Goal: Task Accomplishment & Management: Manage account settings

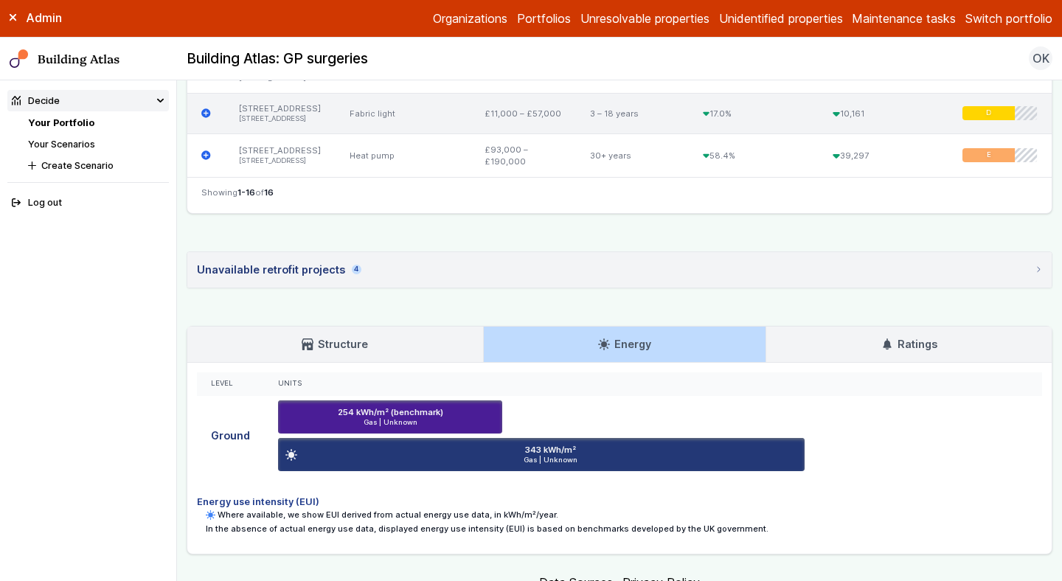
scroll to position [1137, 0]
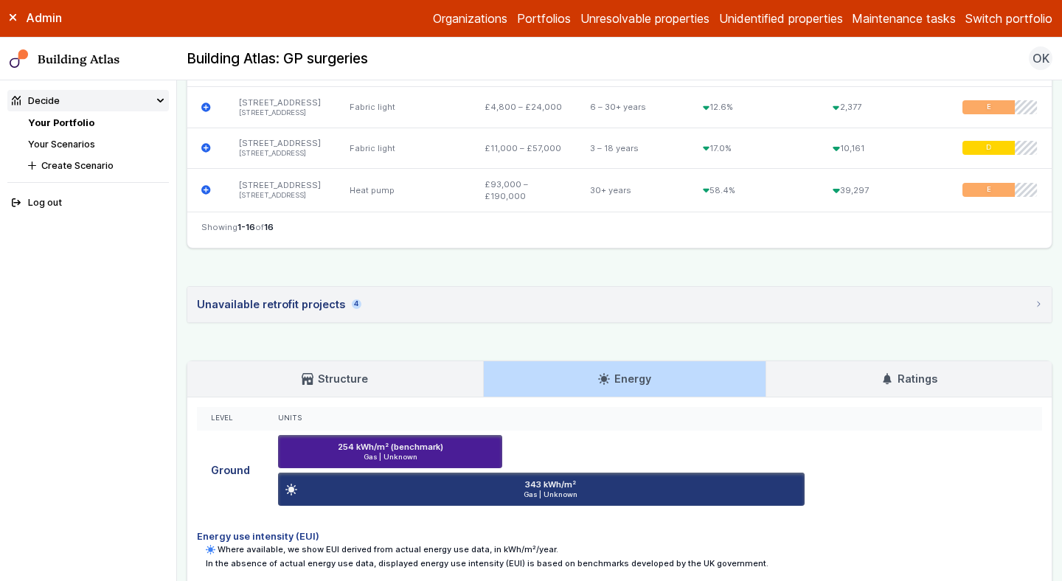
click at [72, 145] on link "Your Scenarios" at bounding box center [61, 144] width 67 height 11
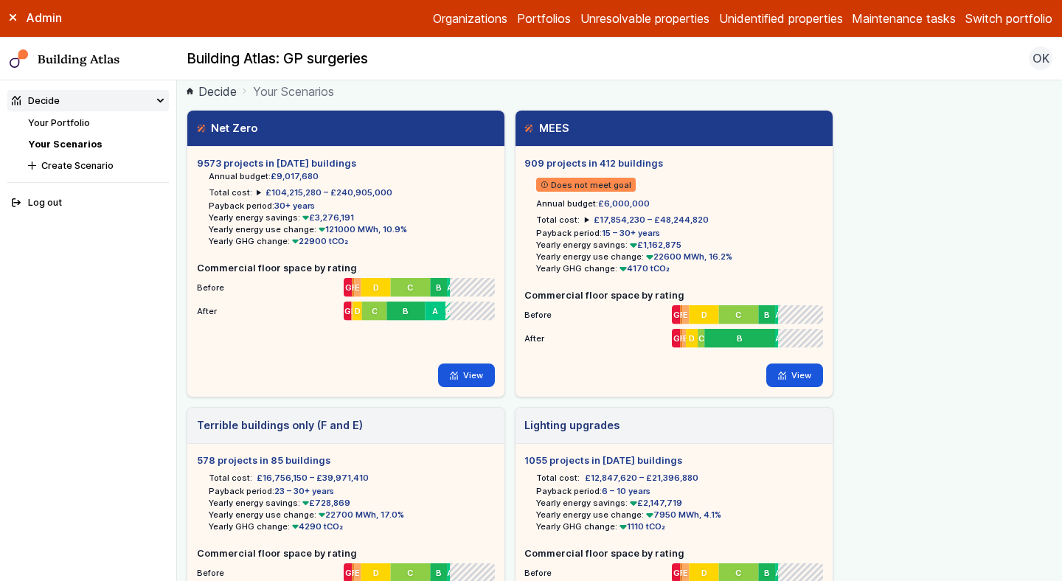
scroll to position [9, 0]
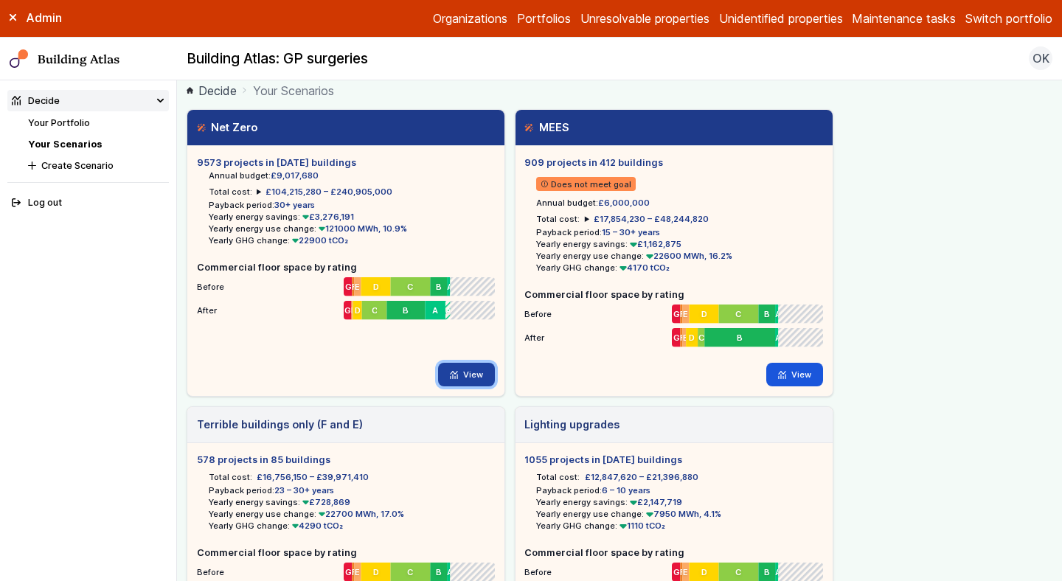
click at [476, 376] on link "View" at bounding box center [466, 375] width 57 height 24
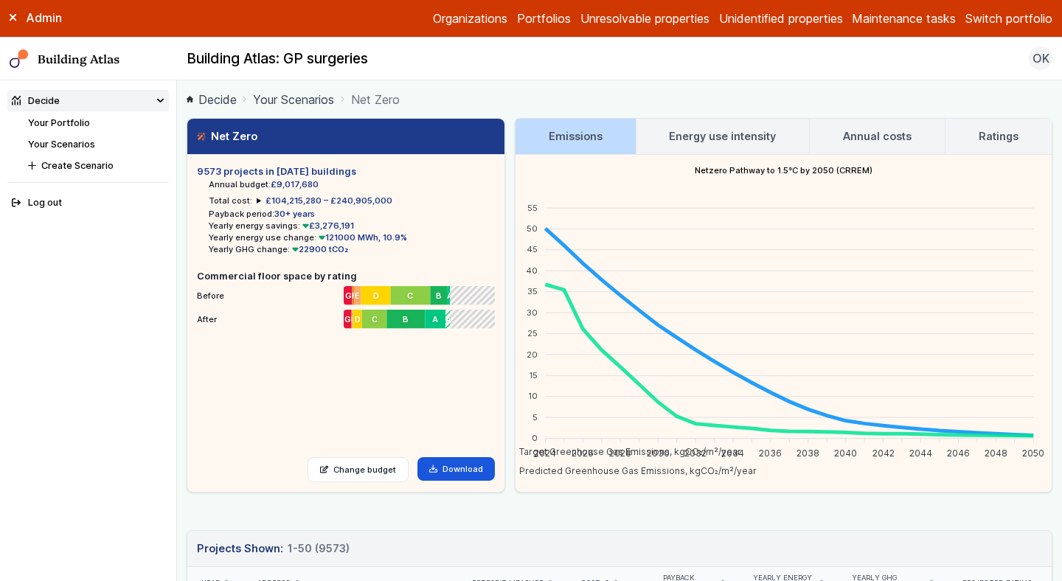
click at [747, 137] on h3 "Energy use intensity" at bounding box center [722, 136] width 107 height 16
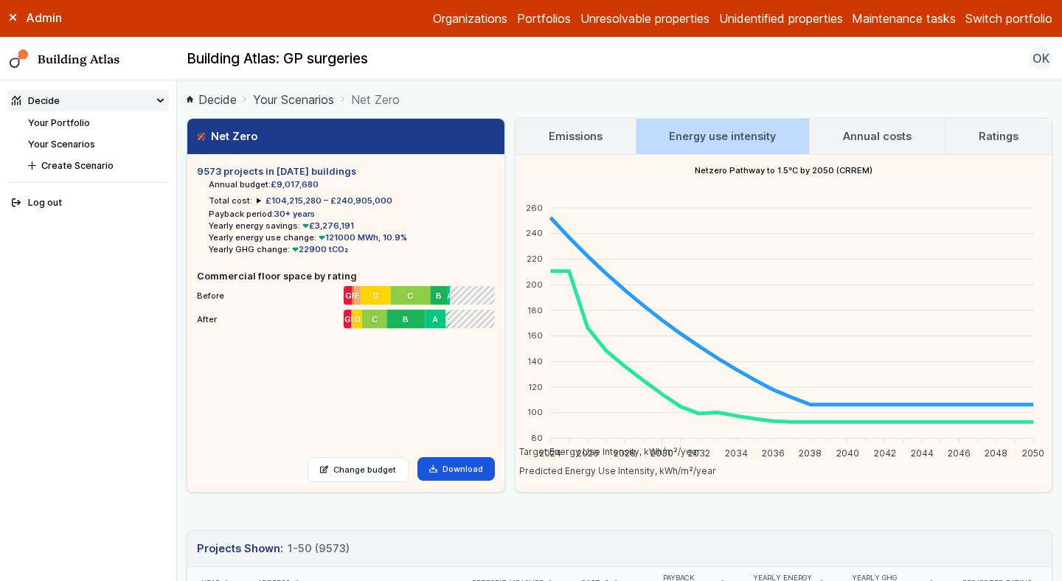
click at [879, 140] on h3 "Annual costs" at bounding box center [877, 136] width 69 height 16
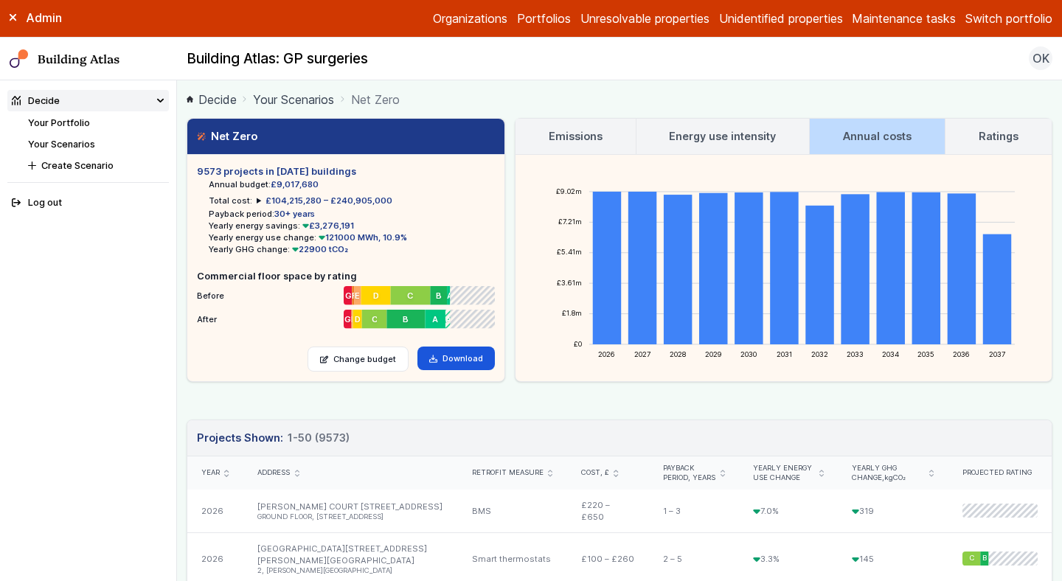
click at [972, 145] on link "Ratings" at bounding box center [999, 136] width 106 height 35
click at [997, 136] on h3 "Ratings" at bounding box center [999, 136] width 40 height 16
click at [983, 134] on h3 "Ratings" at bounding box center [999, 136] width 40 height 16
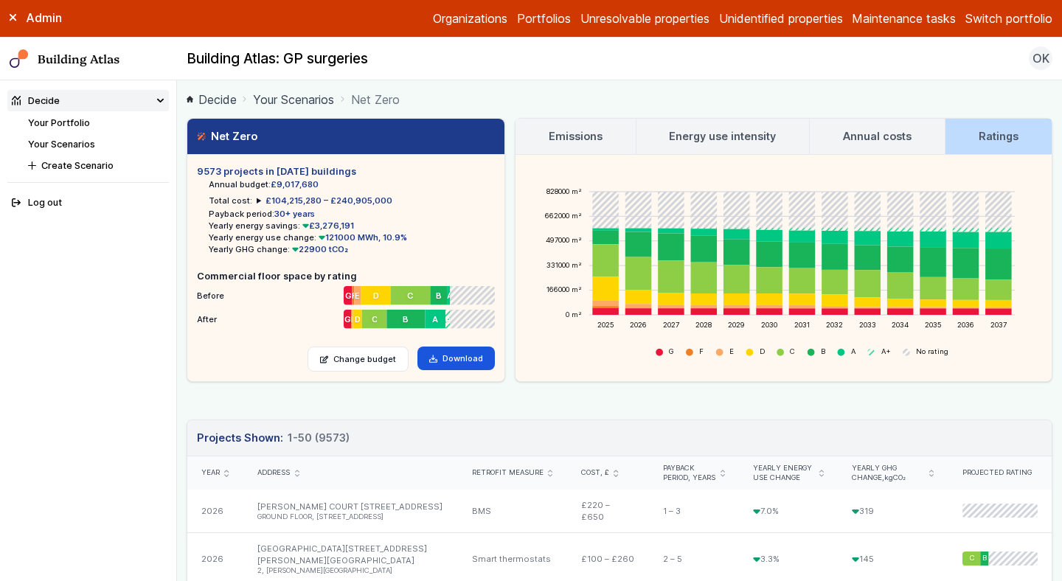
click at [1011, 18] on button "Switch portfolio" at bounding box center [1009, 19] width 87 height 18
click at [0, 0] on button "Westminster LA" at bounding box center [0, 0] width 0 height 0
click at [657, 94] on ol "Decide Your Scenarios Net Zero" at bounding box center [620, 99] width 866 height 18
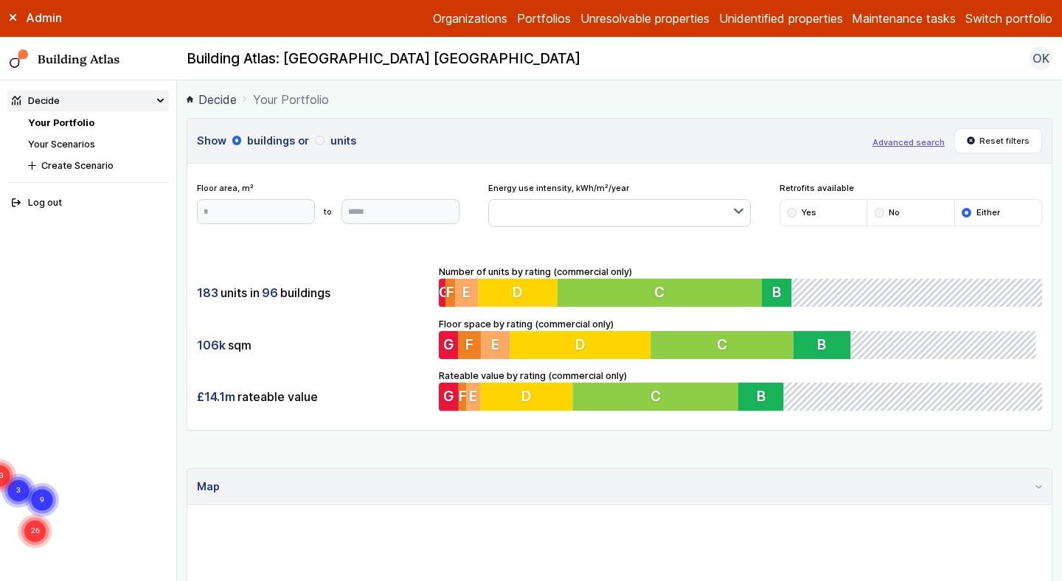
click at [657, 94] on ol "Decide Your Portfolio" at bounding box center [620, 99] width 866 height 18
click at [328, 320] on div "183 units in 96 buildings 106k sqm £14.1m rateable value Number of units by rat…" at bounding box center [619, 338] width 865 height 184
click at [70, 150] on li "Your Scenarios" at bounding box center [98, 144] width 141 height 14
click at [76, 143] on link "Your Scenarios" at bounding box center [61, 144] width 67 height 11
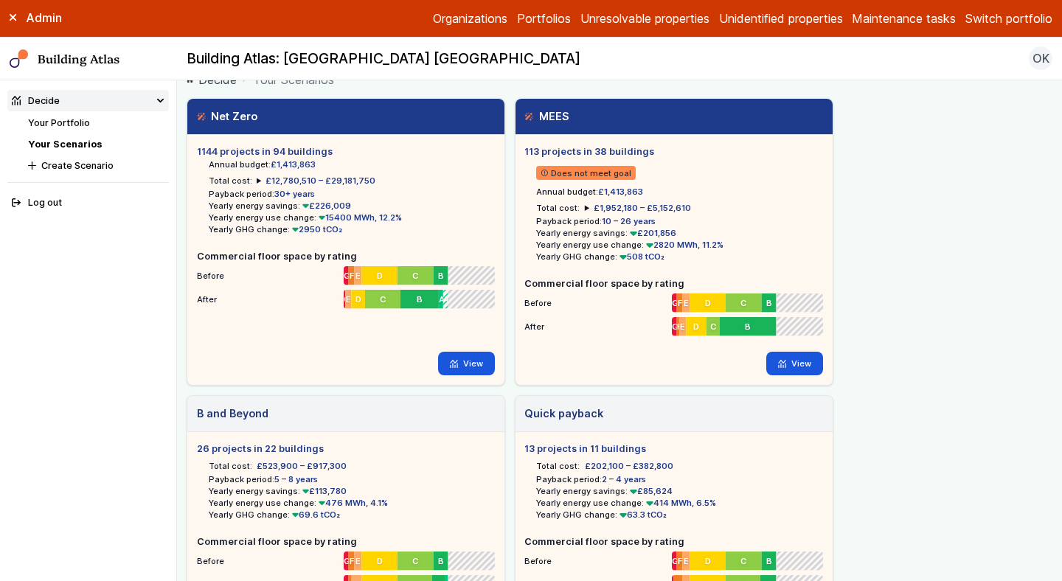
scroll to position [22, 0]
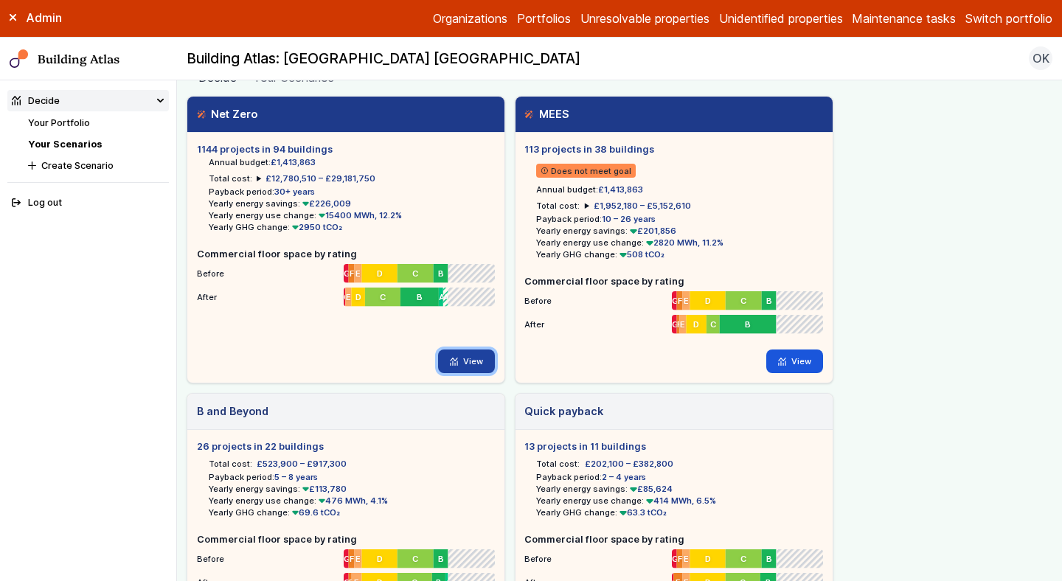
click at [471, 366] on link "View" at bounding box center [466, 362] width 57 height 24
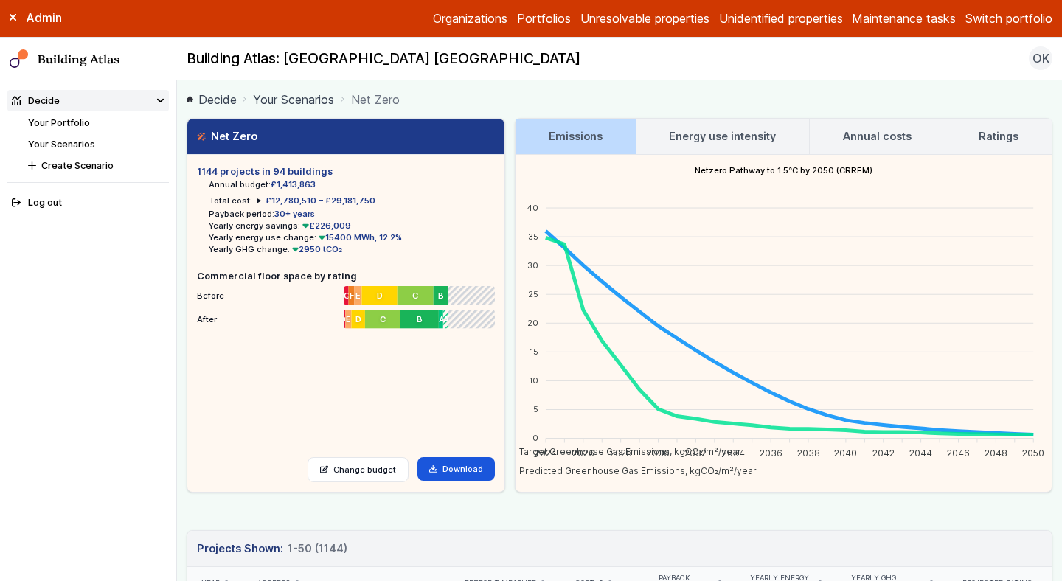
click at [683, 126] on link "Energy use intensity" at bounding box center [723, 136] width 173 height 35
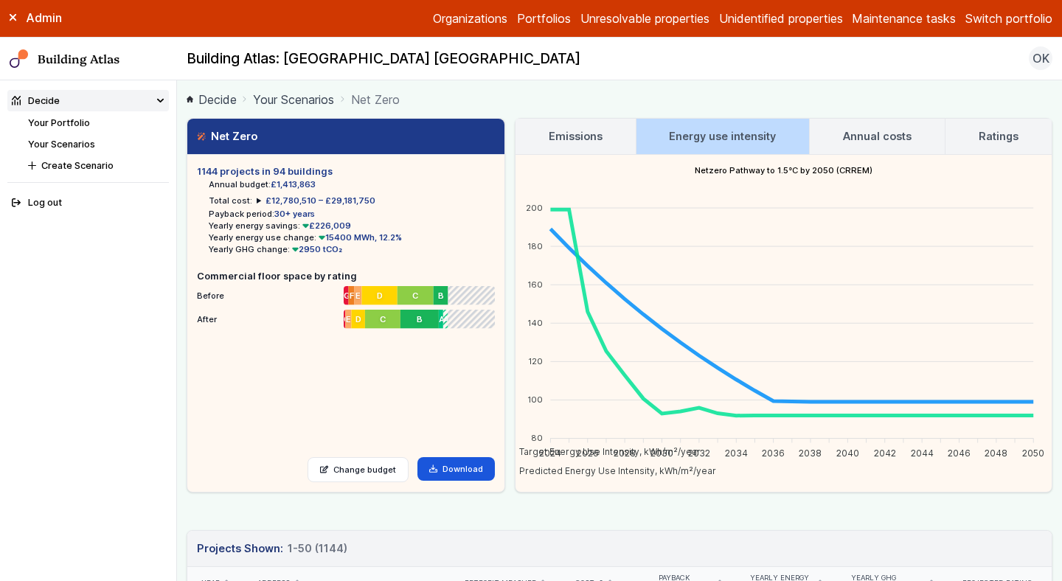
click at [837, 136] on link "Annual costs" at bounding box center [877, 136] width 135 height 35
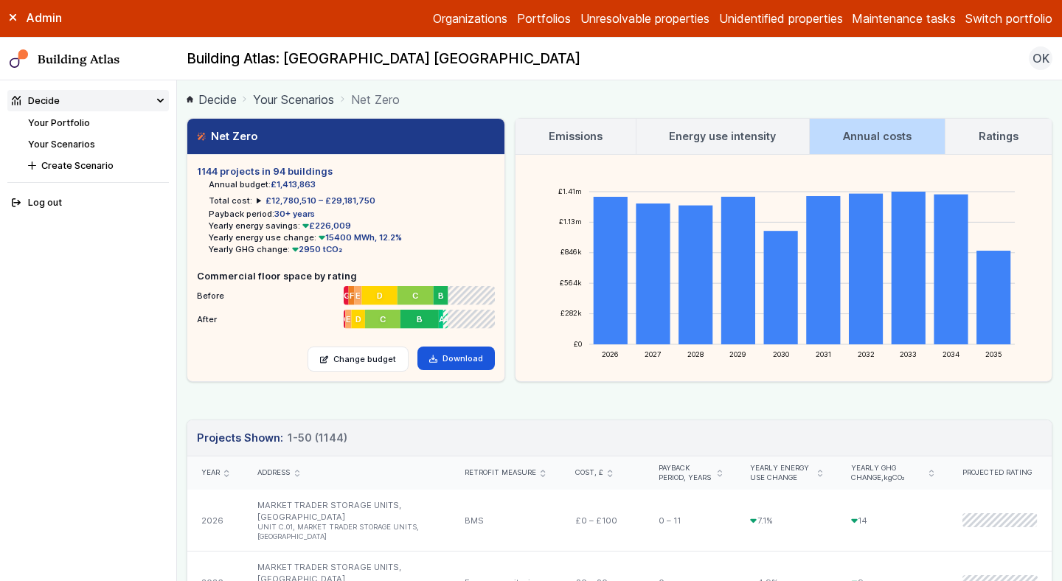
click at [983, 134] on h3 "Ratings" at bounding box center [999, 136] width 40 height 16
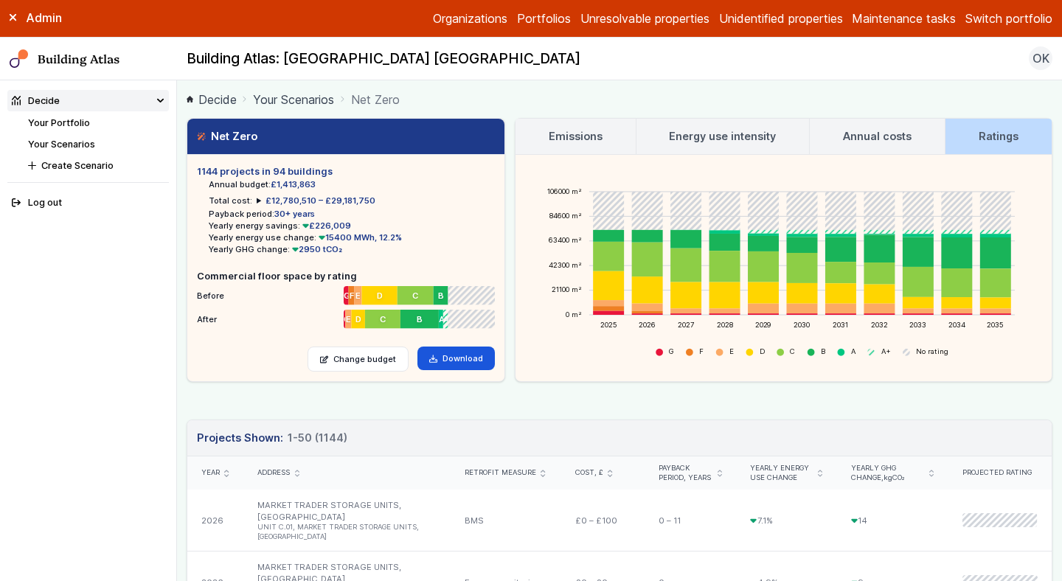
click at [556, 138] on h3 "Emissions" at bounding box center [576, 136] width 54 height 16
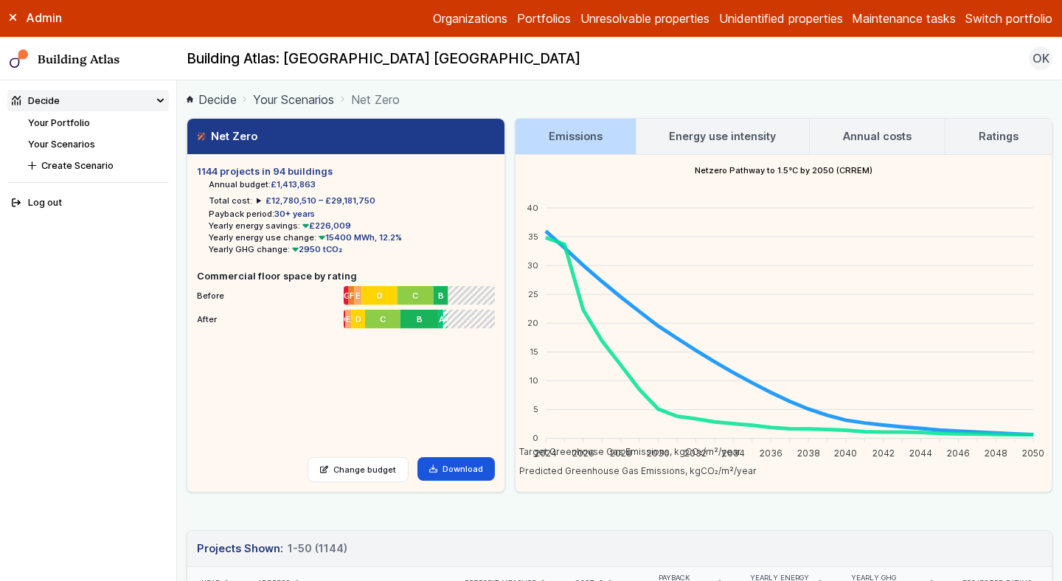
click at [303, 103] on link "Your Scenarios" at bounding box center [293, 100] width 81 height 18
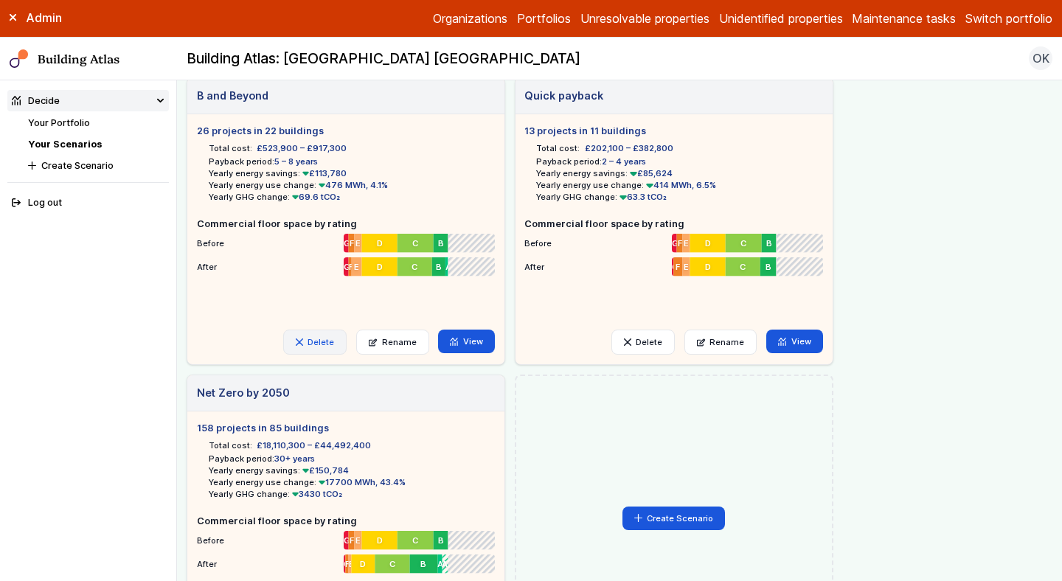
scroll to position [373, 0]
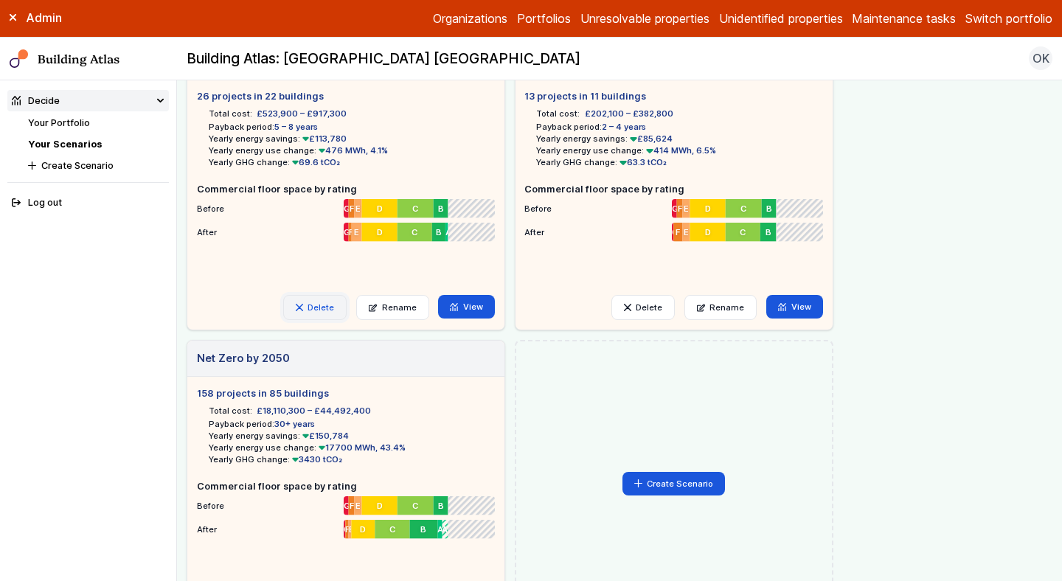
click at [318, 310] on button "Delete" at bounding box center [314, 307] width 63 height 25
click at [0, 0] on button "Delete" at bounding box center [0, 0] width 0 height 0
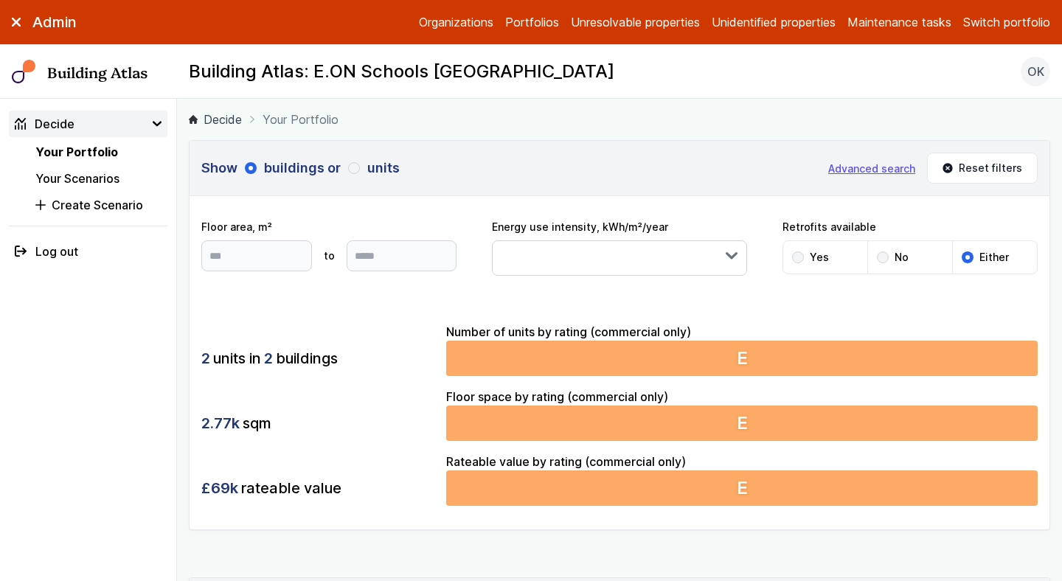
scroll to position [881, 0]
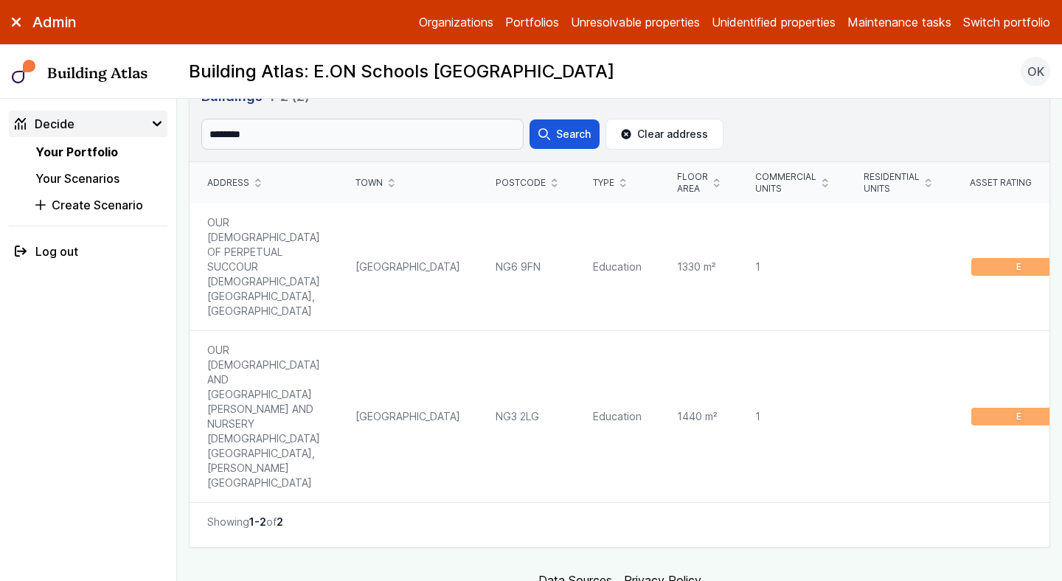
click at [991, 30] on button "Switch portfolio" at bounding box center [1007, 22] width 87 height 18
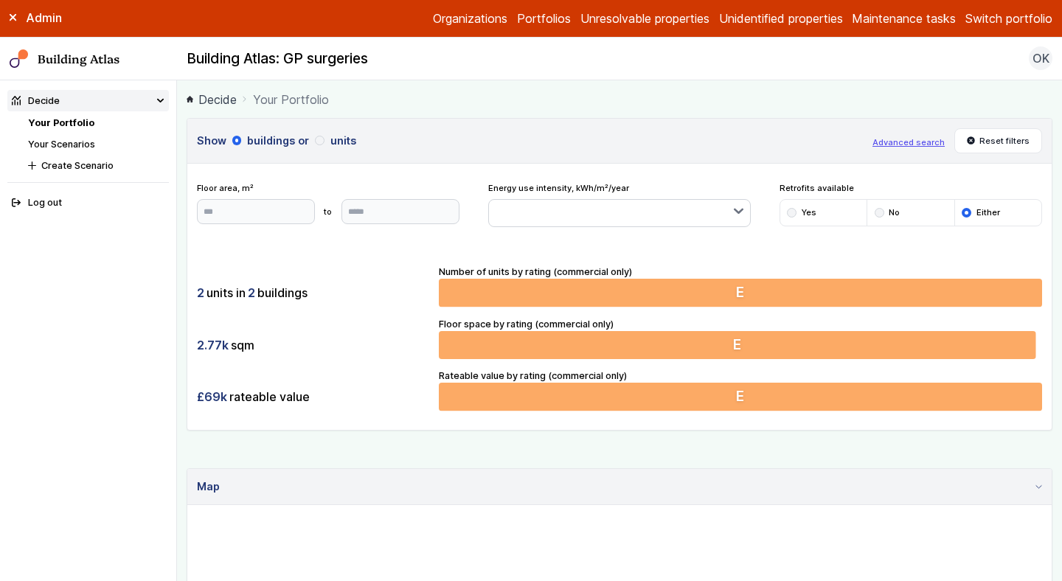
click at [1023, 25] on button "Switch portfolio" at bounding box center [1009, 19] width 87 height 18
click at [0, 0] on button "E.ON Sites" at bounding box center [0, 0] width 0 height 0
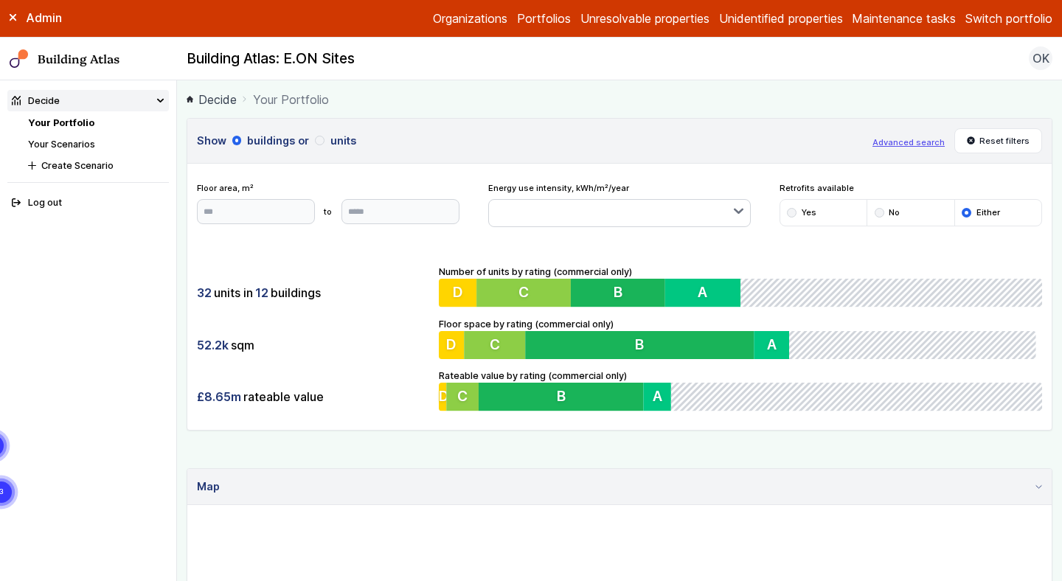
click at [77, 151] on li "Your Scenarios" at bounding box center [98, 144] width 141 height 14
click at [83, 142] on link "Your Scenarios" at bounding box center [61, 144] width 67 height 11
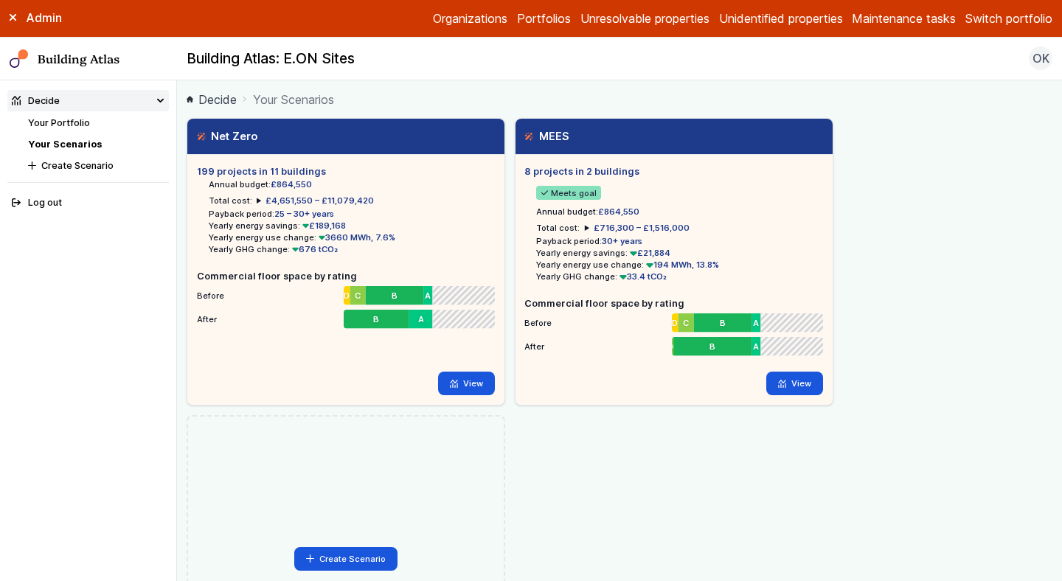
click at [71, 120] on link "Your Portfolio" at bounding box center [59, 122] width 62 height 11
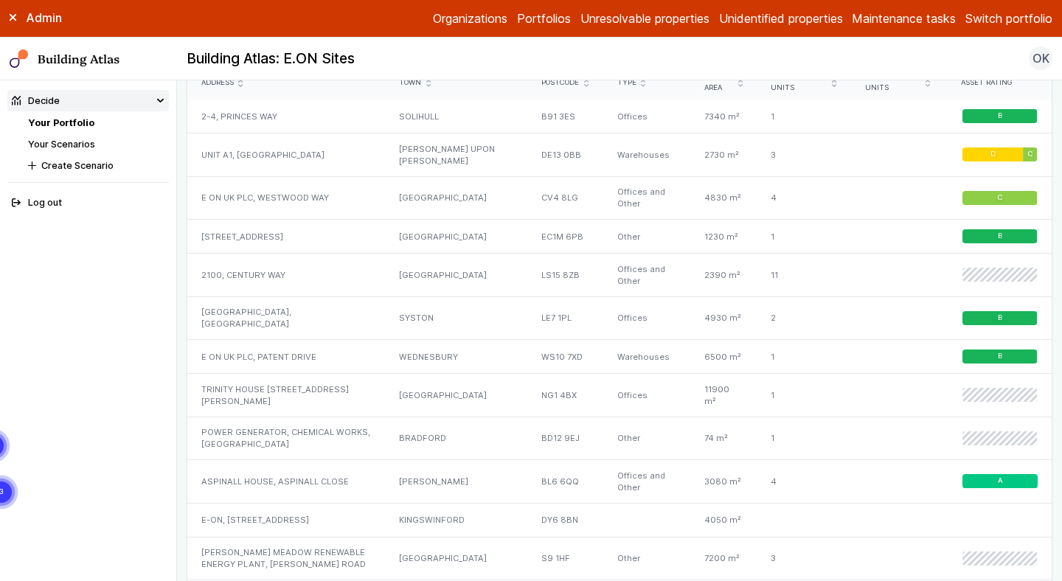
scroll to position [746, 0]
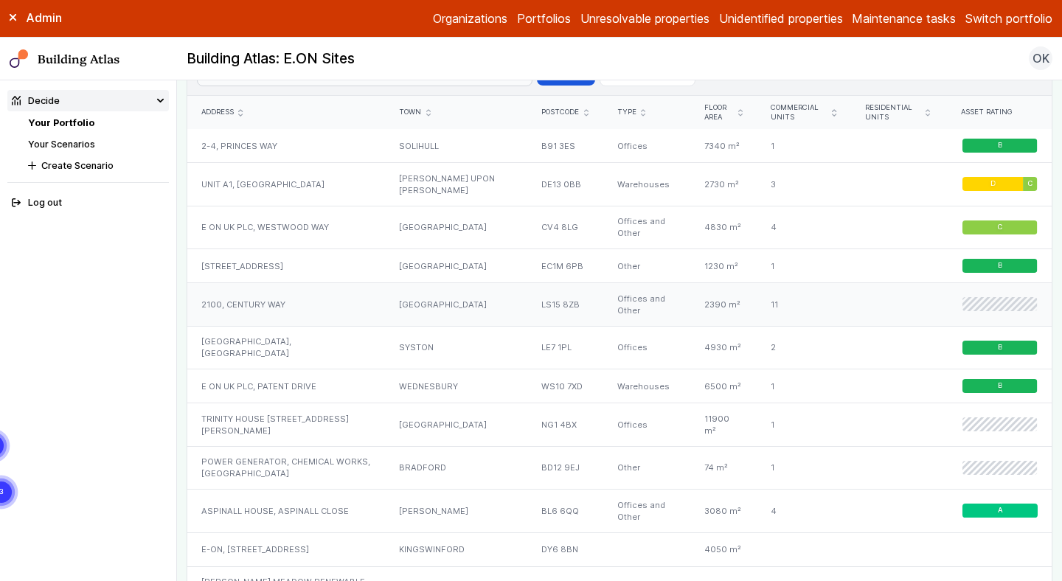
click at [238, 301] on div "2100, CENTURY WAY" at bounding box center [286, 305] width 198 height 44
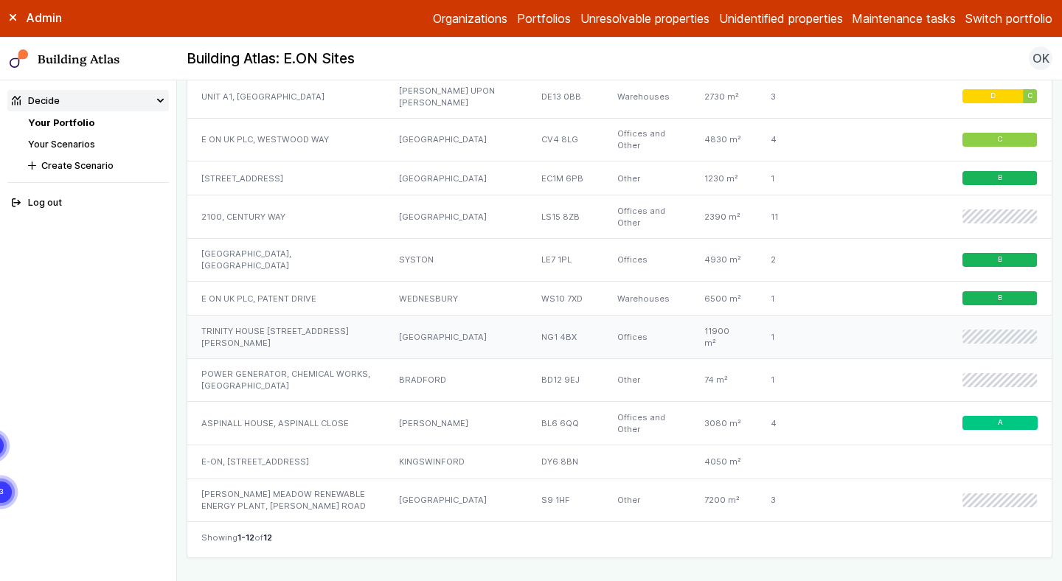
scroll to position [836, 0]
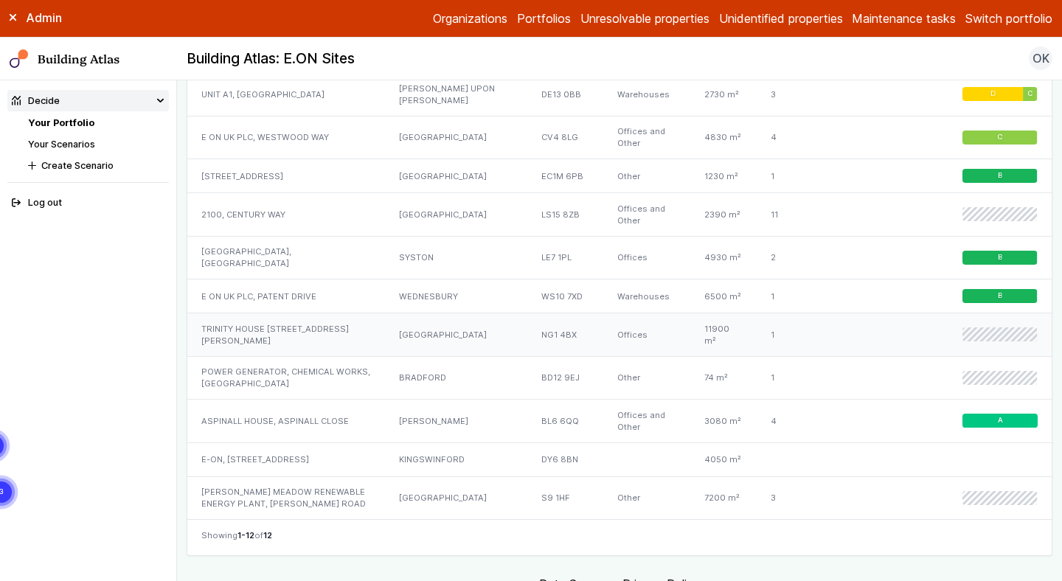
click at [235, 315] on div "TRINITY HOUSE 2, BURTON STREET" at bounding box center [286, 335] width 198 height 44
click at [268, 358] on div "POWER GENERATOR, CHEMICAL WORKS, WYKE LANE" at bounding box center [286, 378] width 198 height 44
click at [319, 477] on div "[PERSON_NAME] MEADOW RENEWABLE ENERGY PLANT, [PERSON_NAME] ROAD" at bounding box center [286, 498] width 198 height 43
click at [303, 443] on div "E-ON, 241-243, HIGH STREET" at bounding box center [286, 460] width 198 height 34
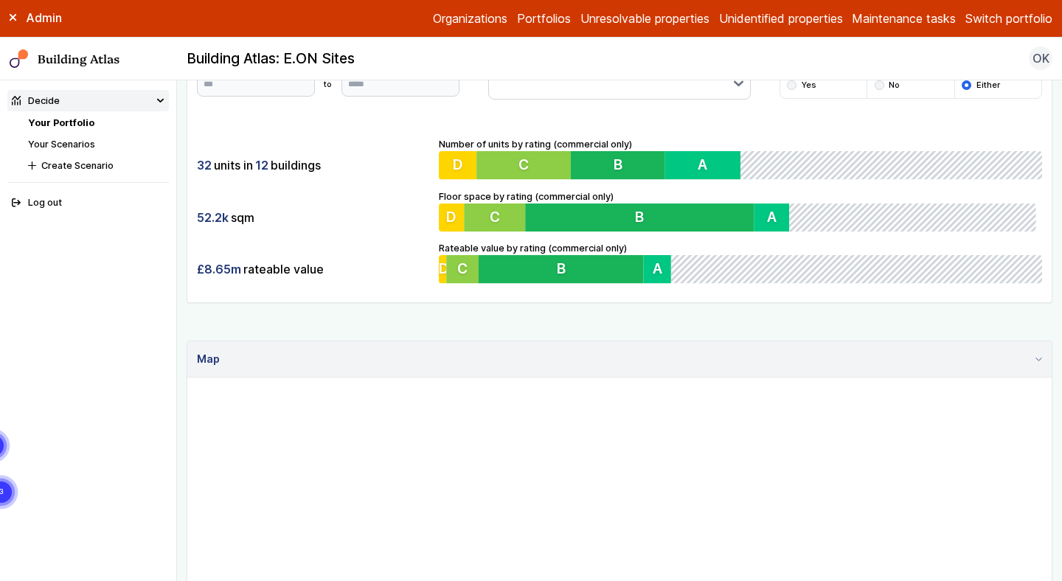
scroll to position [0, 0]
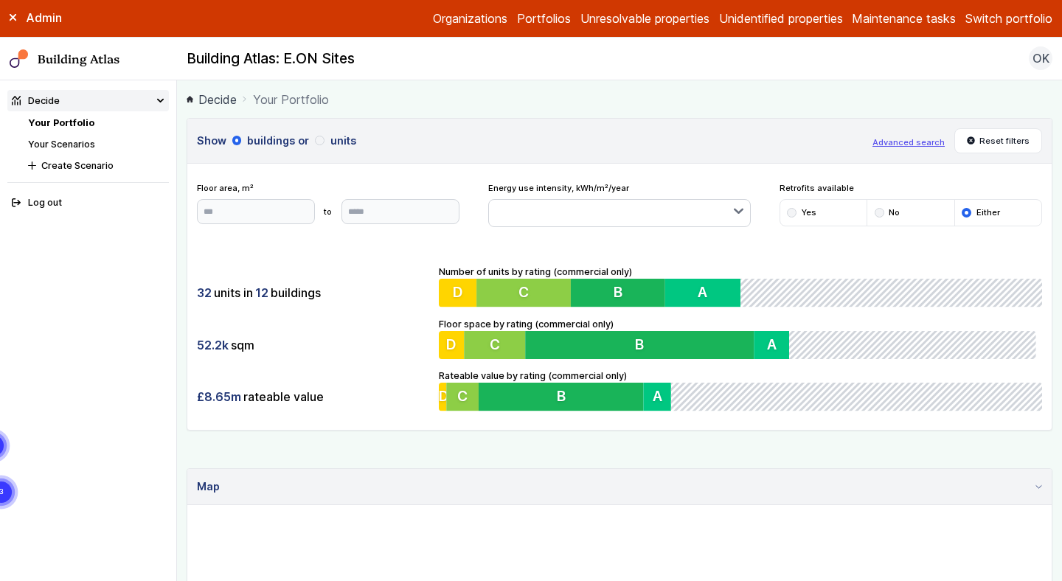
click at [717, 99] on ol "Decide Your Portfolio" at bounding box center [620, 99] width 866 height 18
click at [975, 24] on button "Switch portfolio" at bounding box center [1009, 19] width 87 height 18
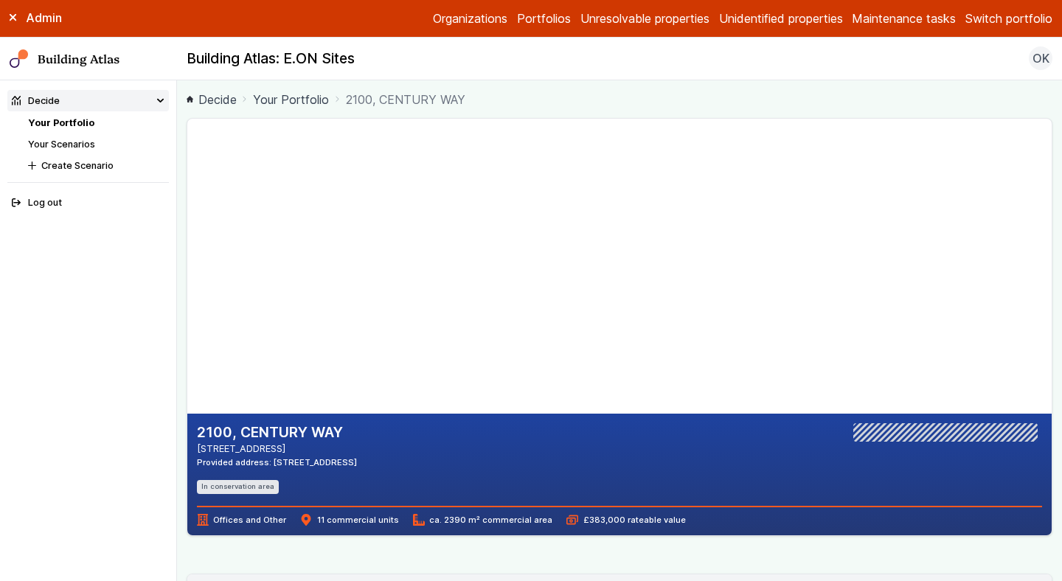
drag, startPoint x: 426, startPoint y: 464, endPoint x: 378, endPoint y: 464, distance: 48.0
click at [378, 464] on div "2100, CENTURY WAY LEEDS LS15 8ZB Provided address: Suite B, 2100 Century Way, L…" at bounding box center [620, 445] width 846 height 45
copy div "LS15 8ZB"
drag, startPoint x: 372, startPoint y: 232, endPoint x: 372, endPoint y: 281, distance: 49.4
click at [187, 280] on gmp-map-3d at bounding box center [187, 266] width 0 height 295
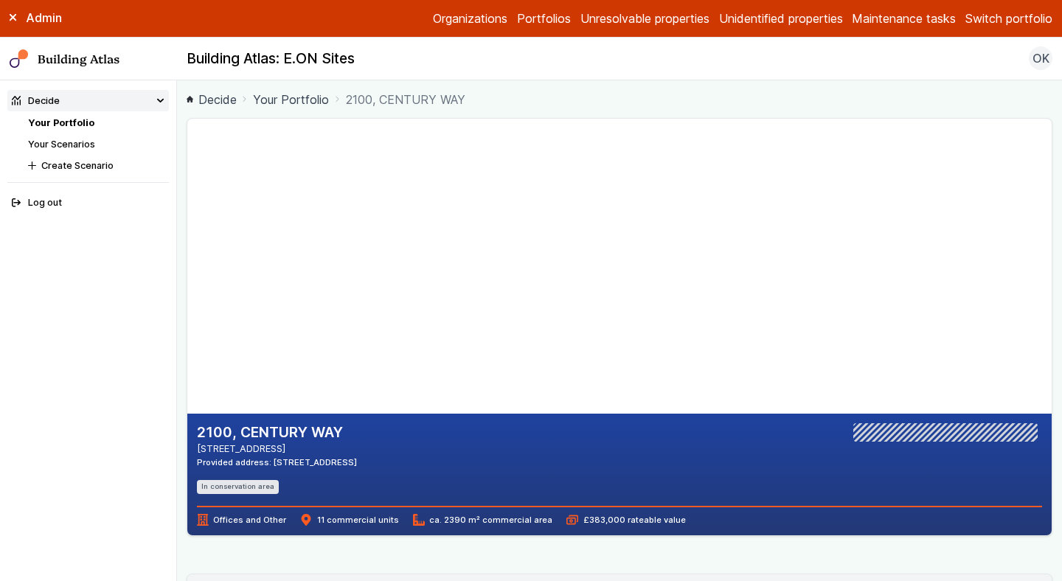
click at [530, 15] on link "Portfolios" at bounding box center [544, 19] width 54 height 18
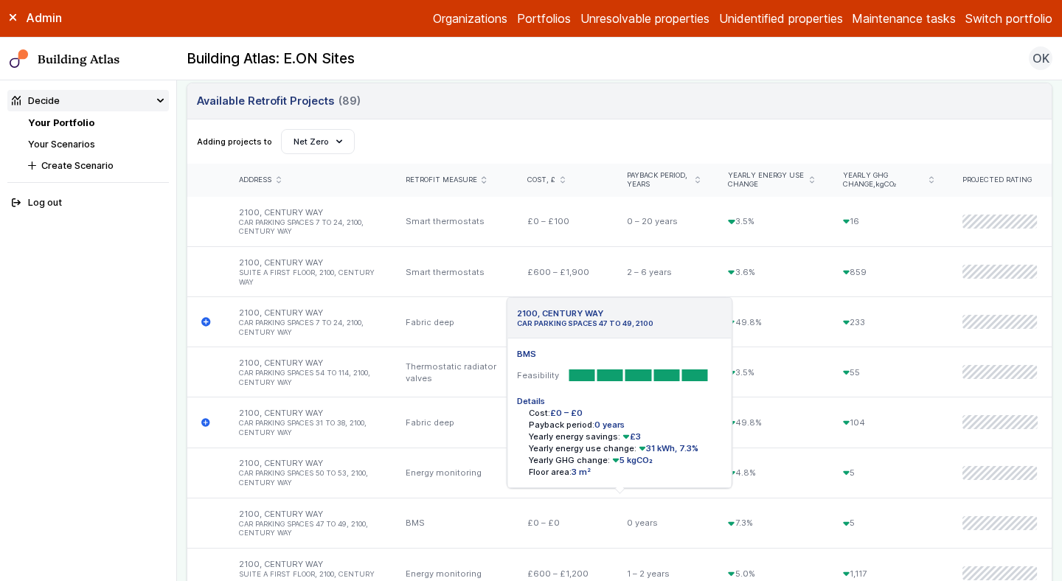
scroll to position [499, 0]
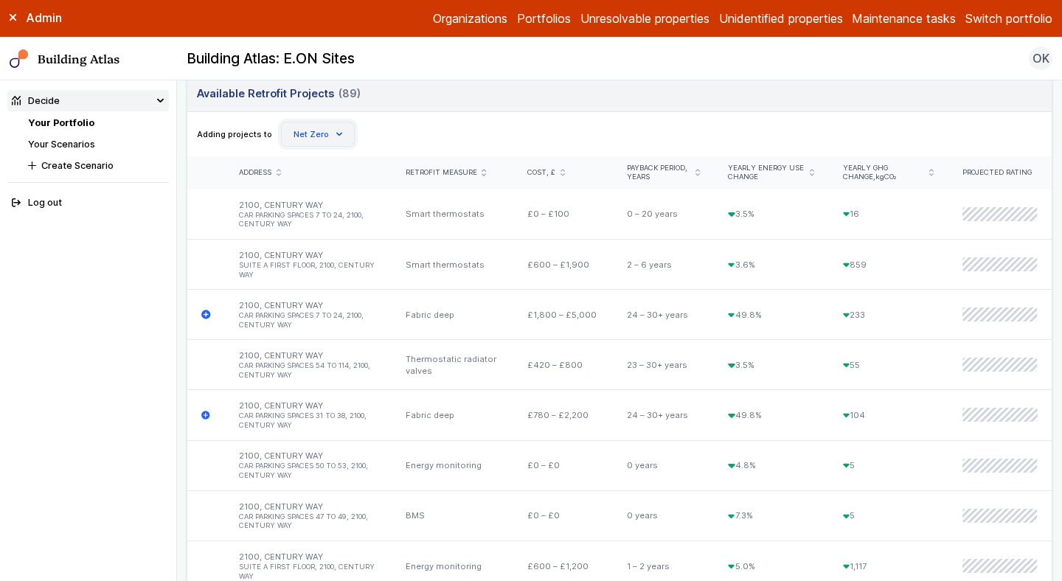
click at [306, 133] on button "Net Zero" at bounding box center [318, 134] width 74 height 25
click at [392, 136] on div "Adding projects to Create Scenario Net Zero" at bounding box center [620, 134] width 846 height 25
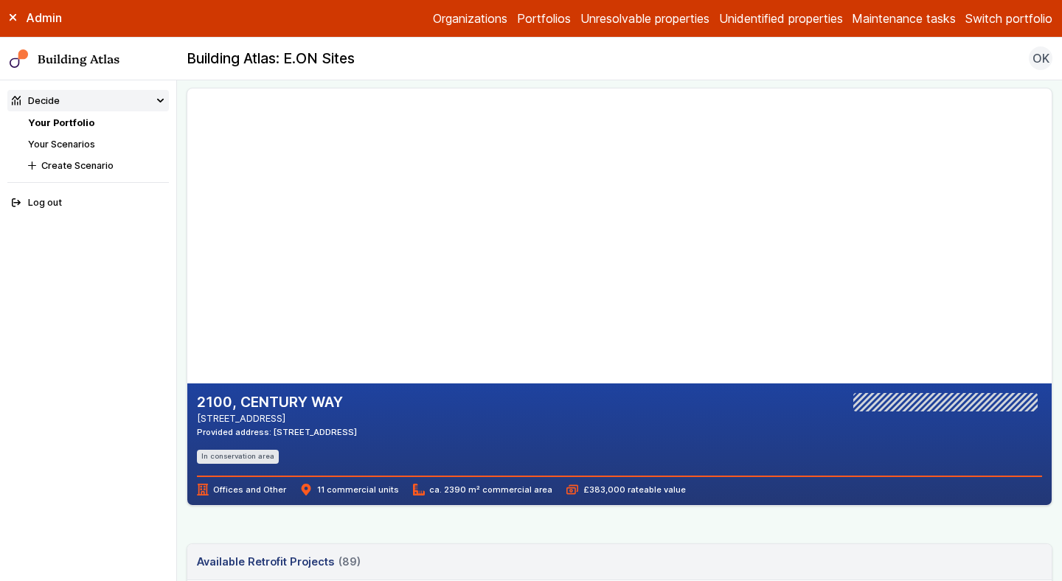
scroll to position [0, 0]
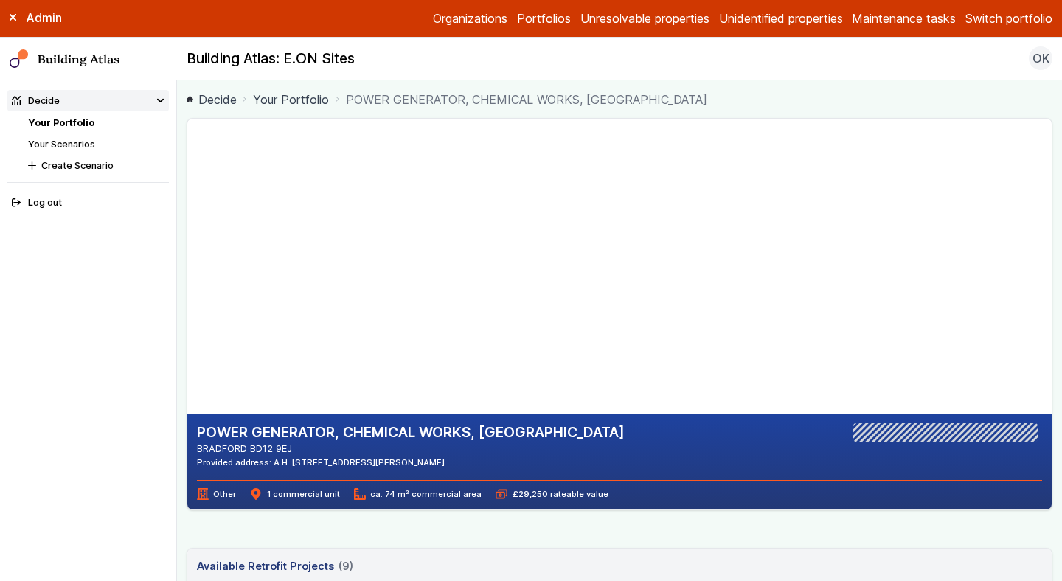
drag, startPoint x: 305, startPoint y: 448, endPoint x: 253, endPoint y: 449, distance: 52.4
click at [253, 449] on address "BRADFORD BD12 9EJ" at bounding box center [411, 449] width 428 height 14
copy address "BD12 9EJ"
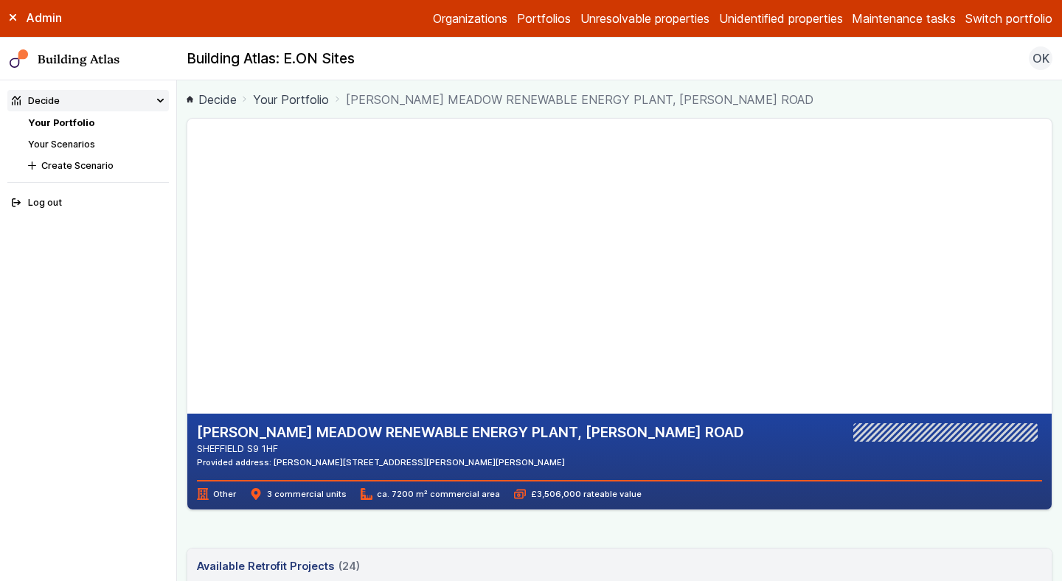
drag, startPoint x: 301, startPoint y: 449, endPoint x: 249, endPoint y: 450, distance: 52.4
click at [249, 450] on address "SHEFFIELD S9 1HF" at bounding box center [470, 449] width 547 height 14
copy address "S9 1HF"
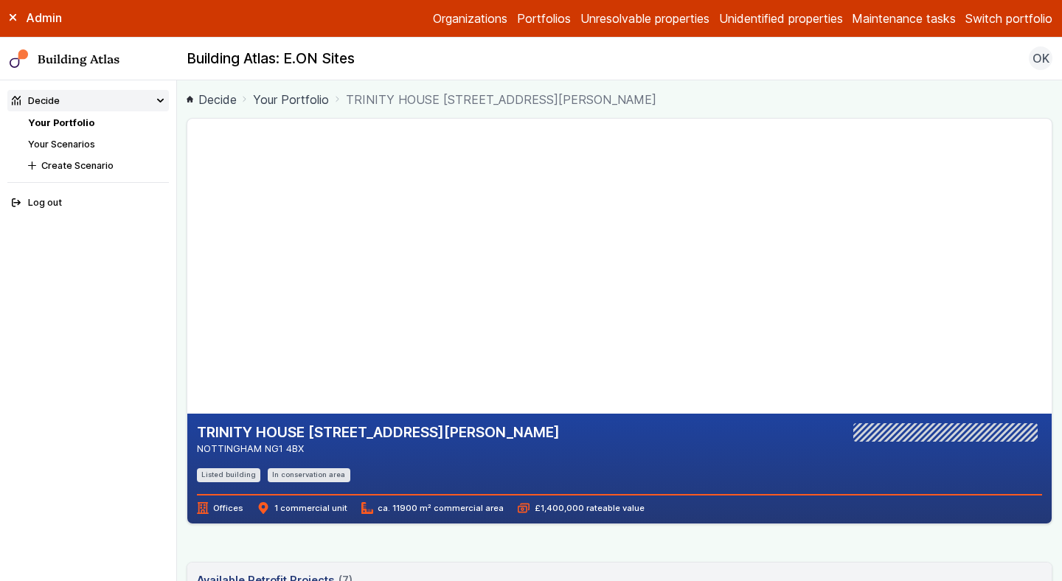
drag, startPoint x: 308, startPoint y: 448, endPoint x: 265, endPoint y: 449, distance: 43.5
click at [265, 449] on address "NOTTINGHAM NG1 4BX" at bounding box center [378, 449] width 363 height 14
copy address "NG1 4BX"
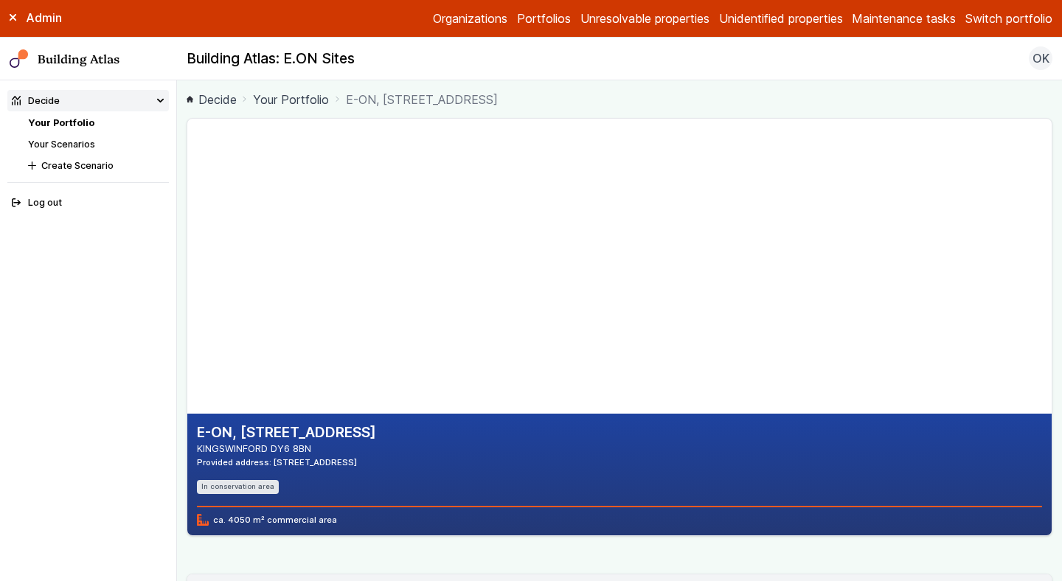
drag, startPoint x: 466, startPoint y: 198, endPoint x: 459, endPoint y: 278, distance: 80.0
click at [187, 278] on gmp-map-3d at bounding box center [187, 266] width 0 height 295
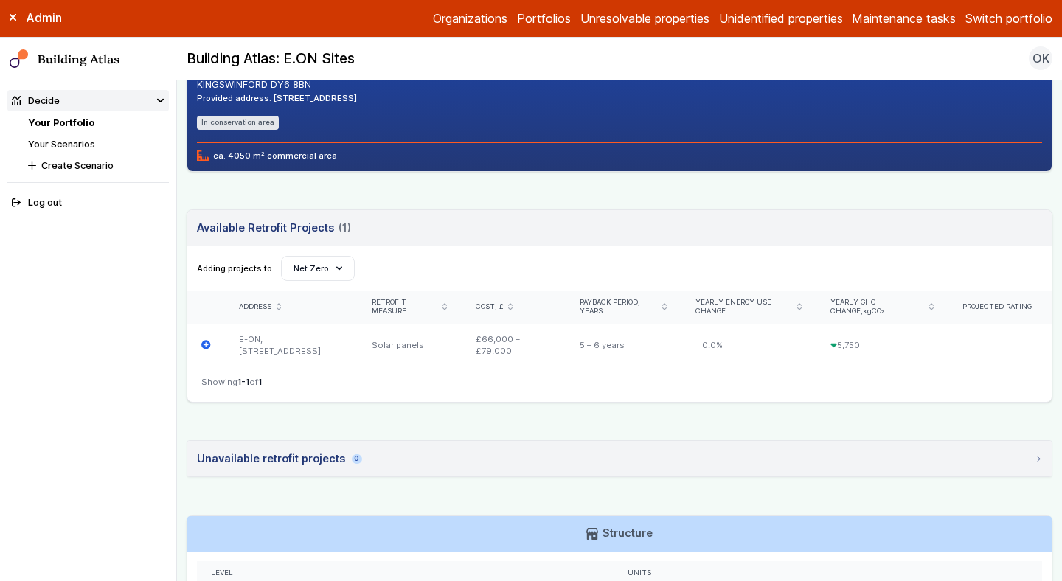
scroll to position [324, 0]
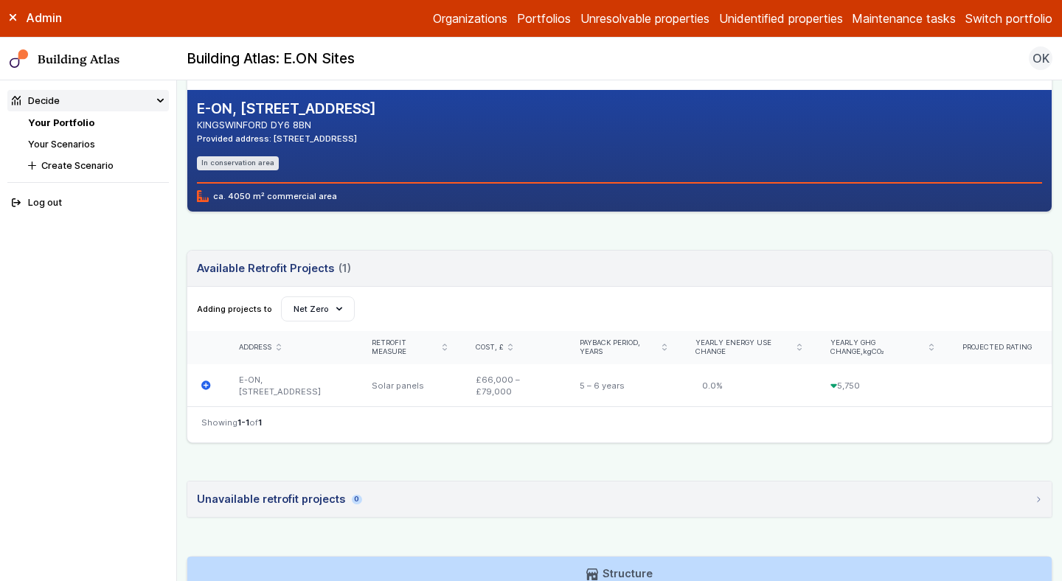
drag, startPoint x: 322, startPoint y: 122, endPoint x: 274, endPoint y: 125, distance: 48.7
click at [274, 125] on address "KINGSWINFORD DY6 8BN" at bounding box center [286, 125] width 179 height 14
copy address "DY6 8BN"
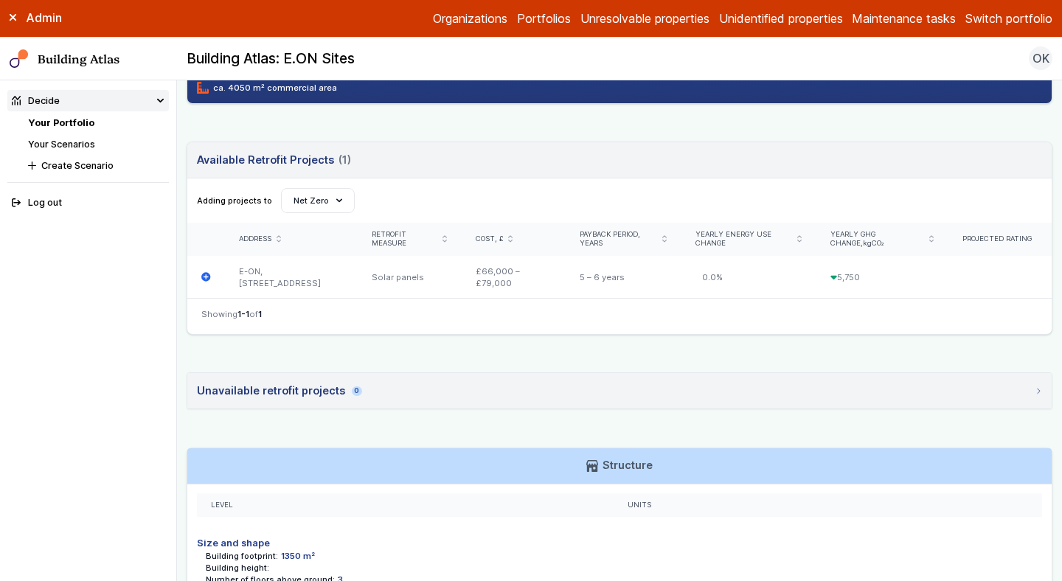
scroll to position [273, 0]
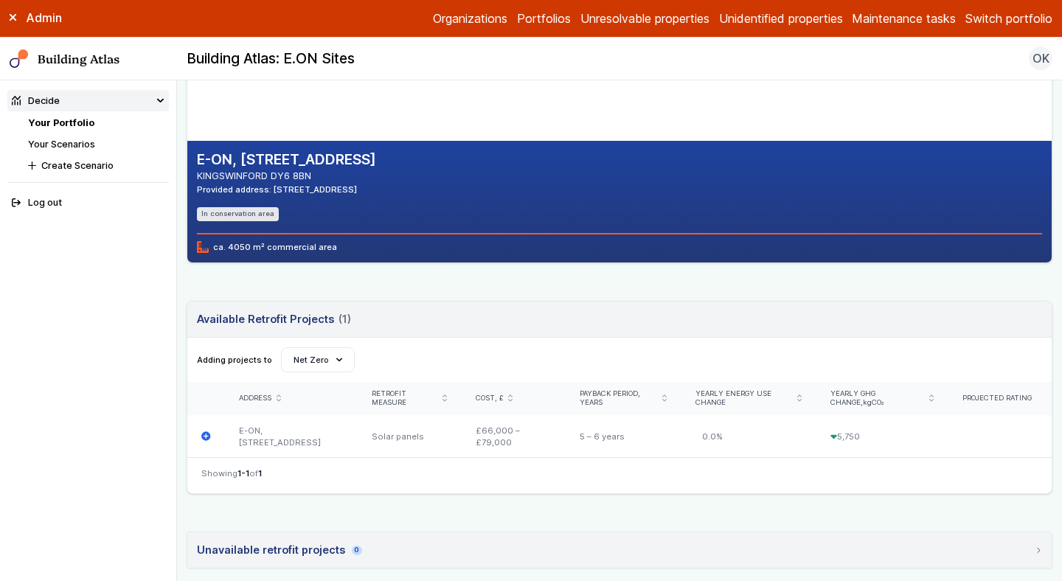
click at [74, 122] on link "Your Portfolio" at bounding box center [61, 122] width 66 height 11
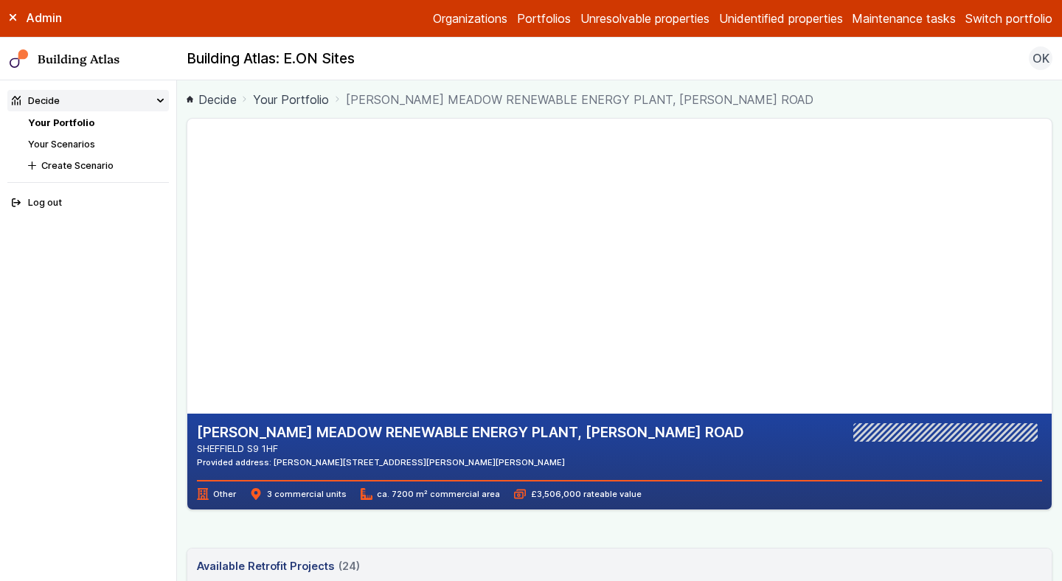
drag, startPoint x: 279, startPoint y: 455, endPoint x: 252, endPoint y: 451, distance: 26.9
click at [252, 451] on div "BLACKBURN MEADOW RENEWABLE ENERGY PLANT, ALSING ROAD SHEFFIELD S9 1HF Provided …" at bounding box center [470, 445] width 547 height 45
drag, startPoint x: 250, startPoint y: 448, endPoint x: 298, endPoint y: 448, distance: 48.0
click at [298, 448] on address "SHEFFIELD S9 1HF" at bounding box center [470, 449] width 547 height 14
copy address "S9 1HF"
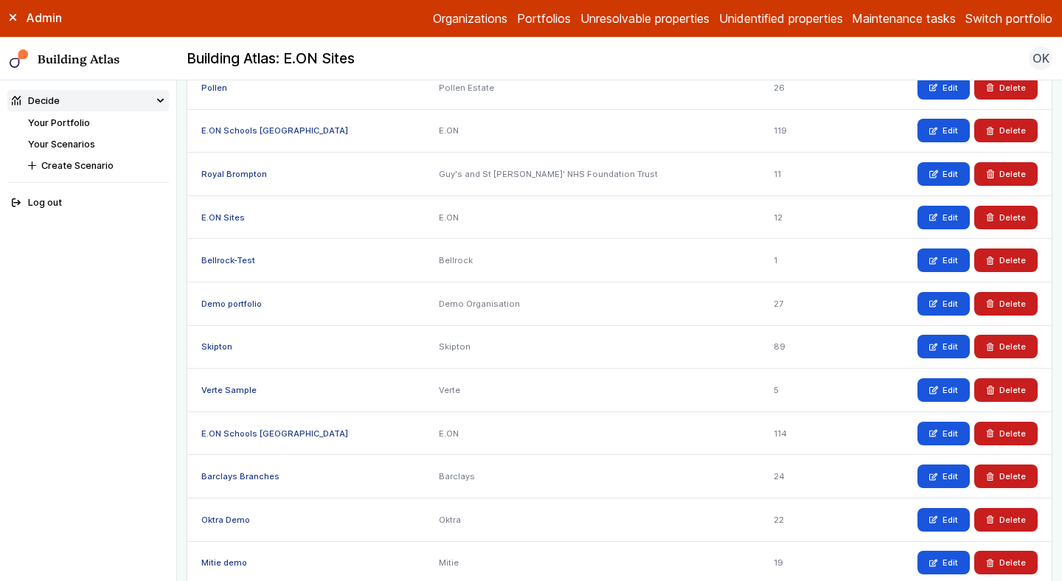
scroll to position [590, 0]
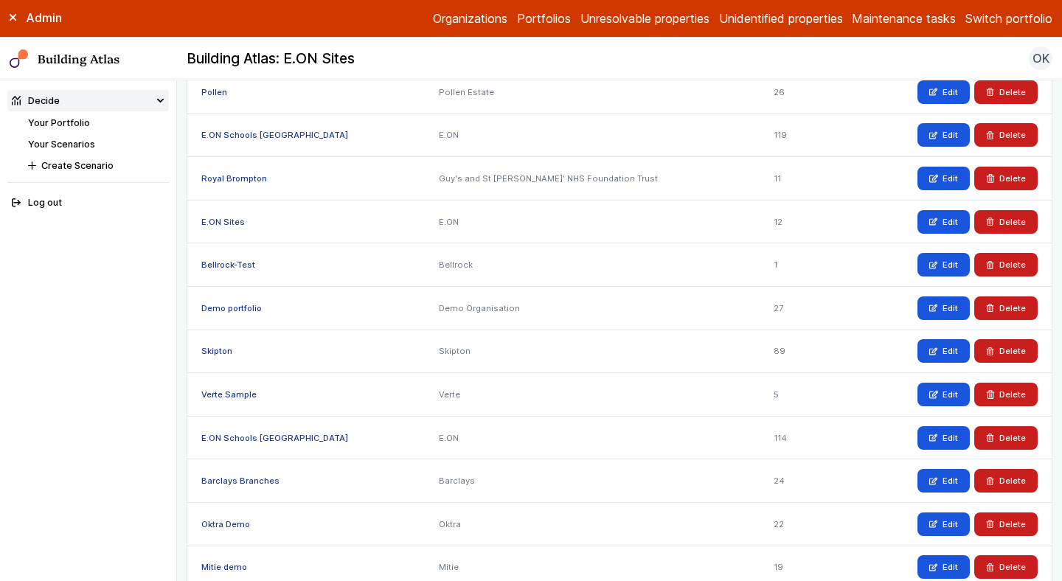
click at [760, 221] on div "12" at bounding box center [805, 222] width 91 height 44
click at [234, 222] on link "E.ON Sites" at bounding box center [223, 222] width 44 height 10
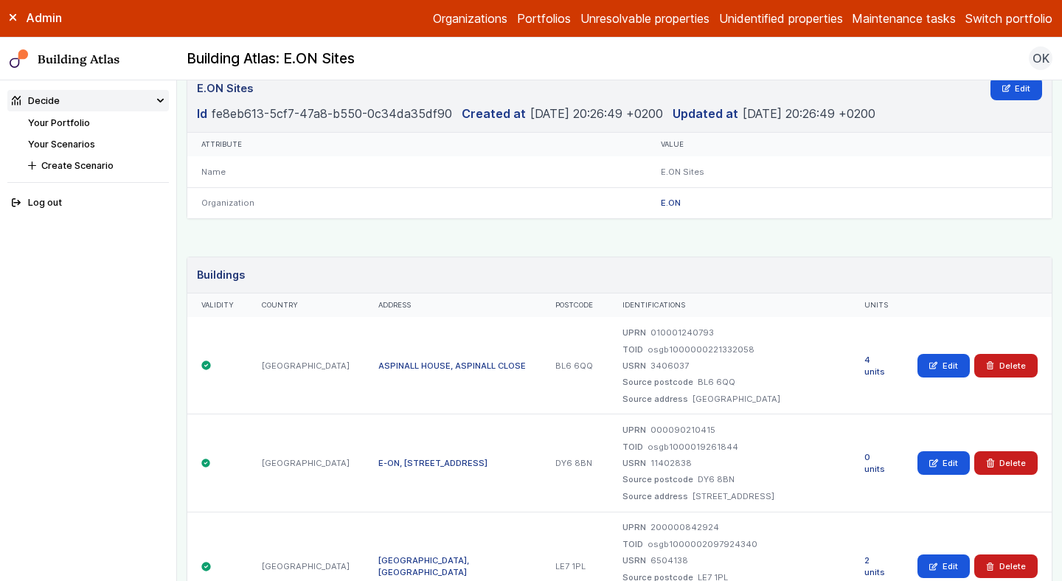
scroll to position [553, 0]
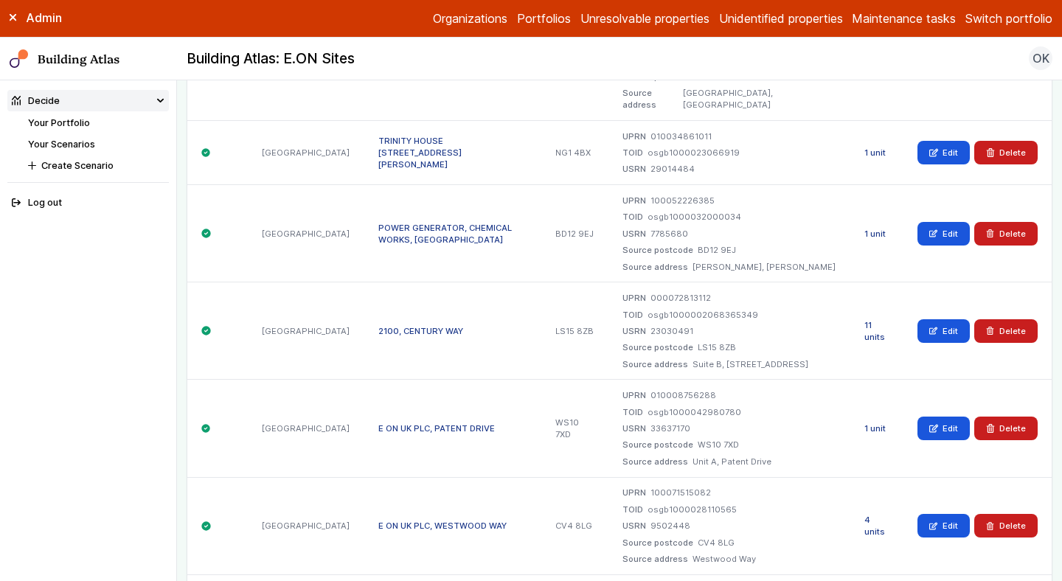
click at [894, 352] on div "11 units" at bounding box center [878, 331] width 54 height 97
click at [872, 334] on link "11 units" at bounding box center [875, 331] width 21 height 22
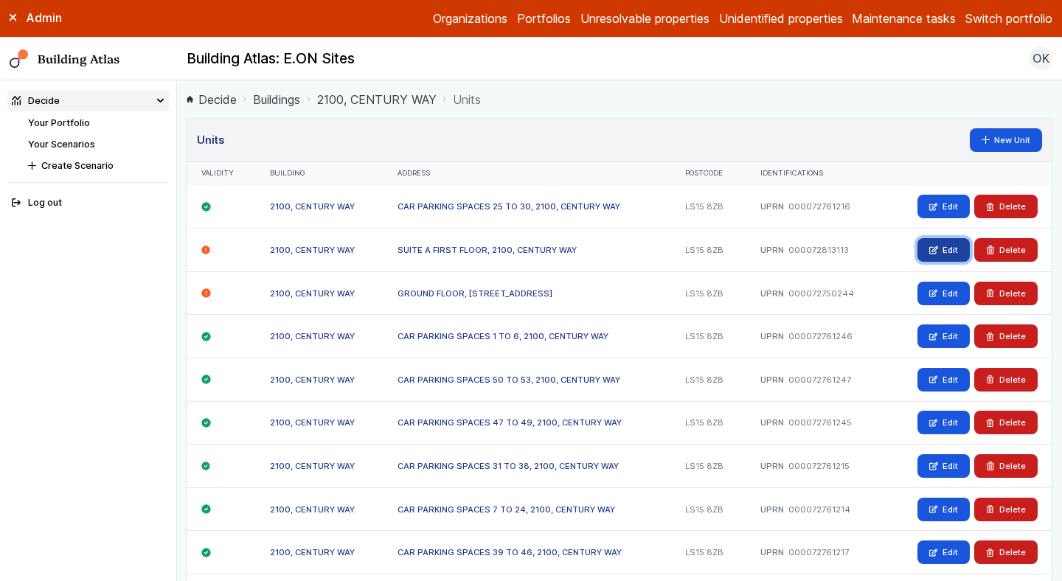
click at [929, 254] on link "Edit" at bounding box center [944, 250] width 52 height 24
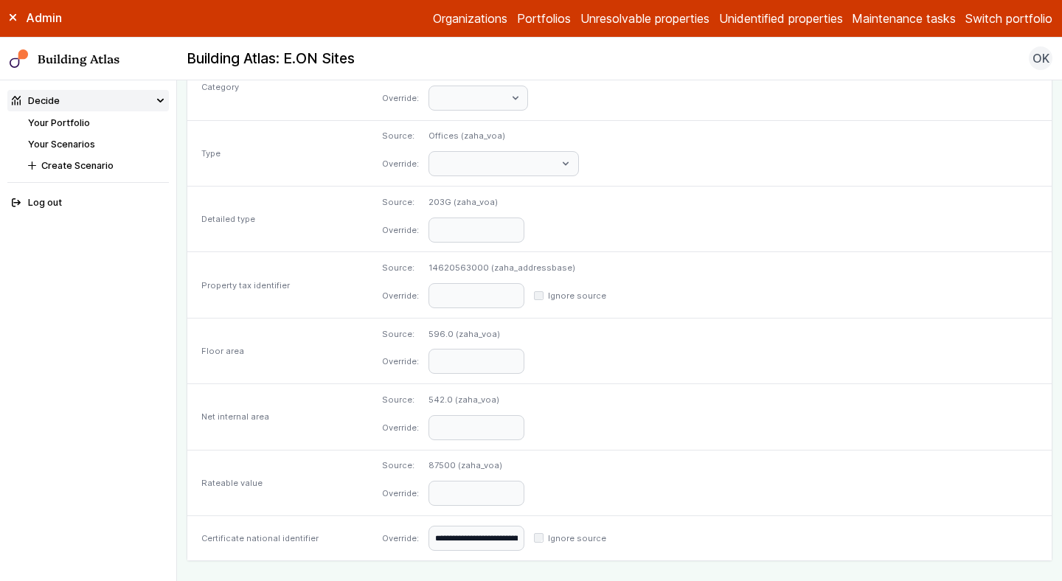
scroll to position [705, 0]
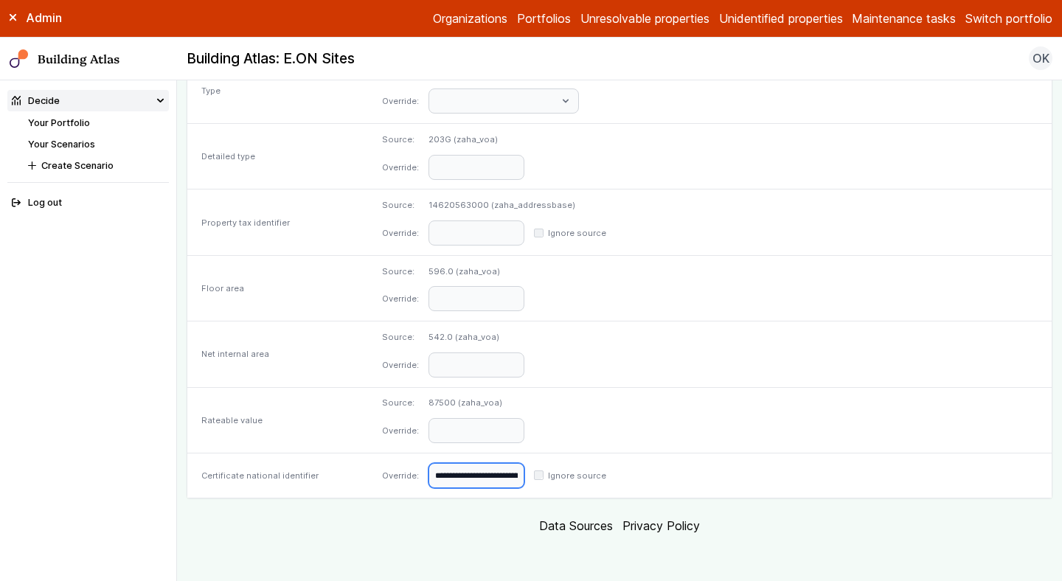
click at [525, 487] on input "**********" at bounding box center [477, 475] width 96 height 25
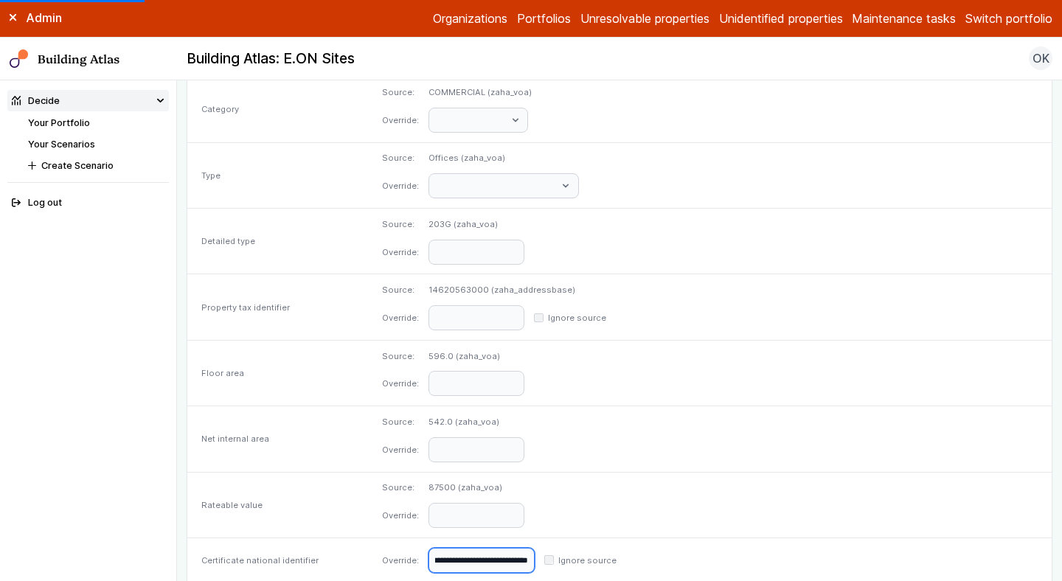
scroll to position [705, 0]
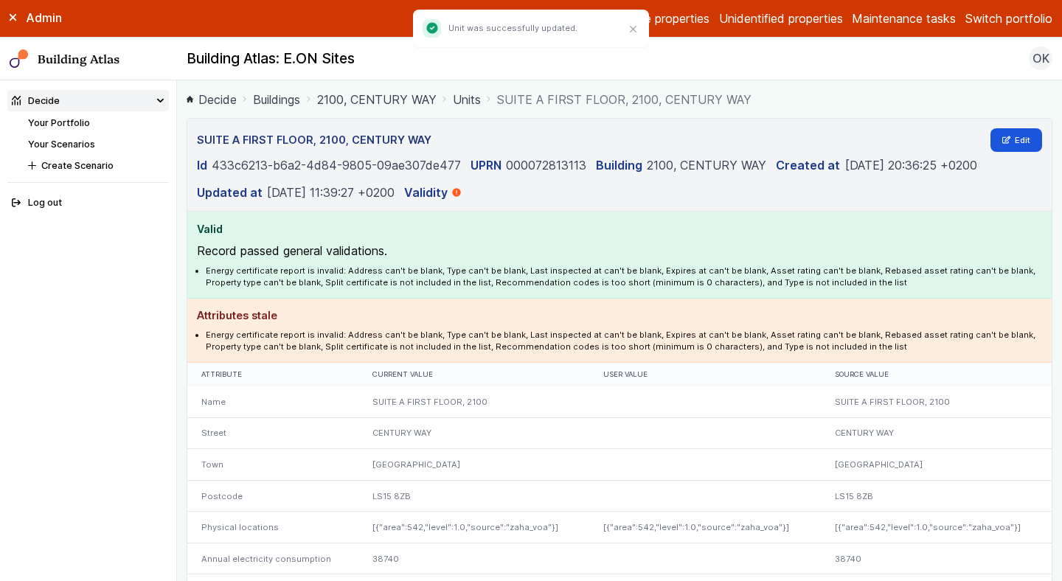
click at [471, 96] on link "Units" at bounding box center [467, 100] width 28 height 18
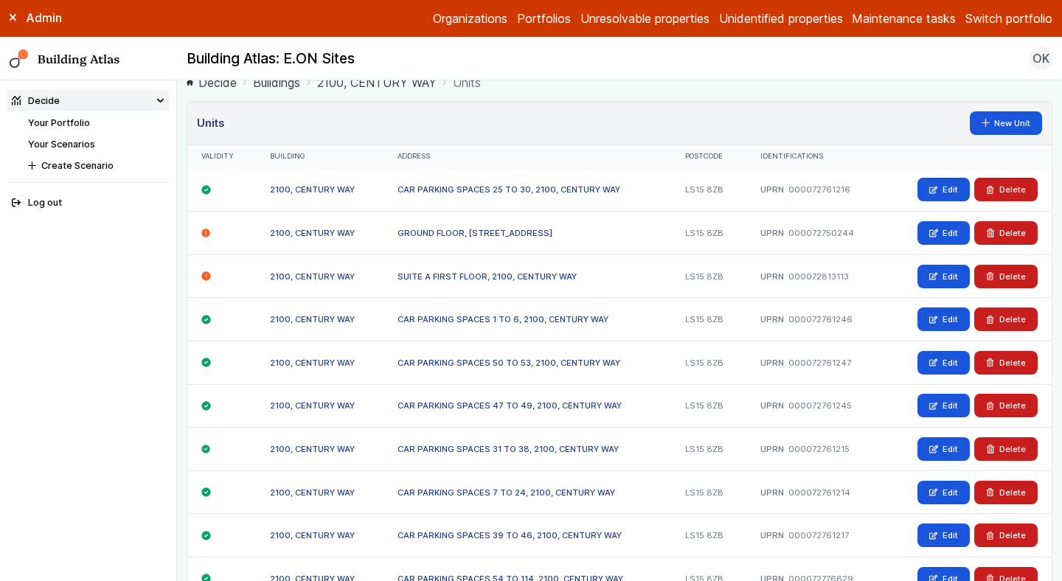
scroll to position [27, 0]
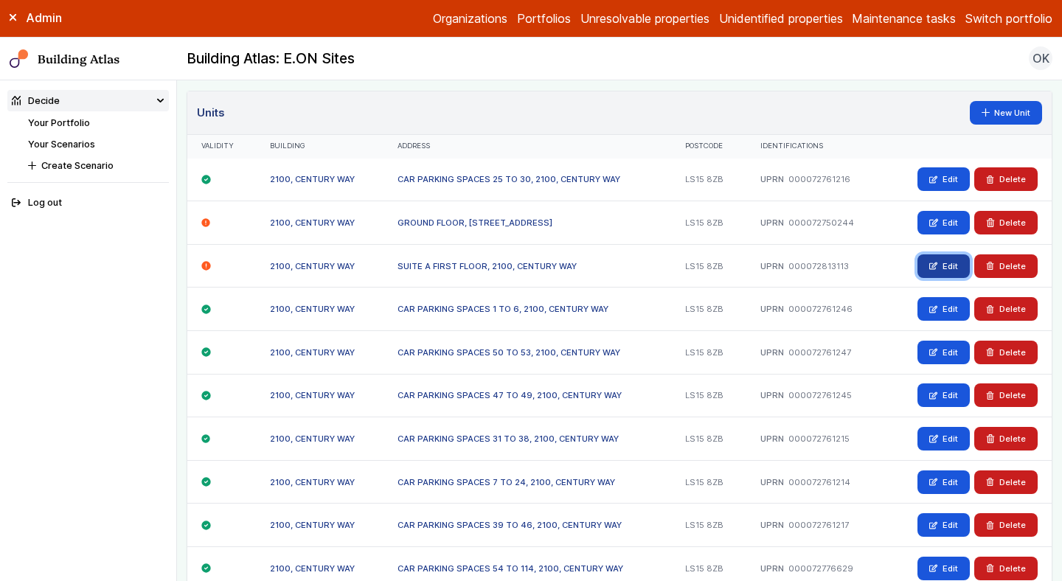
click at [933, 269] on icon at bounding box center [934, 266] width 8 height 8
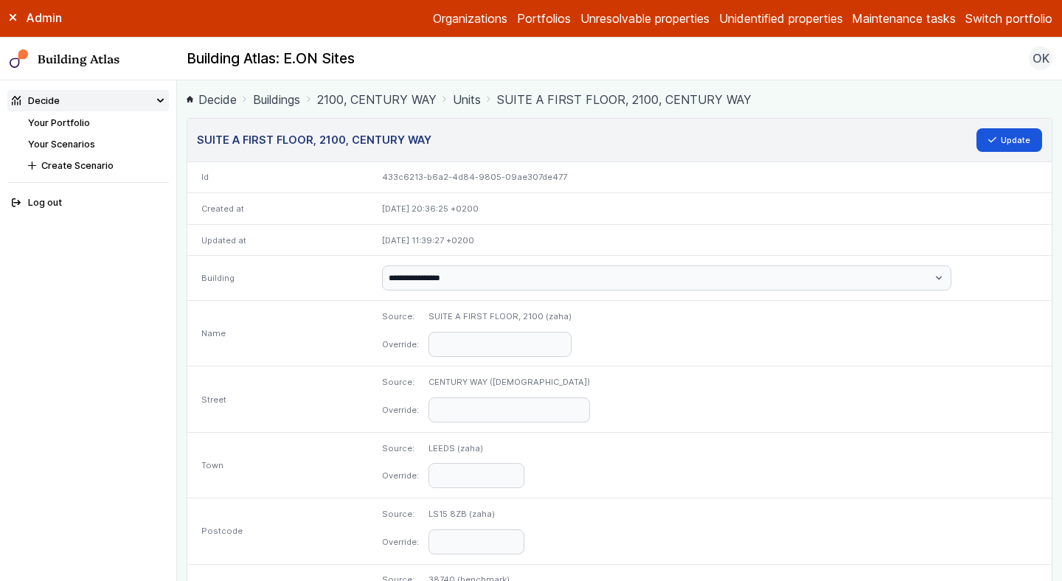
scroll to position [705, 0]
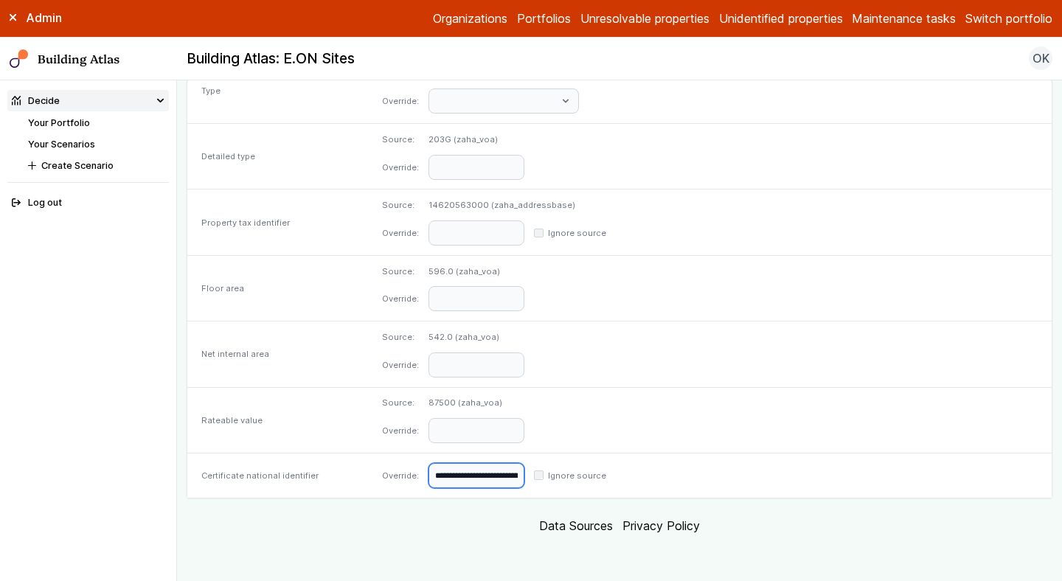
click at [525, 471] on input "**********" at bounding box center [477, 475] width 96 height 25
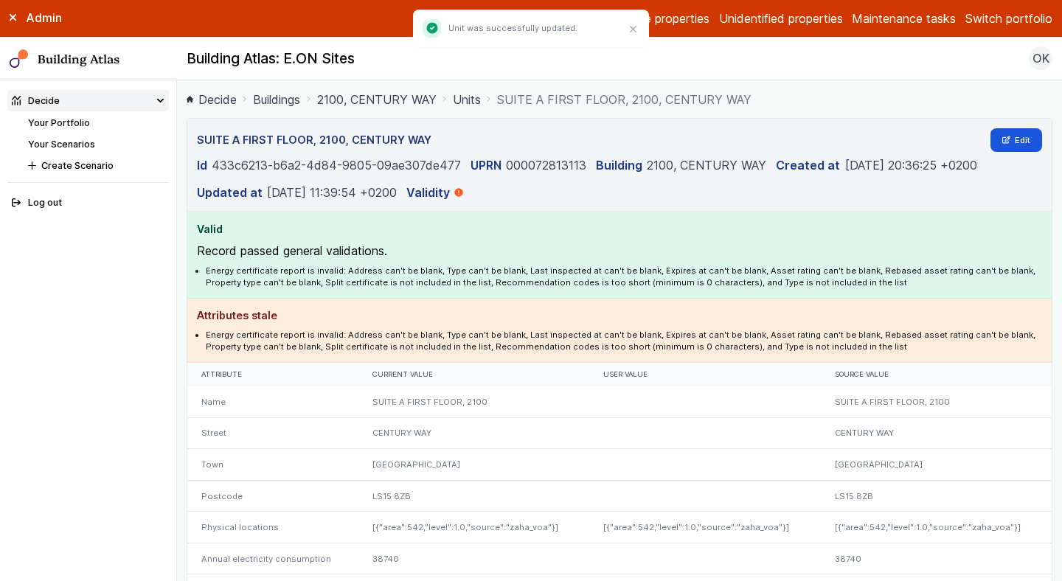
click at [467, 98] on link "Units" at bounding box center [467, 100] width 28 height 18
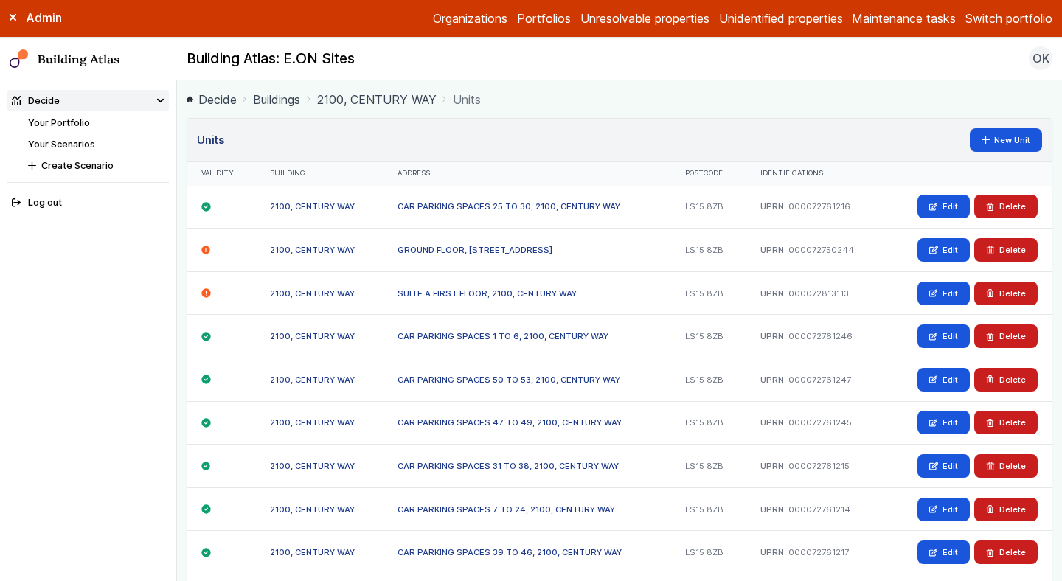
click at [575, 104] on ol "Decide Buildings 2100, CENTURY WAY Units" at bounding box center [620, 99] width 866 height 18
click at [525, 116] on main "Decide Buildings 2100, CENTURY WAY Units Units New Unit Validity Building Addre…" at bounding box center [619, 330] width 885 height 501
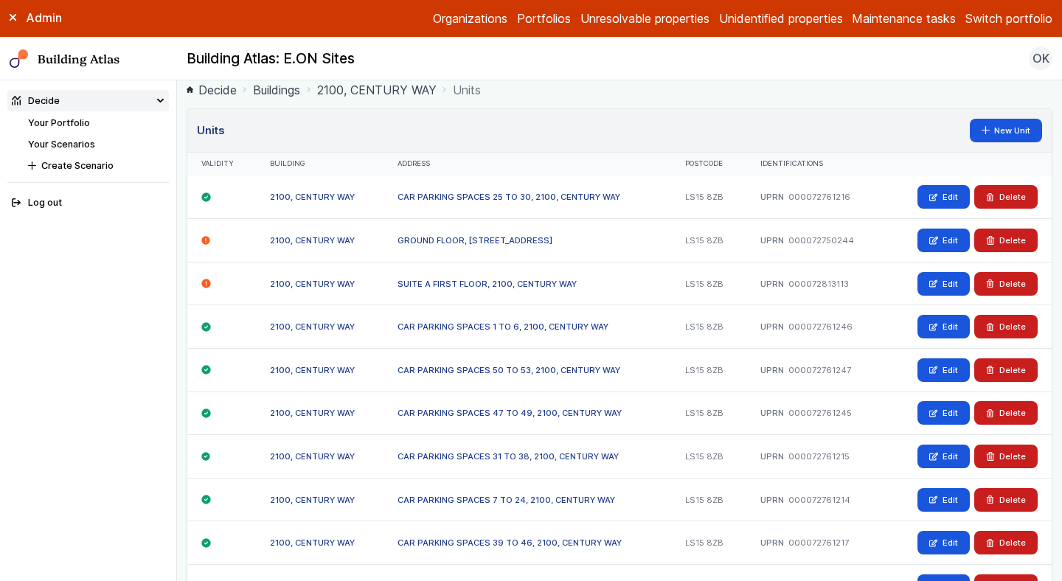
scroll to position [13, 0]
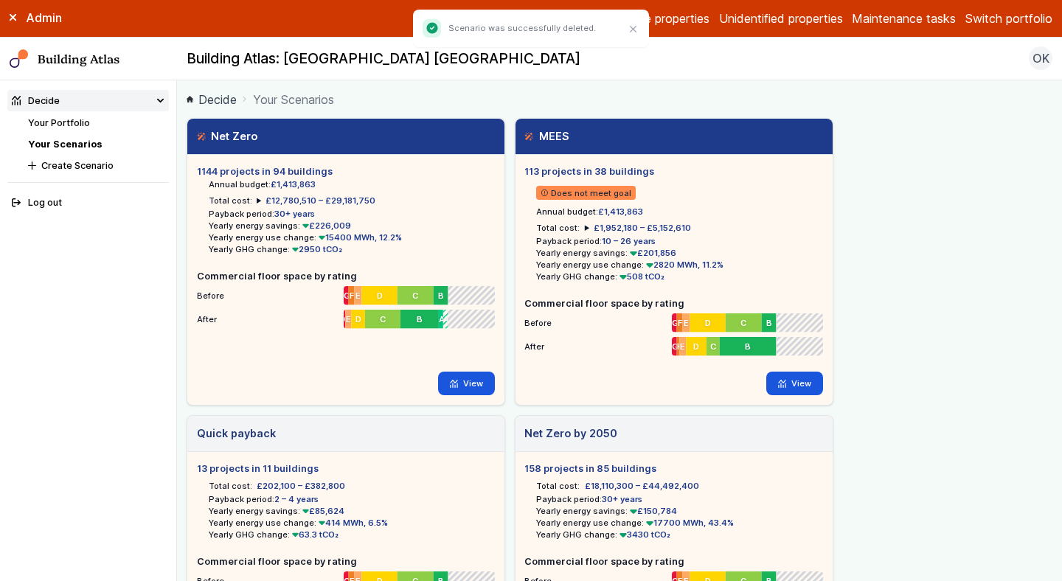
click at [86, 120] on link "Your Portfolio" at bounding box center [59, 122] width 62 height 11
click at [899, 155] on div "Net Zero 1144 projects in 94 buildings Annual budget: £1,413,863 Total cost: £1…" at bounding box center [620, 559] width 866 height 882
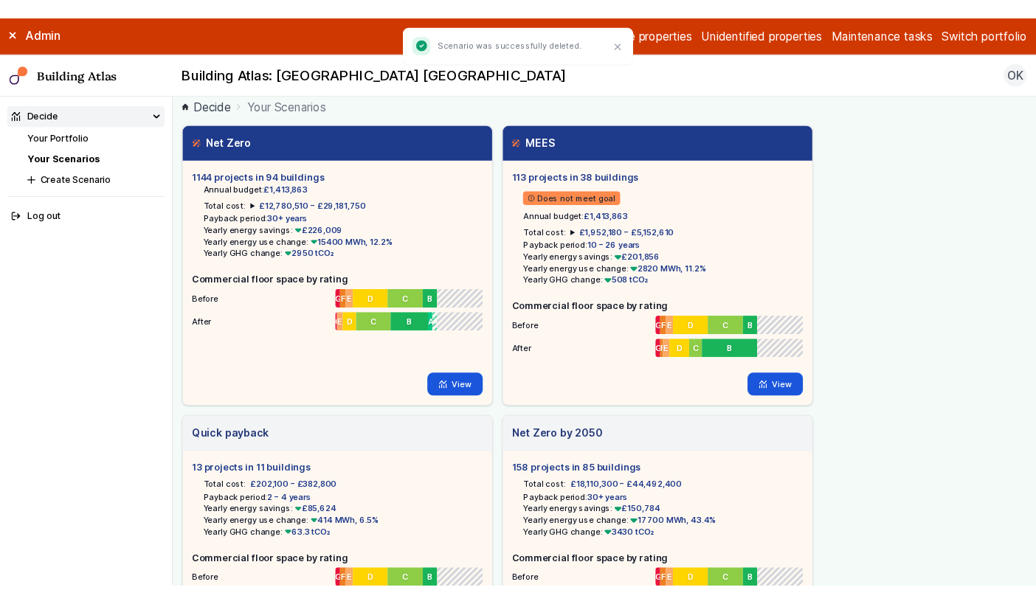
scroll to position [13, 0]
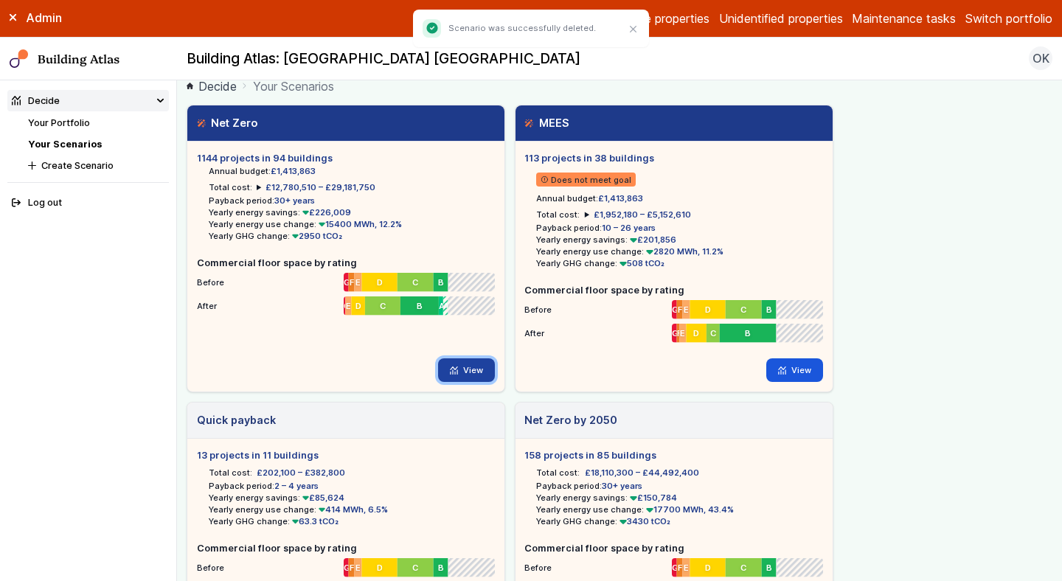
click at [474, 370] on link "View" at bounding box center [466, 371] width 57 height 24
click at [808, 367] on link "View" at bounding box center [795, 371] width 57 height 24
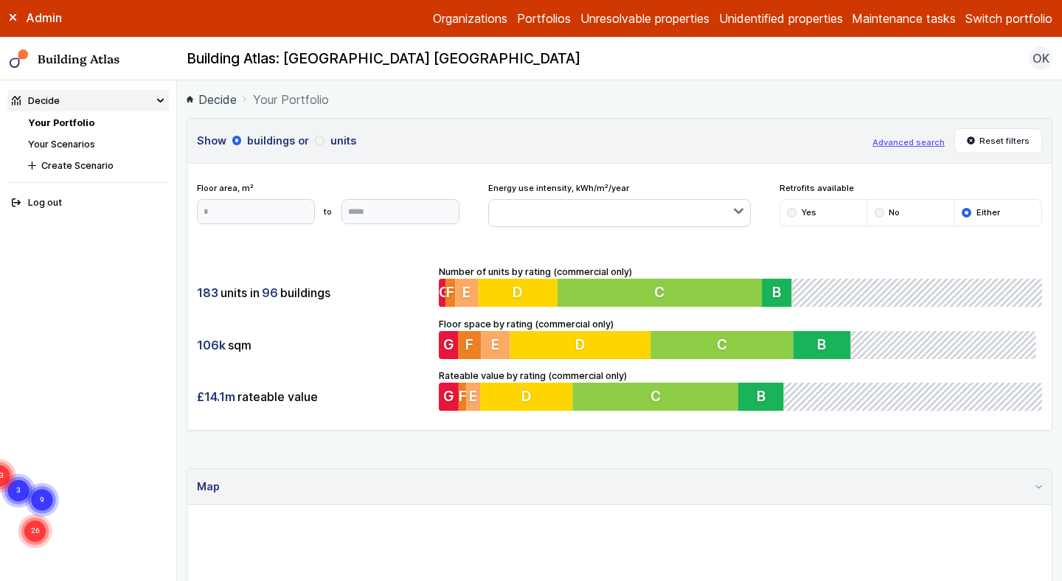
click at [384, 275] on div "183 units in 96 buildings 106k sqm £14.1m rateable value Number of units by rat…" at bounding box center [619, 338] width 865 height 184
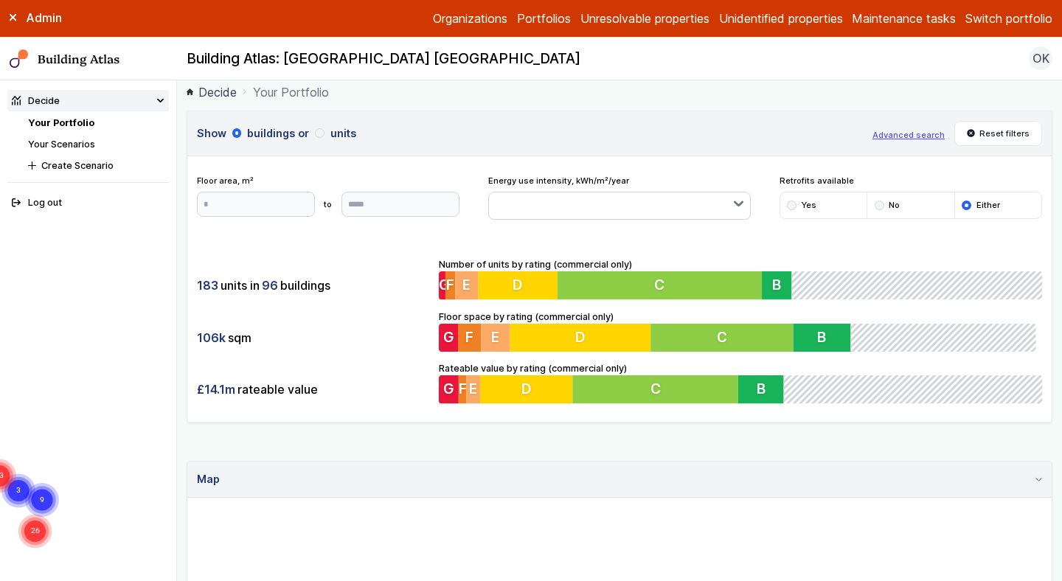
click at [906, 134] on button "Advanced search" at bounding box center [909, 135] width 72 height 12
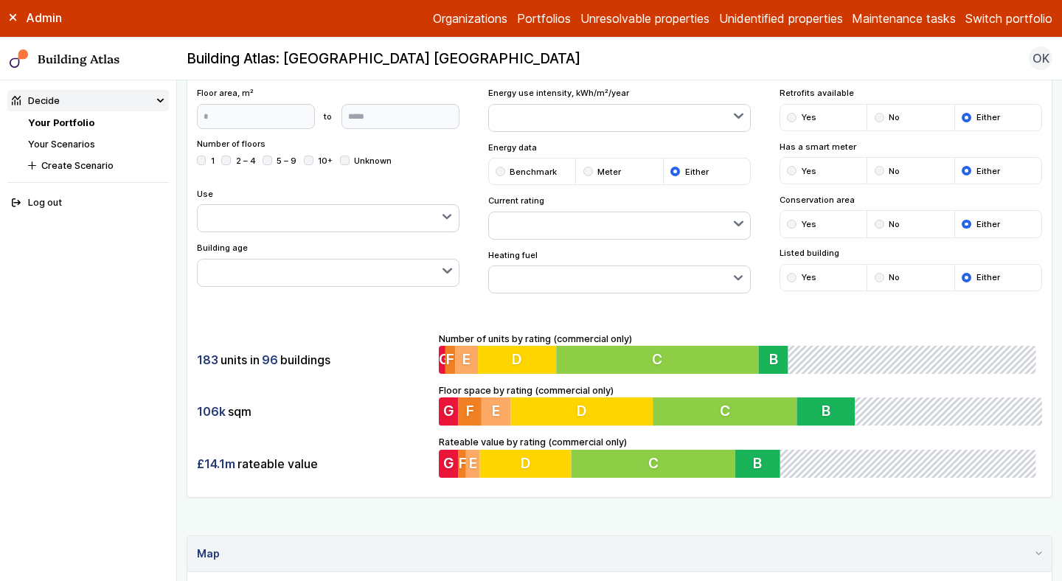
scroll to position [145, 0]
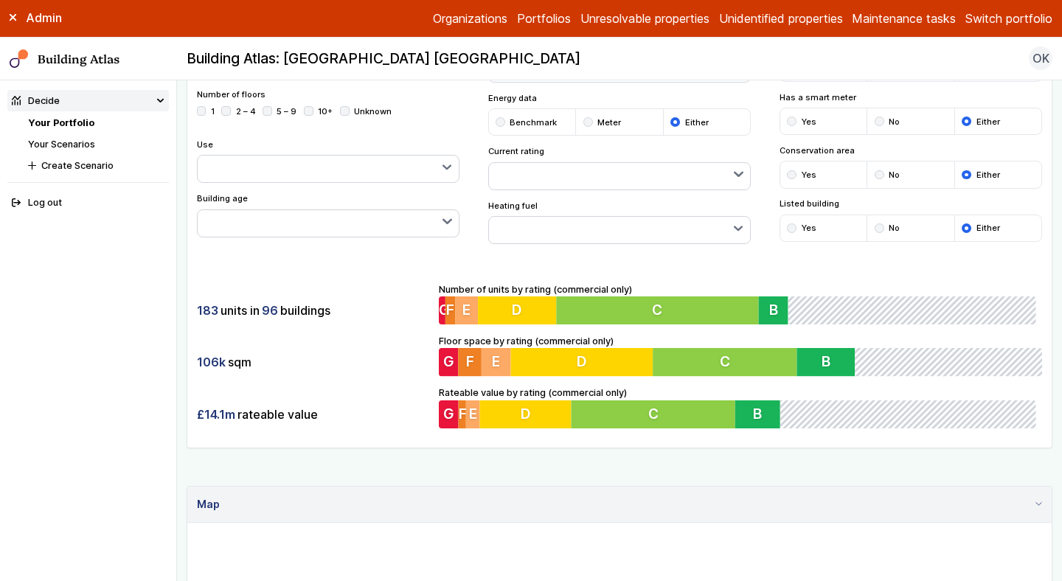
click at [792, 175] on div "submit" at bounding box center [792, 175] width 10 height 10
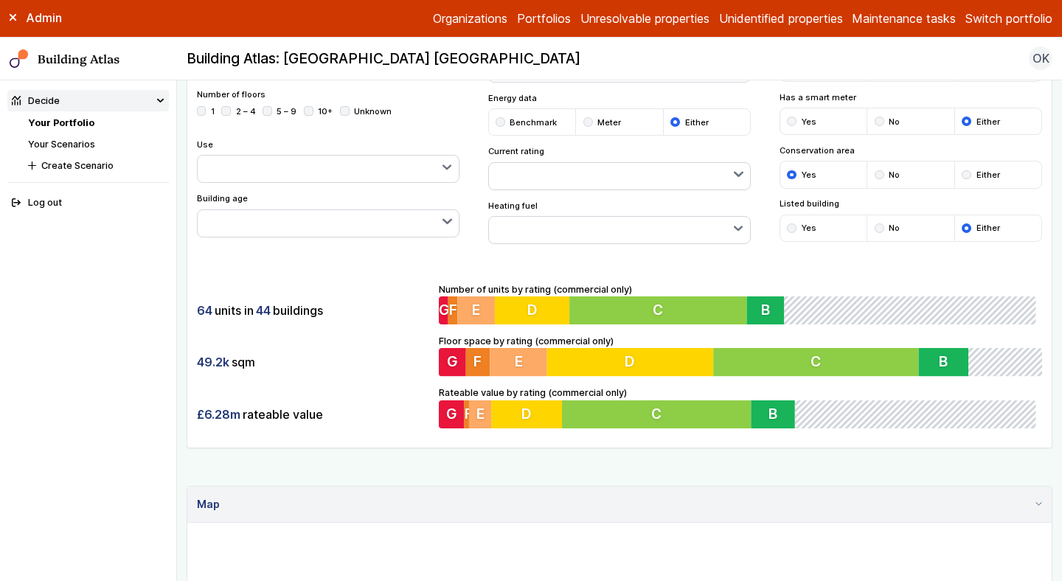
click at [596, 229] on button "button" at bounding box center [620, 230] width 262 height 27
click at [0, 0] on div "submit" at bounding box center [0, 0] width 0 height 0
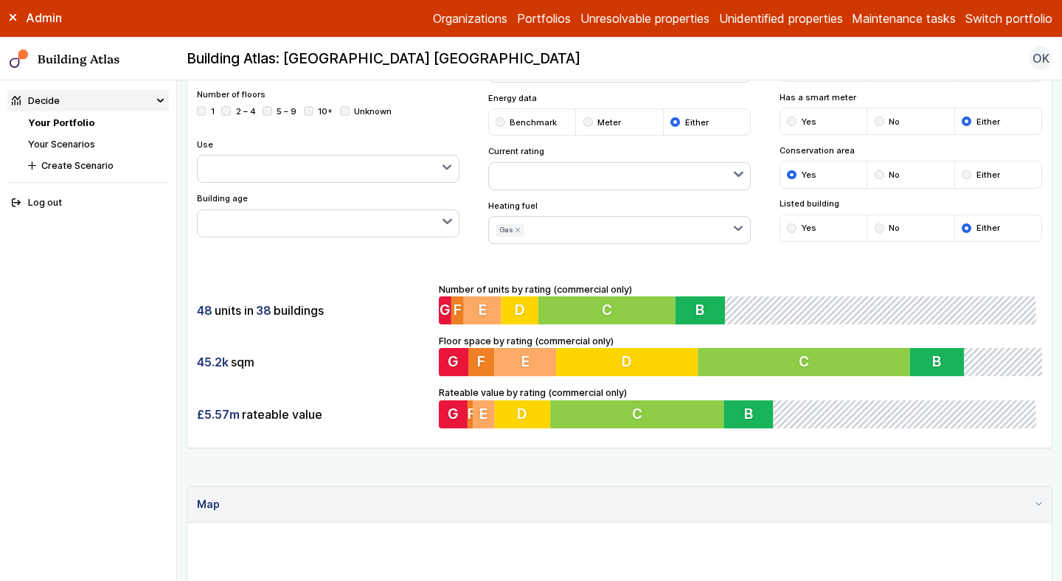
click at [519, 229] on icon "submit" at bounding box center [518, 231] width 4 height 4
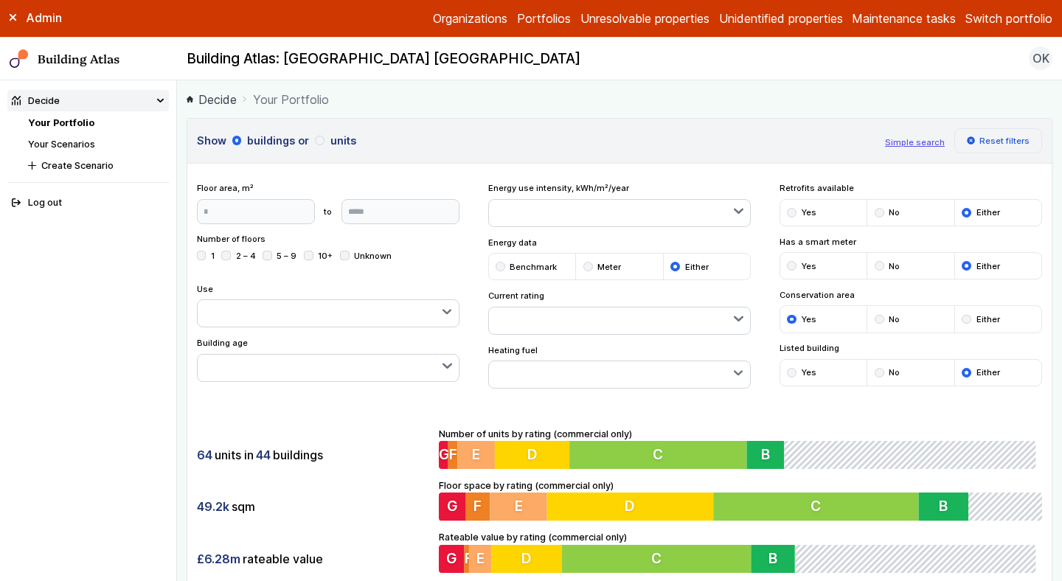
click at [991, 140] on button "Reset filters" at bounding box center [999, 140] width 89 height 25
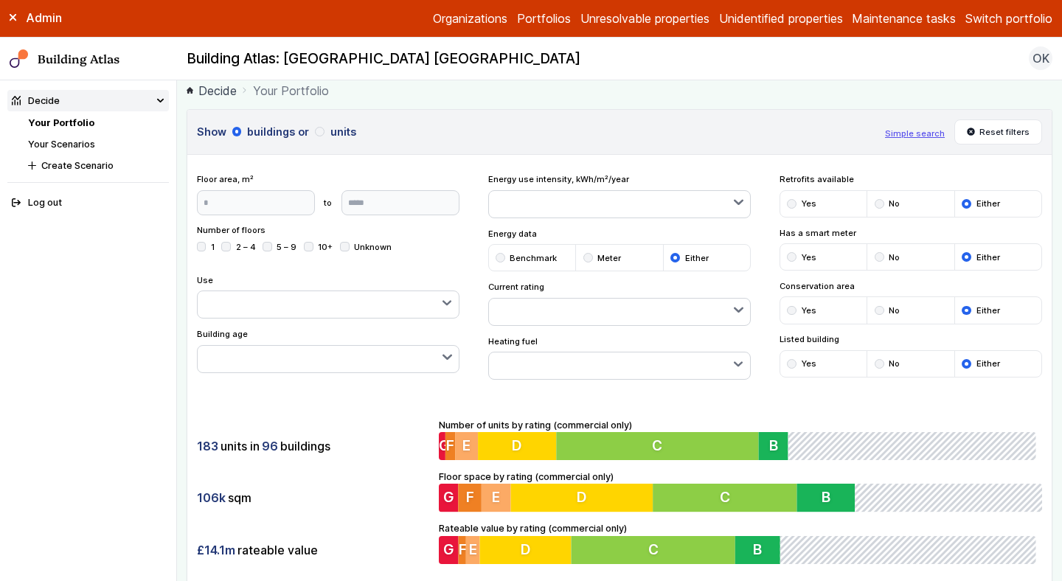
scroll to position [10, 0]
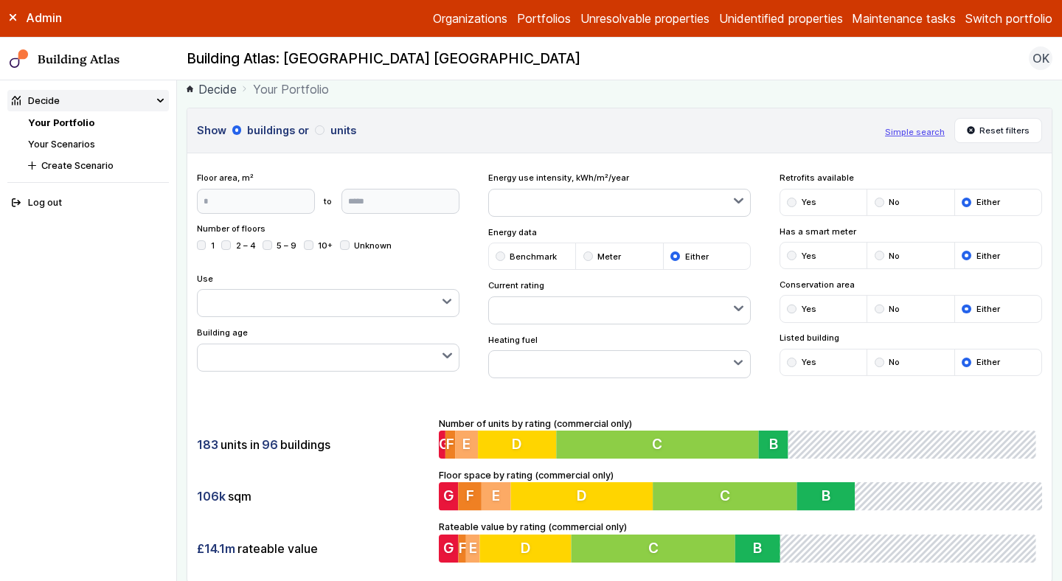
click at [908, 129] on button "Simple search" at bounding box center [915, 132] width 60 height 12
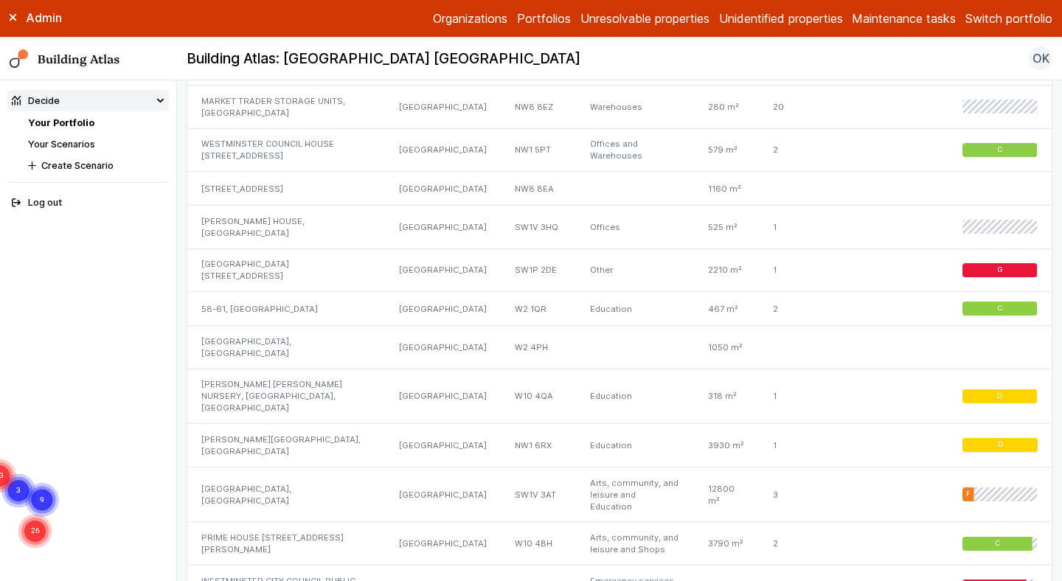
scroll to position [1352, 0]
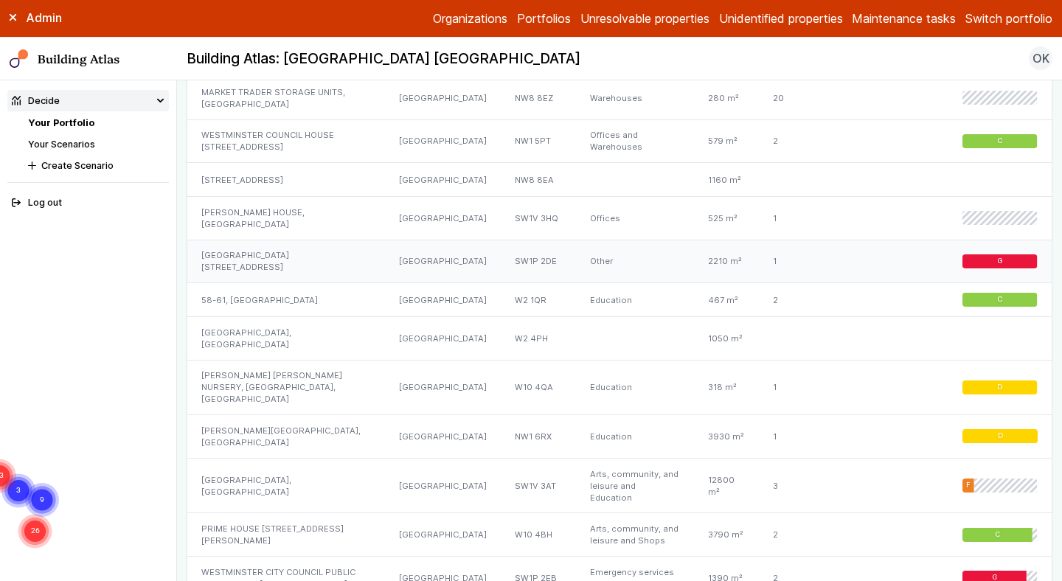
click at [347, 240] on div "[GEOGRAPHIC_DATA] [STREET_ADDRESS]" at bounding box center [286, 262] width 198 height 44
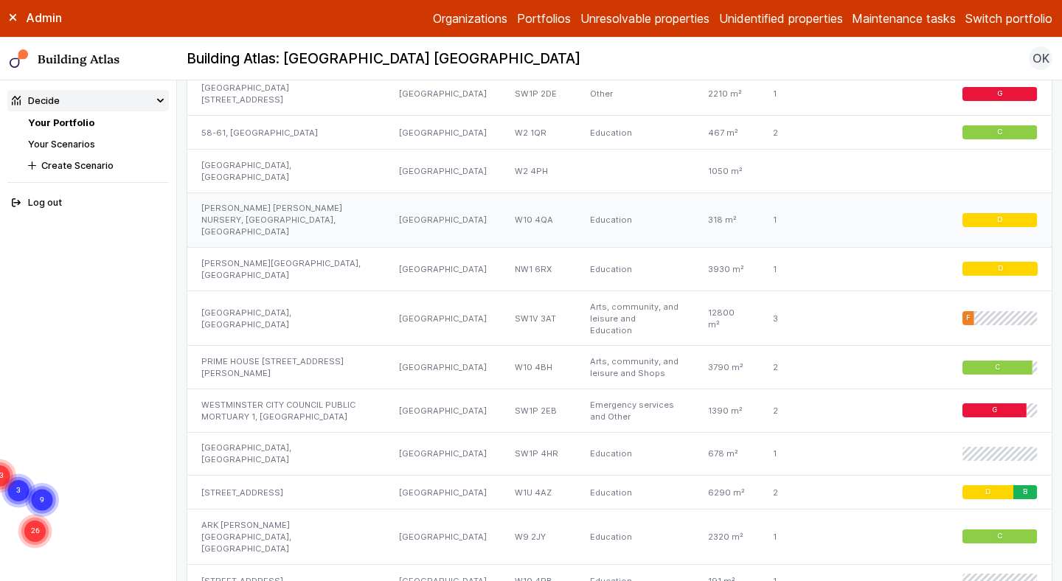
scroll to position [1522, 0]
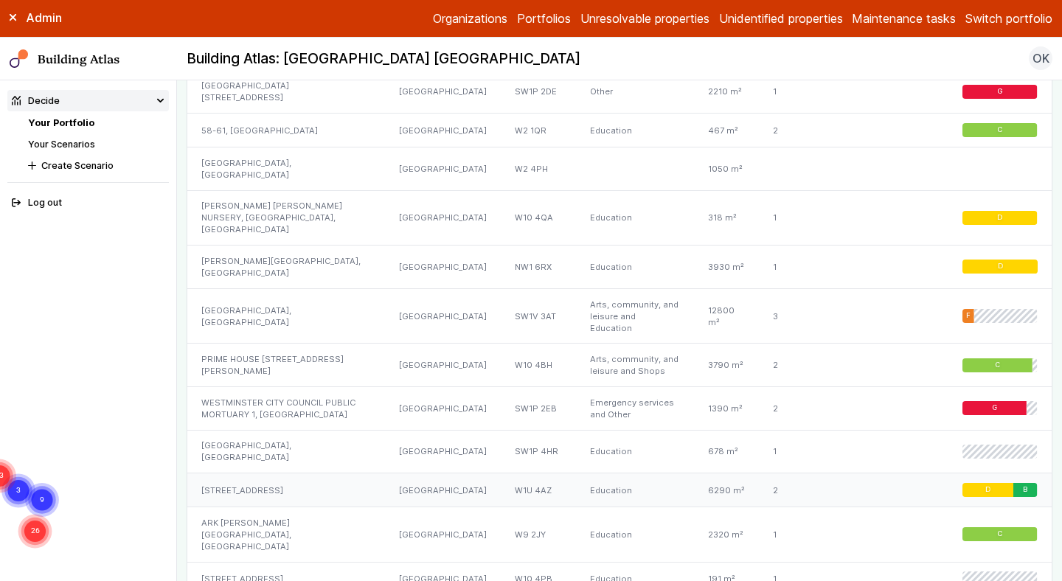
click at [296, 474] on div "[STREET_ADDRESS]" at bounding box center [286, 491] width 198 height 34
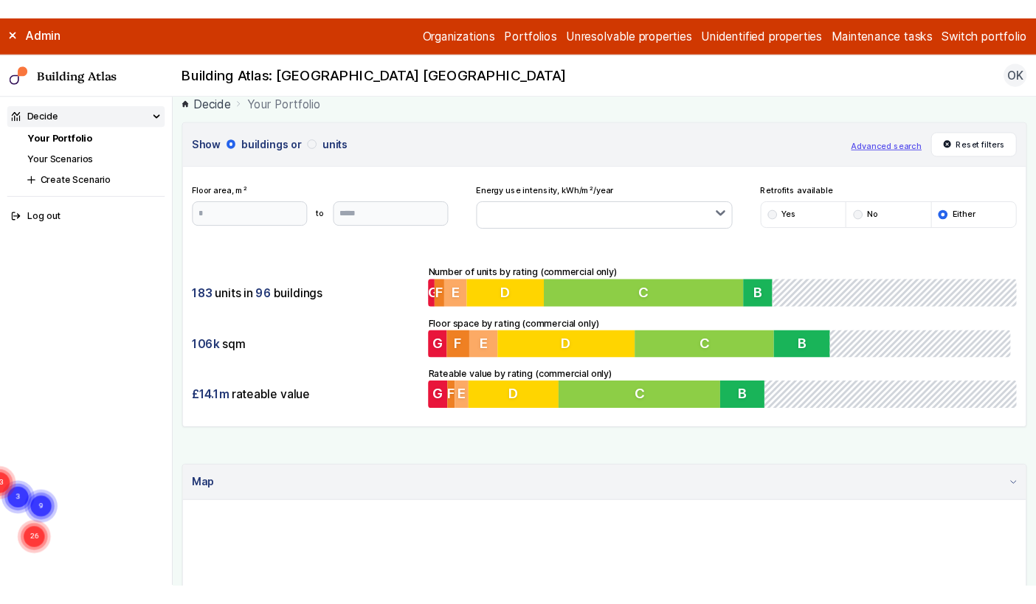
scroll to position [13, 0]
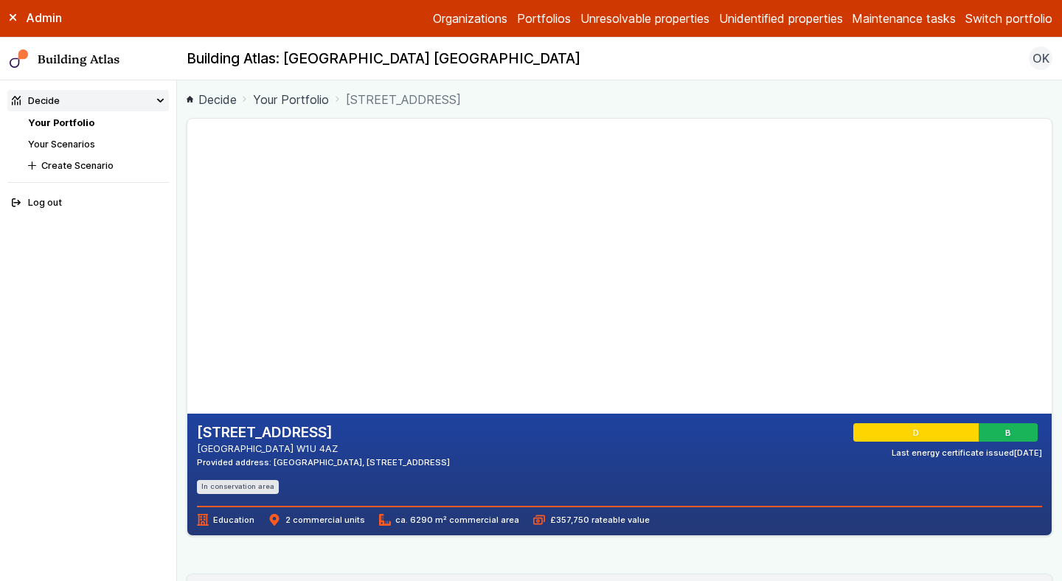
drag, startPoint x: 409, startPoint y: 176, endPoint x: 408, endPoint y: 266, distance: 90.7
click at [187, 266] on gmp-map-3d at bounding box center [187, 266] width 0 height 295
drag, startPoint x: 312, startPoint y: 307, endPoint x: 331, endPoint y: 305, distance: 18.5
click at [187, 305] on gmp-map-3d at bounding box center [187, 266] width 0 height 295
click at [450, 440] on h2 "14, BLANDFORD STREET" at bounding box center [323, 432] width 253 height 19
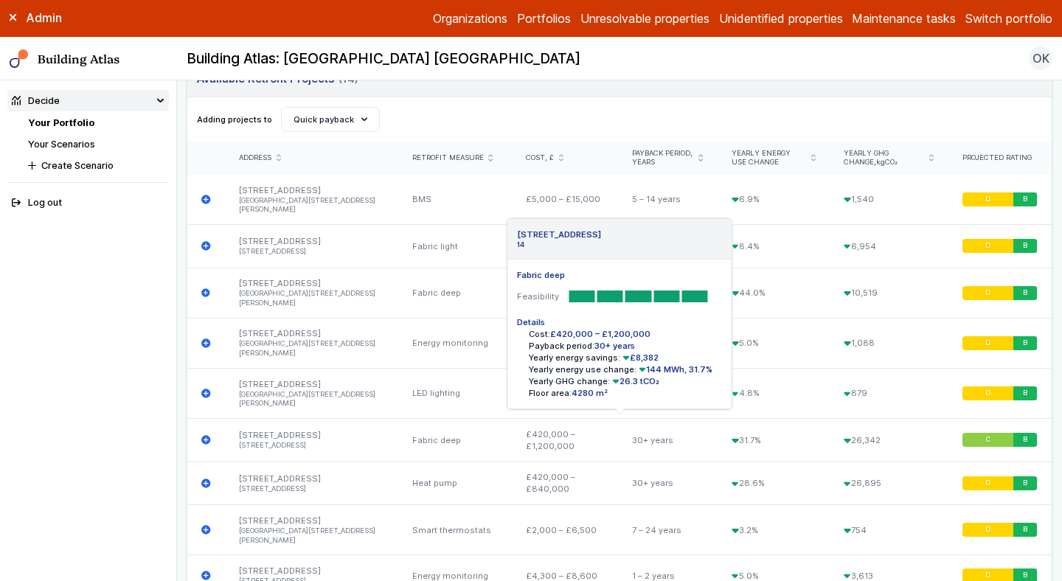
scroll to position [516, 0]
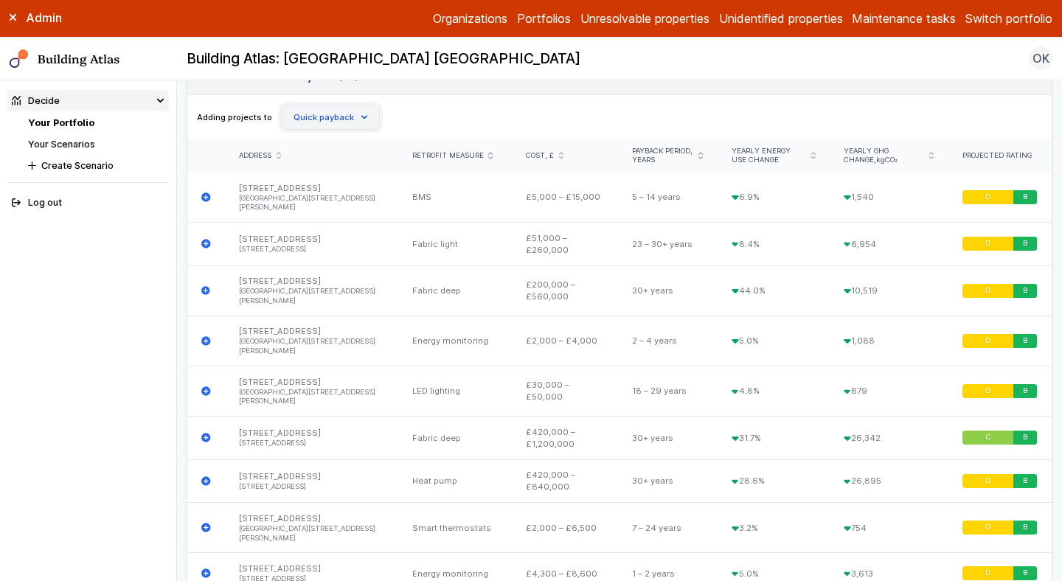
click at [365, 114] on button "Quick payback" at bounding box center [330, 117] width 99 height 25
click at [408, 115] on div "Adding projects to Create Scenario Net Zero by 2050 Quick payback Quick payback" at bounding box center [620, 117] width 846 height 25
click at [365, 111] on button "Quick payback" at bounding box center [330, 117] width 99 height 25
click at [405, 122] on div "Adding projects to Create Scenario Net Zero by 2050 Quick payback Quick payback" at bounding box center [620, 117] width 846 height 25
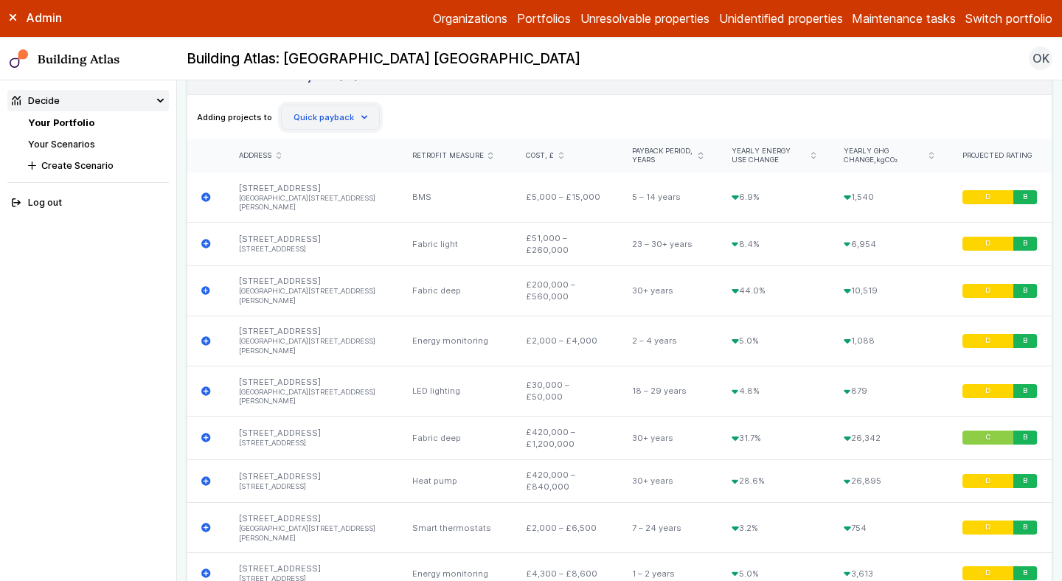
click at [362, 117] on icon "button" at bounding box center [364, 117] width 4 height 2
click at [400, 125] on div "Adding projects to Create Scenario Net Zero by 2050 Quick payback Quick payback" at bounding box center [620, 117] width 846 height 25
click at [369, 117] on button "Quick payback" at bounding box center [330, 117] width 99 height 25
click at [422, 119] on div "Adding projects to Create Scenario Net Zero by 2050 Quick payback Quick payback" at bounding box center [620, 117] width 846 height 25
click at [82, 145] on link "Your Scenarios" at bounding box center [61, 144] width 67 height 11
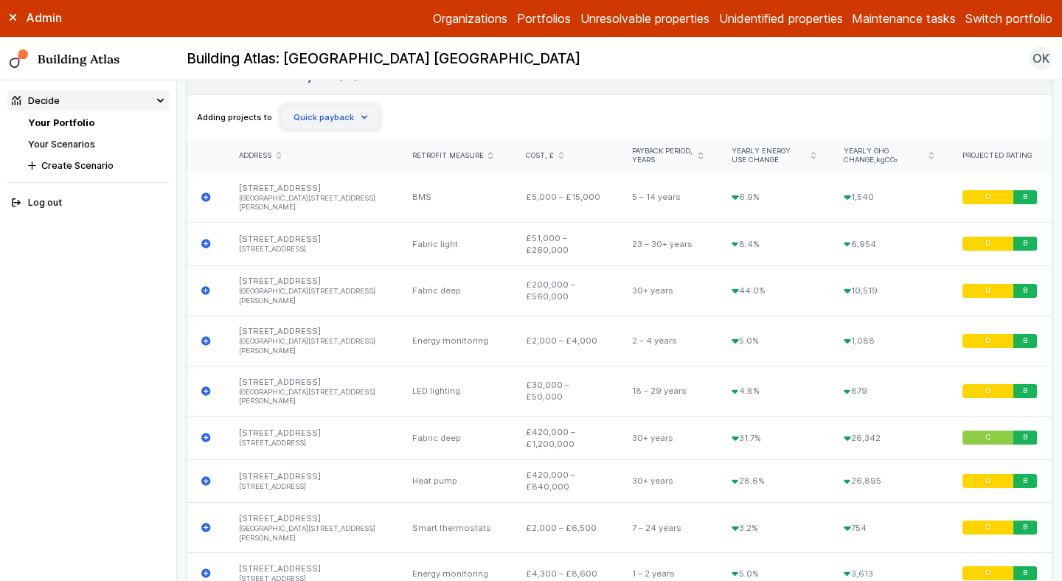
click at [362, 118] on icon "button" at bounding box center [364, 117] width 4 height 2
click at [437, 111] on div "Adding projects to Create Scenario Net Zero by 2050 Quick payback Quick payback" at bounding box center [620, 117] width 846 height 25
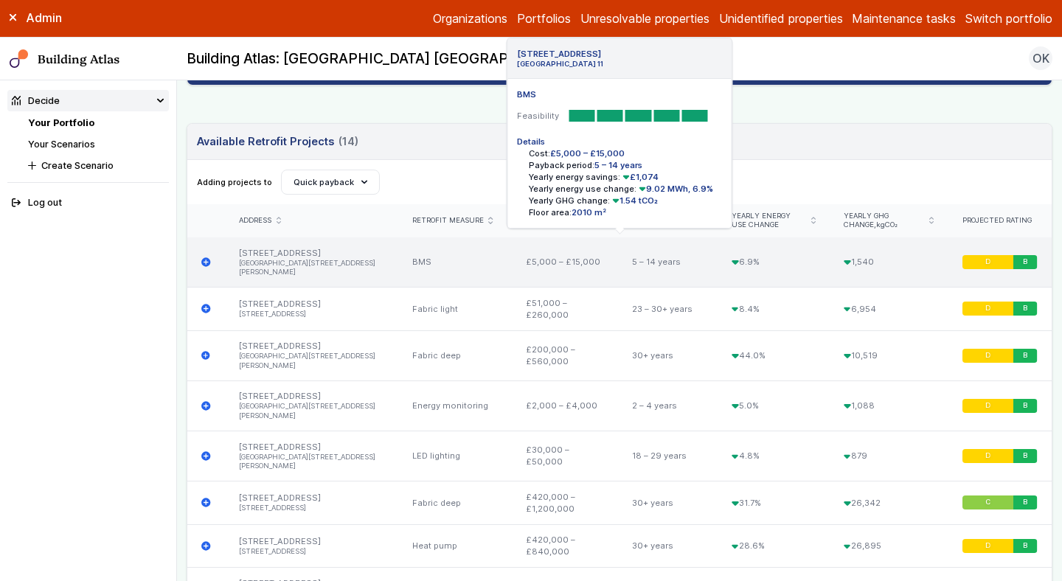
scroll to position [452, 0]
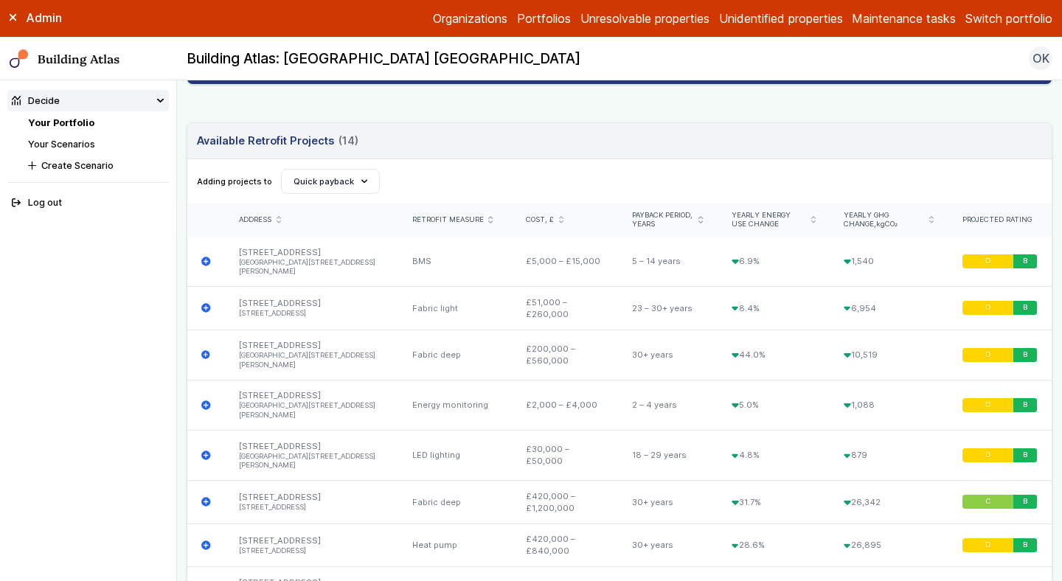
click at [887, 160] on div "Adding projects to Create Scenario Net Zero by 2050 Quick payback Quick payback" at bounding box center [619, 181] width 865 height 44
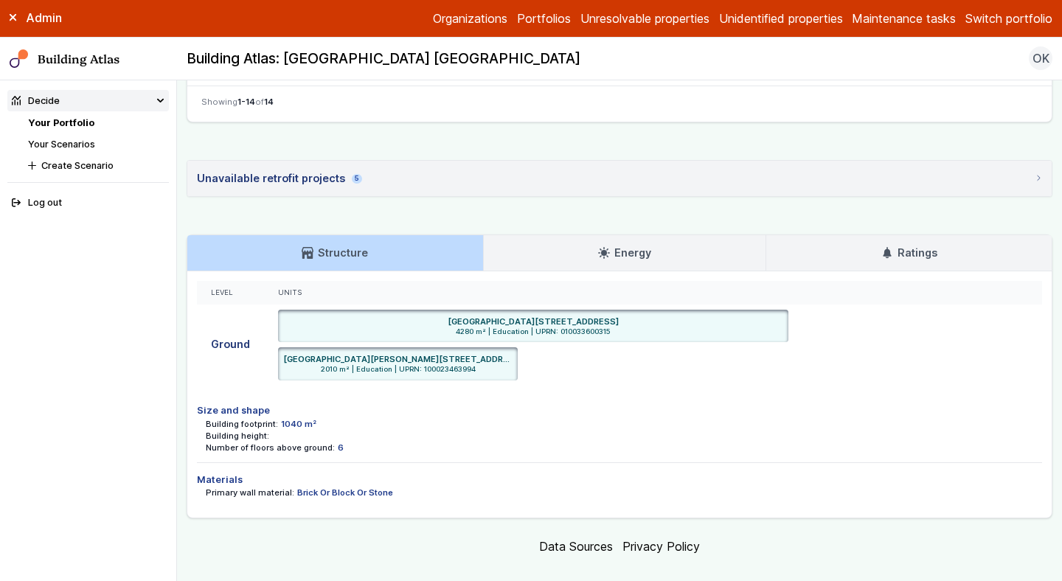
scroll to position [1275, 0]
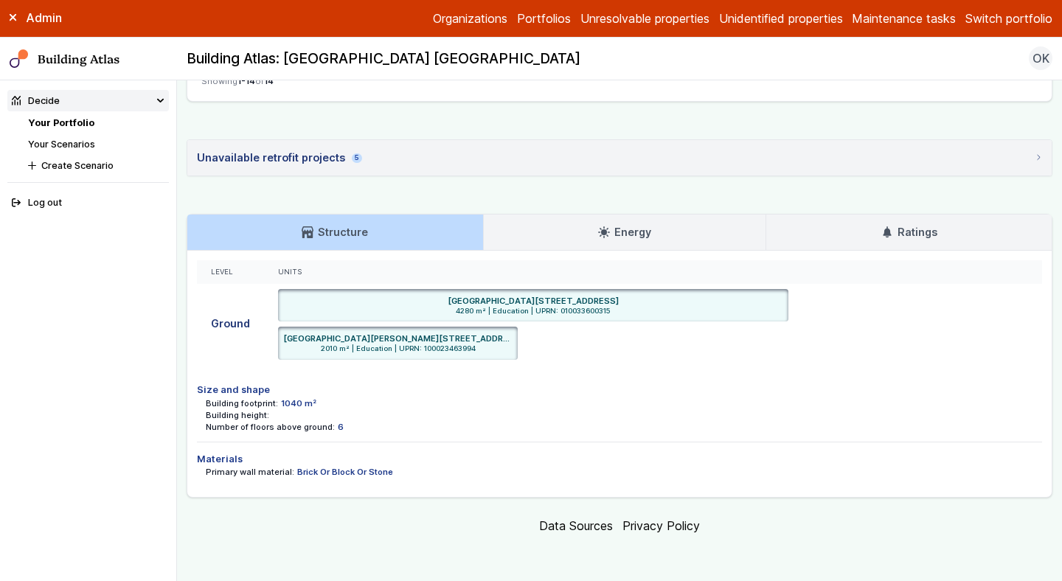
click at [676, 224] on link "Energy" at bounding box center [625, 232] width 283 height 35
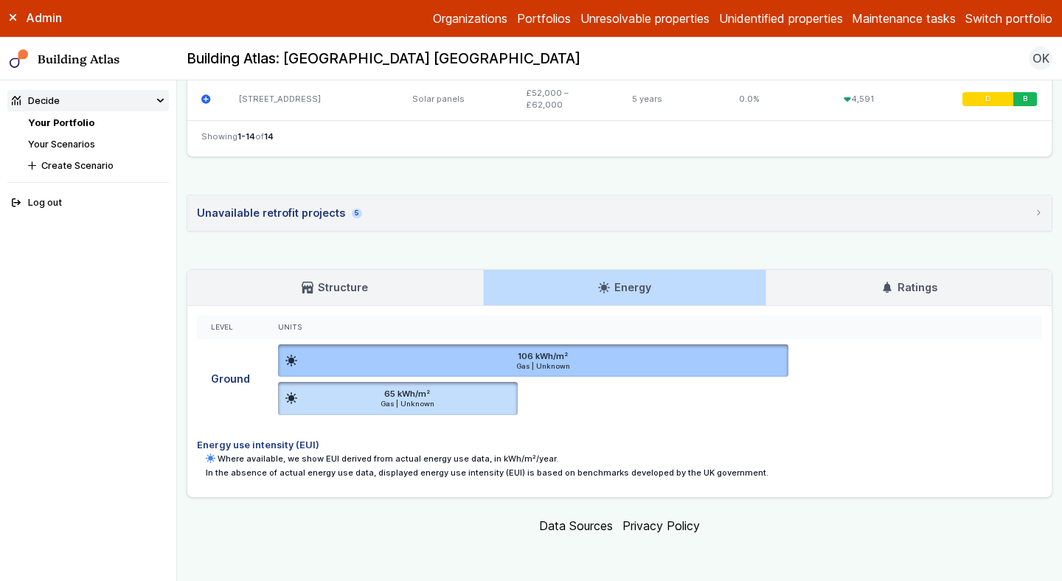
click at [851, 271] on link "Ratings" at bounding box center [910, 287] width 286 height 35
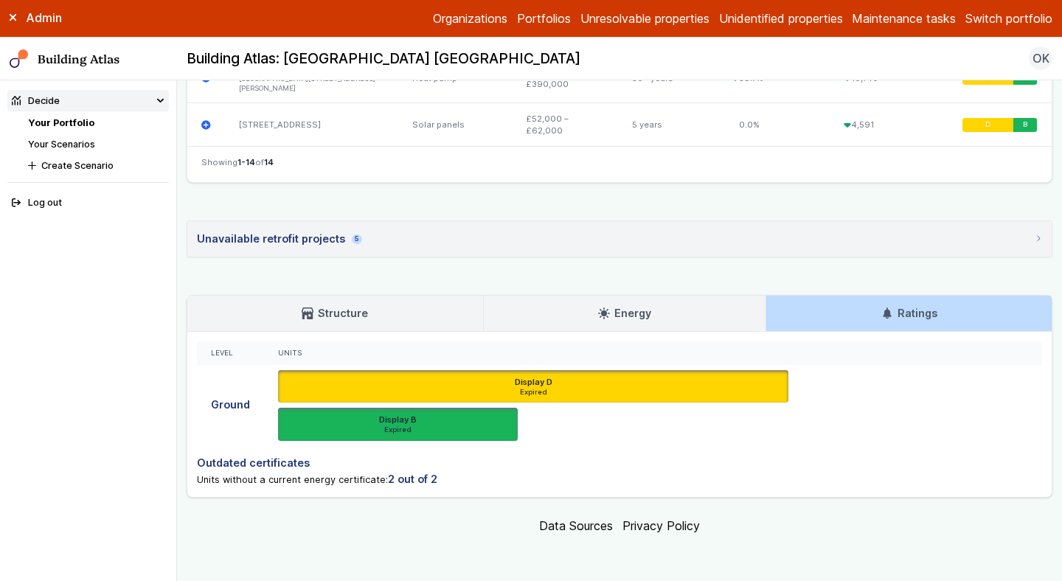
click at [841, 375] on ul "Display D Expired 14, BLANDFORD STREET, LONDON, W1U 4AZ UPRN 010033600315 Certi…" at bounding box center [653, 405] width 750 height 71
click at [317, 331] on link "Structure" at bounding box center [335, 313] width 296 height 35
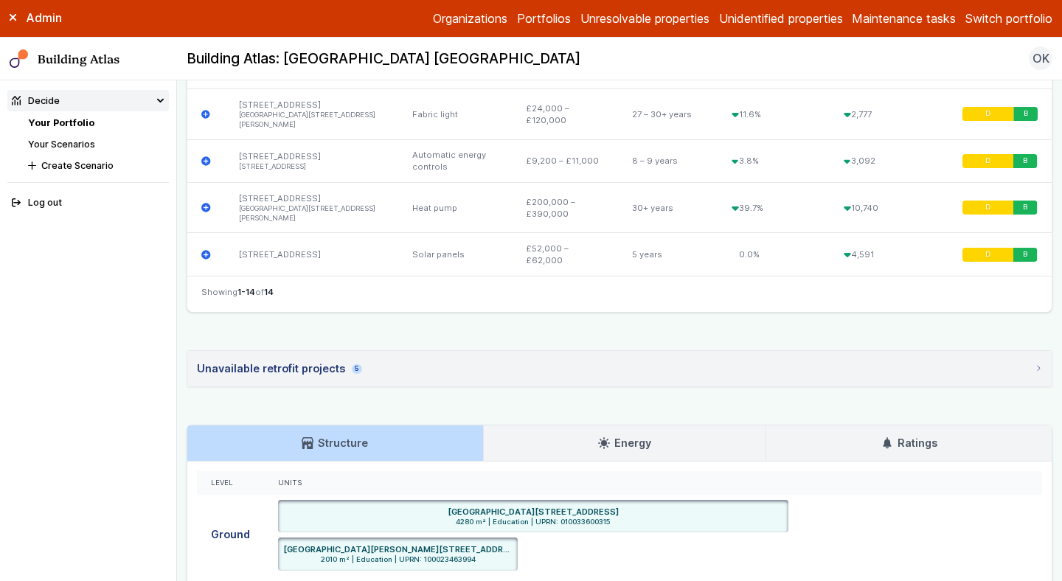
scroll to position [1066, 0]
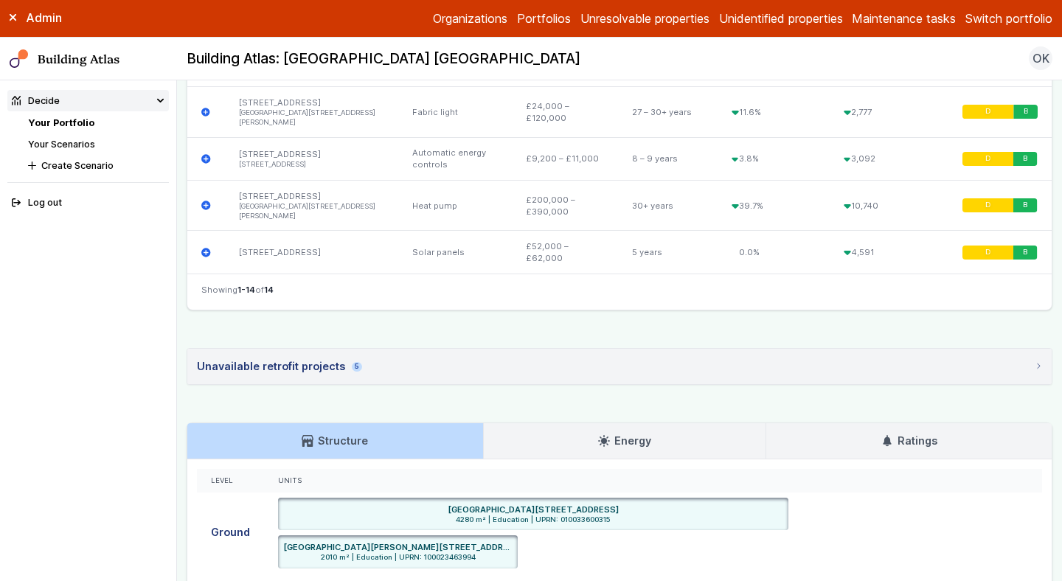
click at [584, 371] on summary "Unavailable retrofit projects 5" at bounding box center [619, 366] width 865 height 35
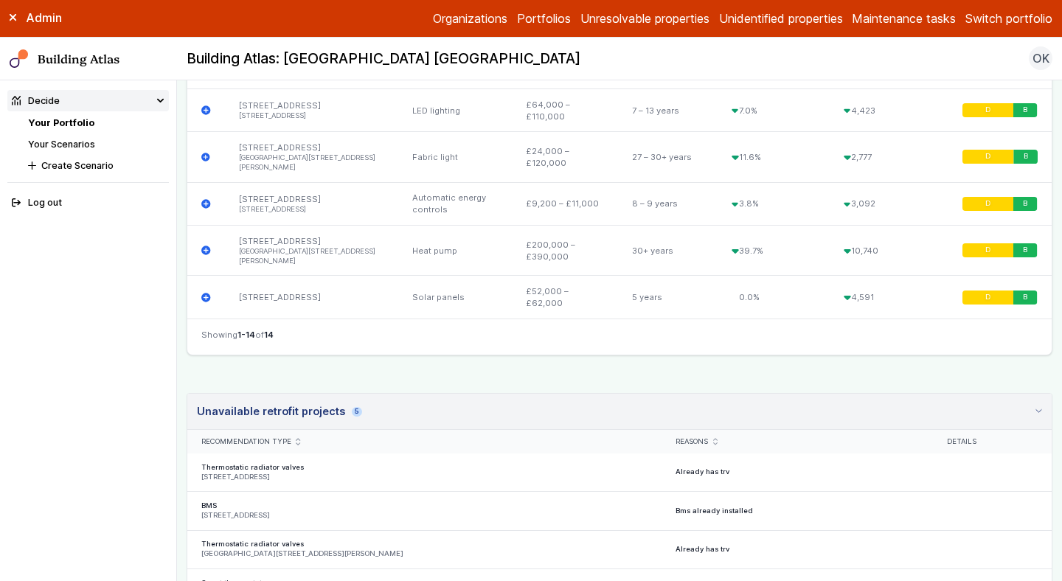
scroll to position [1011, 0]
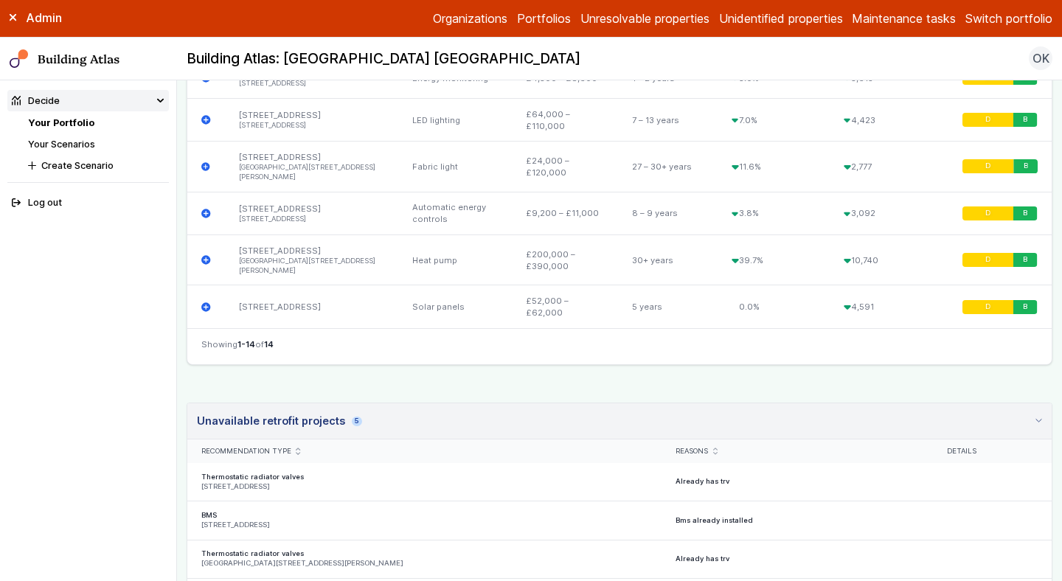
click at [381, 418] on summary "Unavailable retrofit projects 5" at bounding box center [619, 422] width 865 height 36
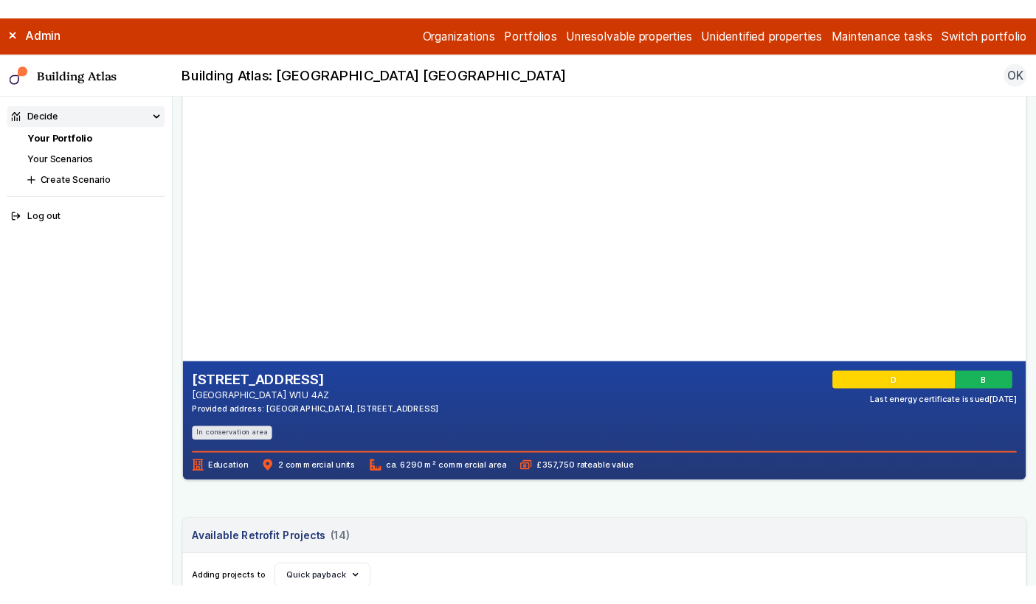
scroll to position [50, 0]
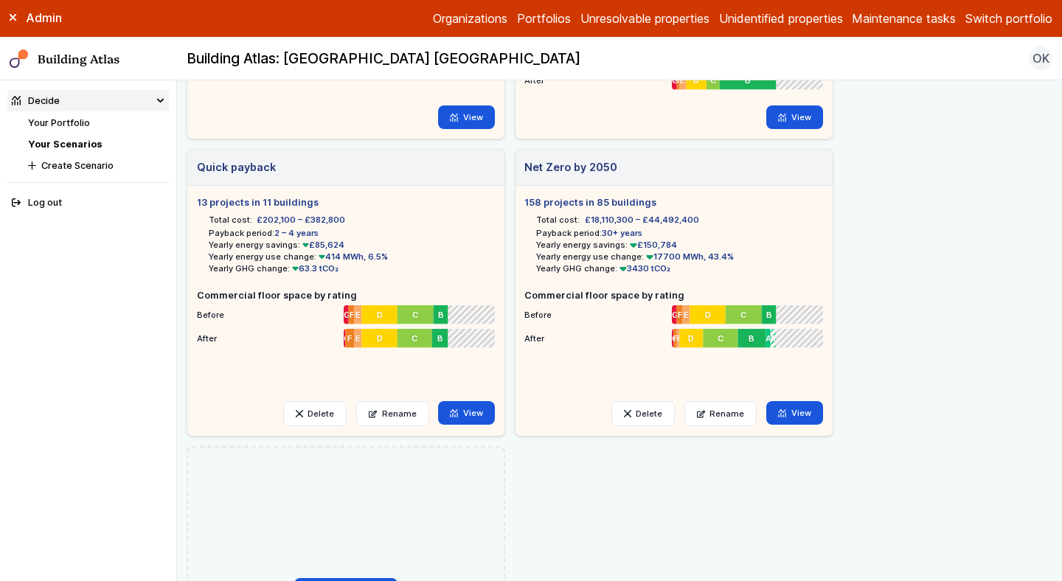
scroll to position [269, 0]
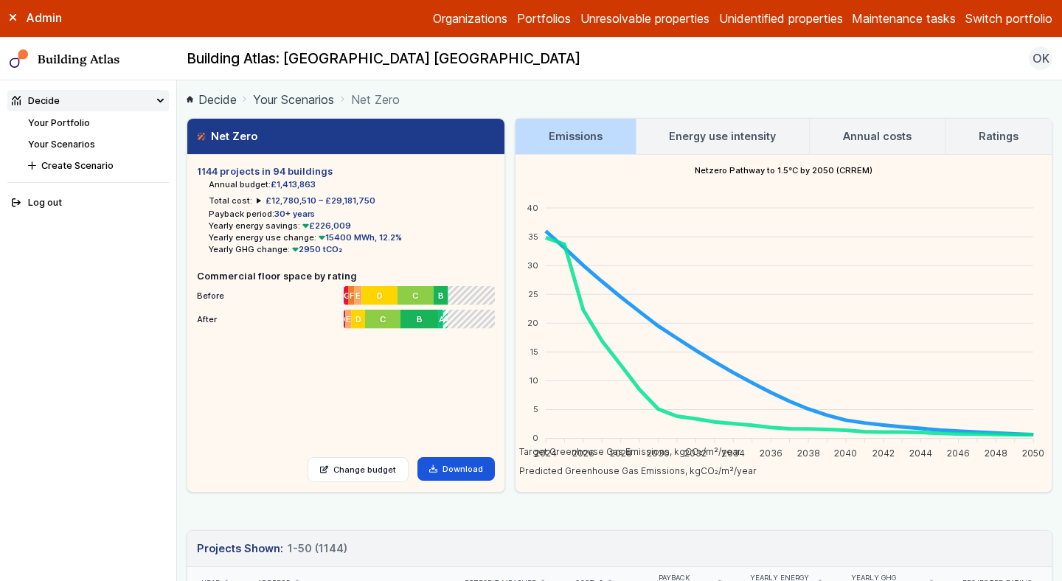
click at [720, 133] on h3 "Energy use intensity" at bounding box center [722, 136] width 107 height 16
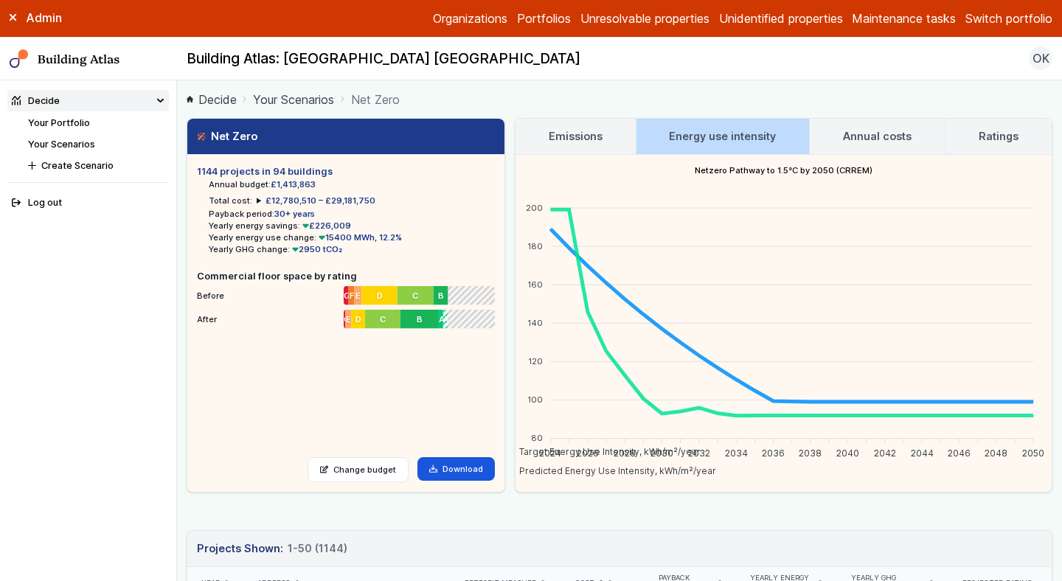
click at [575, 136] on h3 "Emissions" at bounding box center [576, 136] width 54 height 16
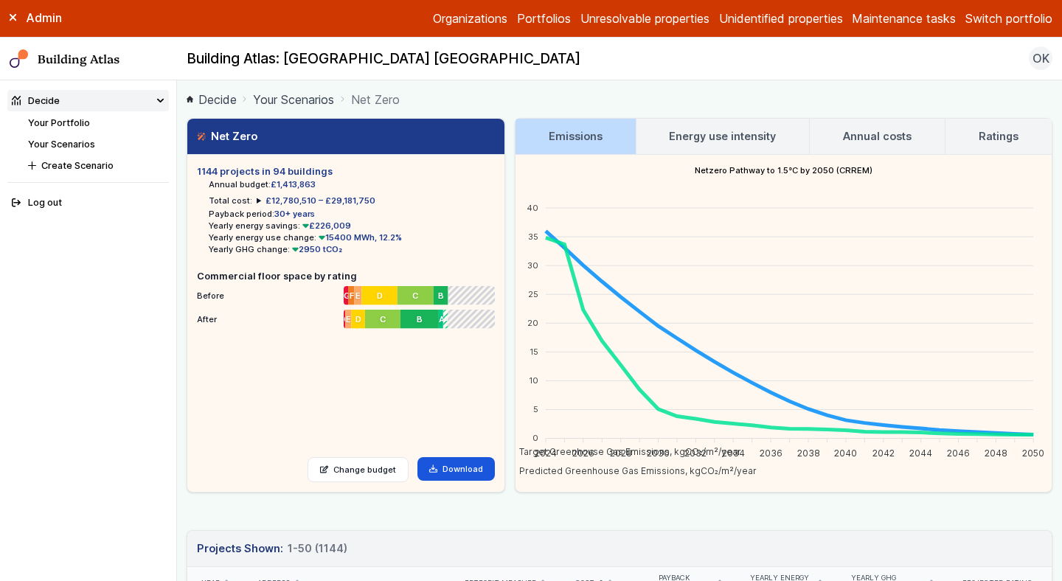
click at [692, 138] on h3 "Energy use intensity" at bounding box center [722, 136] width 107 height 16
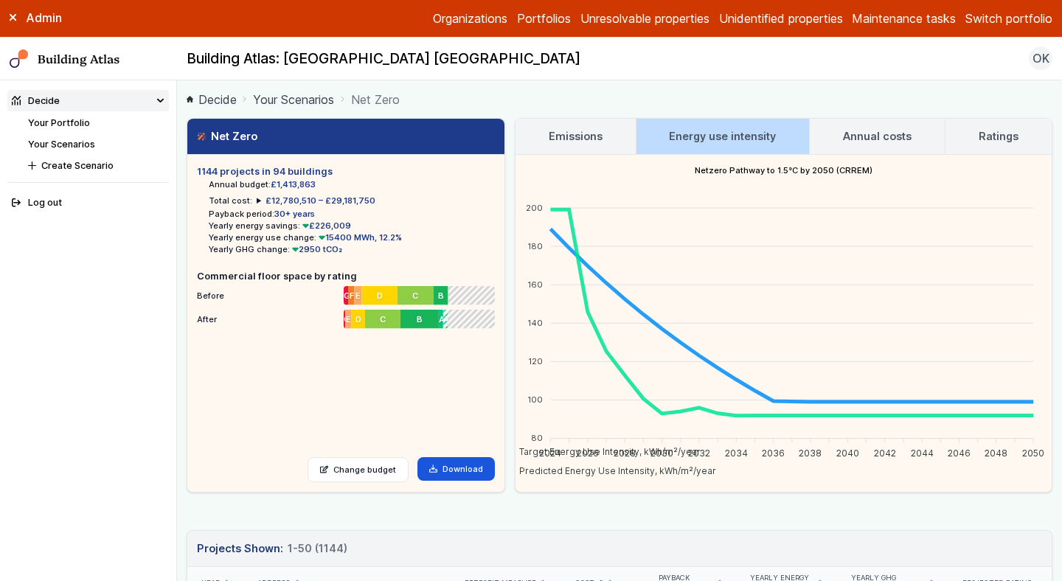
click at [870, 126] on link "Annual costs" at bounding box center [877, 136] width 135 height 35
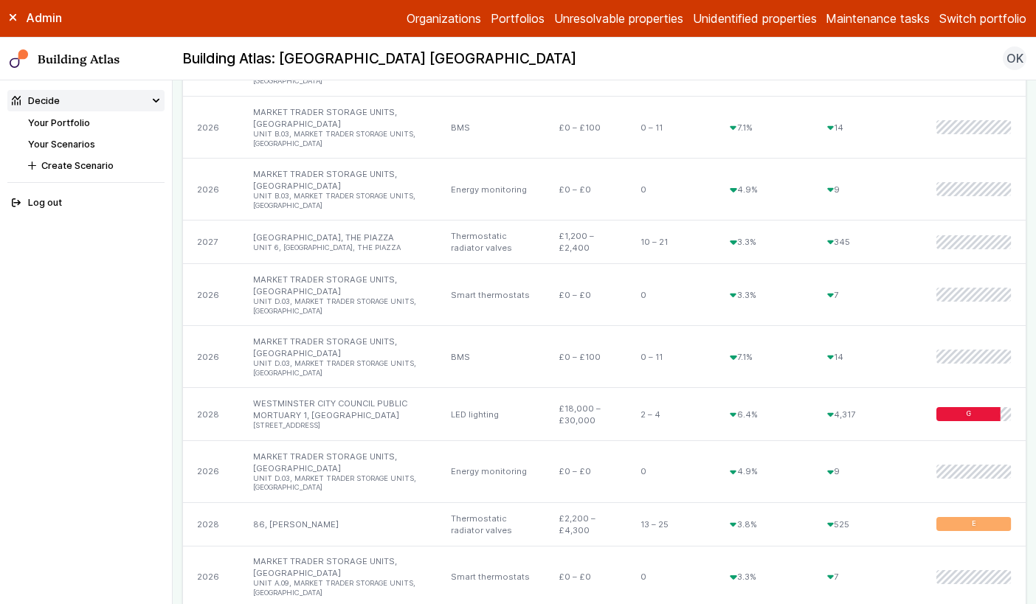
scroll to position [2030, 0]
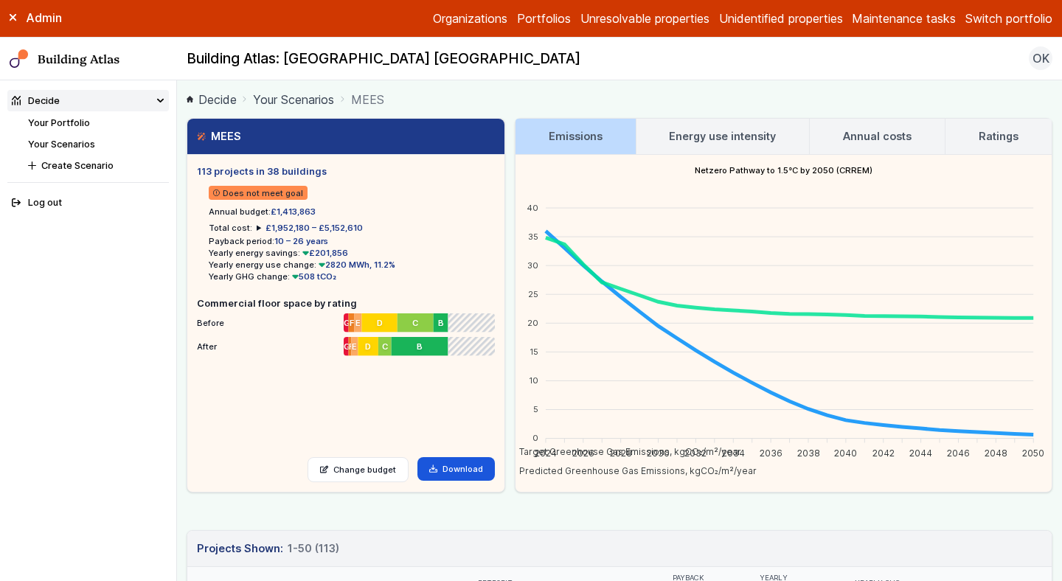
click at [532, 15] on link "Portfolios" at bounding box center [544, 19] width 54 height 18
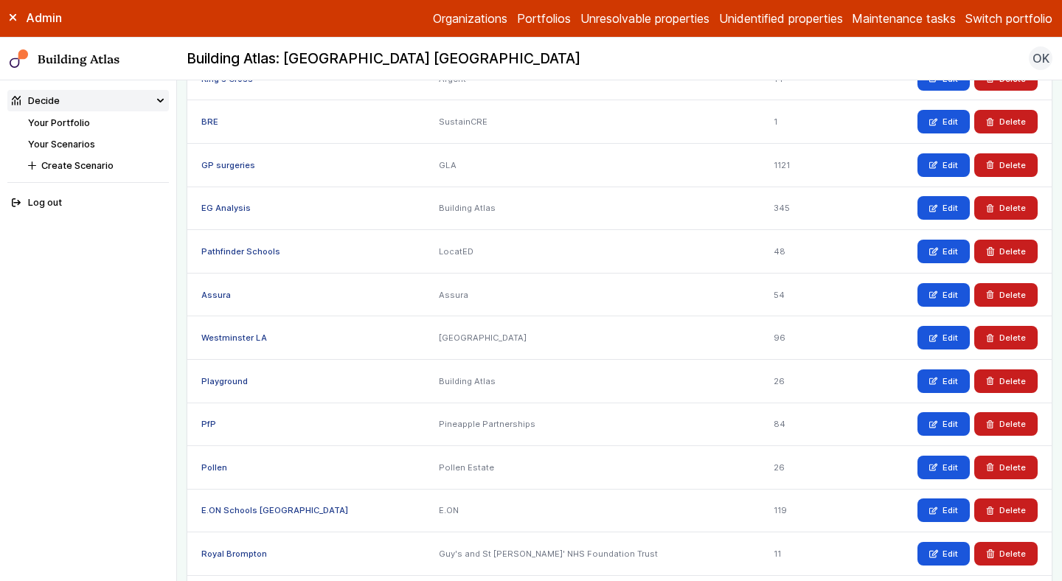
scroll to position [244, 0]
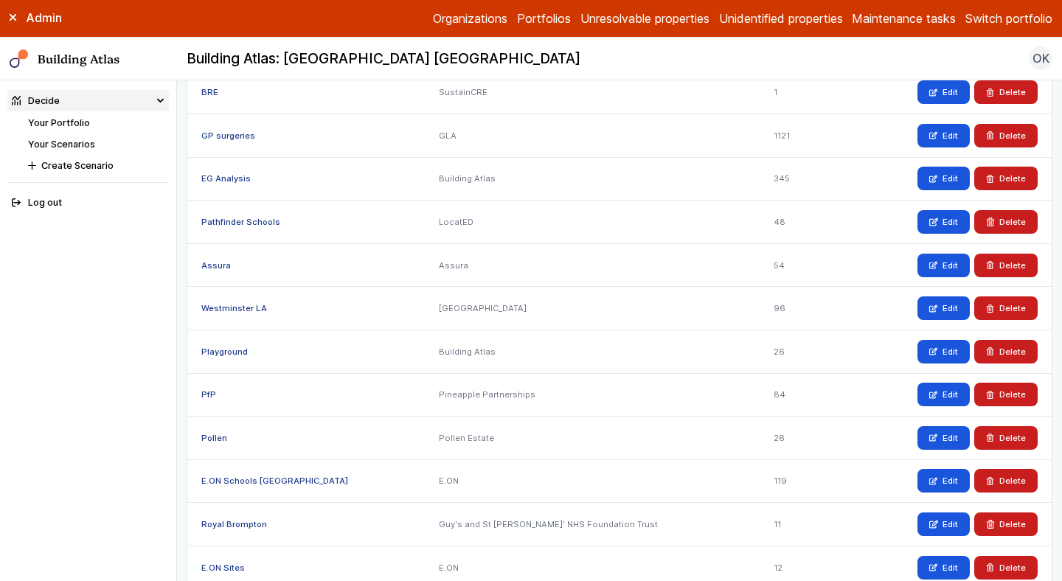
click at [242, 308] on link "Westminster LA" at bounding box center [234, 308] width 66 height 10
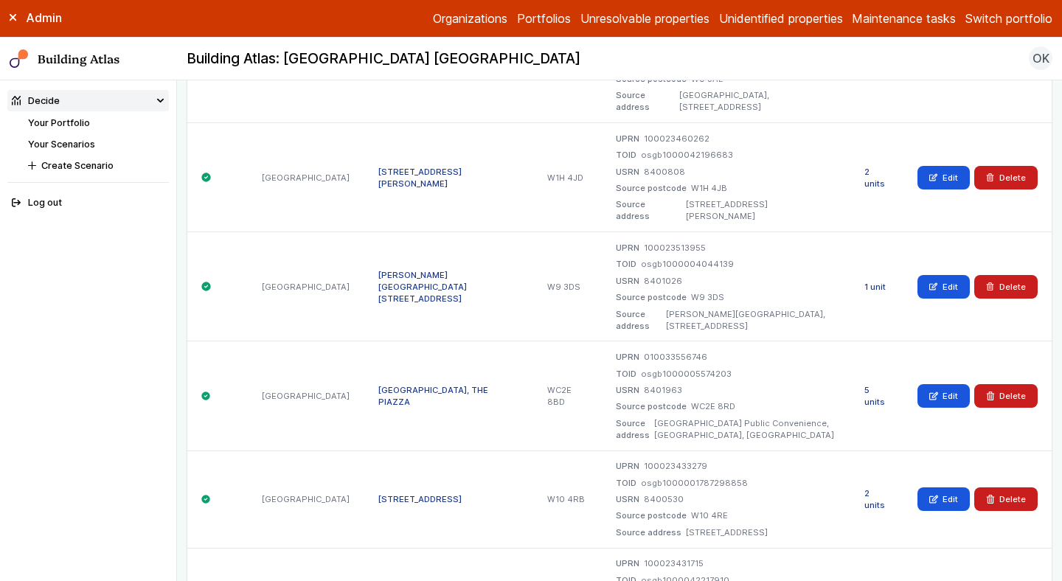
scroll to position [9741, 0]
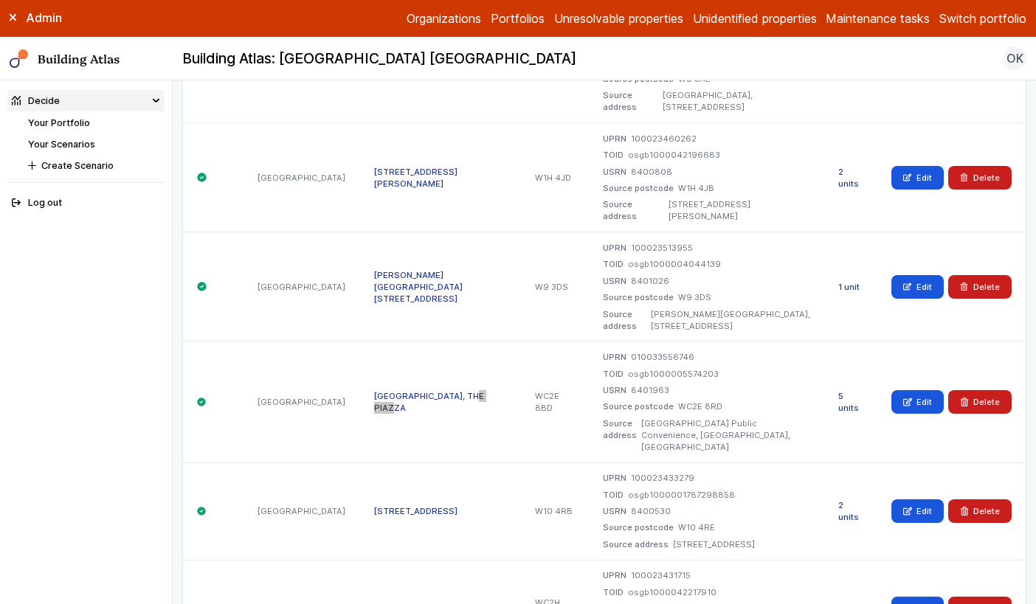
scroll to position [1413, 0]
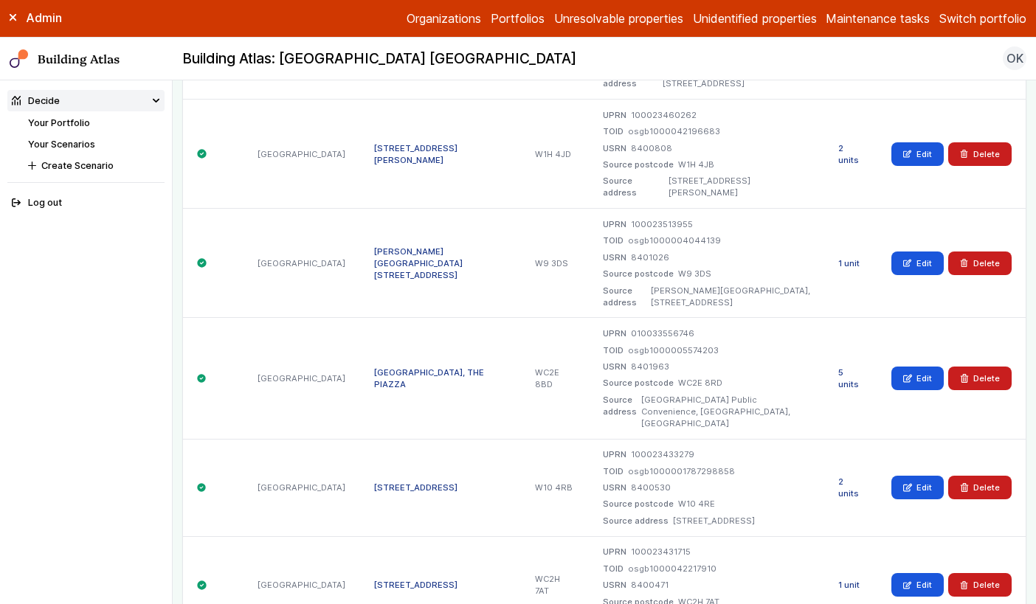
click at [824, 248] on div "1 unit" at bounding box center [850, 263] width 53 height 109
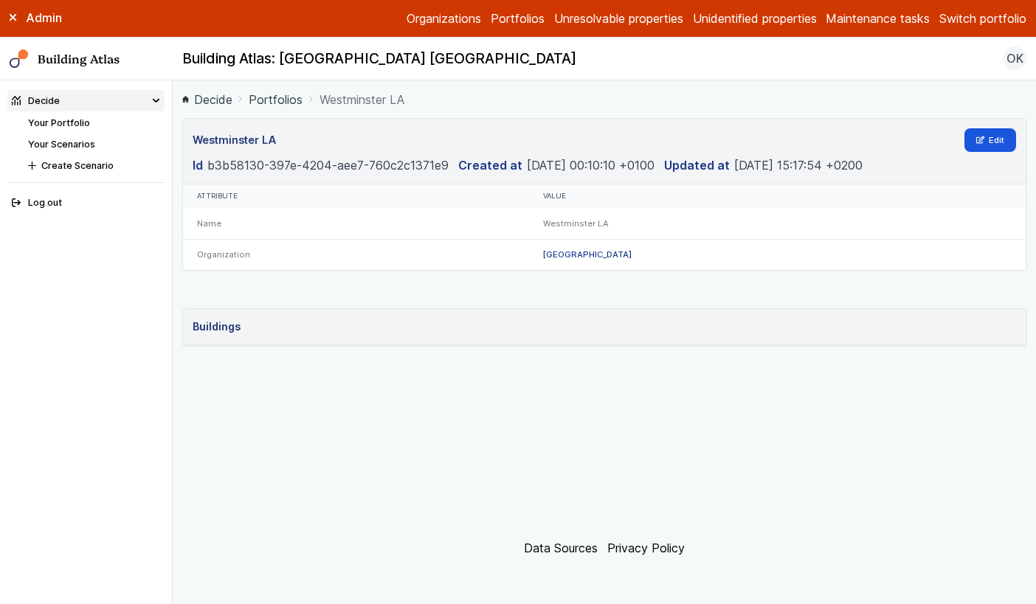
click at [232, 328] on h3 "Buildings" at bounding box center [217, 327] width 48 height 16
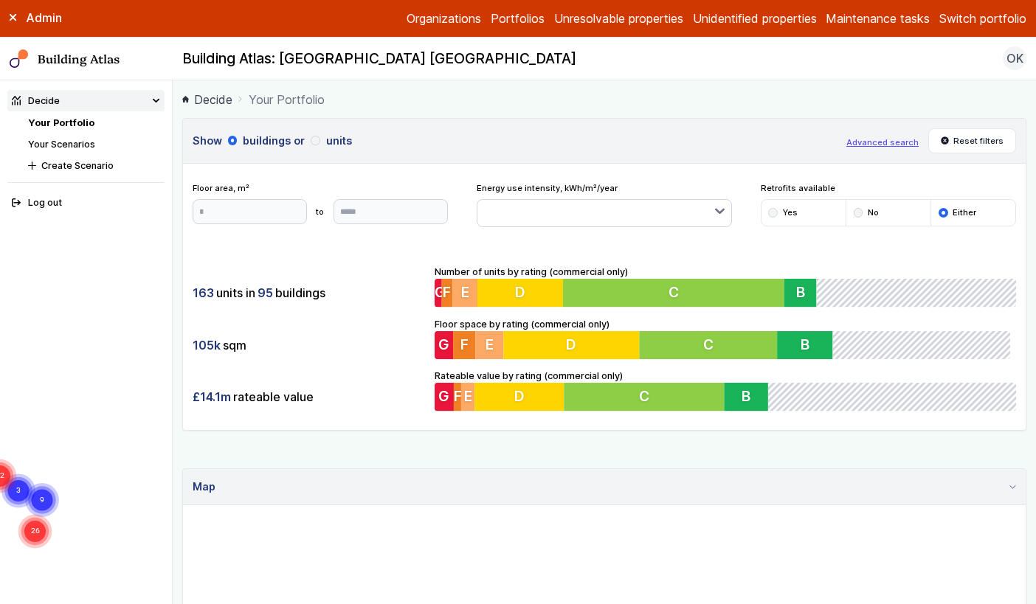
click at [854, 148] on form "Advanced search" at bounding box center [882, 141] width 72 height 18
click at [854, 141] on button "Advanced search" at bounding box center [882, 142] width 72 height 12
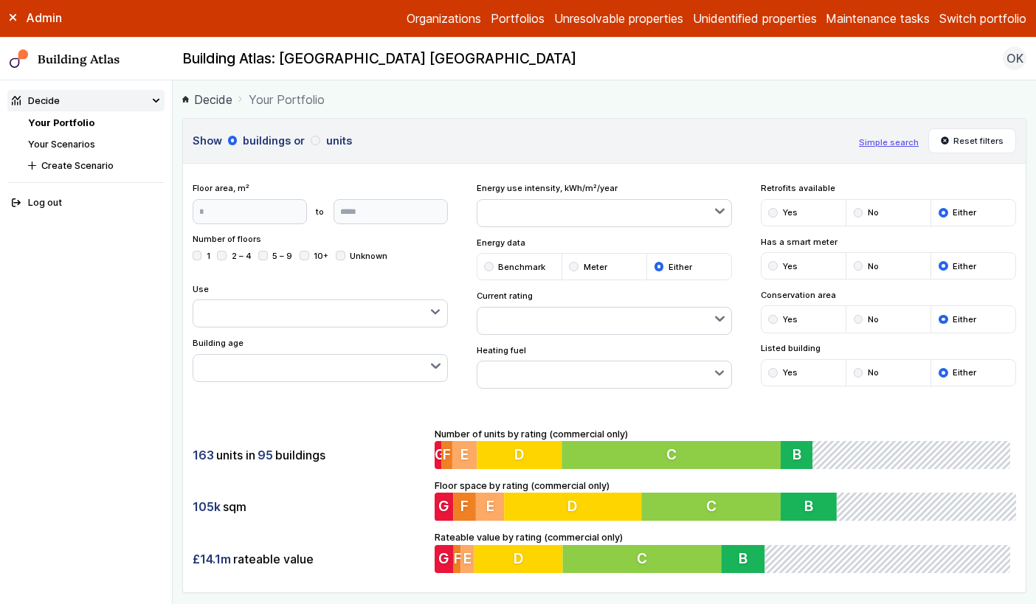
click at [597, 318] on button "button" at bounding box center [604, 321] width 255 height 27
click at [0, 0] on div "submit" at bounding box center [0, 0] width 0 height 0
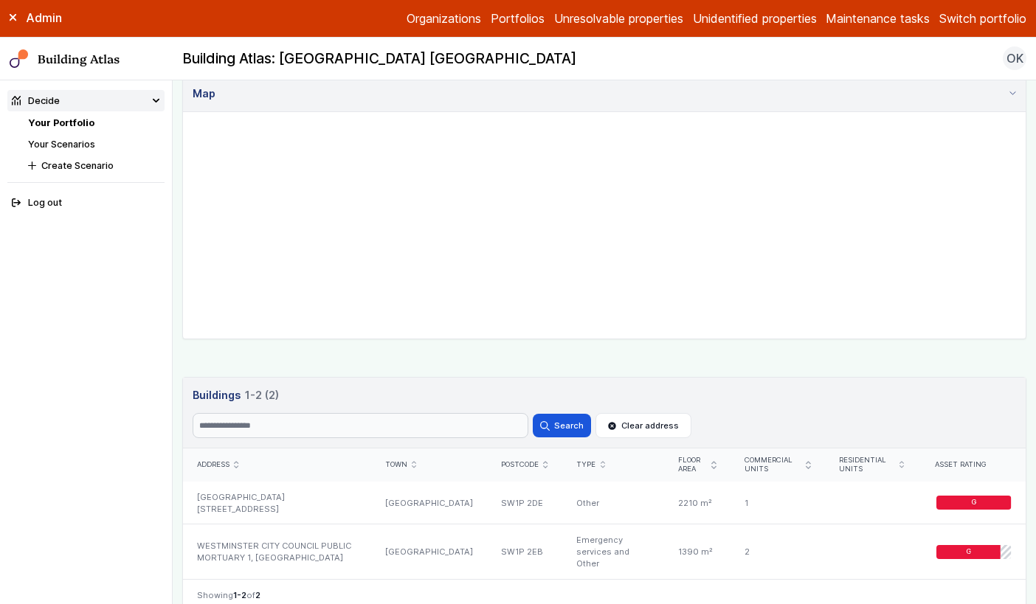
scroll to position [639, 0]
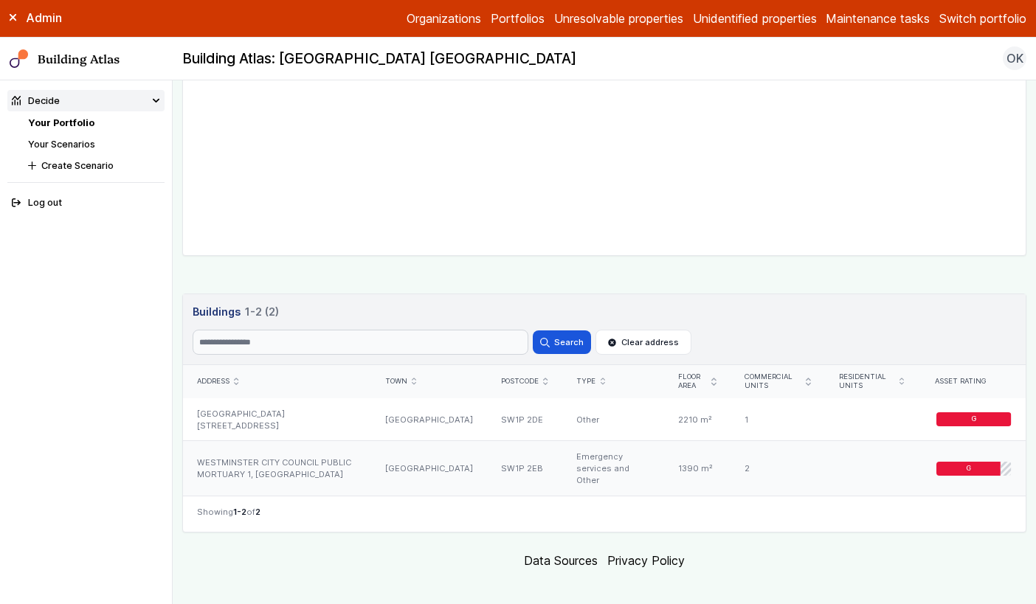
click at [371, 468] on div "WESTMINSTER CITY COUNCIL PUBLIC MORTUARY 1, [GEOGRAPHIC_DATA]" at bounding box center [277, 468] width 188 height 55
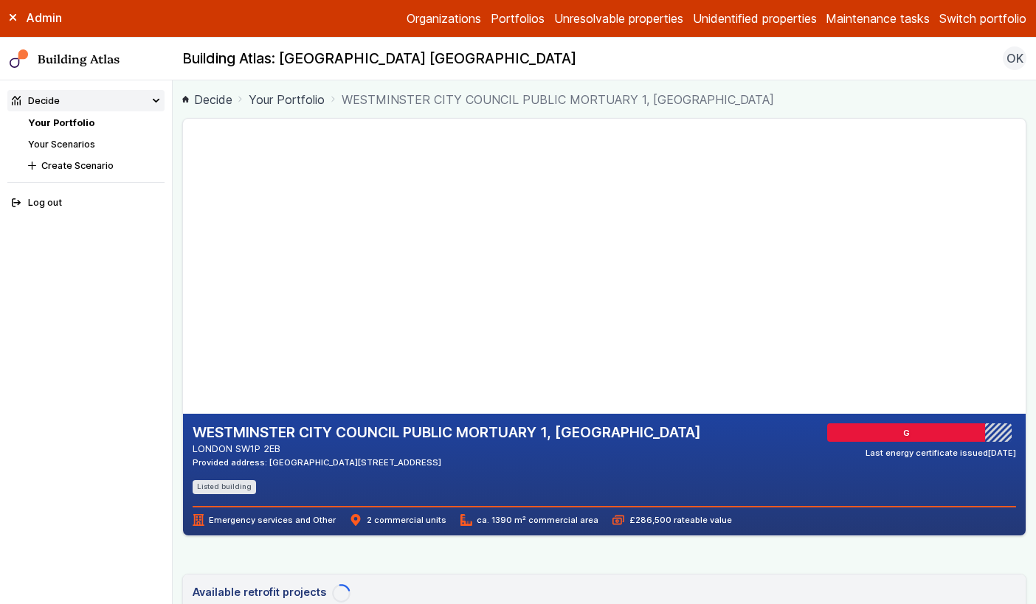
click at [451, 551] on div "WESTMINSTER CITY COUNCIL PUBLIC MORTUARY 1, REGENCY PLACE LONDON SW1P 2EB Provi…" at bounding box center [604, 584] width 844 height 933
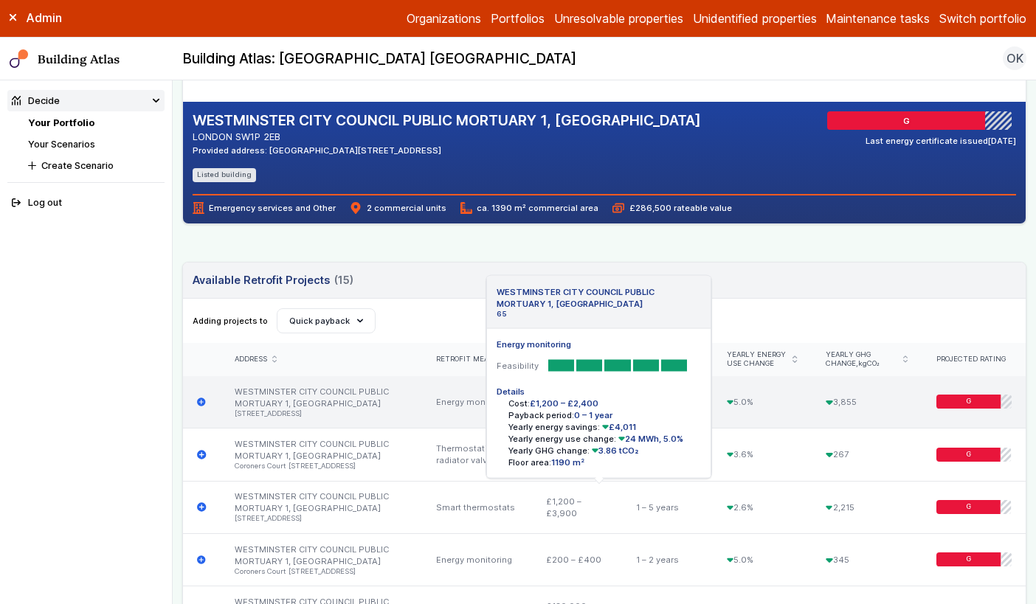
scroll to position [315, 0]
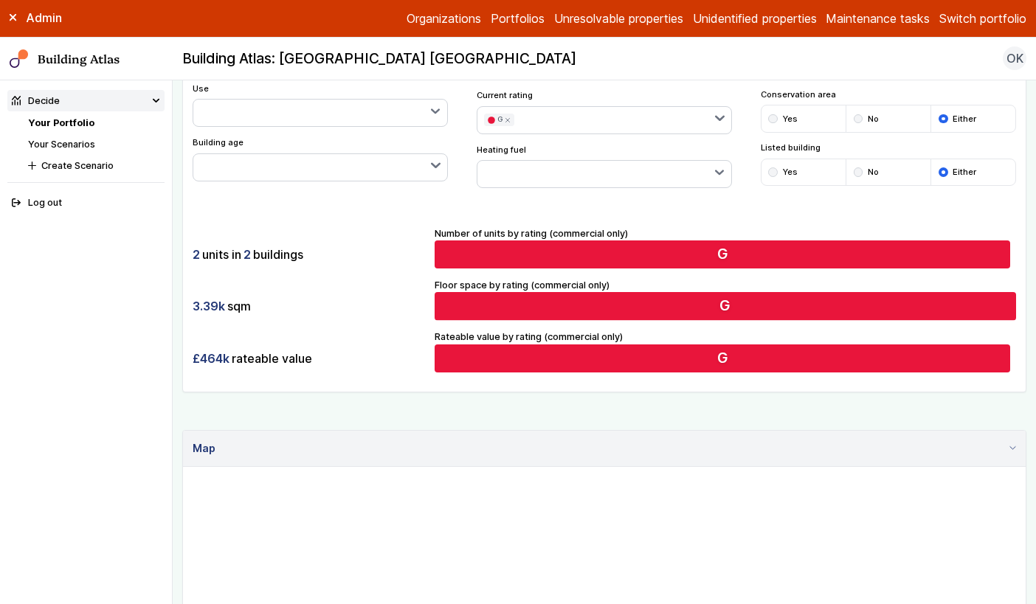
scroll to position [302, 0]
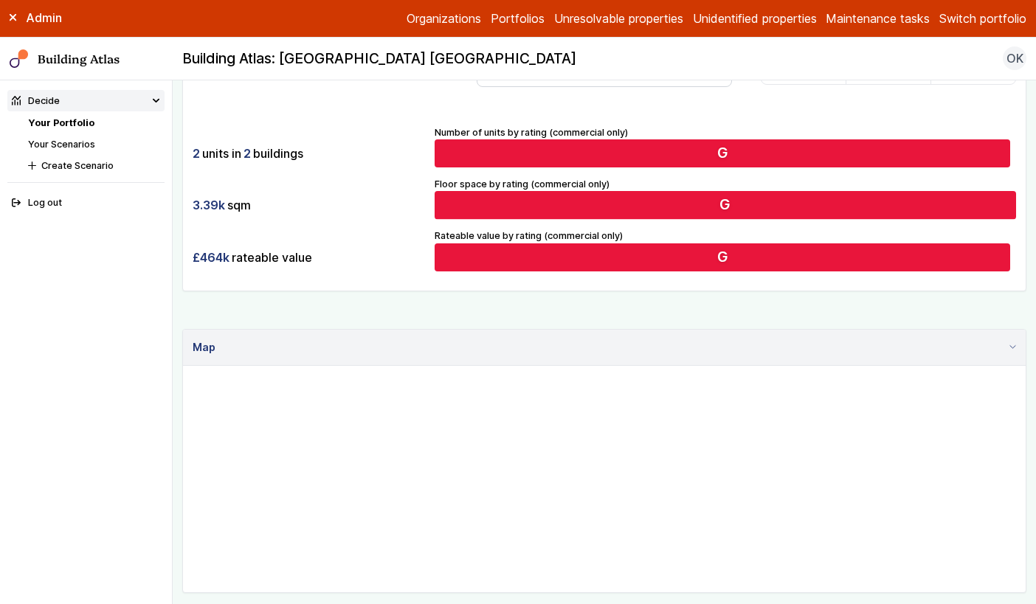
click at [174, 392] on main "Decide Your Portfolio Show buildings or units Simple search Reset filters Floor…" at bounding box center [604, 342] width 863 height 524
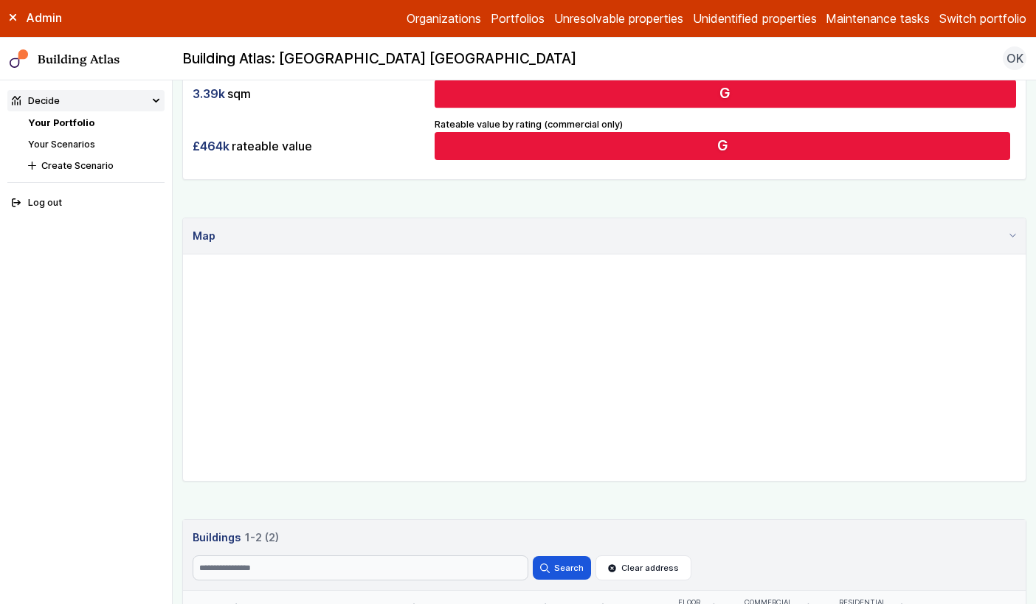
scroll to position [639, 0]
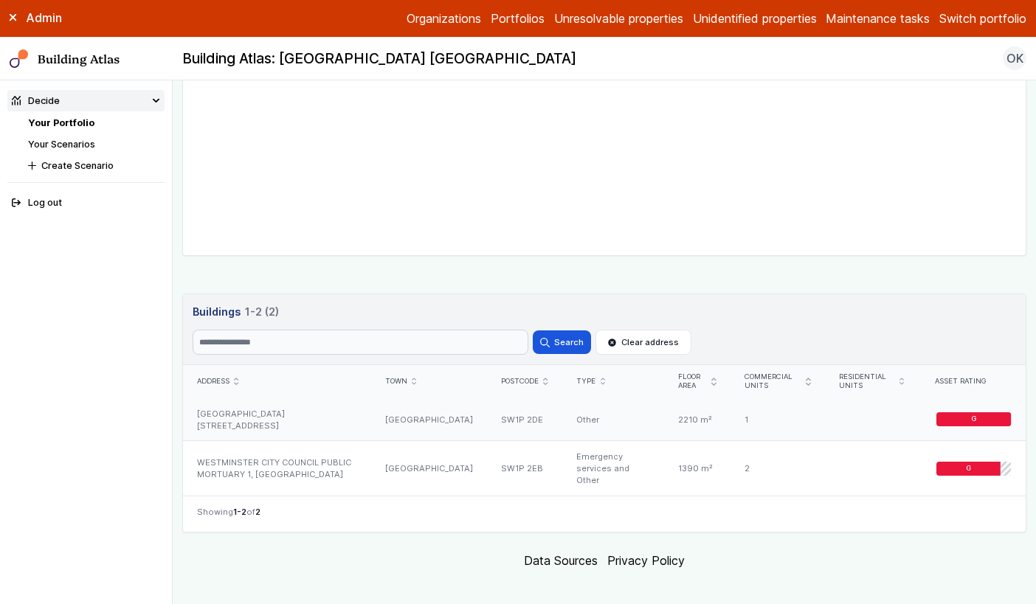
click at [332, 408] on div "WESTMINSTER CITY ARCHIVES LIBRARY 10, ST ANN'S STREET" at bounding box center [277, 419] width 188 height 43
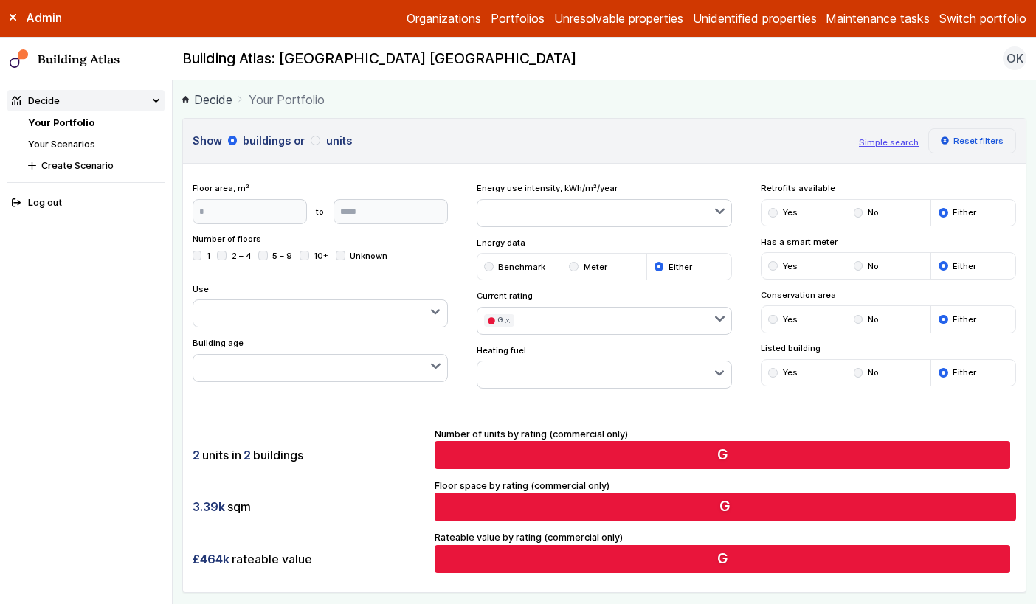
click at [958, 139] on button "Reset filters" at bounding box center [972, 140] width 89 height 25
click at [880, 139] on button "Simple search" at bounding box center [889, 142] width 60 height 12
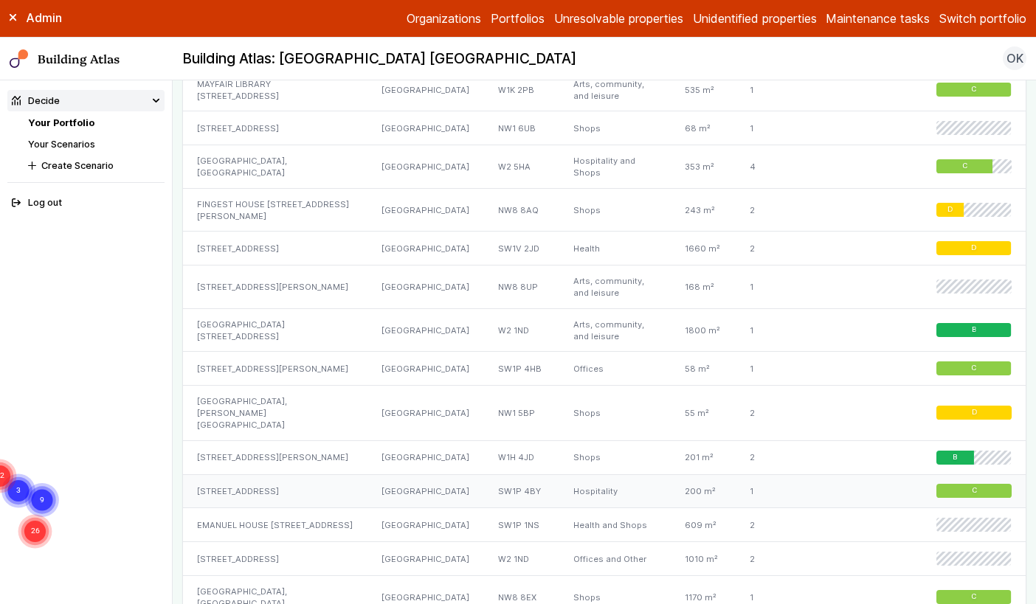
scroll to position [2303, 0]
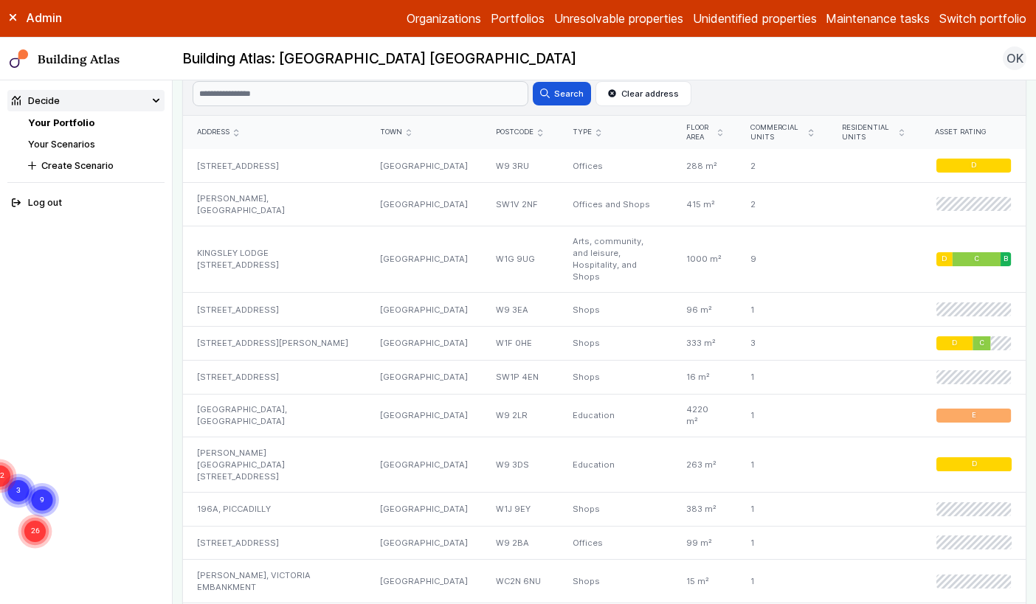
scroll to position [736, 0]
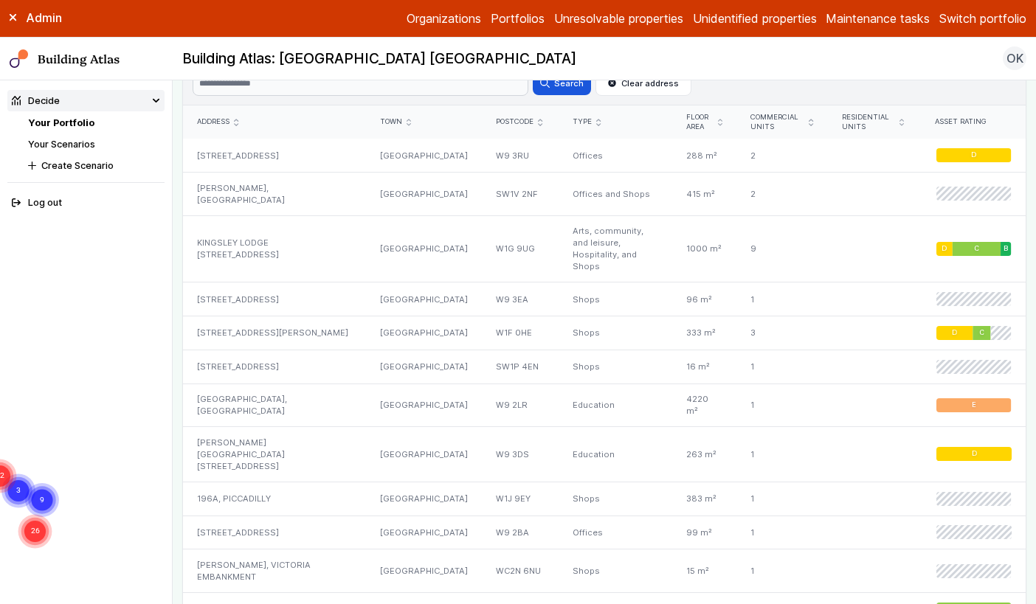
click at [152, 416] on nav "Decide Your Portfolio Your Scenarios Create Scenario Log out" at bounding box center [86, 342] width 173 height 524
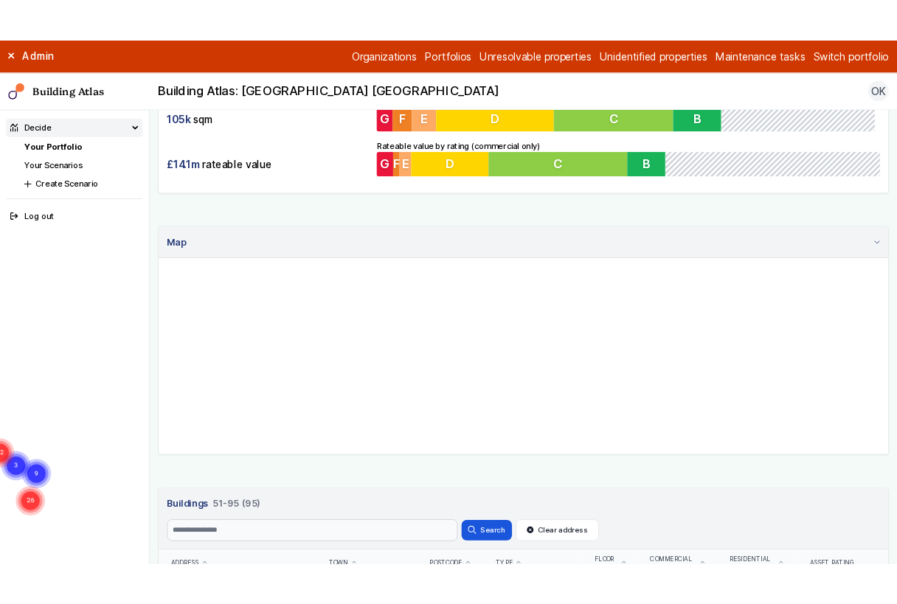
scroll to position [0, 0]
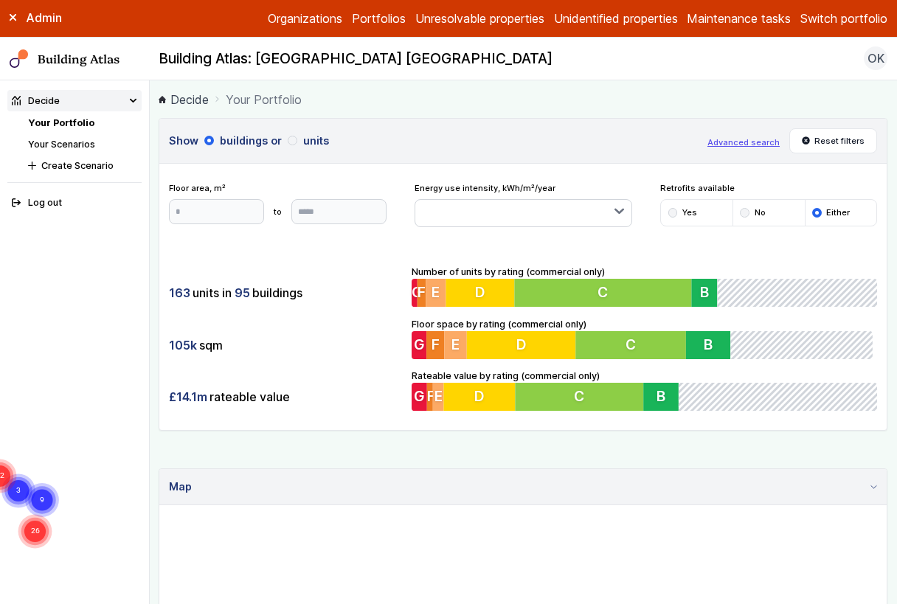
click at [710, 103] on ol "Decide Your Portfolio" at bounding box center [523, 99] width 729 height 18
click at [747, 93] on ol "Decide Your Portfolio" at bounding box center [523, 99] width 729 height 18
click at [10, 17] on icon at bounding box center [13, 17] width 7 height 7
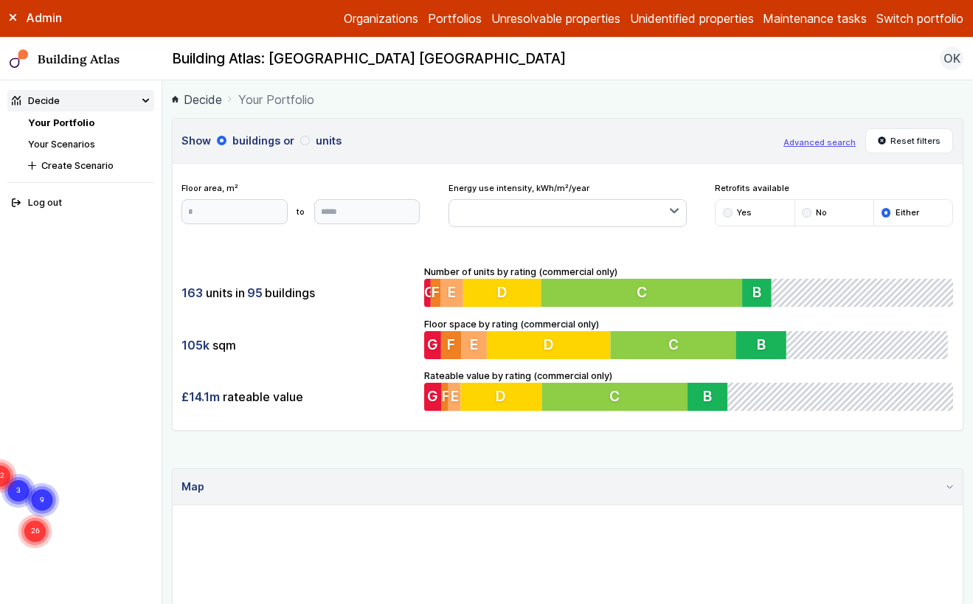
click at [800, 104] on ol "Decide Your Portfolio" at bounding box center [568, 99] width 792 height 18
click at [830, 142] on button "Advanced search" at bounding box center [819, 142] width 72 height 12
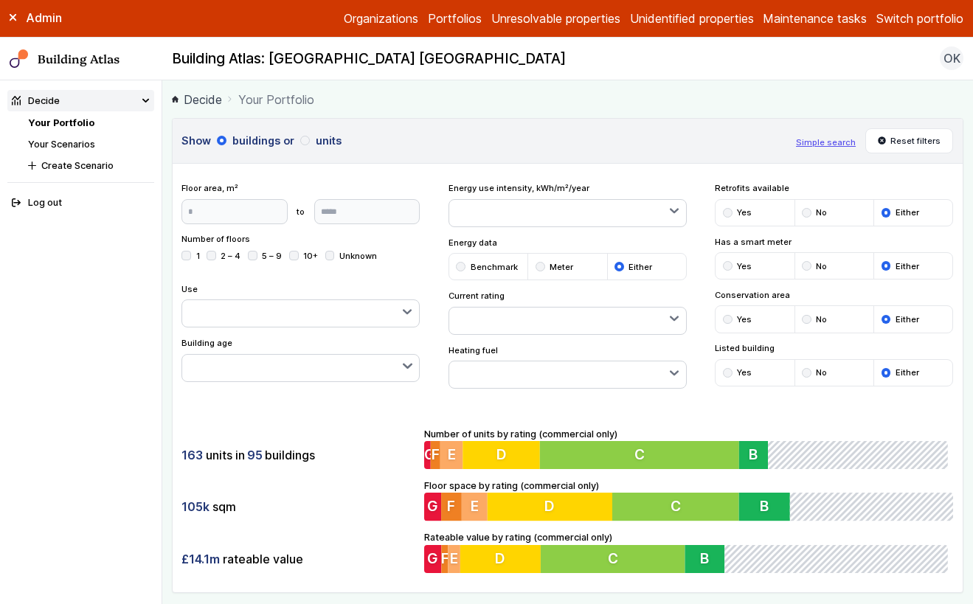
click at [723, 317] on div "submit" at bounding box center [728, 320] width 10 height 10
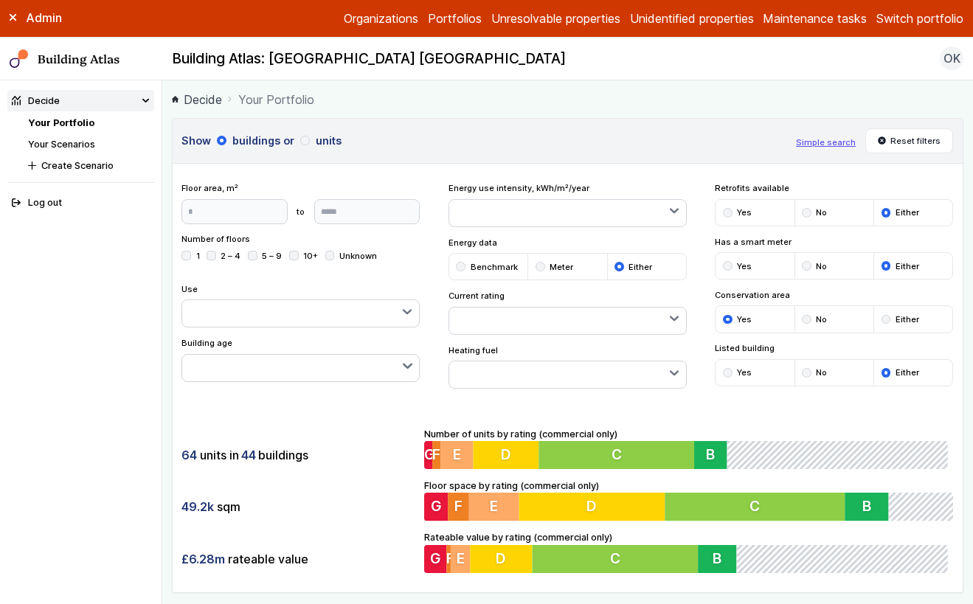
click at [612, 375] on button "button" at bounding box center [567, 375] width 237 height 27
click at [0, 0] on div "submit" at bounding box center [0, 0] width 0 height 0
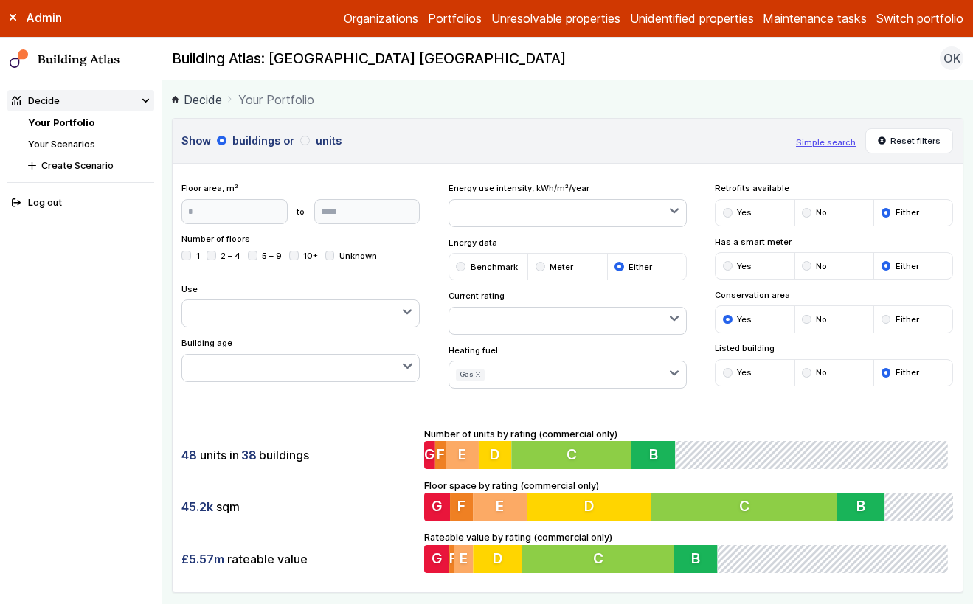
click at [261, 312] on button "button" at bounding box center [300, 313] width 237 height 27
click at [343, 286] on div "Use Arts, community, and leisure Education Emergency services Factories Health …" at bounding box center [300, 305] width 238 height 45
click at [900, 139] on button "Reset filters" at bounding box center [909, 140] width 89 height 25
click at [564, 314] on button "button" at bounding box center [567, 321] width 237 height 27
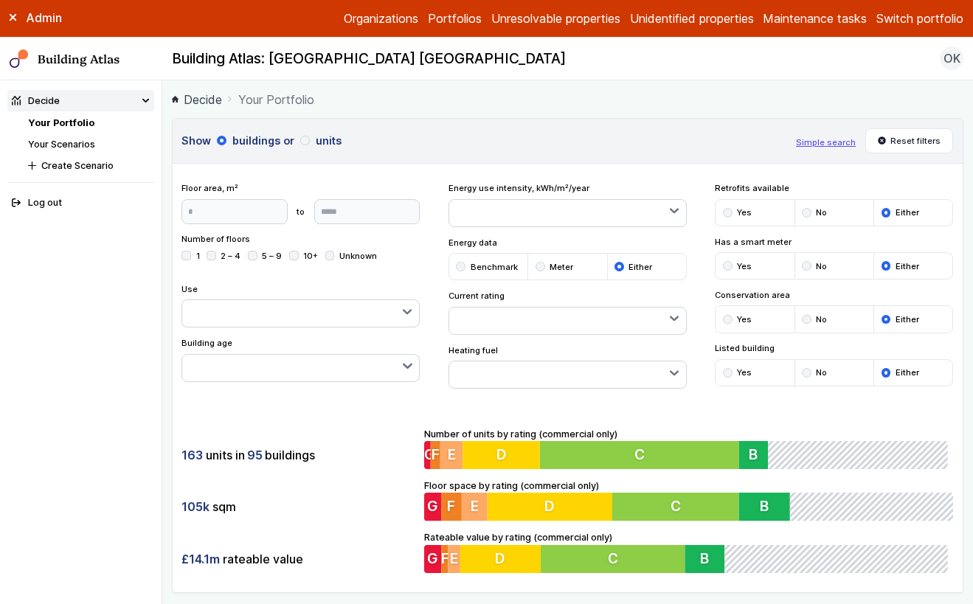
click at [0, 0] on div "submit" at bounding box center [0, 0] width 0 height 0
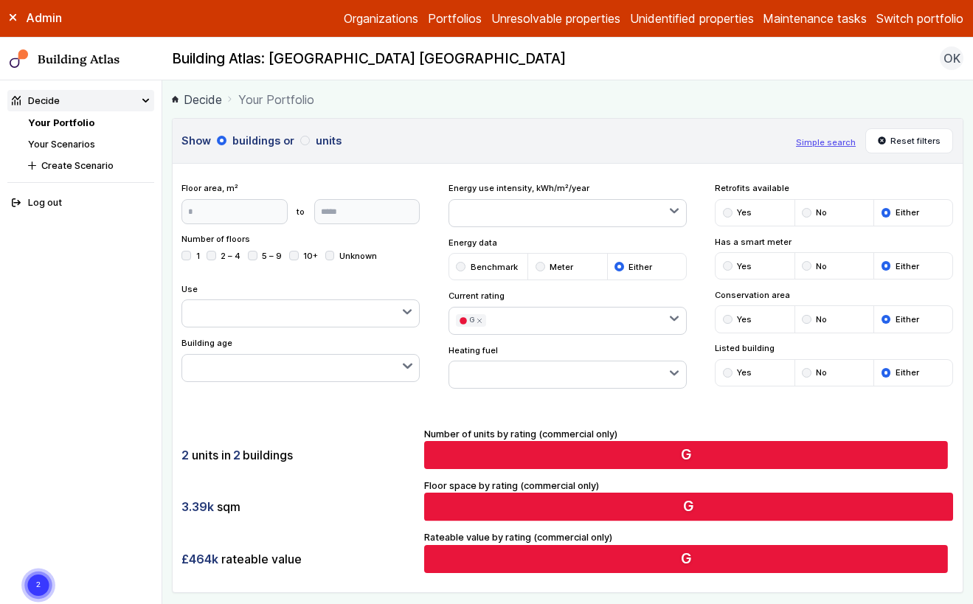
click at [687, 413] on div "2 units in 2 buildings 3.39k sqm £464k rateable value Number of units by rating…" at bounding box center [568, 500] width 791 height 184
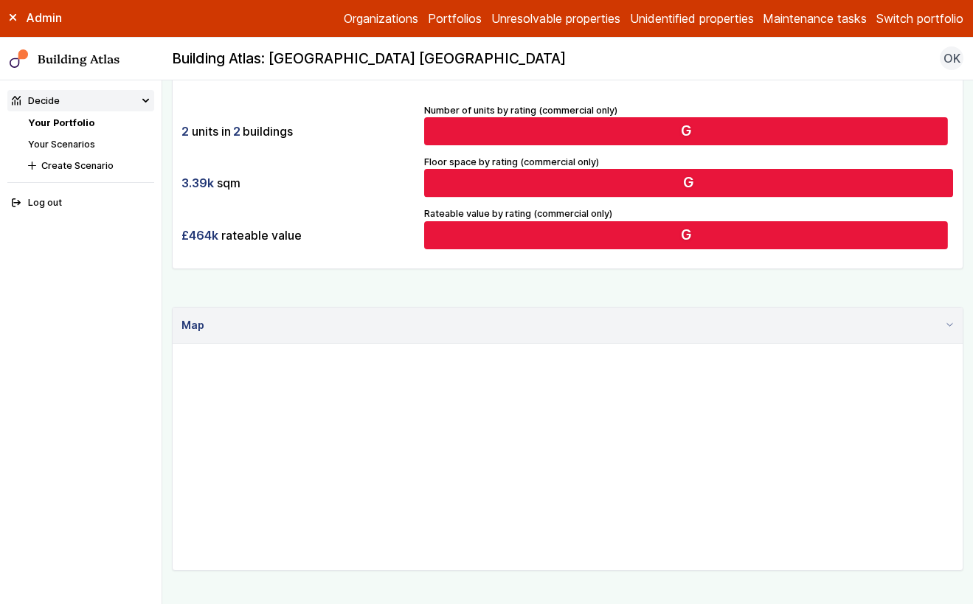
scroll to position [393, 0]
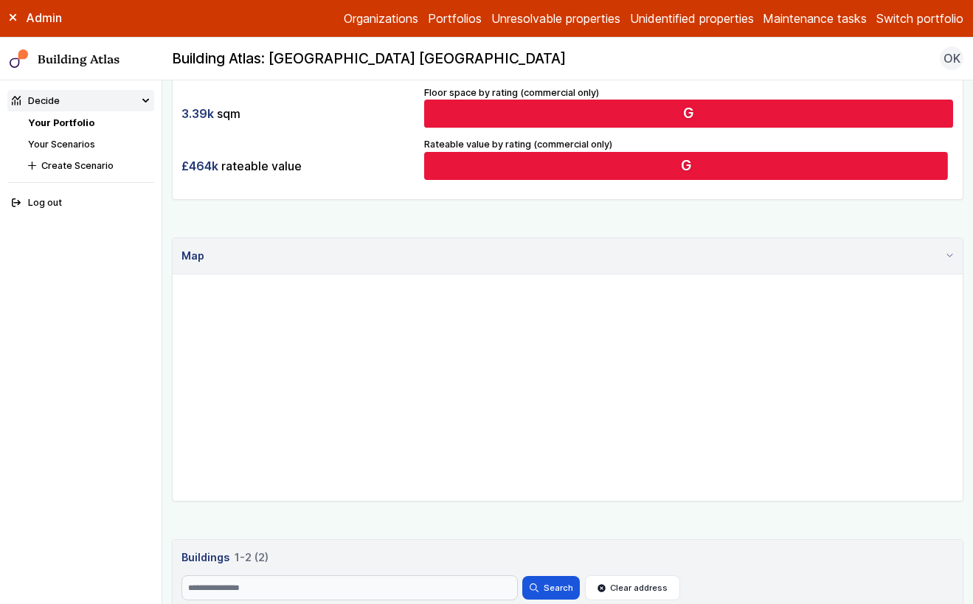
drag, startPoint x: 523, startPoint y: 535, endPoint x: 528, endPoint y: 526, distance: 10.2
click at [524, 535] on div "Show buildings or units Simple search Reset filters Floor area, m² to Update Nu…" at bounding box center [568, 252] width 792 height 1054
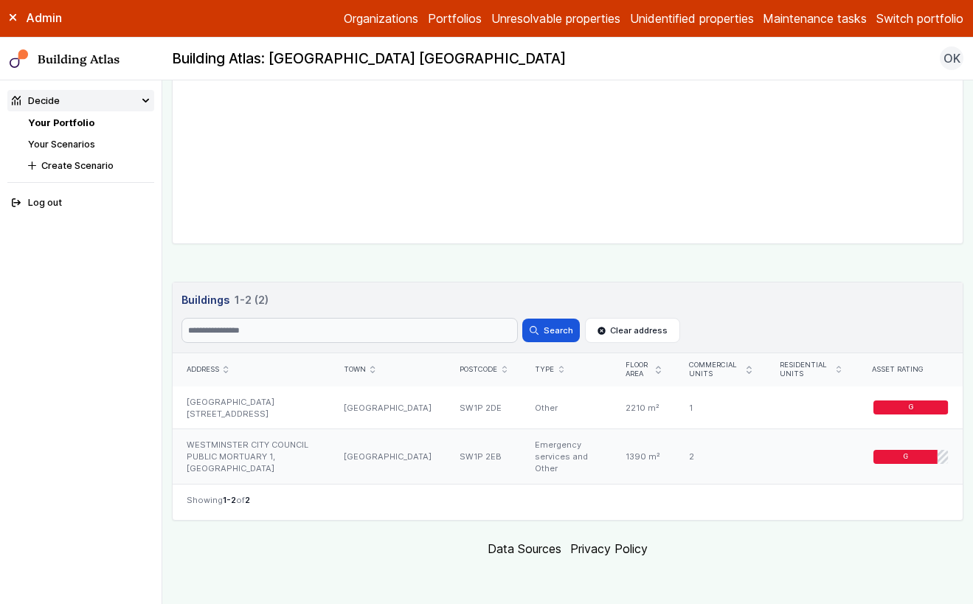
click at [330, 460] on div "WESTMINSTER CITY COUNCIL PUBLIC MORTUARY 1, REGENCY PLACE" at bounding box center [251, 456] width 157 height 55
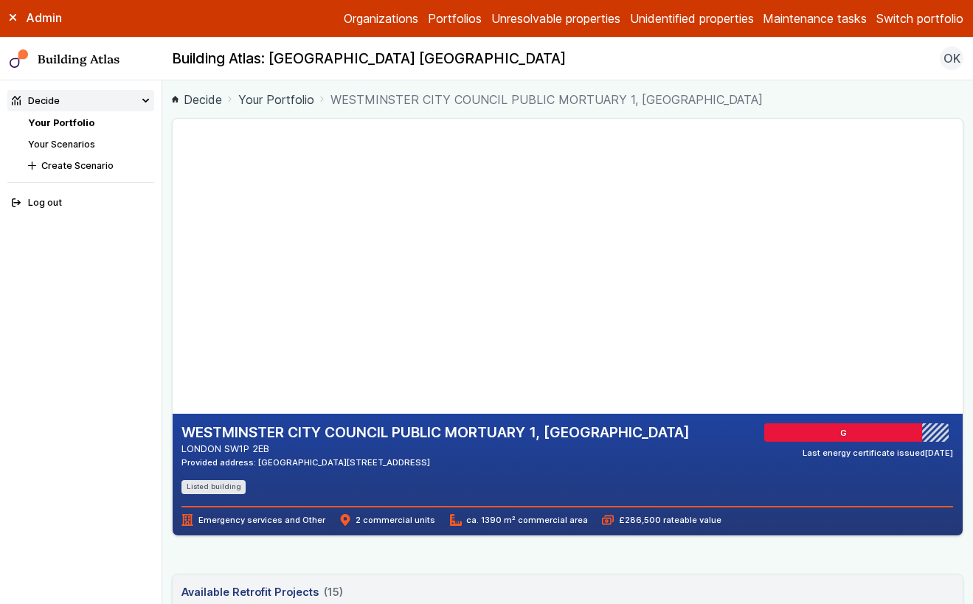
drag, startPoint x: 392, startPoint y: 280, endPoint x: 395, endPoint y: 263, distance: 17.2
click at [173, 264] on gmp-map-3d at bounding box center [173, 266] width 0 height 295
click at [755, 62] on div "Building Atlas: Westminster LA OK Log out" at bounding box center [567, 58] width 811 height 24
click at [81, 166] on button "Create Scenario" at bounding box center [89, 165] width 131 height 21
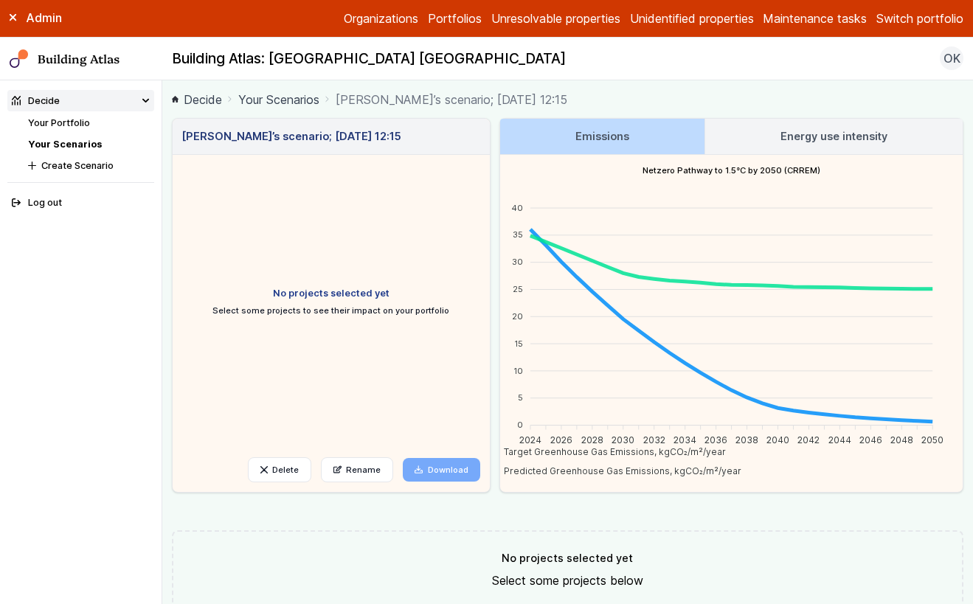
click at [598, 517] on div "Olga Khroustaleva’s scenario; 12 Aug 12:15 No projects selected yet Select some…" at bounding box center [568, 401] width 792 height 567
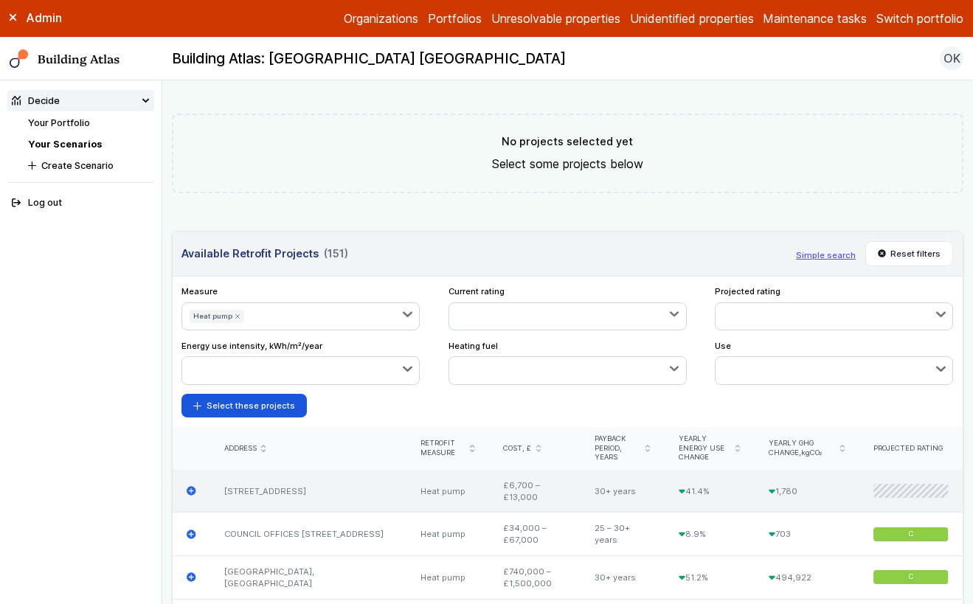
scroll to position [460, 0]
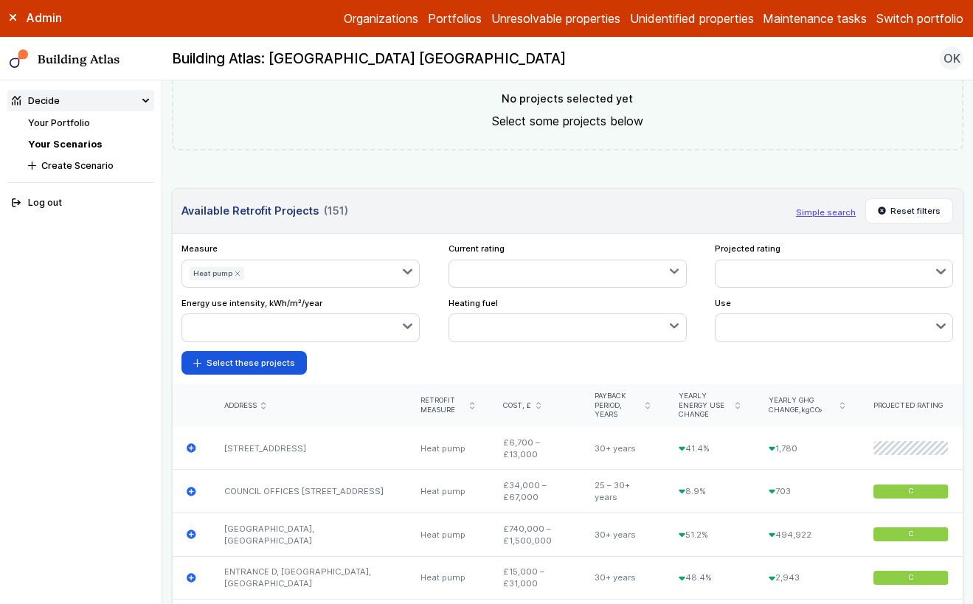
click at [236, 274] on icon "submit" at bounding box center [238, 274] width 6 height 6
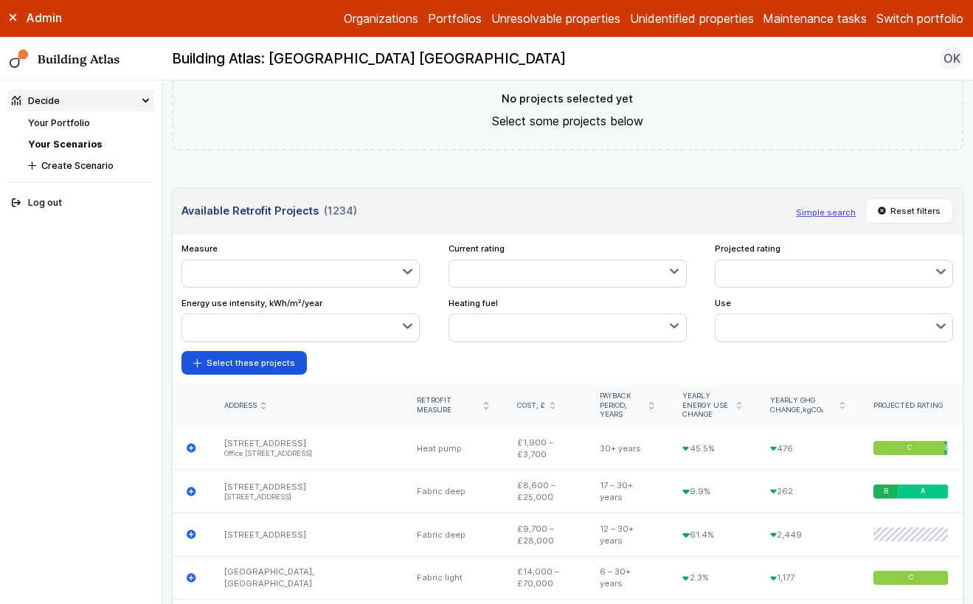
click at [807, 266] on button "button" at bounding box center [834, 273] width 237 height 27
drag, startPoint x: 555, startPoint y: 364, endPoint x: 557, endPoint y: 356, distance: 8.4
click at [556, 364] on form "Select these projects" at bounding box center [567, 363] width 772 height 24
click at [564, 329] on button "button" at bounding box center [567, 327] width 237 height 27
click at [360, 370] on form "Select these projects" at bounding box center [567, 363] width 772 height 24
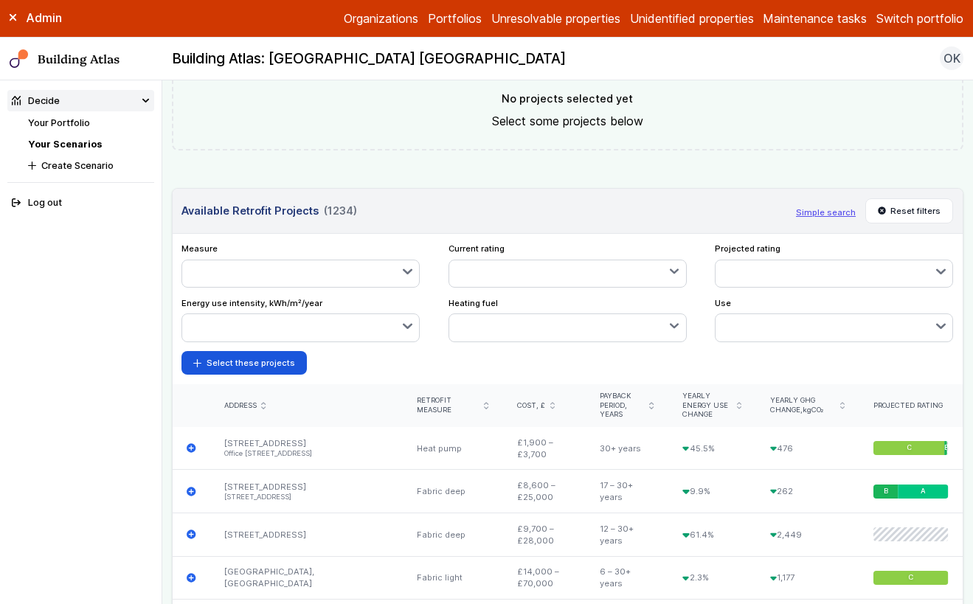
click at [325, 277] on button "button" at bounding box center [300, 273] width 237 height 27
click at [0, 0] on div "submit" at bounding box center [0, 0] width 0 height 0
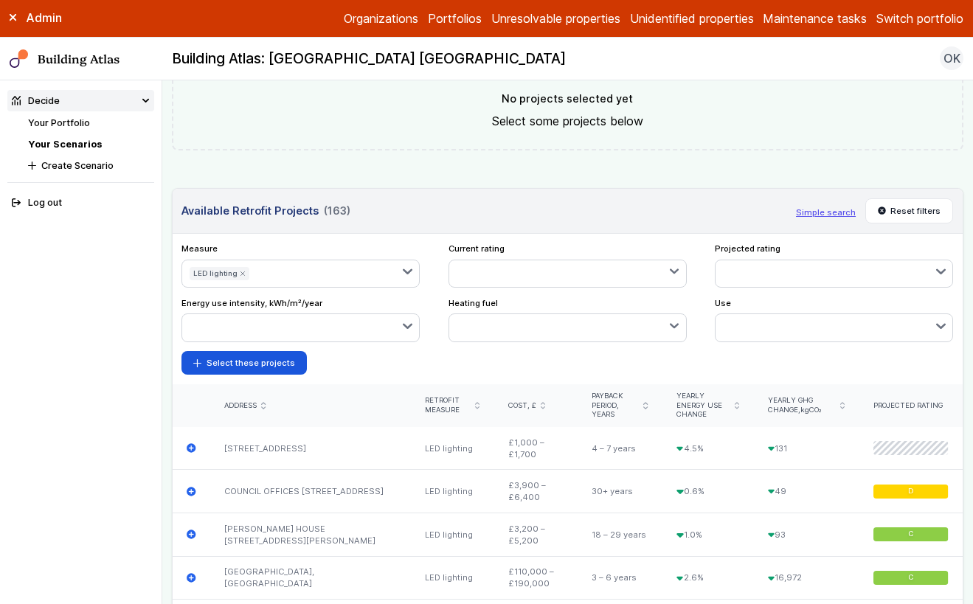
click at [508, 358] on form "Select these projects" at bounding box center [567, 363] width 772 height 24
click at [256, 363] on button "Select these projects" at bounding box center [243, 363] width 125 height 24
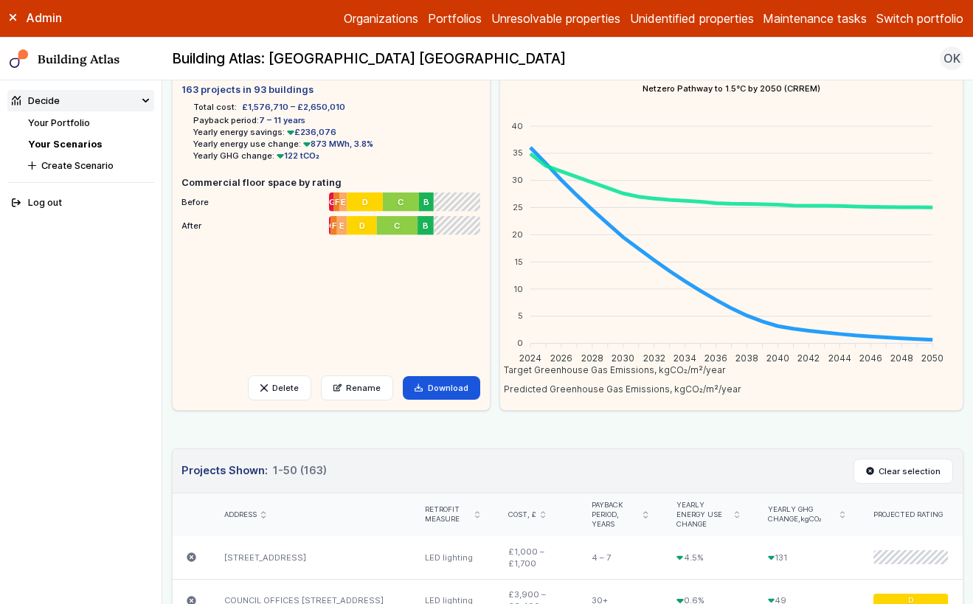
scroll to position [0, 0]
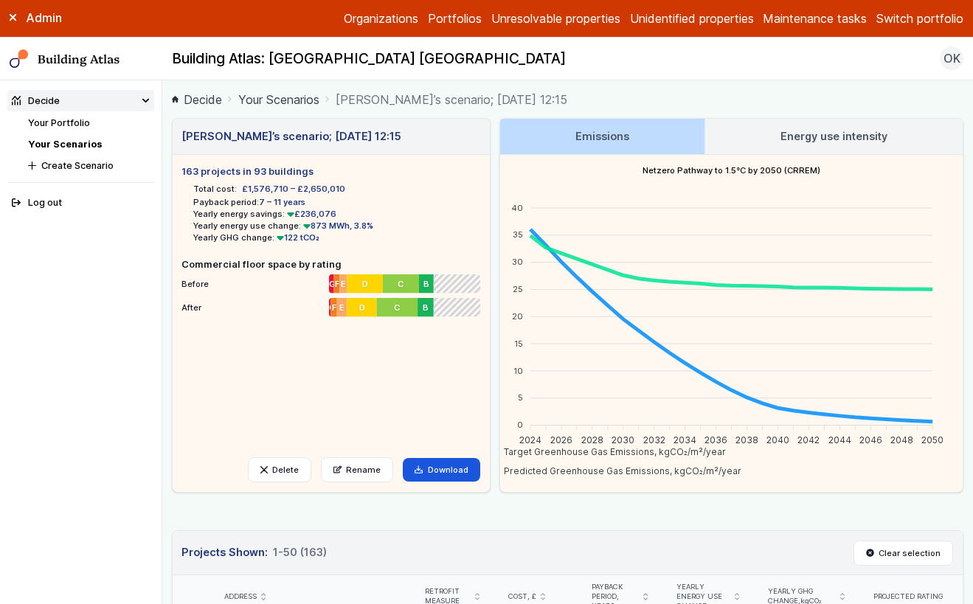
click at [857, 145] on link "Energy use intensity" at bounding box center [833, 136] width 257 height 35
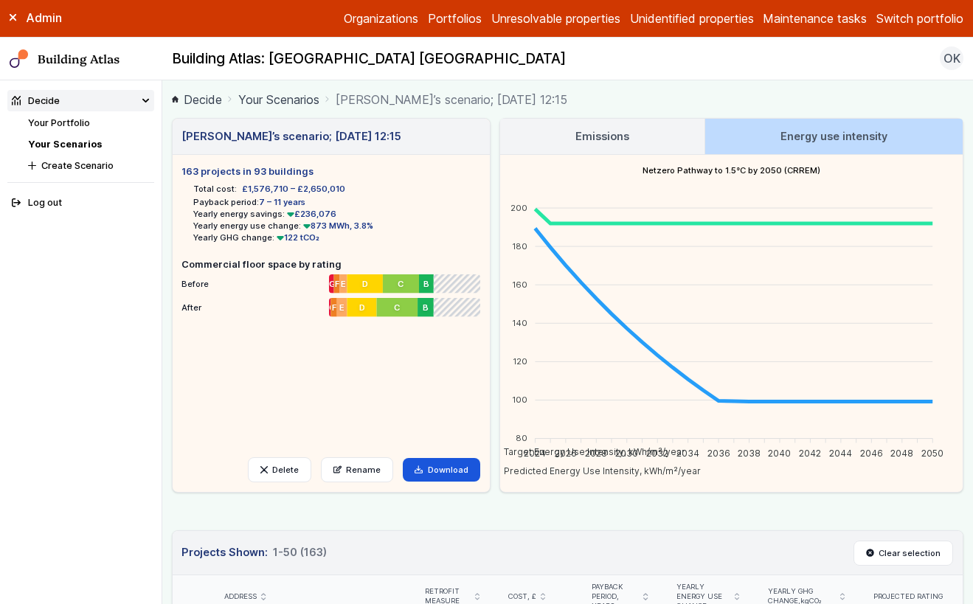
click at [617, 136] on h3 "Emissions" at bounding box center [602, 136] width 54 height 16
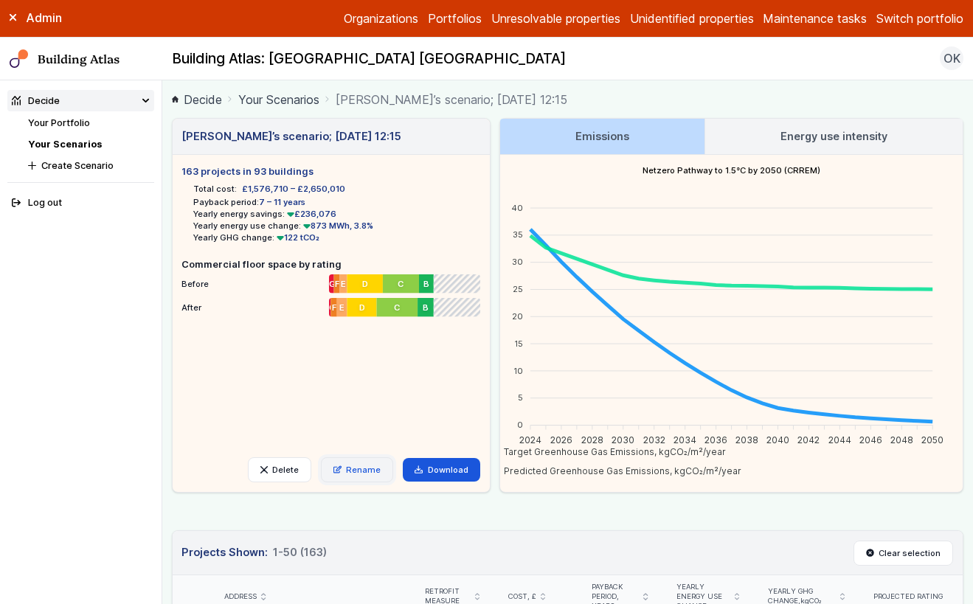
click at [369, 468] on link "Rename" at bounding box center [357, 469] width 73 height 25
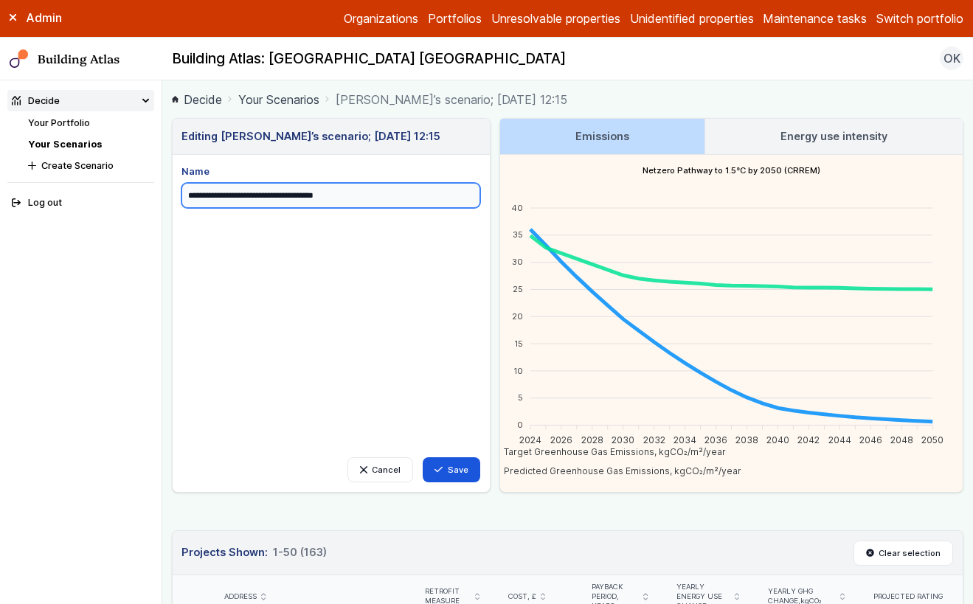
click at [285, 207] on input "**********" at bounding box center [330, 195] width 298 height 25
type input "**********"
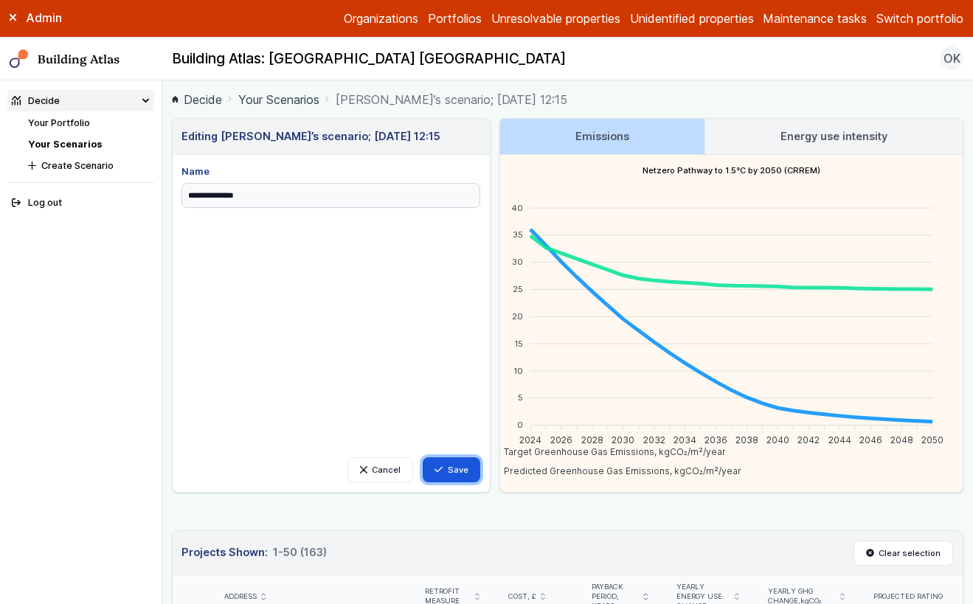
click at [460, 466] on button "Save" at bounding box center [452, 469] width 58 height 25
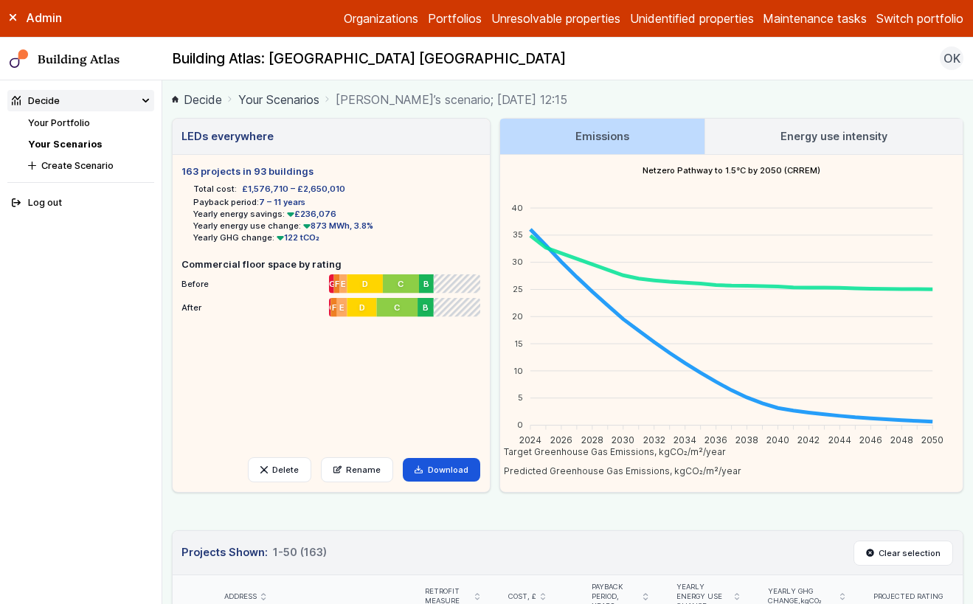
click at [7, 19] on div "Admin" at bounding box center [81, 18] width 162 height 16
click at [10, 19] on icon at bounding box center [13, 17] width 7 height 7
click at [913, 15] on button "Switch portfolio" at bounding box center [919, 19] width 87 height 18
click at [0, 0] on button "GP surgeries" at bounding box center [0, 0] width 0 height 0
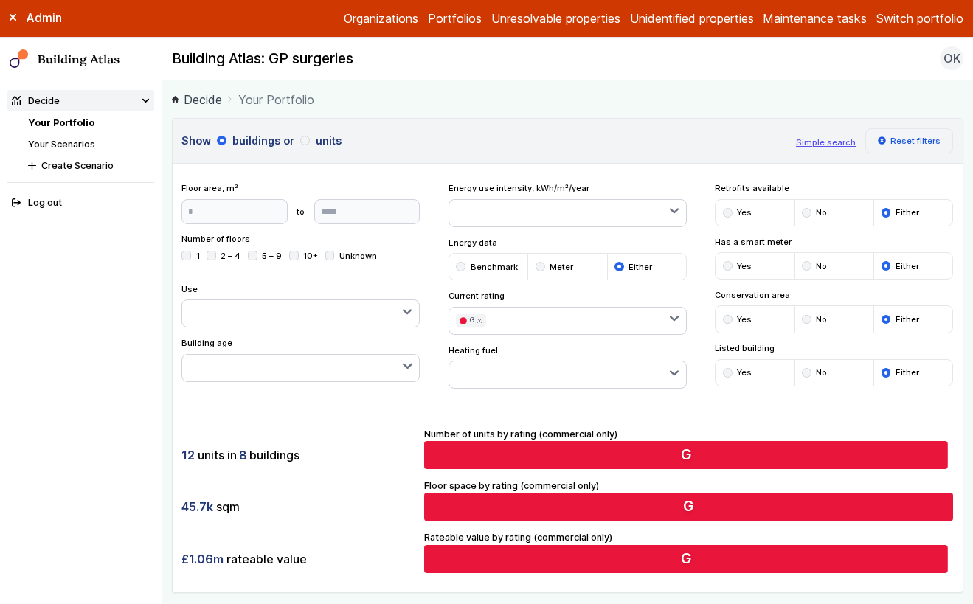
click at [902, 139] on button "Reset filters" at bounding box center [909, 140] width 89 height 25
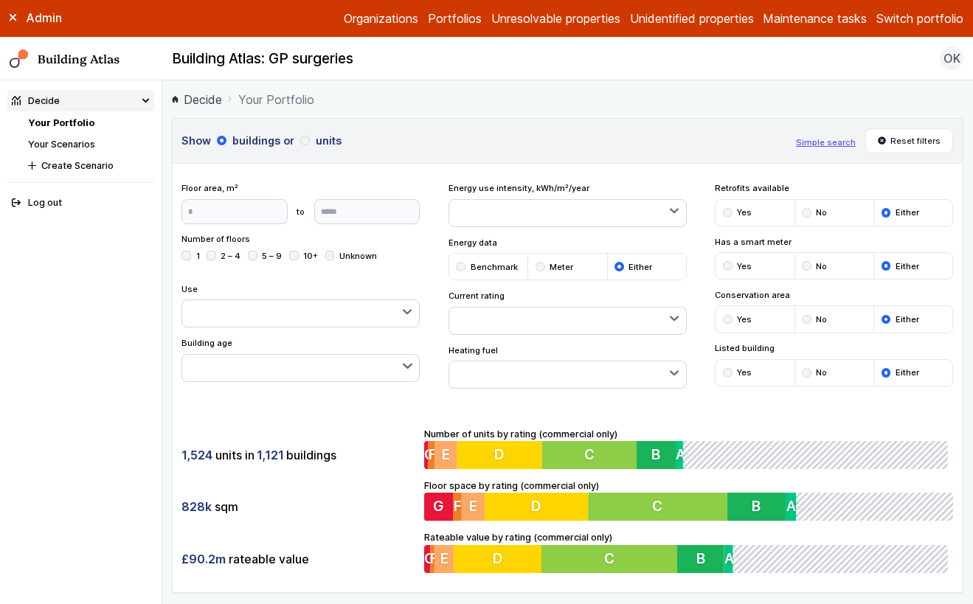
click at [353, 426] on div "1,524 units in 1,121 buildings 828k sqm £90.2m rateable value Number of units b…" at bounding box center [568, 500] width 791 height 184
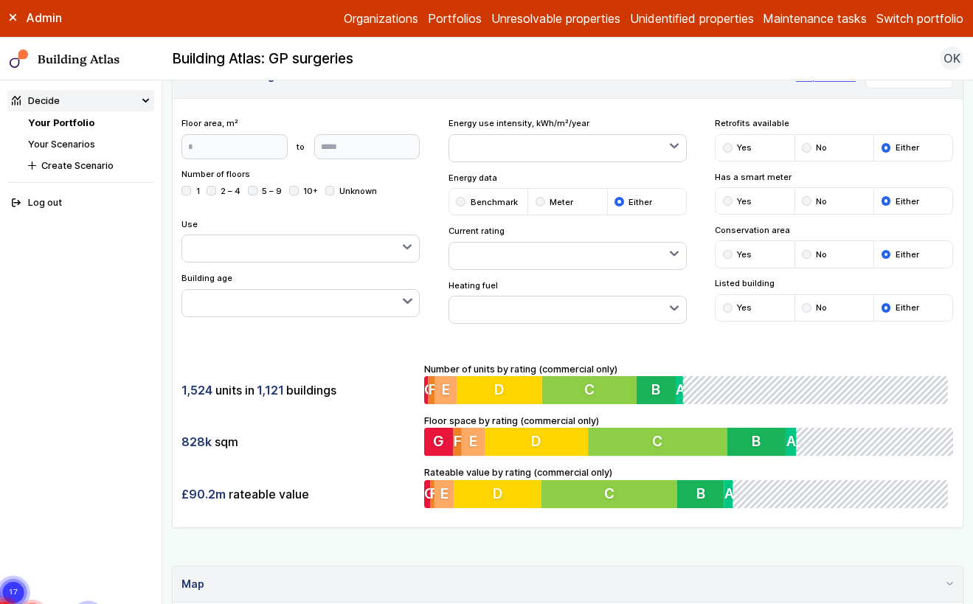
scroll to position [139, 0]
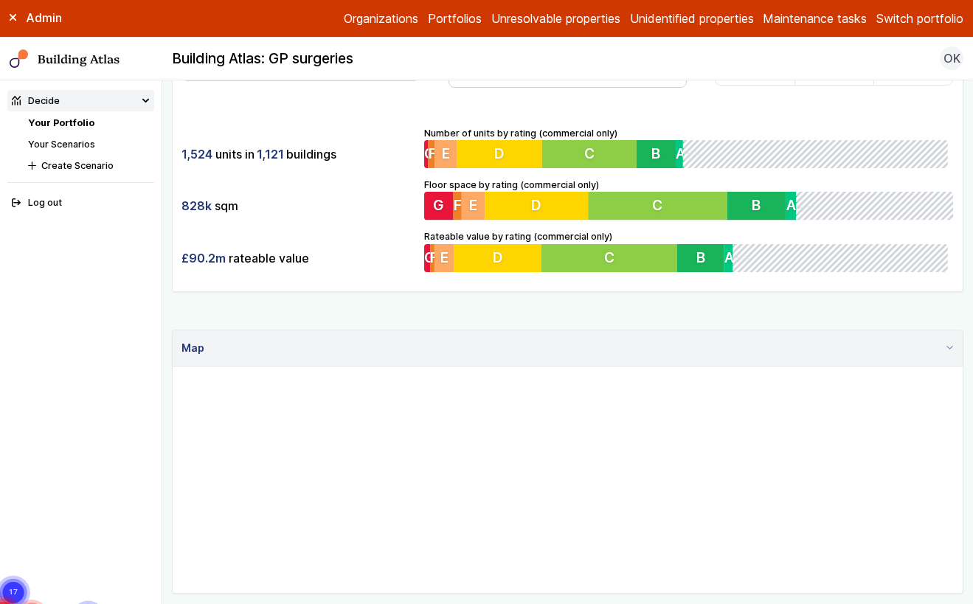
scroll to position [291, 0]
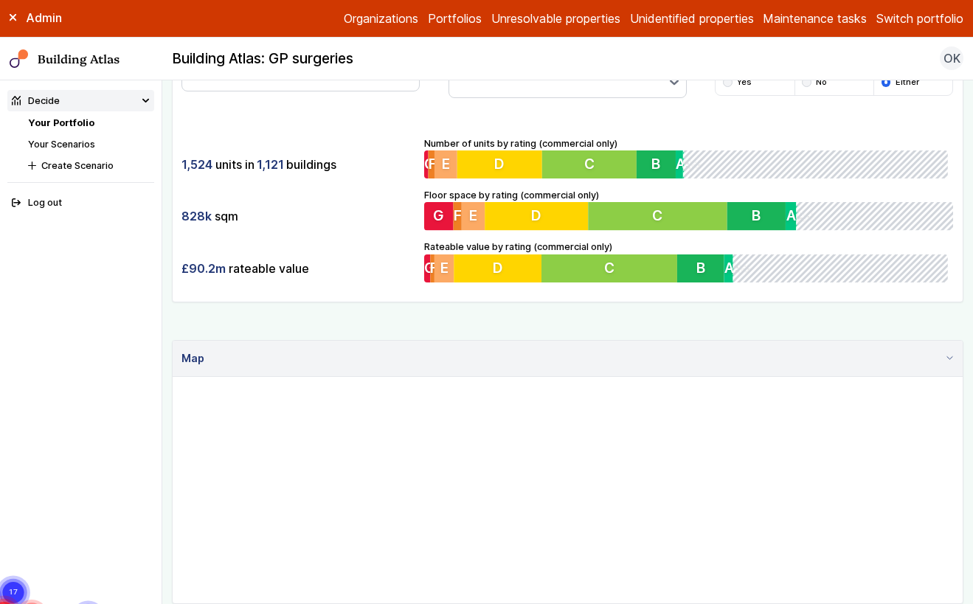
click at [72, 148] on link "Your Scenarios" at bounding box center [61, 144] width 67 height 11
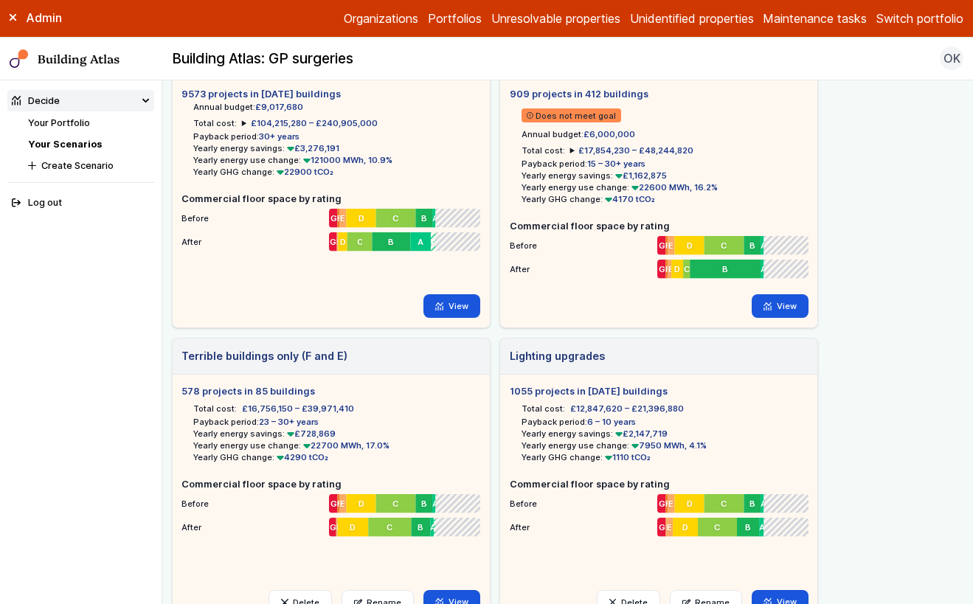
scroll to position [291, 0]
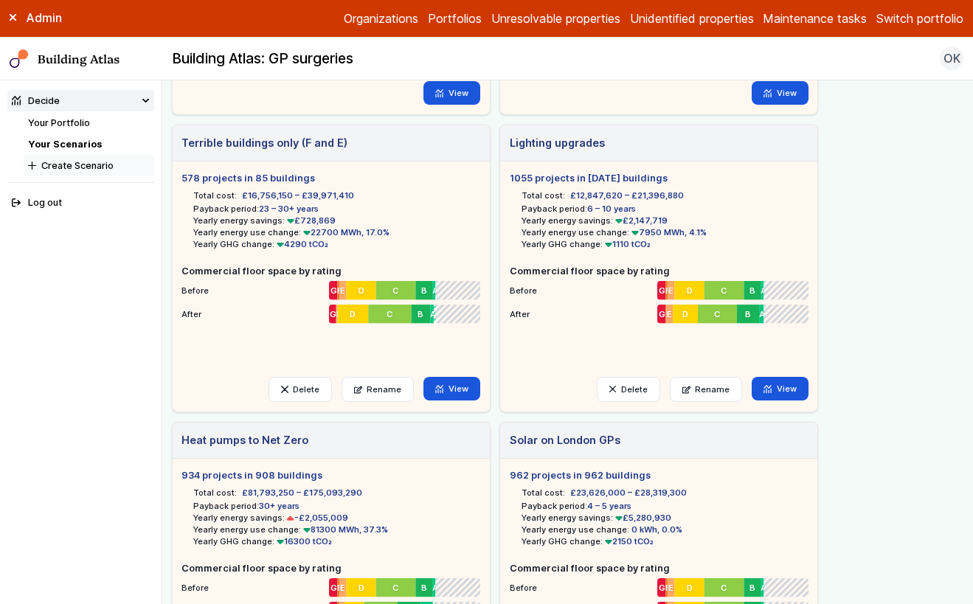
click at [86, 165] on button "Create Scenario" at bounding box center [89, 165] width 131 height 21
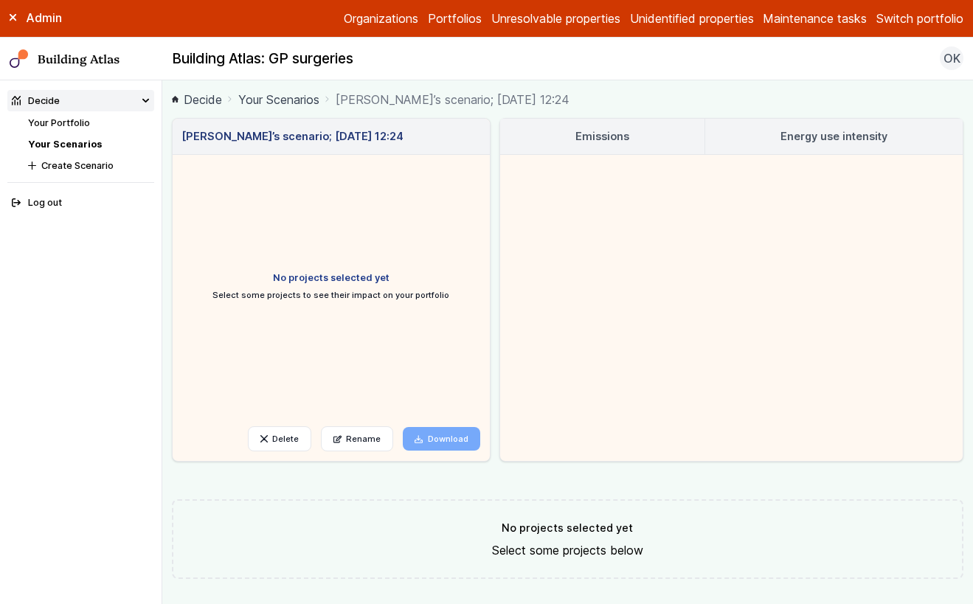
click at [703, 488] on div "Olga Khroustaleva’s scenario; 12 Aug 12:24 No projects selected yet Select some…" at bounding box center [568, 386] width 792 height 536
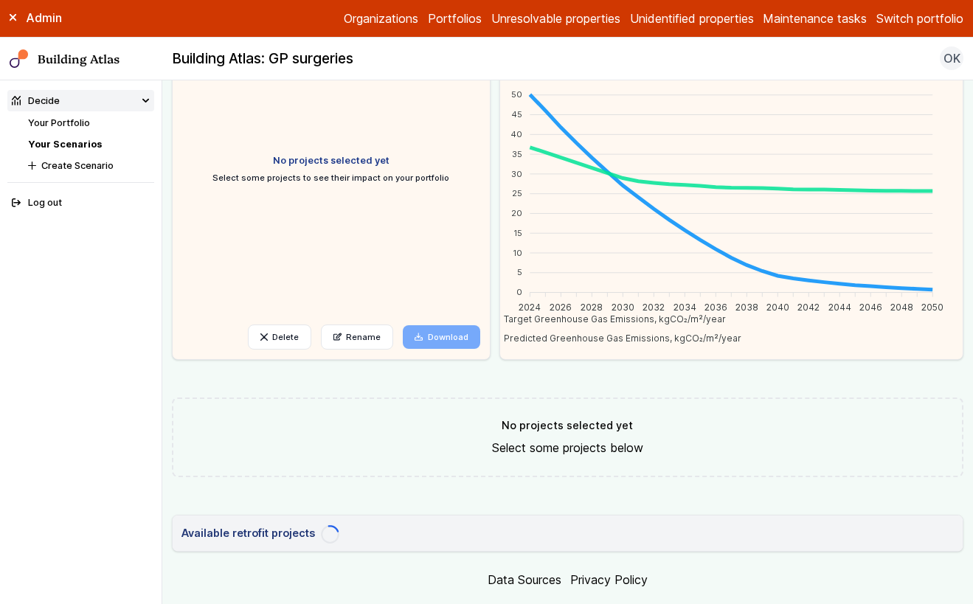
scroll to position [148, 0]
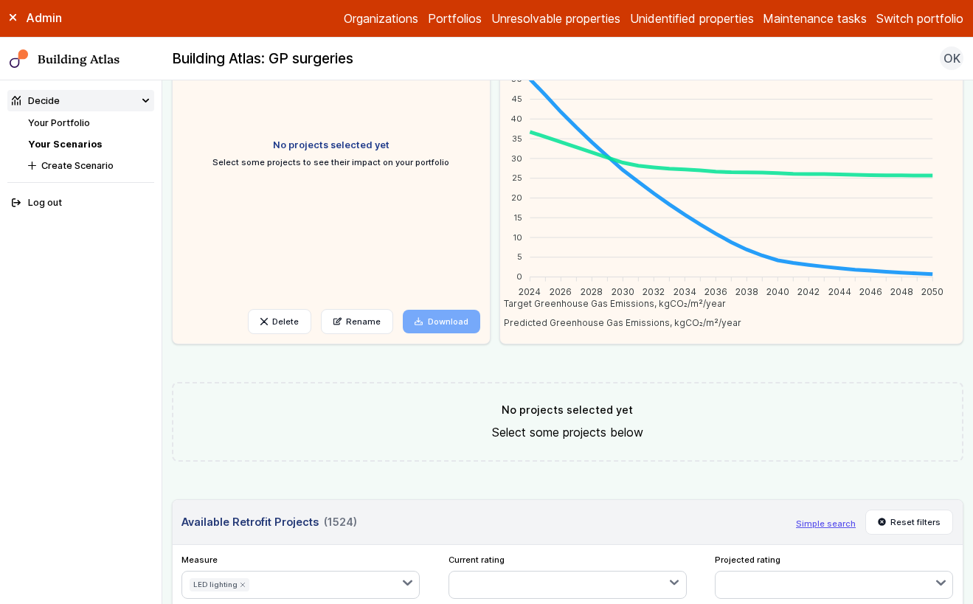
click at [437, 550] on main "Decide Your Scenarios Olga Khroustaleva’s scenario; 12 Aug 12:24 Olga Khroustal…" at bounding box center [567, 342] width 811 height 524
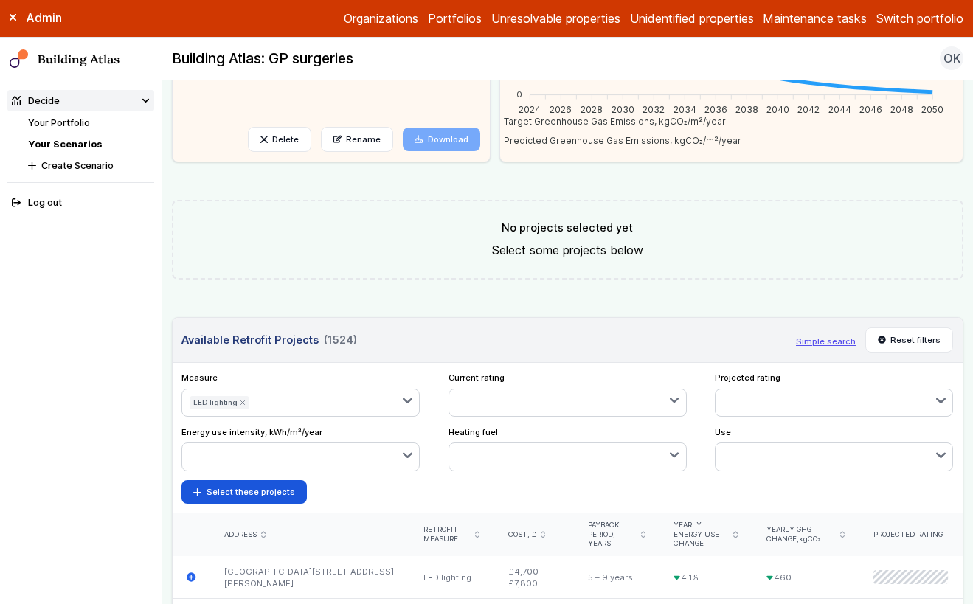
click at [241, 402] on icon "submit" at bounding box center [243, 403] width 4 height 4
click at [398, 397] on button "button" at bounding box center [337, 403] width 163 height 27
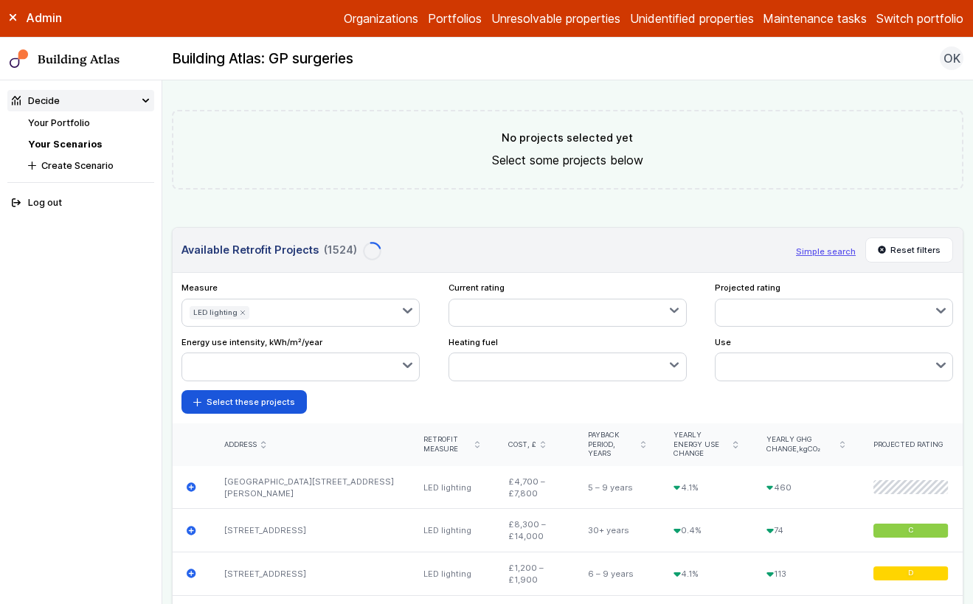
scroll to position [505, 0]
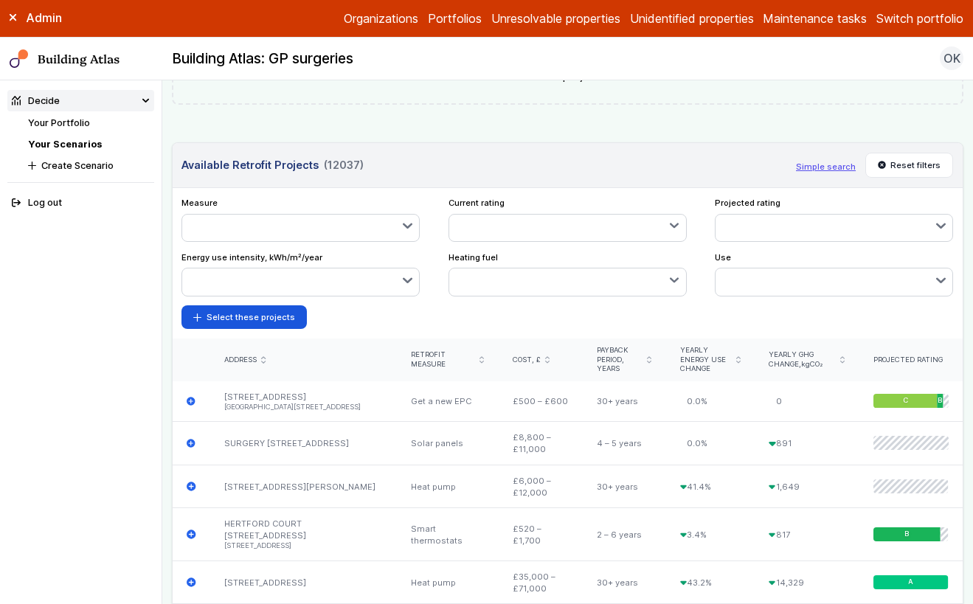
click at [404, 226] on icon "button" at bounding box center [407, 226] width 7 height 4
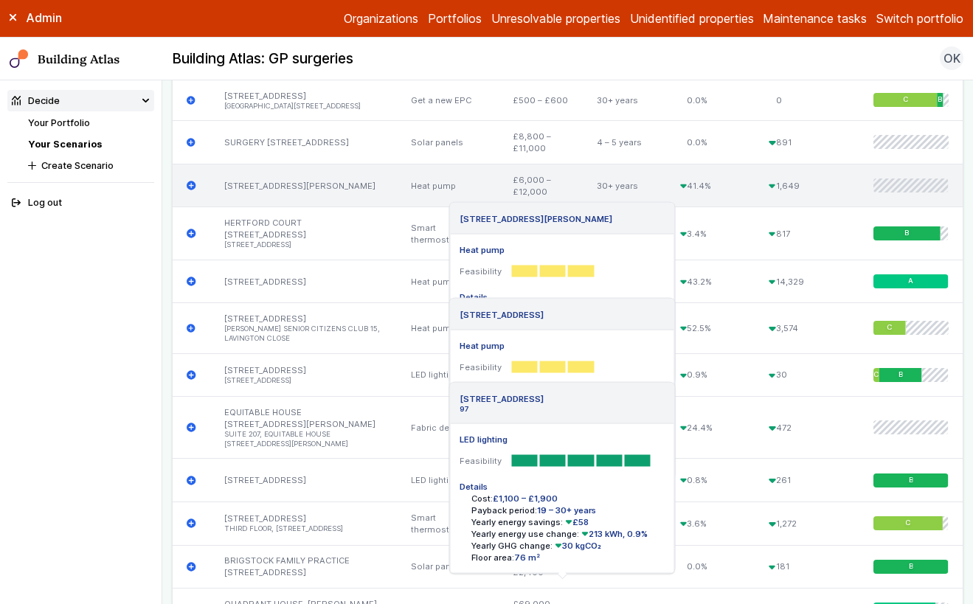
scroll to position [350, 0]
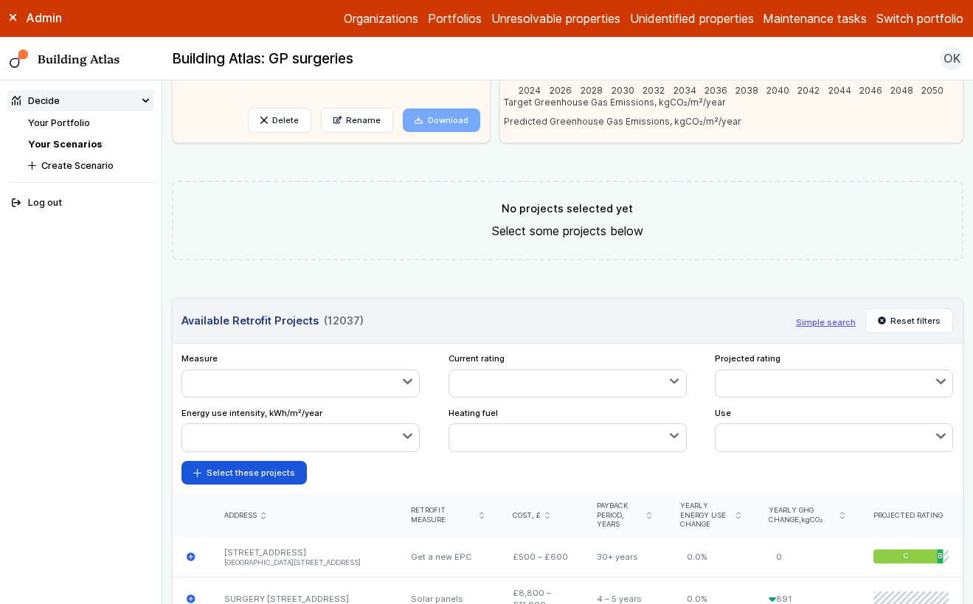
click at [313, 375] on button "button" at bounding box center [300, 383] width 237 height 27
click at [0, 0] on div "submit" at bounding box center [0, 0] width 0 height 0
click at [564, 475] on form "Select these projects" at bounding box center [567, 473] width 772 height 24
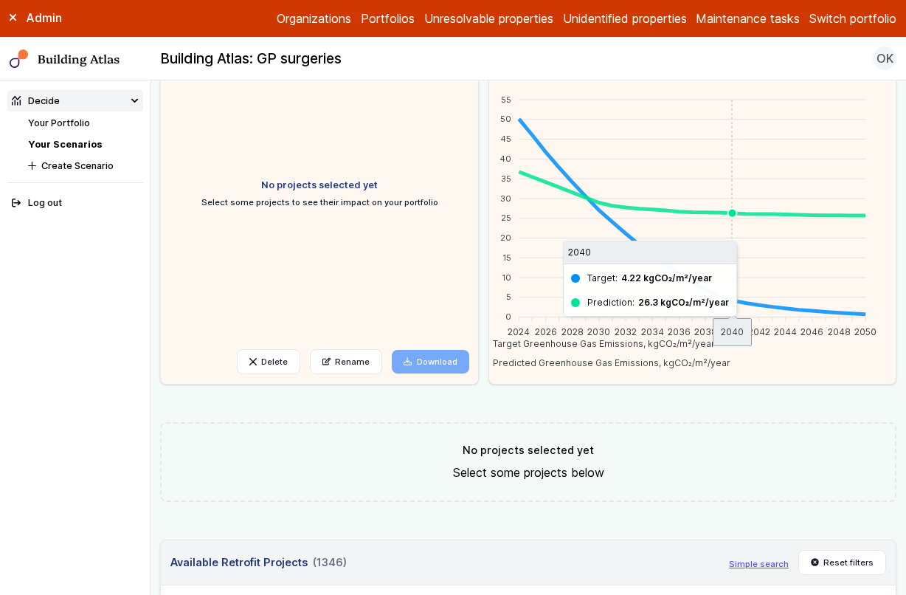
scroll to position [0, 0]
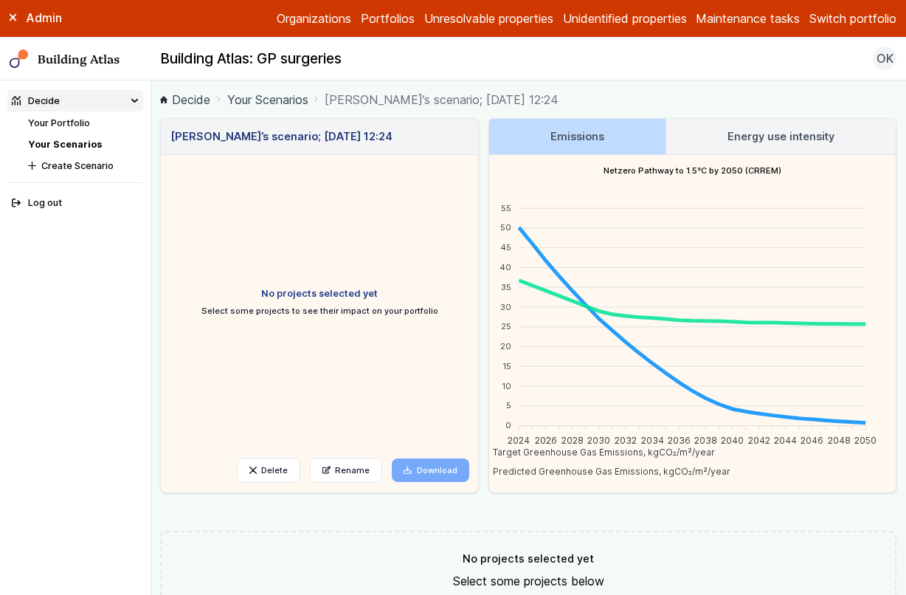
click at [866, 16] on button "Switch portfolio" at bounding box center [852, 19] width 87 height 18
click at [0, 0] on button "E.ON Schools [GEOGRAPHIC_DATA]" at bounding box center [0, 0] width 0 height 0
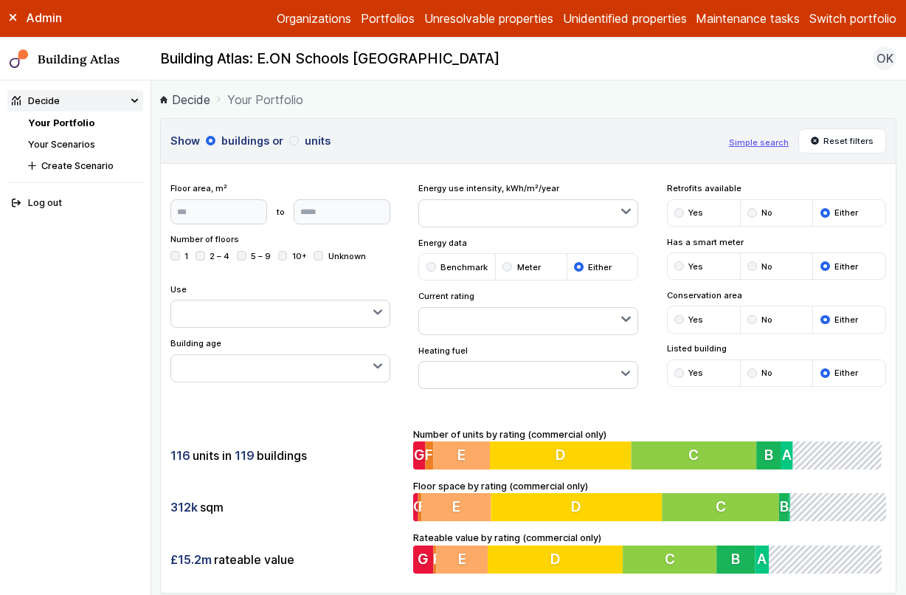
click at [69, 142] on link "Your Scenarios" at bounding box center [61, 144] width 67 height 11
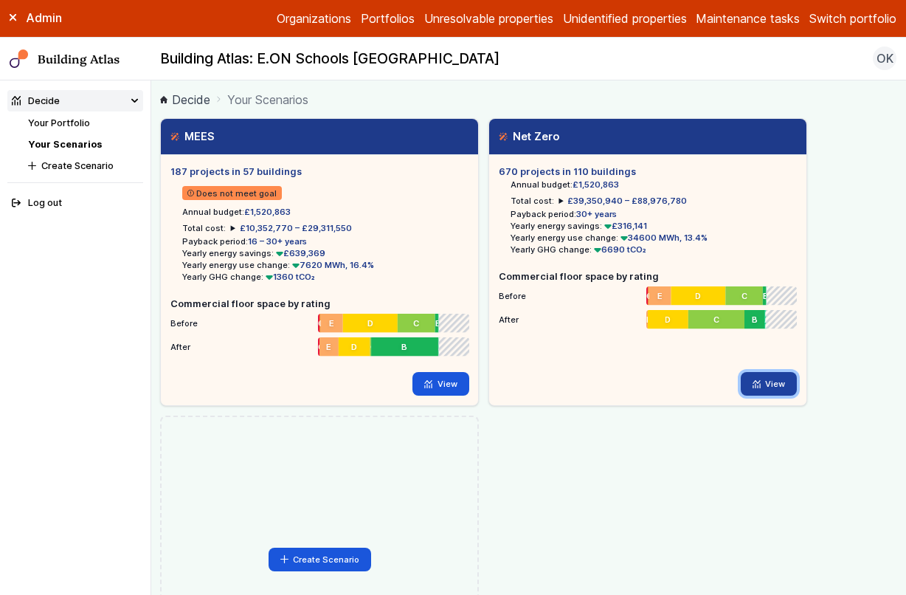
click at [769, 381] on link "View" at bounding box center [769, 384] width 57 height 24
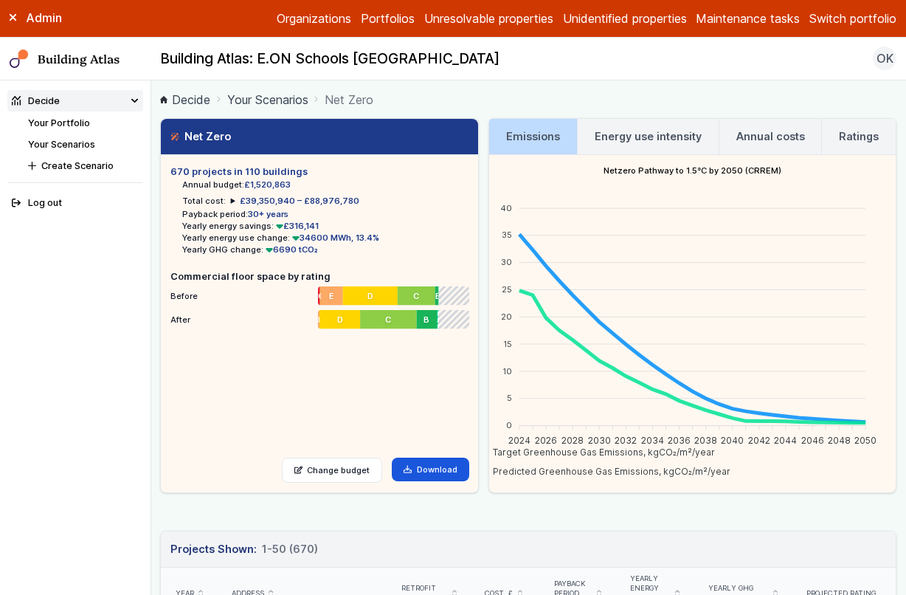
click at [620, 134] on h3 "Energy use intensity" at bounding box center [648, 136] width 107 height 16
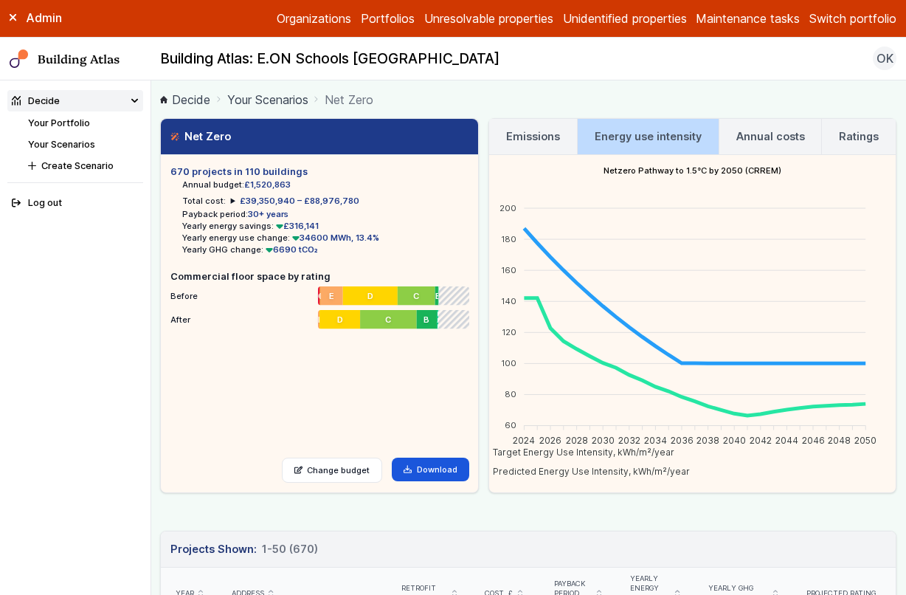
click at [756, 134] on h3 "Annual costs" at bounding box center [770, 136] width 69 height 16
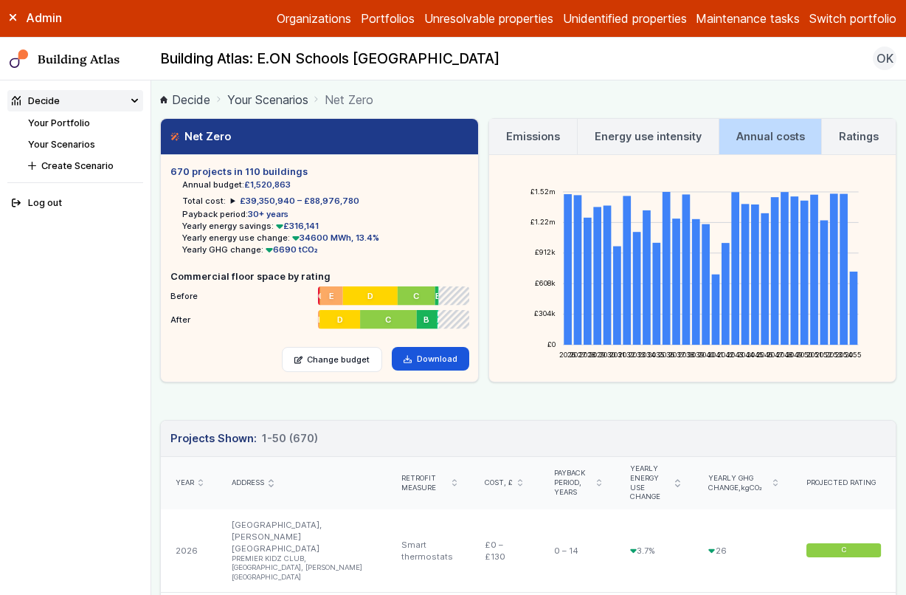
click at [827, 134] on link "Ratings" at bounding box center [859, 136] width 74 height 35
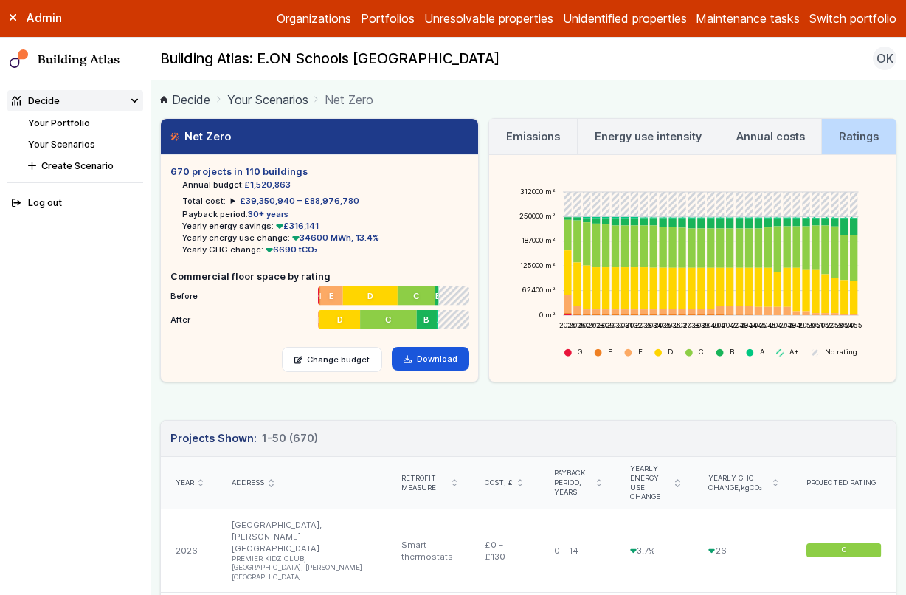
click at [503, 138] on link "Emissions" at bounding box center [533, 136] width 88 height 35
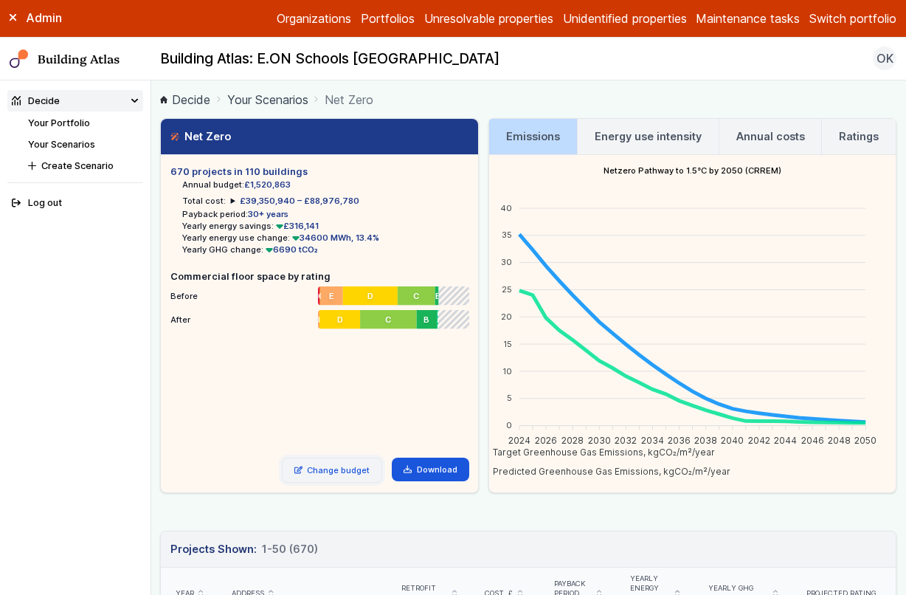
click at [322, 471] on link "Change budget" at bounding box center [332, 469] width 101 height 25
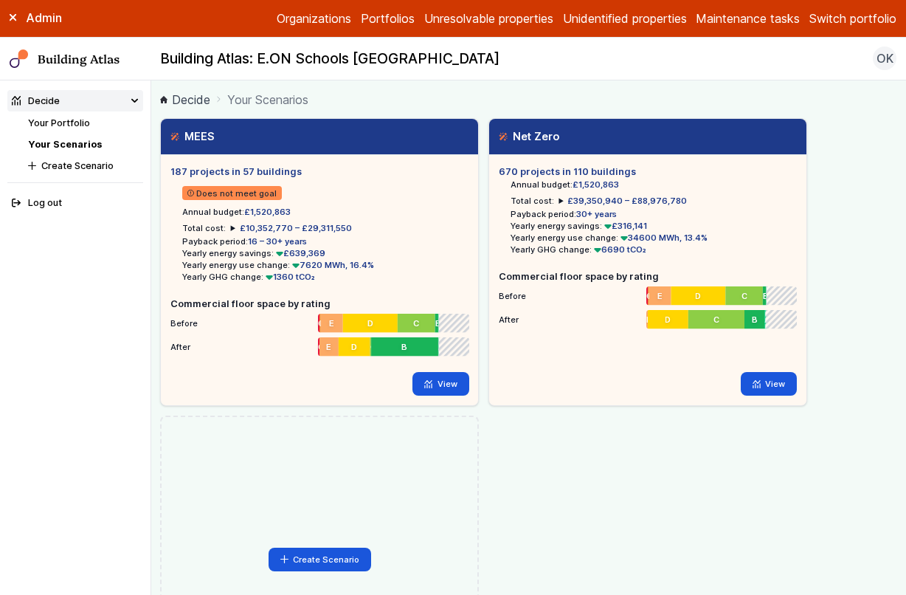
click at [341, 177] on h5 "187 projects in 57 buildings" at bounding box center [319, 172] width 298 height 14
click at [441, 381] on link "View" at bounding box center [440, 384] width 57 height 24
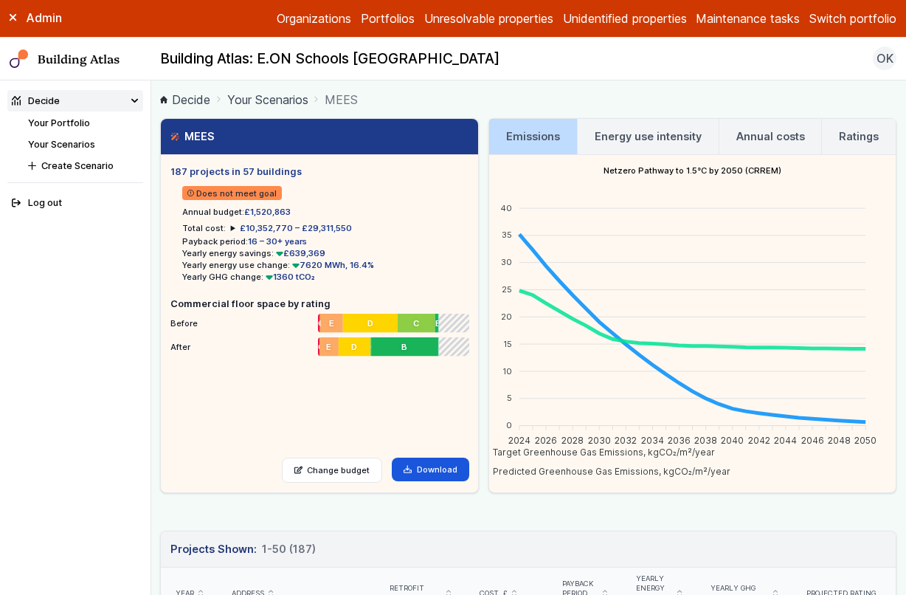
click at [620, 145] on link "Energy use intensity" at bounding box center [648, 136] width 141 height 35
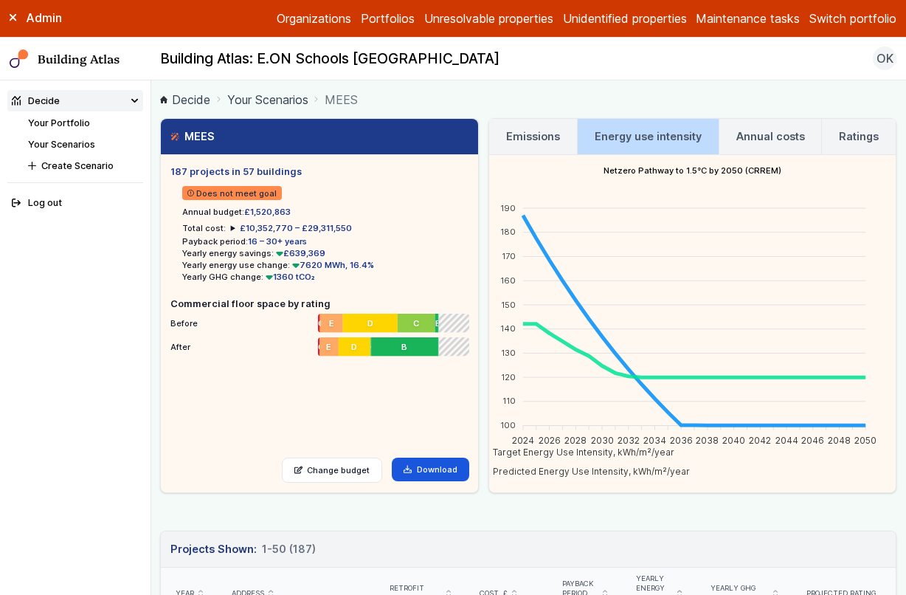
click at [740, 143] on h3 "Annual costs" at bounding box center [770, 136] width 69 height 16
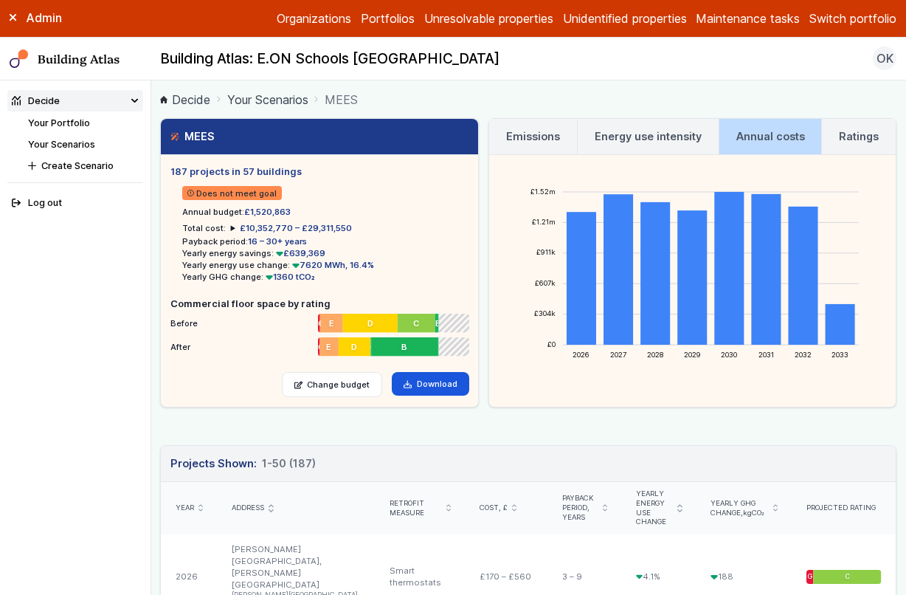
click at [530, 133] on h3 "Emissions" at bounding box center [533, 136] width 54 height 16
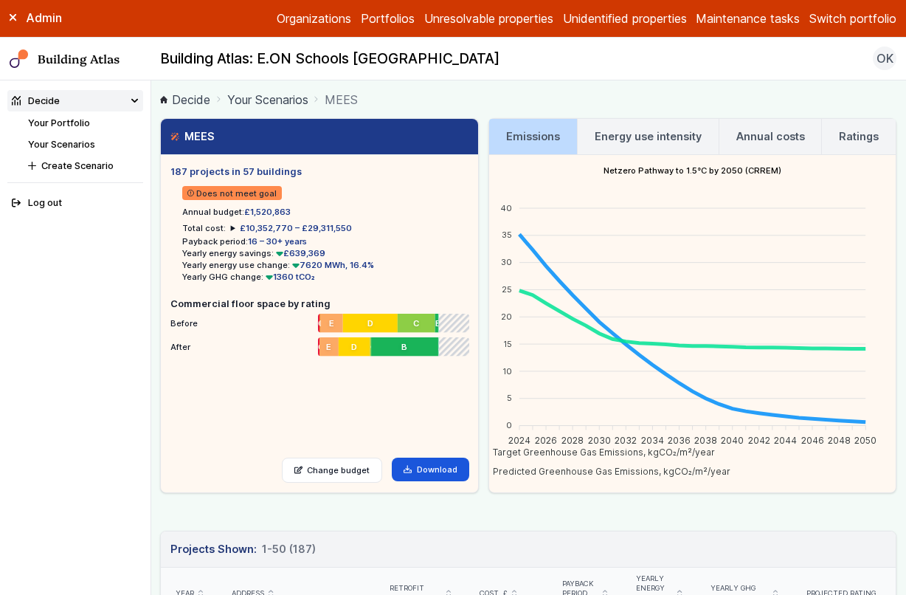
click at [764, 133] on h3 "Annual costs" at bounding box center [770, 136] width 69 height 16
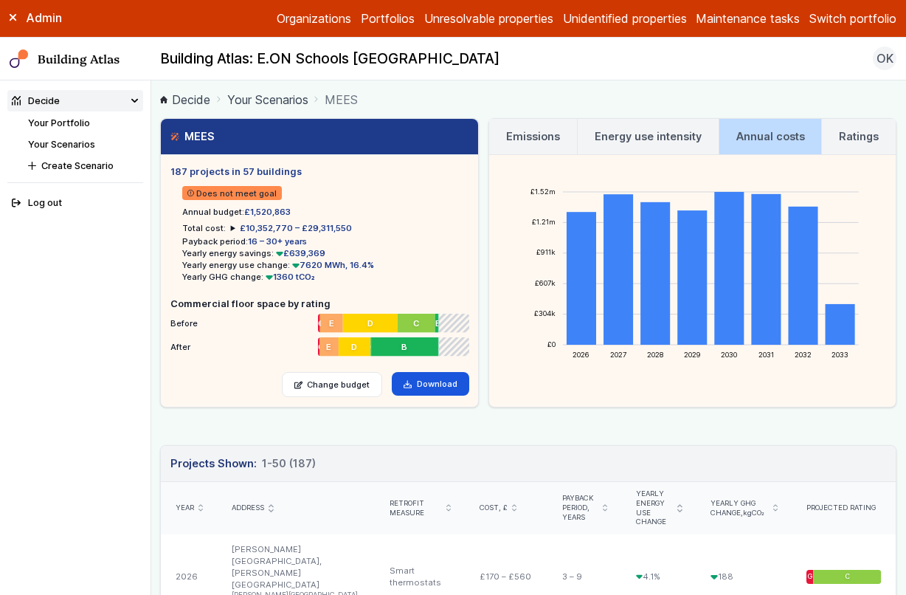
click at [843, 134] on h3 "Ratings" at bounding box center [859, 136] width 40 height 16
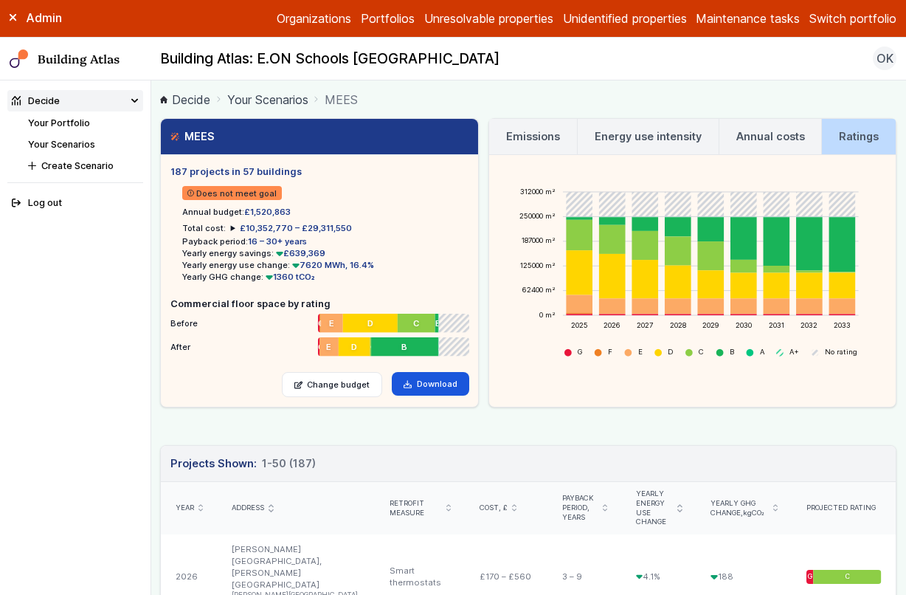
click at [770, 133] on h3 "Annual costs" at bounding box center [770, 136] width 69 height 16
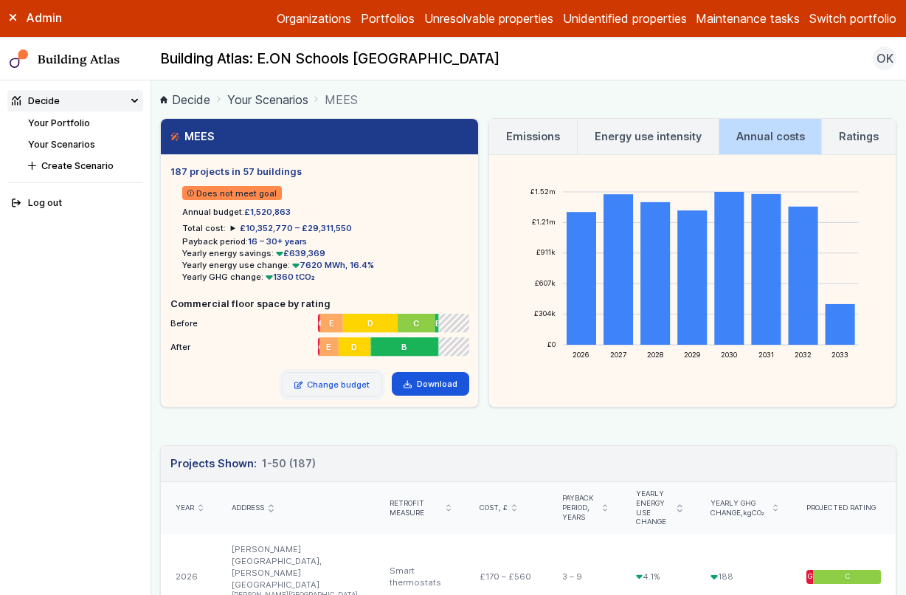
click at [326, 387] on link "Change budget" at bounding box center [332, 384] width 101 height 25
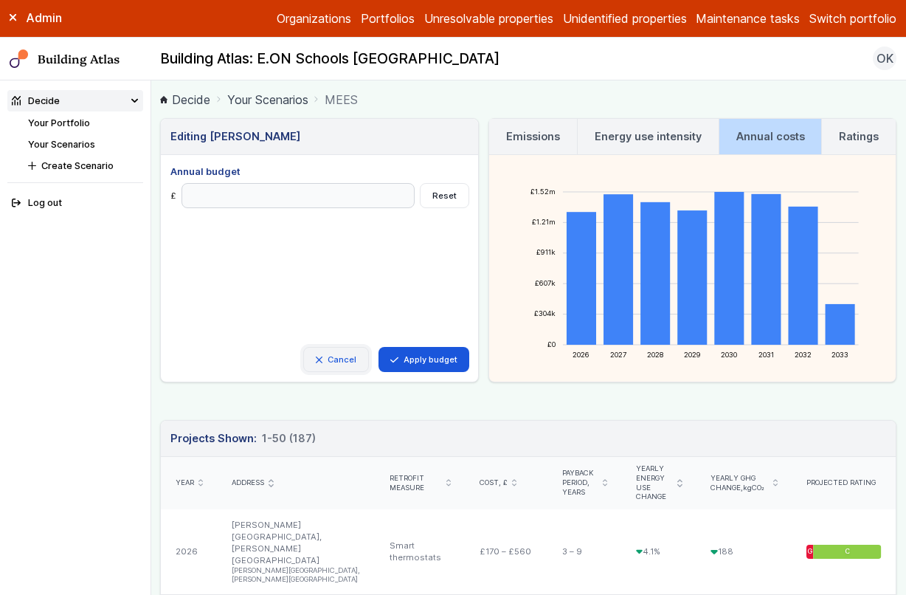
click at [316, 354] on link "Cancel" at bounding box center [336, 359] width 66 height 25
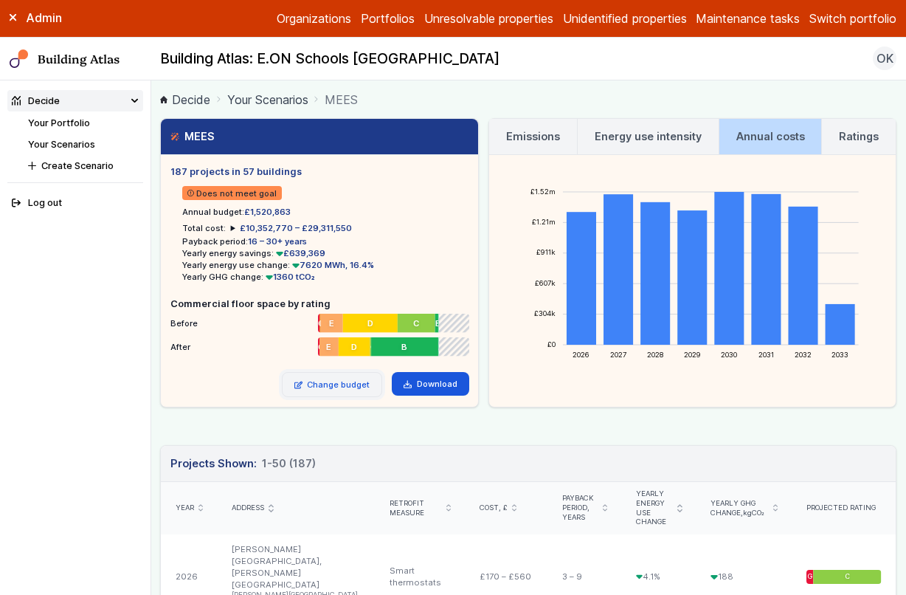
click at [359, 384] on link "Change budget" at bounding box center [332, 384] width 101 height 25
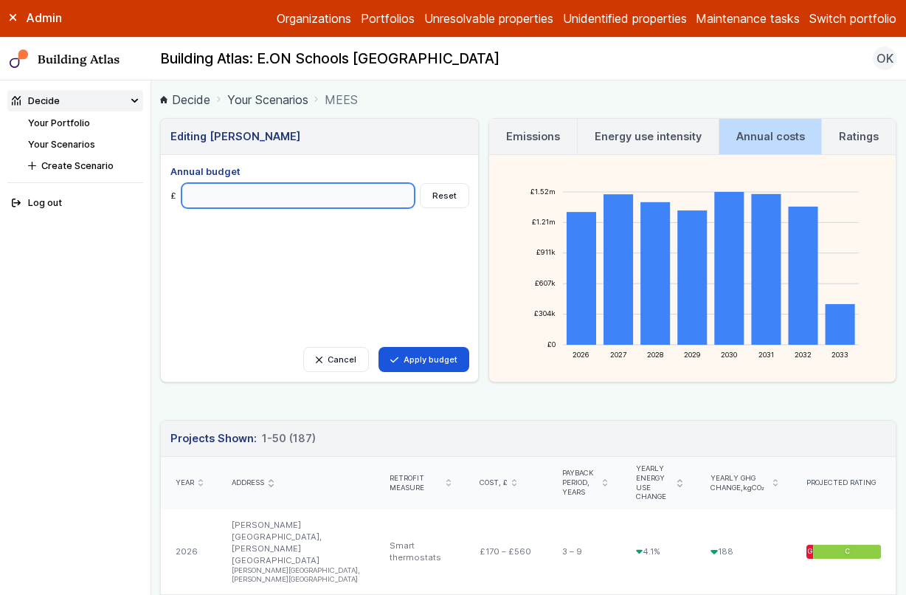
click at [266, 196] on input "Annual budget" at bounding box center [298, 195] width 234 height 25
type input "*******"
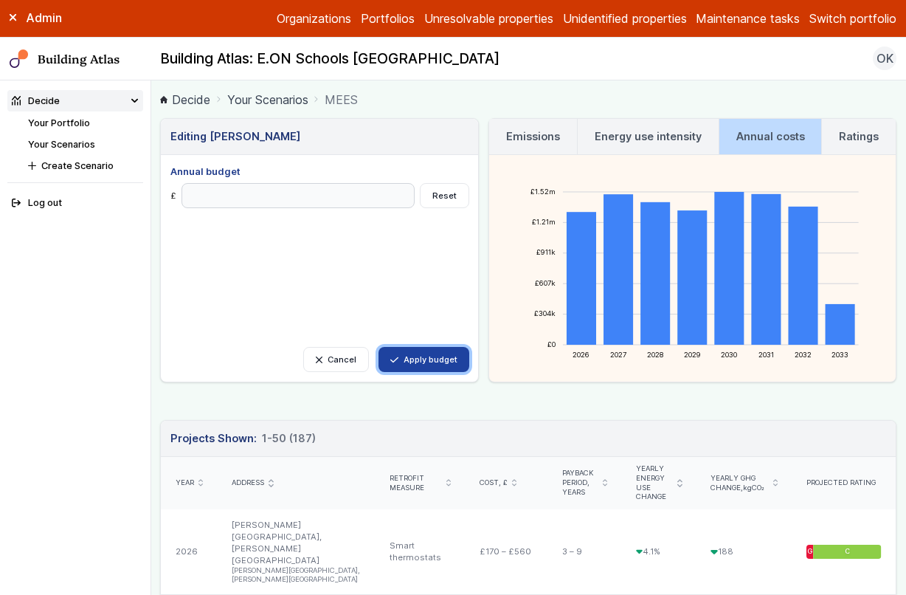
click at [421, 364] on button "Apply budget" at bounding box center [423, 359] width 91 height 25
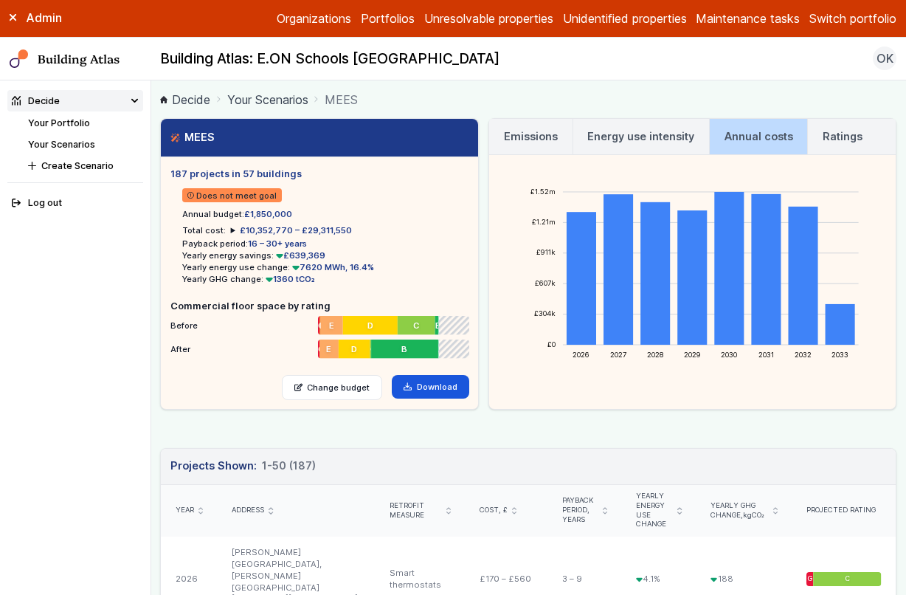
click at [830, 128] on h3 "Ratings" at bounding box center [843, 136] width 40 height 16
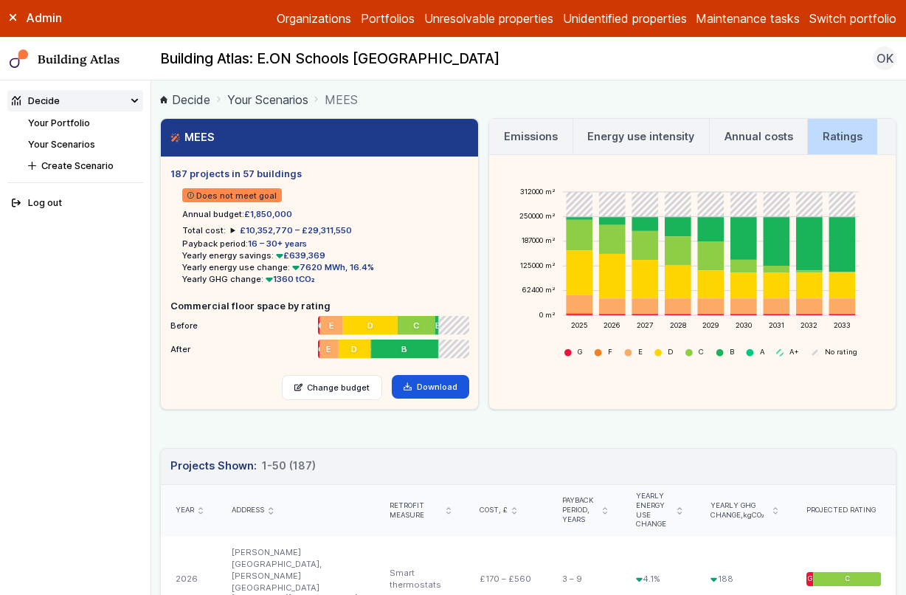
click at [744, 134] on h3 "Annual costs" at bounding box center [758, 136] width 69 height 16
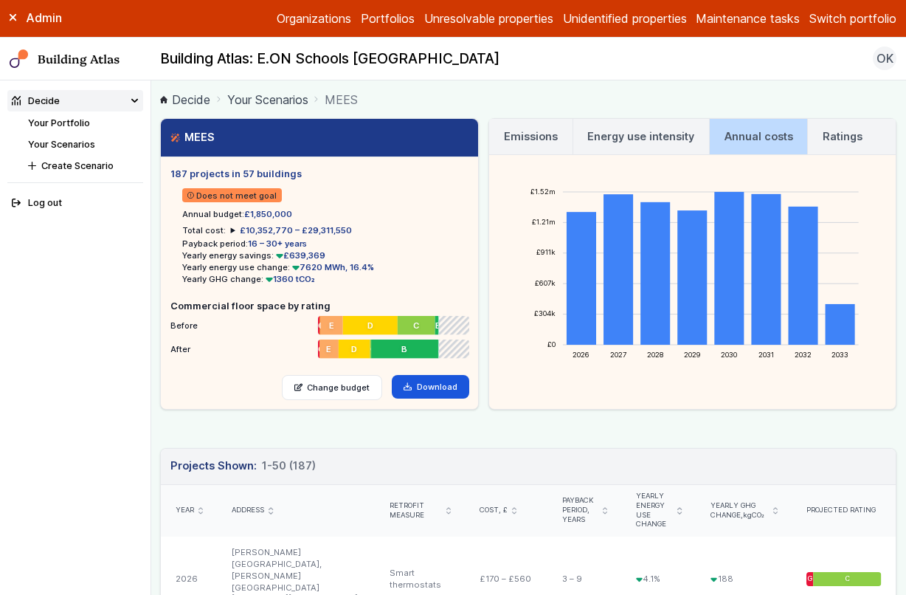
click at [837, 137] on h3 "Ratings" at bounding box center [843, 136] width 40 height 16
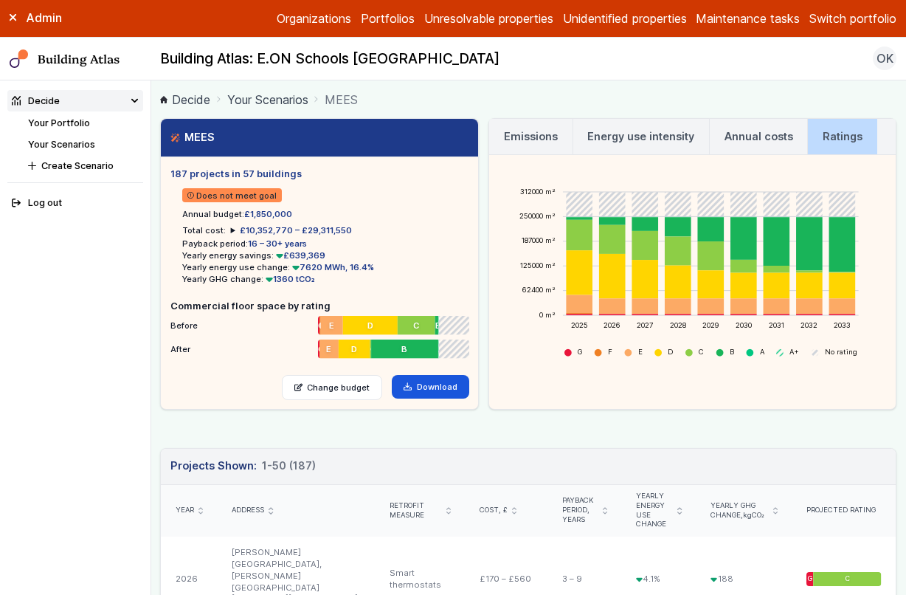
click at [760, 137] on h3 "Annual costs" at bounding box center [758, 136] width 69 height 16
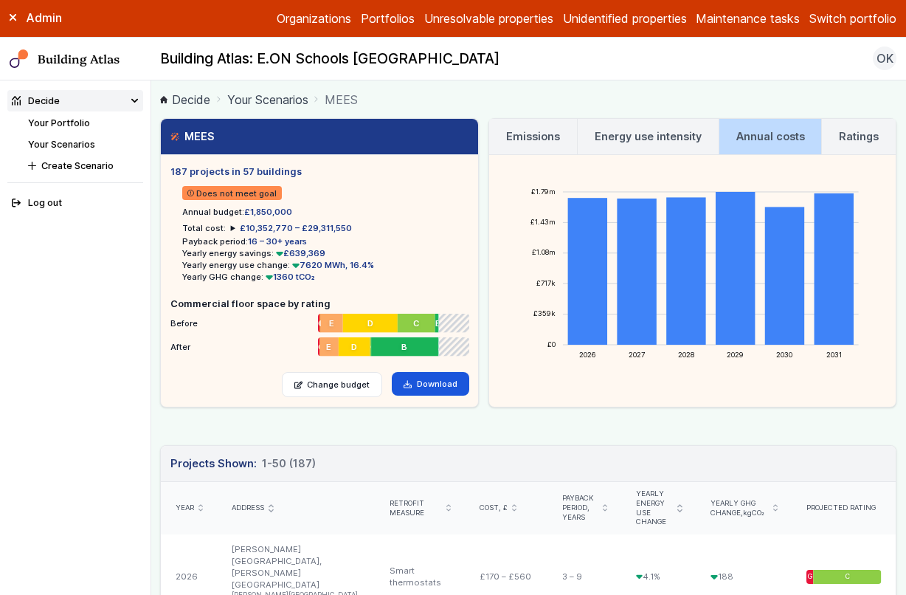
click at [851, 132] on h3 "Ratings" at bounding box center [859, 136] width 40 height 16
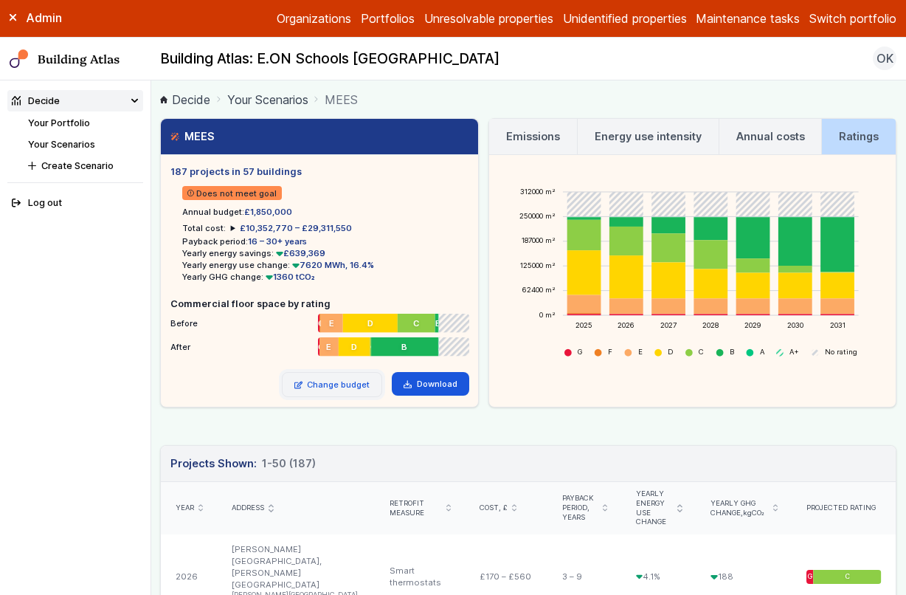
click at [347, 383] on link "Change budget" at bounding box center [332, 384] width 101 height 25
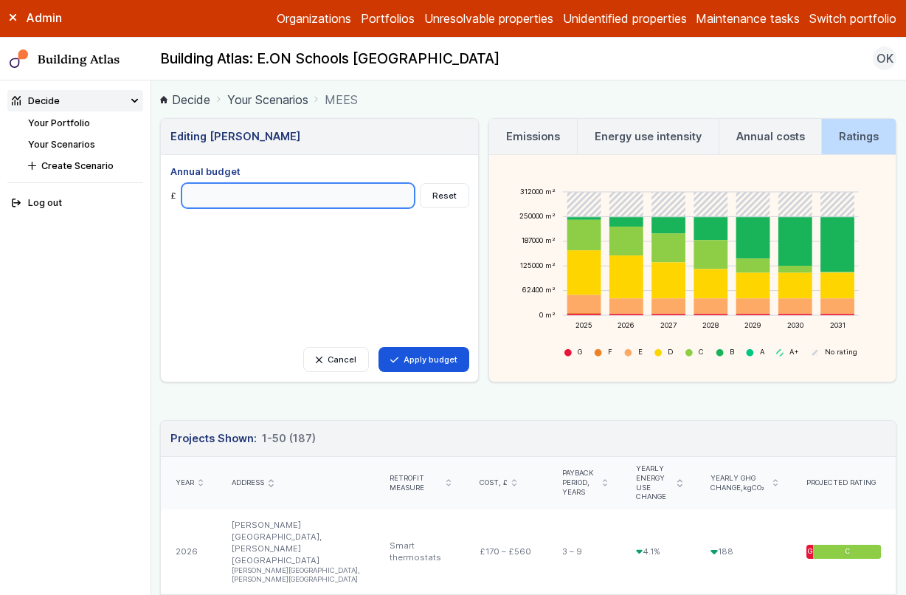
click at [190, 197] on input "*******" at bounding box center [298, 195] width 234 height 25
click at [192, 196] on input "*******" at bounding box center [298, 195] width 234 height 25
type input "*******"
click at [367, 270] on div "Cancel Apply budget Annual budget £ ******* Reset" at bounding box center [319, 269] width 298 height 208
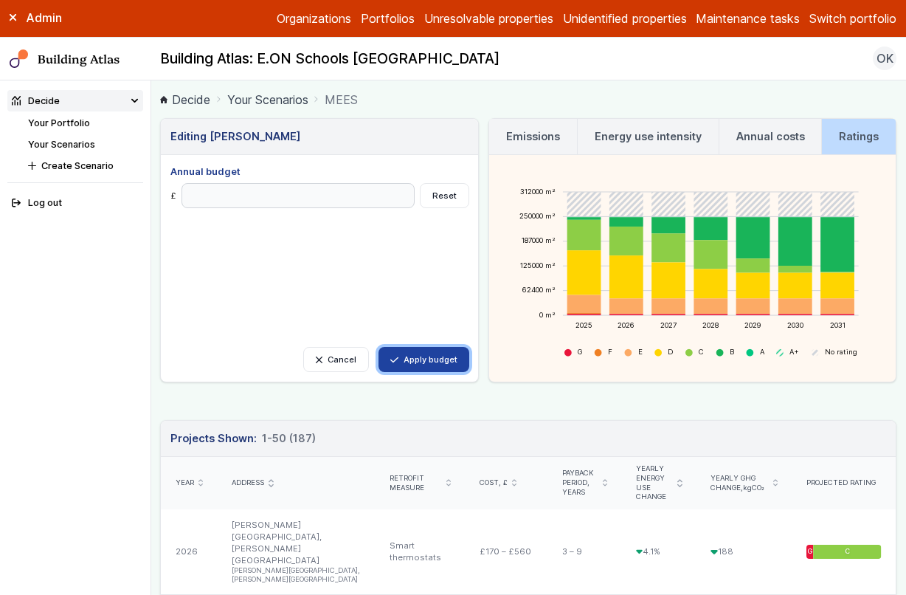
click at [447, 361] on button "Apply budget" at bounding box center [423, 359] width 91 height 25
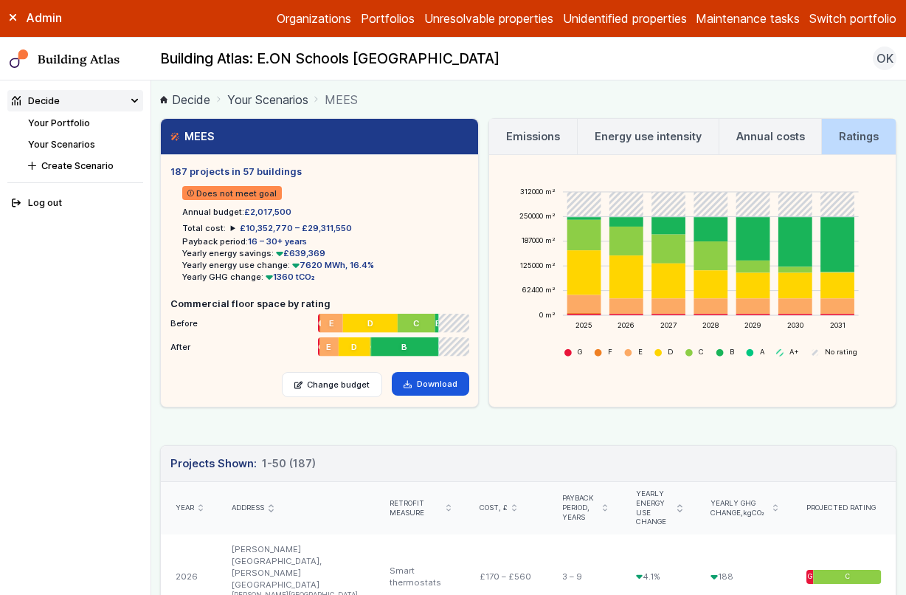
click at [525, 136] on h3 "Emissions" at bounding box center [533, 136] width 54 height 16
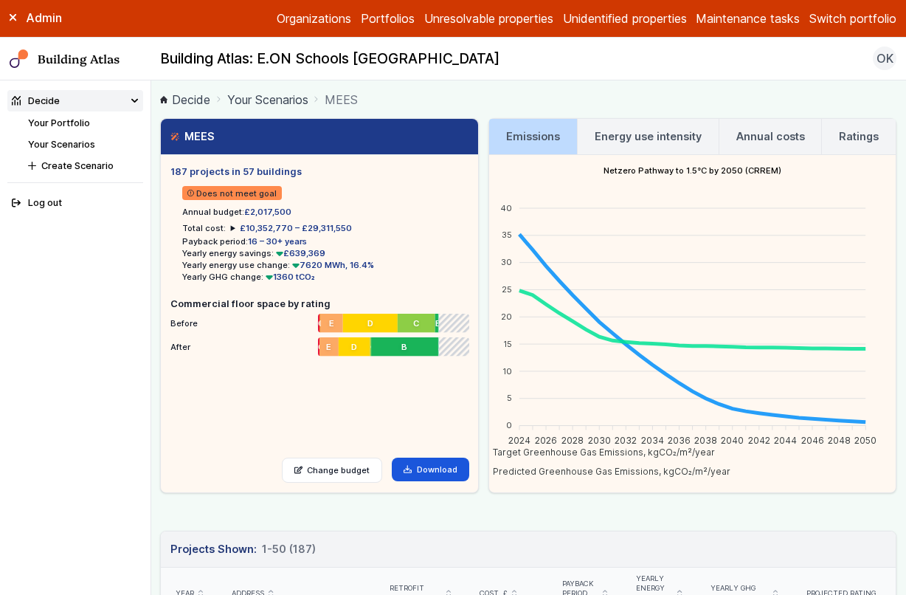
click at [626, 136] on h3 "Energy use intensity" at bounding box center [648, 136] width 107 height 16
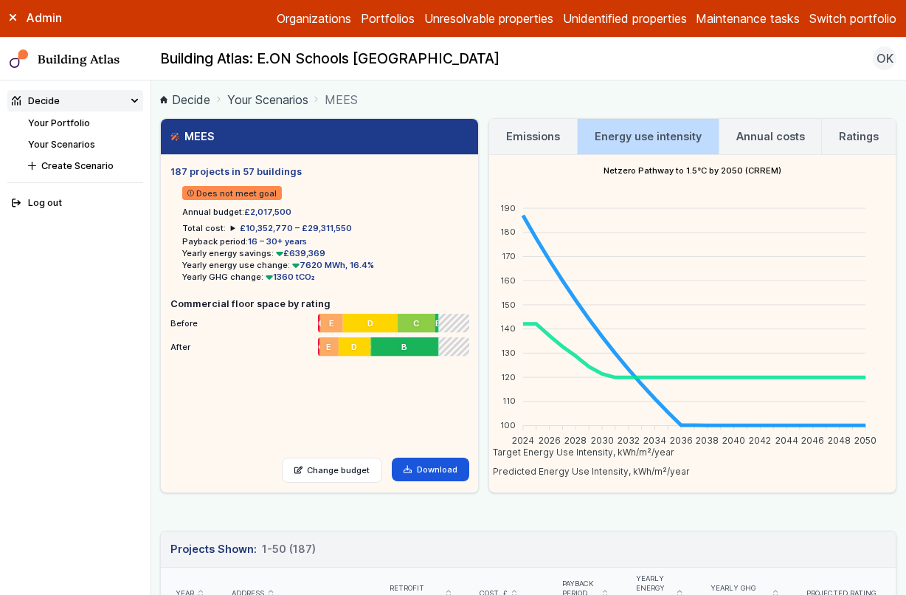
click at [736, 135] on h3 "Annual costs" at bounding box center [770, 136] width 69 height 16
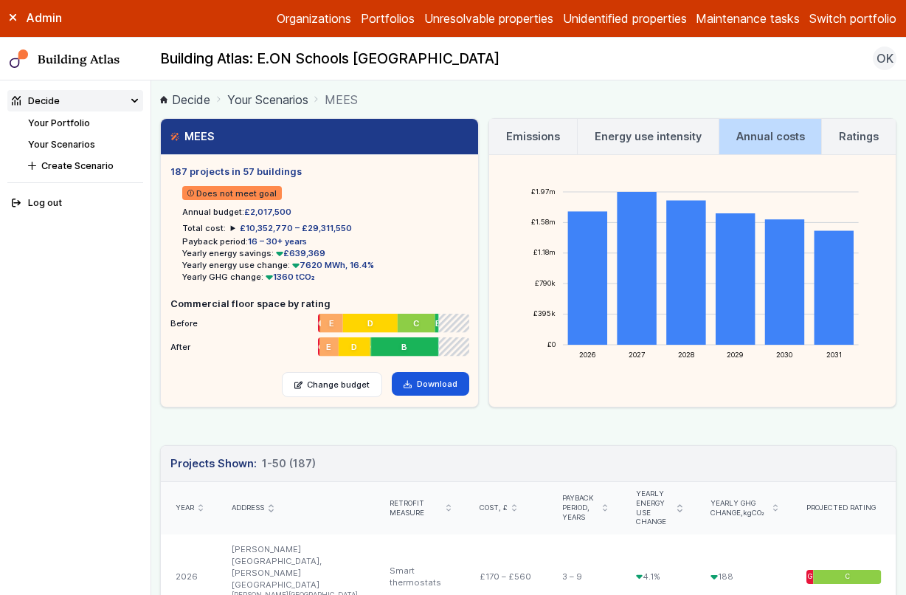
click at [845, 139] on h3 "Ratings" at bounding box center [859, 136] width 40 height 16
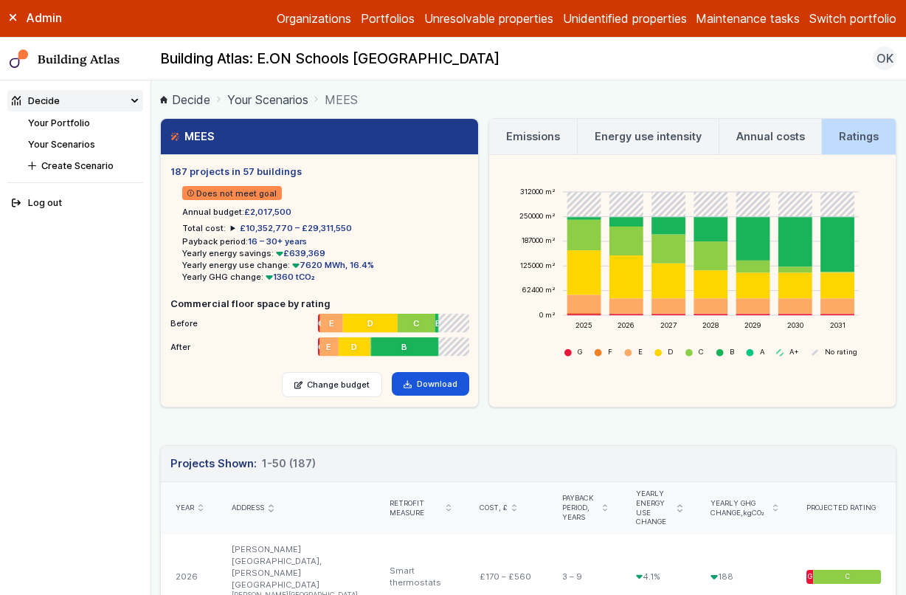
click at [558, 135] on link "Emissions" at bounding box center [533, 136] width 88 height 35
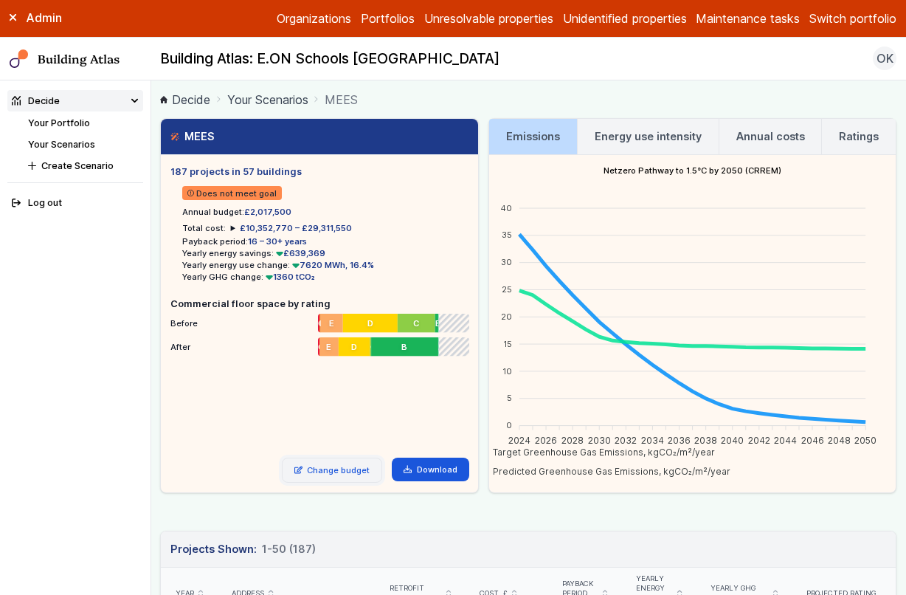
click at [335, 465] on link "Change budget" at bounding box center [332, 469] width 101 height 25
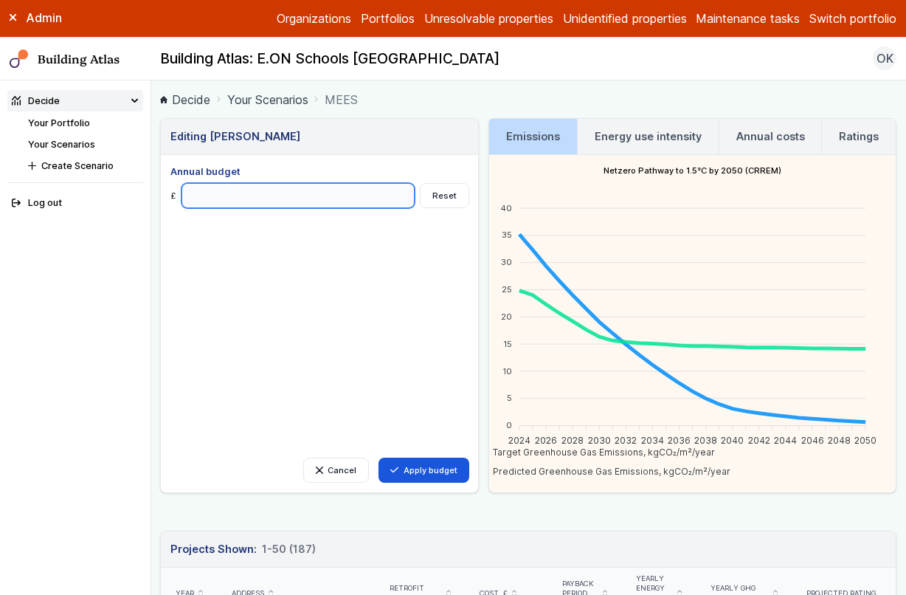
click at [190, 198] on input "*******" at bounding box center [298, 195] width 234 height 25
click at [194, 196] on input "*******" at bounding box center [298, 195] width 234 height 25
click at [198, 197] on input "*******" at bounding box center [298, 195] width 234 height 25
drag, startPoint x: 194, startPoint y: 198, endPoint x: 200, endPoint y: 208, distance: 11.3
click at [198, 199] on input "*******" at bounding box center [298, 195] width 234 height 25
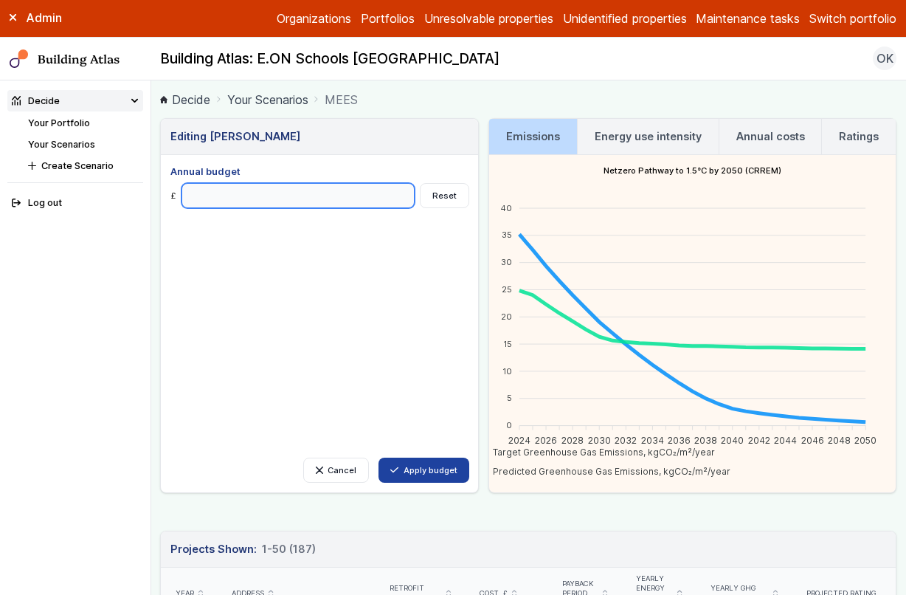
type input "*******"
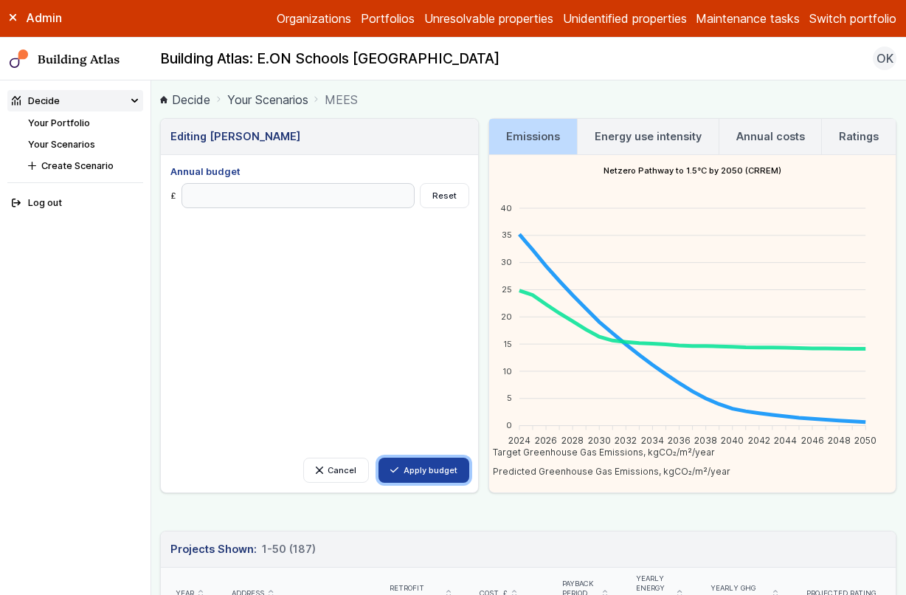
click at [452, 460] on button "Apply budget" at bounding box center [423, 469] width 91 height 25
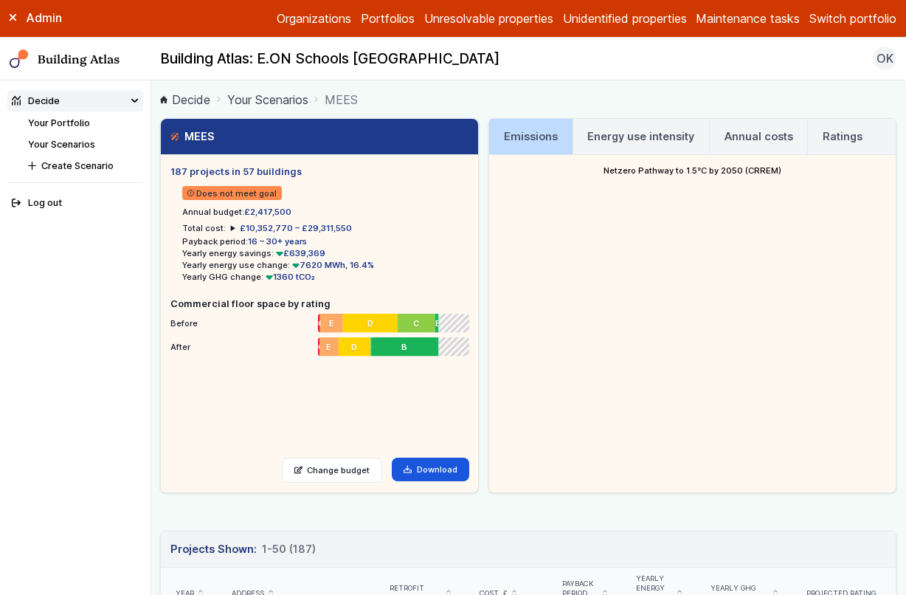
click at [576, 97] on ol "Decide Your Scenarios MEES" at bounding box center [528, 99] width 736 height 18
click at [632, 142] on h3 "Energy use intensity" at bounding box center [640, 136] width 107 height 16
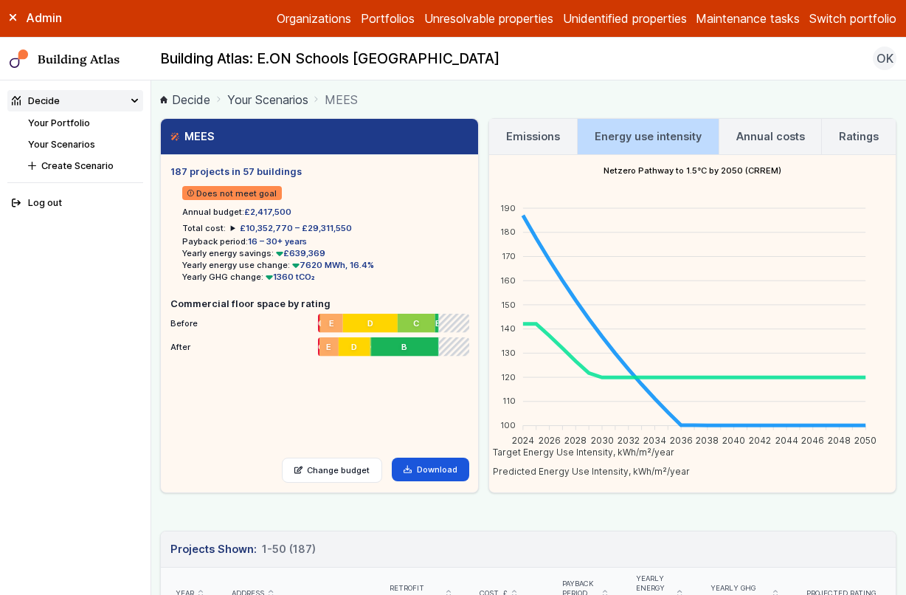
click at [736, 139] on h3 "Annual costs" at bounding box center [770, 136] width 69 height 16
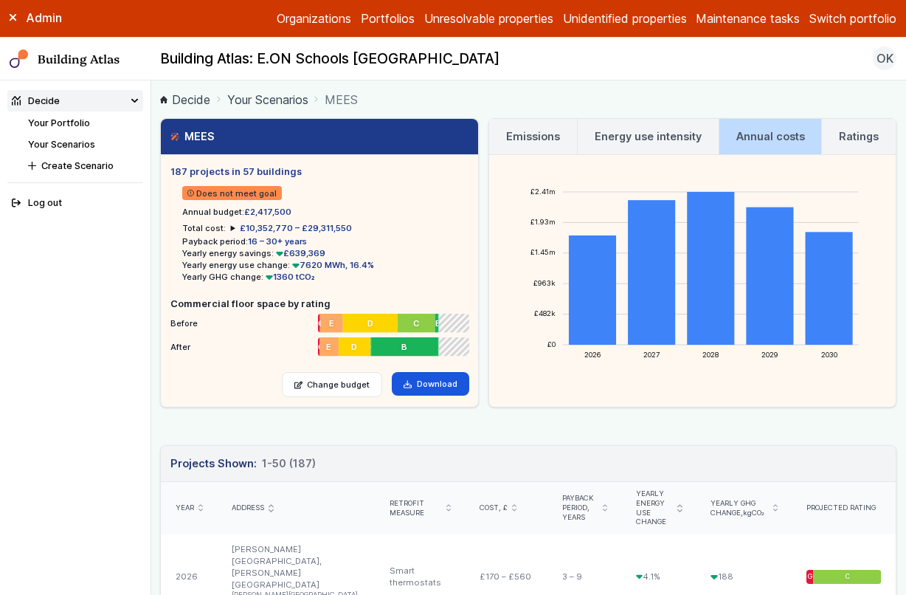
click at [556, 143] on h3 "Emissions" at bounding box center [533, 136] width 54 height 16
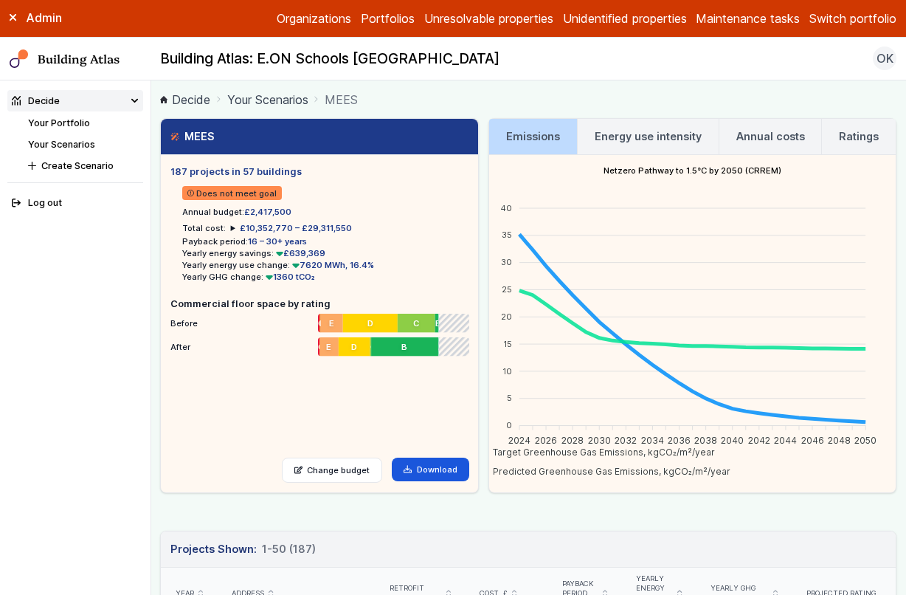
click at [839, 135] on h3 "Ratings" at bounding box center [859, 136] width 40 height 16
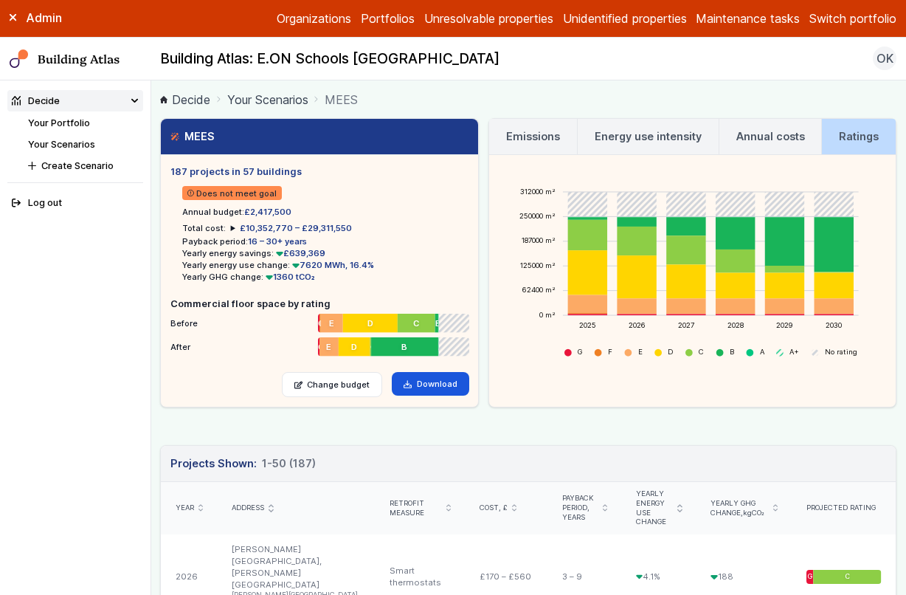
click at [760, 136] on h3 "Annual costs" at bounding box center [770, 136] width 69 height 16
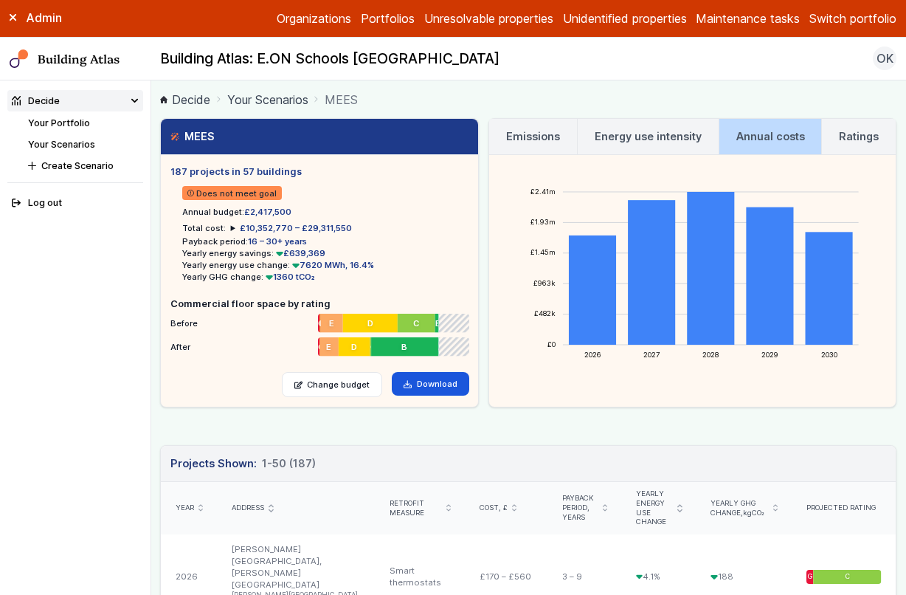
click at [652, 136] on h3 "Energy use intensity" at bounding box center [648, 136] width 107 height 16
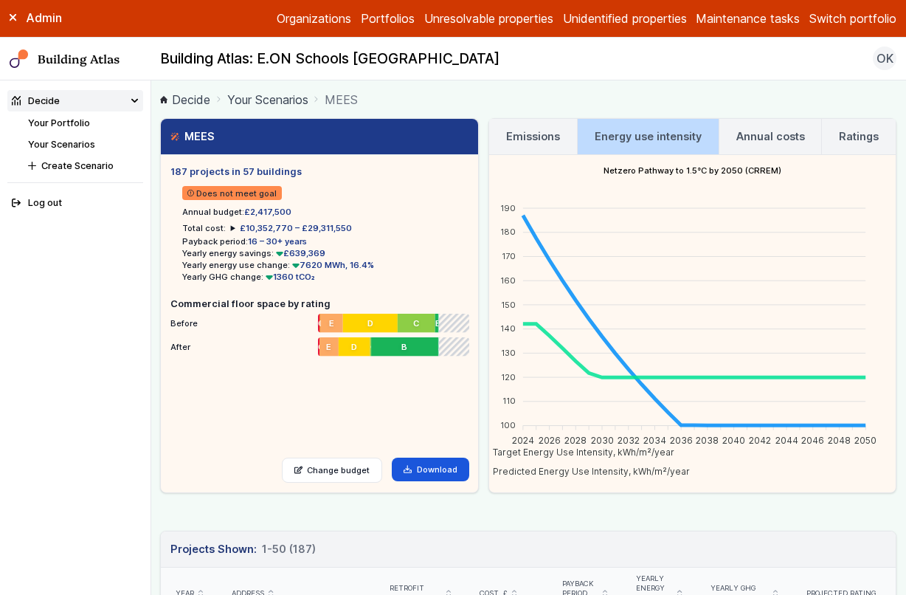
click at [516, 144] on link "Emissions" at bounding box center [533, 136] width 88 height 35
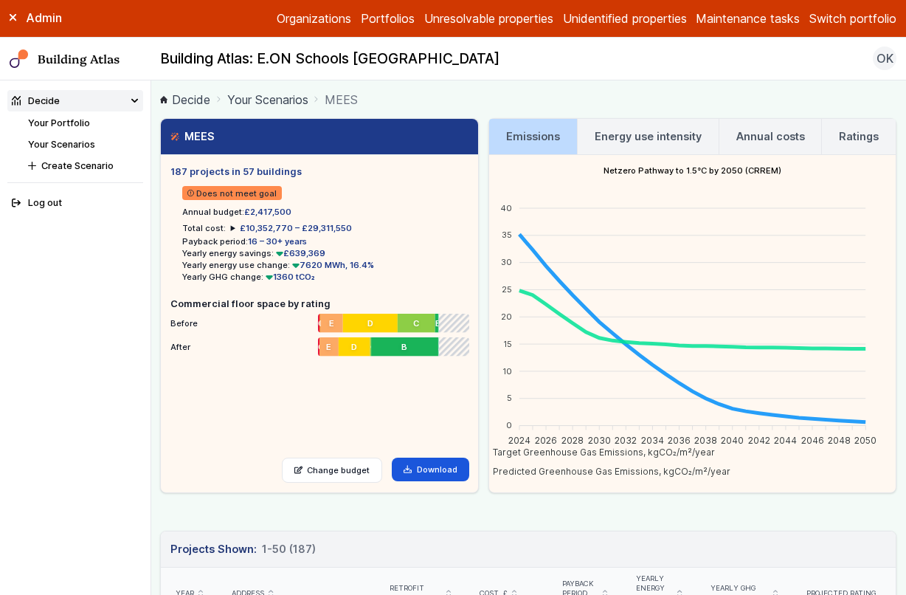
click at [285, 104] on link "Your Scenarios" at bounding box center [267, 100] width 81 height 18
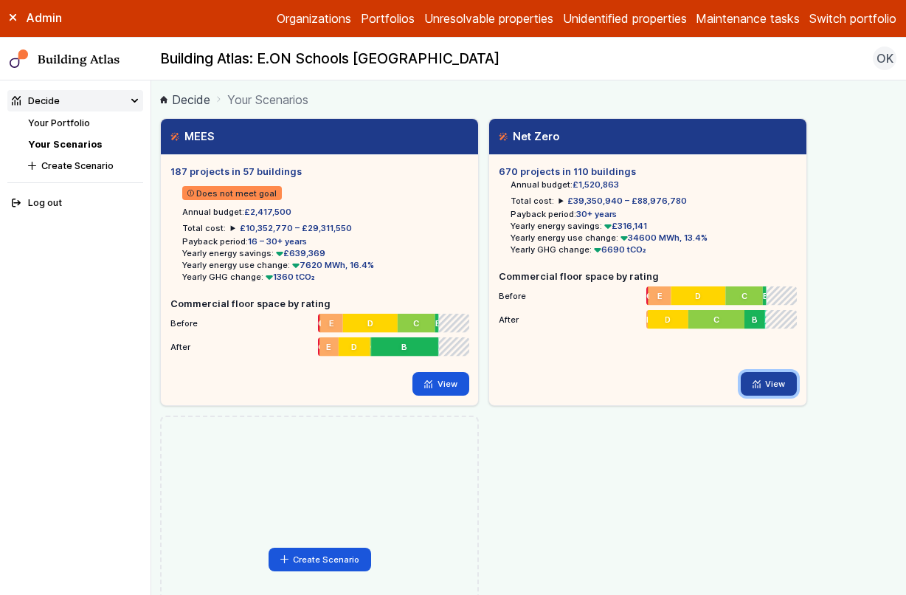
click at [765, 390] on link "View" at bounding box center [769, 384] width 57 height 24
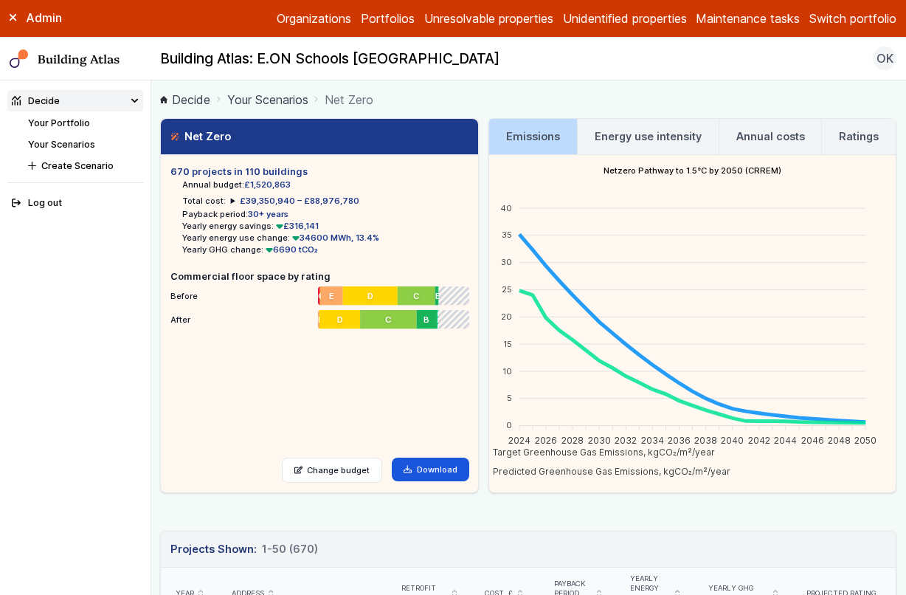
click at [840, 145] on link "Ratings" at bounding box center [859, 136] width 74 height 35
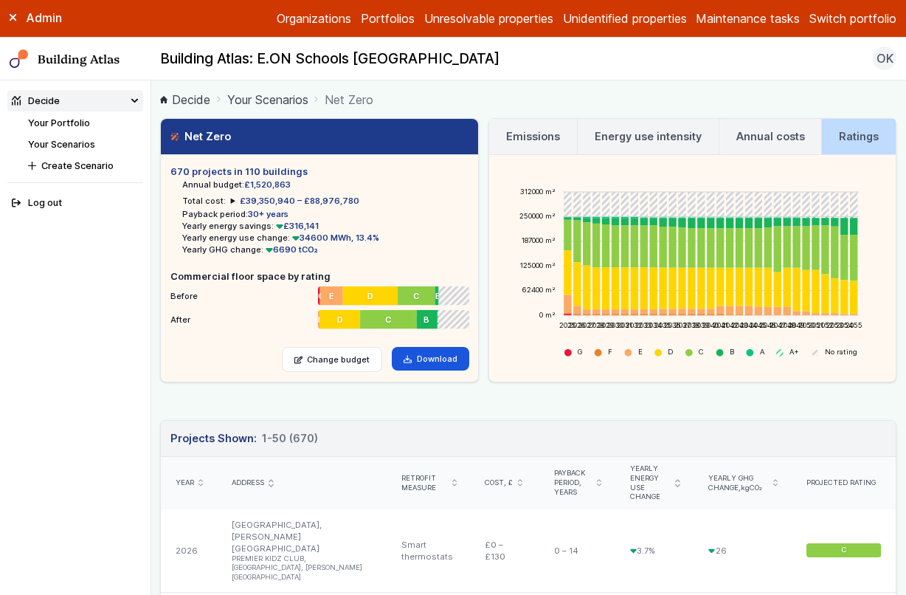
click at [530, 139] on h3 "Emissions" at bounding box center [533, 136] width 54 height 16
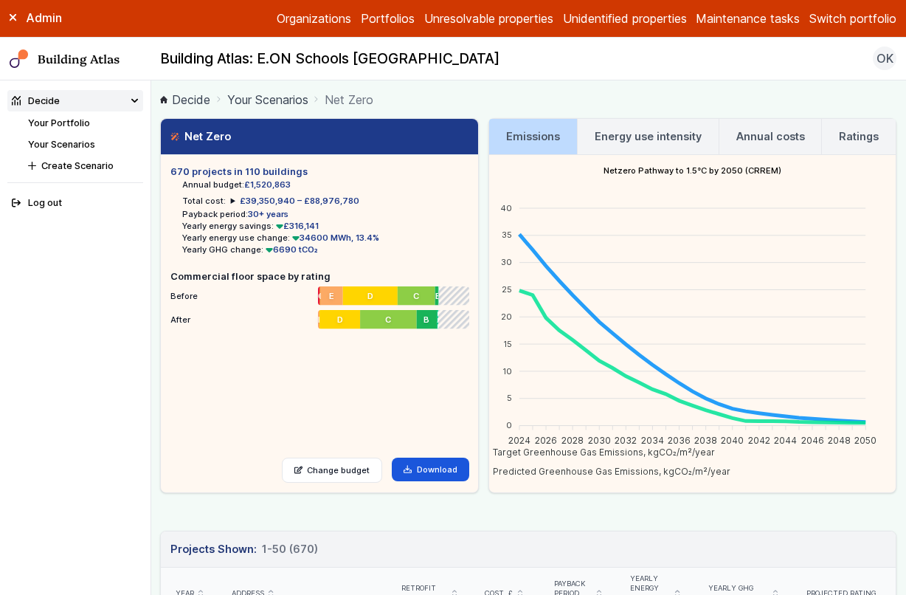
click at [839, 128] on h3 "Ratings" at bounding box center [859, 136] width 40 height 16
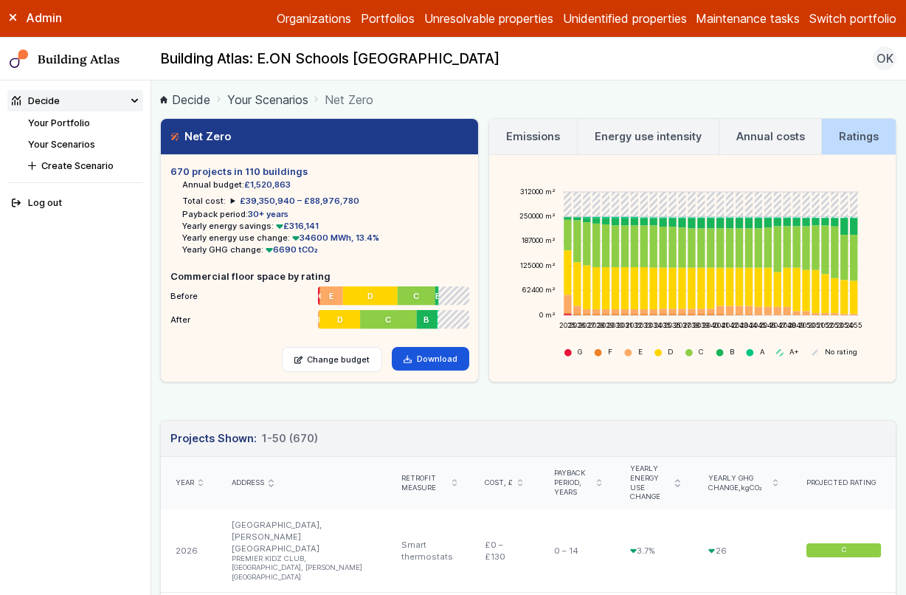
click at [528, 136] on h3 "Emissions" at bounding box center [533, 136] width 54 height 16
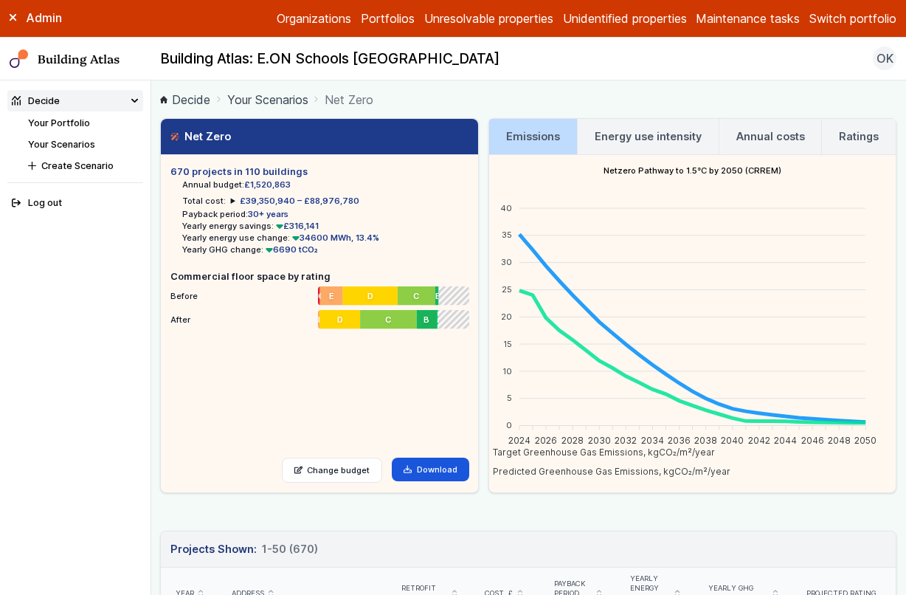
click at [632, 135] on h3 "Energy use intensity" at bounding box center [648, 136] width 107 height 16
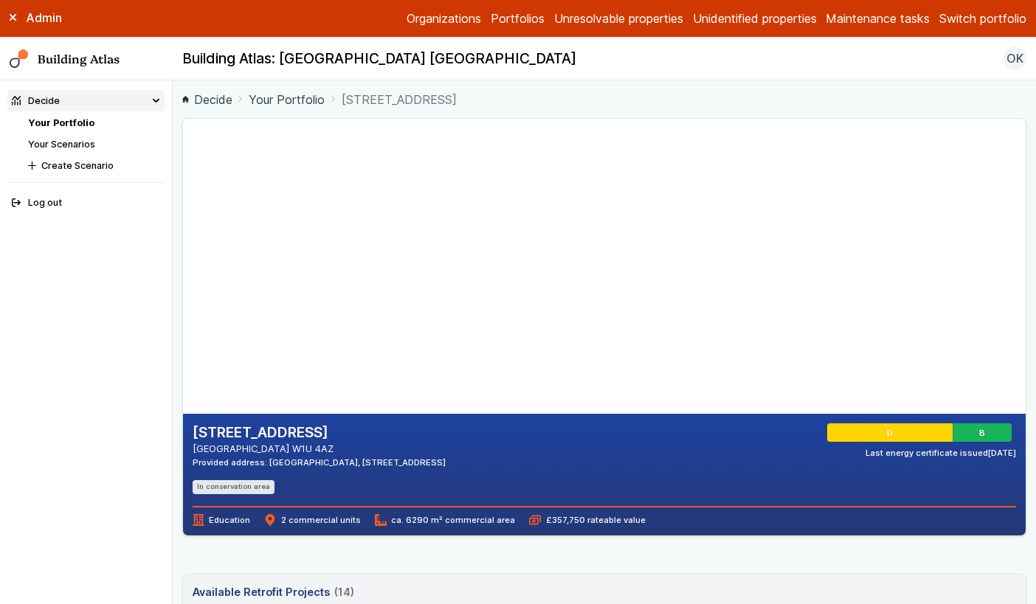
drag, startPoint x: 432, startPoint y: 218, endPoint x: 435, endPoint y: 274, distance: 55.4
click at [183, 277] on gmp-map-3d at bounding box center [183, 266] width 0 height 295
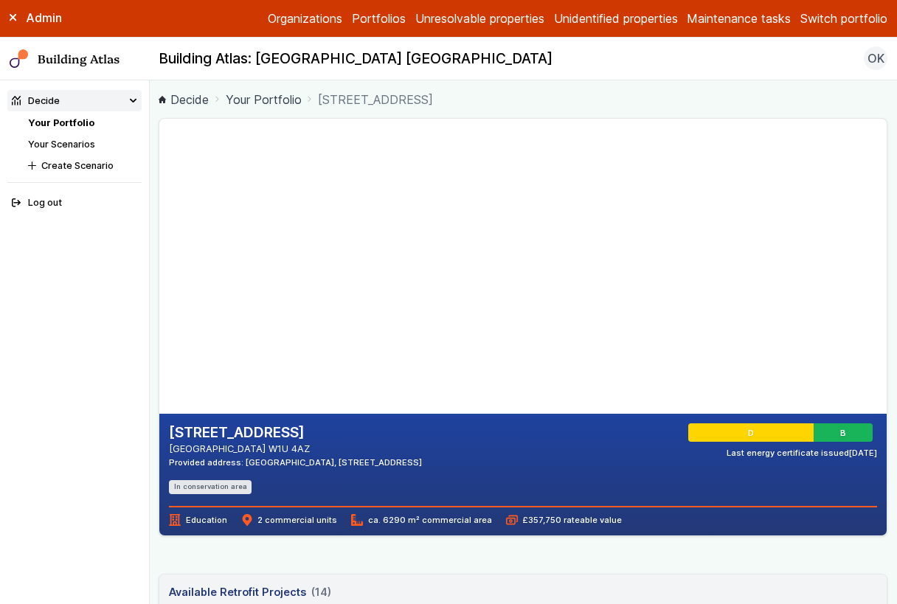
click at [14, 17] on icon at bounding box center [13, 18] width 6 height 6
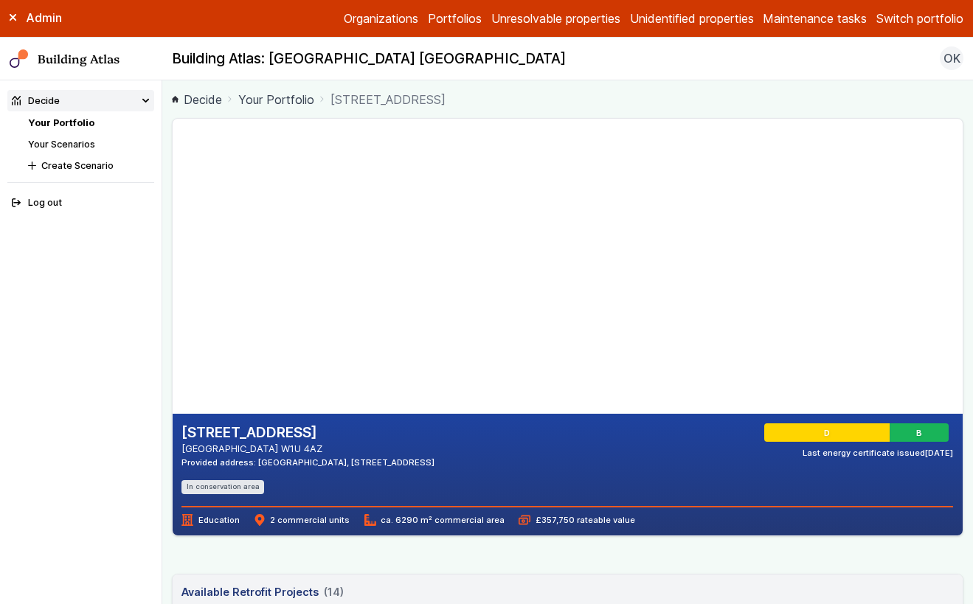
drag, startPoint x: 261, startPoint y: 295, endPoint x: 258, endPoint y: 283, distance: 12.2
click at [173, 283] on gmp-map-3d at bounding box center [173, 266] width 0 height 295
drag, startPoint x: 440, startPoint y: 299, endPoint x: 477, endPoint y: 305, distance: 38.2
click at [173, 305] on gmp-map-3d at bounding box center [173, 266] width 0 height 295
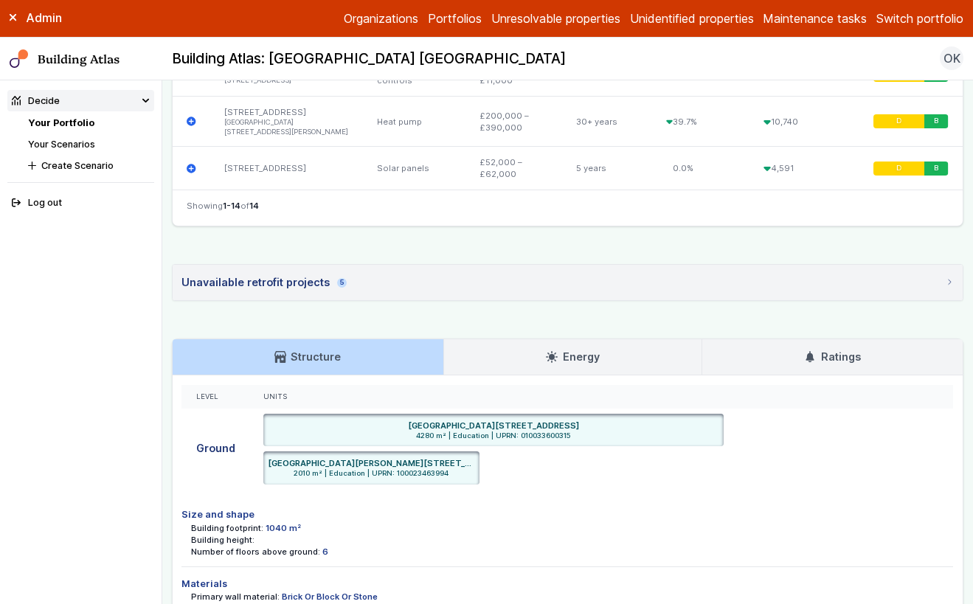
scroll to position [1252, 0]
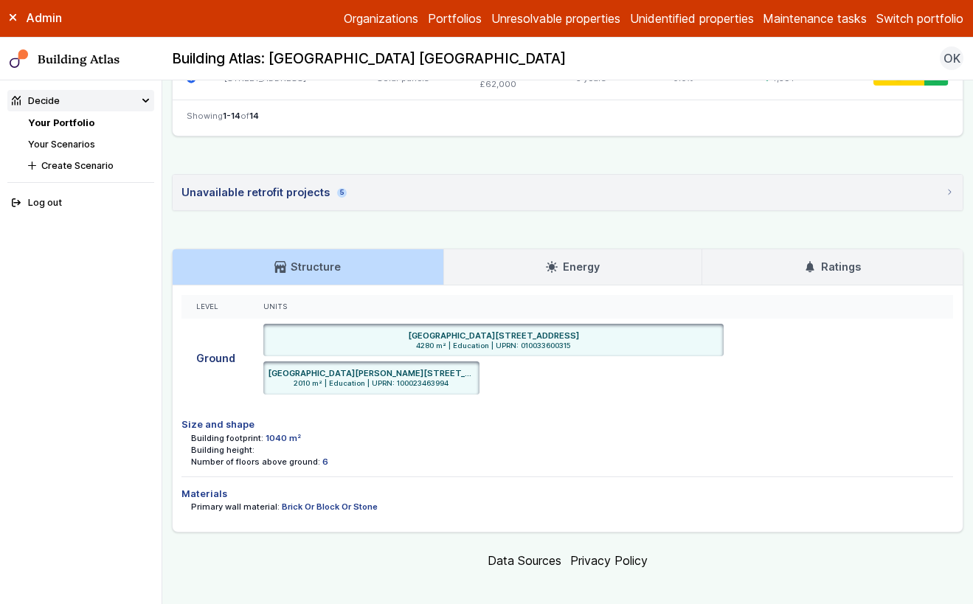
click at [812, 259] on h3 "Ratings" at bounding box center [832, 267] width 56 height 16
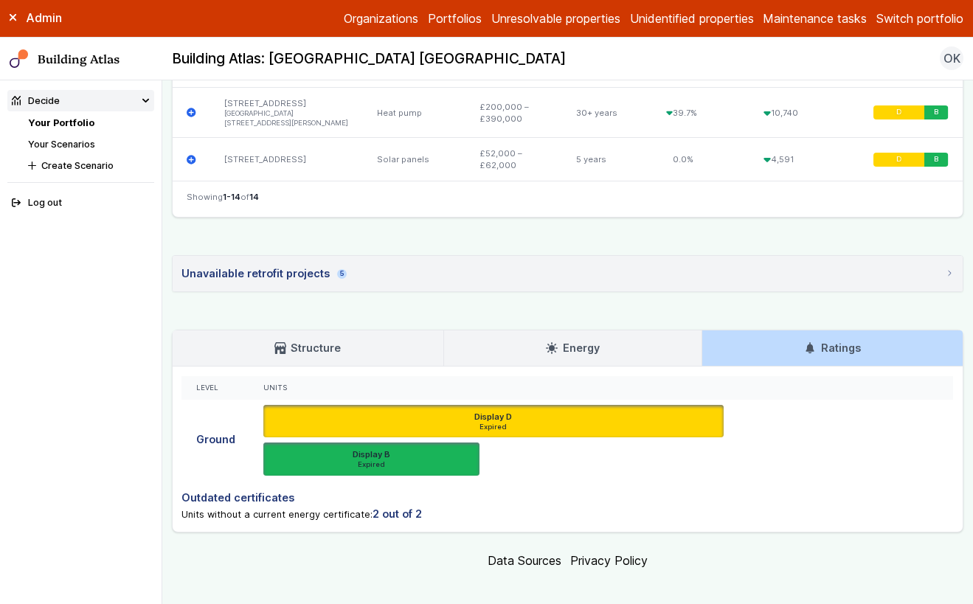
click at [629, 339] on link "Energy" at bounding box center [572, 348] width 257 height 35
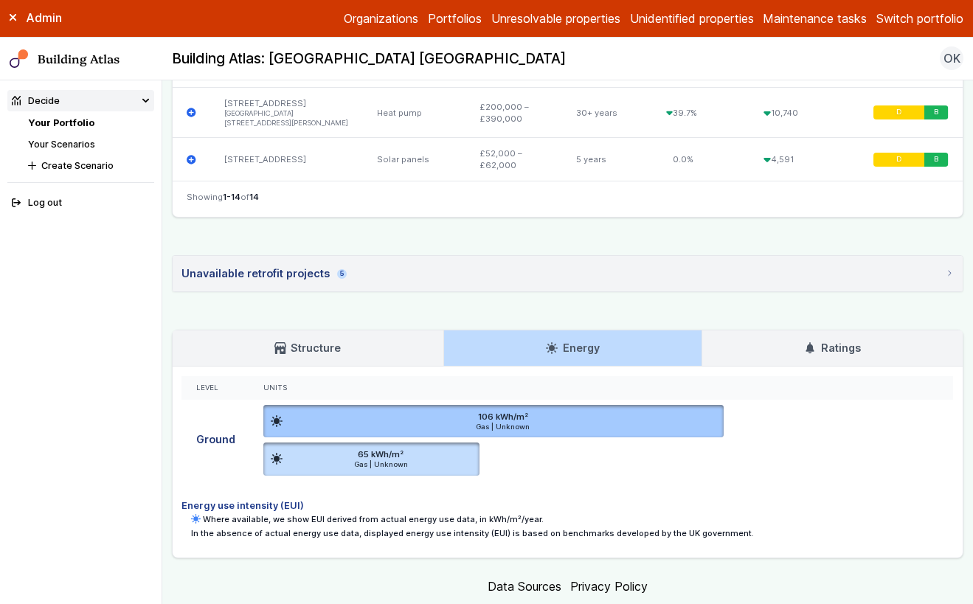
click at [790, 339] on link "Ratings" at bounding box center [832, 348] width 260 height 35
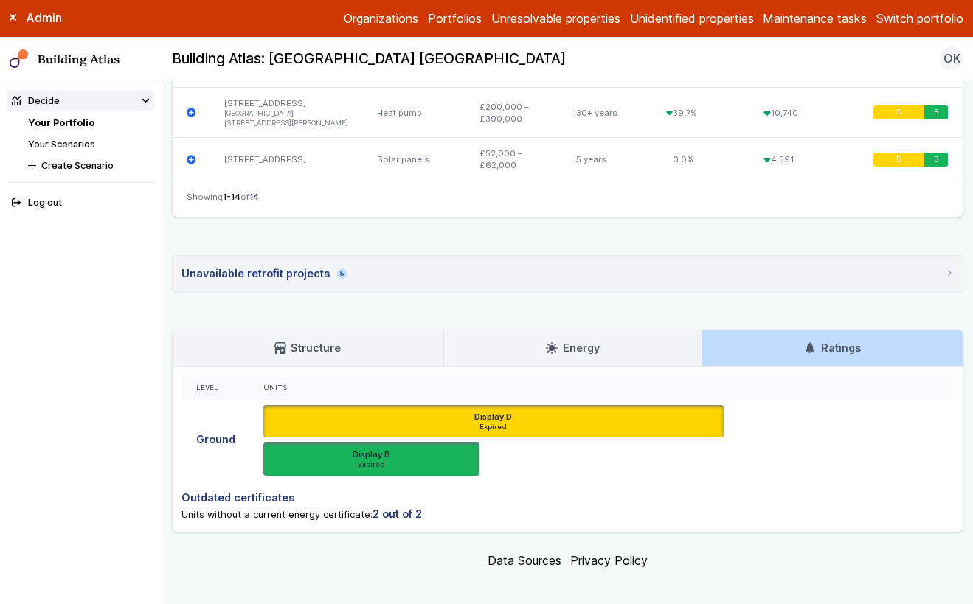
click at [618, 337] on link "Energy" at bounding box center [572, 348] width 257 height 35
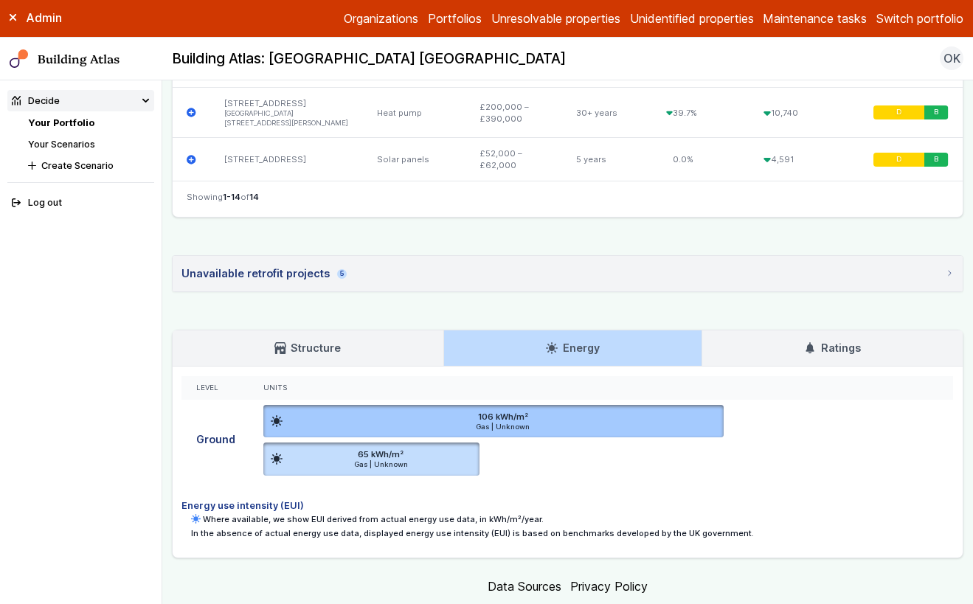
click at [525, 454] on ul "106 kWh/m² Gas | Unknown 14, BLANDFORD STREET, LONDON, W1U 4AZ UPRN 01003360031…" at bounding box center [601, 440] width 676 height 71
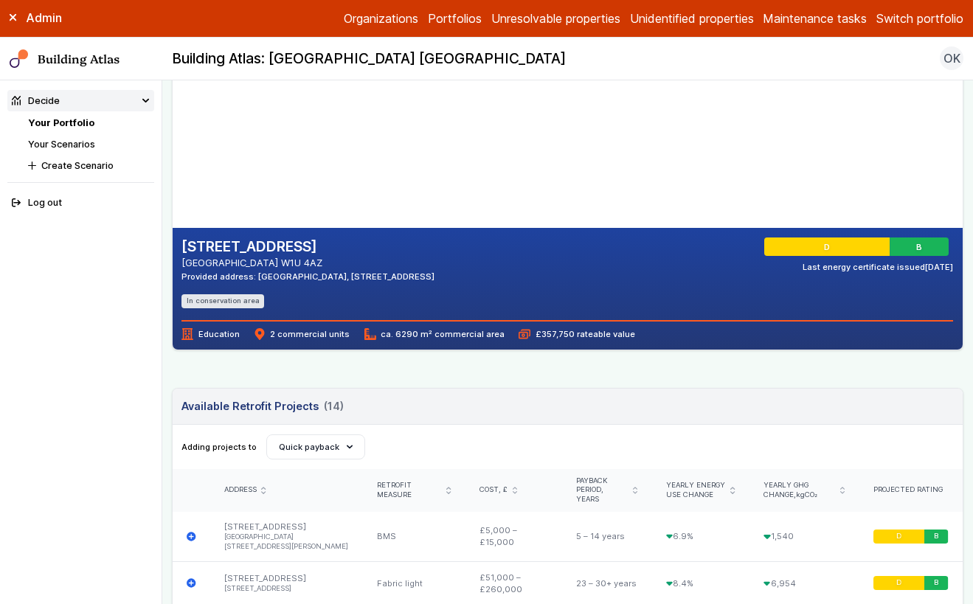
scroll to position [20, 0]
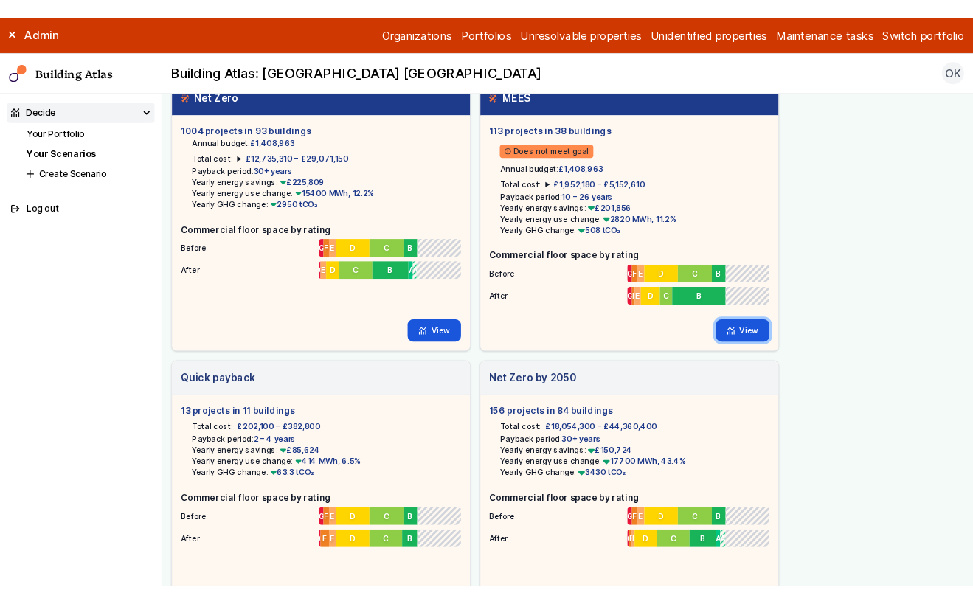
scroll to position [38, 0]
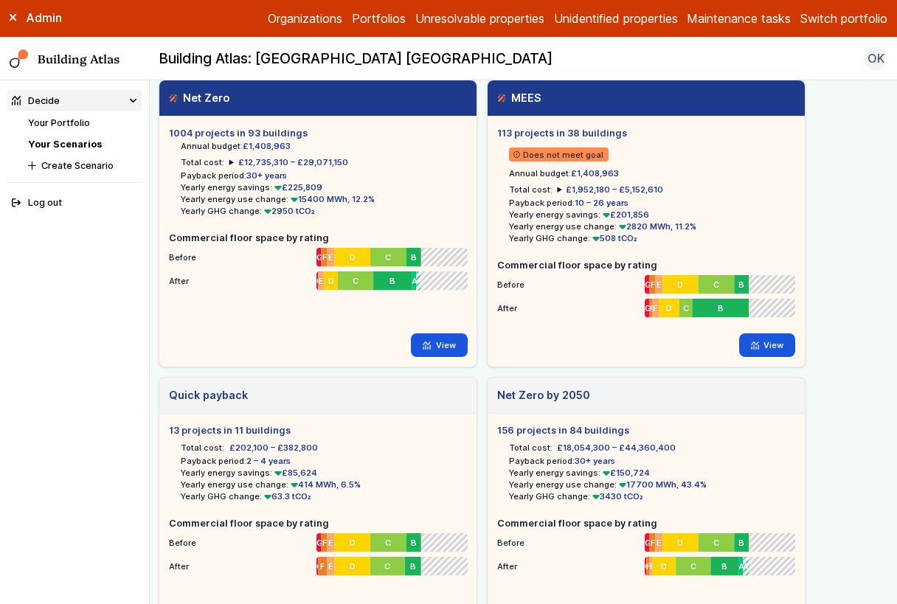
click at [14, 15] on icon at bounding box center [13, 18] width 6 height 6
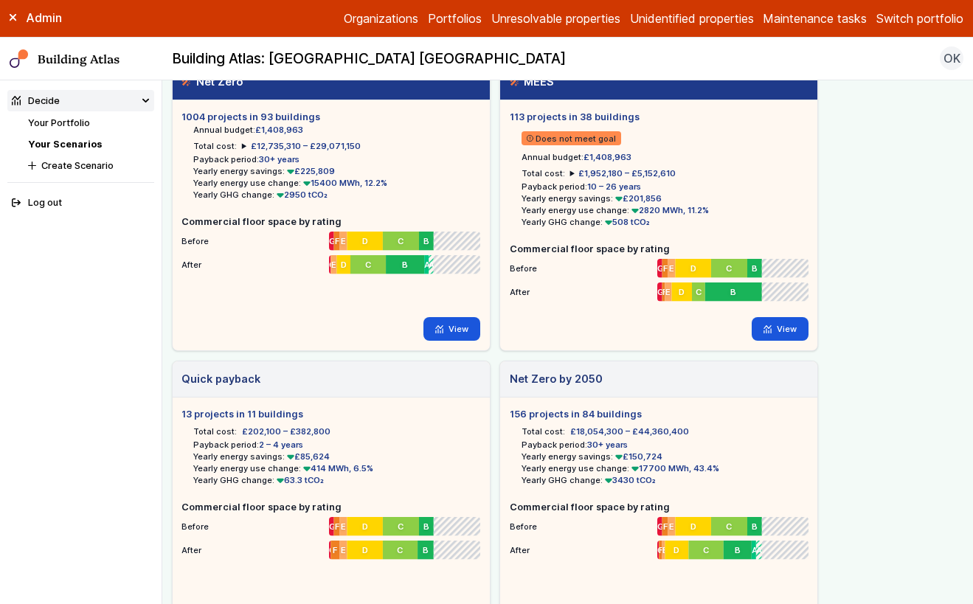
scroll to position [54, 0]
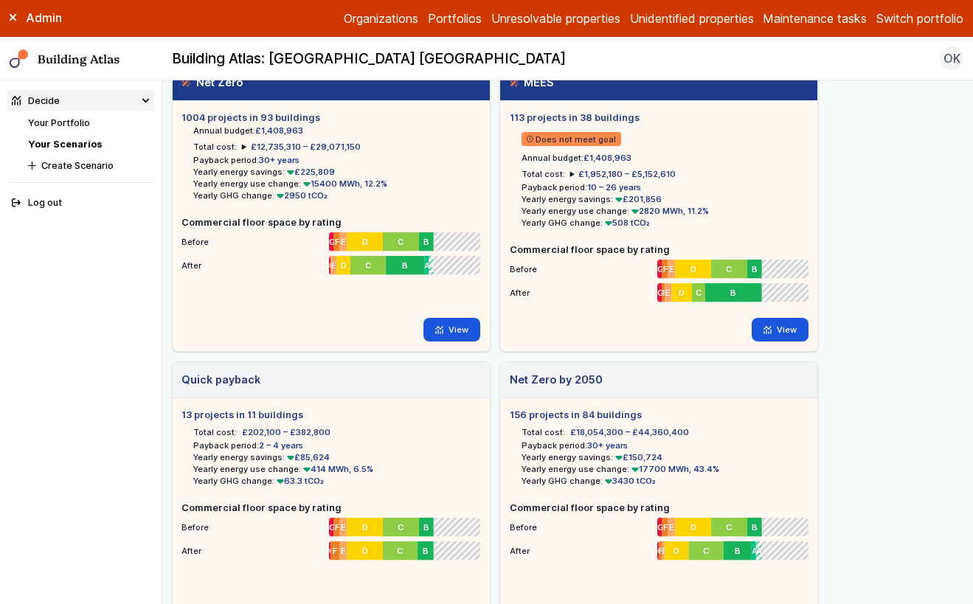
drag, startPoint x: 566, startPoint y: 436, endPoint x: 620, endPoint y: 433, distance: 54.7
click at [620, 433] on li "Total cost: £18,054,300 – £44,360,400" at bounding box center [605, 432] width 167 height 12
drag, startPoint x: 693, startPoint y: 435, endPoint x: 666, endPoint y: 434, distance: 27.3
click at [666, 434] on ul "Total cost: £18,054,300 – £44,360,400 Payback period: 30+ years Yearly energy s…" at bounding box center [659, 454] width 298 height 65
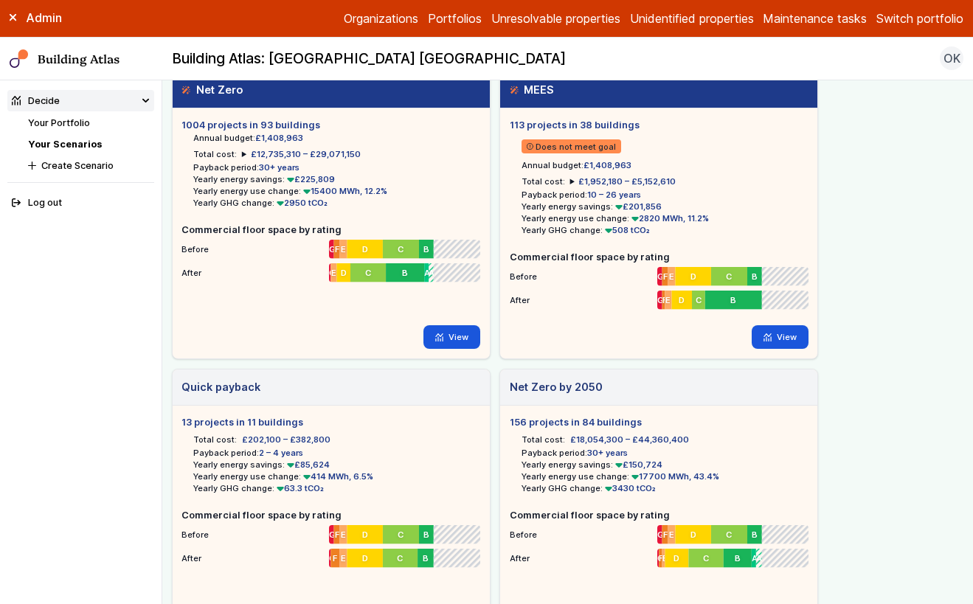
scroll to position [46, 0]
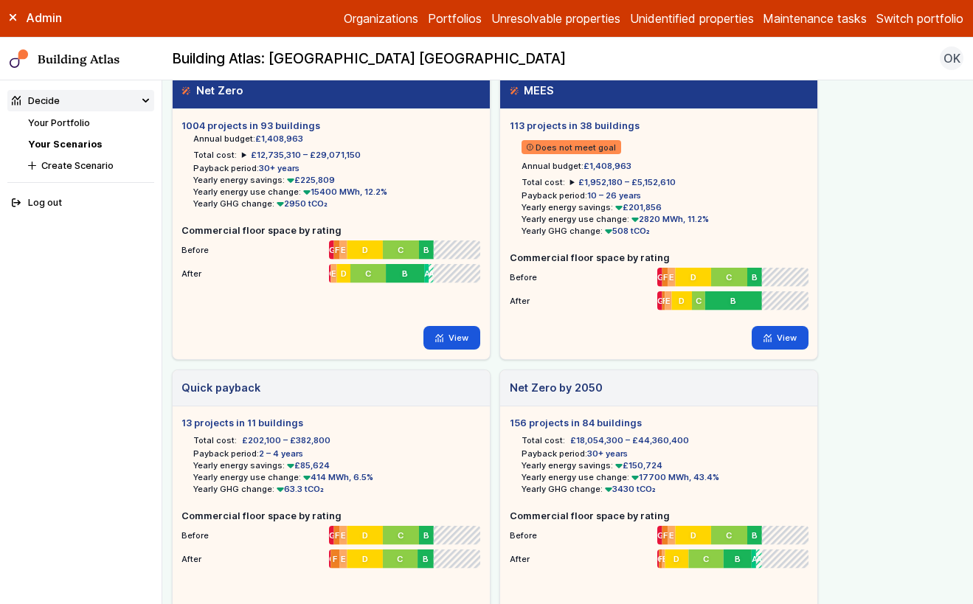
drag, startPoint x: 277, startPoint y: 181, endPoint x: 325, endPoint y: 179, distance: 47.3
click at [321, 179] on li "Yearly energy savings: £225,809" at bounding box center [336, 180] width 286 height 12
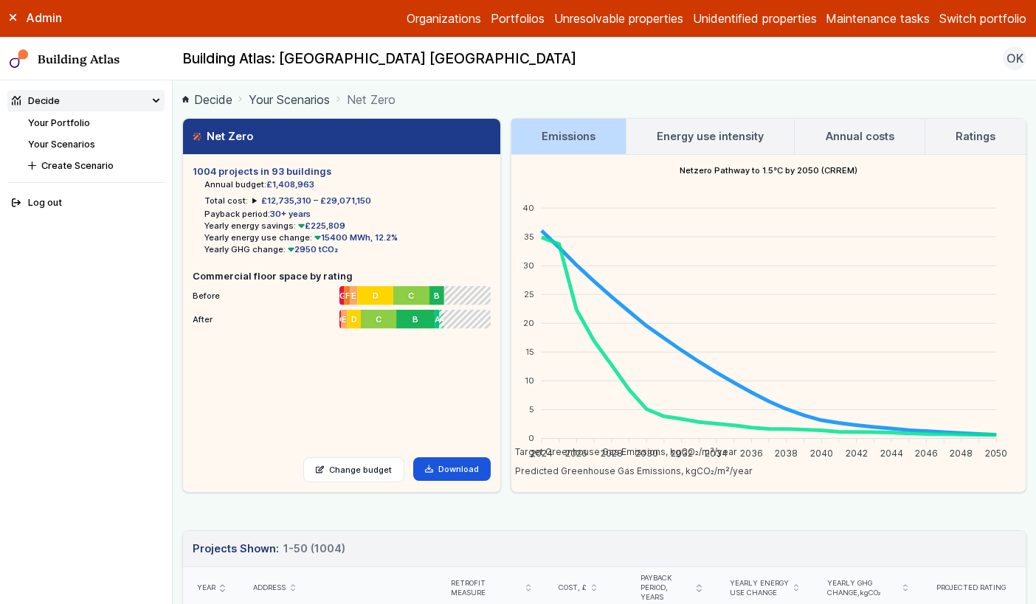
click at [684, 133] on h3 "Energy use intensity" at bounding box center [710, 136] width 107 height 16
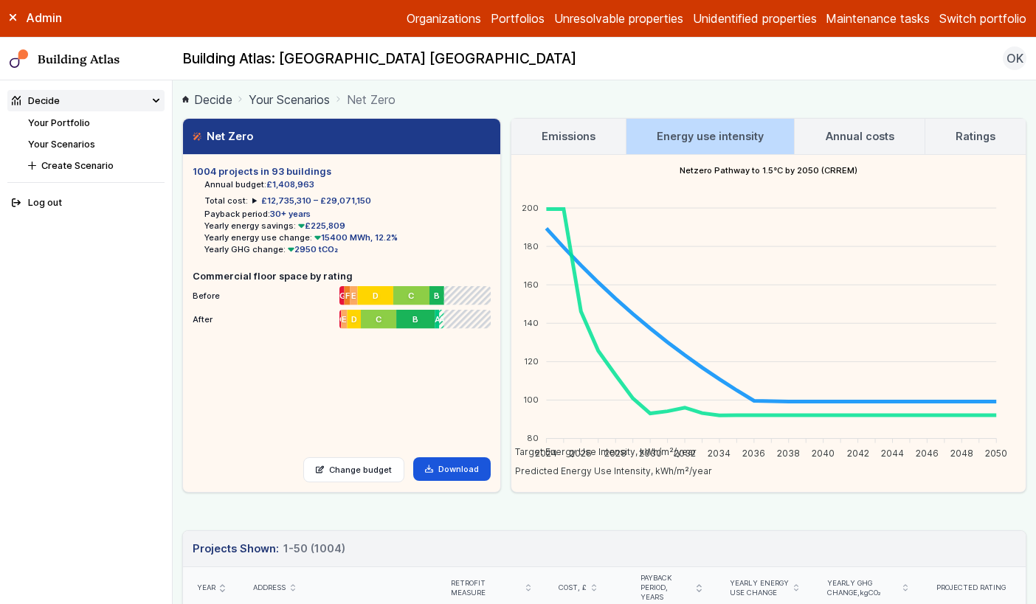
click at [852, 134] on h3 "Annual costs" at bounding box center [860, 136] width 69 height 16
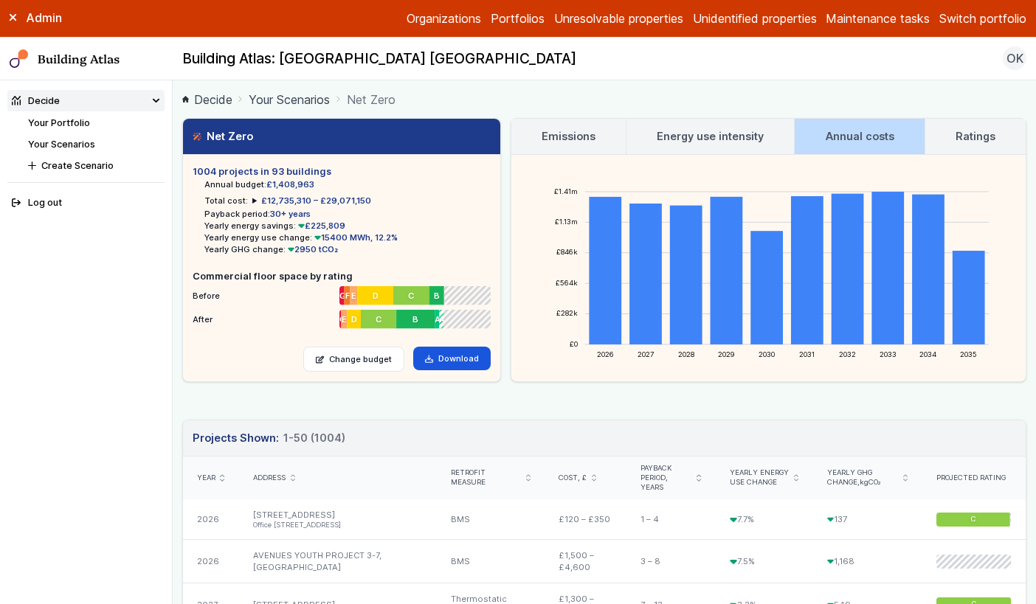
click at [943, 133] on link "Ratings" at bounding box center [975, 136] width 100 height 35
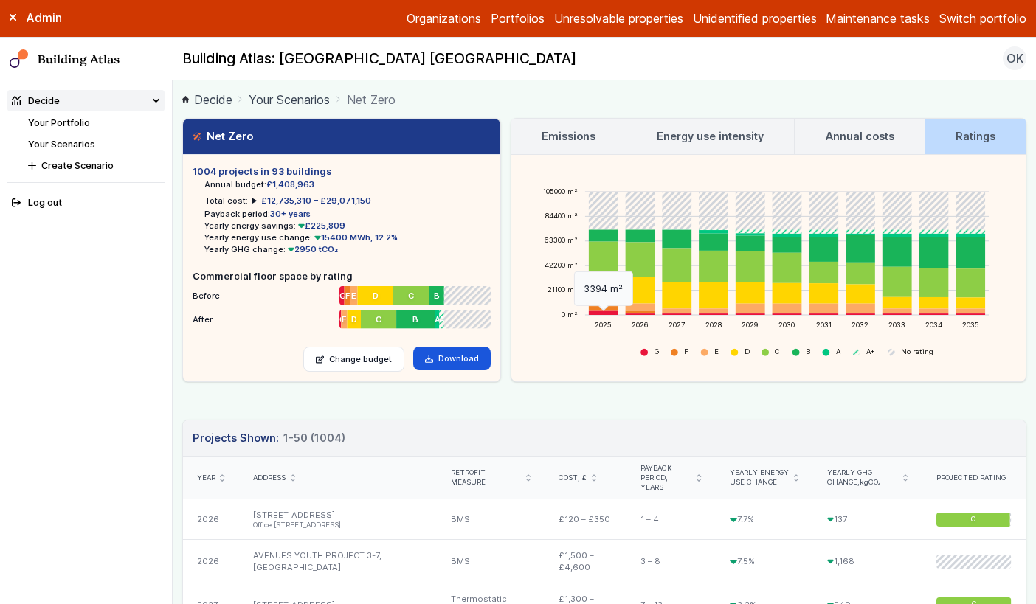
click at [595, 314] on foreignobject "3394 m²" at bounding box center [604, 313] width 30 height 4
click at [563, 140] on h3 "Emissions" at bounding box center [569, 136] width 54 height 16
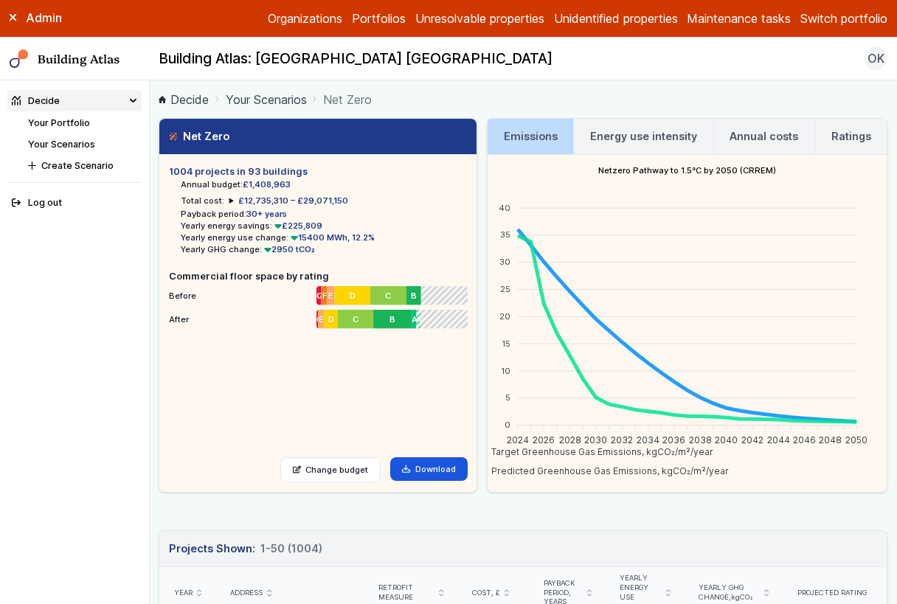
click at [16, 18] on icon at bounding box center [13, 17] width 7 height 7
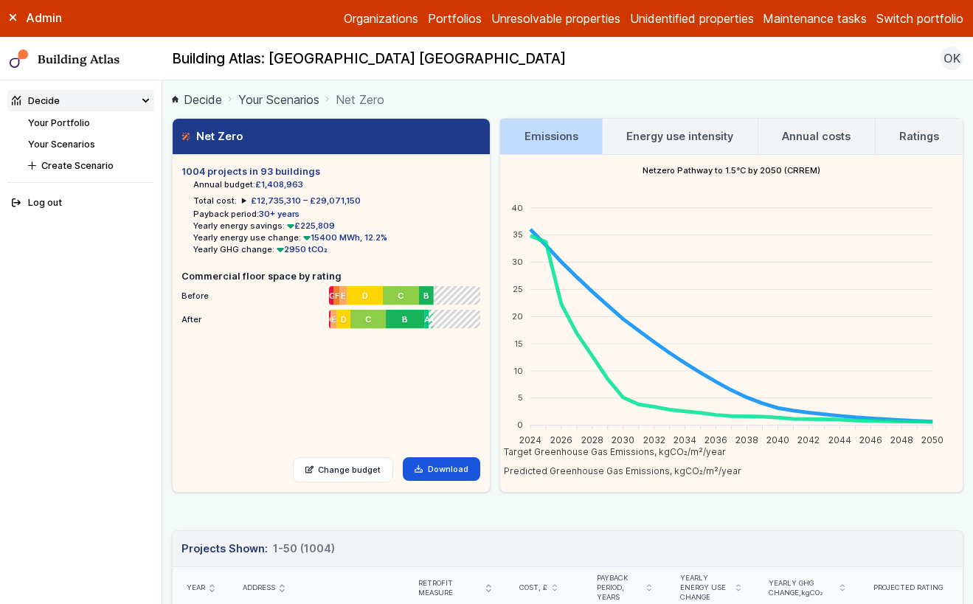
click at [668, 146] on link "Energy use intensity" at bounding box center [680, 136] width 155 height 35
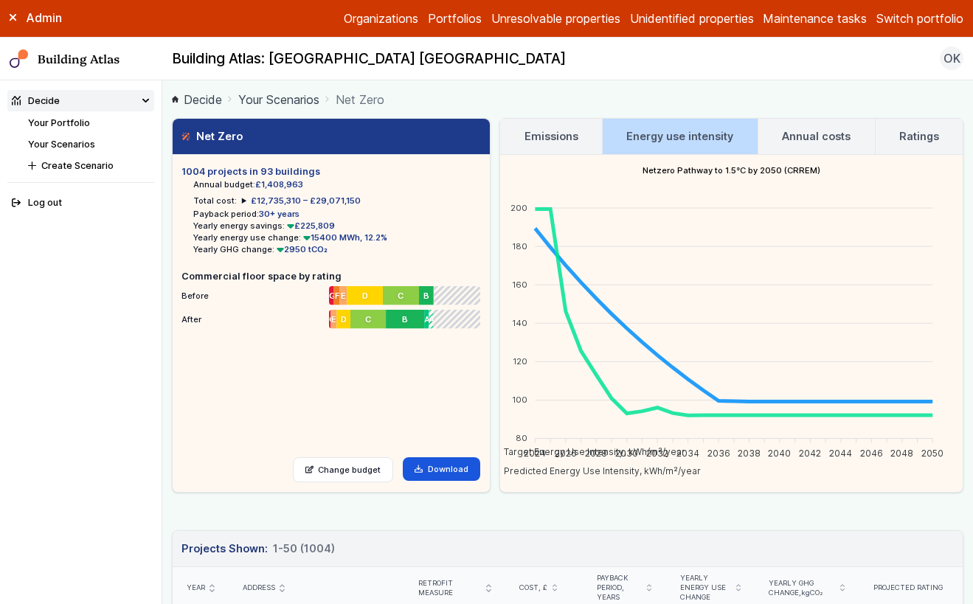
click at [815, 139] on h3 "Annual costs" at bounding box center [816, 136] width 69 height 16
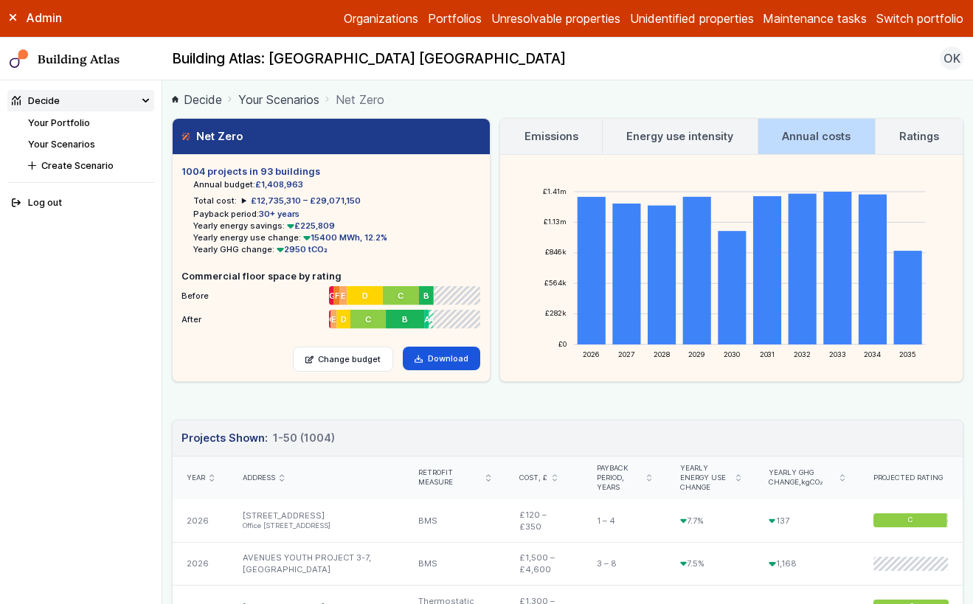
click at [911, 139] on h3 "Ratings" at bounding box center [919, 136] width 40 height 16
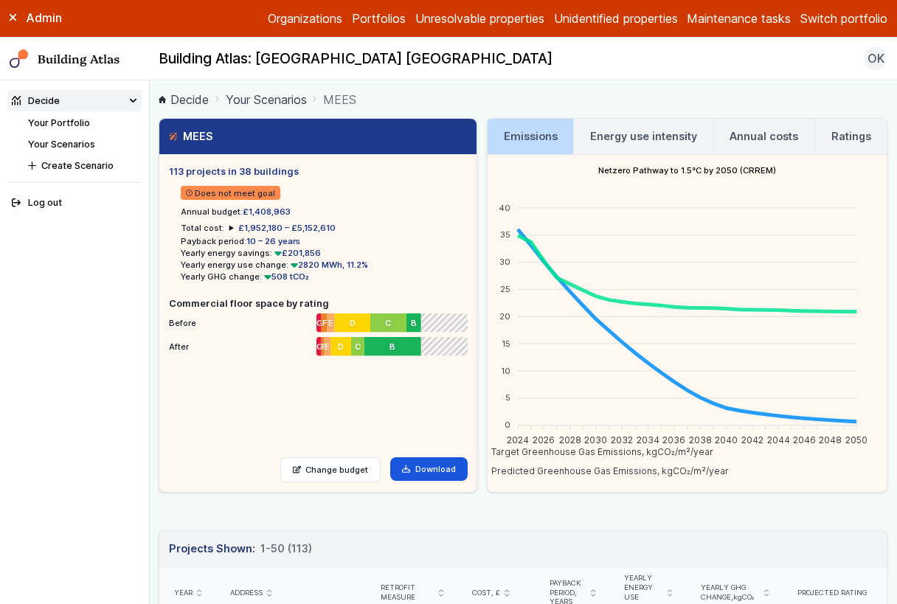
click at [851, 142] on h3 "Ratings" at bounding box center [851, 136] width 40 height 16
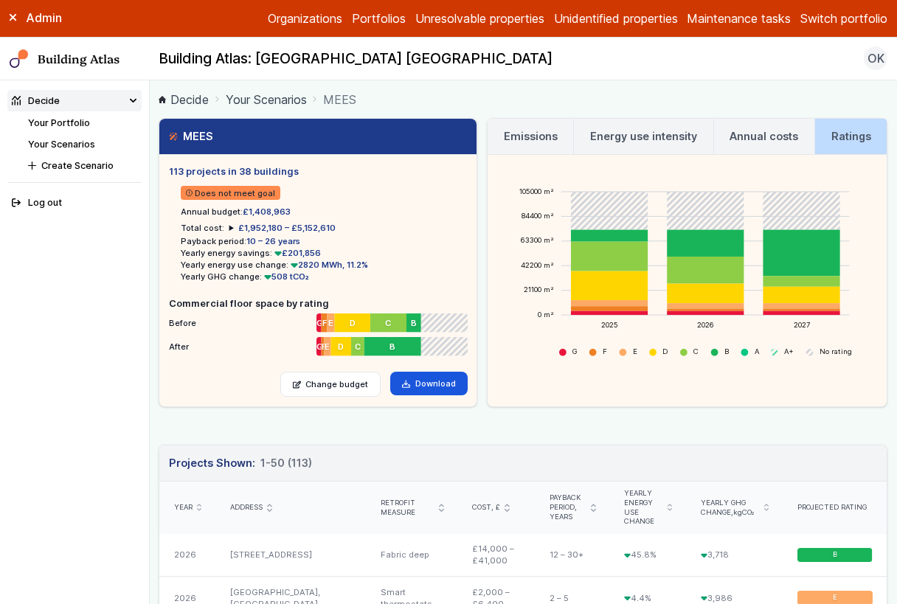
click at [13, 20] on icon at bounding box center [13, 17] width 7 height 7
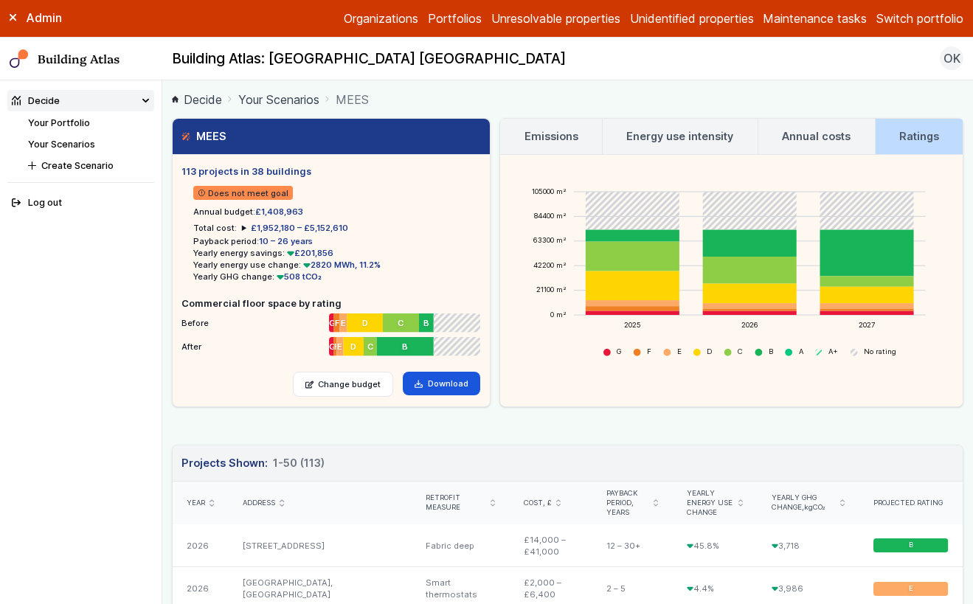
click at [799, 141] on h3 "Annual costs" at bounding box center [816, 136] width 69 height 16
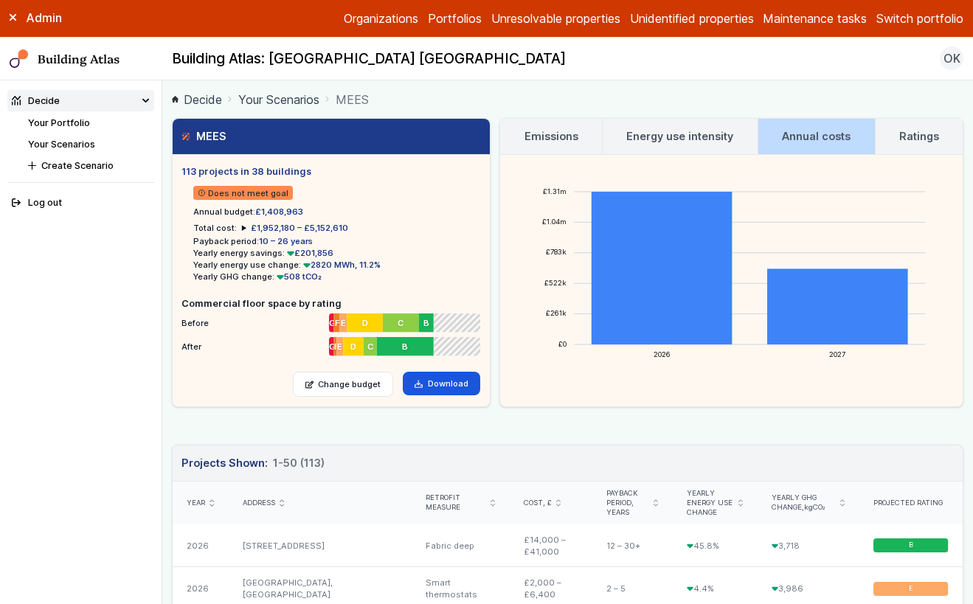
click at [684, 139] on h3 "Energy use intensity" at bounding box center [679, 136] width 107 height 16
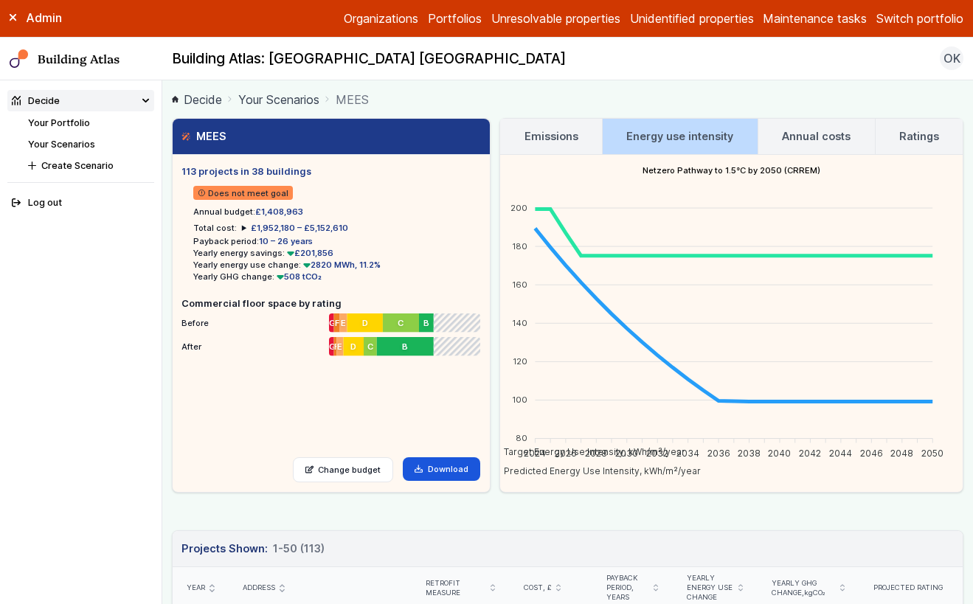
click at [575, 141] on h3 "Emissions" at bounding box center [552, 136] width 54 height 16
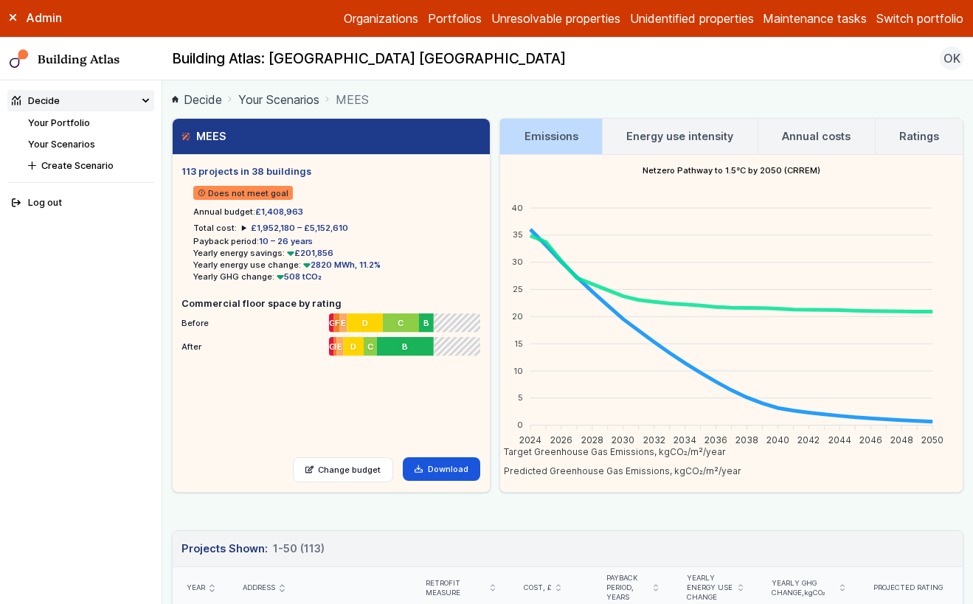
click at [885, 141] on link "Ratings" at bounding box center [920, 136] width 88 height 35
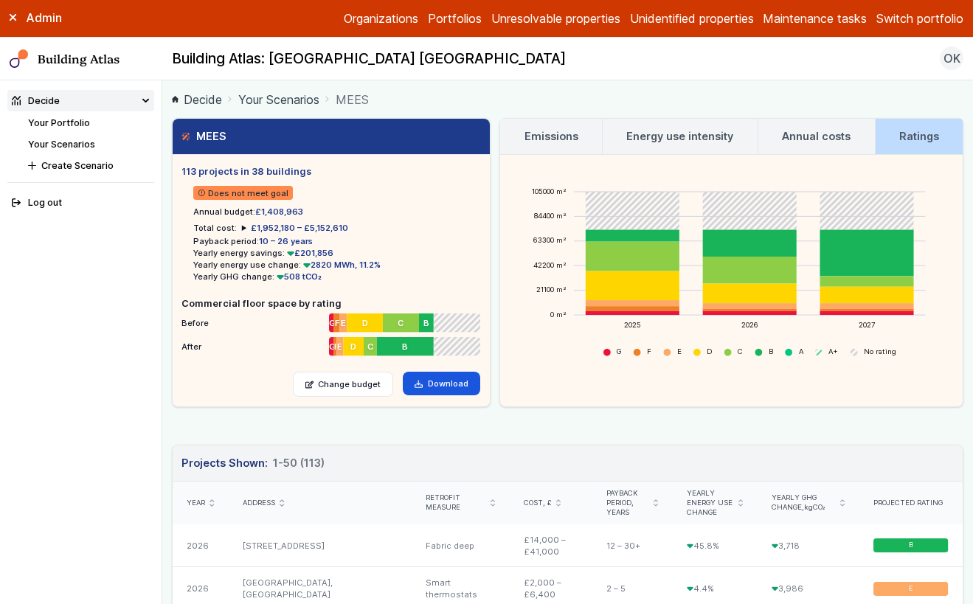
click at [554, 134] on h3 "Emissions" at bounding box center [552, 136] width 54 height 16
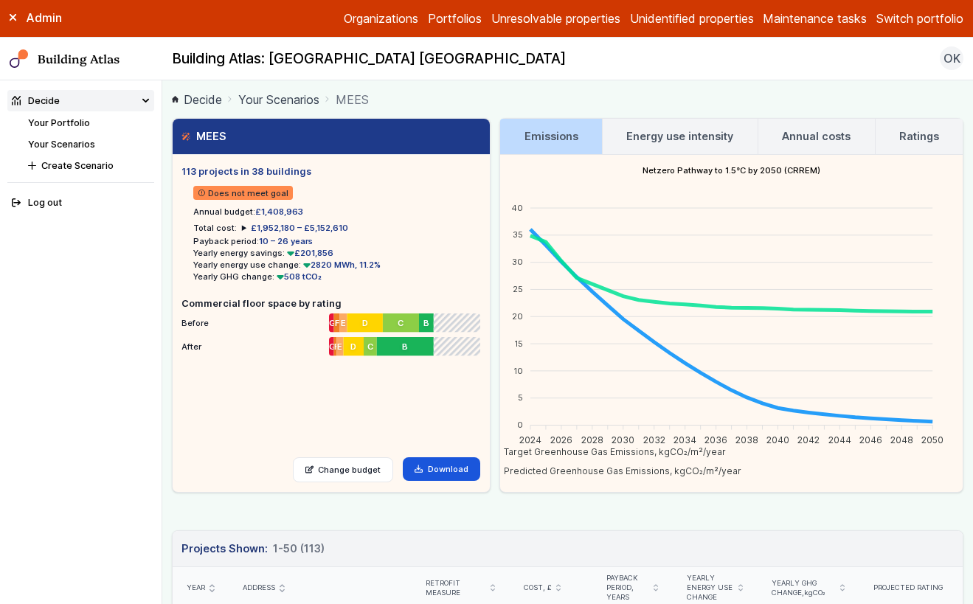
click at [682, 130] on h3 "Energy use intensity" at bounding box center [679, 136] width 107 height 16
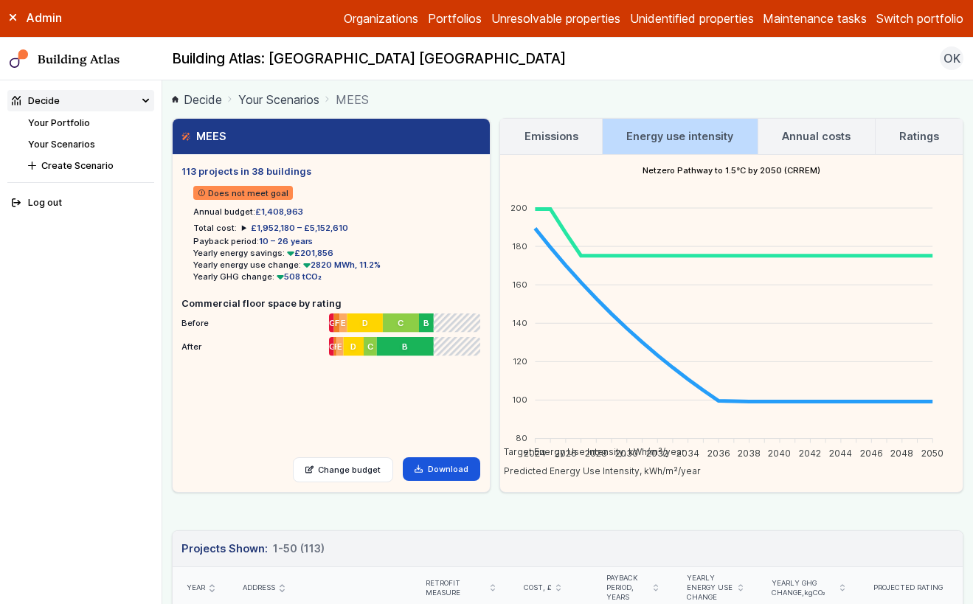
click at [817, 139] on h3 "Annual costs" at bounding box center [816, 136] width 69 height 16
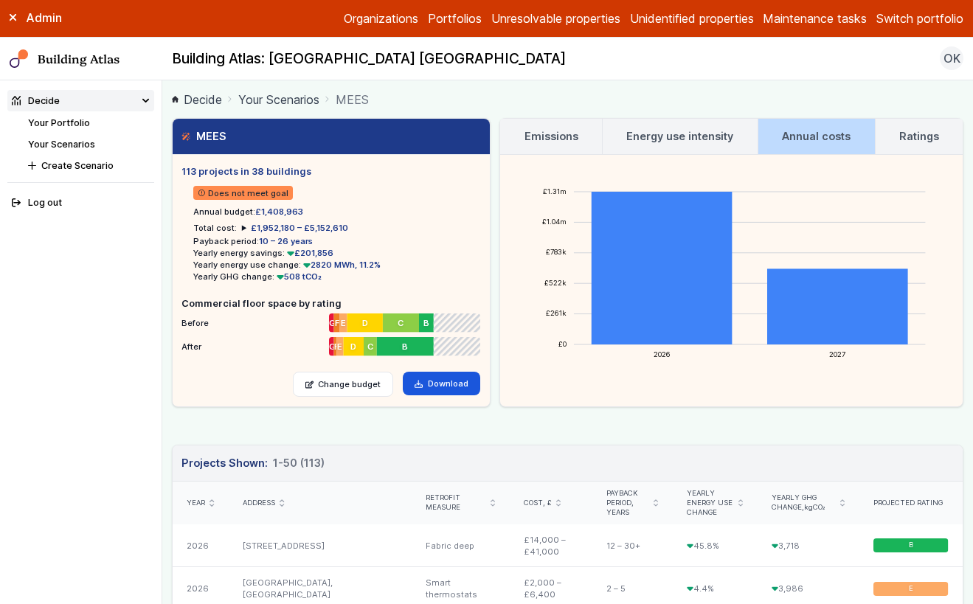
click at [902, 134] on h3 "Ratings" at bounding box center [919, 136] width 40 height 16
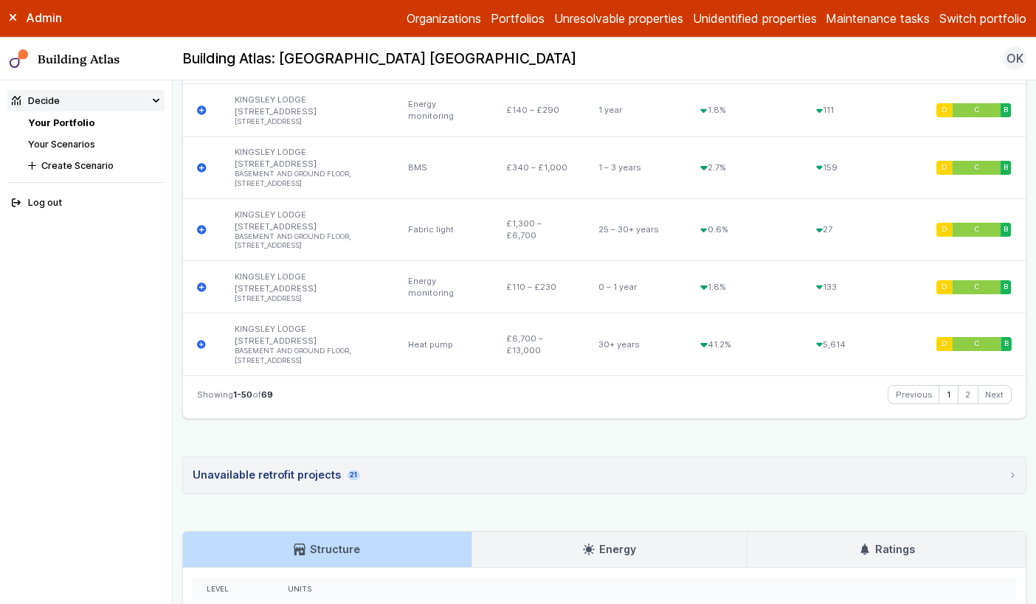
scroll to position [3481, 0]
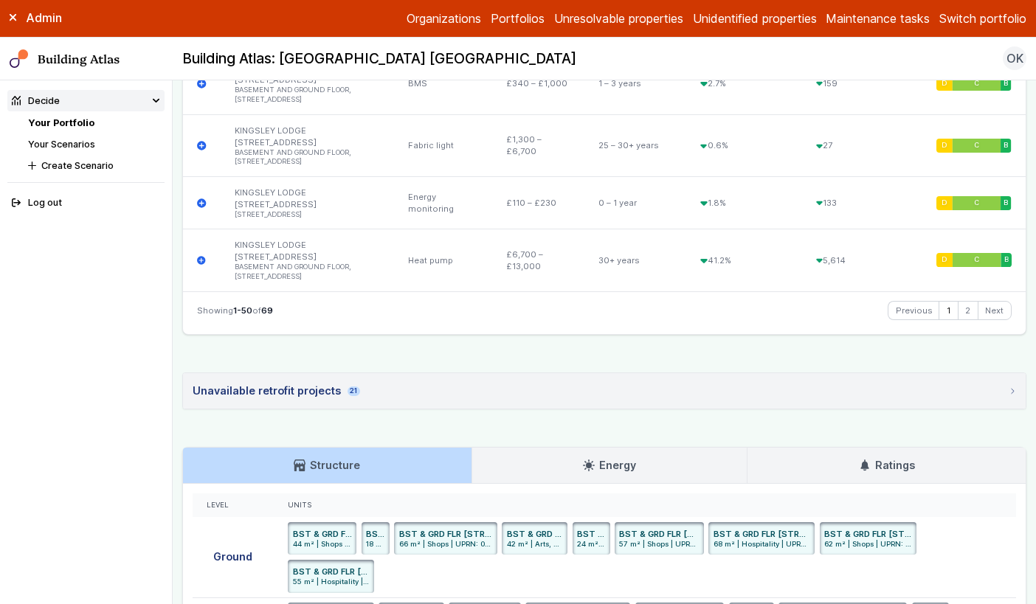
click at [393, 392] on summary "Unavailable retrofit projects 21" at bounding box center [604, 390] width 843 height 35
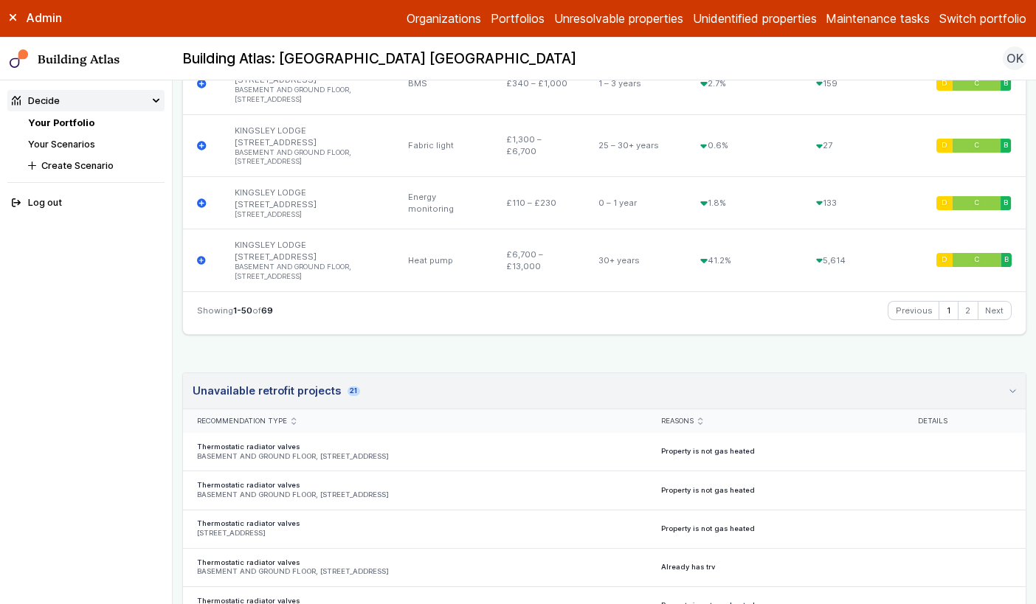
click at [393, 392] on summary "Unavailable retrofit projects 21" at bounding box center [604, 391] width 843 height 36
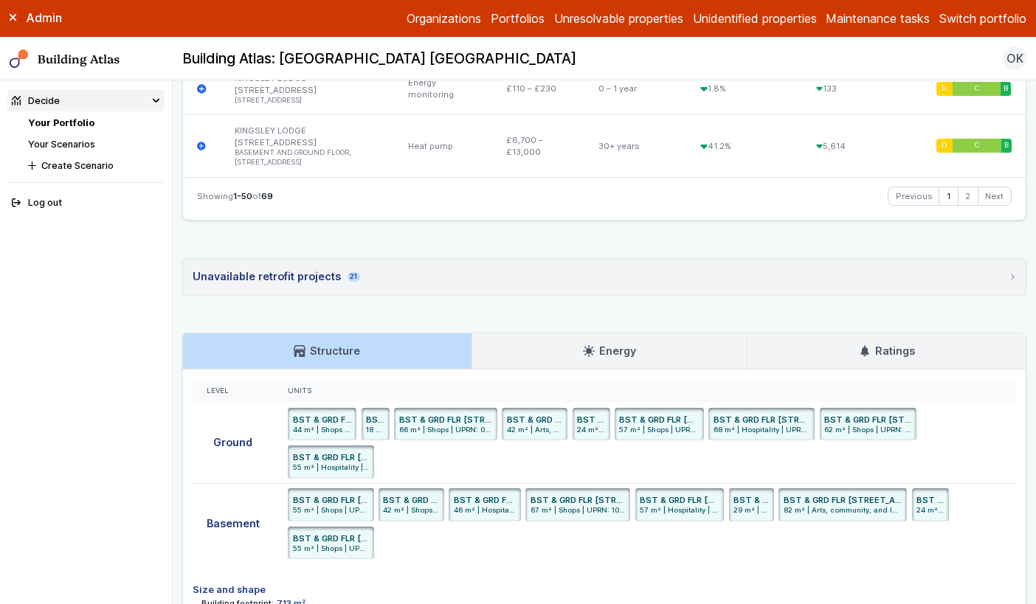
scroll to position [3606, 0]
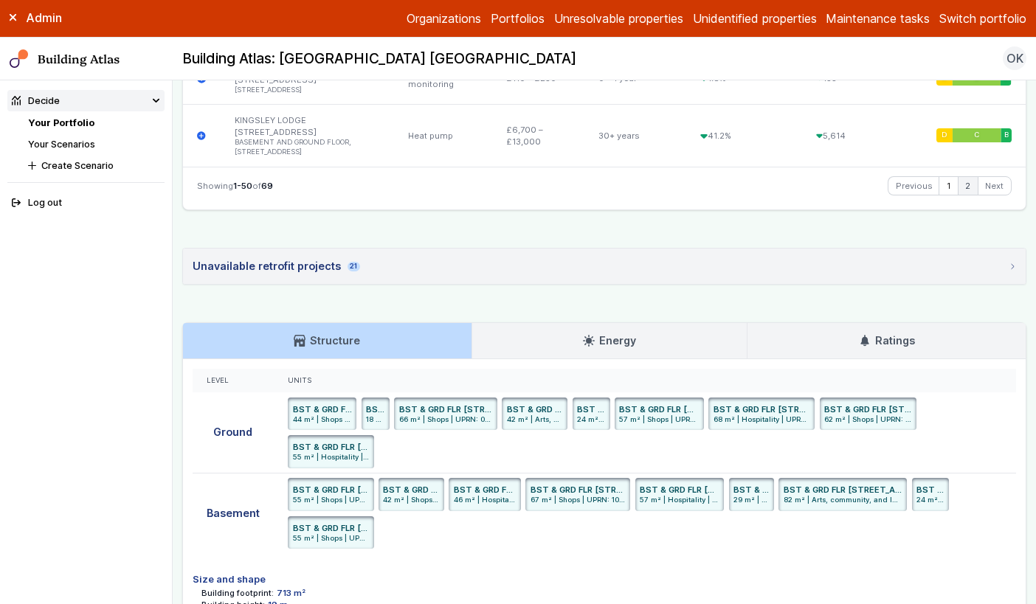
click at [958, 184] on link "2" at bounding box center [967, 186] width 19 height 18
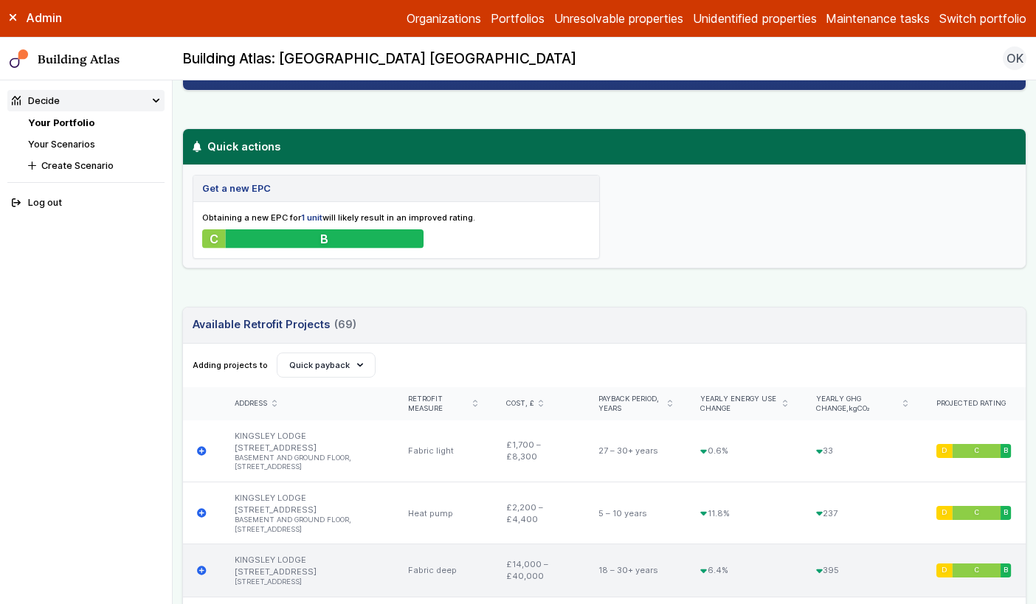
scroll to position [474, 0]
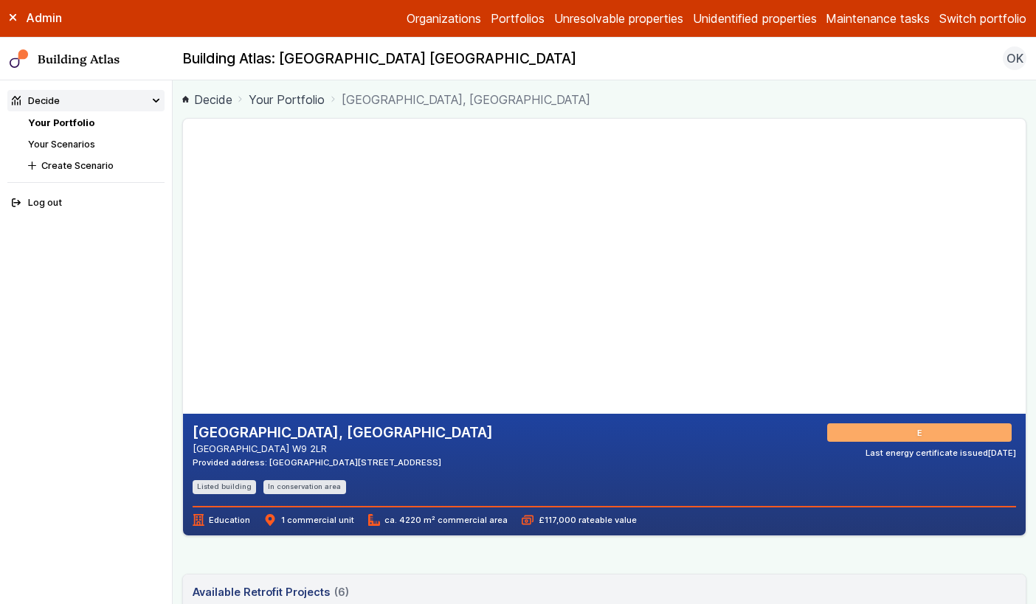
drag, startPoint x: 411, startPoint y: 181, endPoint x: 429, endPoint y: 291, distance: 111.3
click at [183, 291] on gmp-map-3d at bounding box center [183, 266] width 0 height 295
drag, startPoint x: 421, startPoint y: 349, endPoint x: 432, endPoint y: 311, distance: 39.9
click at [183, 311] on gmp-map-3d at bounding box center [183, 266] width 0 height 295
drag, startPoint x: 390, startPoint y: 344, endPoint x: 387, endPoint y: 301, distance: 42.9
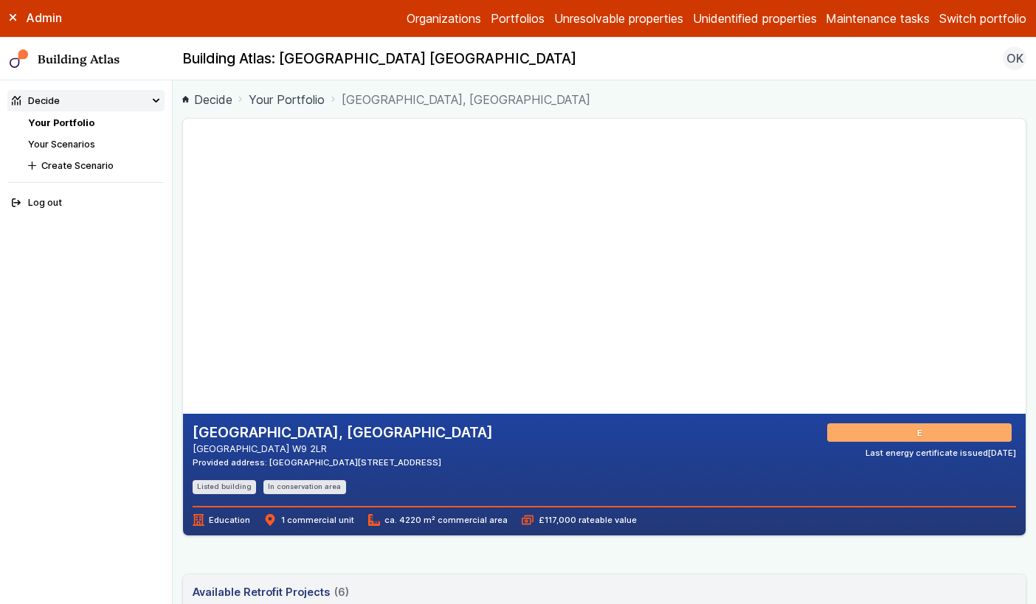
click at [183, 301] on gmp-map-3d at bounding box center [183, 266] width 0 height 295
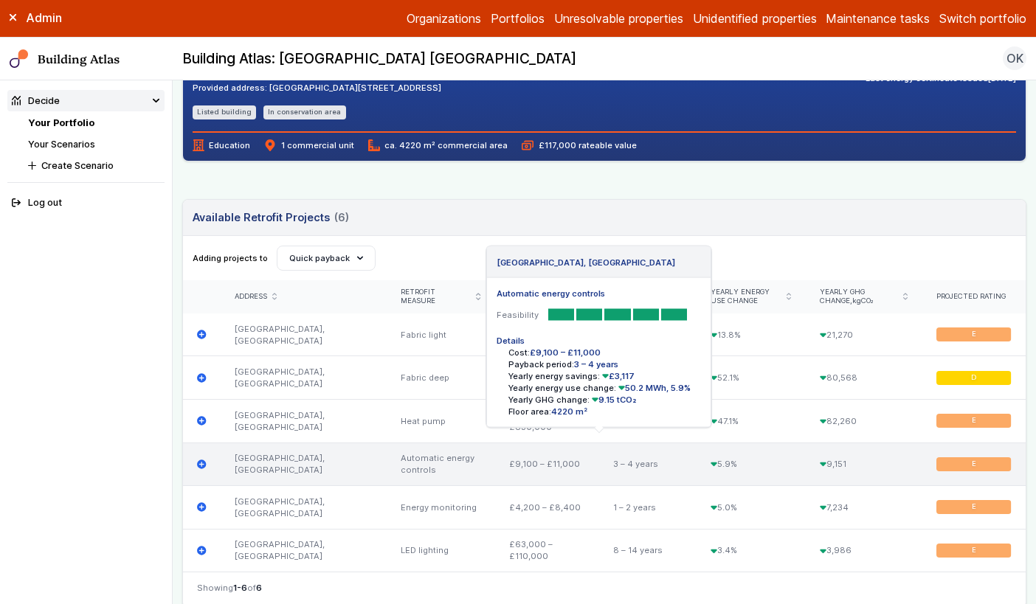
scroll to position [544, 0]
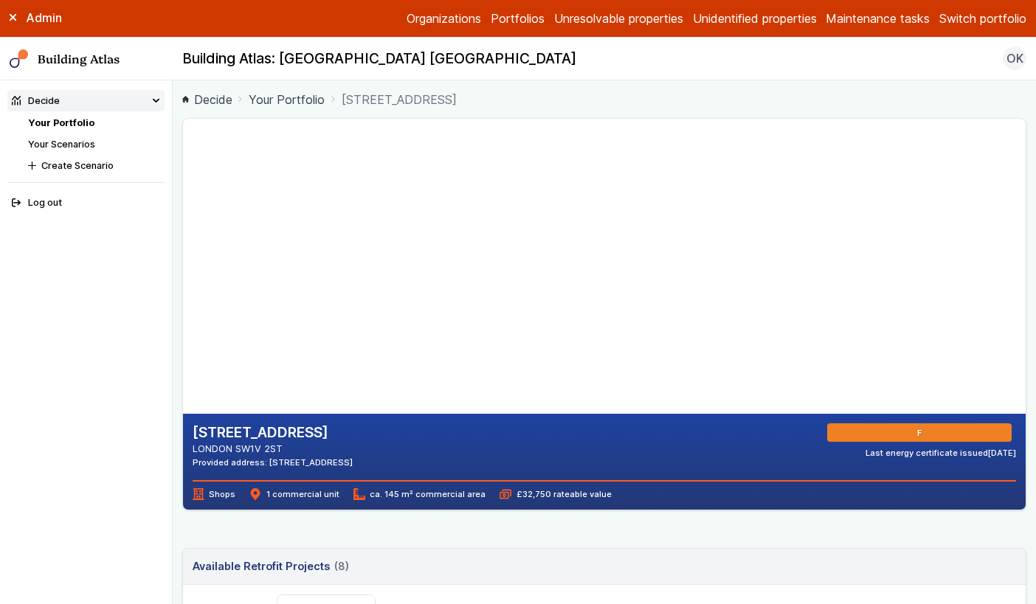
drag, startPoint x: 360, startPoint y: 221, endPoint x: 315, endPoint y: 320, distance: 109.3
click at [183, 321] on gmp-map-3d at bounding box center [183, 266] width 0 height 295
drag, startPoint x: 326, startPoint y: 274, endPoint x: 350, endPoint y: 251, distance: 33.4
click at [183, 252] on gmp-map-3d at bounding box center [183, 266] width 0 height 295
drag, startPoint x: 359, startPoint y: 346, endPoint x: 358, endPoint y: 303, distance: 42.8
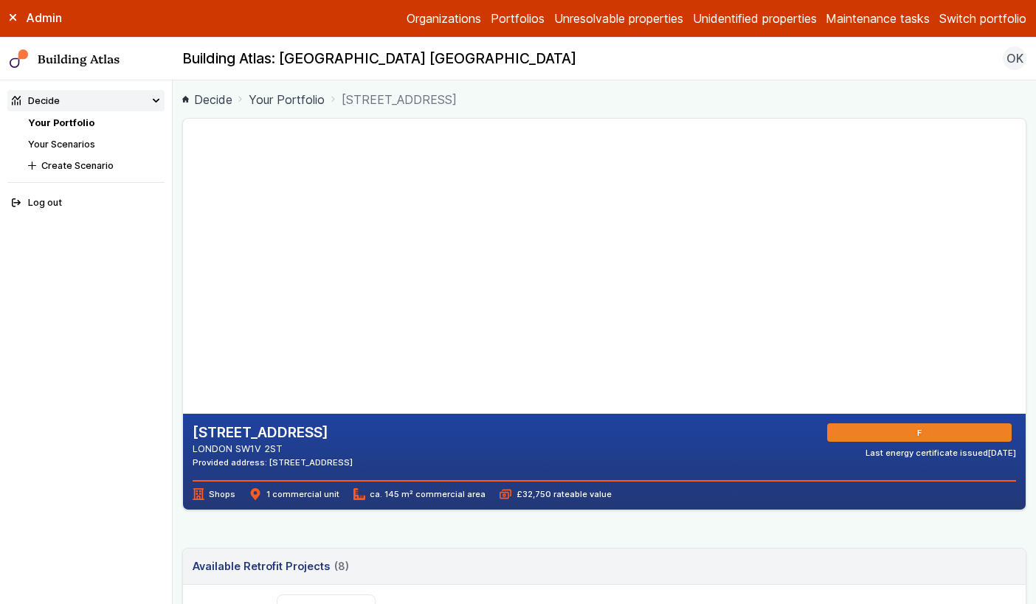
click at [183, 303] on gmp-map-3d at bounding box center [183, 266] width 0 height 295
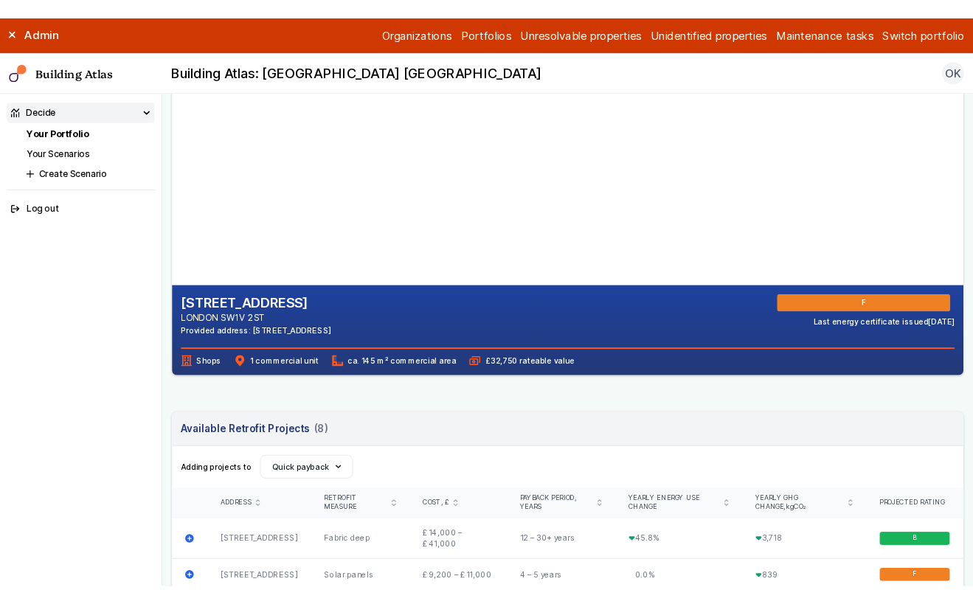
scroll to position [114, 0]
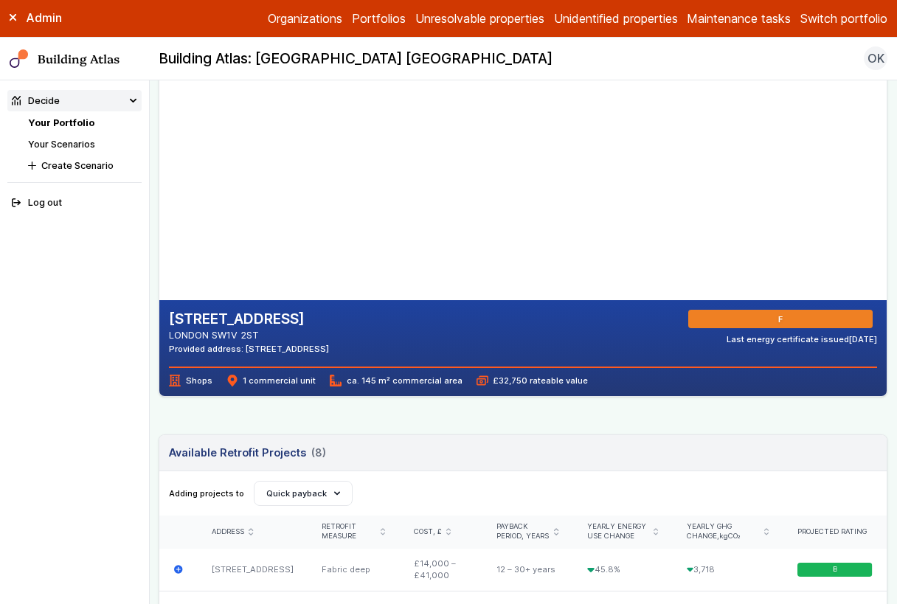
click at [10, 19] on icon at bounding box center [13, 18] width 6 height 6
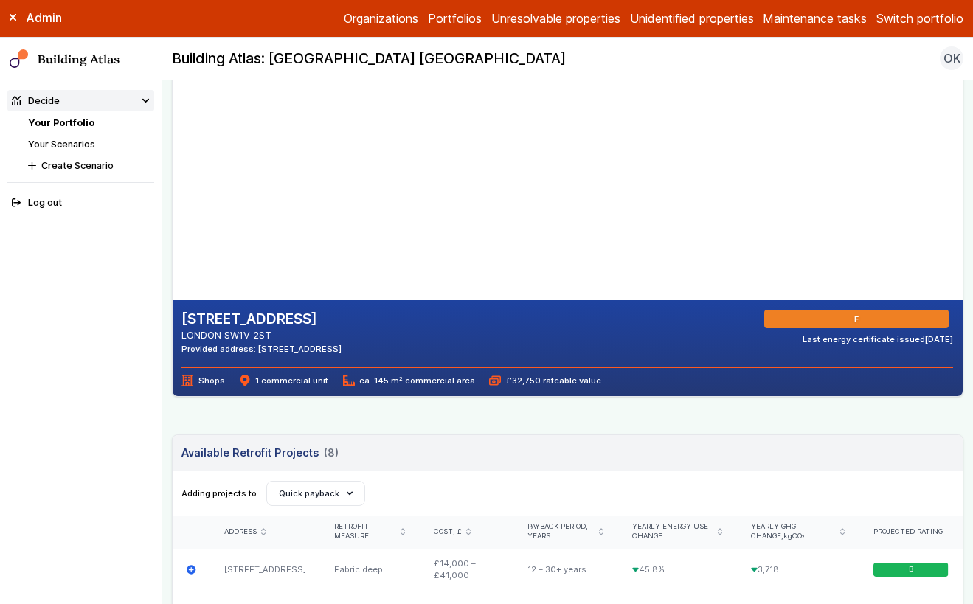
drag, startPoint x: 388, startPoint y: 232, endPoint x: 296, endPoint y: 200, distance: 97.8
click at [173, 200] on gmp-map-3d at bounding box center [173, 152] width 0 height 295
drag, startPoint x: 485, startPoint y: 174, endPoint x: 450, endPoint y: 207, distance: 48.0
click at [173, 207] on gmp-map-3d at bounding box center [173, 152] width 0 height 295
drag, startPoint x: 521, startPoint y: 122, endPoint x: 326, endPoint y: 181, distance: 203.5
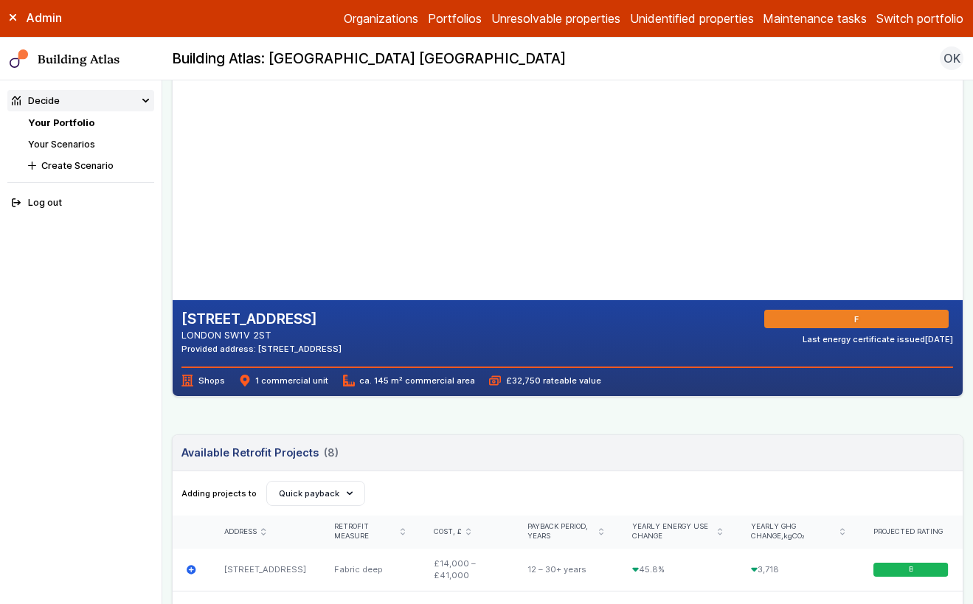
click at [173, 181] on gmp-map-3d at bounding box center [173, 152] width 0 height 295
drag, startPoint x: 407, startPoint y: 236, endPoint x: 330, endPoint y: 201, distance: 85.2
click at [173, 201] on gmp-map-3d at bounding box center [173, 152] width 0 height 295
drag, startPoint x: 486, startPoint y: 227, endPoint x: 453, endPoint y: 213, distance: 36.0
click at [173, 213] on gmp-map-3d at bounding box center [173, 152] width 0 height 295
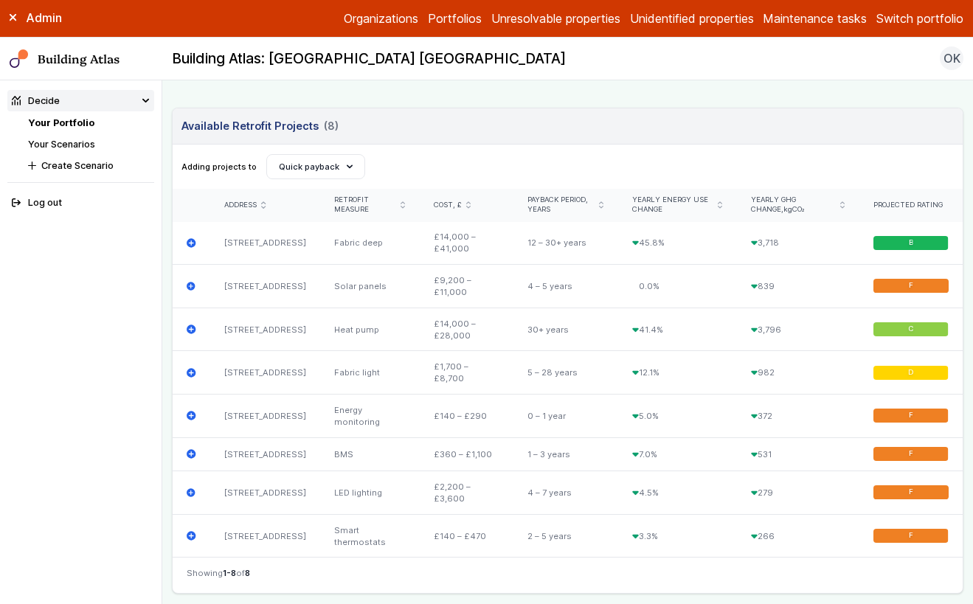
scroll to position [451, 0]
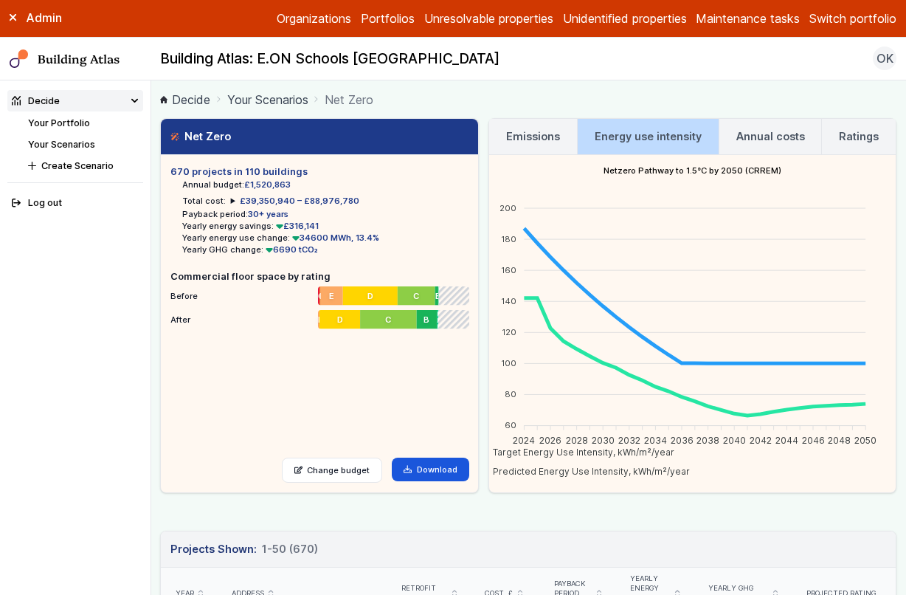
click at [766, 141] on h3 "Annual costs" at bounding box center [770, 136] width 69 height 16
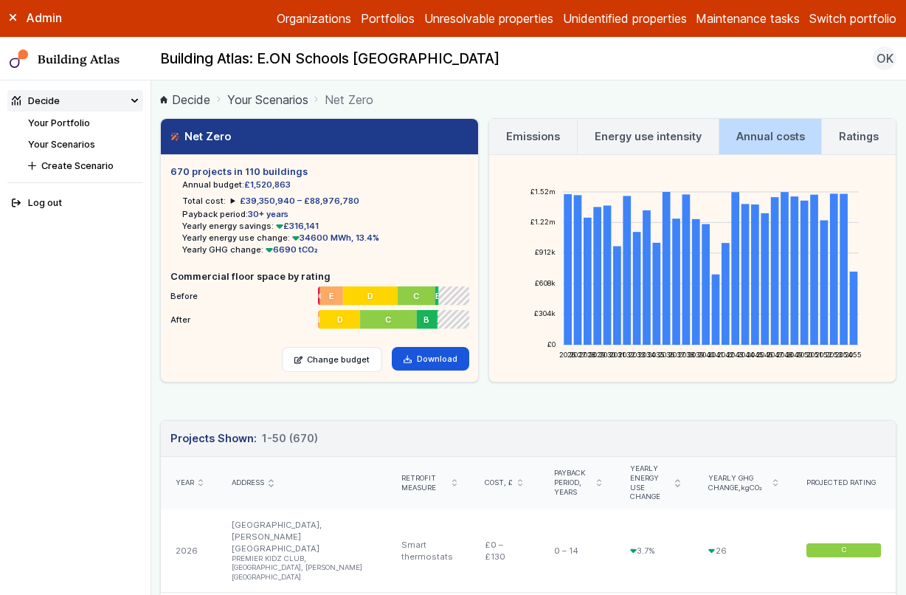
click at [841, 129] on h3 "Ratings" at bounding box center [859, 136] width 40 height 16
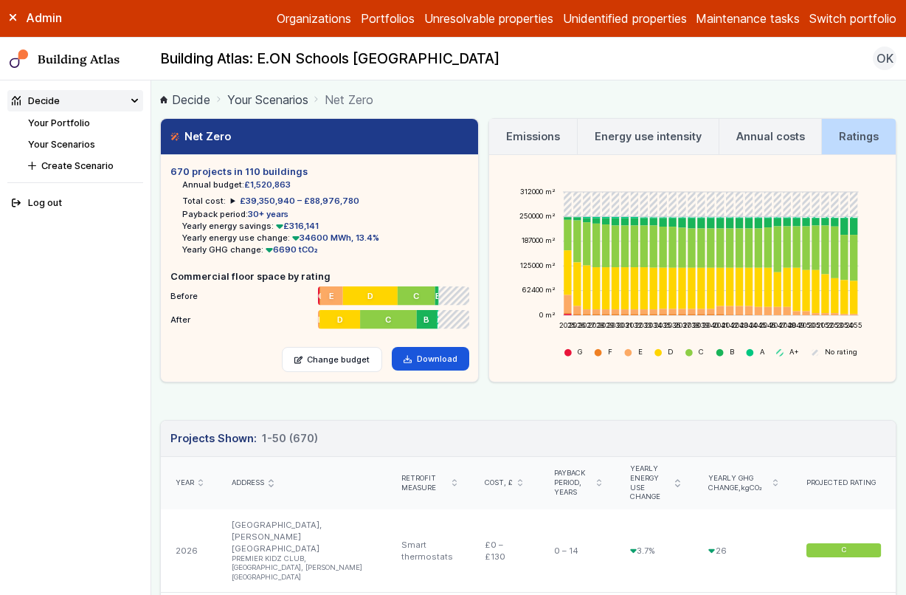
click at [755, 136] on h3 "Annual costs" at bounding box center [770, 136] width 69 height 16
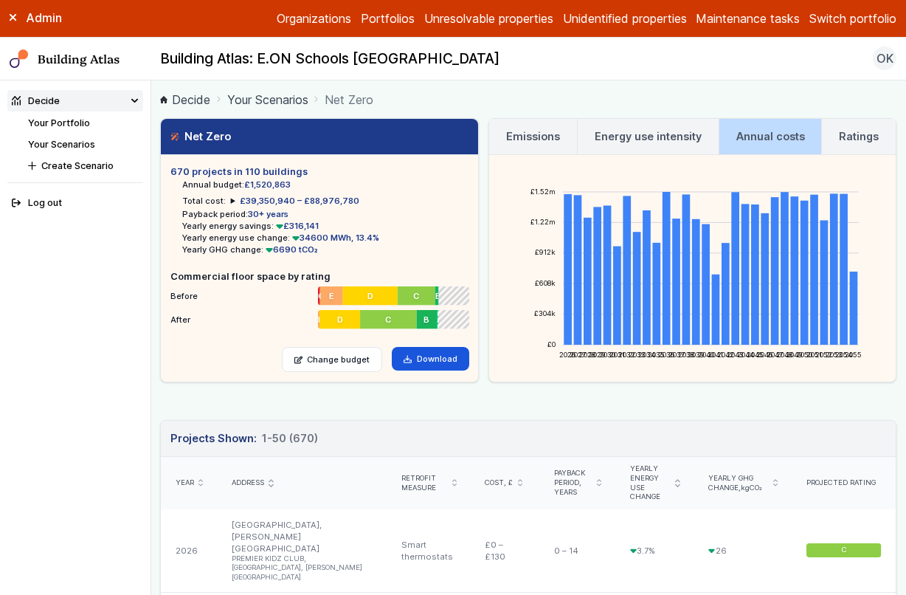
click at [516, 148] on link "Emissions" at bounding box center [533, 136] width 88 height 35
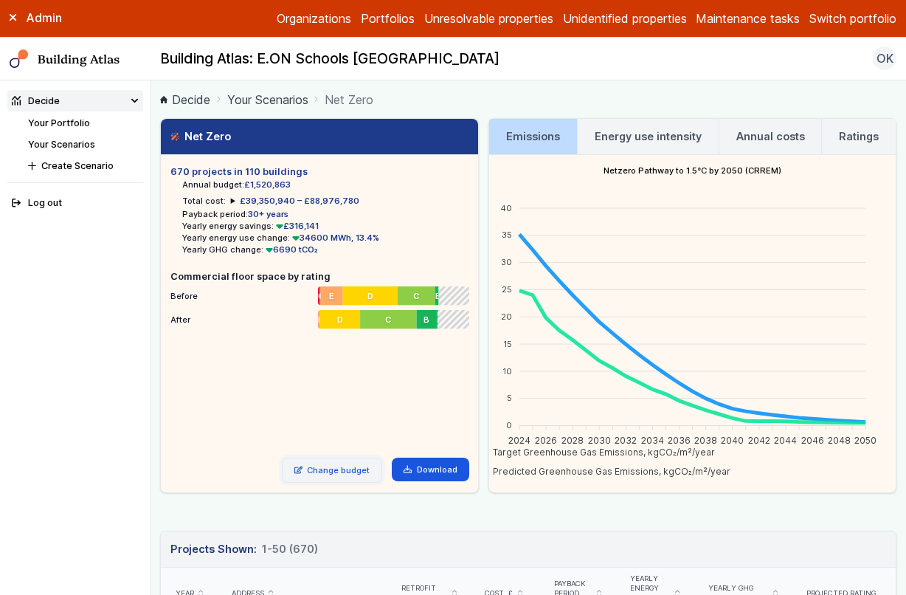
click at [355, 474] on link "Change budget" at bounding box center [332, 469] width 101 height 25
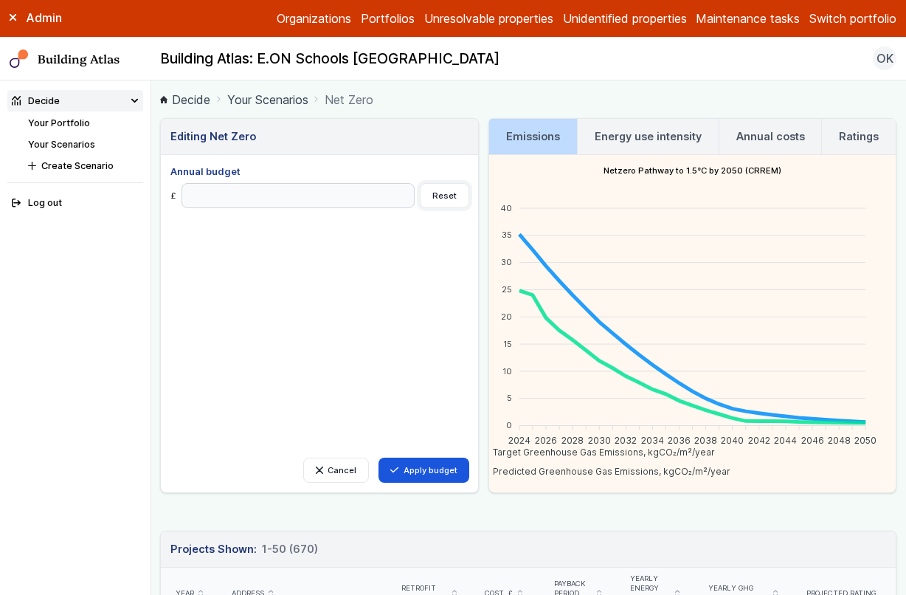
drag, startPoint x: 448, startPoint y: 201, endPoint x: 450, endPoint y: 302, distance: 101.1
click at [450, 302] on div "Cancel Apply budget Annual budget £ Reset" at bounding box center [319, 324] width 298 height 318
click at [344, 466] on link "Cancel" at bounding box center [336, 469] width 66 height 25
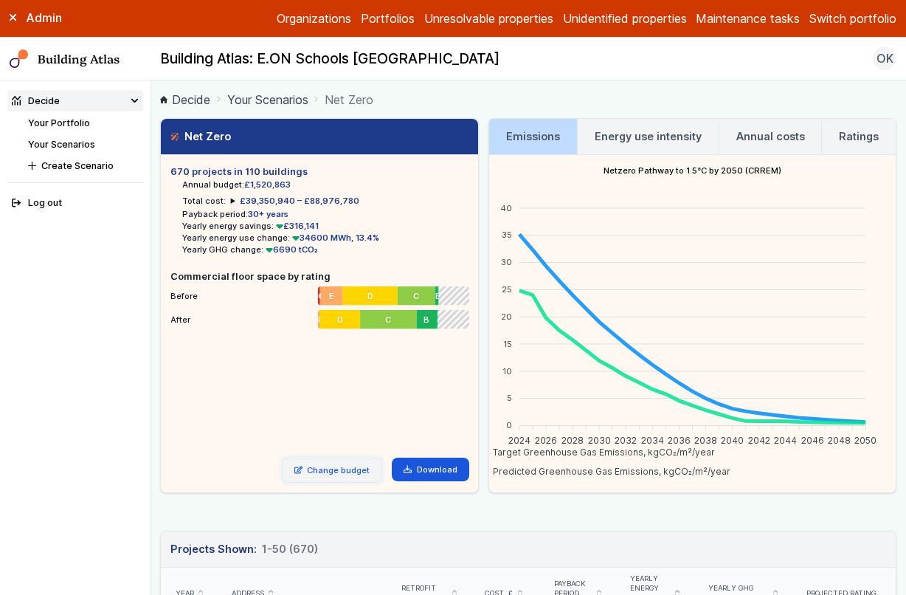
click at [342, 473] on link "Change budget" at bounding box center [332, 469] width 101 height 25
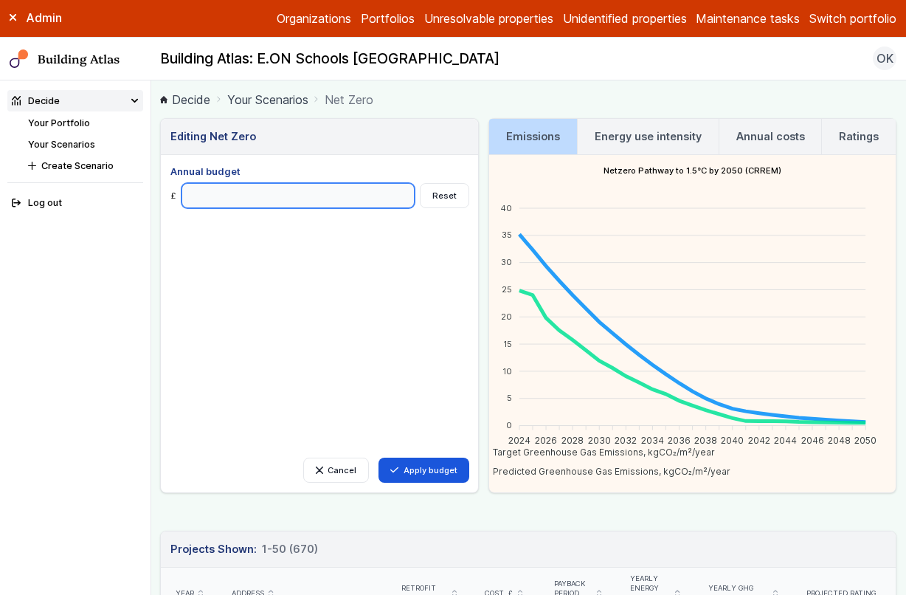
click at [273, 194] on input "Annual budget" at bounding box center [298, 195] width 234 height 25
type input "*******"
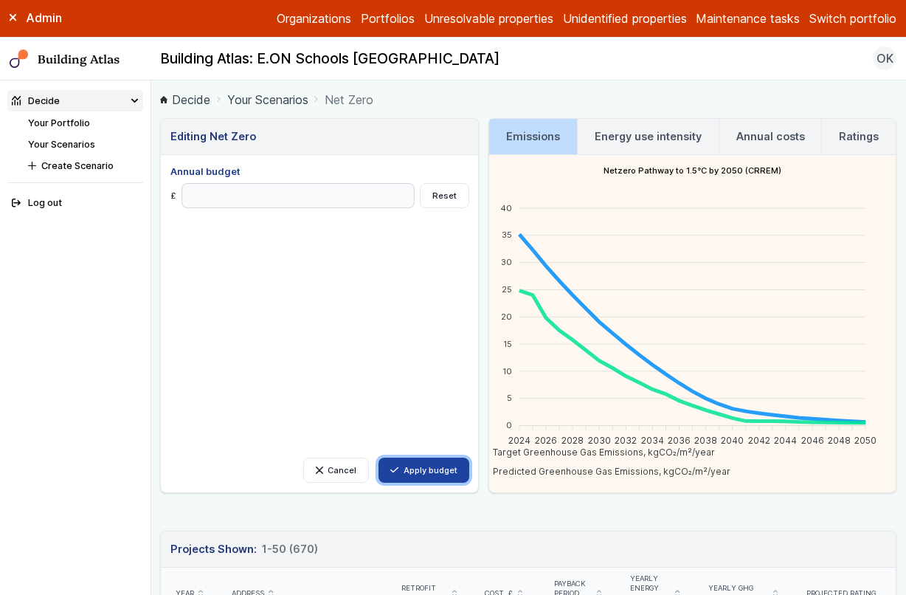
click at [435, 474] on button "Apply budget" at bounding box center [423, 469] width 91 height 25
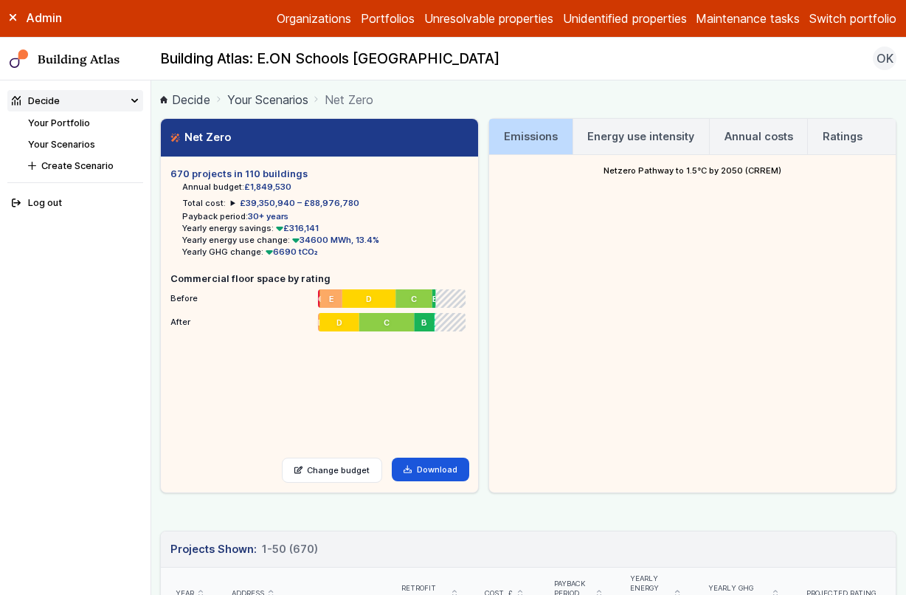
click at [611, 134] on h3 "Energy use intensity" at bounding box center [640, 136] width 107 height 16
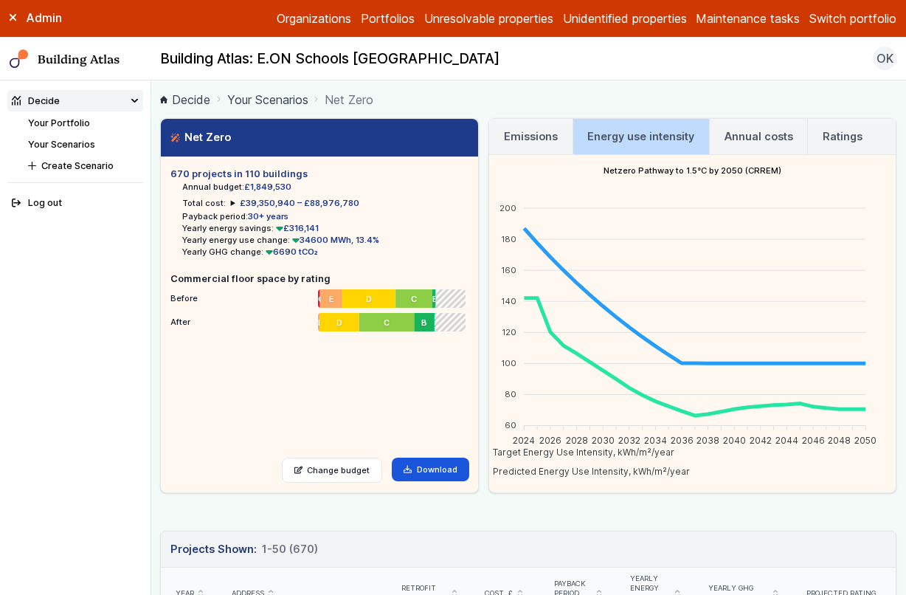
click at [691, 138] on link "Energy use intensity" at bounding box center [641, 136] width 136 height 35
click at [724, 138] on h3 "Annual costs" at bounding box center [758, 136] width 69 height 16
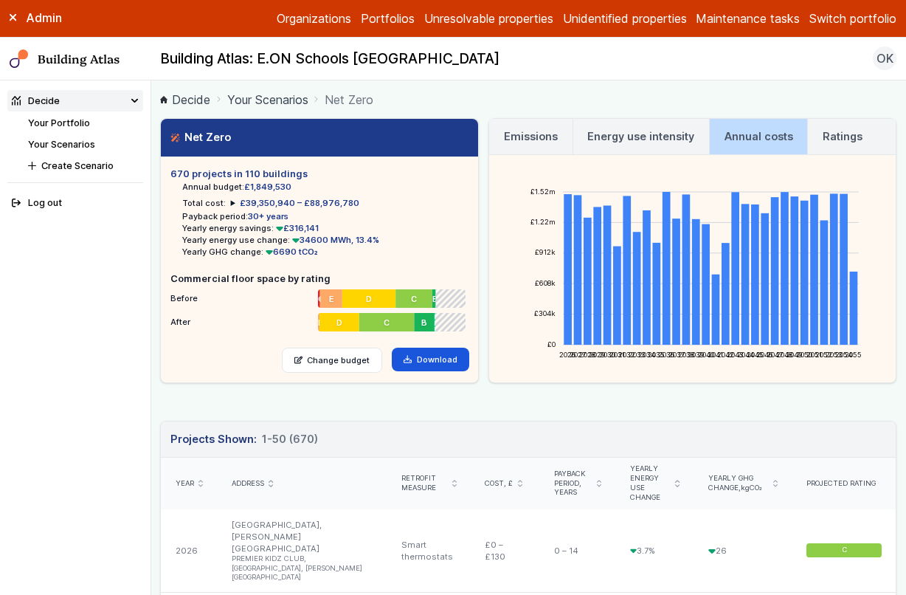
click at [823, 131] on h3 "Ratings" at bounding box center [843, 136] width 40 height 16
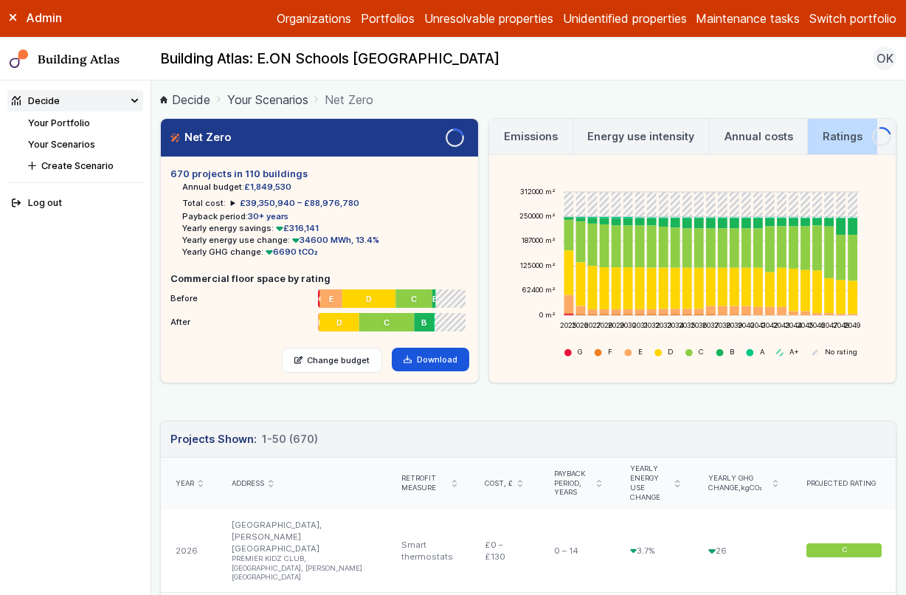
click at [733, 147] on link "Annual costs" at bounding box center [758, 136] width 97 height 35
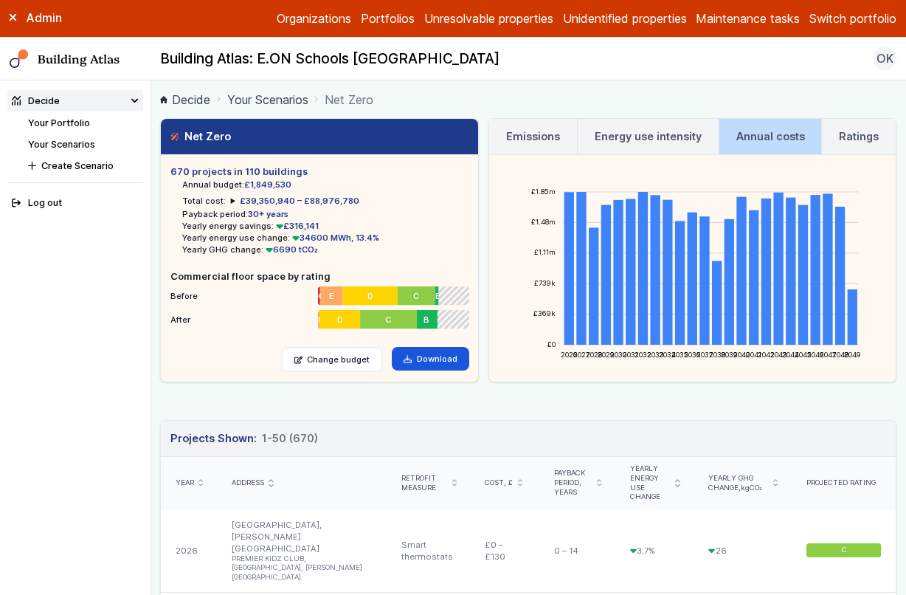
click at [826, 143] on link "Ratings" at bounding box center [859, 136] width 74 height 35
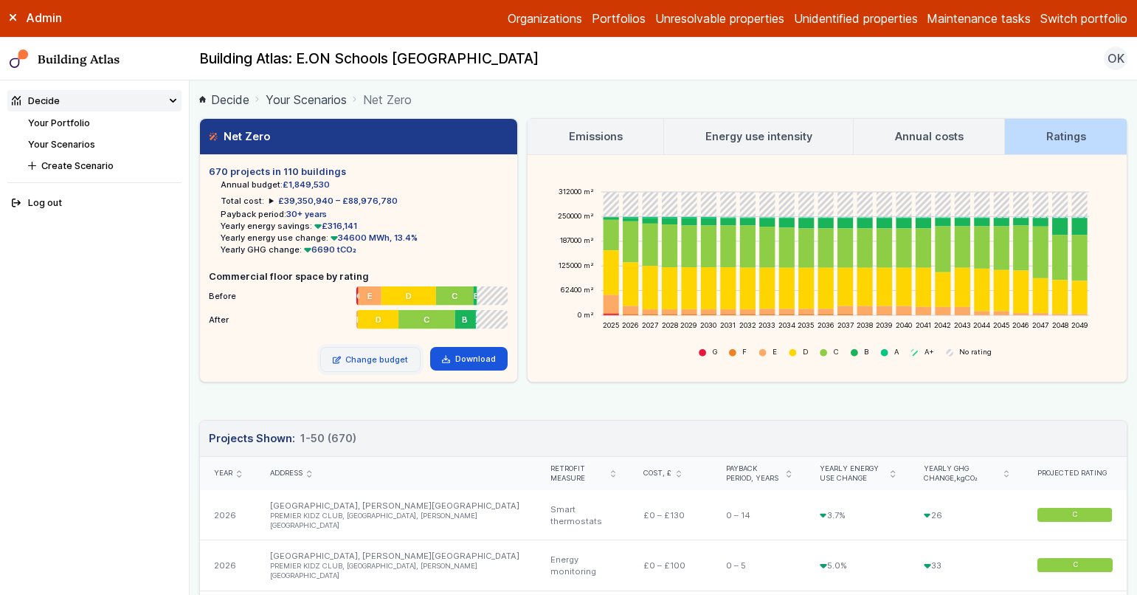
click at [364, 356] on link "Change budget" at bounding box center [370, 359] width 101 height 25
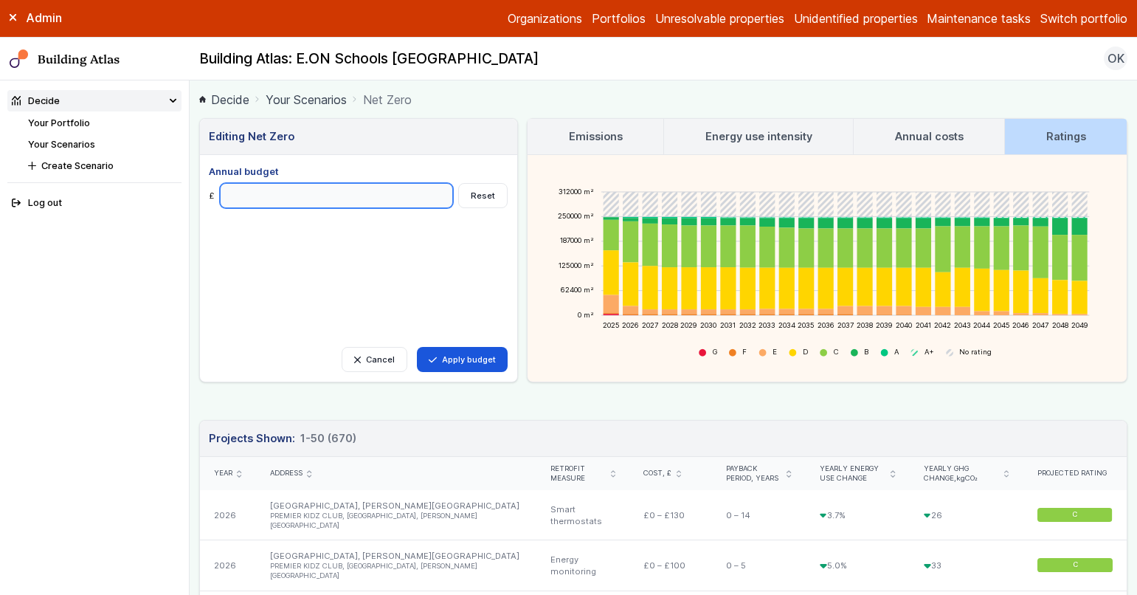
click at [231, 198] on input "*******" at bounding box center [337, 195] width 234 height 25
type input "*******"
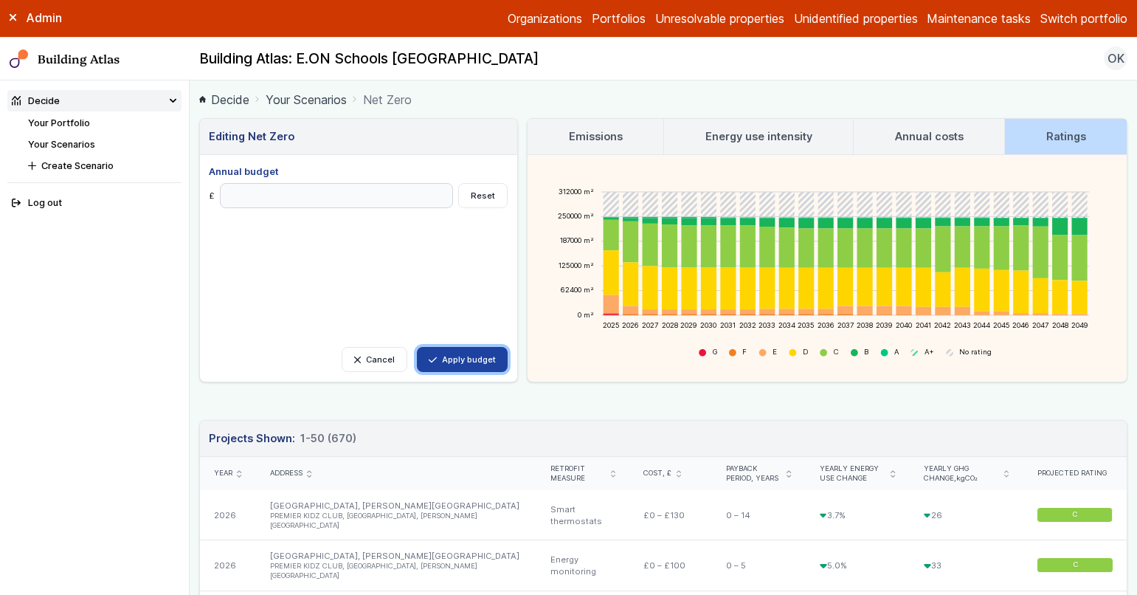
click at [483, 358] on button "Apply budget" at bounding box center [462, 359] width 91 height 25
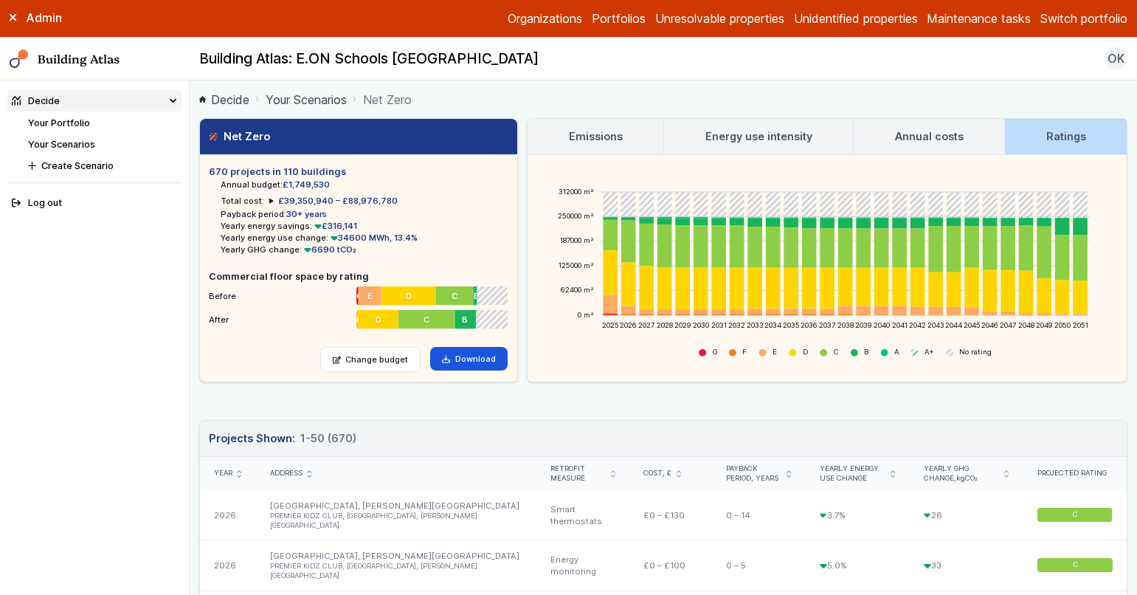
click at [619, 140] on h3 "Emissions" at bounding box center [596, 136] width 54 height 16
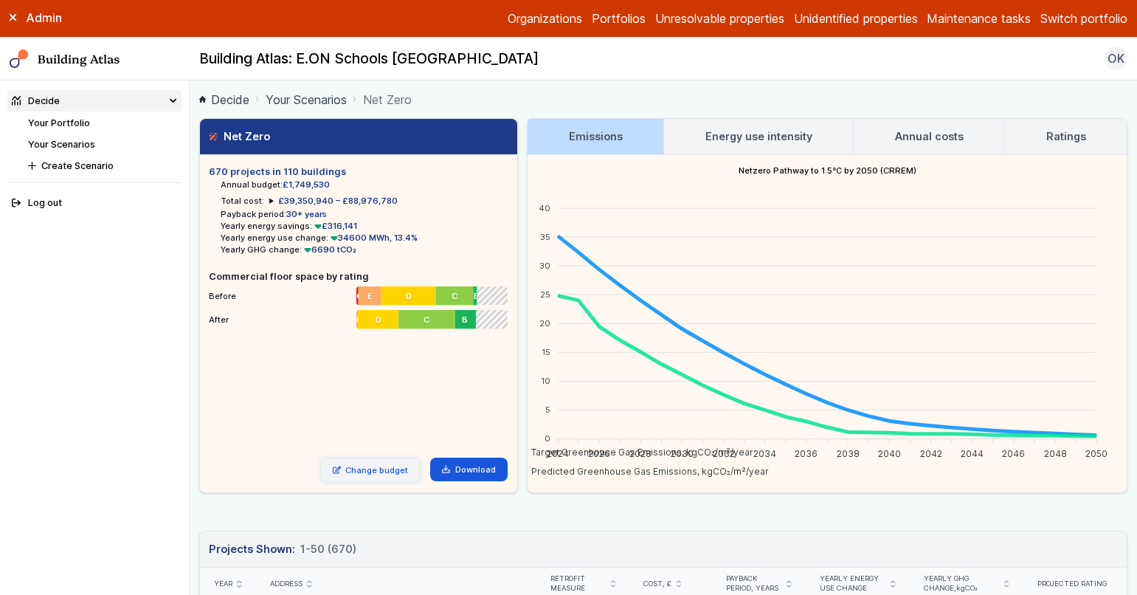
click at [387, 477] on link "Change budget" at bounding box center [370, 469] width 101 height 25
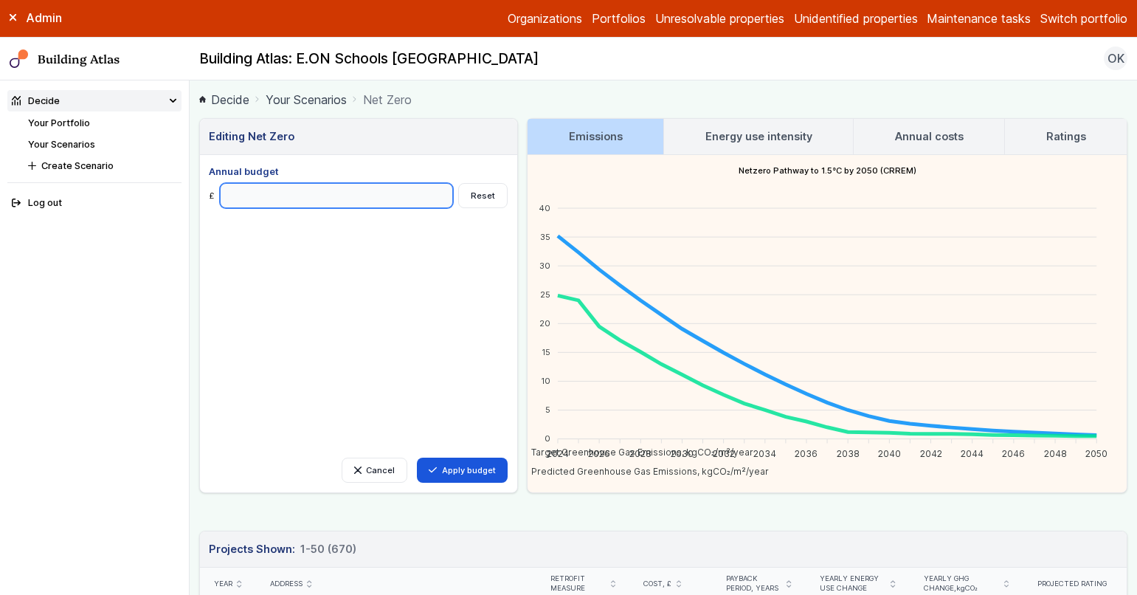
click at [238, 196] on input "*******" at bounding box center [337, 195] width 234 height 25
click at [234, 196] on input "*******" at bounding box center [337, 195] width 234 height 25
type input "*******"
click at [462, 483] on div "Cancel Apply budget Annual budget £ ******* Reset" at bounding box center [358, 323] width 317 height 337
click at [462, 471] on button "Apply budget" at bounding box center [462, 469] width 91 height 25
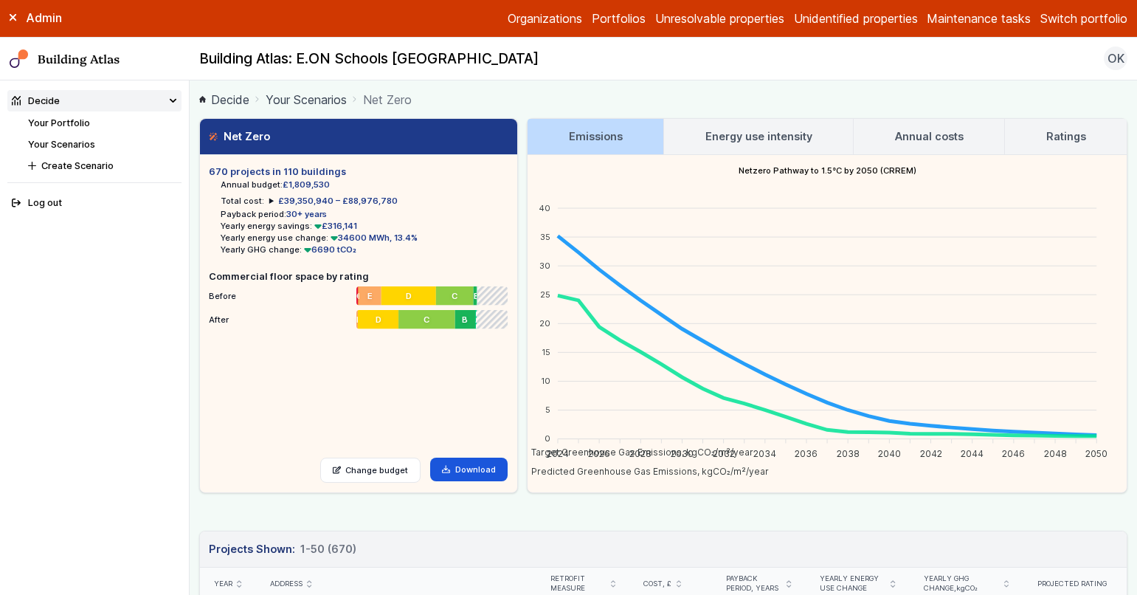
click at [748, 135] on h3 "Energy use intensity" at bounding box center [758, 136] width 107 height 16
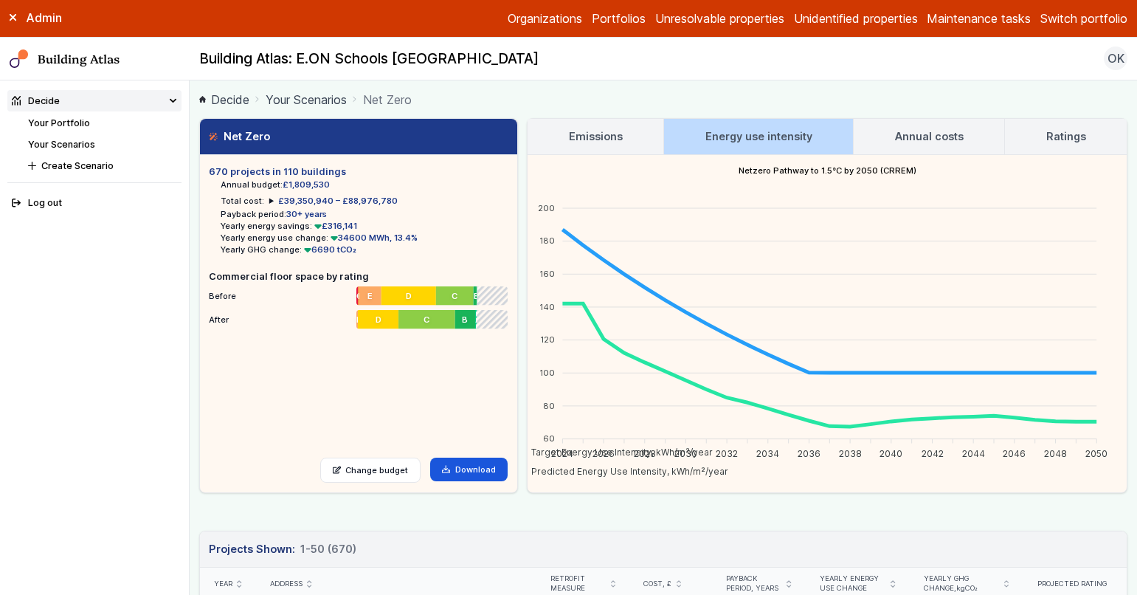
click at [905, 143] on h3 "Annual costs" at bounding box center [929, 136] width 69 height 16
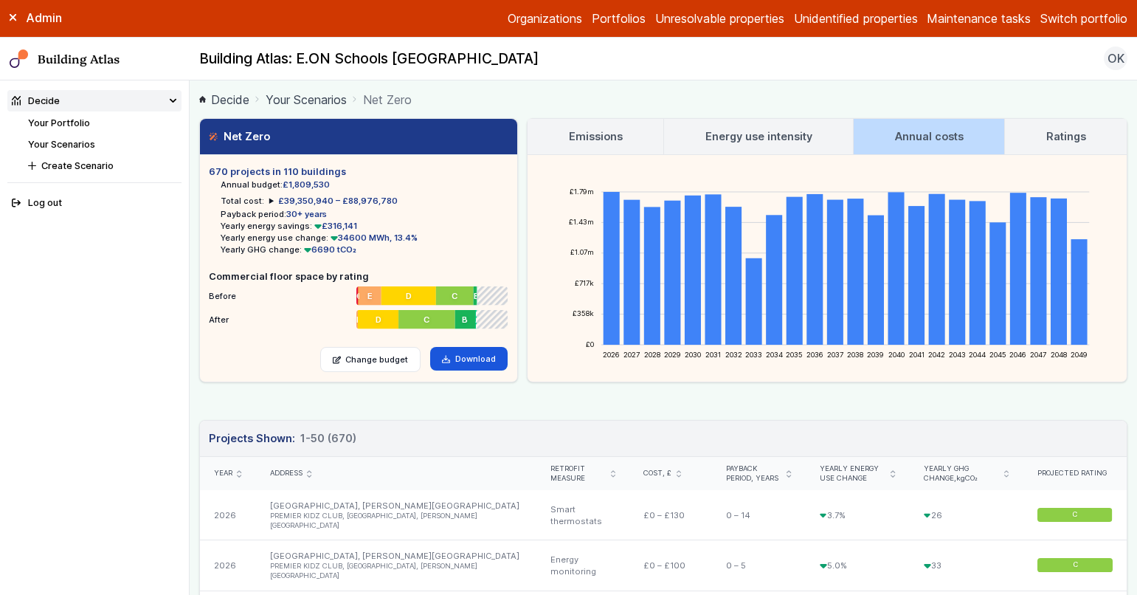
click at [905, 136] on h3 "Ratings" at bounding box center [1066, 136] width 40 height 16
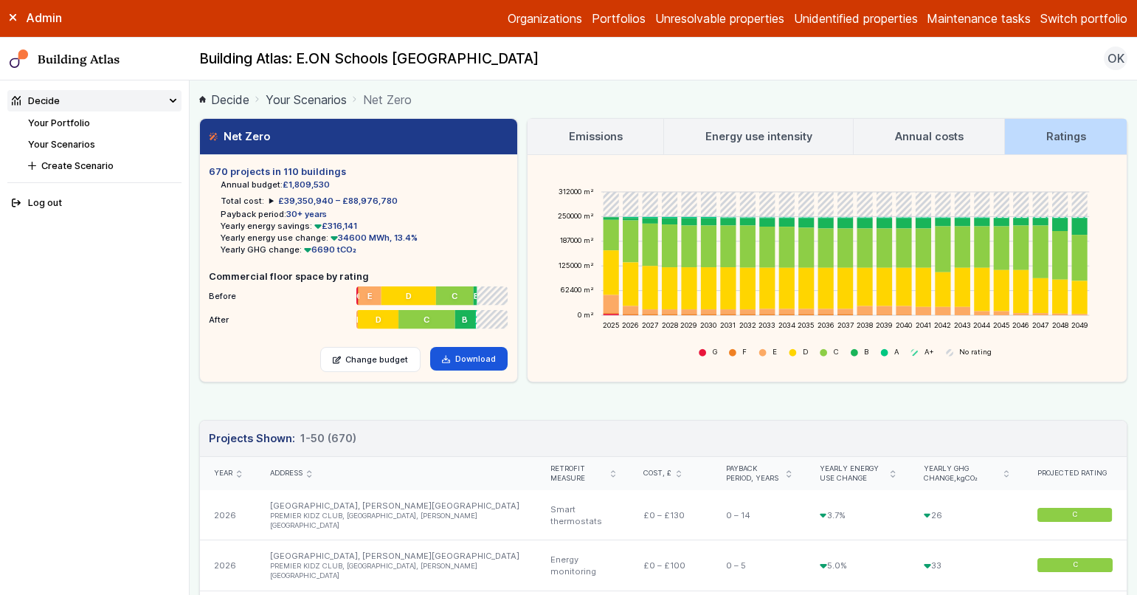
click at [54, 123] on link "Your Portfolio" at bounding box center [59, 122] width 62 height 11
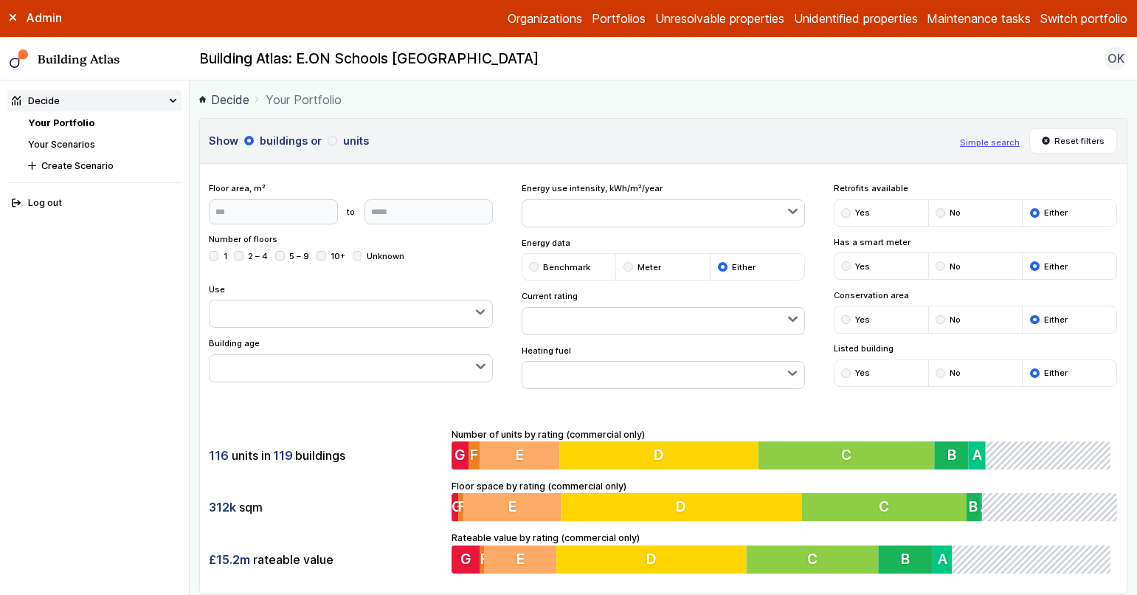
click at [365, 409] on div "116 units in 119 buildings 312k sqm £15.2m rateable value Number of units by ra…" at bounding box center [663, 500] width 927 height 184
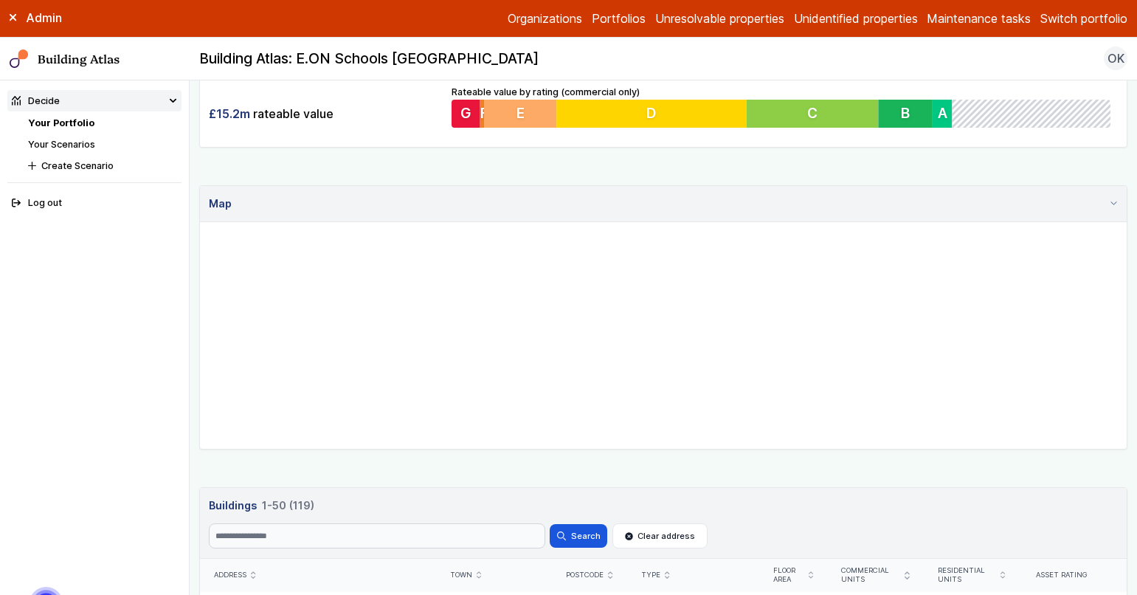
scroll to position [535, 0]
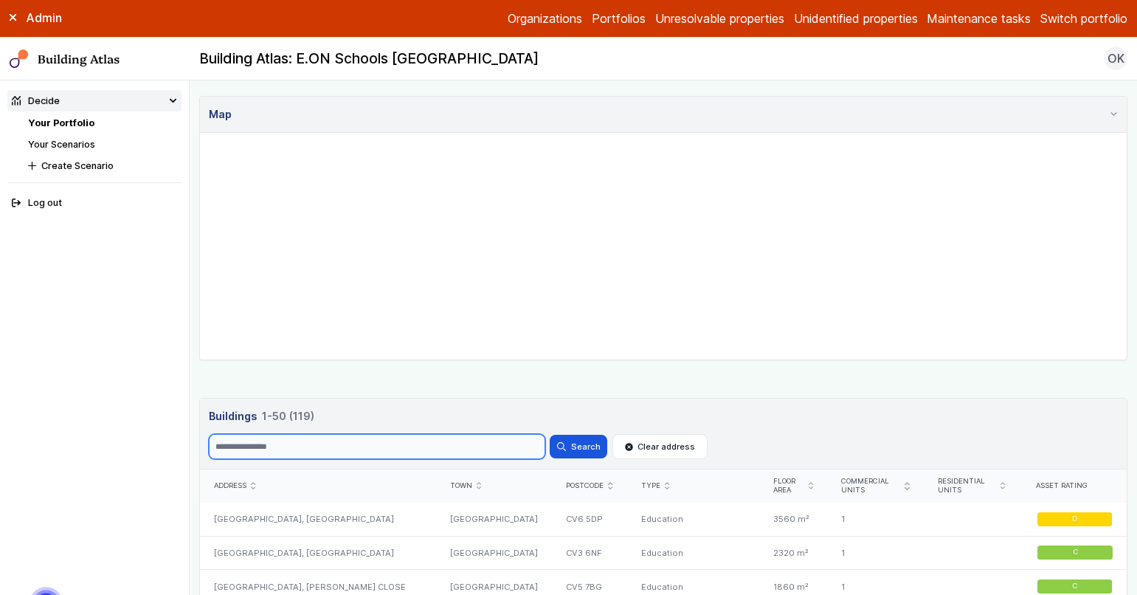
click at [330, 451] on input "Search" at bounding box center [377, 446] width 336 height 25
type input "***"
click at [550, 435] on button "Search" at bounding box center [579, 447] width 58 height 24
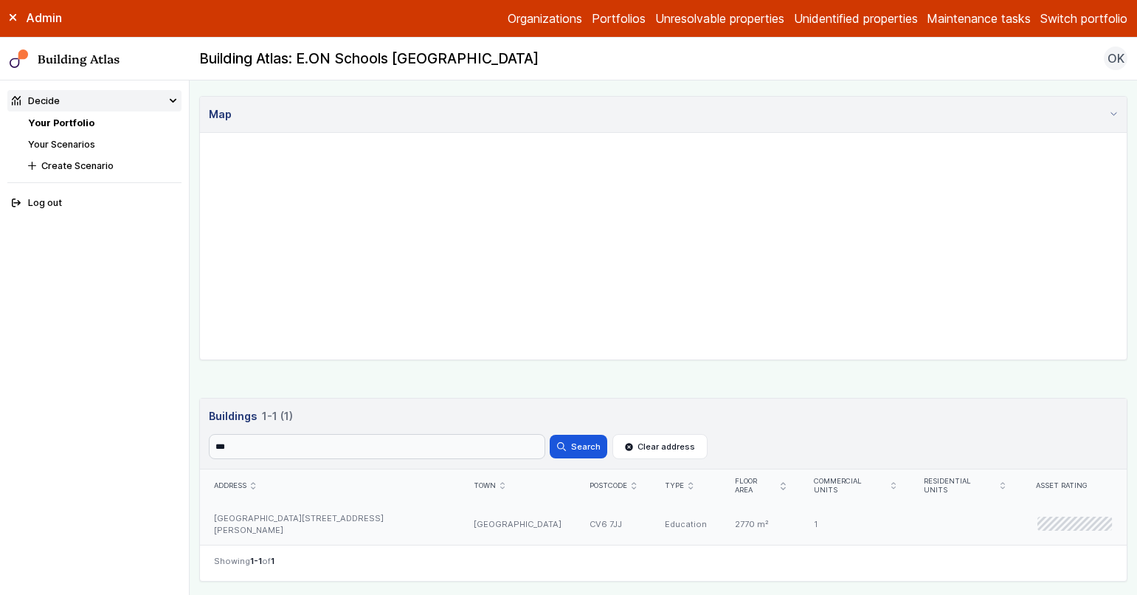
click at [304, 502] on div "COURTHOUSE GREEN PRIMARY SCHOOL 736, SEWALL HIGHWAY" at bounding box center [330, 523] width 260 height 43
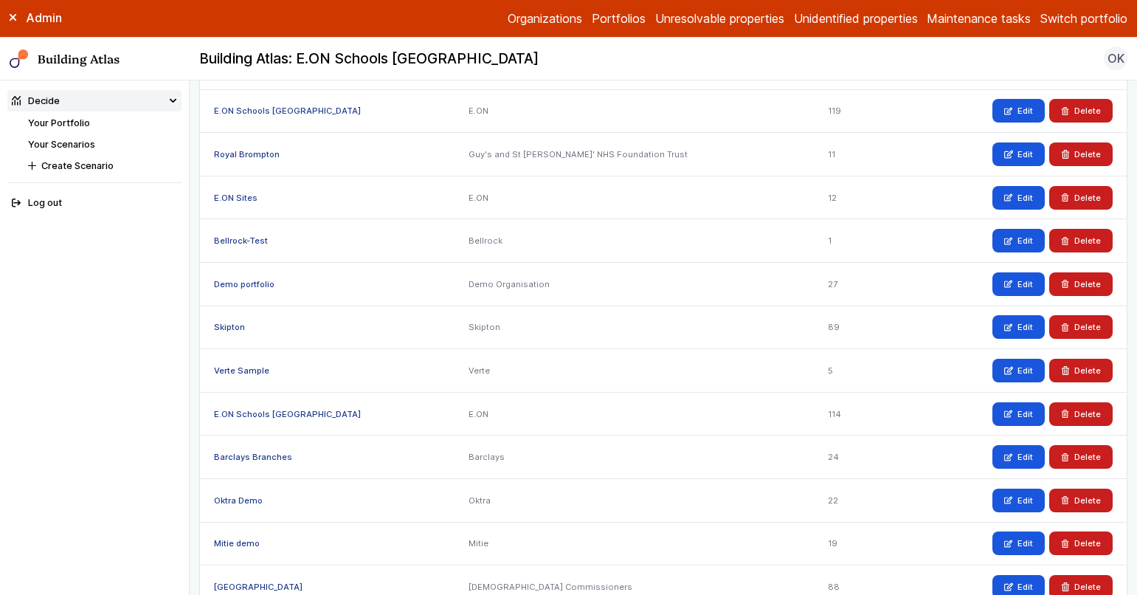
scroll to position [533, 0]
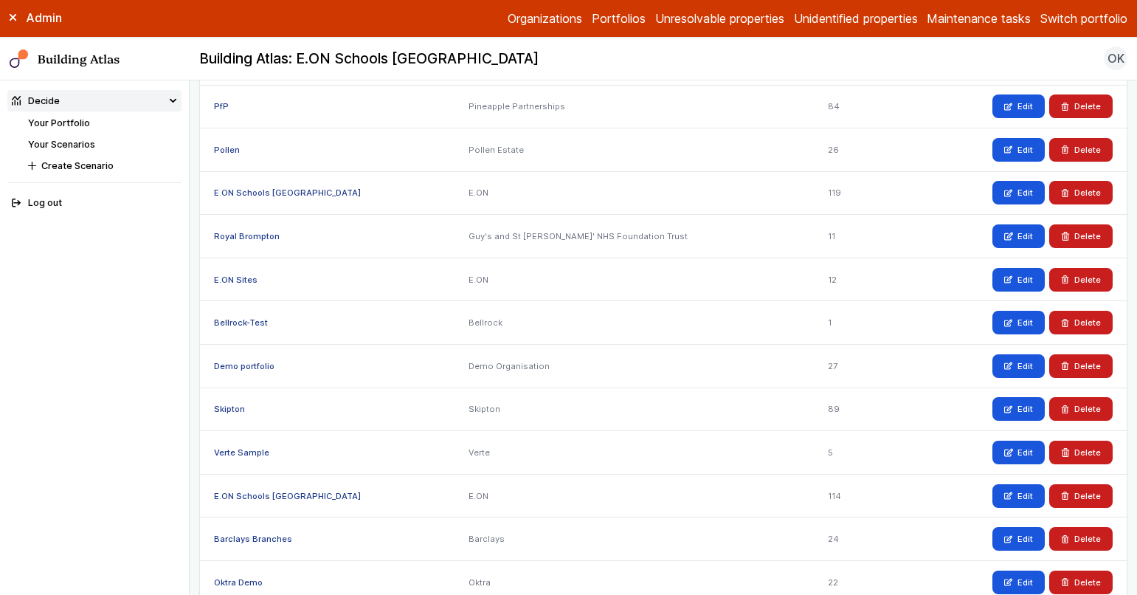
click at [280, 191] on link "E.ON Schools [GEOGRAPHIC_DATA]" at bounding box center [287, 192] width 147 height 10
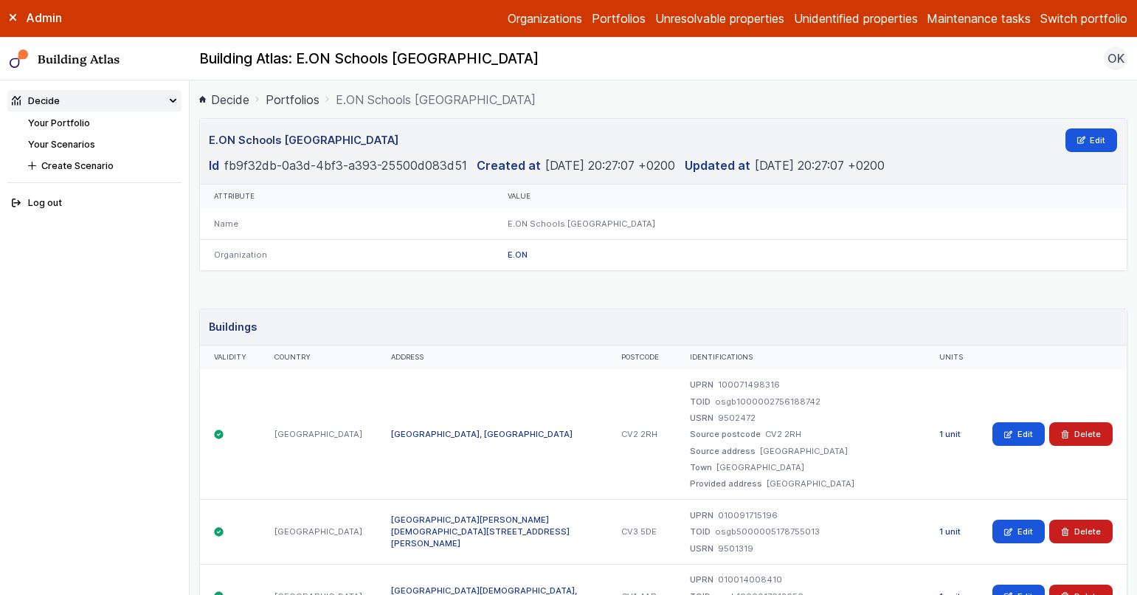
click at [459, 417] on div "GRACE ACADEMY, WIGSTON ROAD" at bounding box center [491, 434] width 231 height 130
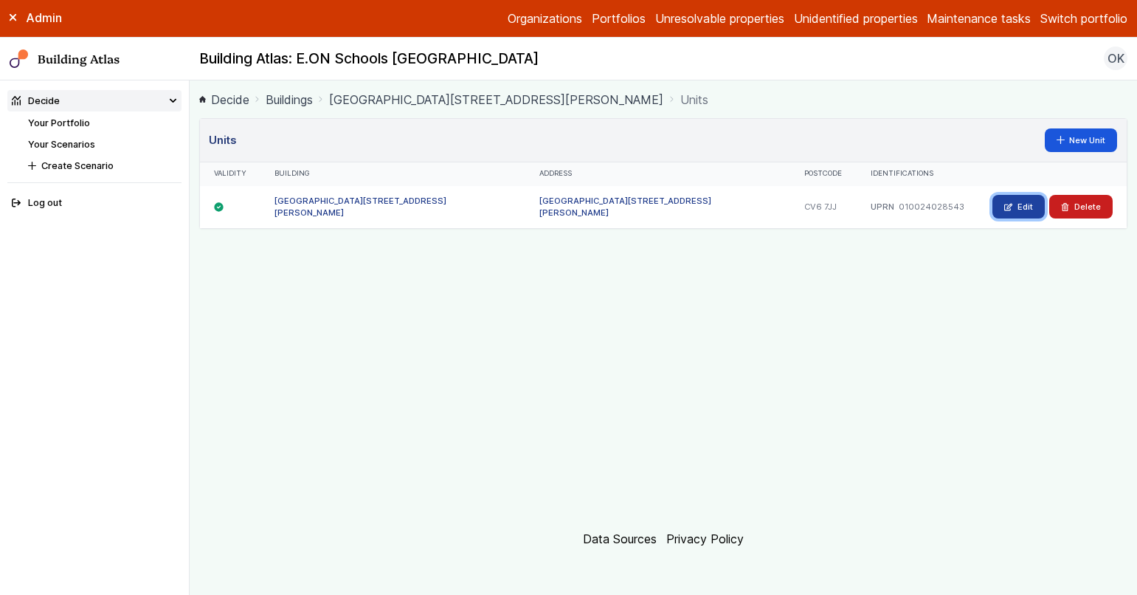
click at [1031, 206] on link "Edit" at bounding box center [1018, 207] width 52 height 24
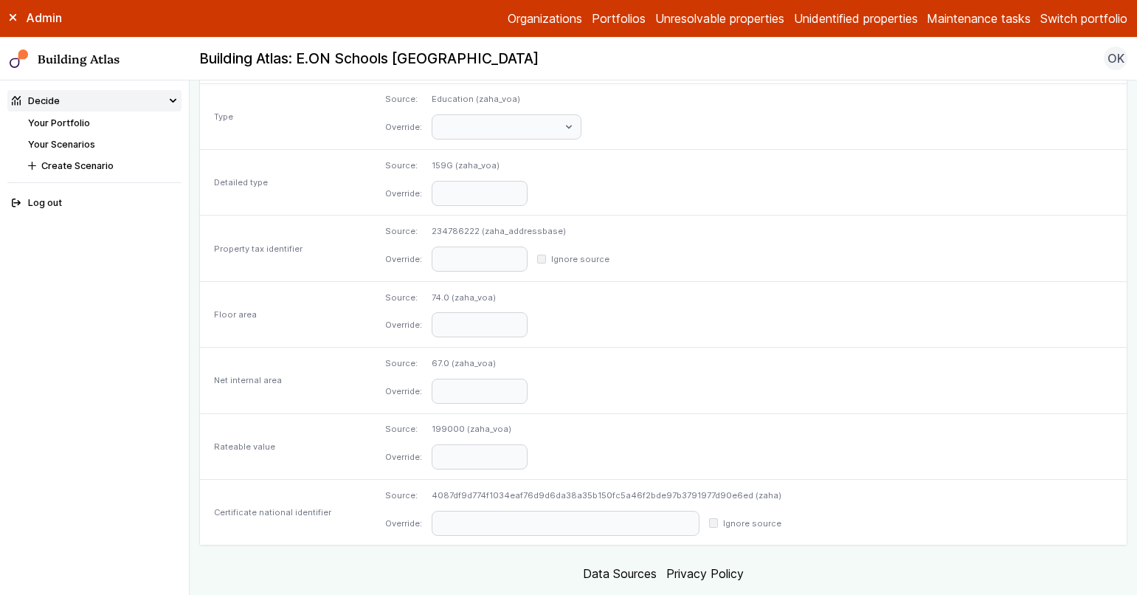
scroll to position [730, 0]
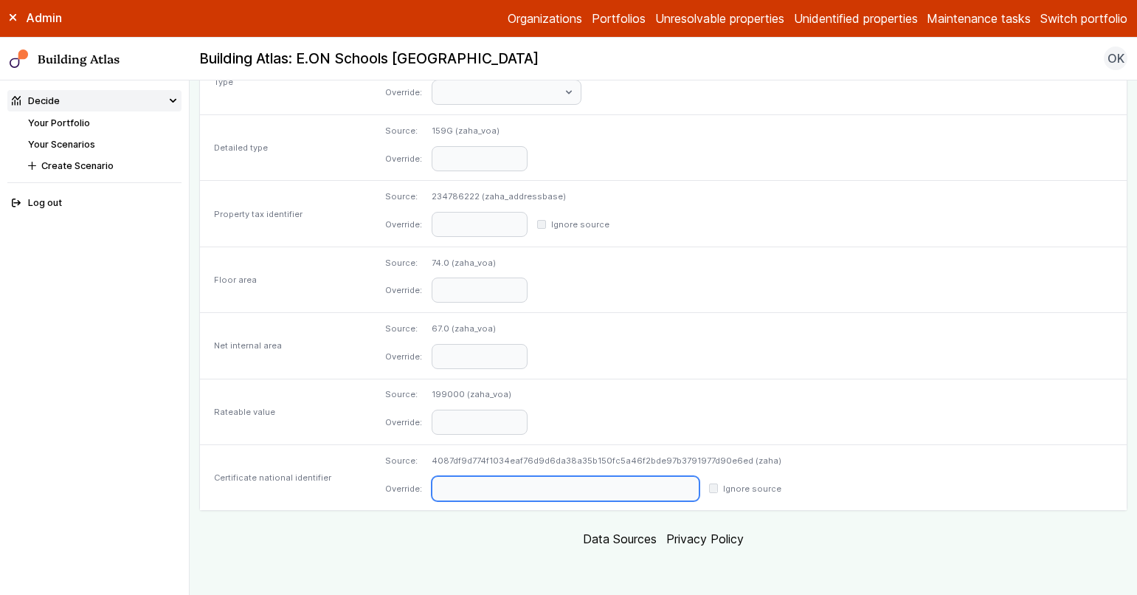
click at [536, 485] on input "text" at bounding box center [566, 488] width 268 height 25
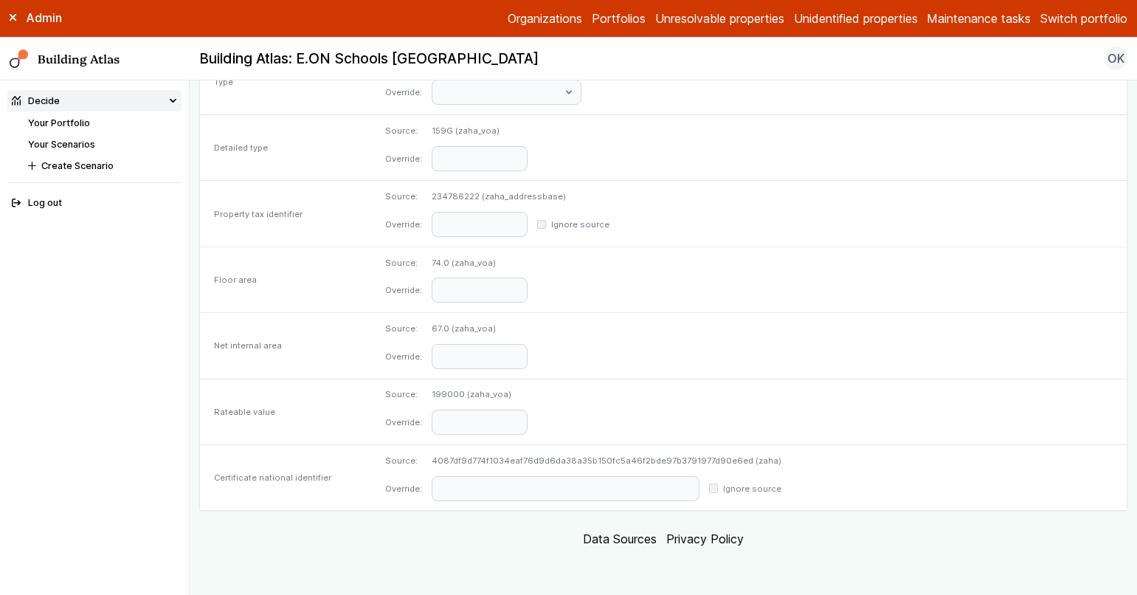
click at [781, 494] on label "Ignore source" at bounding box center [752, 488] width 58 height 12
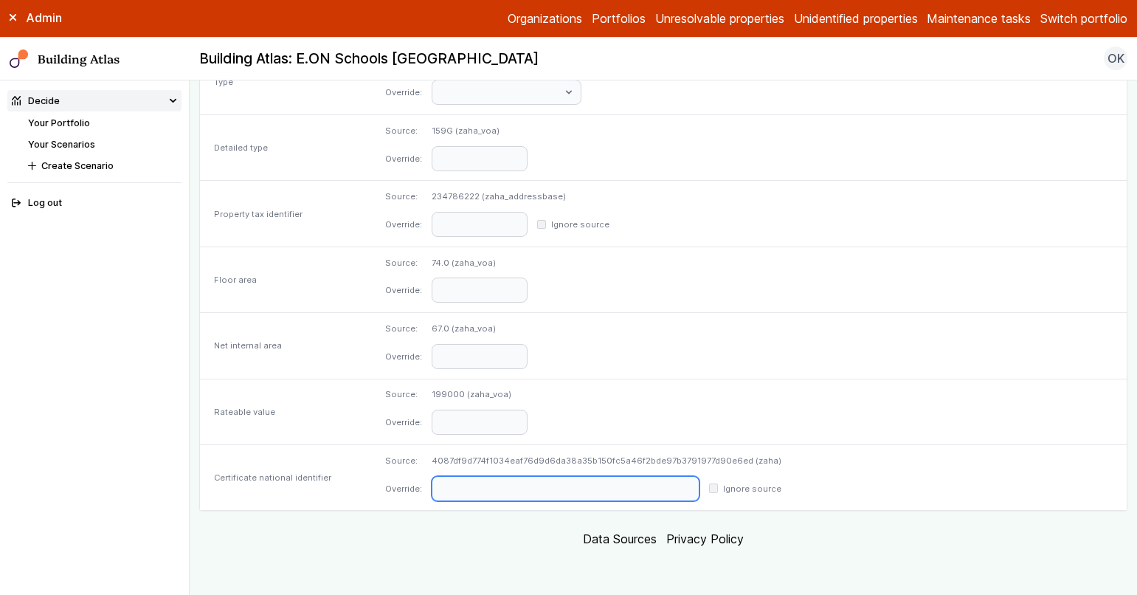
click at [581, 490] on input "text" at bounding box center [566, 488] width 268 height 25
paste input "**********"
drag, startPoint x: 581, startPoint y: 488, endPoint x: 415, endPoint y: 485, distance: 165.3
click at [415, 485] on div "**********" at bounding box center [663, 478] width 927 height 66
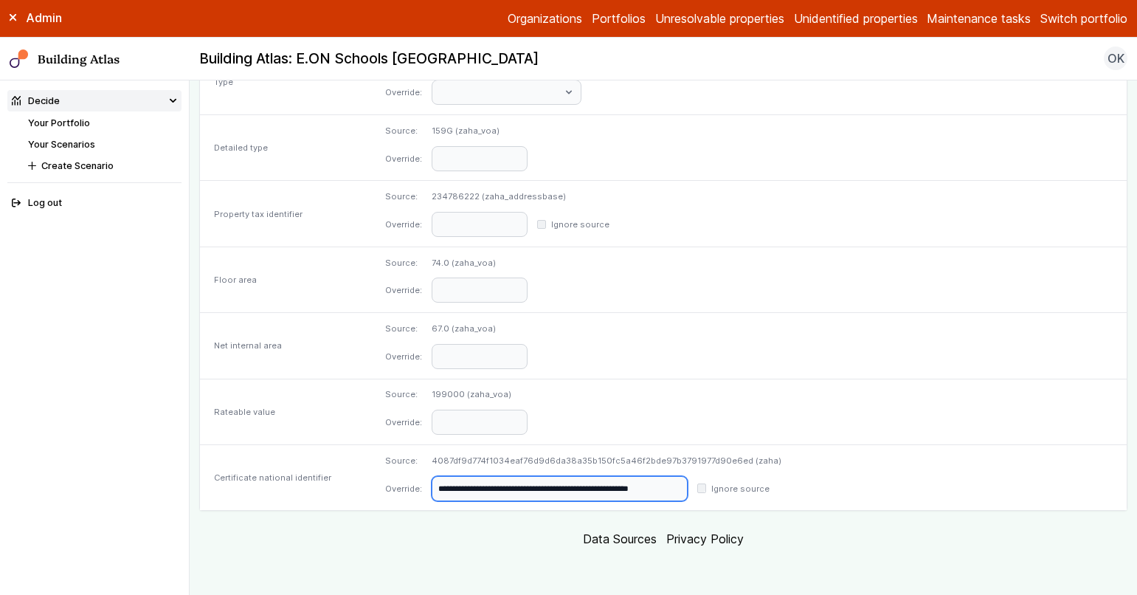
click at [652, 483] on input "**********" at bounding box center [560, 488] width 256 height 25
type input "**********"
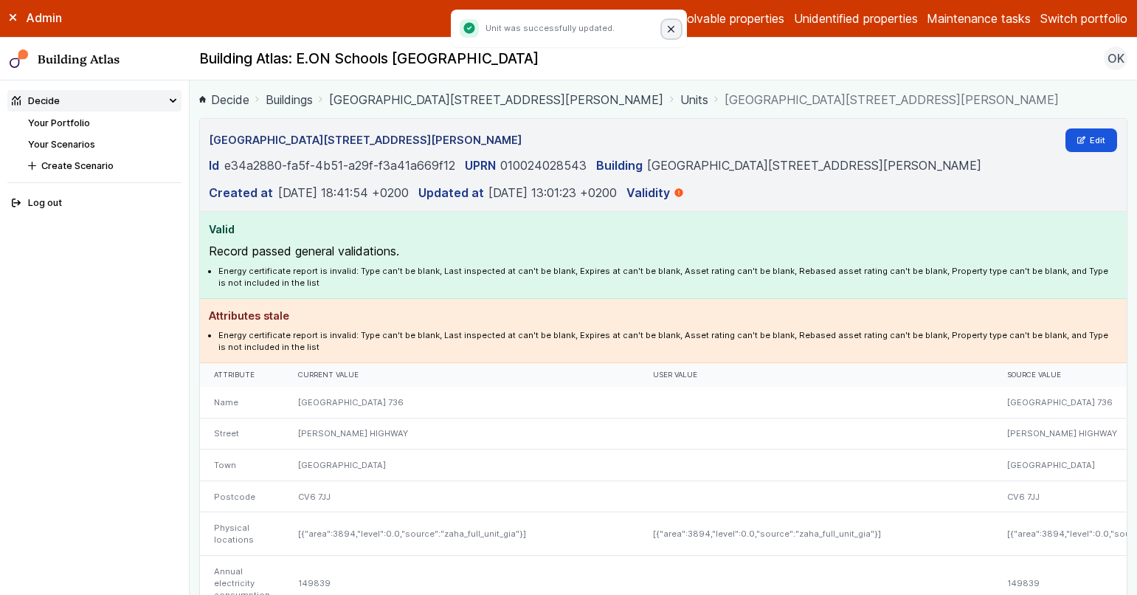
click at [674, 30] on icon "Close" at bounding box center [671, 29] width 7 height 7
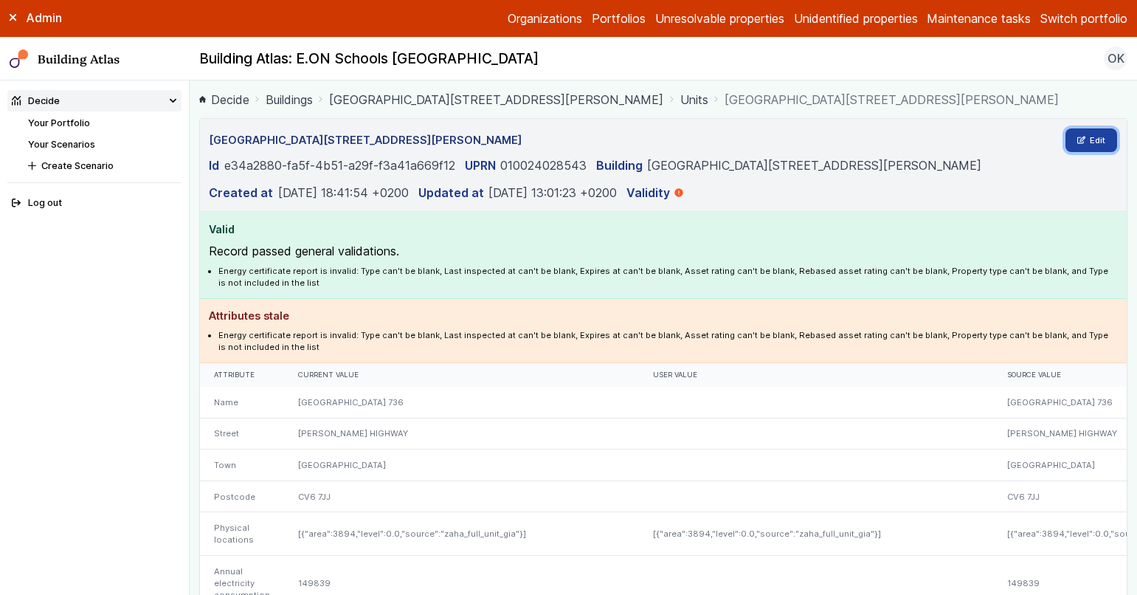
click at [1065, 152] on link "Edit" at bounding box center [1091, 140] width 52 height 24
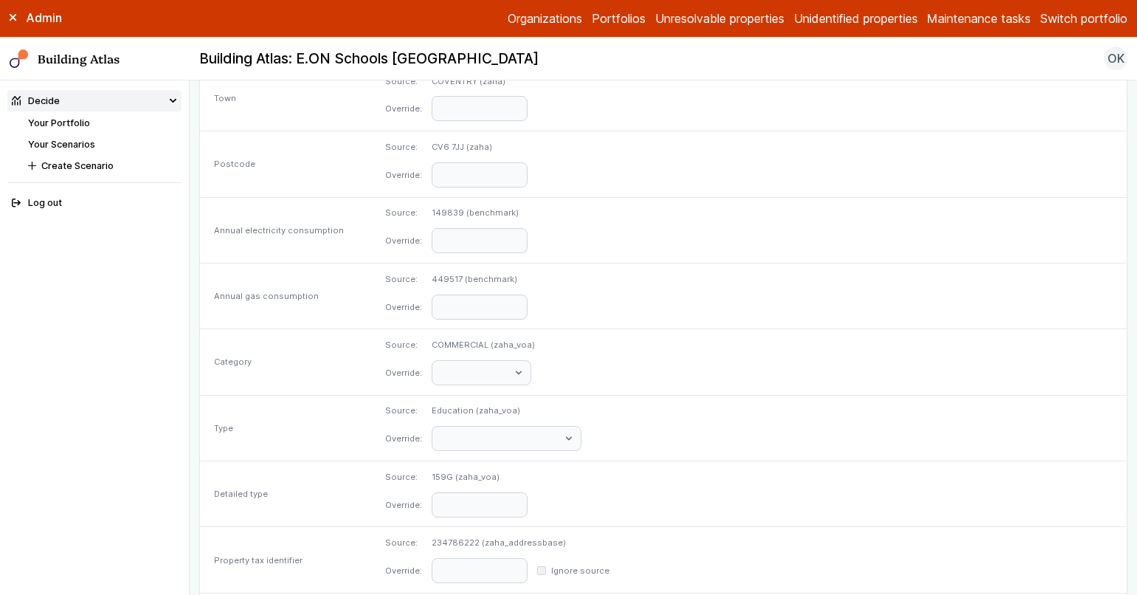
scroll to position [730, 0]
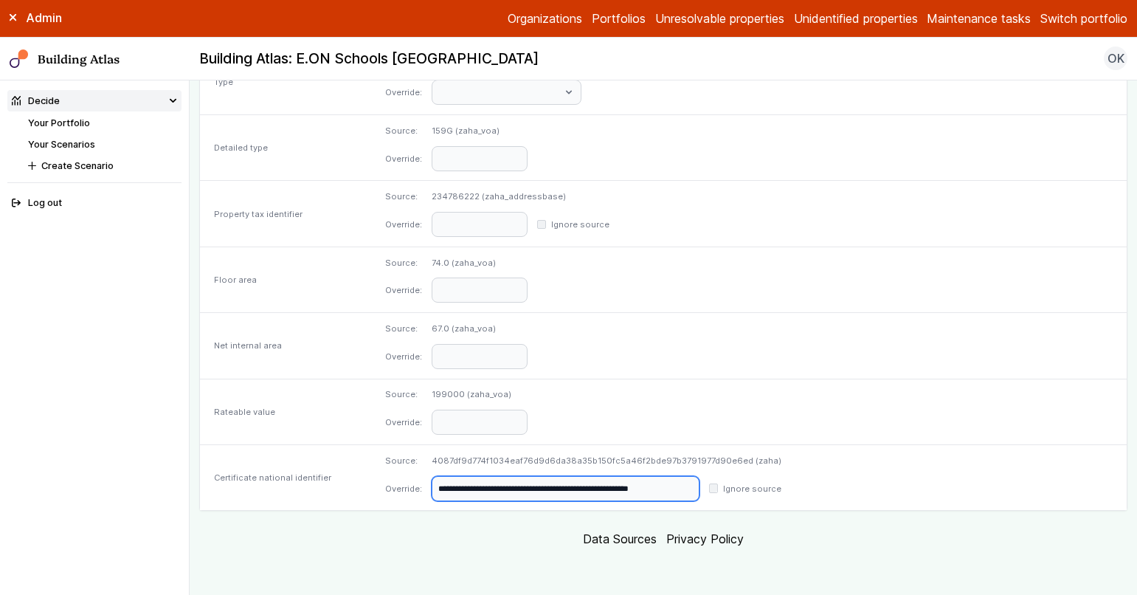
click at [634, 481] on input "**********" at bounding box center [566, 488] width 268 height 25
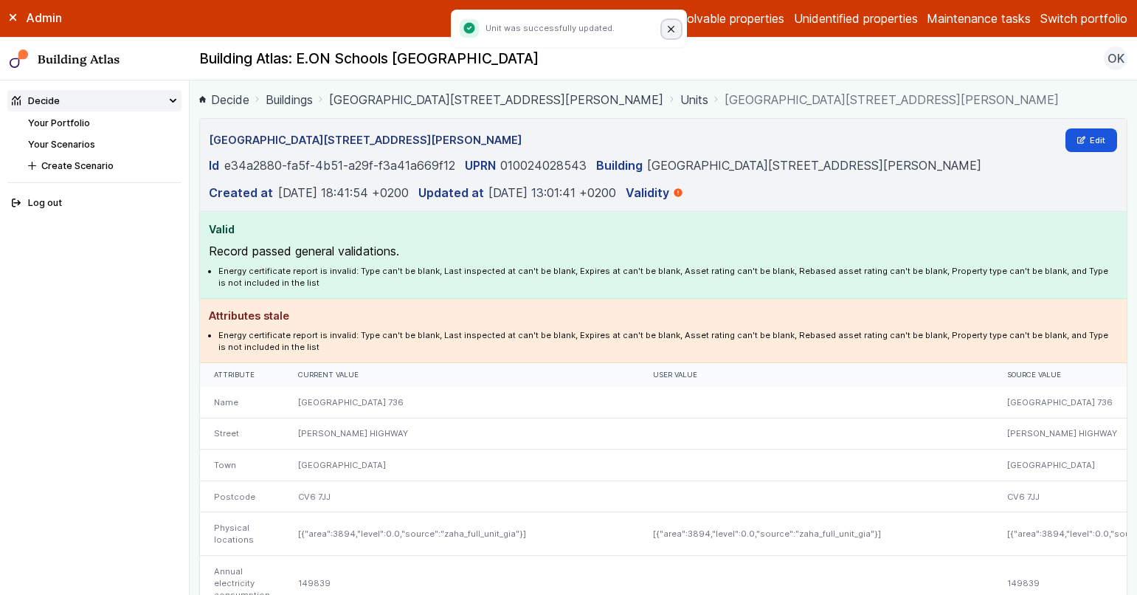
click at [663, 32] on button "Close" at bounding box center [671, 29] width 19 height 19
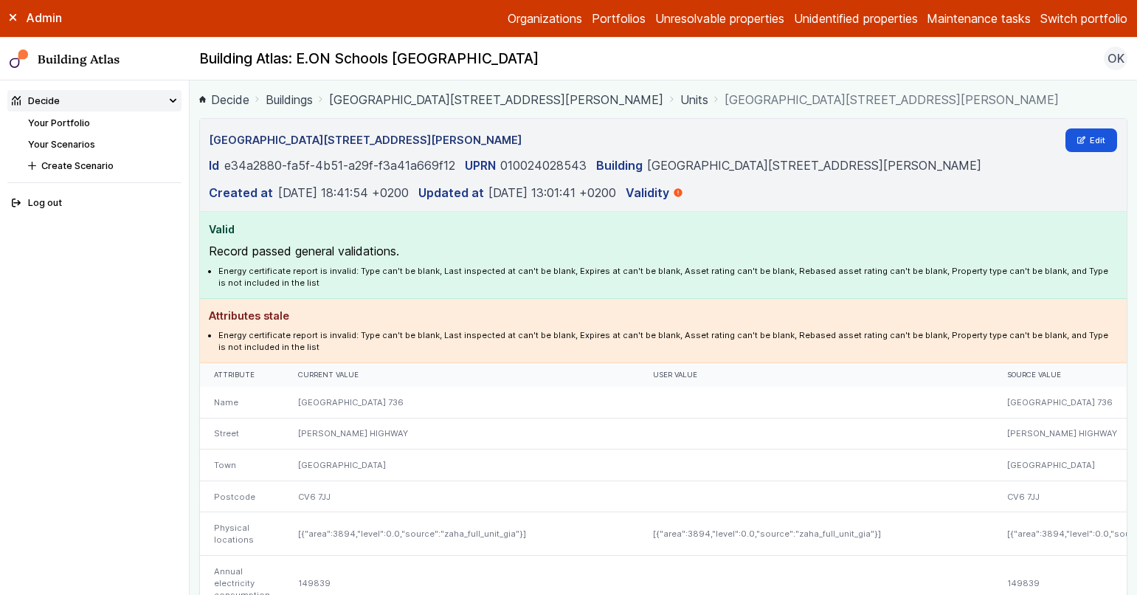
click at [300, 106] on link "Buildings" at bounding box center [289, 100] width 47 height 18
click at [601, 11] on link "Portfolios" at bounding box center [619, 19] width 54 height 18
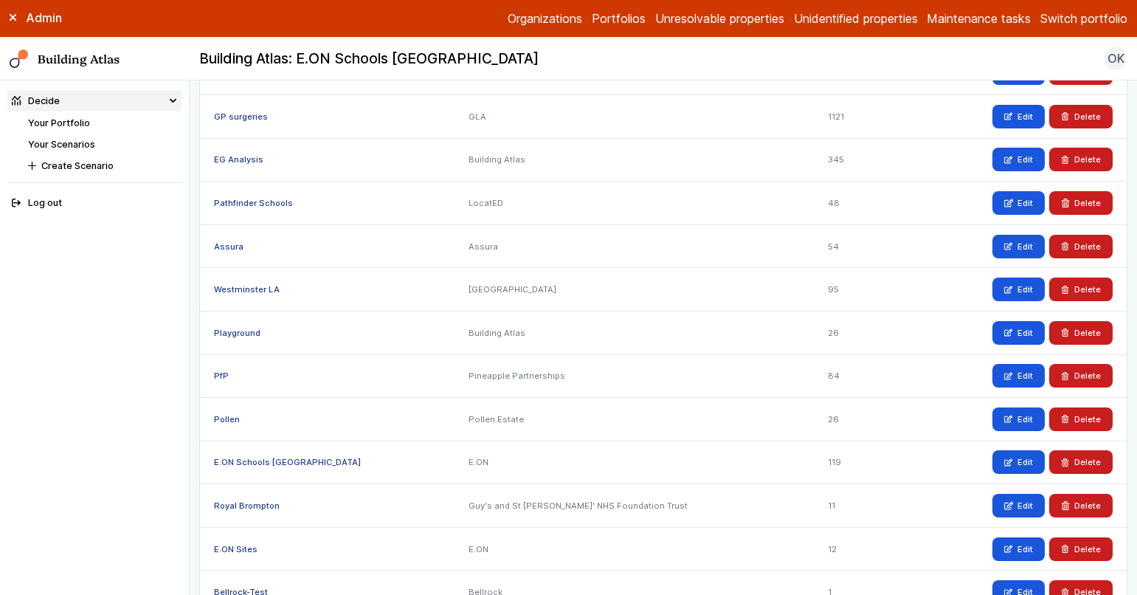
scroll to position [262, 0]
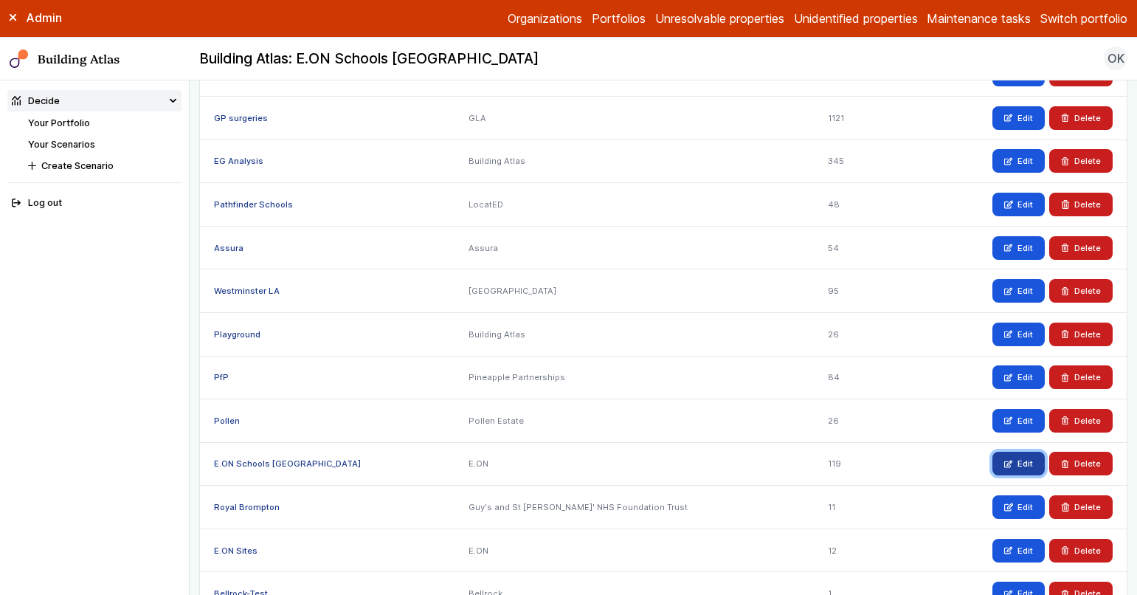
click at [1004, 466] on icon at bounding box center [1008, 464] width 8 height 8
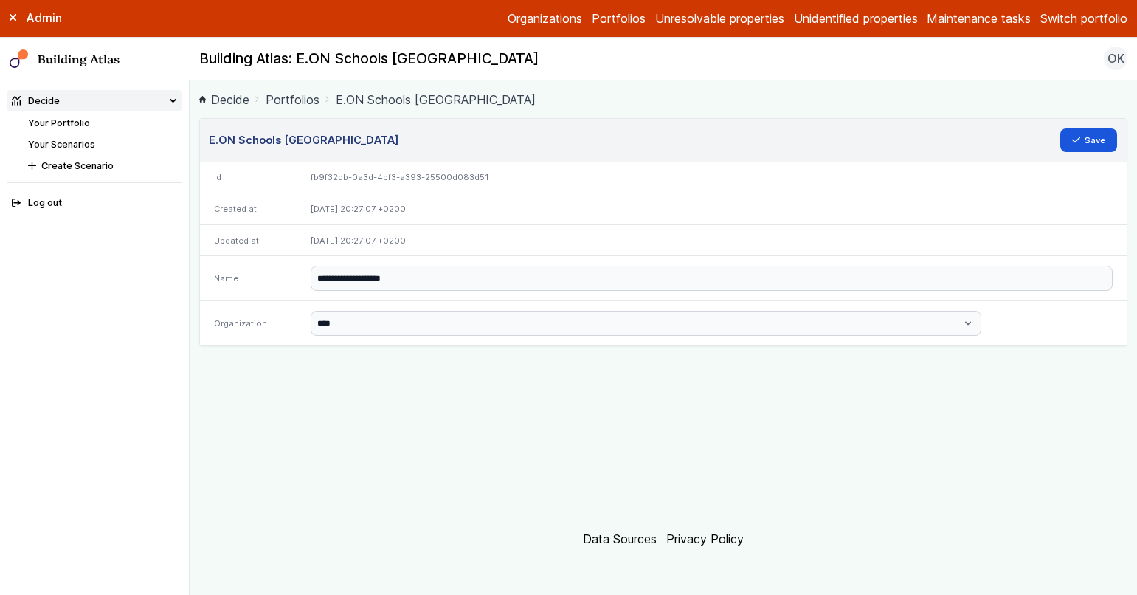
click at [320, 91] on ol "Decide Portfolios E.ON Schools Coventry" at bounding box center [663, 99] width 929 height 18
click at [295, 100] on link "Portfolios" at bounding box center [293, 100] width 54 height 18
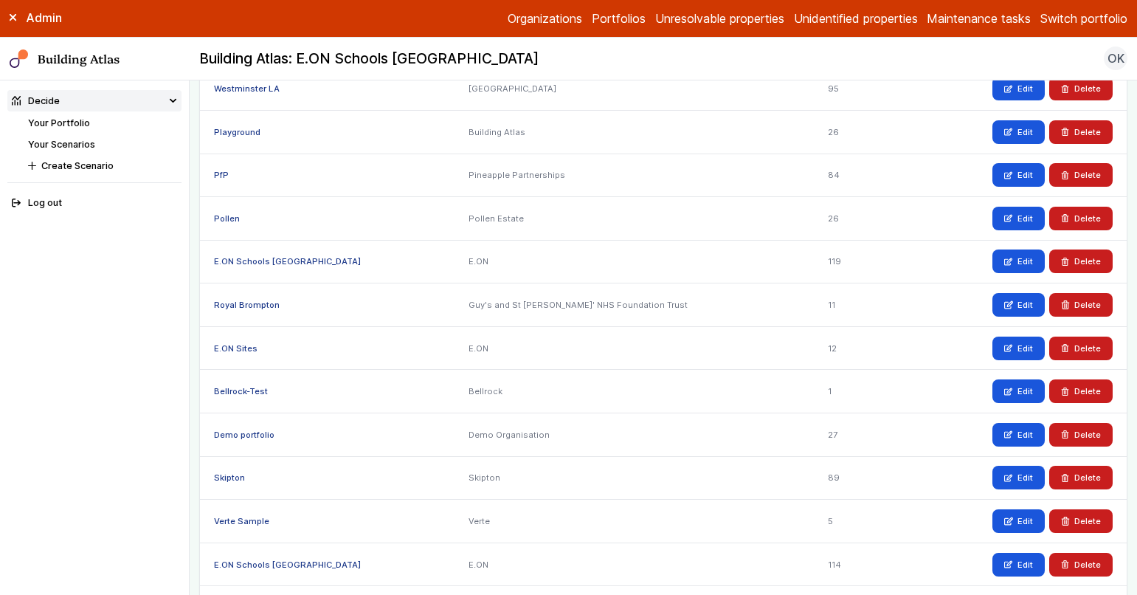
scroll to position [463, 0]
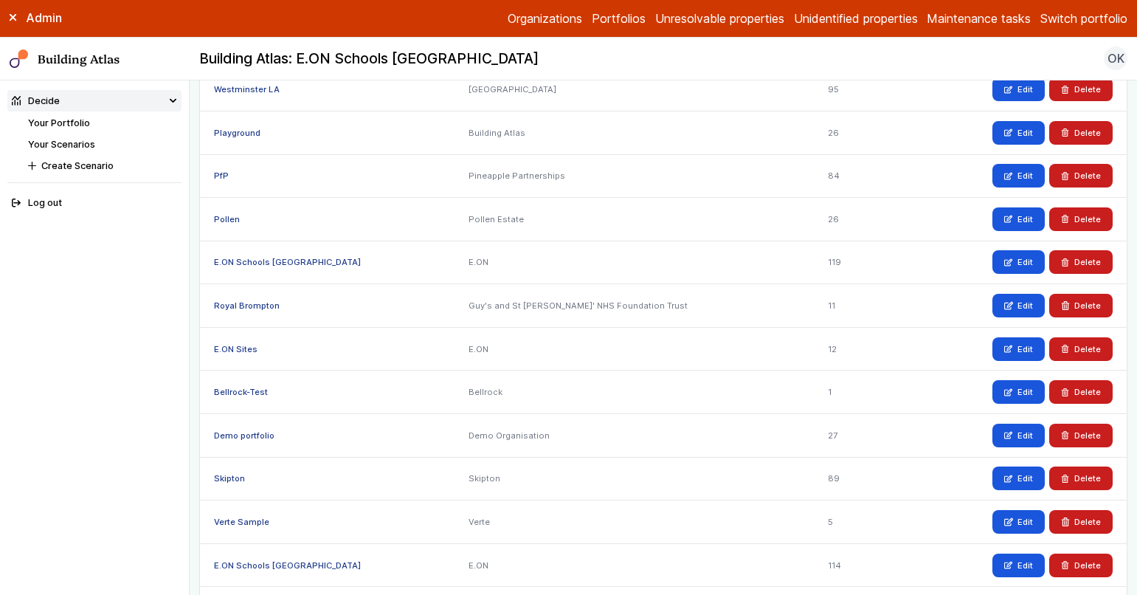
click at [233, 264] on link "E.ON Schools [GEOGRAPHIC_DATA]" at bounding box center [287, 262] width 147 height 10
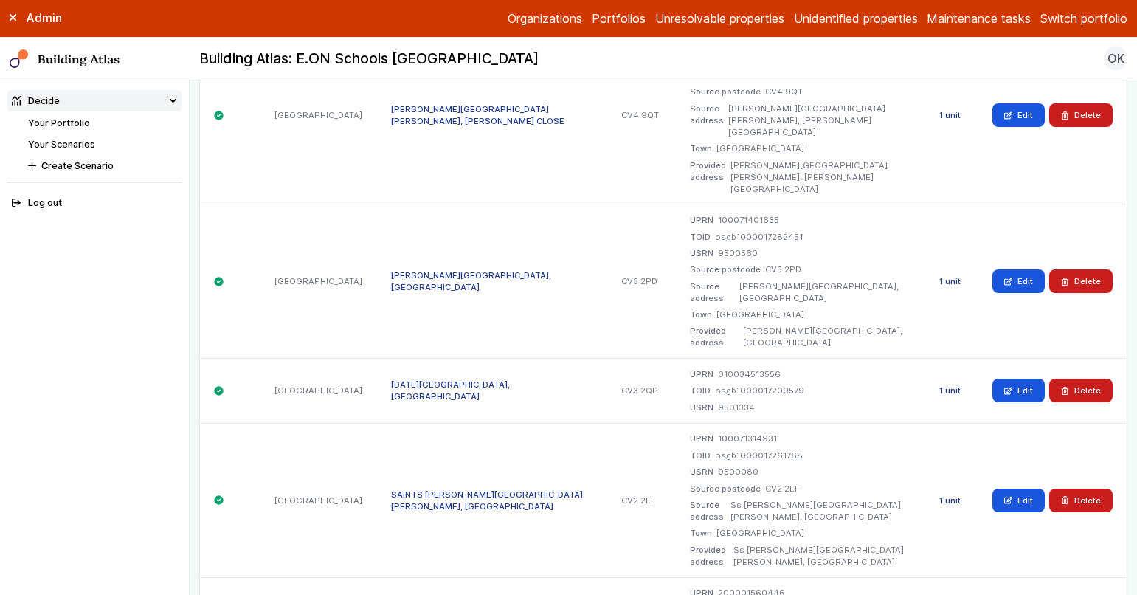
scroll to position [12138, 0]
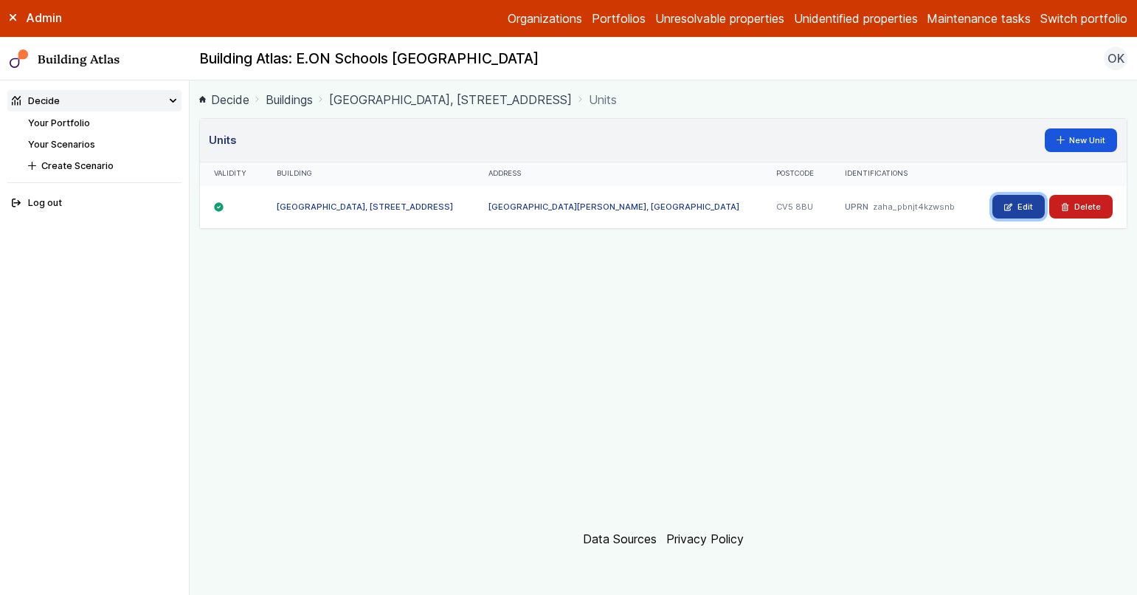
click at [1010, 212] on link "Edit" at bounding box center [1018, 207] width 52 height 24
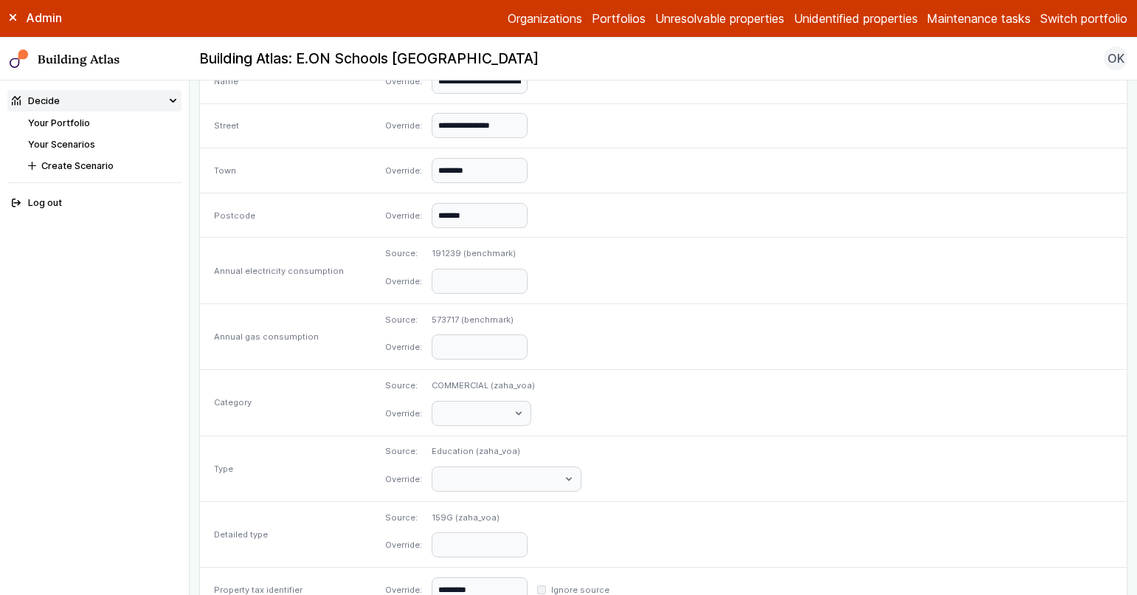
scroll to position [585, 0]
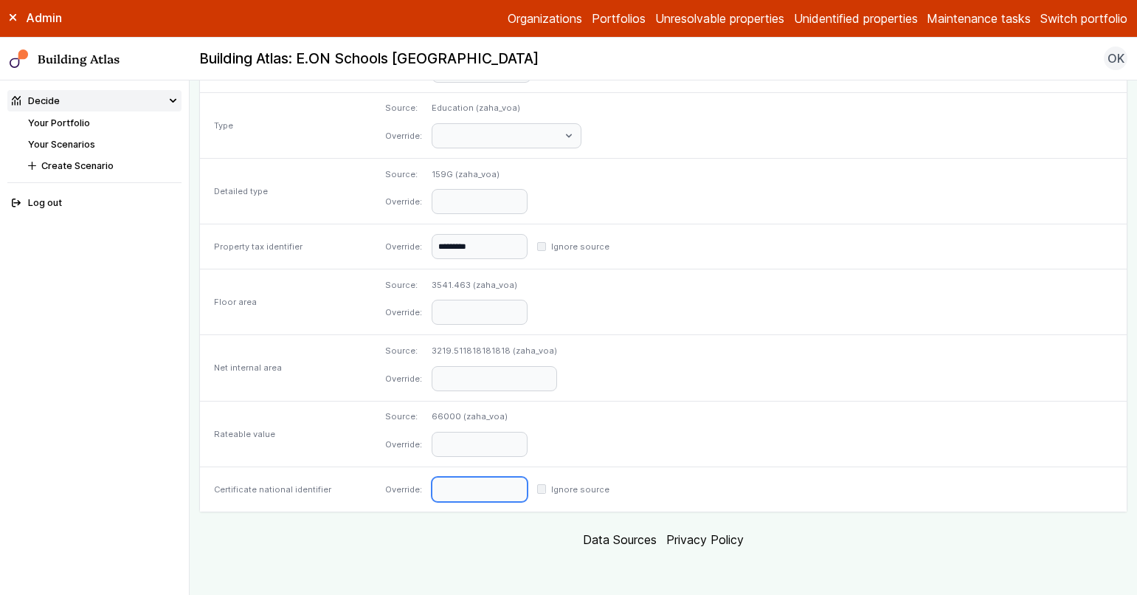
click at [527, 496] on input "text" at bounding box center [480, 489] width 96 height 25
paste input "**********"
type input "**********"
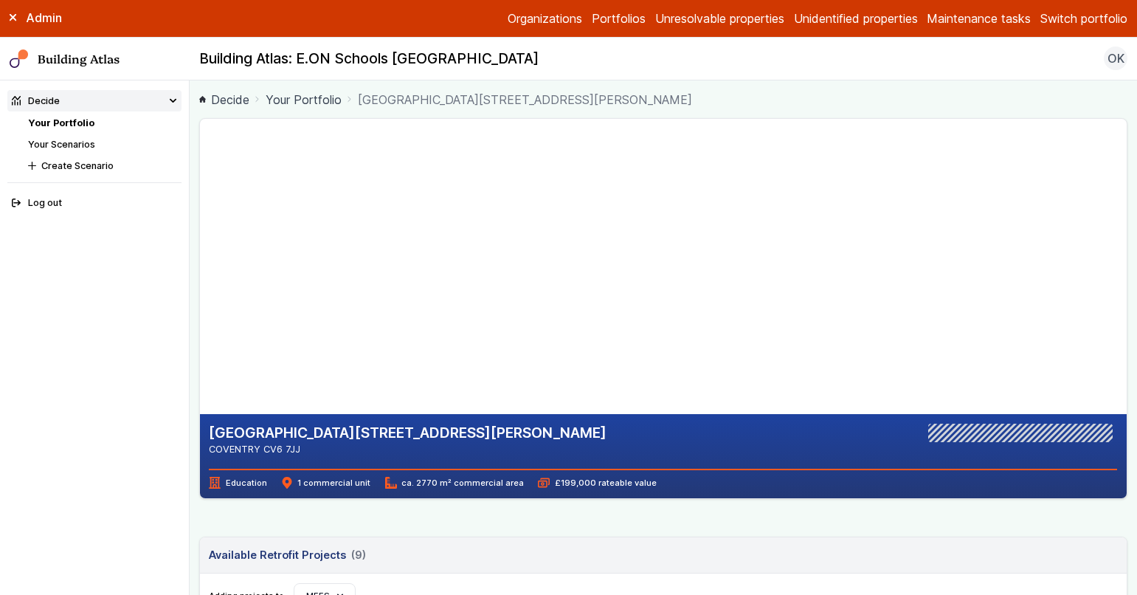
drag, startPoint x: 465, startPoint y: 165, endPoint x: 518, endPoint y: 280, distance: 126.8
click at [200, 280] on gmp-map-3d at bounding box center [200, 266] width 0 height 295
click at [72, 122] on link "Your Portfolio" at bounding box center [61, 122] width 66 height 11
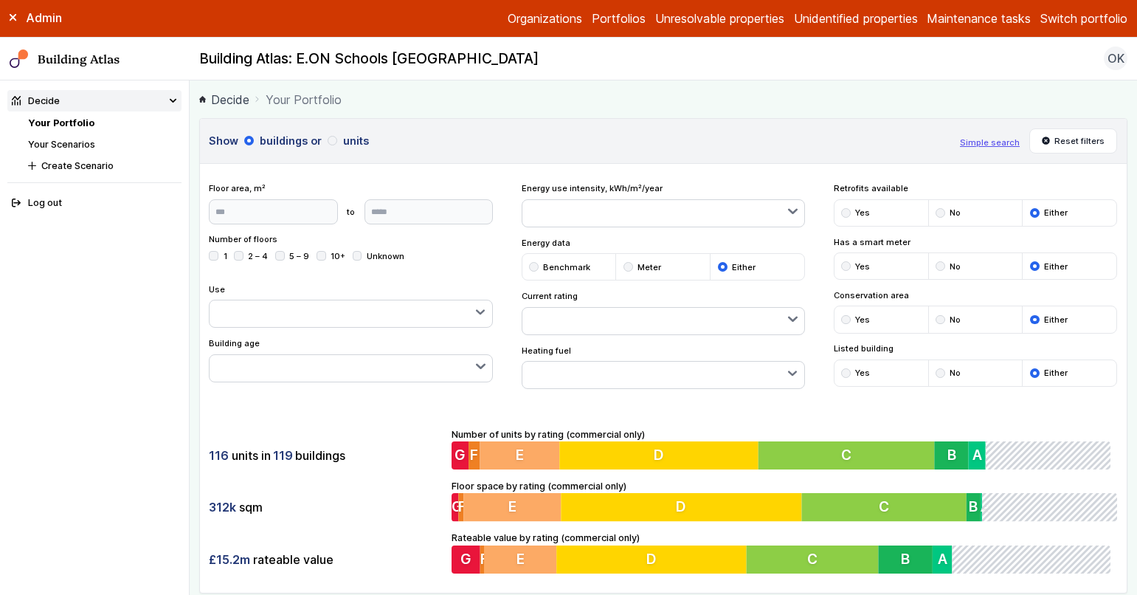
click at [841, 373] on div "submit" at bounding box center [846, 373] width 10 height 10
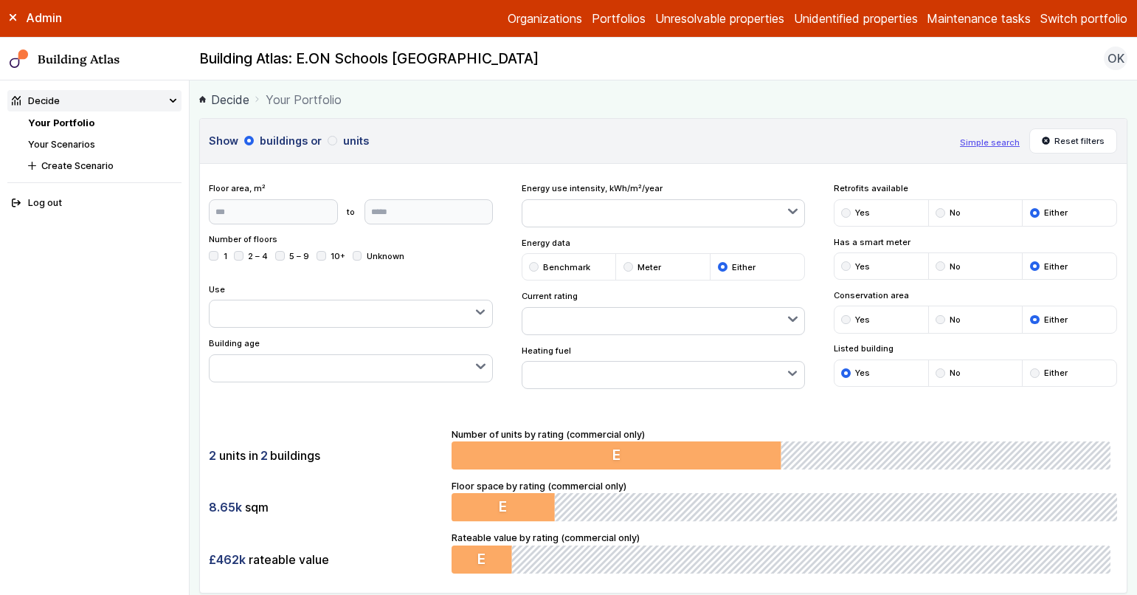
click at [1030, 373] on div "submit" at bounding box center [1035, 373] width 10 height 10
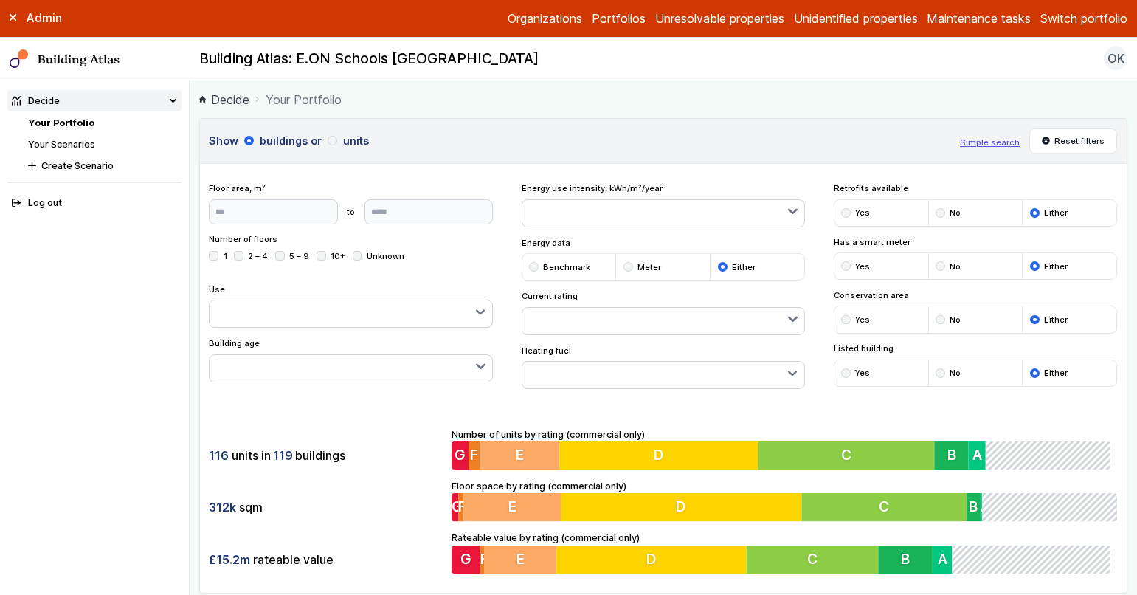
click at [841, 319] on div "submit" at bounding box center [846, 320] width 10 height 10
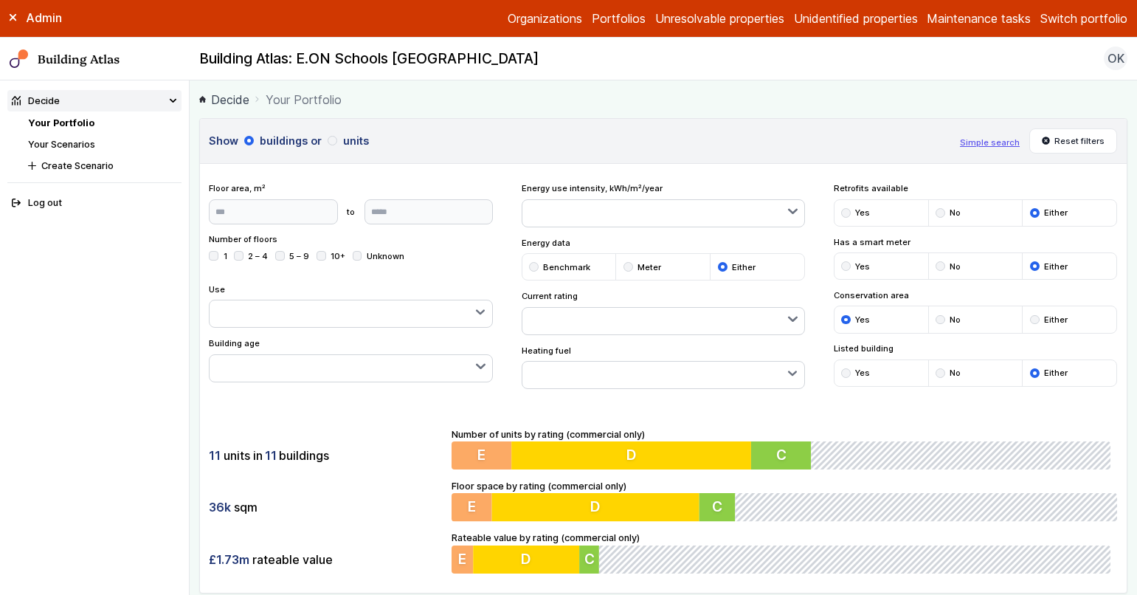
click at [801, 140] on h3 "Show buildings or units" at bounding box center [579, 141] width 741 height 16
click at [1030, 319] on div "submit" at bounding box center [1035, 320] width 10 height 10
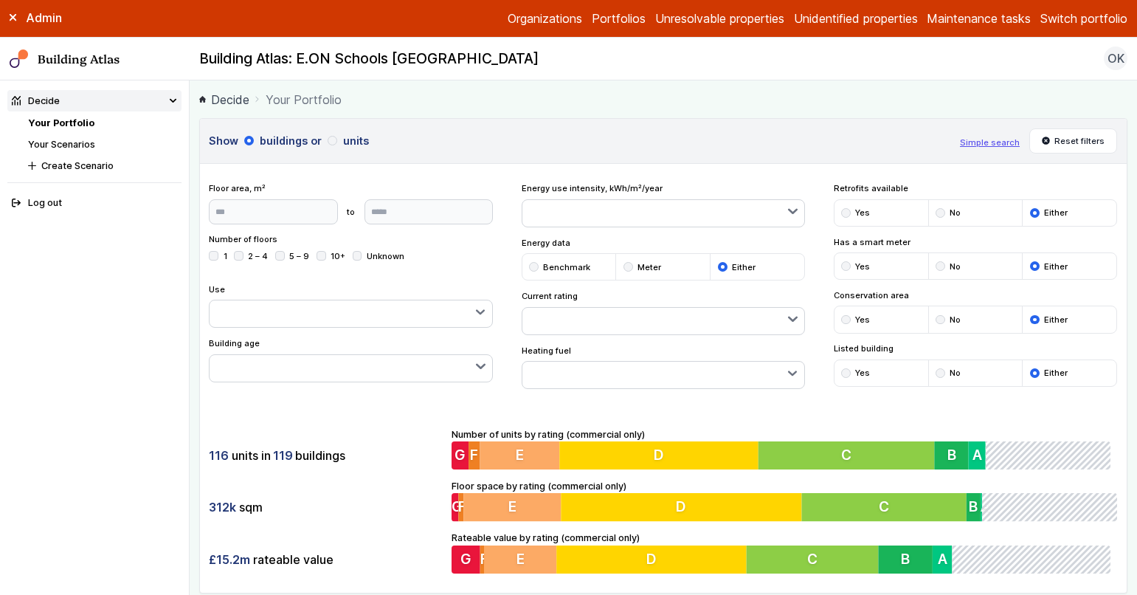
click at [1100, 418] on div "116 units in 119 buildings 312k sqm £15.2m rateable value Number of units by ra…" at bounding box center [663, 500] width 927 height 184
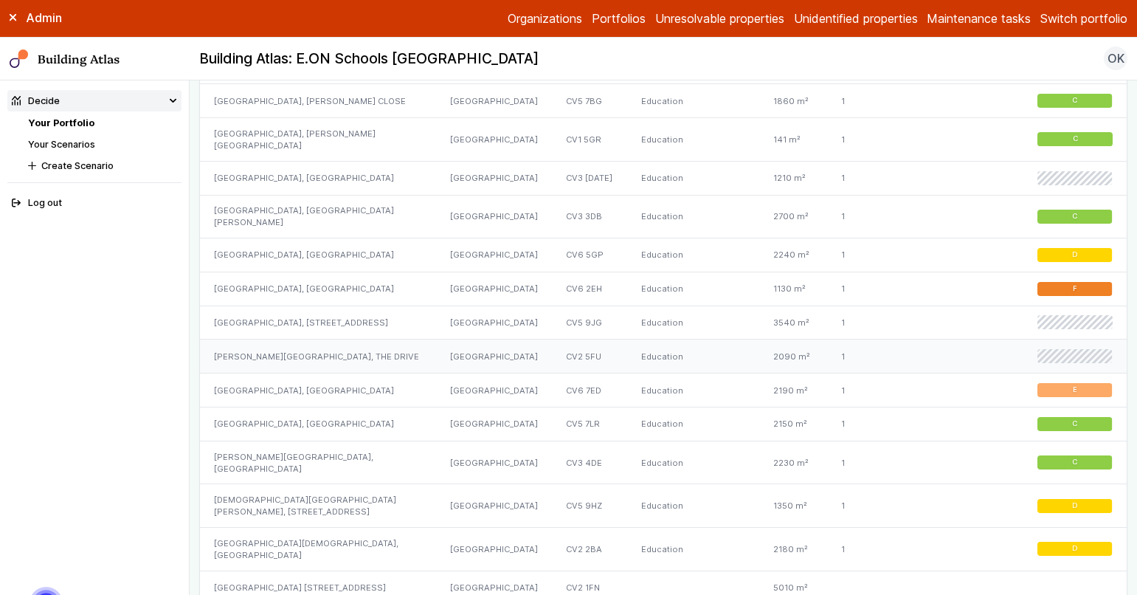
scroll to position [1025, 0]
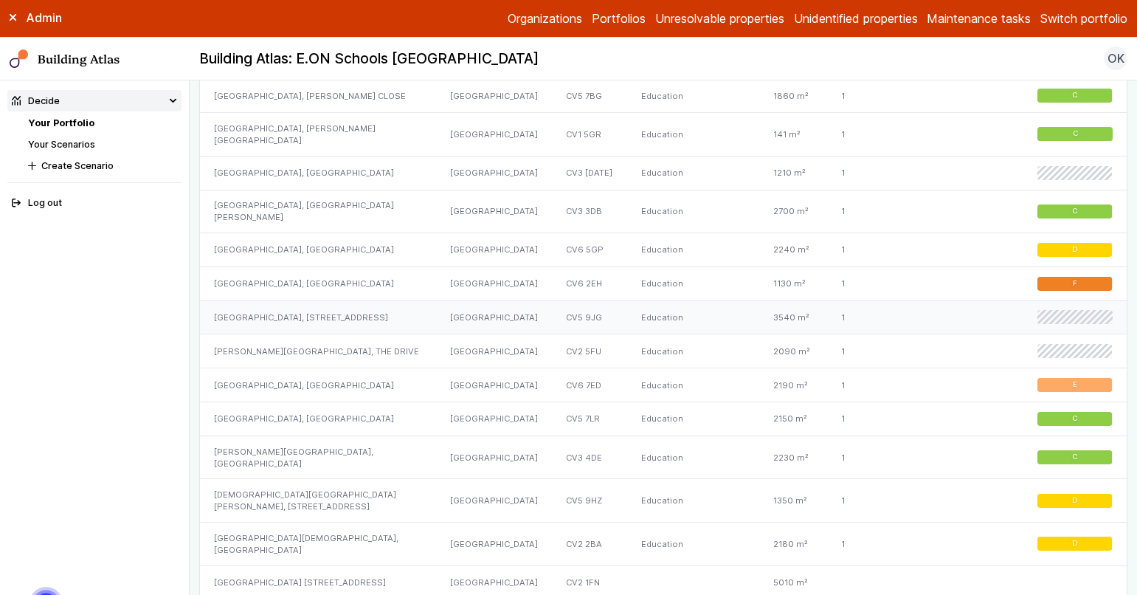
click at [400, 316] on div "[GEOGRAPHIC_DATA], [STREET_ADDRESS]" at bounding box center [318, 317] width 236 height 34
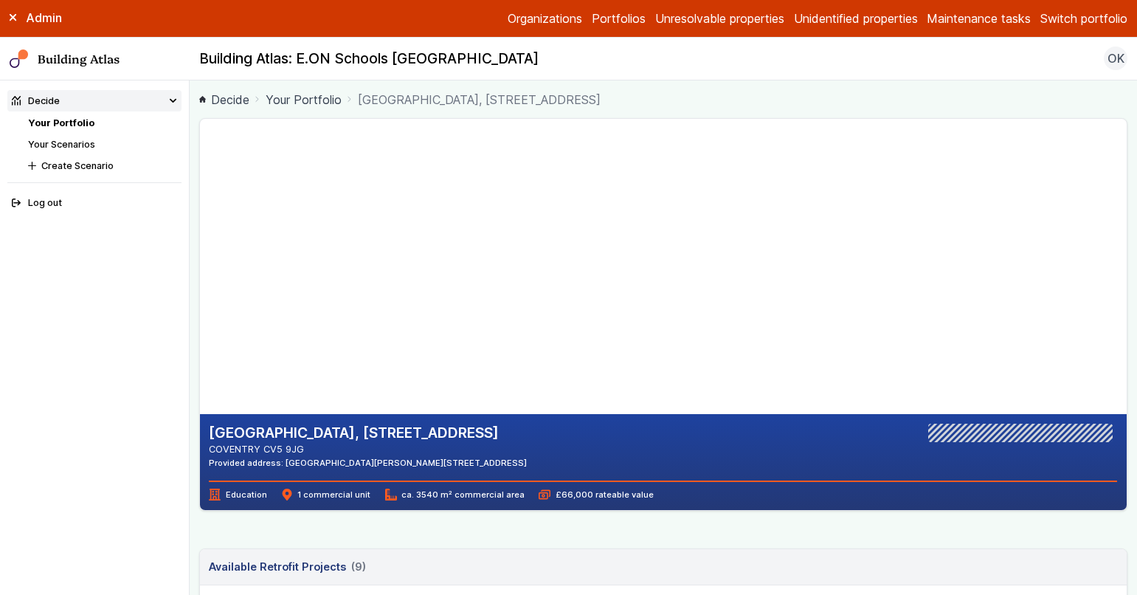
drag, startPoint x: 553, startPoint y: 461, endPoint x: 480, endPoint y: 461, distance: 73.8
click at [480, 461] on div "Provided address: [GEOGRAPHIC_DATA][PERSON_NAME][STREET_ADDRESS]" at bounding box center [368, 463] width 318 height 12
copy div "CV5 9JG"
drag, startPoint x: 368, startPoint y: 155, endPoint x: 418, endPoint y: 285, distance: 139.2
click at [200, 285] on gmp-map-3d at bounding box center [200, 266] width 0 height 295
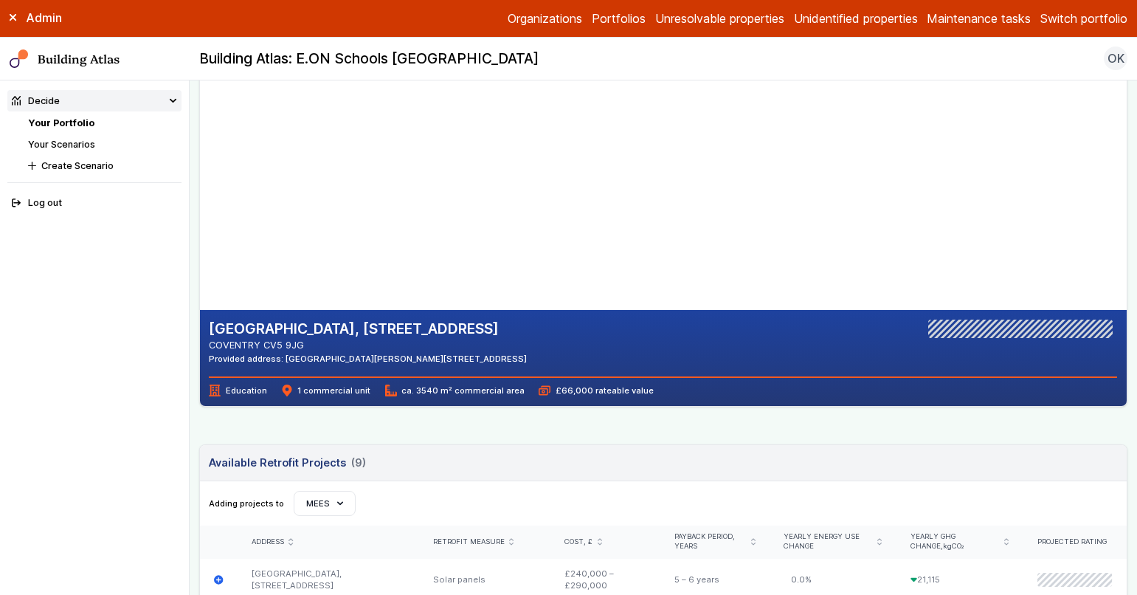
scroll to position [101, 0]
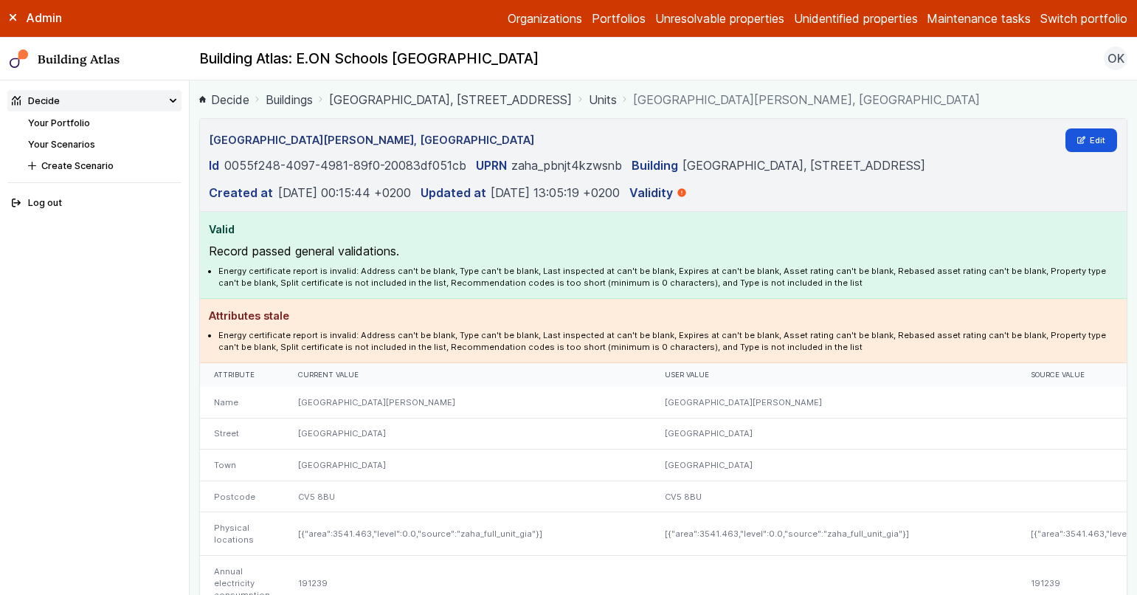
click at [391, 315] on h4 "Attributes stale" at bounding box center [663, 316] width 908 height 16
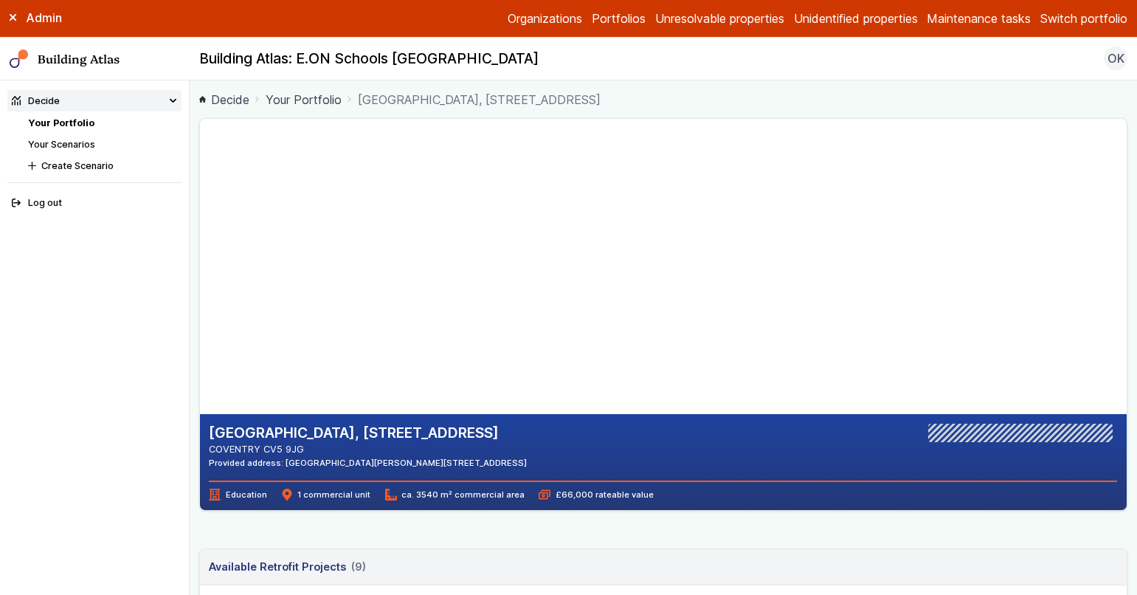
click at [73, 120] on link "Your Portfolio" at bounding box center [61, 122] width 66 height 11
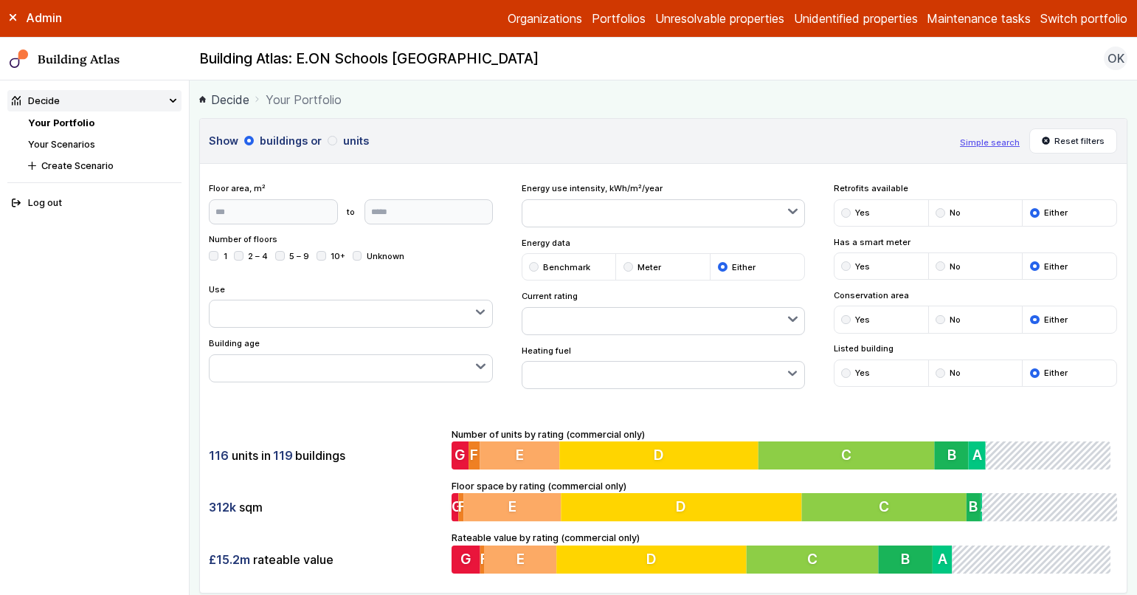
click at [395, 418] on div "116 units in 119 buildings 312k sqm £15.2m rateable value Number of units by ra…" at bounding box center [663, 500] width 927 height 184
click at [841, 316] on div "submit" at bounding box center [846, 320] width 10 height 10
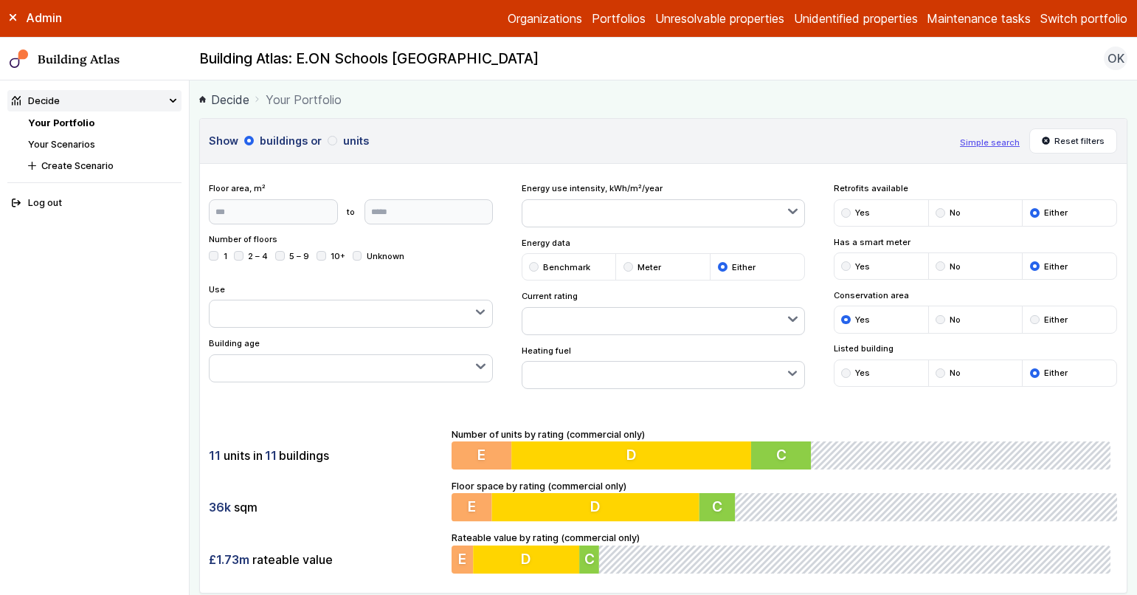
click button "button"
click div "submit"
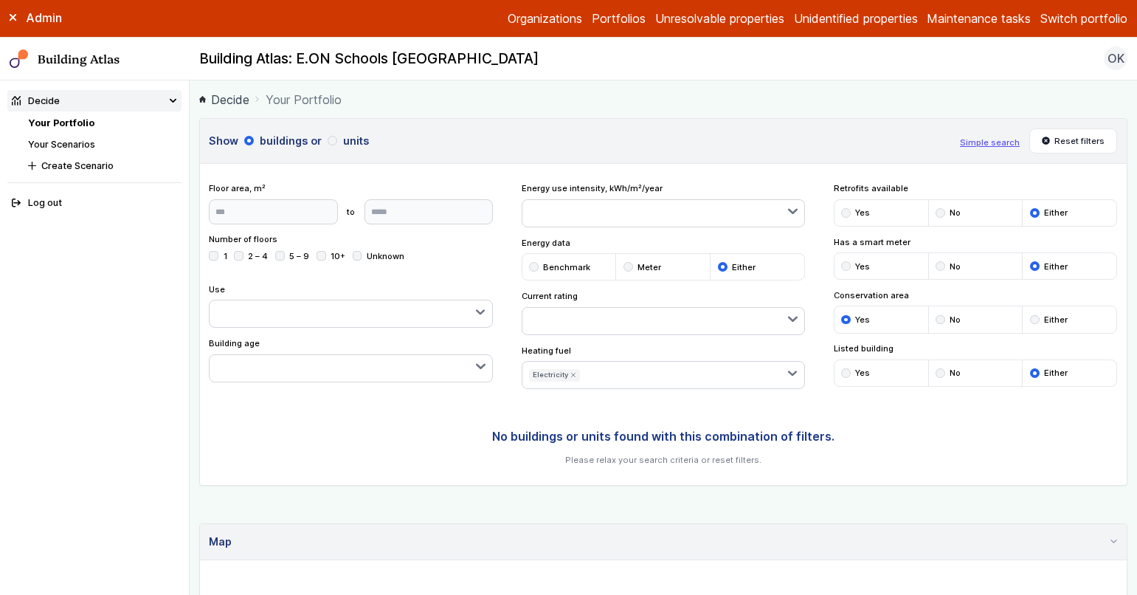
click icon "submit"
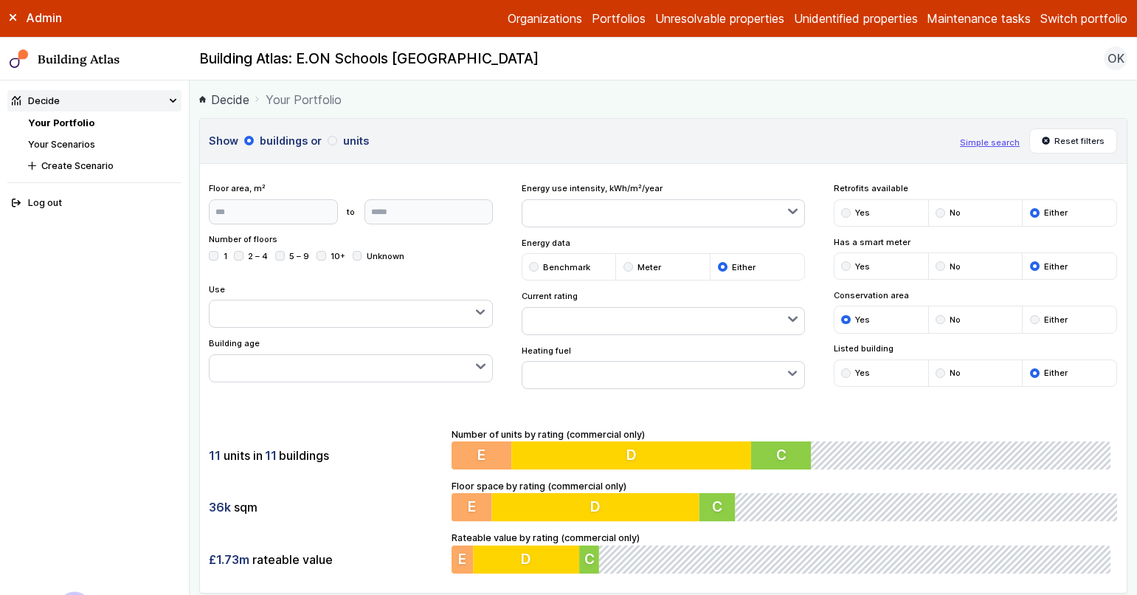
click div "Show buildings or units Simple search Reset filters Floor area, m² to Update Nu…"
click div "submit"
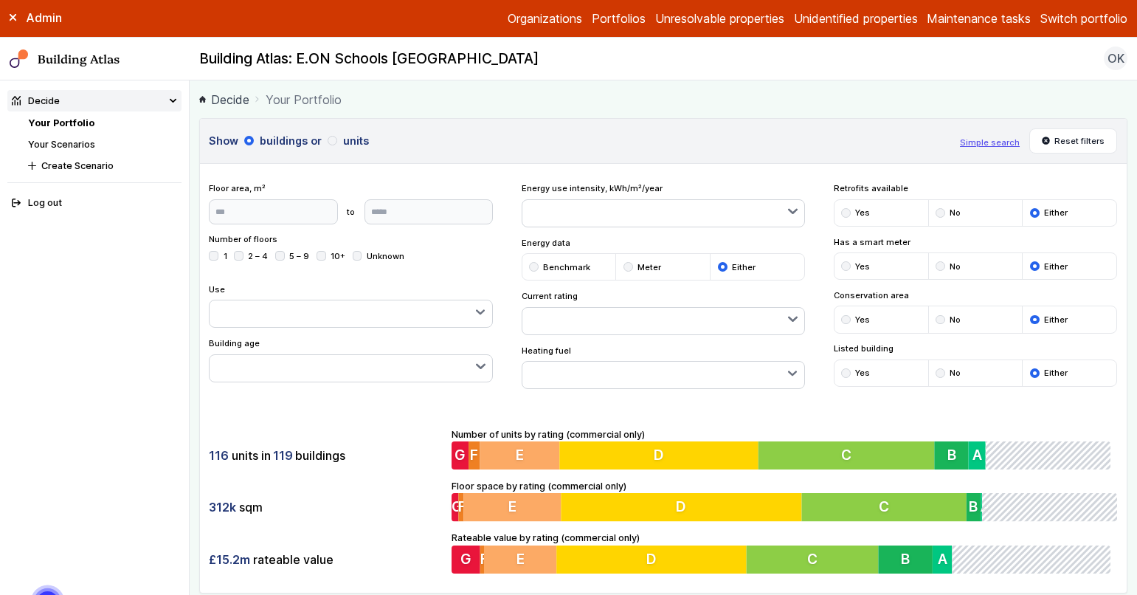
click div "116 units in 119 buildings 312k sqm £15.2m rateable value Number of units by ra…"
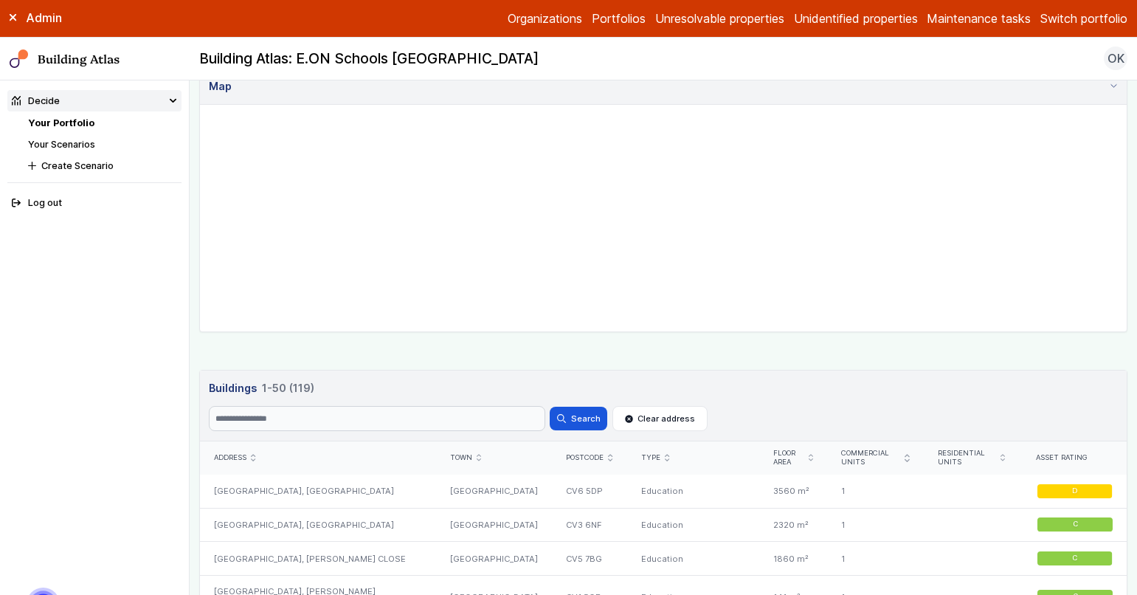
scroll to position [316, 0]
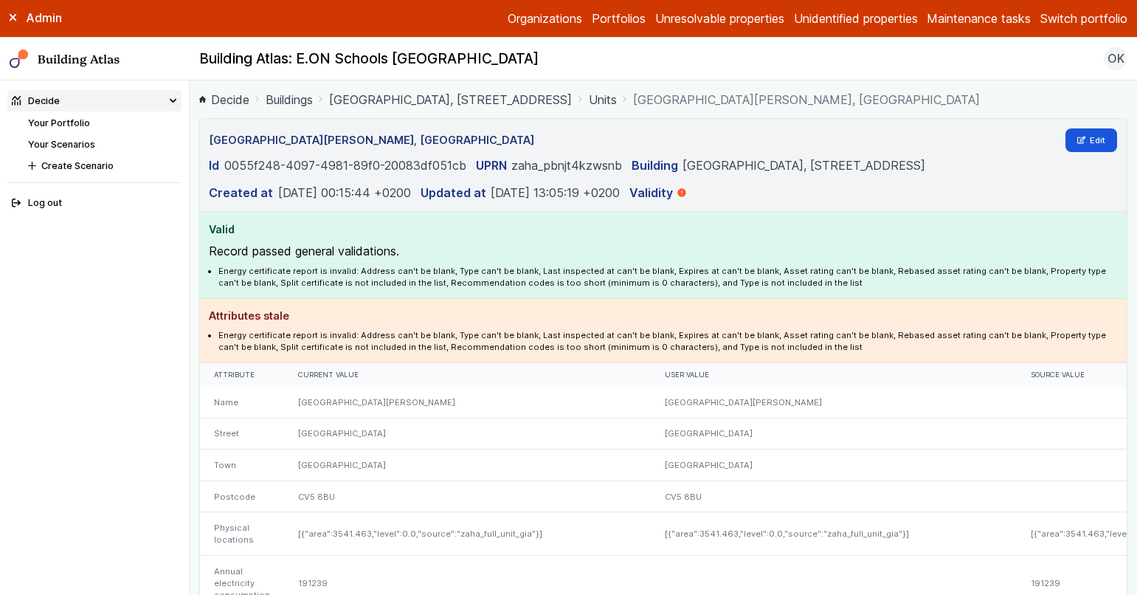
click at [71, 117] on li "Your Portfolio" at bounding box center [104, 123] width 153 height 14
click at [77, 125] on link "Your Portfolio" at bounding box center [59, 122] width 62 height 11
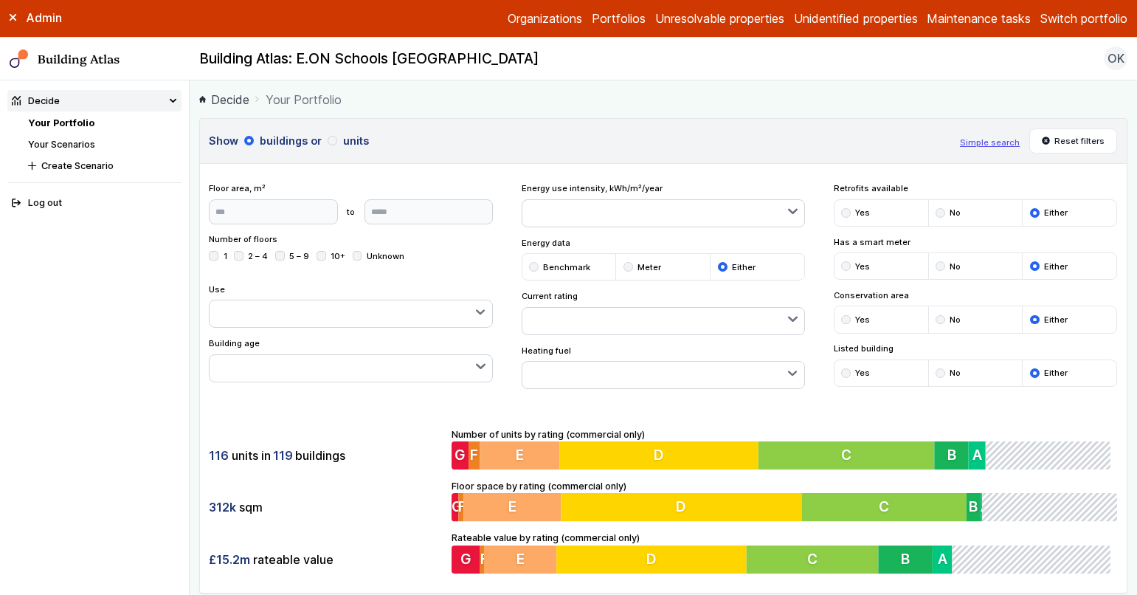
click at [73, 142] on link "Your Scenarios" at bounding box center [61, 144] width 67 height 11
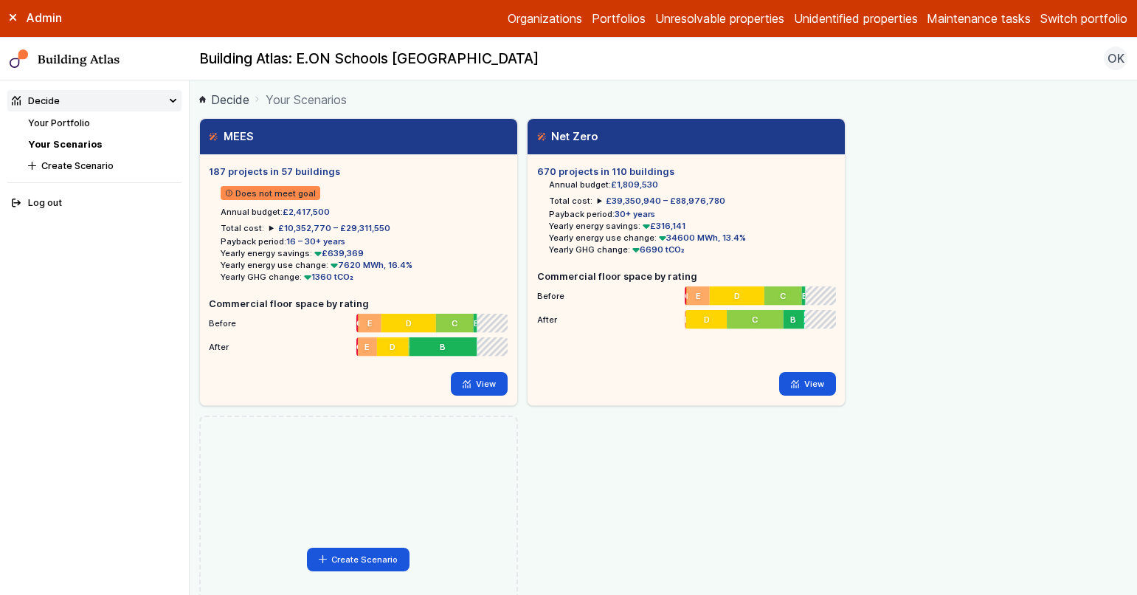
click at [595, 469] on div "MEES 187 projects in 57 buildings Does not meet goal Annual budget: £2,417,500 …" at bounding box center [663, 410] width 929 height 585
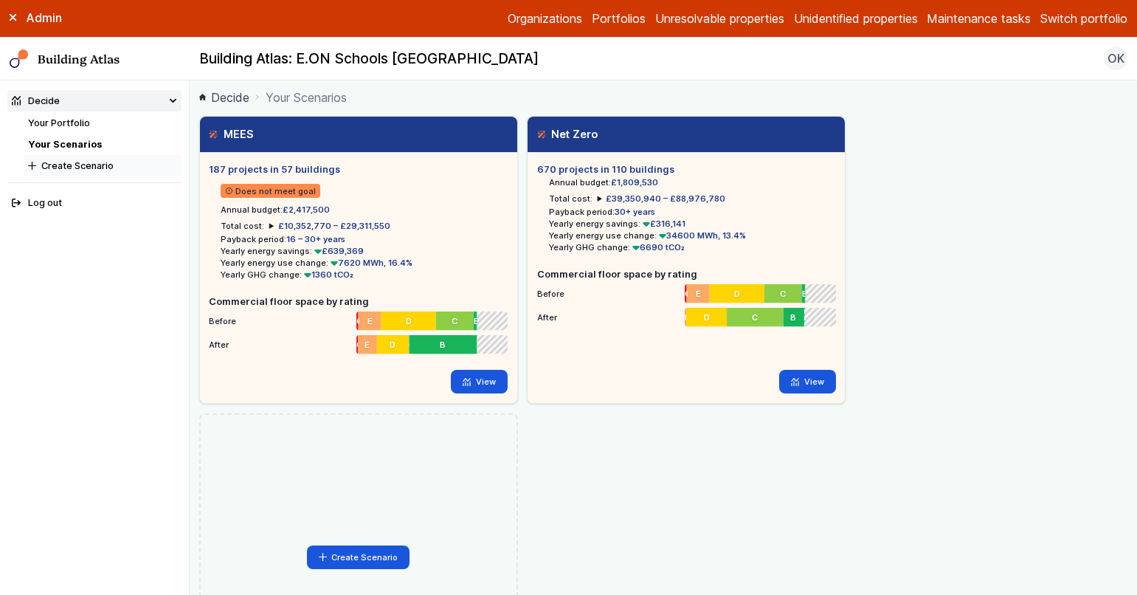
scroll to position [3, 0]
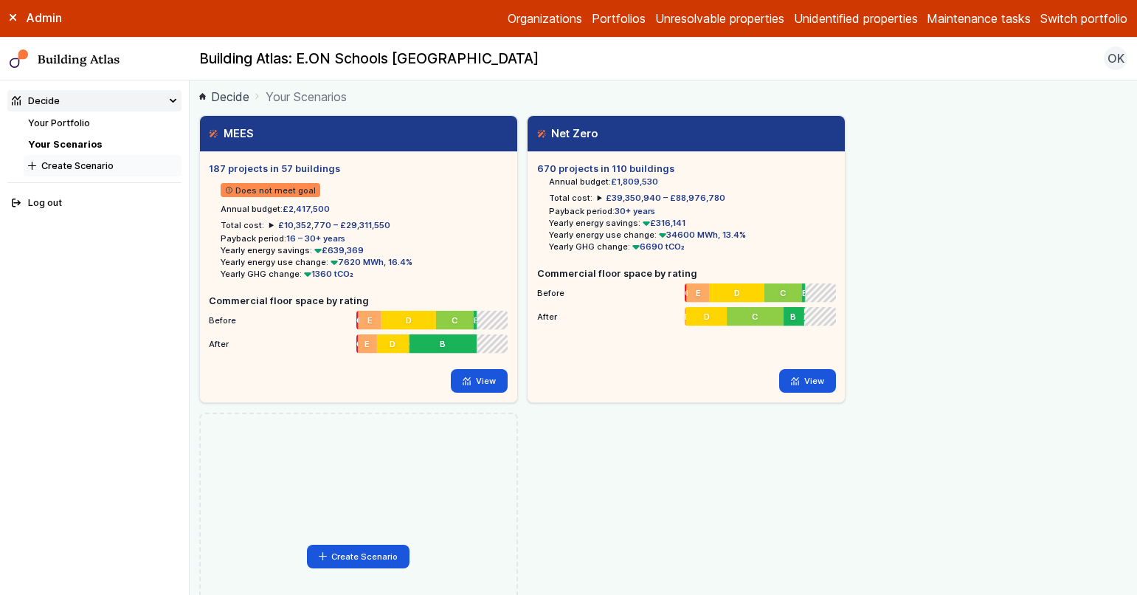
click at [69, 167] on button "Create Scenario" at bounding box center [103, 165] width 158 height 21
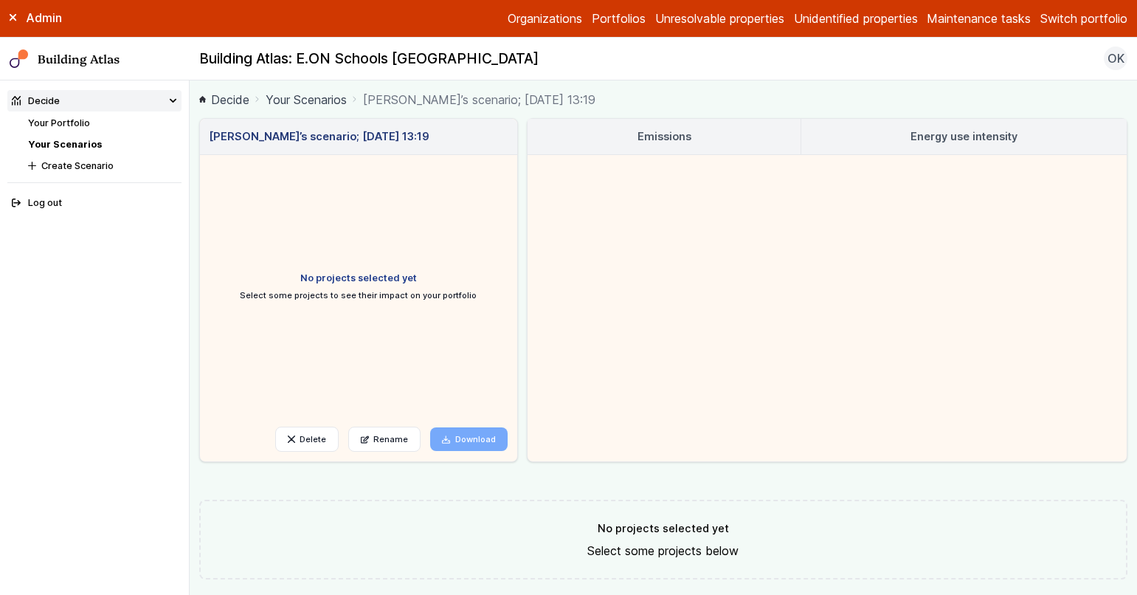
click at [564, 474] on div "Olga Khroustaleva’s scenario; 12 Aug 13:19 No projects selected yet Select some…" at bounding box center [663, 386] width 929 height 536
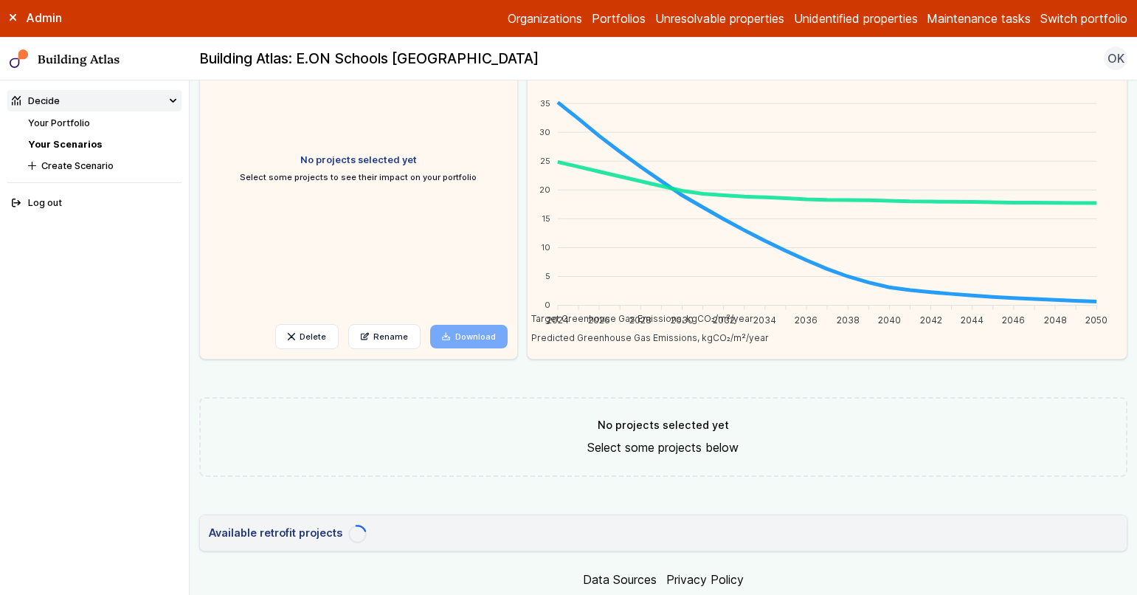
scroll to position [173, 0]
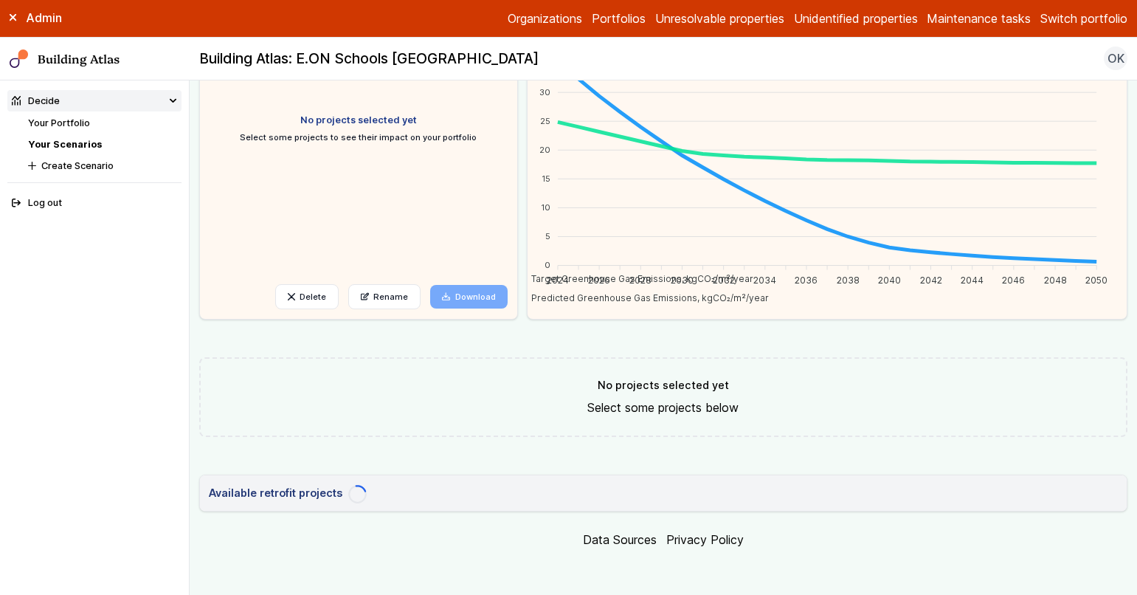
click at [496, 457] on div "Olga Khroustaleva’s scenario; 12 Aug 13:19 No projects selected yet Select some…" at bounding box center [663, 228] width 929 height 567
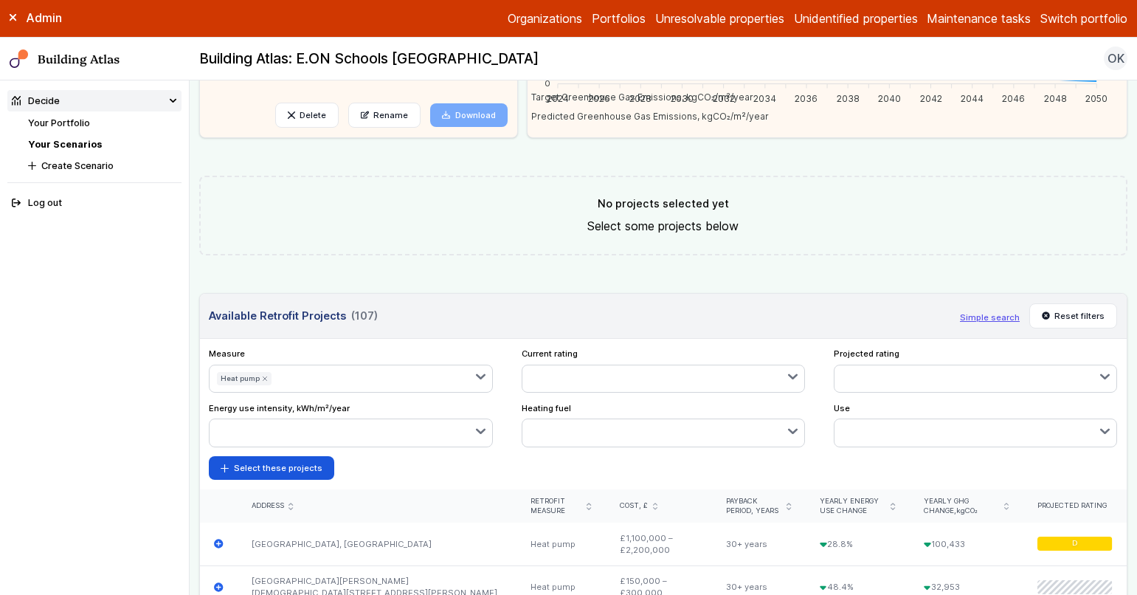
scroll to position [570, 0]
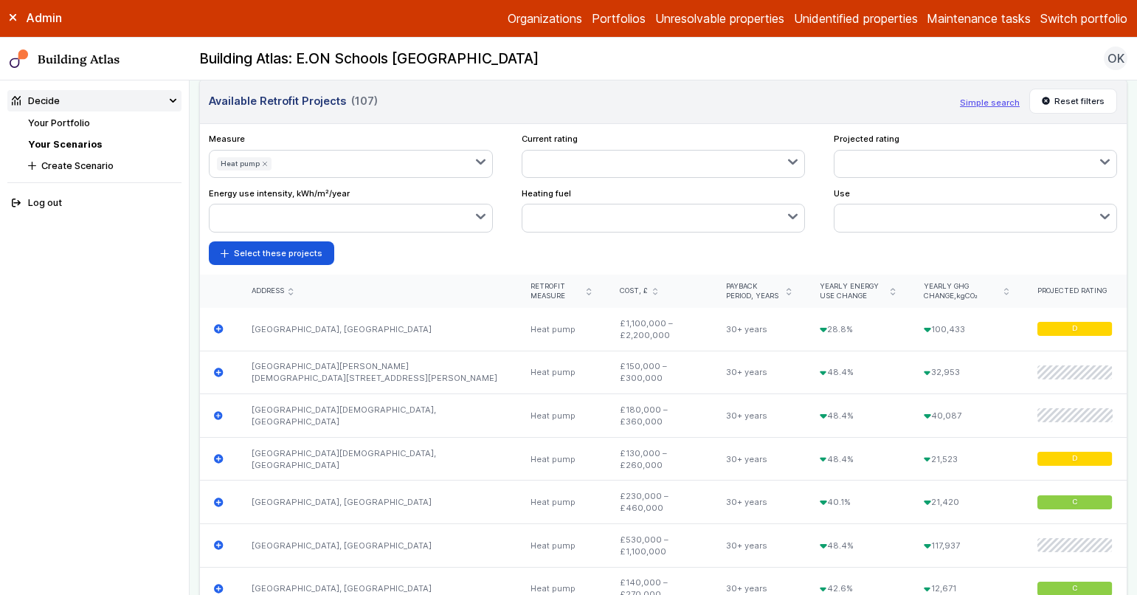
click at [263, 162] on icon "submit" at bounding box center [265, 164] width 4 height 4
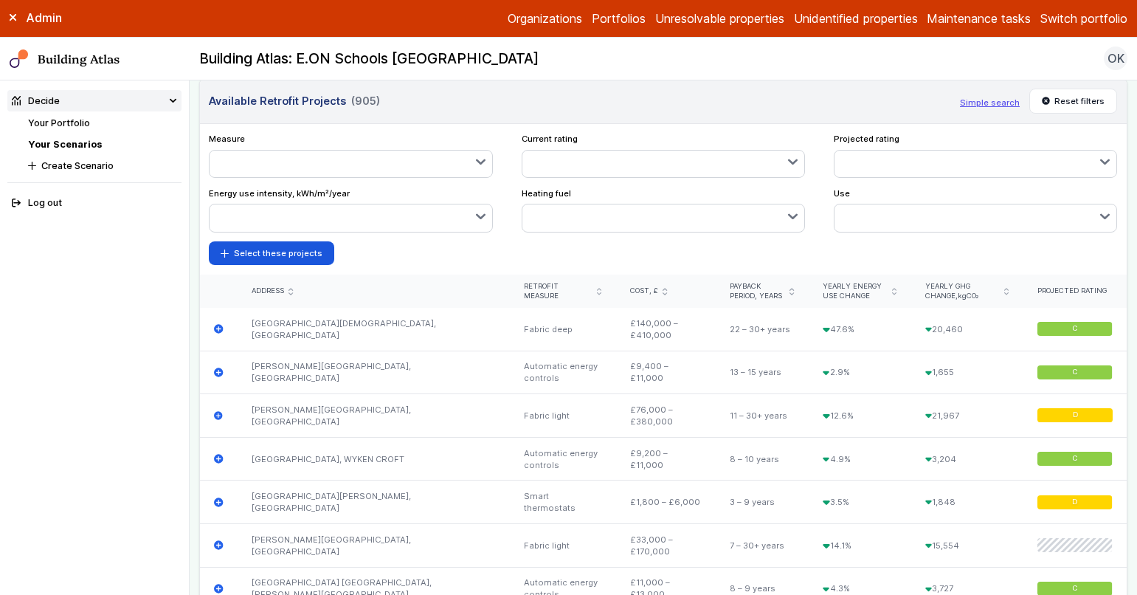
click at [476, 164] on icon "button" at bounding box center [481, 162] width 10 height 10
click at [0, 0] on span "LED lighting" at bounding box center [0, 0] width 0 height 0
click at [481, 264] on div "Measure LED lighting Get a new EPC Energy monitoring Fabric light Heat pump Fab…" at bounding box center [663, 199] width 927 height 151
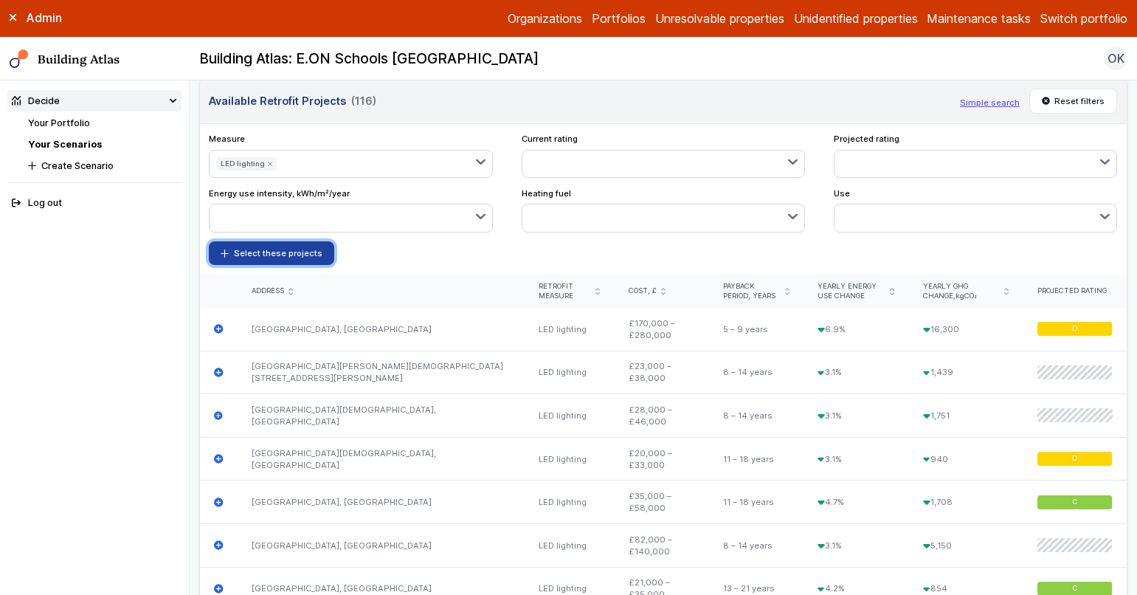
click at [290, 251] on button "Select these projects" at bounding box center [271, 253] width 125 height 24
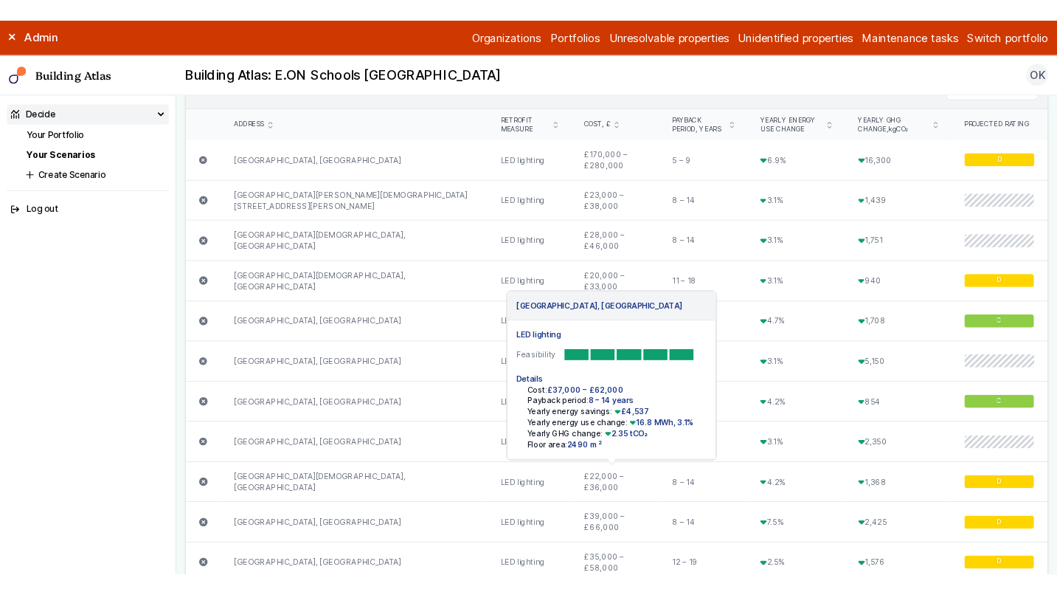
scroll to position [0, 0]
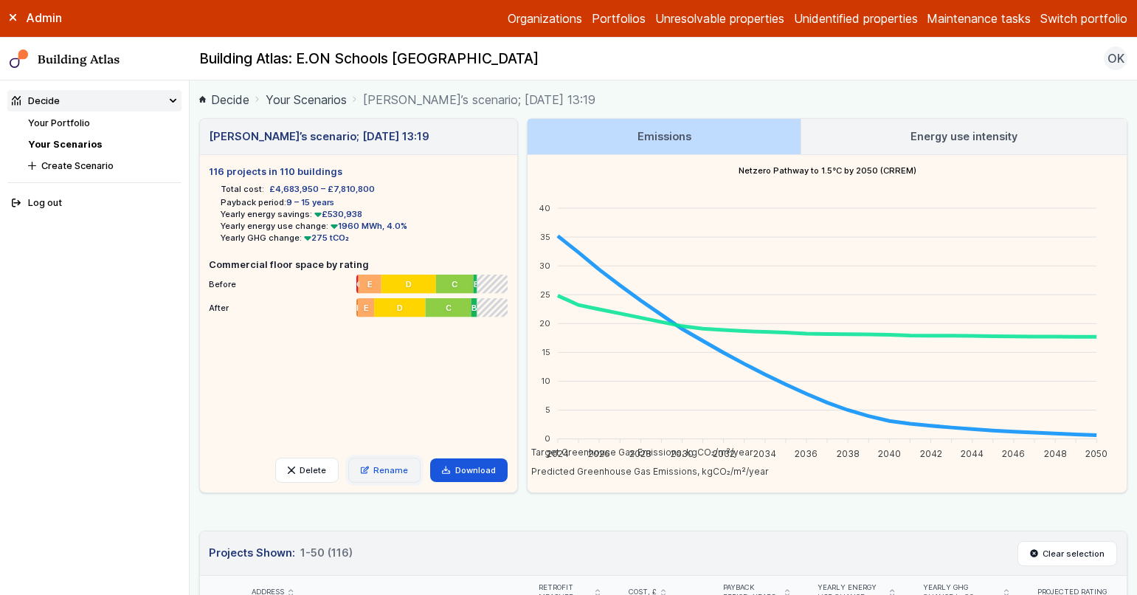
click at [381, 470] on link "Rename" at bounding box center [384, 469] width 73 height 25
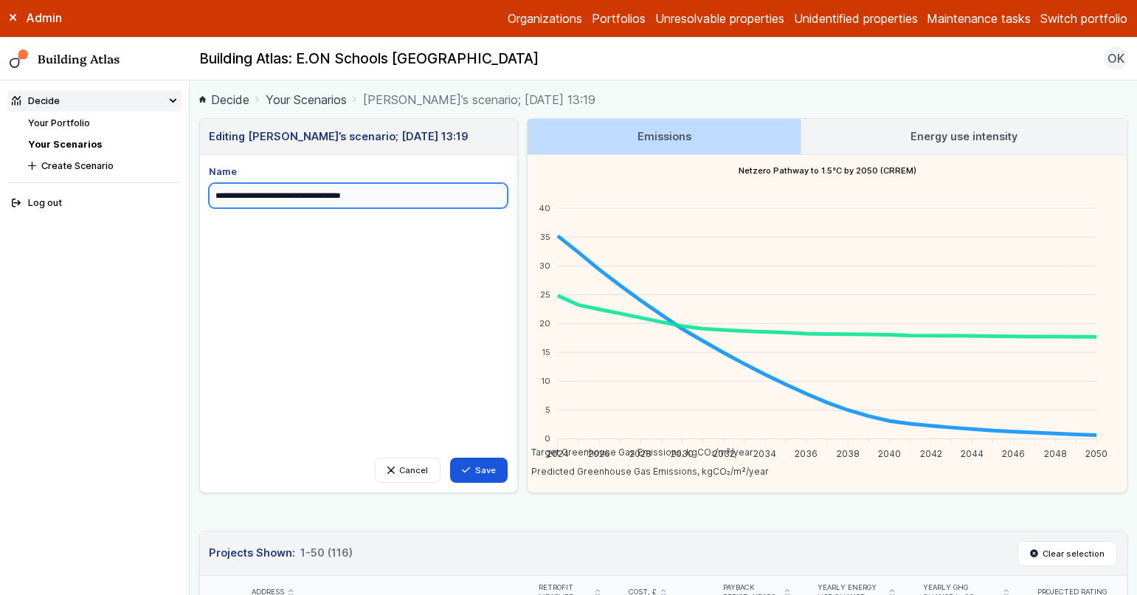
click at [324, 196] on input "**********" at bounding box center [358, 195] width 298 height 25
type input "**********"
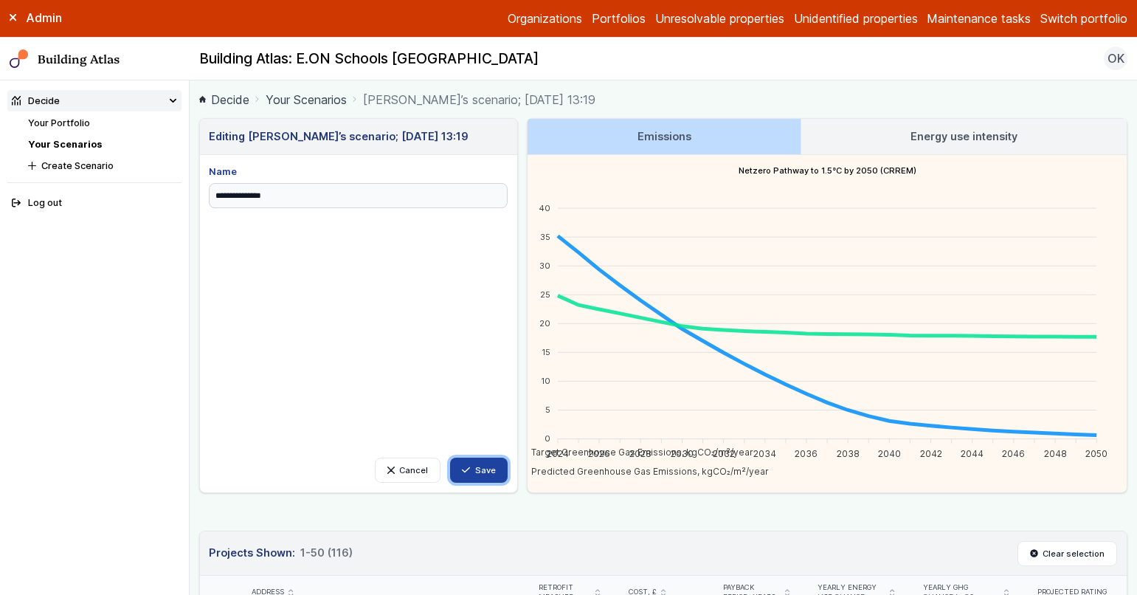
click at [485, 463] on button "Save" at bounding box center [479, 469] width 58 height 25
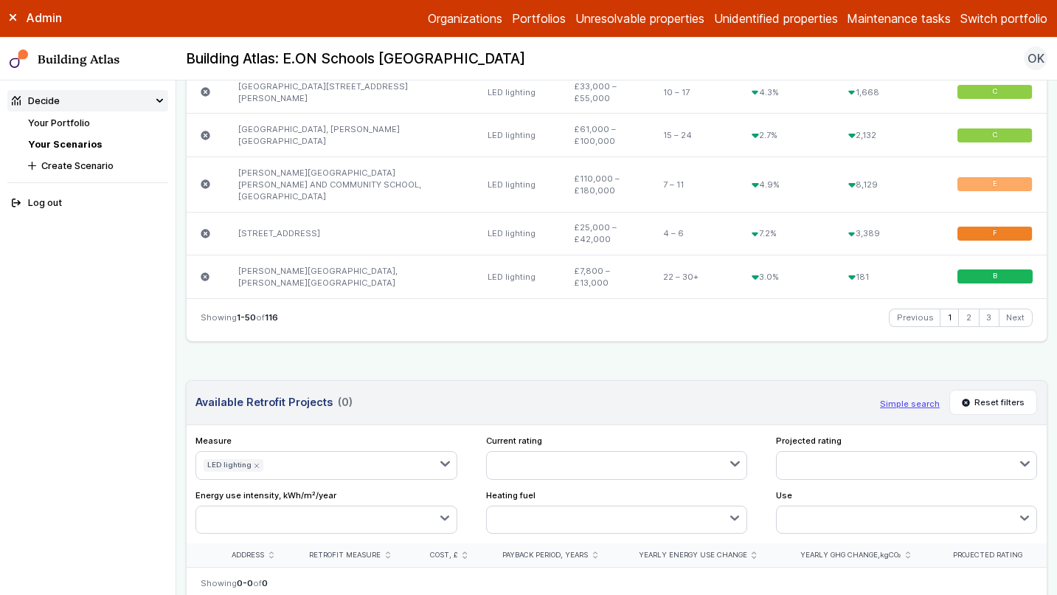
scroll to position [2674, 0]
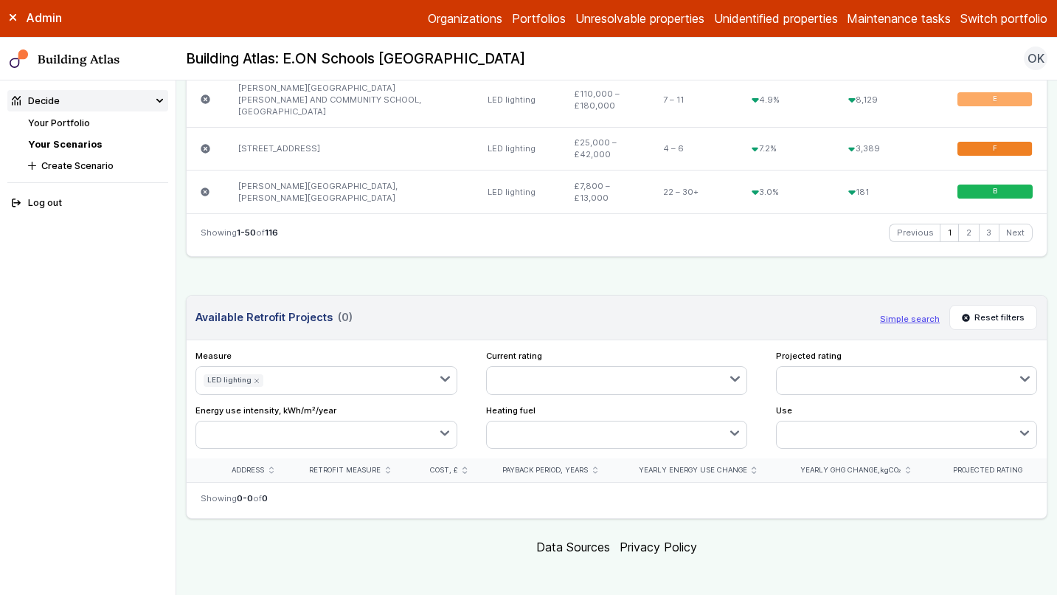
click at [254, 378] on icon "submit" at bounding box center [257, 381] width 6 height 6
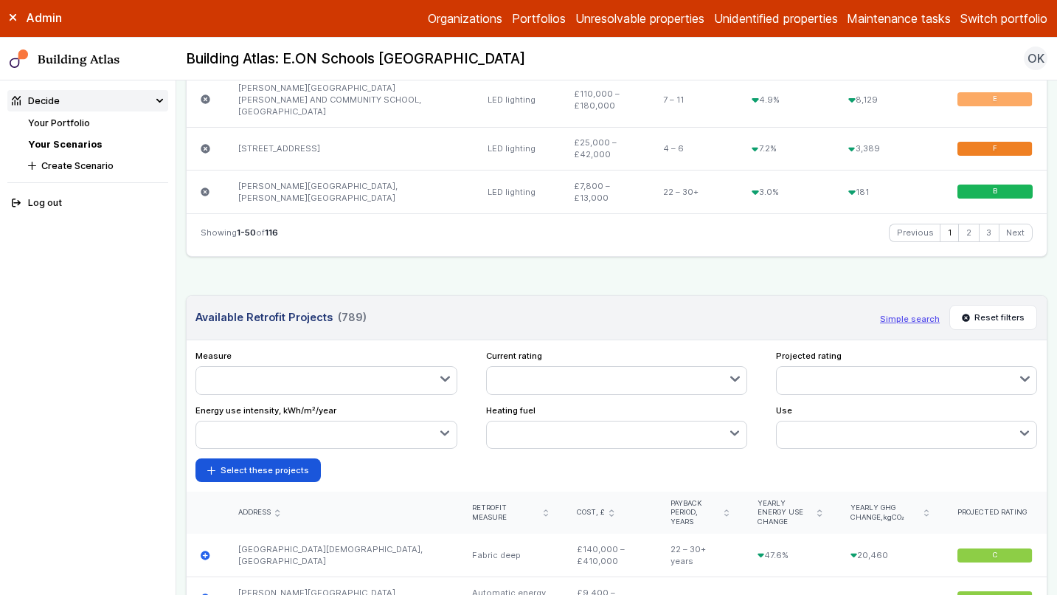
click at [74, 124] on link "Your Portfolio" at bounding box center [59, 122] width 62 height 11
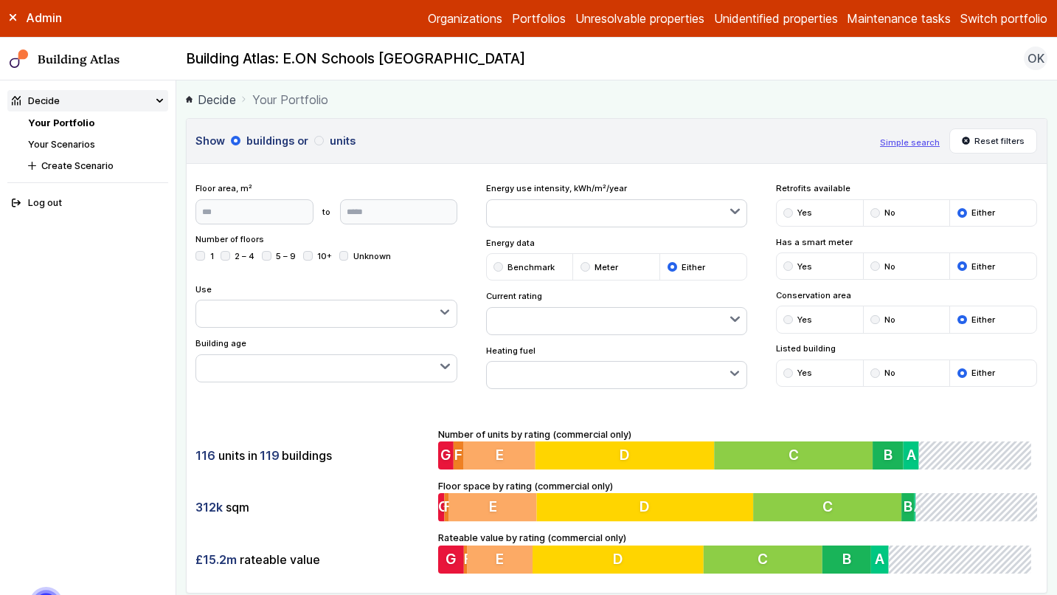
click at [58, 141] on link "Your Scenarios" at bounding box center [61, 144] width 67 height 11
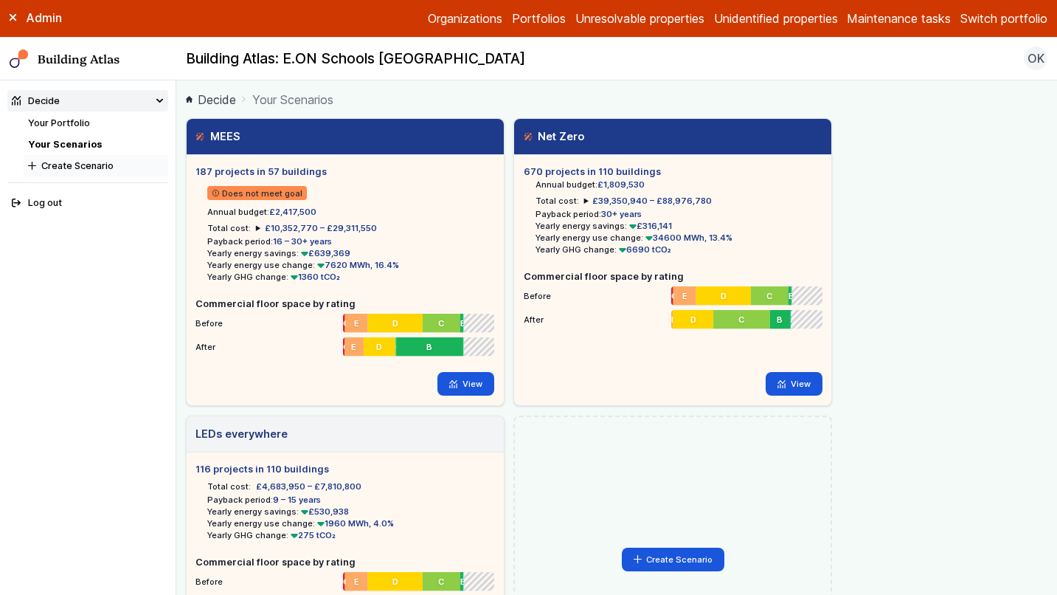
click at [77, 164] on button "Create Scenario" at bounding box center [96, 165] width 145 height 21
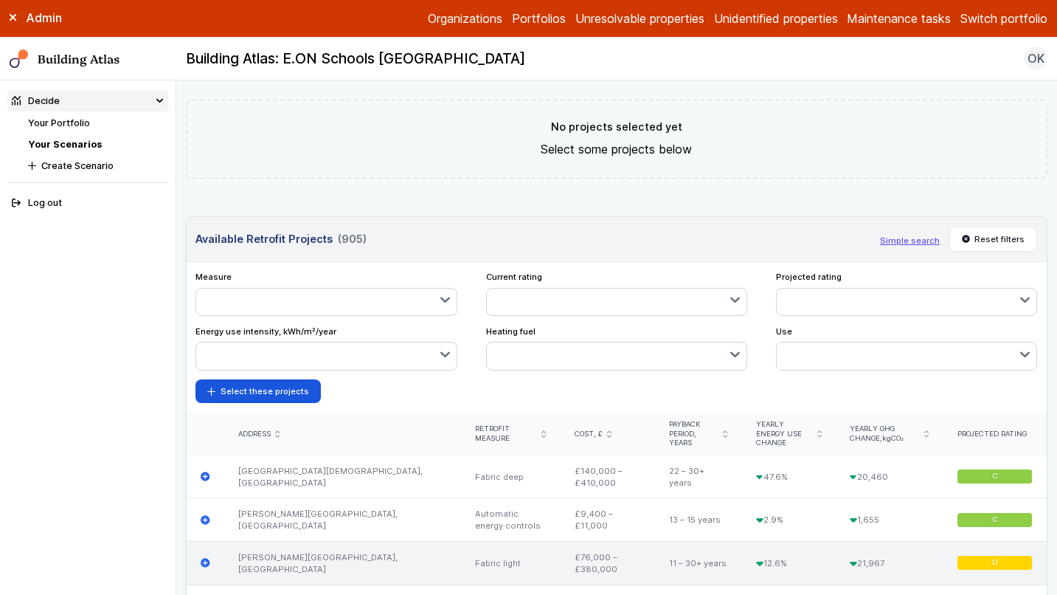
scroll to position [515, 0]
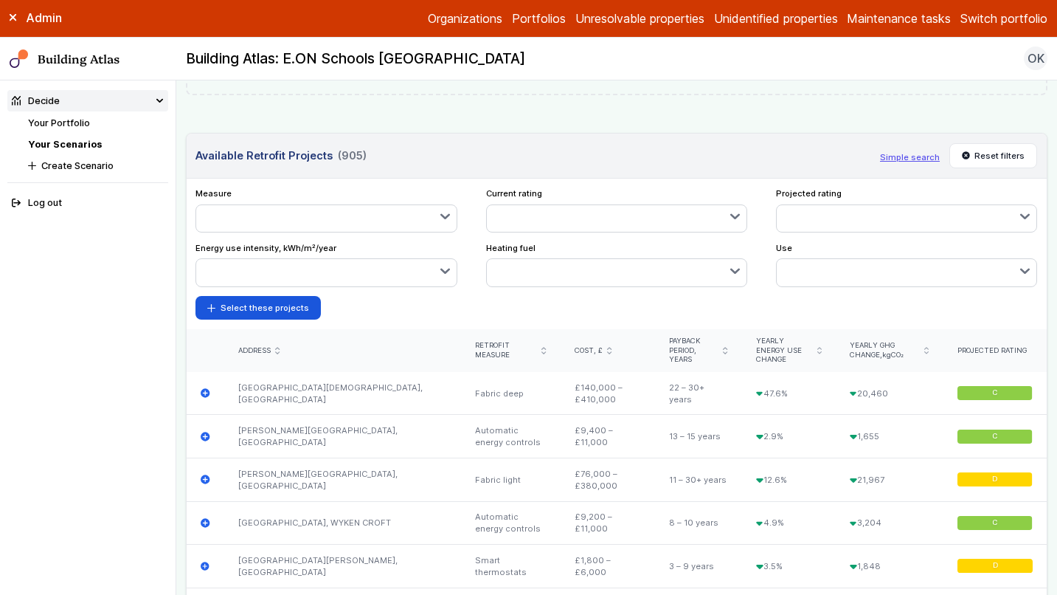
click at [723, 347] on icon "submit" at bounding box center [725, 350] width 4 height 7
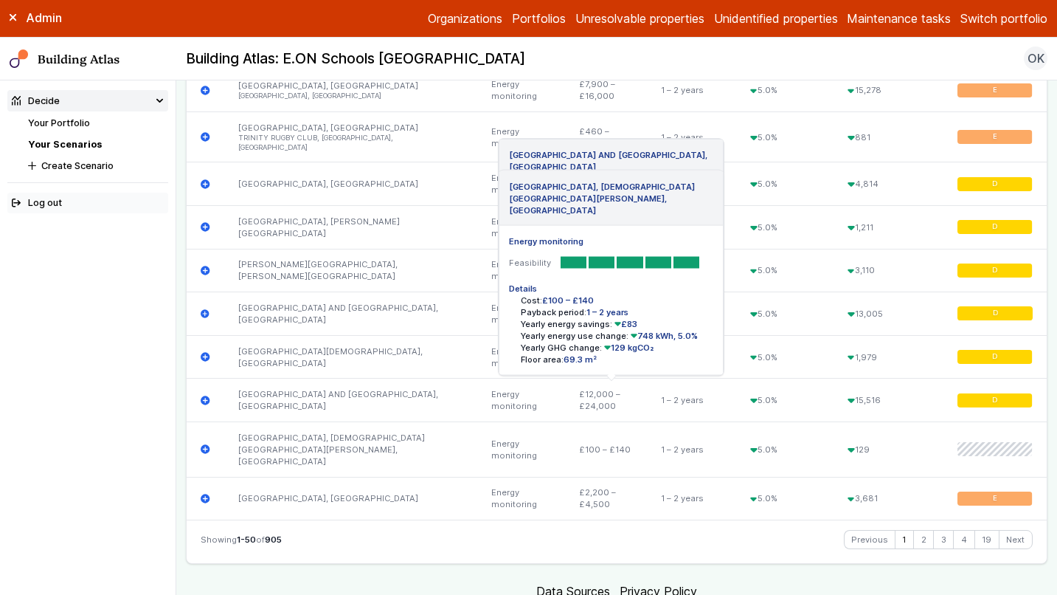
scroll to position [2553, 0]
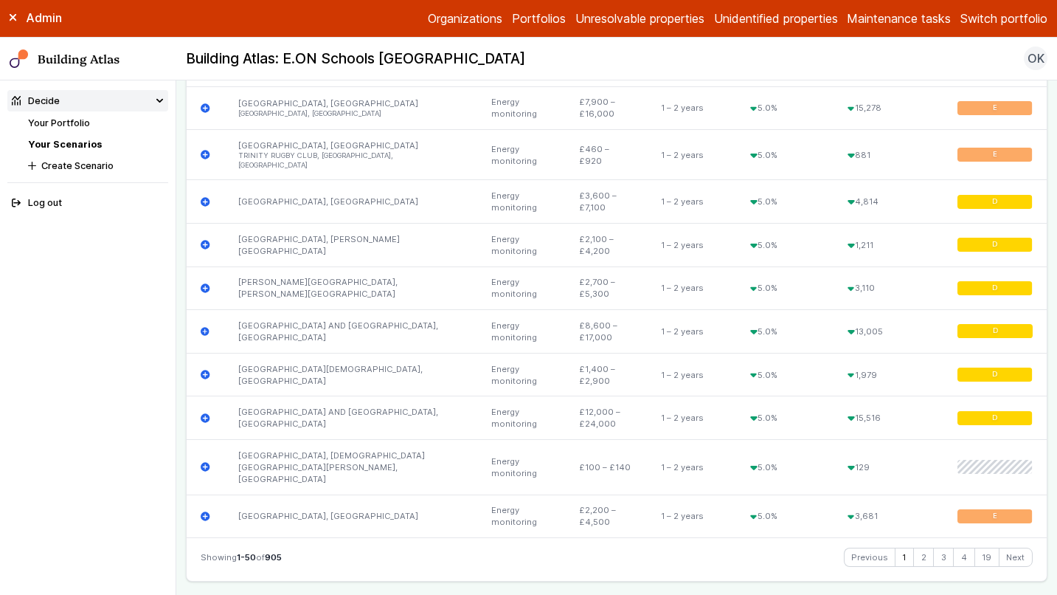
click at [63, 124] on link "Your Portfolio" at bounding box center [59, 122] width 62 height 11
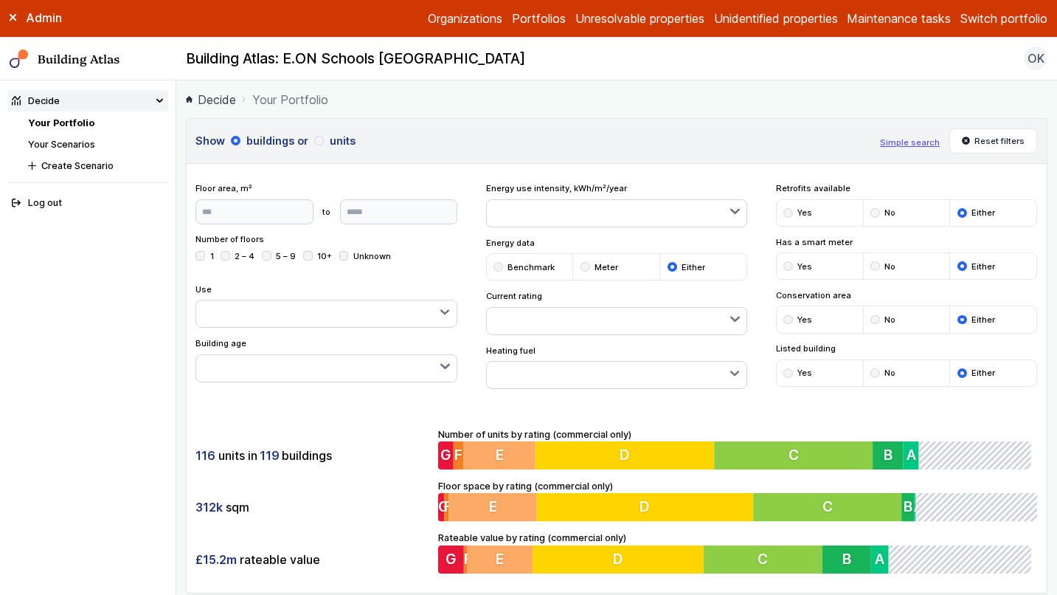
click at [490, 112] on main "Decide Your Portfolio Show buildings or units Simple search Reset filters Floor…" at bounding box center [616, 337] width 881 height 514
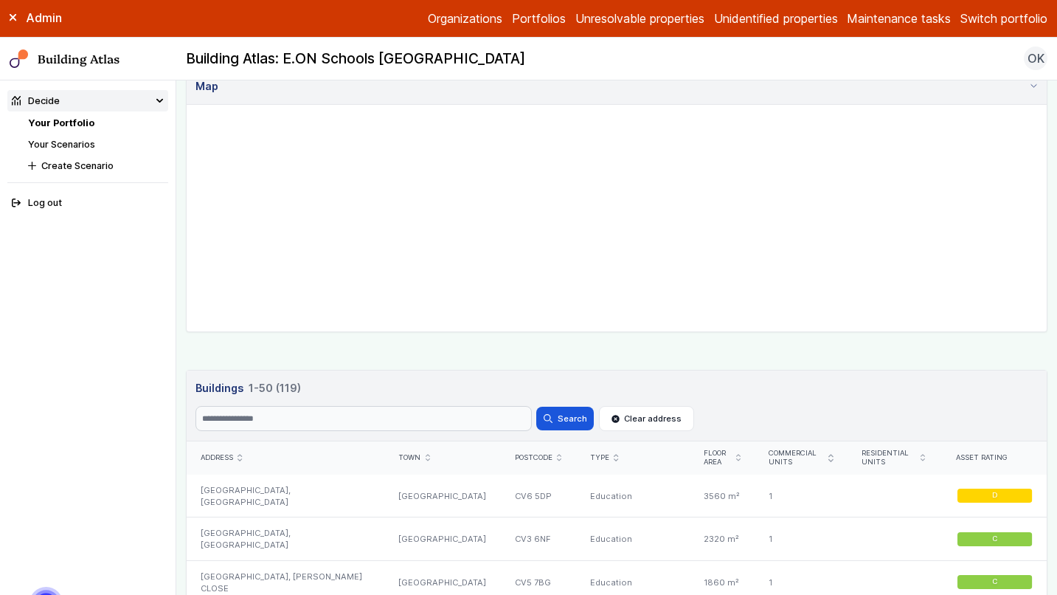
click at [801, 390] on h3 "Buildings 1-50 (119)" at bounding box center [617, 388] width 842 height 16
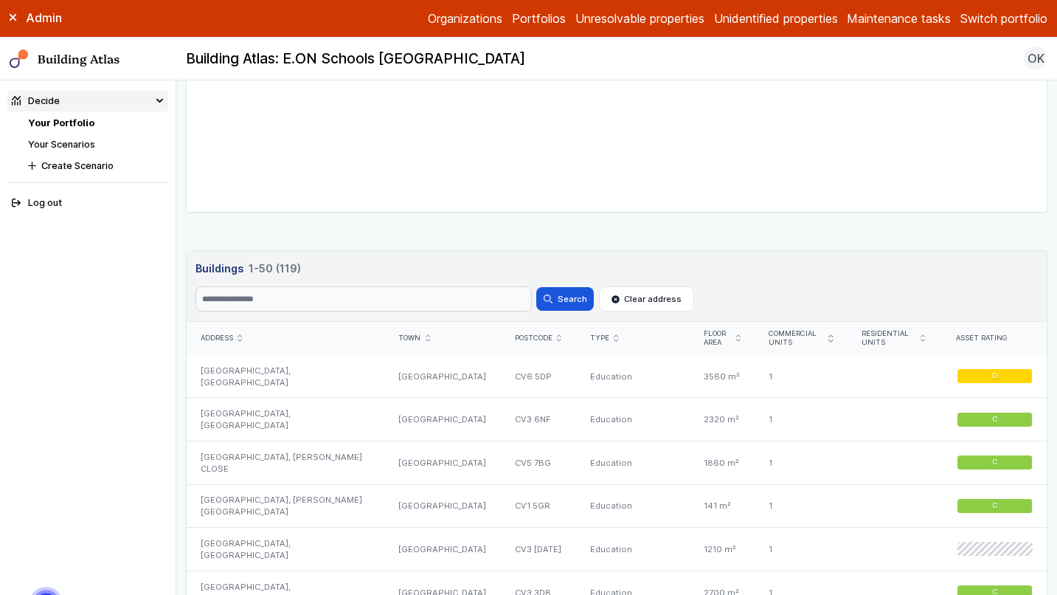
scroll to position [846, 0]
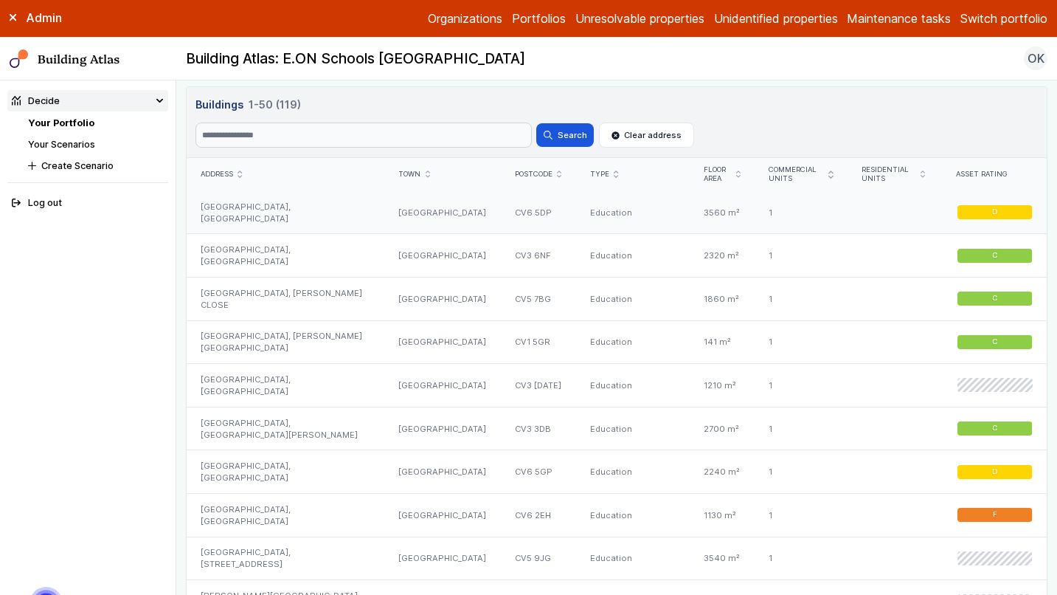
click at [316, 205] on div "[GEOGRAPHIC_DATA], [GEOGRAPHIC_DATA]" at bounding box center [286, 212] width 198 height 43
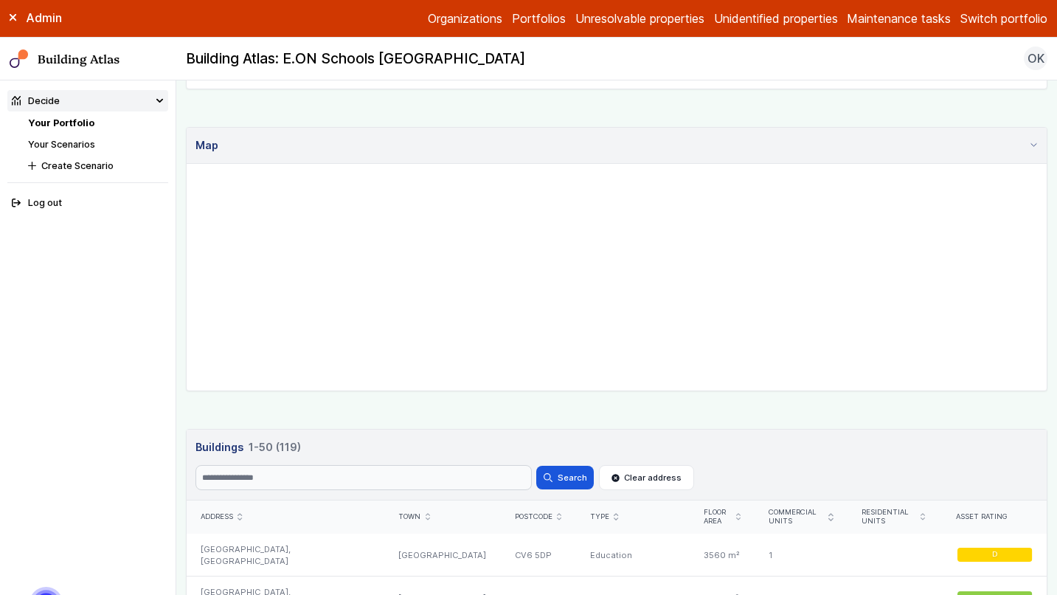
scroll to position [477, 0]
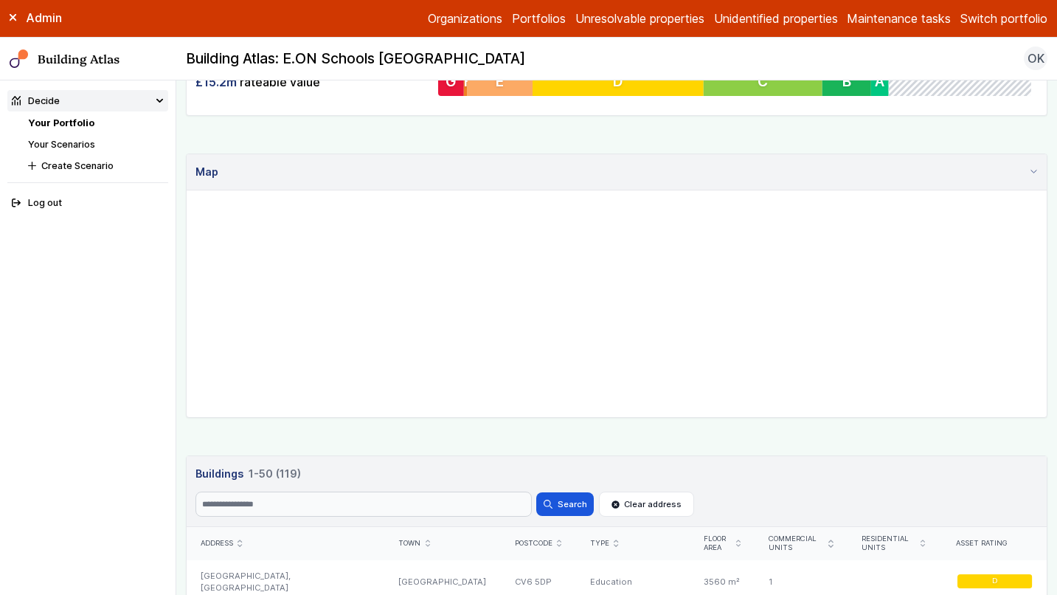
drag, startPoint x: 767, startPoint y: 288, endPoint x: 787, endPoint y: 338, distance: 53.3
click at [187, 190] on gmp-map "2 3 7 4 4 6 2 6 8 4 6 5 6 10 2 5 9 5 6 6 4 3 3" at bounding box center [187, 190] width 0 height 0
drag, startPoint x: 657, startPoint y: 347, endPoint x: 679, endPoint y: 315, distance: 38.3
click at [187, 190] on gmp-map "2 3 7 4 4 6 2 6 8 4 6 5 6 10 2 5 9 5 6 6 4 3 3" at bounding box center [187, 190] width 0 height 0
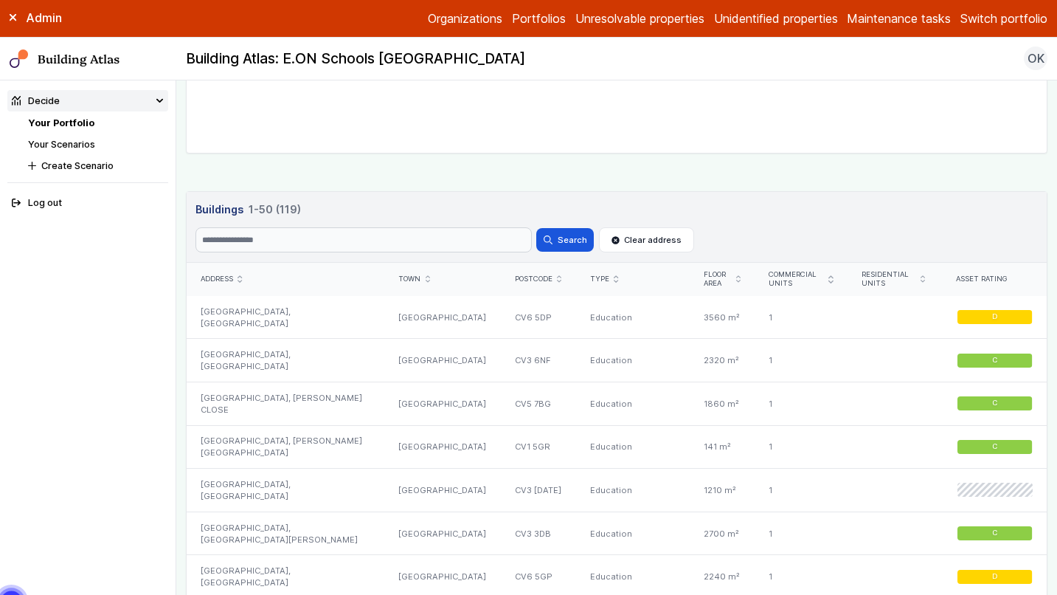
scroll to position [713, 0]
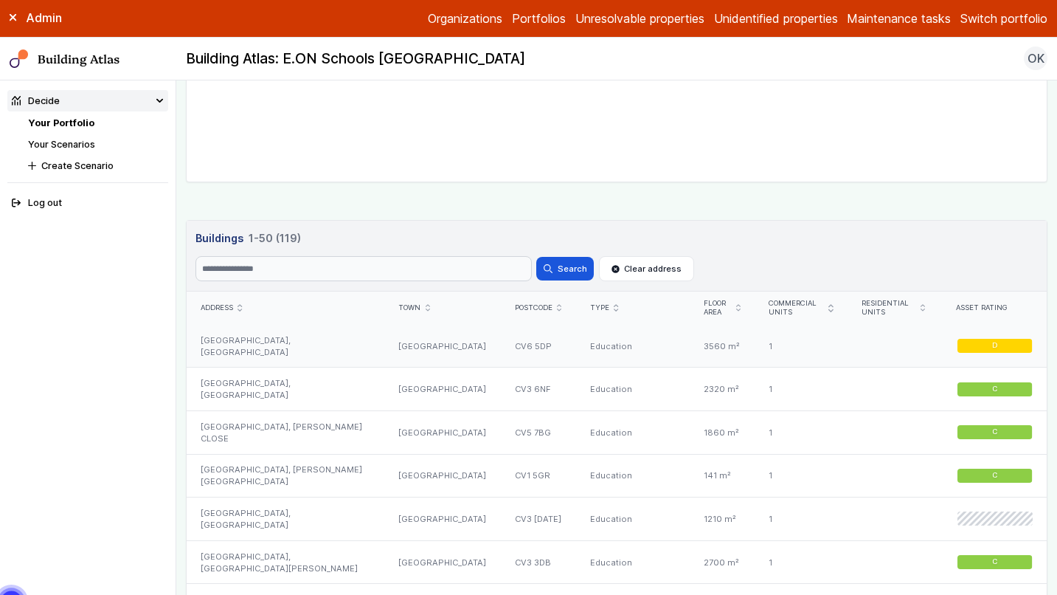
click at [363, 342] on div "BROAD HEATH COMMUNITY PRIMARY SCHOOL, HANFORD CLOSE" at bounding box center [286, 346] width 198 height 43
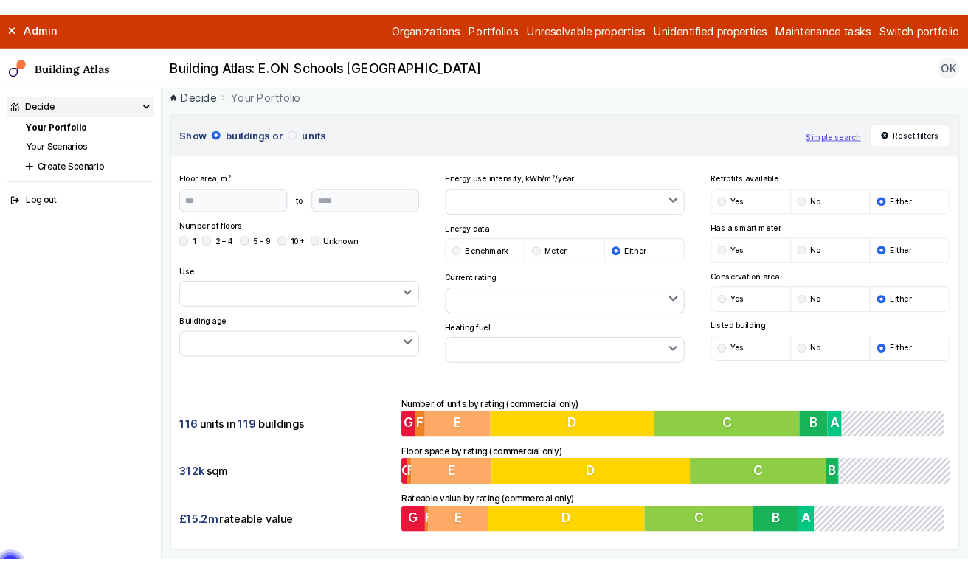
scroll to position [0, 0]
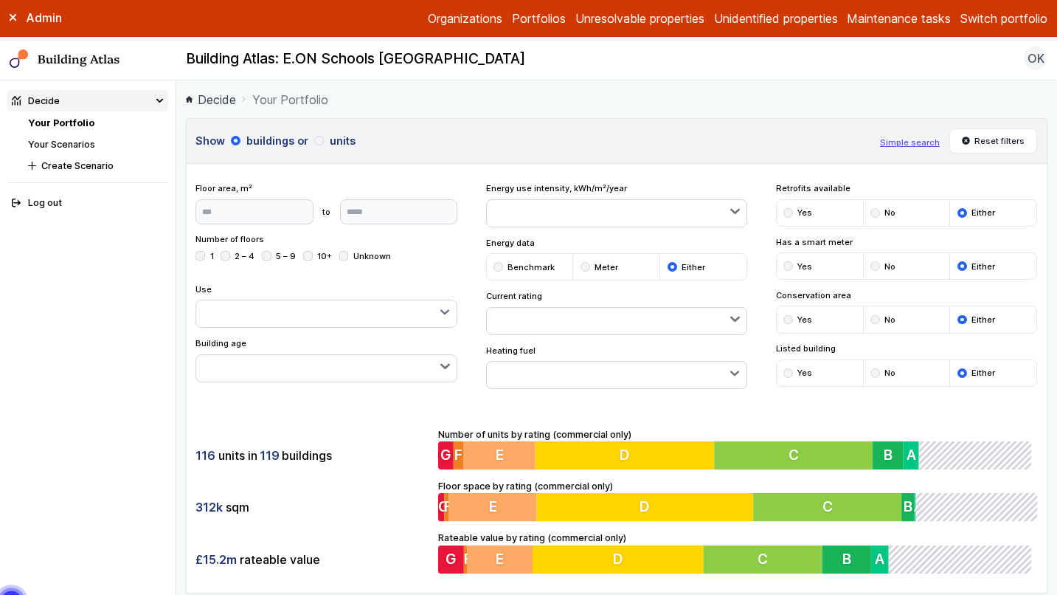
click at [919, 139] on button "Simple search" at bounding box center [910, 142] width 60 height 12
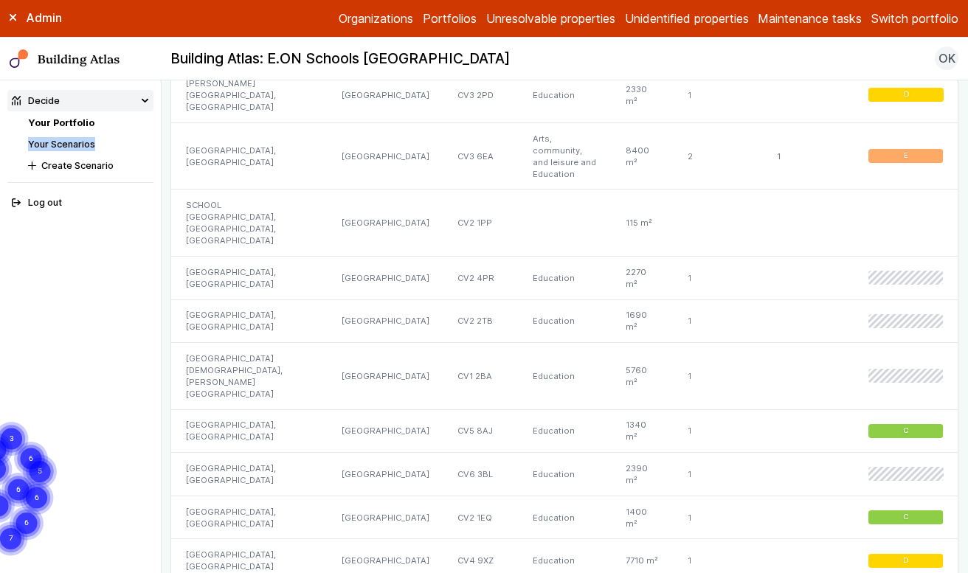
scroll to position [1795, 0]
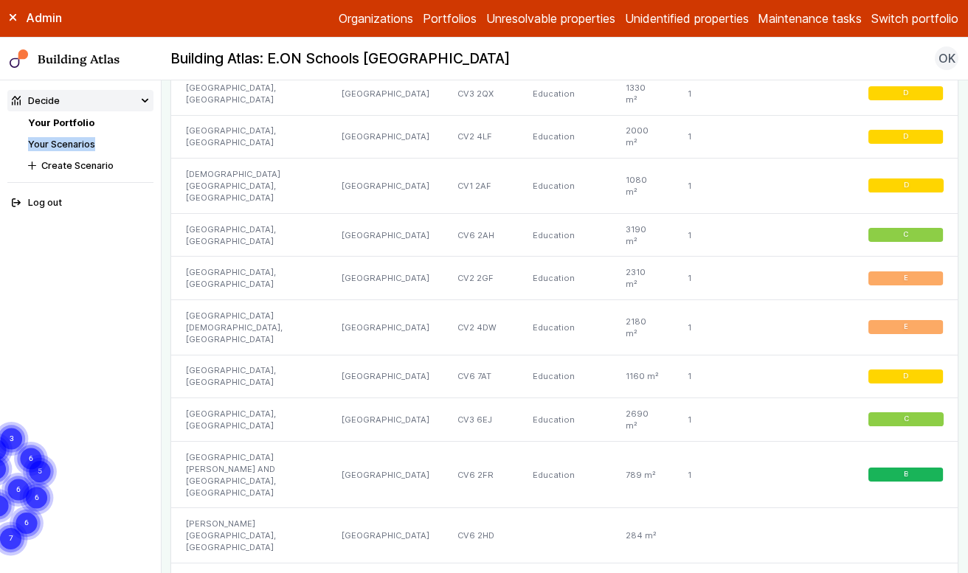
scroll to position [2691, 0]
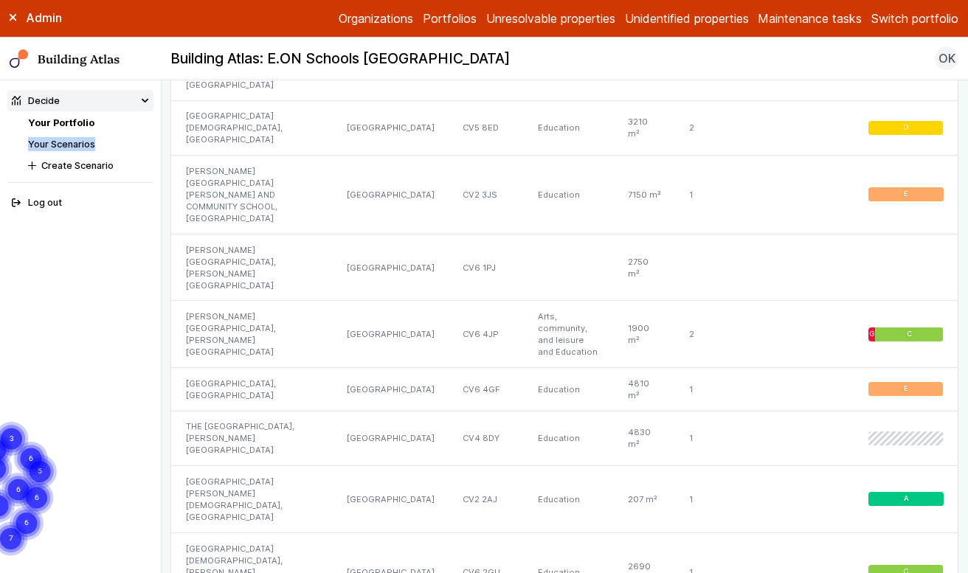
scroll to position [2757, 0]
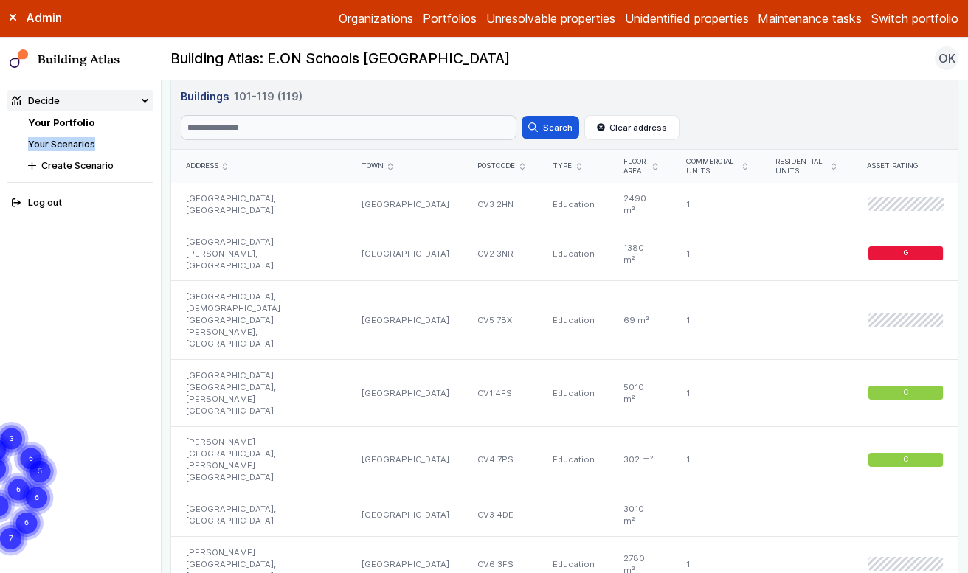
scroll to position [691, 0]
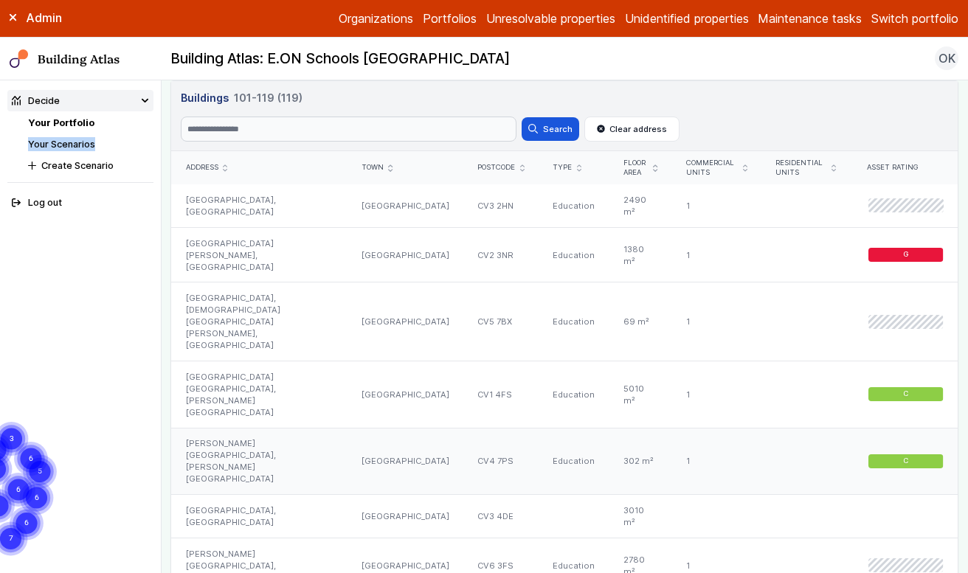
click at [272, 428] on div "CANNON PARK PRIMARY SCHOOL, BRANSFORD AVENUE" at bounding box center [259, 461] width 176 height 67
click at [938, 118] on header "Buildings 101-119 (119) Search Search Clear address" at bounding box center [564, 116] width 786 height 71
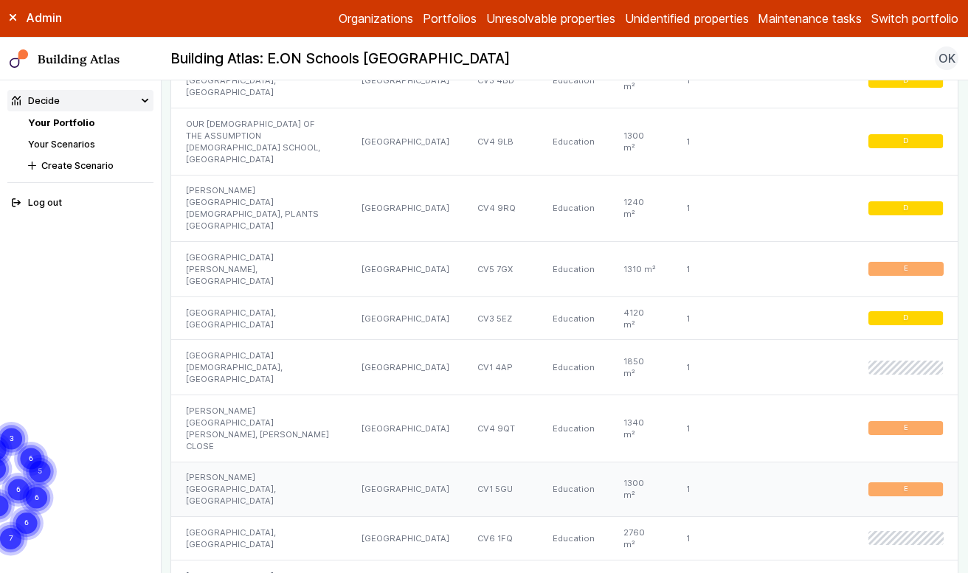
scroll to position [1233, 0]
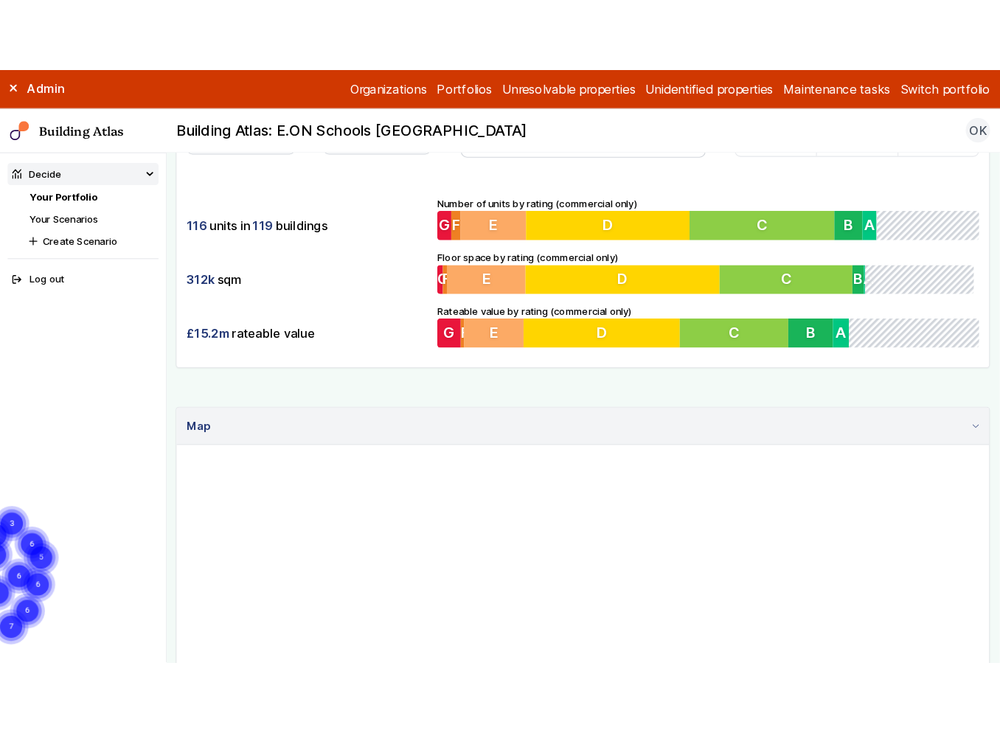
scroll to position [0, 0]
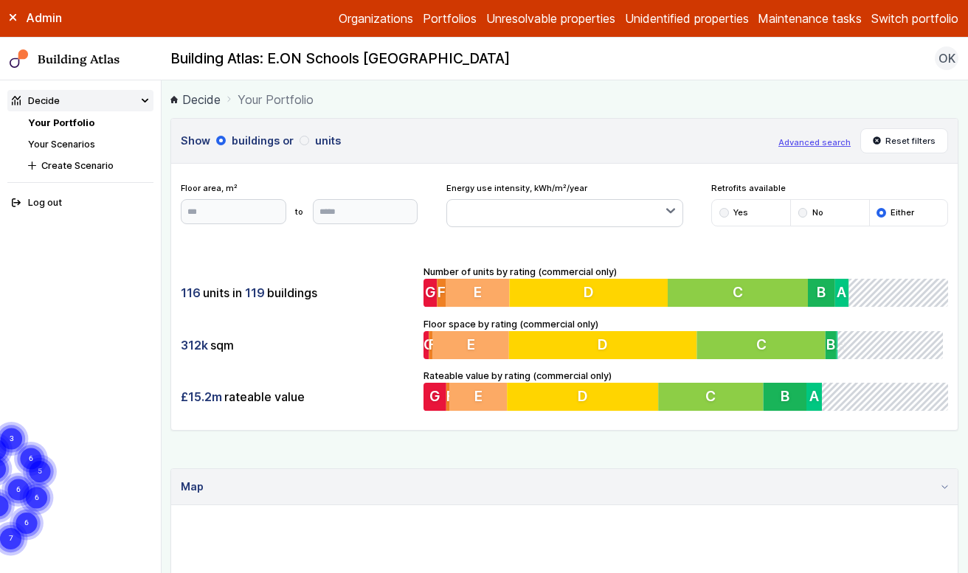
click at [435, 101] on ol "Decide Your Portfolio" at bounding box center [564, 99] width 788 height 18
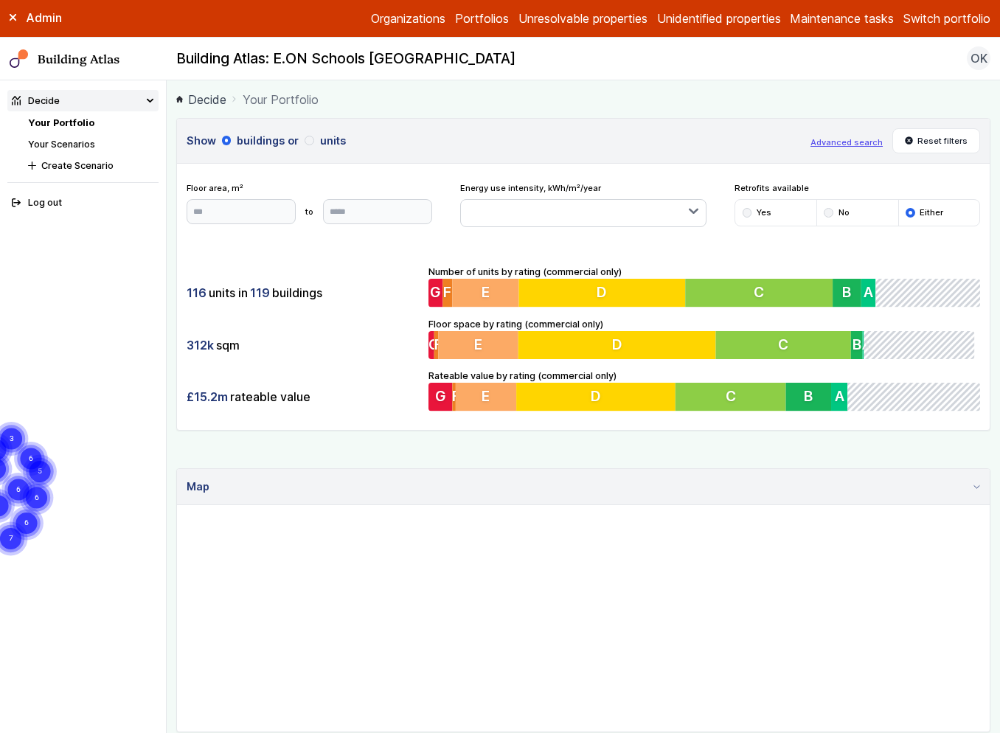
click at [866, 141] on button "Advanced search" at bounding box center [847, 142] width 72 height 12
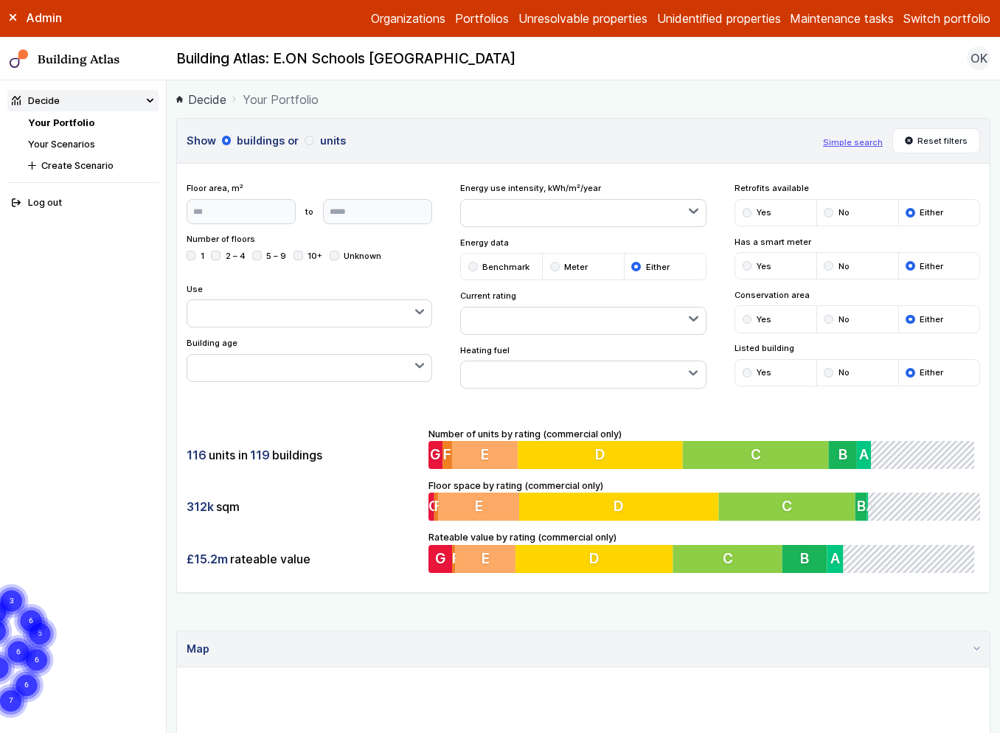
click at [736, 376] on li "Yes" at bounding box center [776, 373] width 81 height 26
click at [743, 373] on div "submit" at bounding box center [748, 373] width 10 height 10
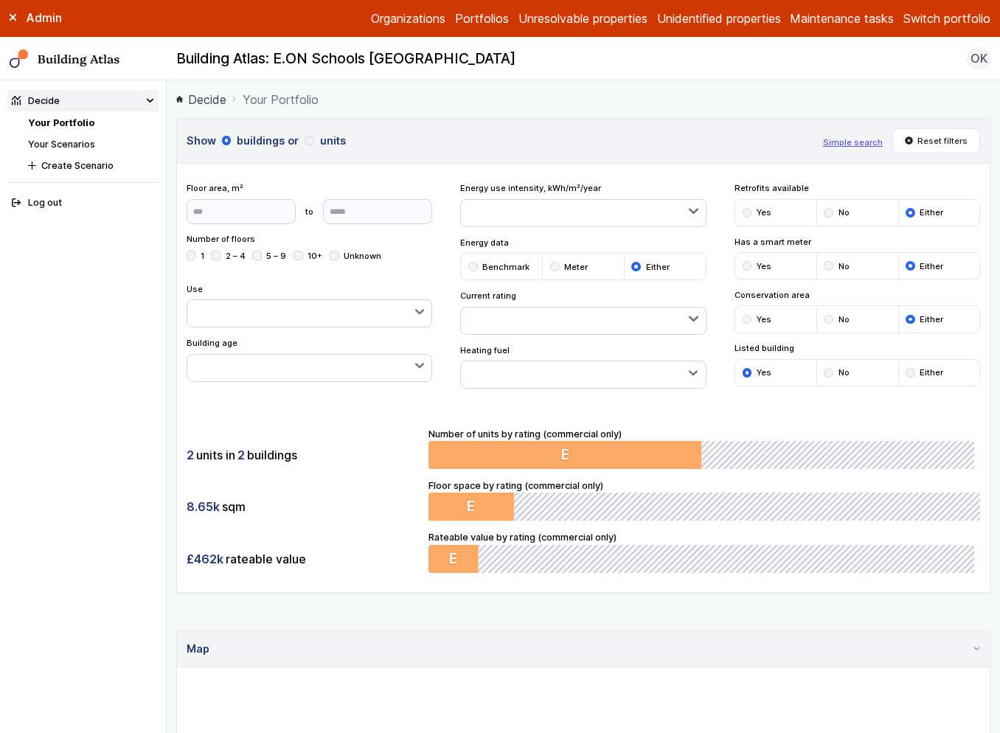
click at [586, 594] on div "Show buildings or units Simple search Reset filters Floor area, m² to Update Nu…" at bounding box center [583, 645] width 814 height 1054
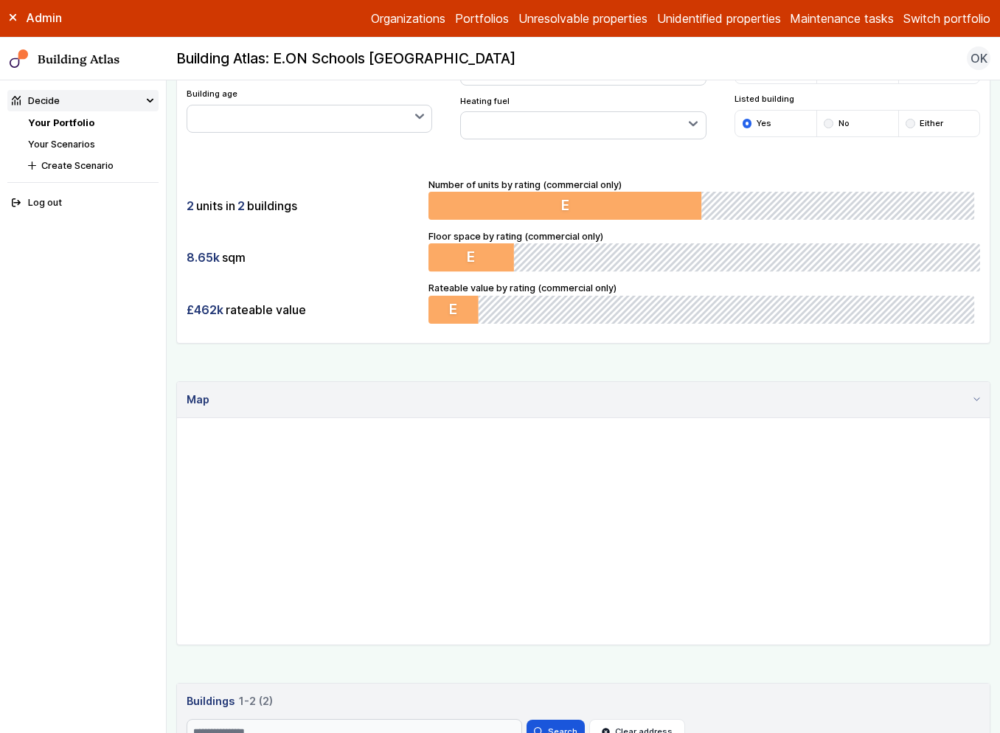
scroll to position [431, 0]
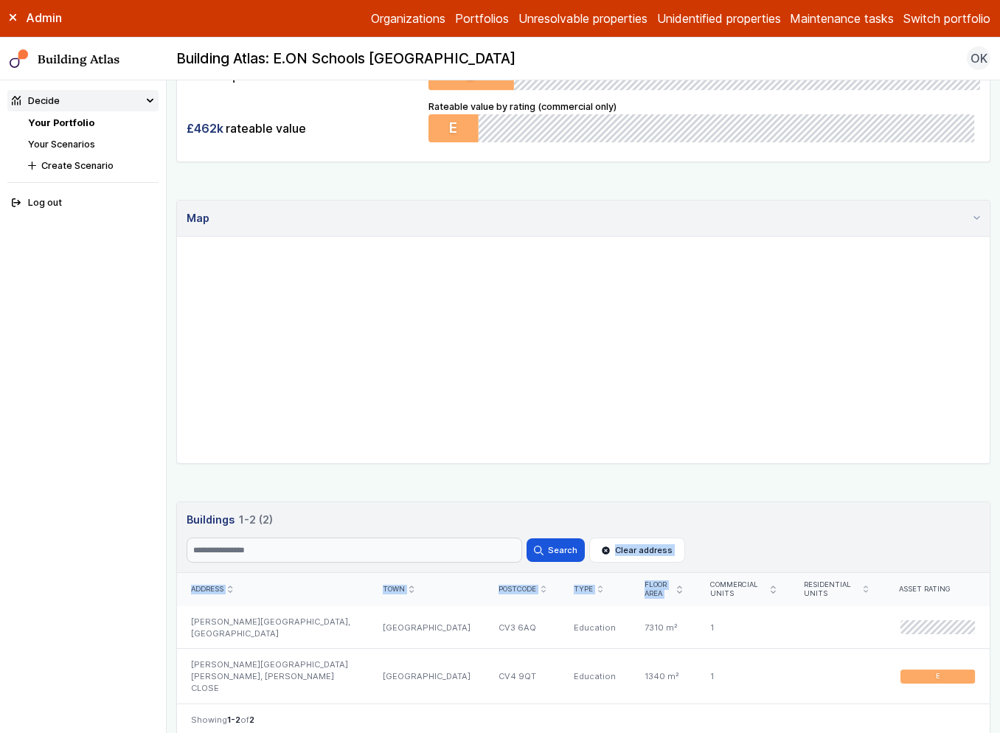
drag, startPoint x: 754, startPoint y: 545, endPoint x: 757, endPoint y: 576, distance: 31.1
click at [757, 576] on div "Buildings 1-2 (2) Search Search Clear address Address Town Postcode Type Floor …" at bounding box center [583, 621] width 813 height 238
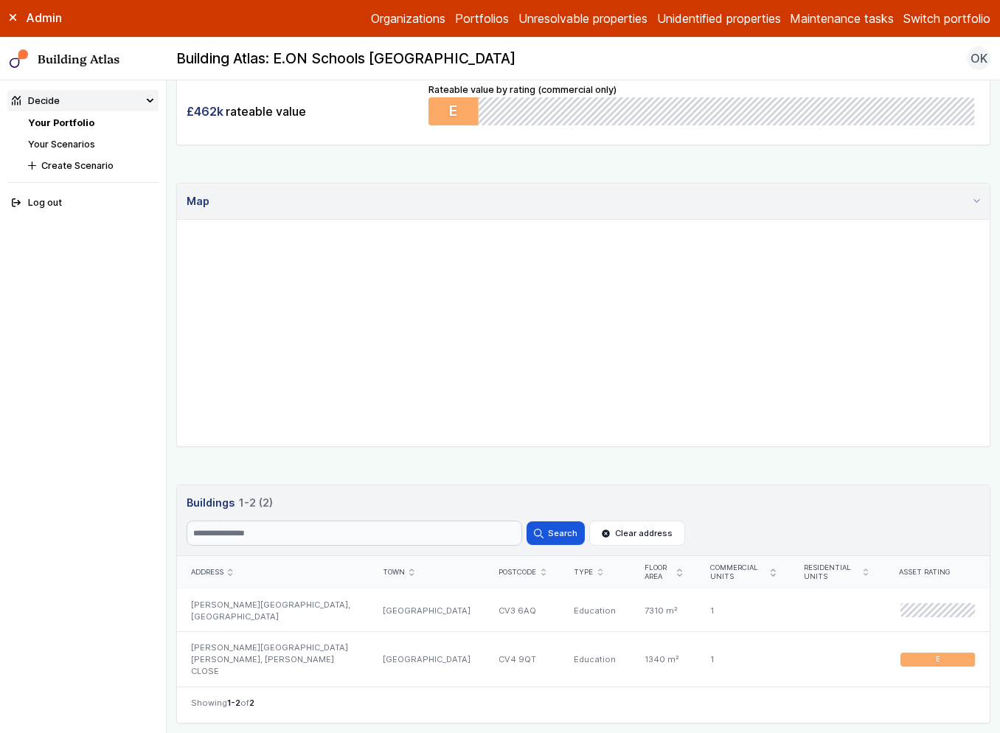
click at [488, 594] on nav "Showing 1-2 of 2" at bounding box center [583, 705] width 813 height 36
click at [363, 594] on div "LIMBRICK WOOD PRIMARY SCHOOL, BUSH CLOSE" at bounding box center [273, 659] width 192 height 55
click at [756, 172] on div "Show buildings or units Simple search Reset filters Floor area, m² to Update Nu…" at bounding box center [583, 197] width 814 height 1054
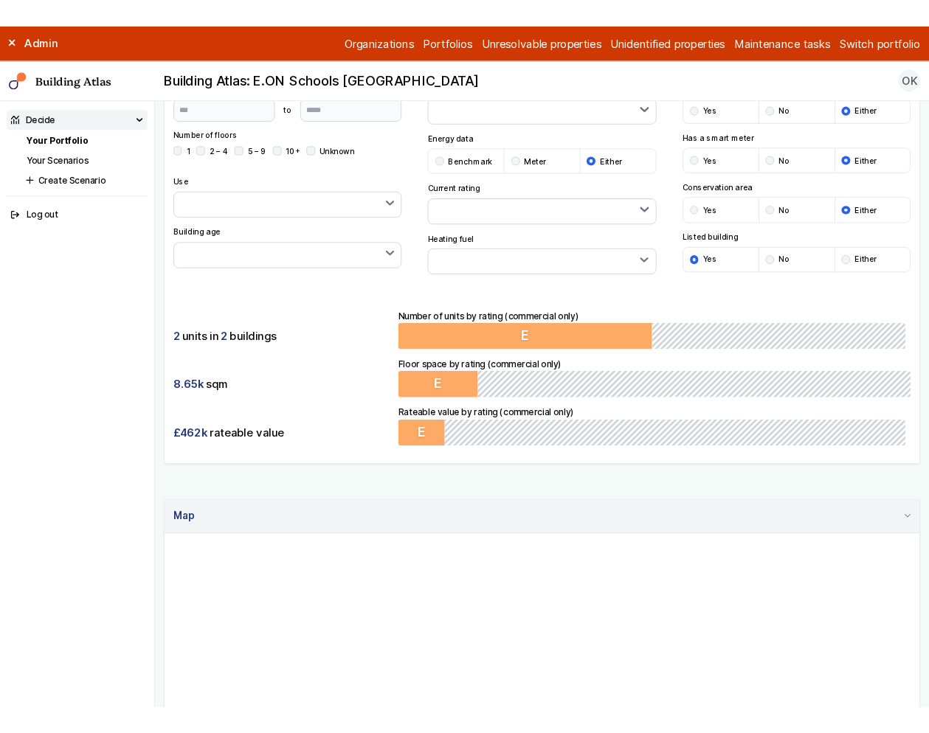
scroll to position [0, 0]
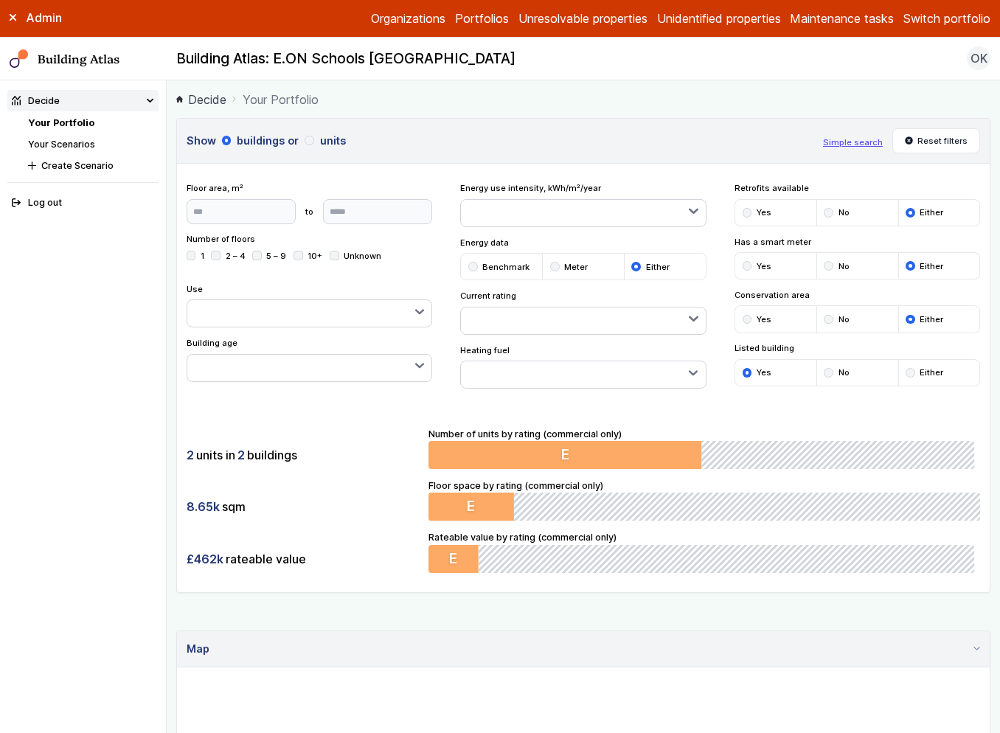
click at [851, 145] on button "Simple search" at bounding box center [853, 142] width 60 height 12
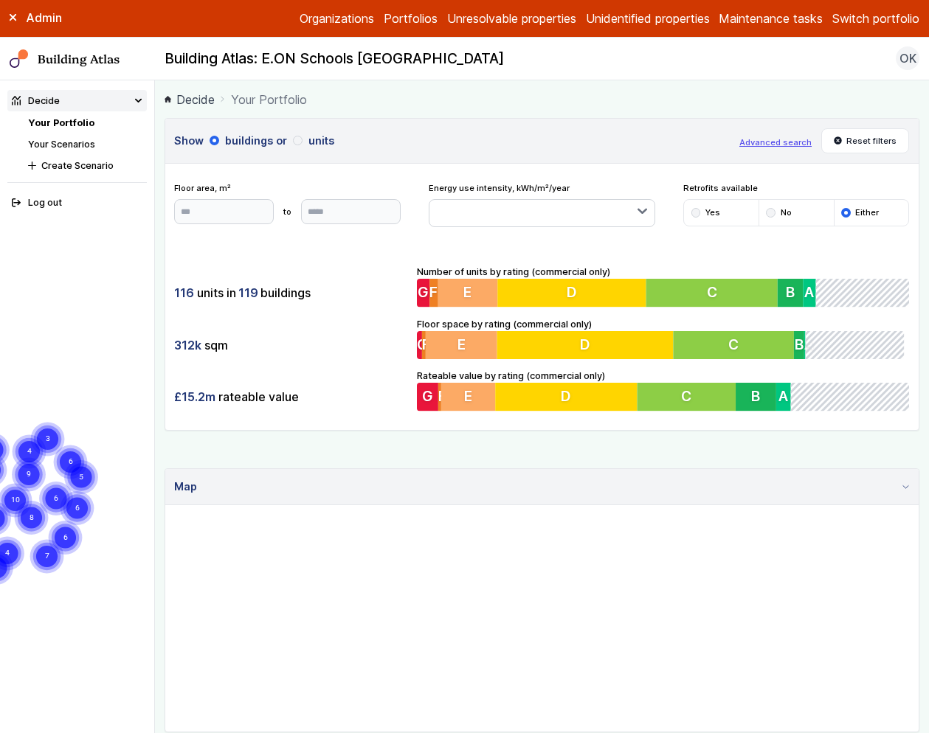
scroll to position [10, 0]
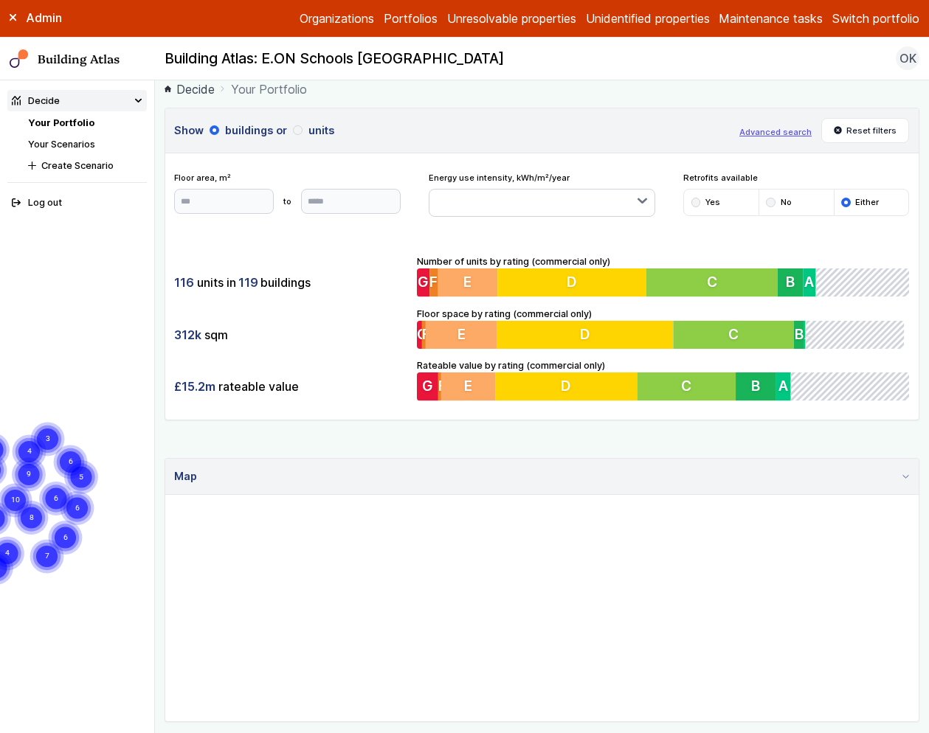
click at [5, 18] on div "Admin" at bounding box center [77, 18] width 155 height 16
click at [13, 18] on icon at bounding box center [13, 17] width 7 height 7
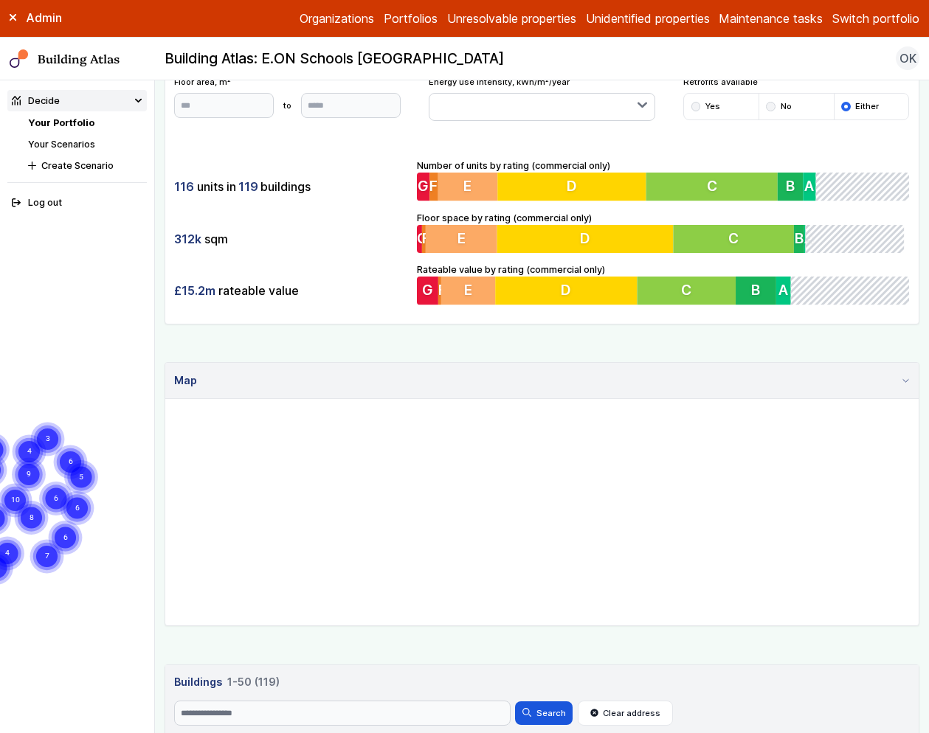
scroll to position [27, 0]
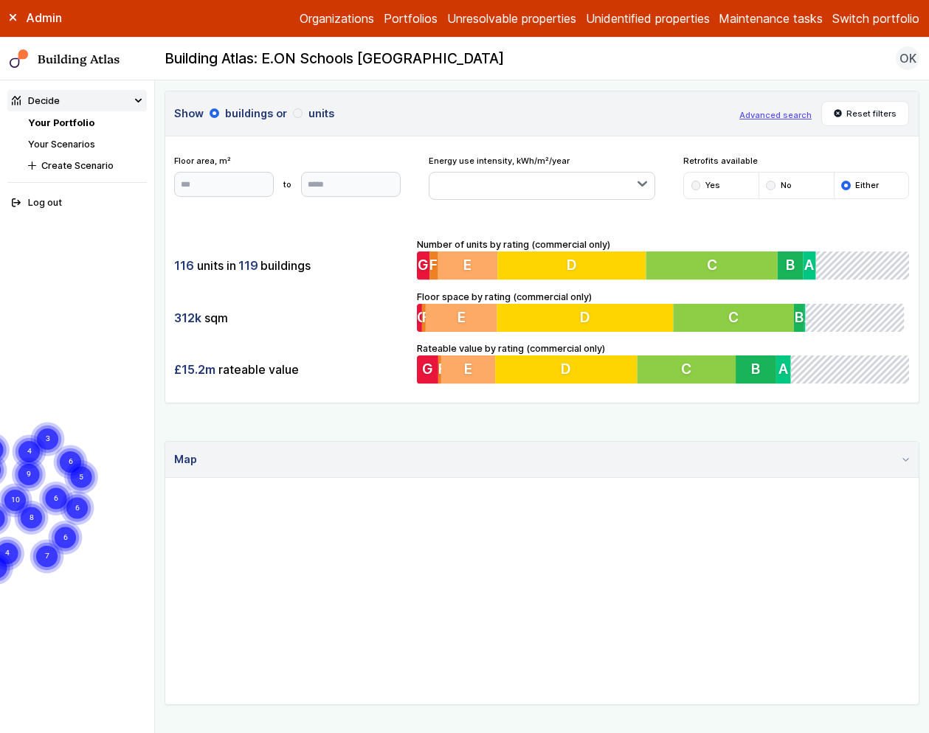
click at [777, 115] on button "Advanced search" at bounding box center [775, 115] width 72 height 12
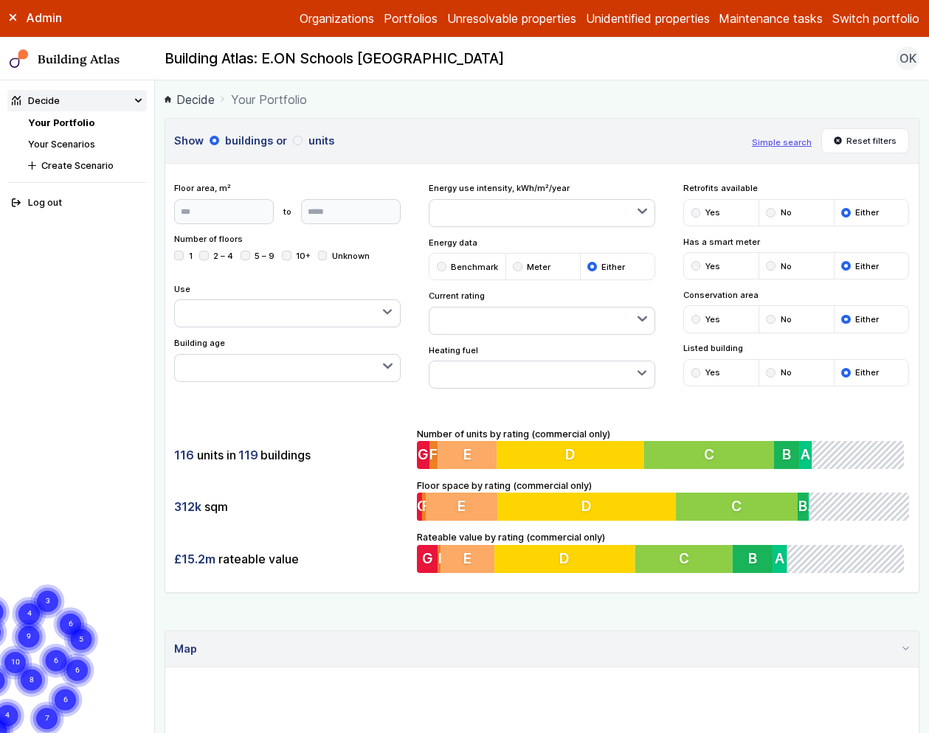
click at [691, 318] on div "submit" at bounding box center [696, 320] width 10 height 10
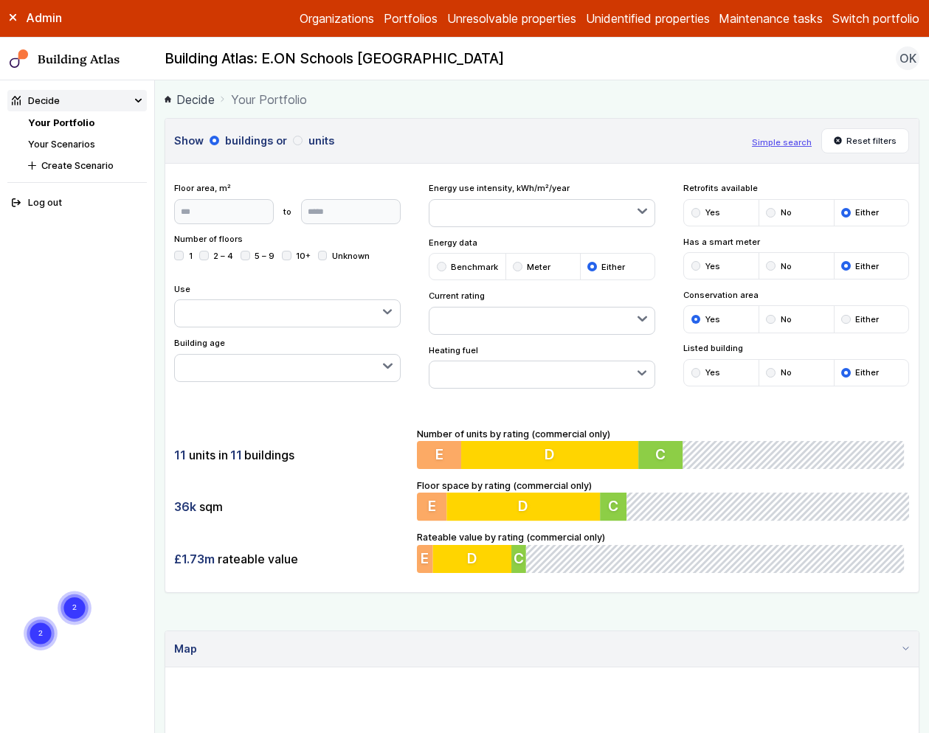
click at [485, 378] on button "button" at bounding box center [541, 375] width 224 height 27
click at [0, 0] on span "Gas" at bounding box center [0, 0] width 0 height 0
click at [341, 316] on button "button" at bounding box center [287, 313] width 224 height 27
click at [385, 423] on div "11 units in 10 buildings 36k sqm £1.73m rateable value Number of units by ratin…" at bounding box center [542, 500] width 754 height 184
click at [558, 92] on ol "Decide Your Portfolio" at bounding box center [542, 99] width 755 height 18
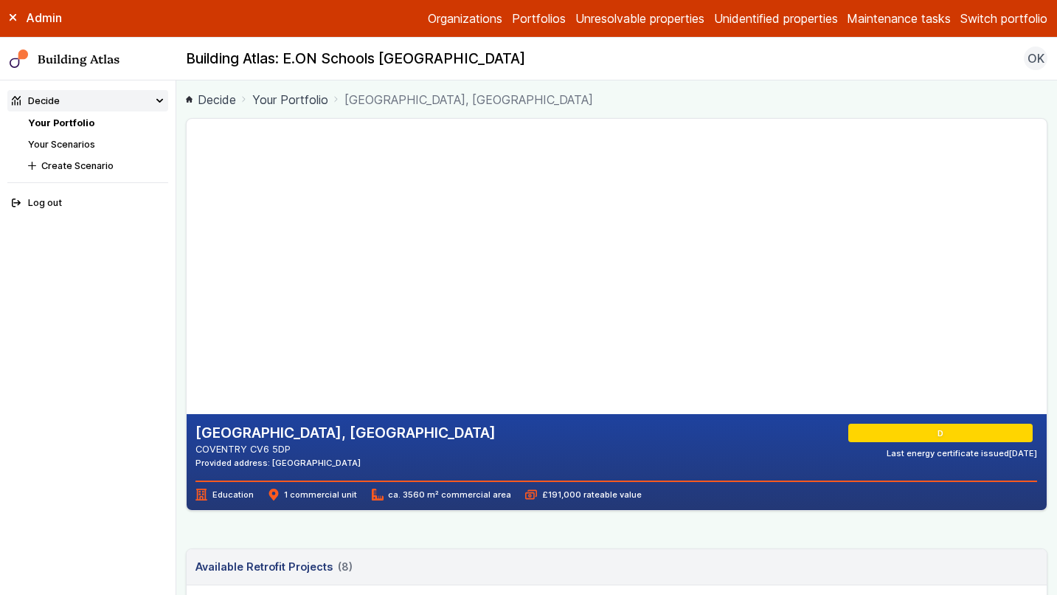
drag, startPoint x: 480, startPoint y: 203, endPoint x: 477, endPoint y: 391, distance: 188.2
click at [187, 390] on gmp-map-3d at bounding box center [187, 266] width 0 height 295
drag, startPoint x: 370, startPoint y: 159, endPoint x: 374, endPoint y: 271, distance: 113.0
click at [187, 293] on gmp-map-3d at bounding box center [187, 266] width 0 height 295
drag, startPoint x: 463, startPoint y: 310, endPoint x: 440, endPoint y: 283, distance: 35.6
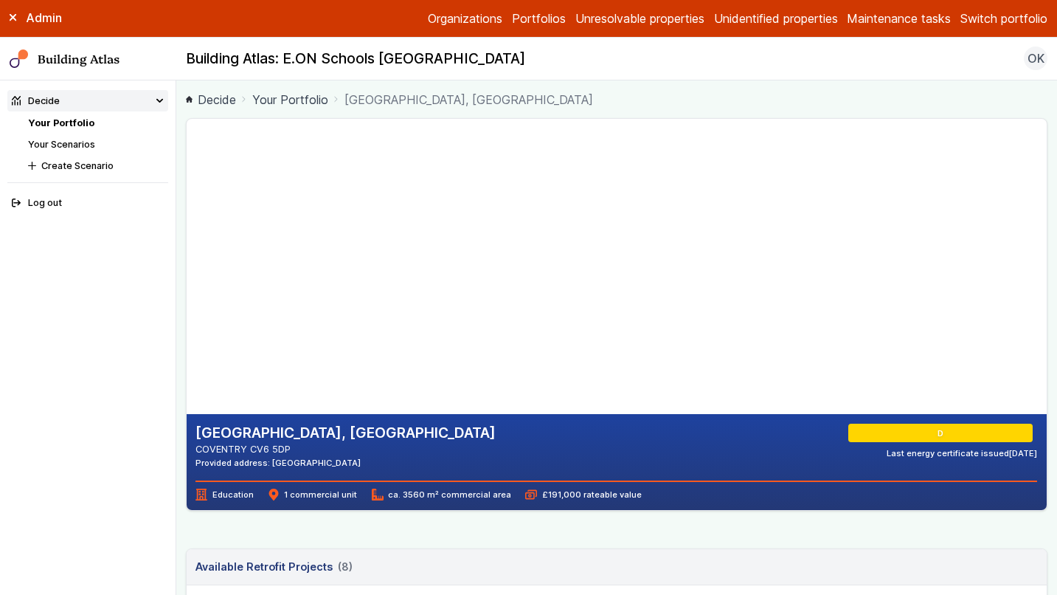
click at [187, 283] on gmp-map-3d at bounding box center [187, 266] width 0 height 295
drag, startPoint x: 423, startPoint y: 307, endPoint x: 428, endPoint y: 299, distance: 9.6
click at [187, 299] on gmp-map-3d at bounding box center [187, 266] width 0 height 295
drag, startPoint x: 401, startPoint y: 308, endPoint x: 404, endPoint y: 335, distance: 27.4
click at [187, 335] on gmp-map-3d at bounding box center [187, 266] width 0 height 295
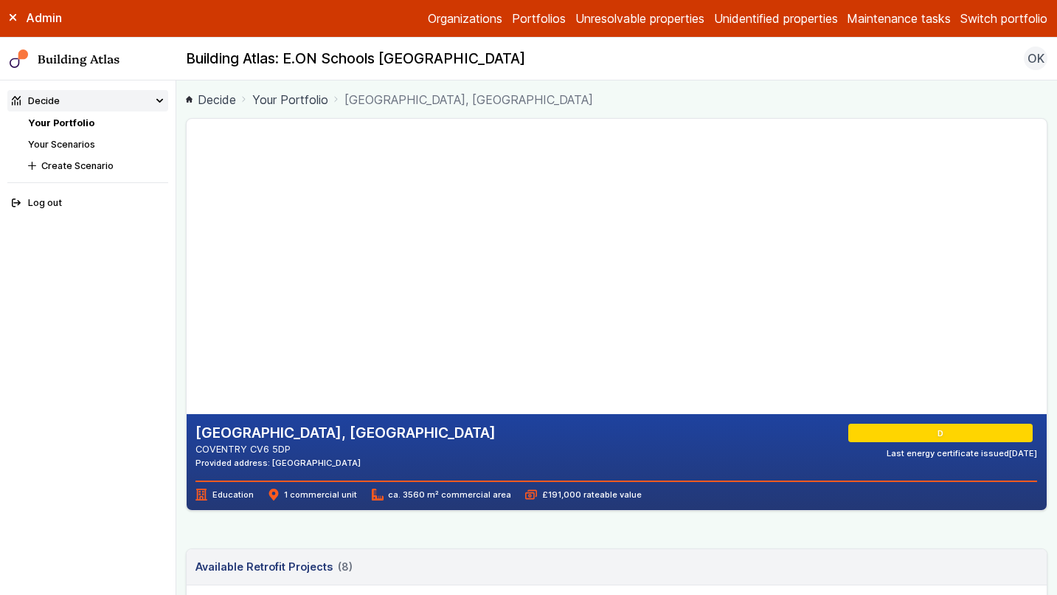
drag, startPoint x: 350, startPoint y: 343, endPoint x: 357, endPoint y: 325, distance: 18.9
click at [187, 325] on gmp-map-3d at bounding box center [187, 266] width 0 height 295
drag, startPoint x: 429, startPoint y: 306, endPoint x: 398, endPoint y: 323, distance: 36.0
click at [187, 323] on gmp-map-3d at bounding box center [187, 266] width 0 height 295
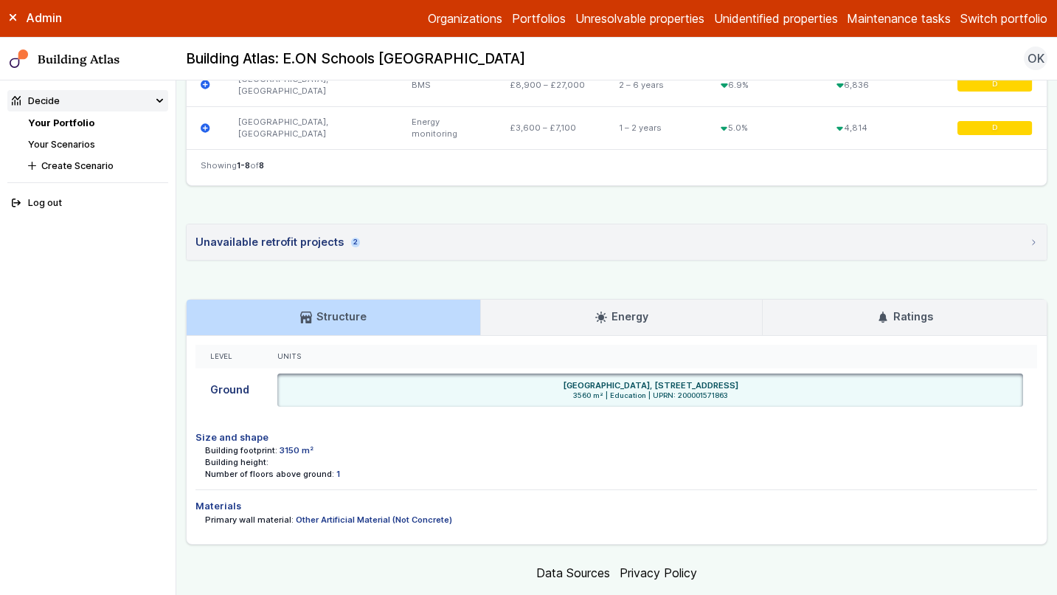
scroll to position [859, 0]
click at [428, 237] on summary "Unavailable retrofit projects 2" at bounding box center [617, 240] width 861 height 35
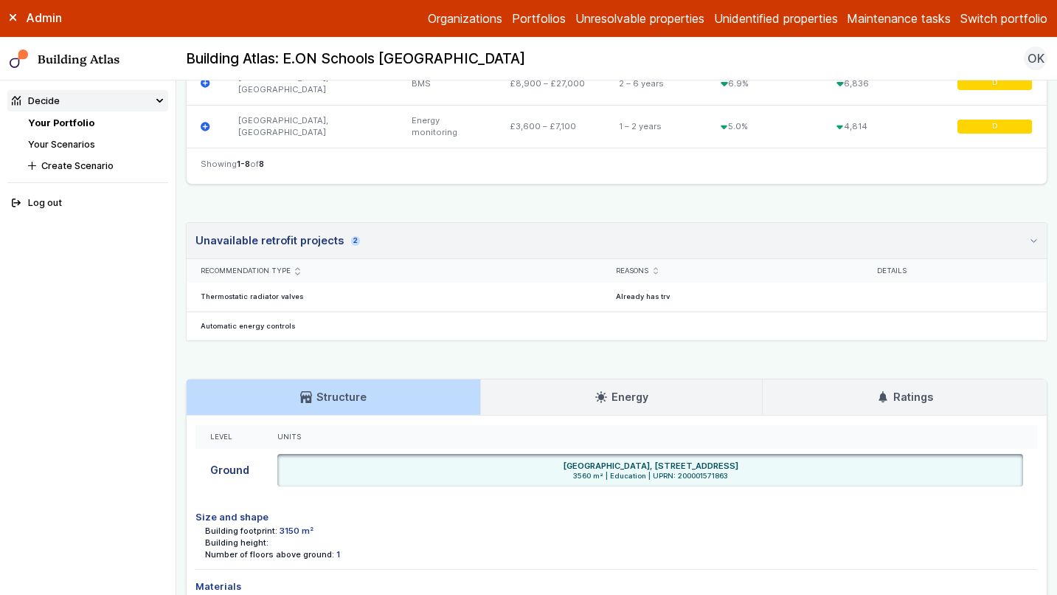
click at [428, 237] on summary "Unavailable retrofit projects 2" at bounding box center [617, 241] width 861 height 36
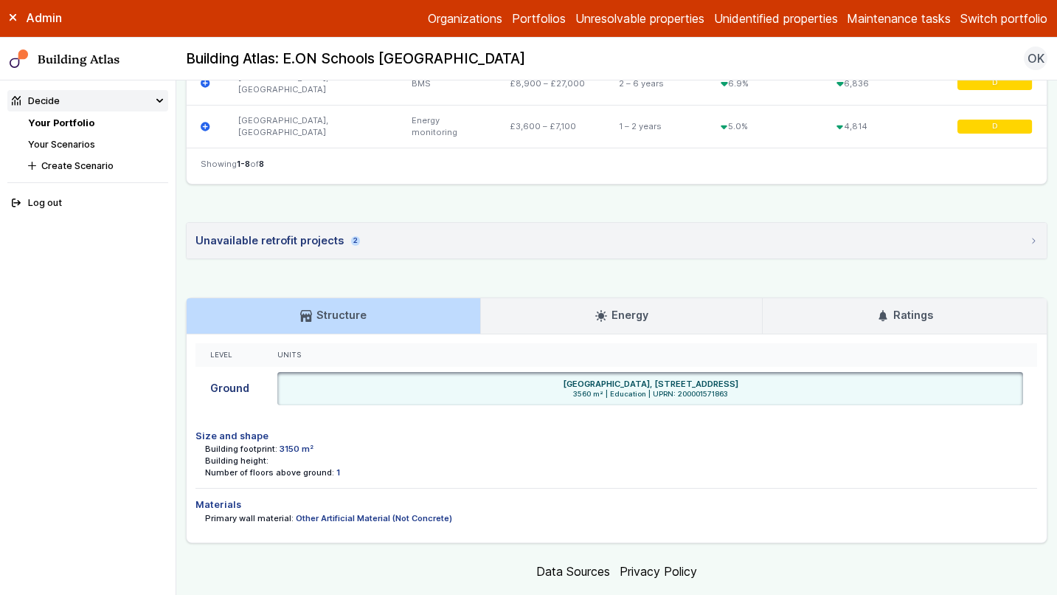
click at [565, 330] on link "Energy" at bounding box center [621, 315] width 281 height 35
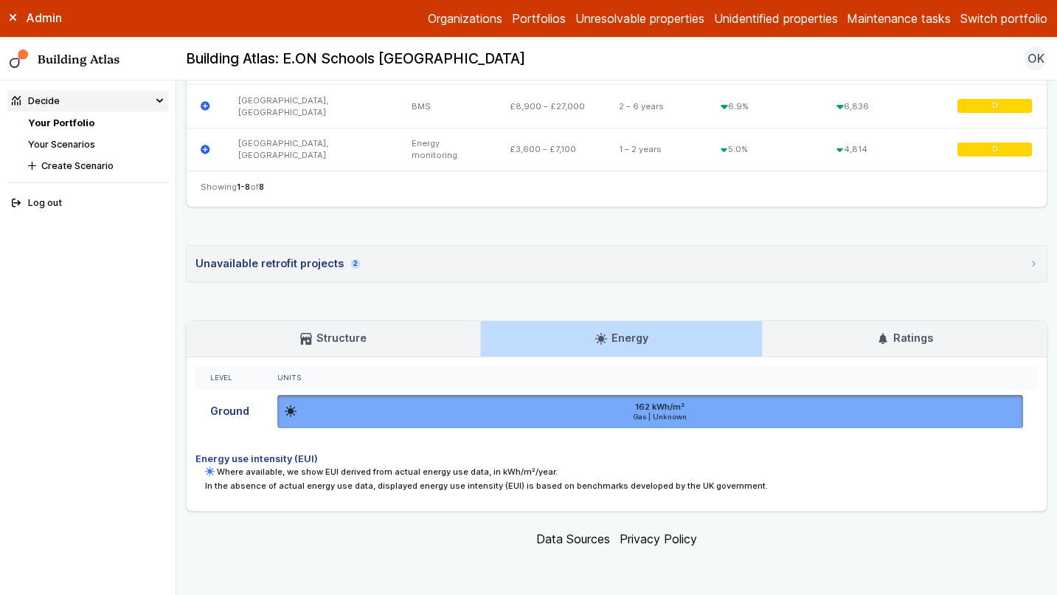
scroll to position [836, 0]
click at [905, 342] on h3 "Ratings" at bounding box center [905, 339] width 56 height 16
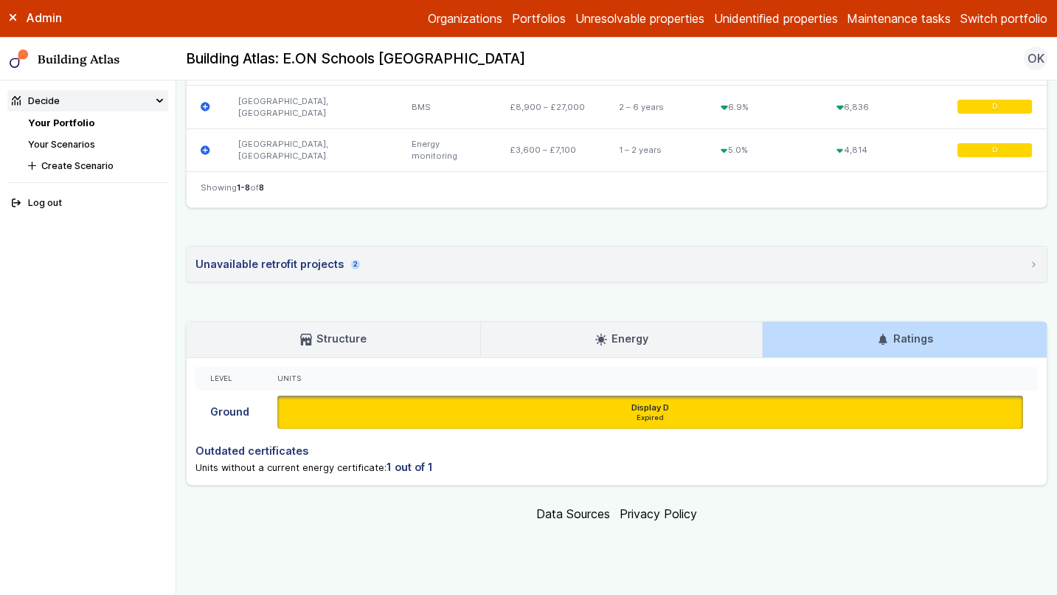
scroll to position [810, 0]
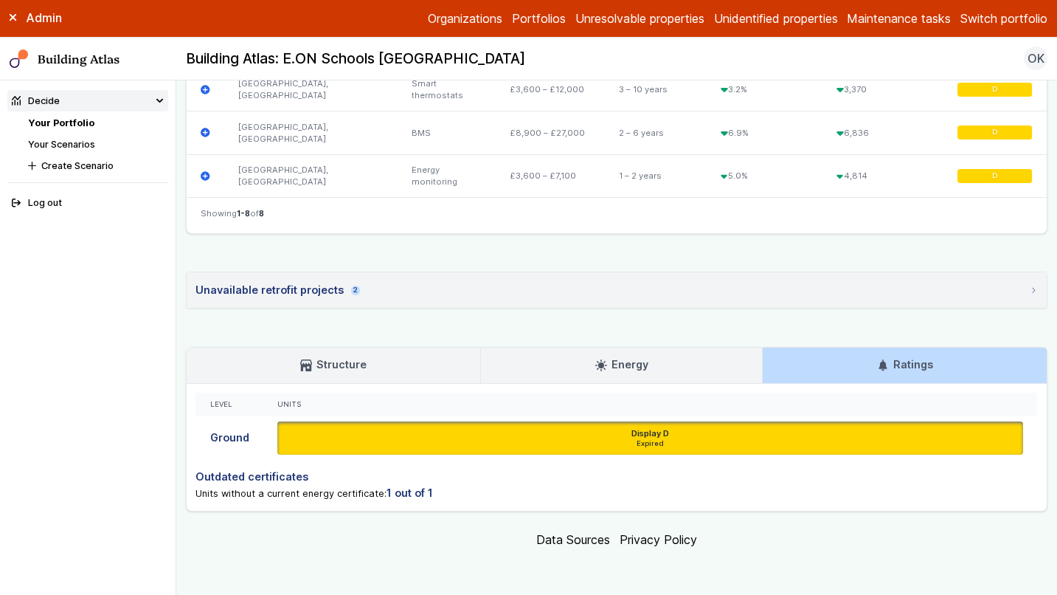
click at [346, 363] on h3 "Structure" at bounding box center [333, 364] width 66 height 16
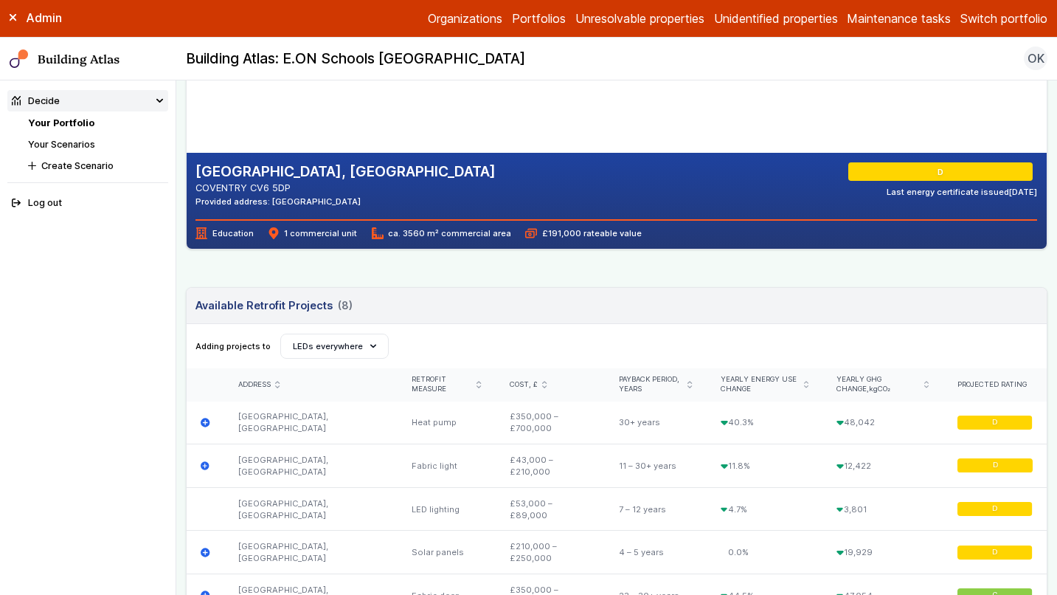
scroll to position [264, 0]
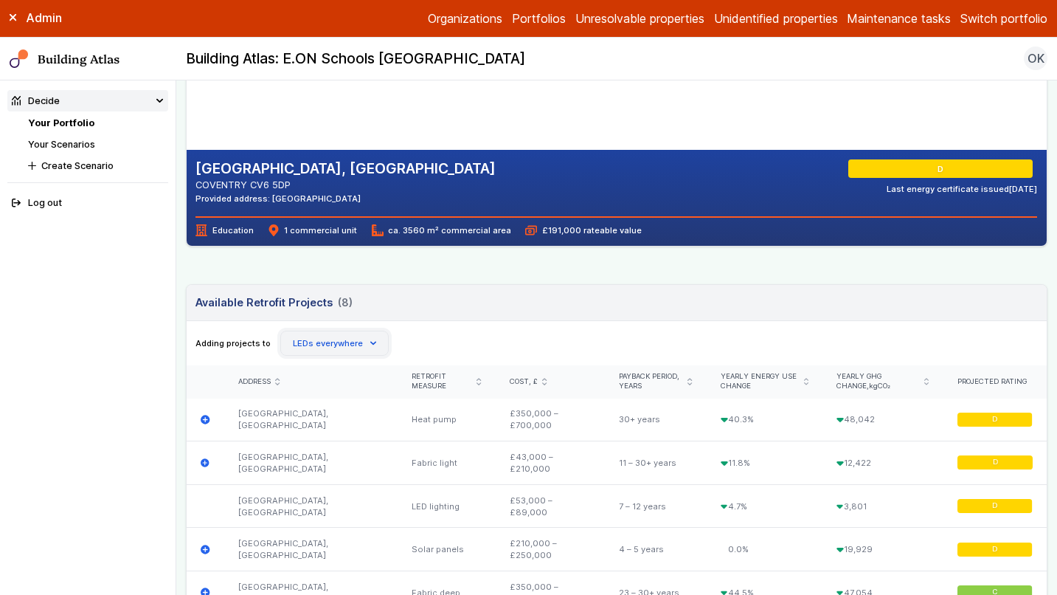
click at [361, 344] on button "LEDs everywhere" at bounding box center [334, 343] width 108 height 25
click at [570, 302] on header "Available Retrofit Projects (8) Loading" at bounding box center [617, 303] width 861 height 36
click at [76, 144] on link "Your Scenarios" at bounding box center [61, 144] width 67 height 11
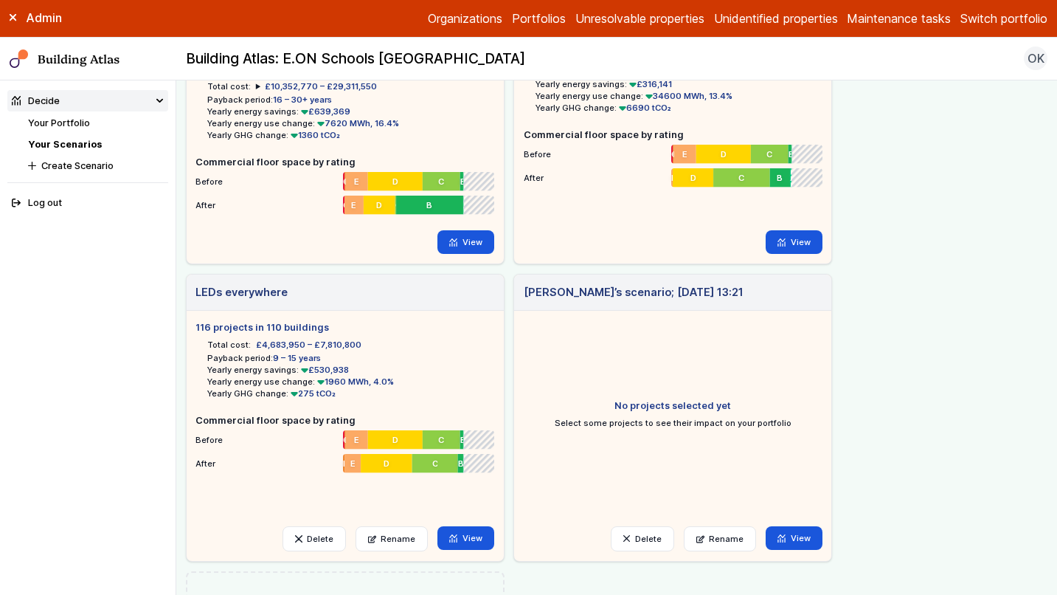
scroll to position [295, 0]
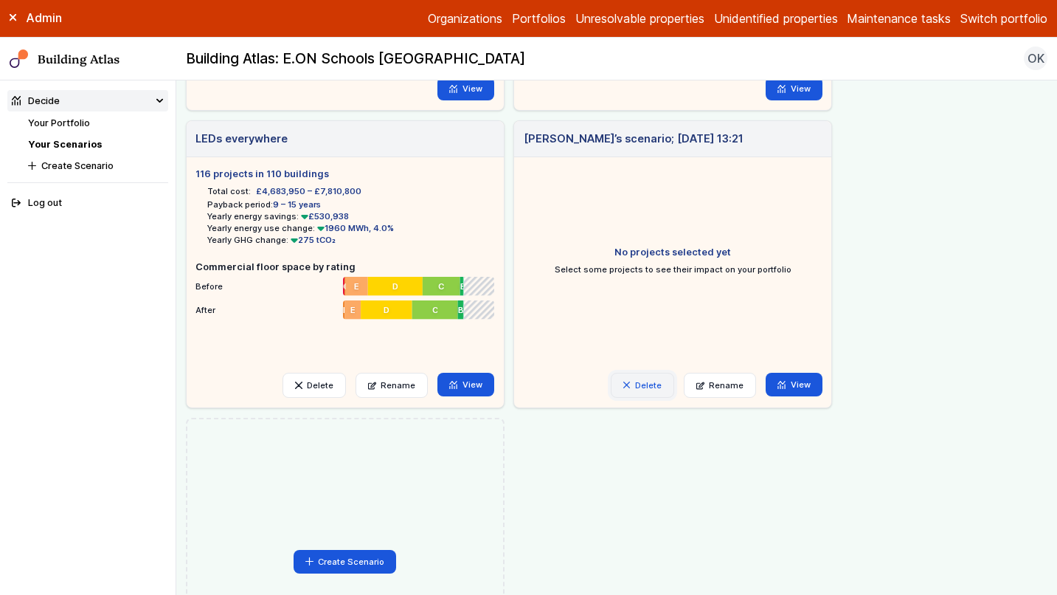
click at [637, 388] on button "Delete" at bounding box center [642, 385] width 63 height 25
click at [0, 0] on button "Delete" at bounding box center [0, 0] width 0 height 0
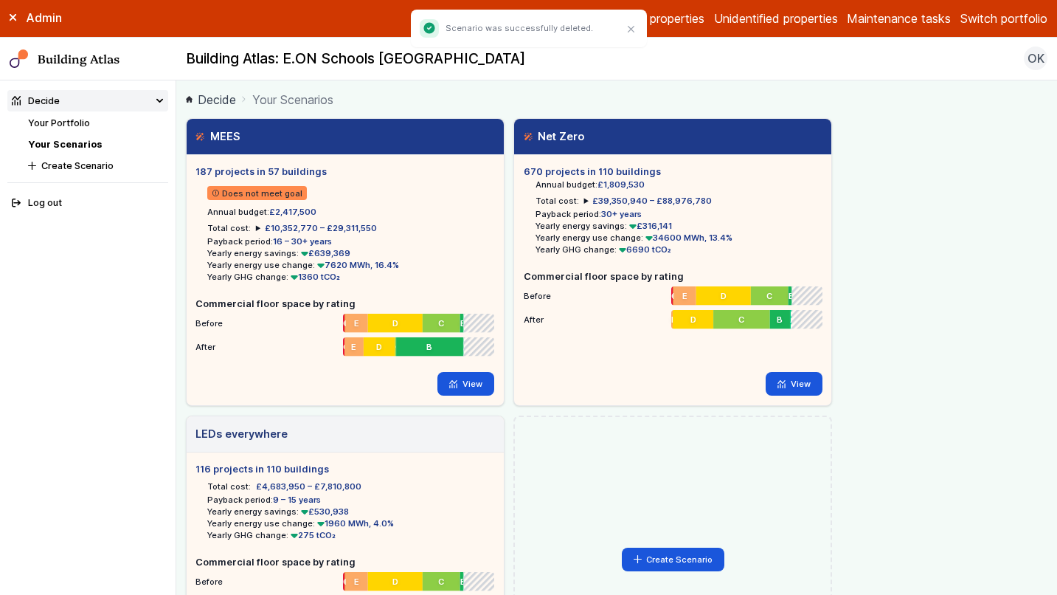
click at [78, 120] on link "Your Portfolio" at bounding box center [59, 122] width 62 height 11
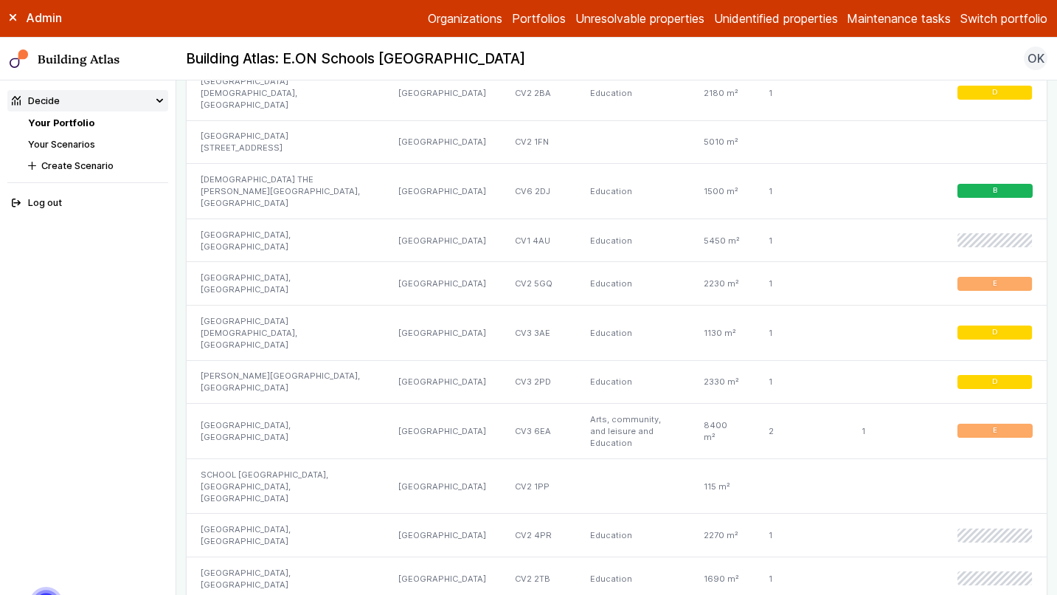
scroll to position [1593, 0]
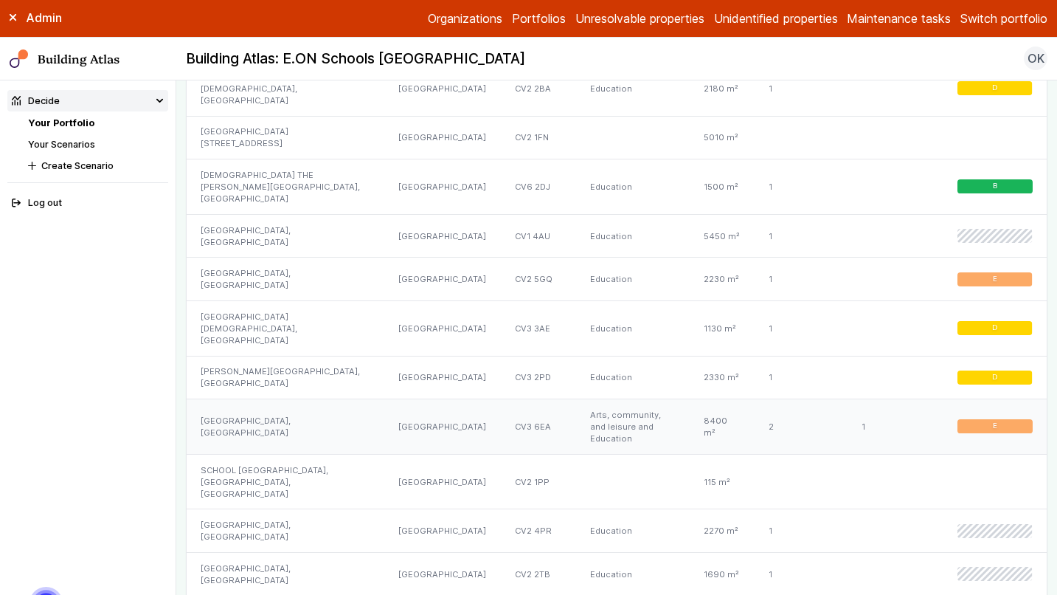
click at [286, 399] on div "[GEOGRAPHIC_DATA], [GEOGRAPHIC_DATA]" at bounding box center [286, 426] width 198 height 55
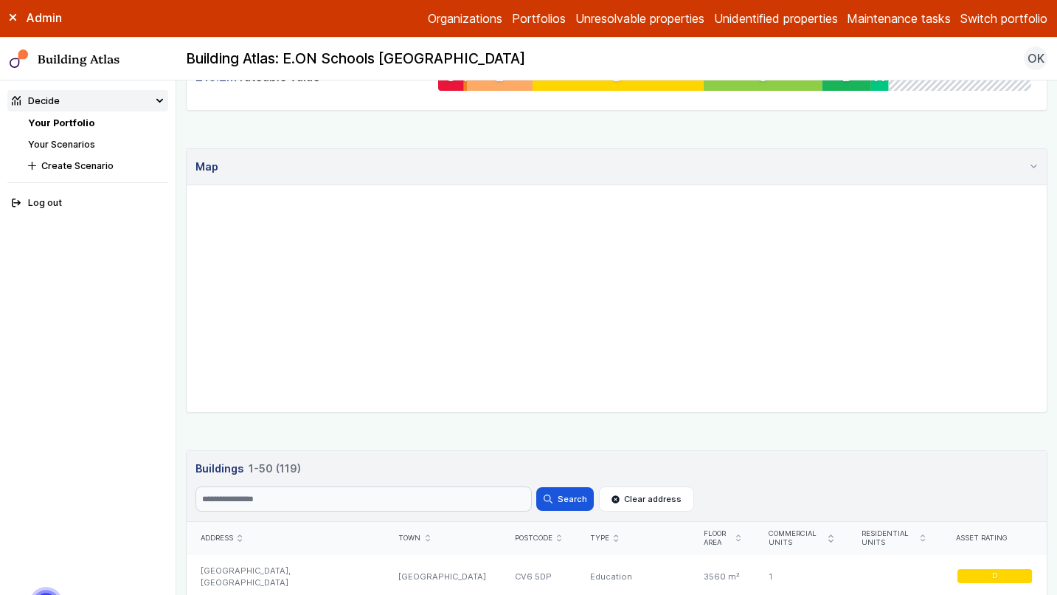
scroll to position [0, 0]
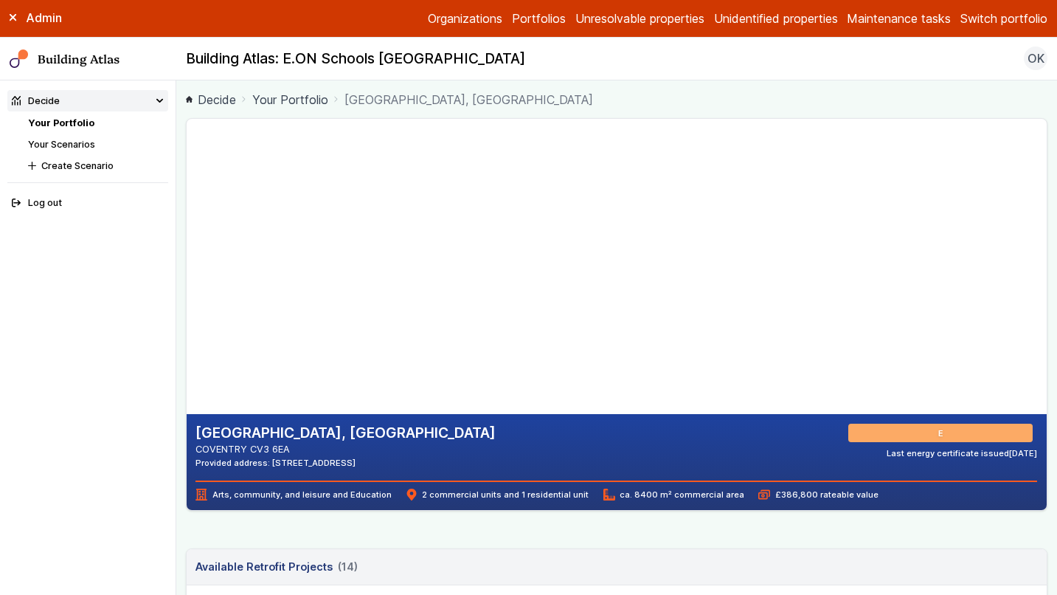
drag, startPoint x: 395, startPoint y: 211, endPoint x: 414, endPoint y: 350, distance: 139.9
click at [187, 350] on gmp-map-3d at bounding box center [187, 266] width 0 height 295
drag, startPoint x: 331, startPoint y: 251, endPoint x: 469, endPoint y: 336, distance: 162.0
click at [187, 336] on gmp-map-3d at bounding box center [187, 266] width 0 height 295
drag, startPoint x: 496, startPoint y: 300, endPoint x: 492, endPoint y: 319, distance: 20.3
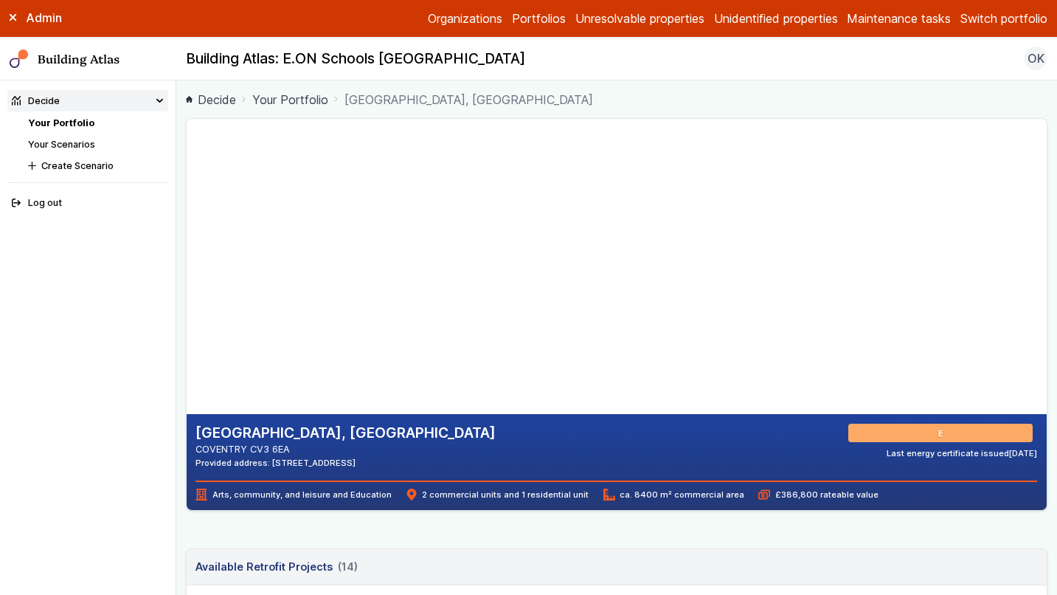
click at [187, 320] on gmp-map-3d at bounding box center [187, 266] width 0 height 295
drag, startPoint x: 407, startPoint y: 365, endPoint x: 449, endPoint y: 381, distance: 44.8
click at [187, 381] on gmp-map-3d at bounding box center [187, 266] width 0 height 295
drag, startPoint x: 473, startPoint y: 353, endPoint x: 482, endPoint y: 353, distance: 9.6
click at [187, 353] on gmp-map-3d at bounding box center [187, 266] width 0 height 295
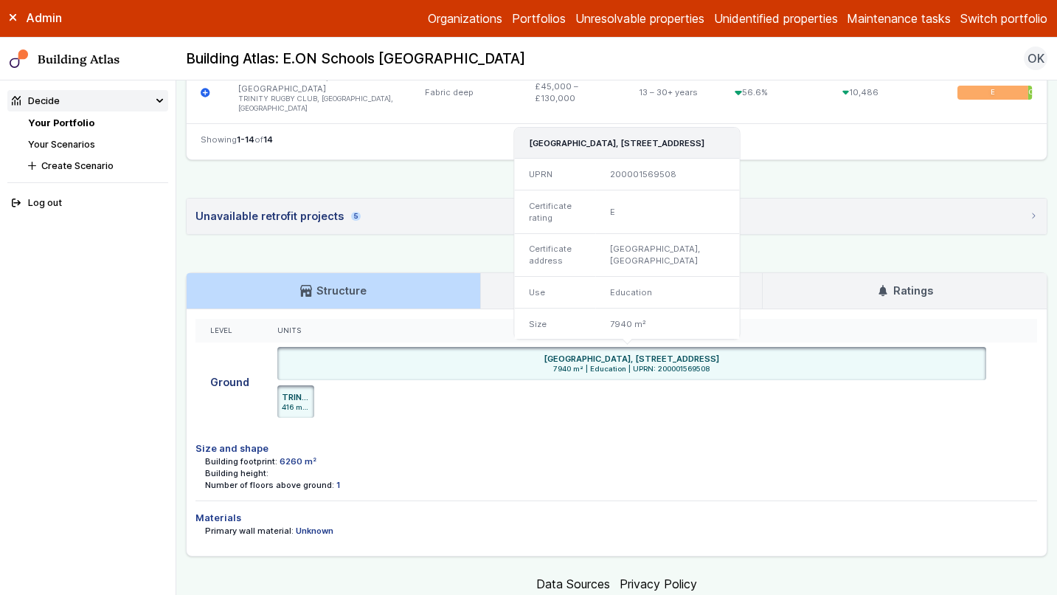
scroll to position [1333, 0]
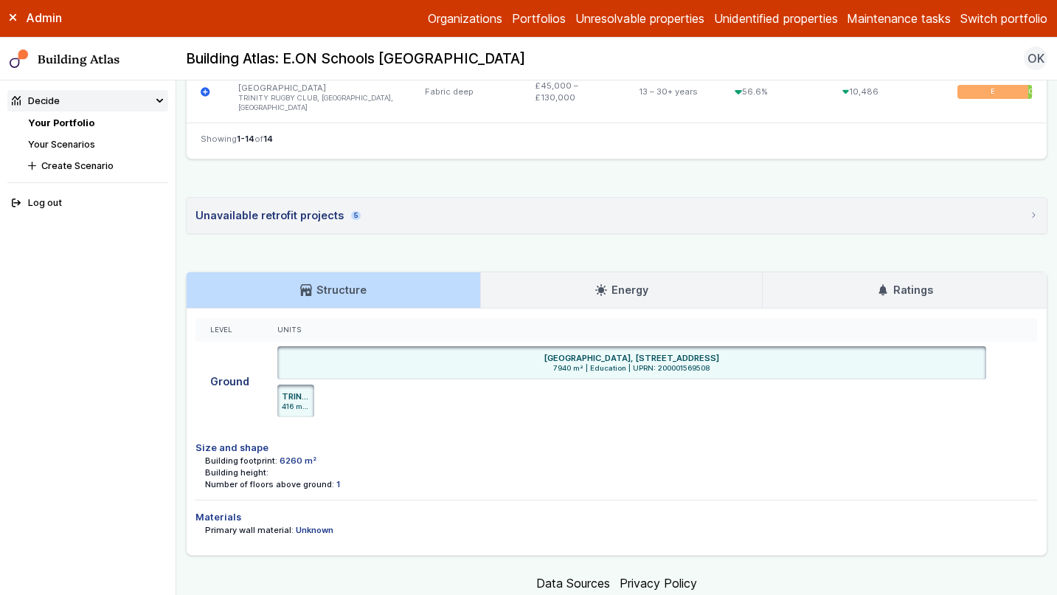
click at [701, 437] on li "Size and shape Building footprint: 6260 m² Building height: Number of floors ab…" at bounding box center [617, 465] width 842 height 69
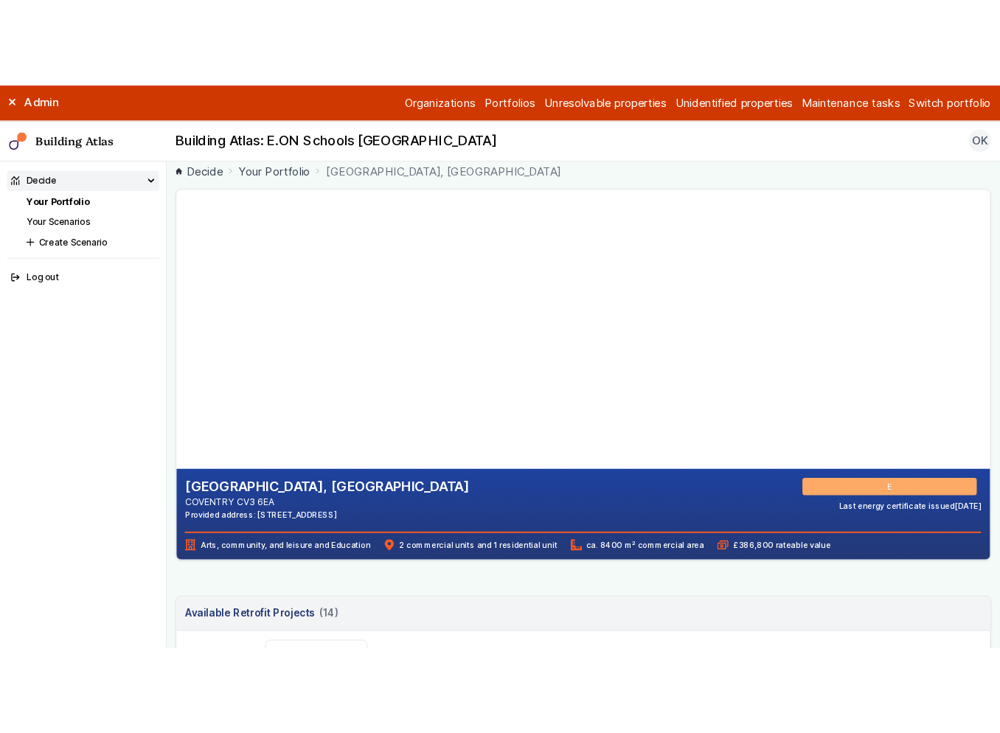
scroll to position [0, 0]
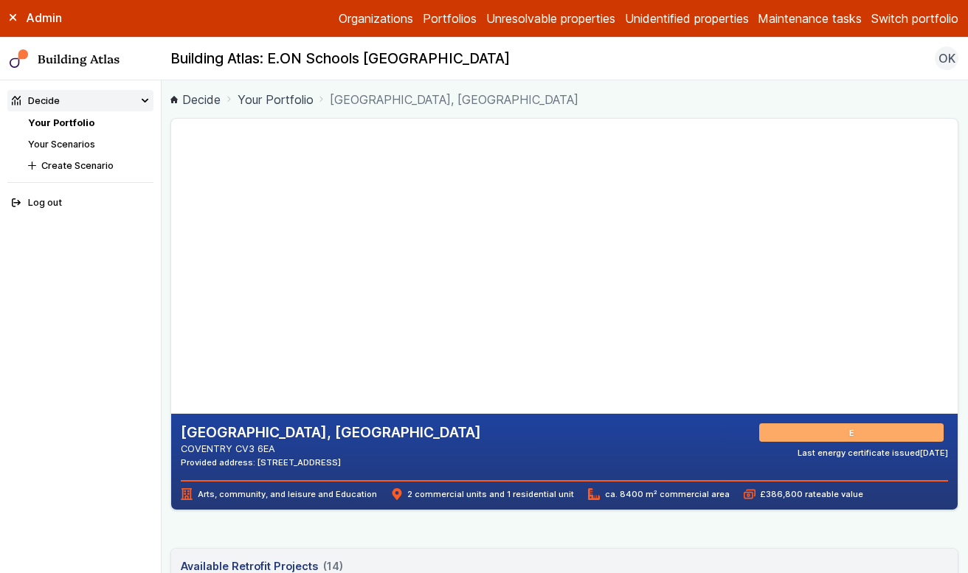
drag, startPoint x: 488, startPoint y: 283, endPoint x: 477, endPoint y: 267, distance: 19.6
click at [171, 267] on gmp-map-3d at bounding box center [171, 266] width 0 height 295
drag, startPoint x: 423, startPoint y: 369, endPoint x: 418, endPoint y: 341, distance: 28.5
click at [171, 341] on gmp-map-3d at bounding box center [171, 266] width 0 height 295
drag, startPoint x: 325, startPoint y: 312, endPoint x: 419, endPoint y: 324, distance: 94.4
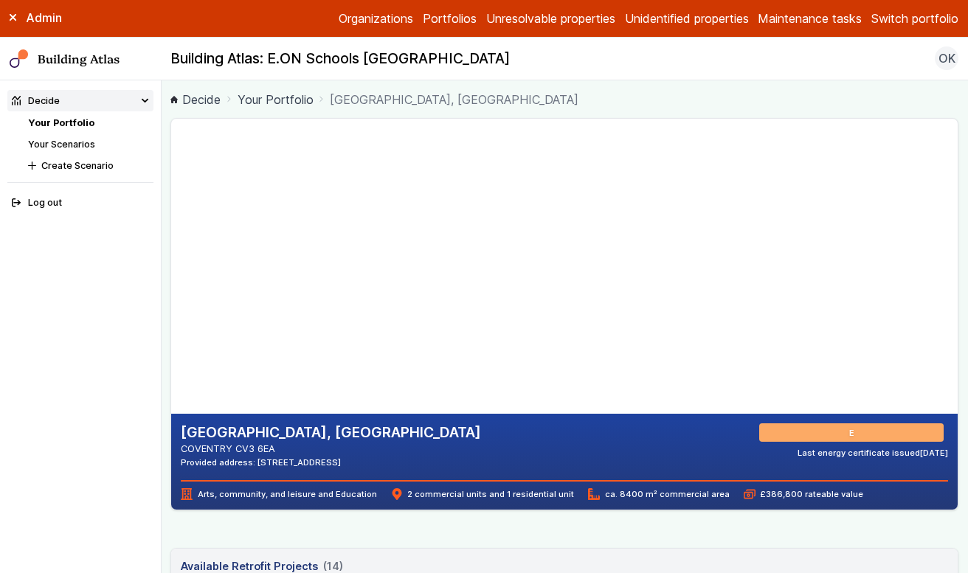
click at [171, 324] on gmp-map-3d at bounding box center [171, 266] width 0 height 295
drag, startPoint x: 355, startPoint y: 350, endPoint x: 336, endPoint y: 324, distance: 31.7
click at [171, 324] on gmp-map-3d at bounding box center [171, 266] width 0 height 295
drag, startPoint x: 327, startPoint y: 293, endPoint x: 393, endPoint y: 286, distance: 66.8
click at [171, 286] on gmp-map-3d at bounding box center [171, 266] width 0 height 295
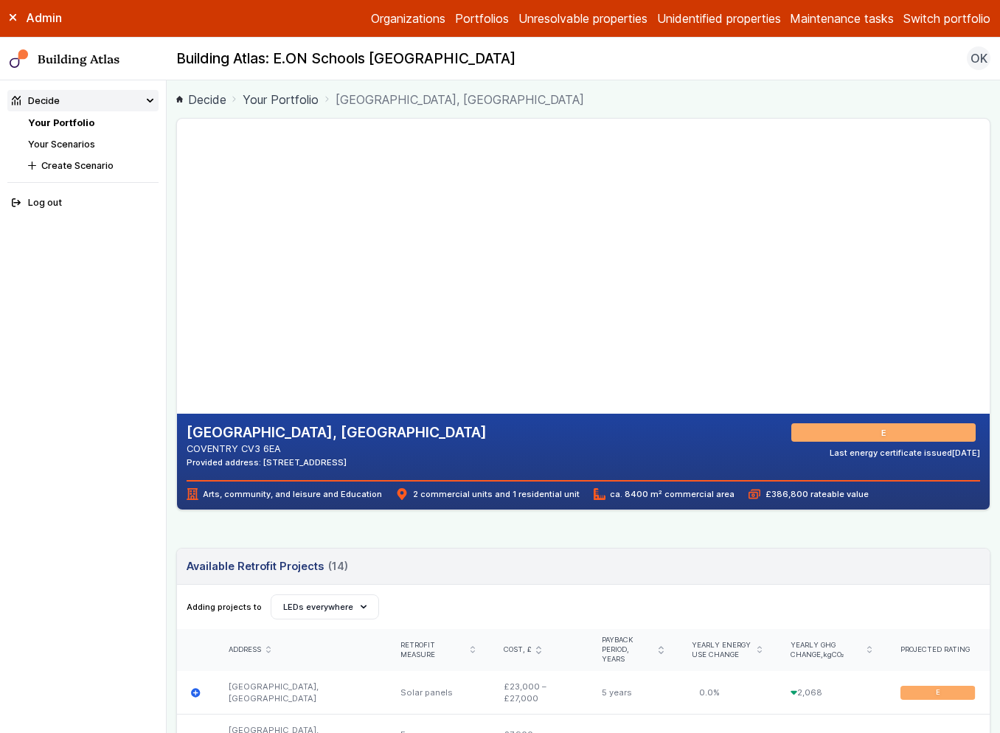
drag, startPoint x: 359, startPoint y: 239, endPoint x: 363, endPoint y: 254, distance: 15.2
click at [177, 254] on gmp-map-3d at bounding box center [177, 266] width 0 height 295
click at [658, 567] on header "Available Retrofit Projects (14) Loading" at bounding box center [583, 567] width 813 height 36
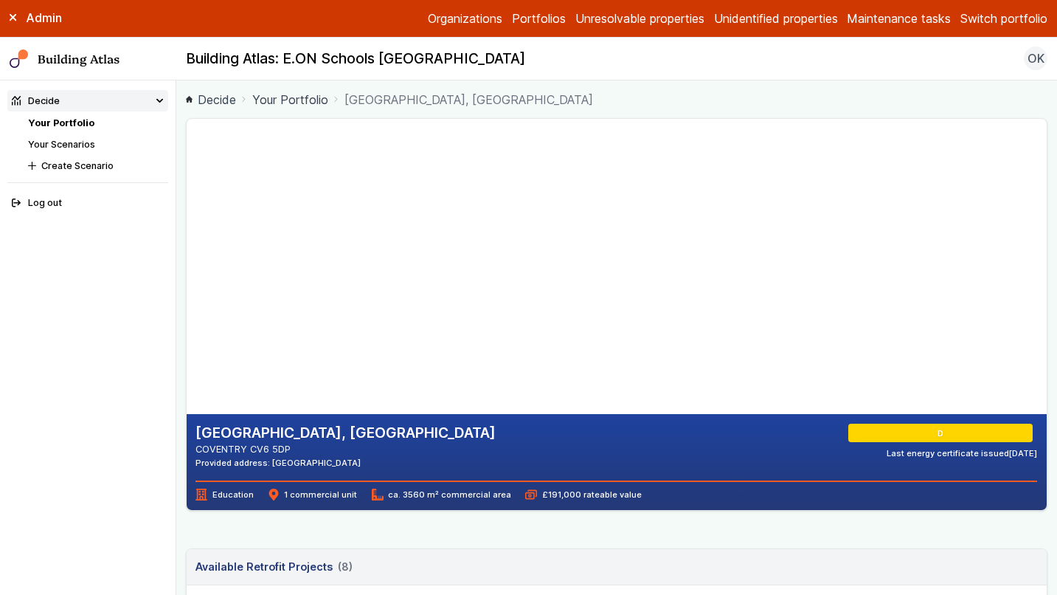
drag, startPoint x: 441, startPoint y: 154, endPoint x: 475, endPoint y: 319, distance: 168.7
click at [187, 327] on gmp-map-3d at bounding box center [187, 266] width 0 height 295
drag, startPoint x: 460, startPoint y: 202, endPoint x: 458, endPoint y: 226, distance: 24.4
click at [187, 226] on gmp-map-3d at bounding box center [187, 266] width 0 height 295
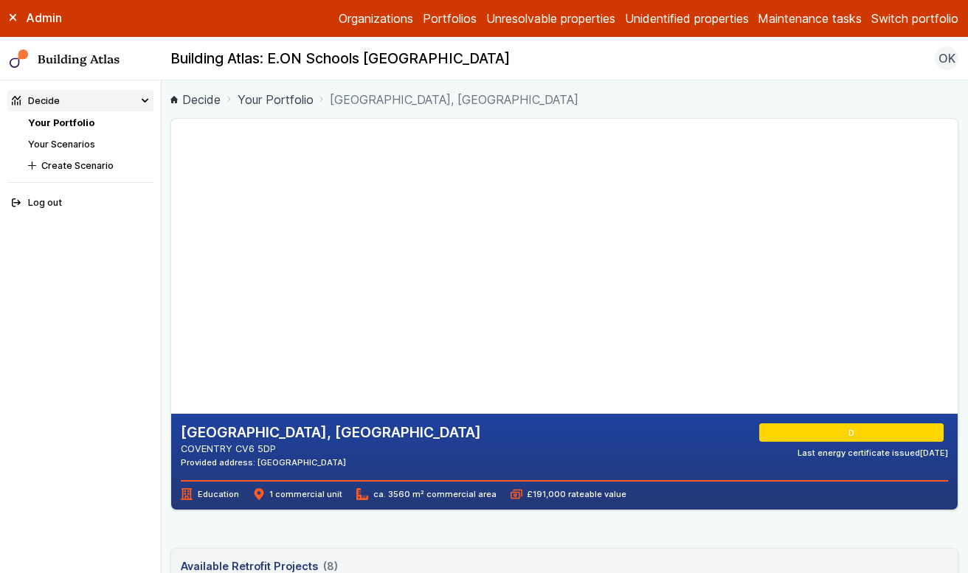
drag, startPoint x: 362, startPoint y: 375, endPoint x: 367, endPoint y: 391, distance: 17.0
click at [171, 391] on gmp-map-3d at bounding box center [171, 266] width 0 height 295
drag, startPoint x: 331, startPoint y: 251, endPoint x: 345, endPoint y: 260, distance: 16.6
click at [171, 260] on gmp-map-3d at bounding box center [171, 266] width 0 height 295
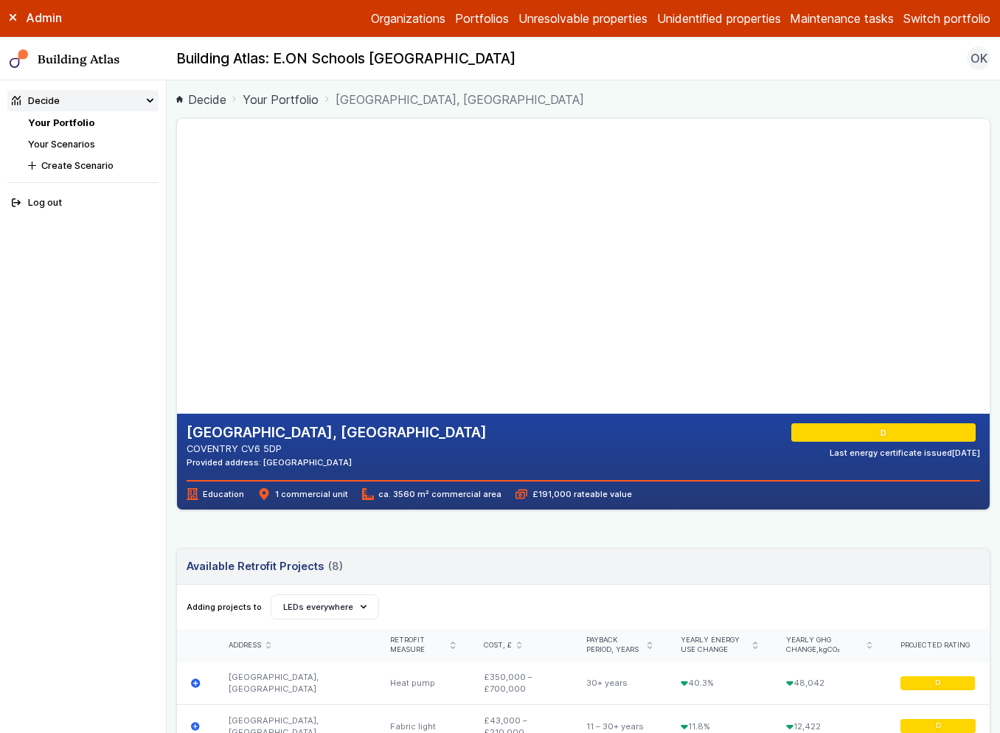
drag, startPoint x: 426, startPoint y: 186, endPoint x: 440, endPoint y: 198, distance: 18.9
click at [177, 198] on gmp-map-3d at bounding box center [177, 266] width 0 height 295
click at [177, 337] on gmp-map-3d at bounding box center [177, 266] width 0 height 295
drag, startPoint x: 395, startPoint y: 326, endPoint x: 421, endPoint y: 333, distance: 26.7
click at [177, 333] on gmp-map-3d at bounding box center [177, 266] width 0 height 295
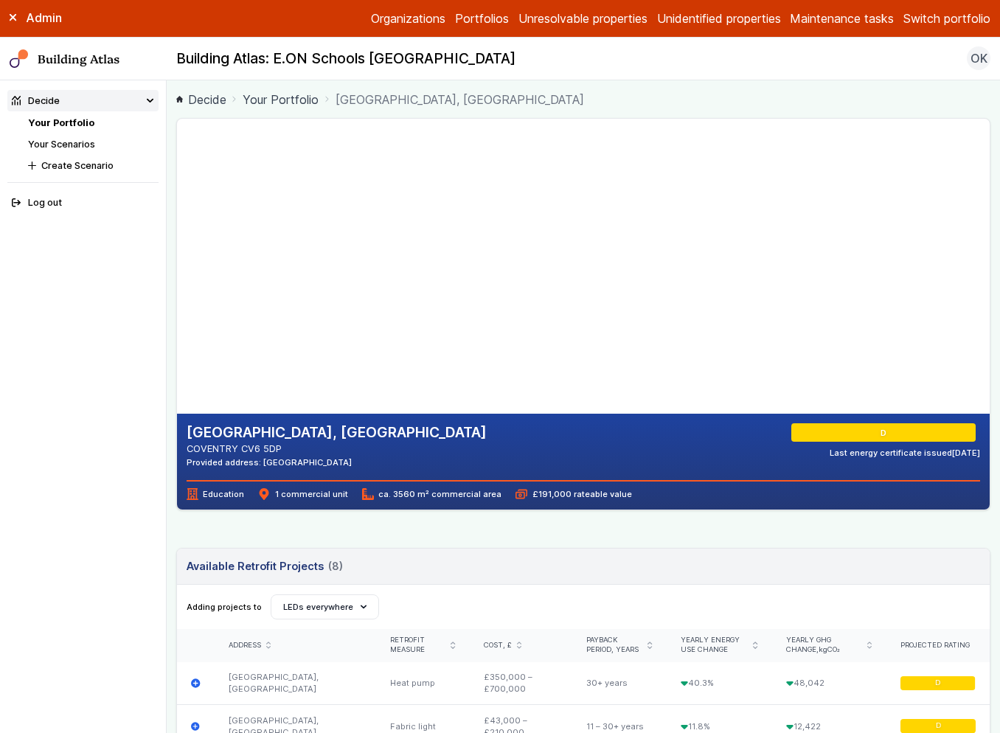
drag, startPoint x: 317, startPoint y: 224, endPoint x: 332, endPoint y: 228, distance: 15.4
click at [177, 228] on gmp-map-3d at bounding box center [177, 266] width 0 height 295
click at [177, 224] on gmp-map-3d at bounding box center [177, 266] width 0 height 295
drag, startPoint x: 427, startPoint y: 317, endPoint x: 377, endPoint y: 348, distance: 59.0
click at [177, 348] on gmp-map-3d at bounding box center [177, 266] width 0 height 295
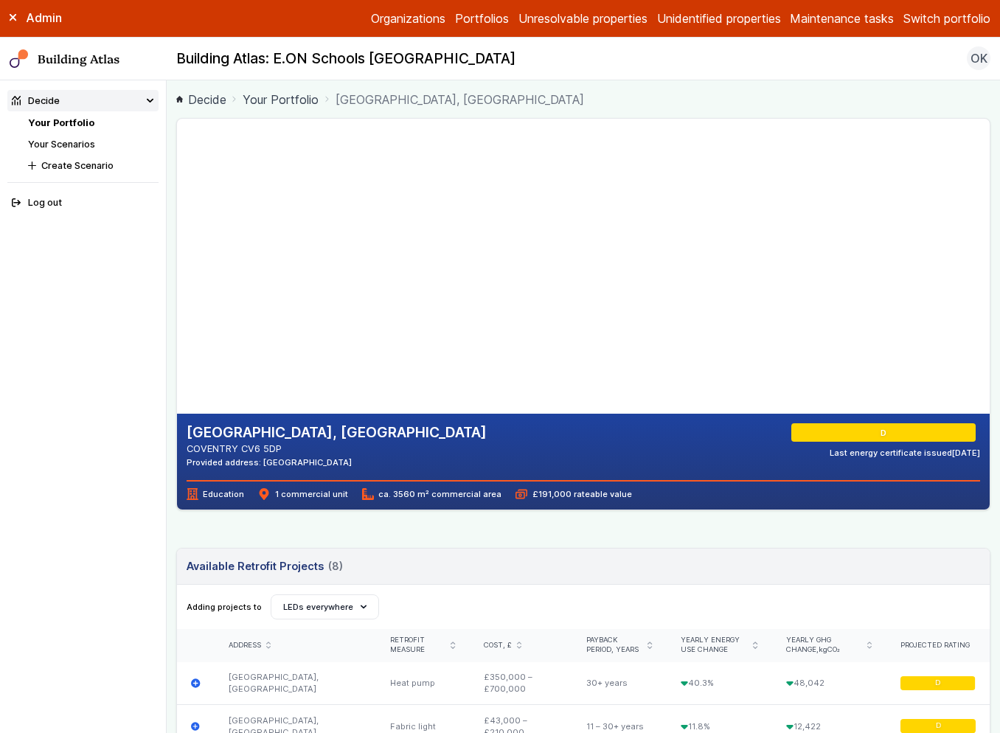
drag, startPoint x: 437, startPoint y: 227, endPoint x: 417, endPoint y: 267, distance: 44.9
click at [177, 267] on gmp-map-3d at bounding box center [177, 266] width 0 height 295
drag, startPoint x: 446, startPoint y: 222, endPoint x: 443, endPoint y: 236, distance: 14.3
click at [177, 236] on gmp-map-3d at bounding box center [177, 266] width 0 height 295
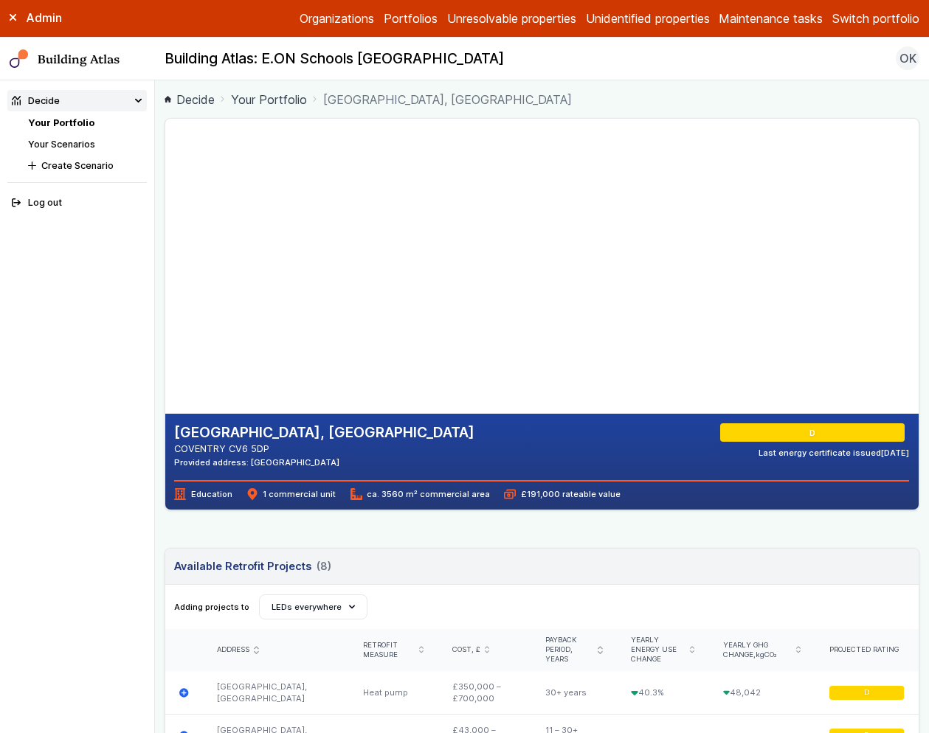
drag, startPoint x: 404, startPoint y: 358, endPoint x: 401, endPoint y: 324, distance: 34.0
click at [165, 331] on gmp-map-3d at bounding box center [165, 266] width 0 height 295
drag, startPoint x: 313, startPoint y: 304, endPoint x: 326, endPoint y: 278, distance: 29.0
click at [165, 275] on gmp-map-3d at bounding box center [165, 266] width 0 height 295
drag, startPoint x: 415, startPoint y: 291, endPoint x: 392, endPoint y: 309, distance: 28.9
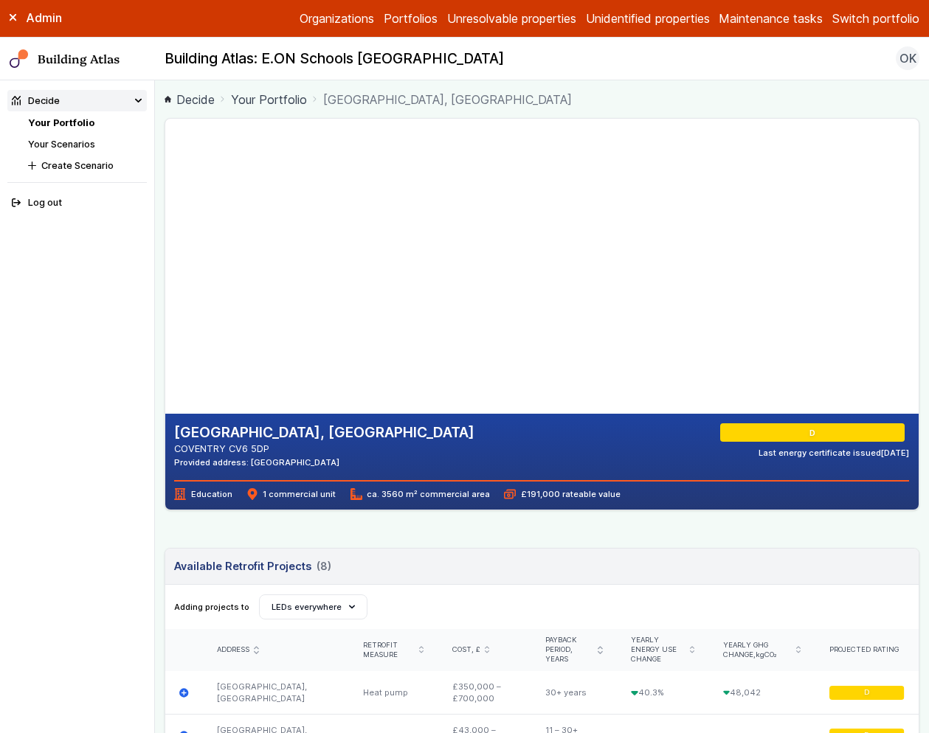
click at [165, 309] on gmp-map-3d at bounding box center [165, 266] width 0 height 295
drag, startPoint x: 349, startPoint y: 328, endPoint x: 359, endPoint y: 305, distance: 25.1
click at [165, 307] on gmp-map-3d at bounding box center [165, 266] width 0 height 295
drag, startPoint x: 271, startPoint y: 252, endPoint x: 263, endPoint y: 269, distance: 18.5
click at [165, 269] on gmp-map-3d at bounding box center [165, 266] width 0 height 295
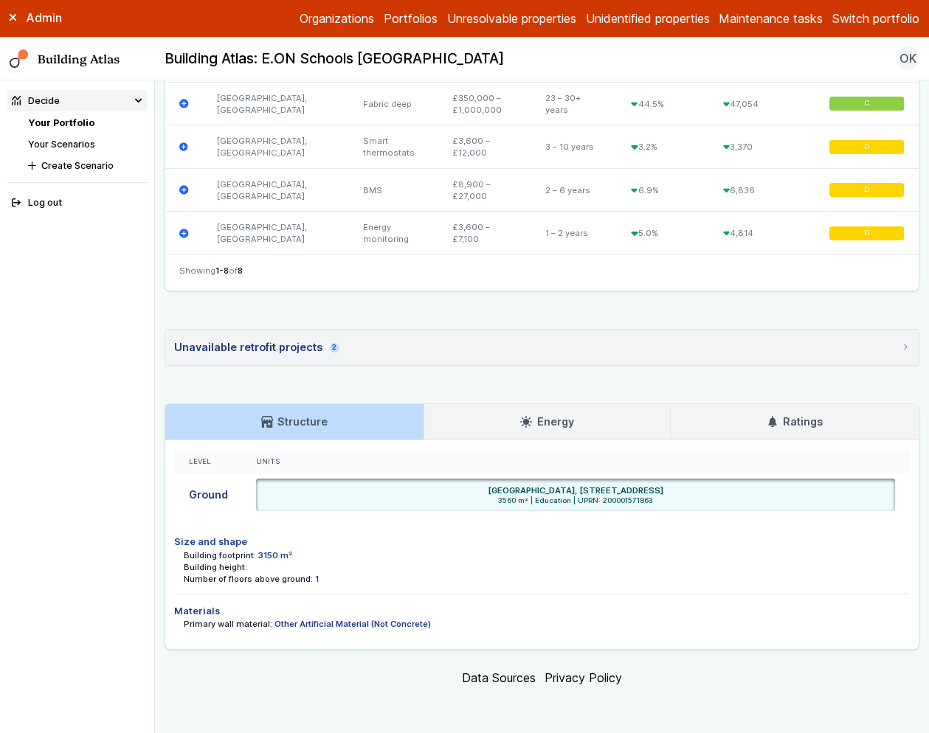
scroll to position [843, 0]
click at [805, 430] on h3 "Ratings" at bounding box center [795, 422] width 56 height 16
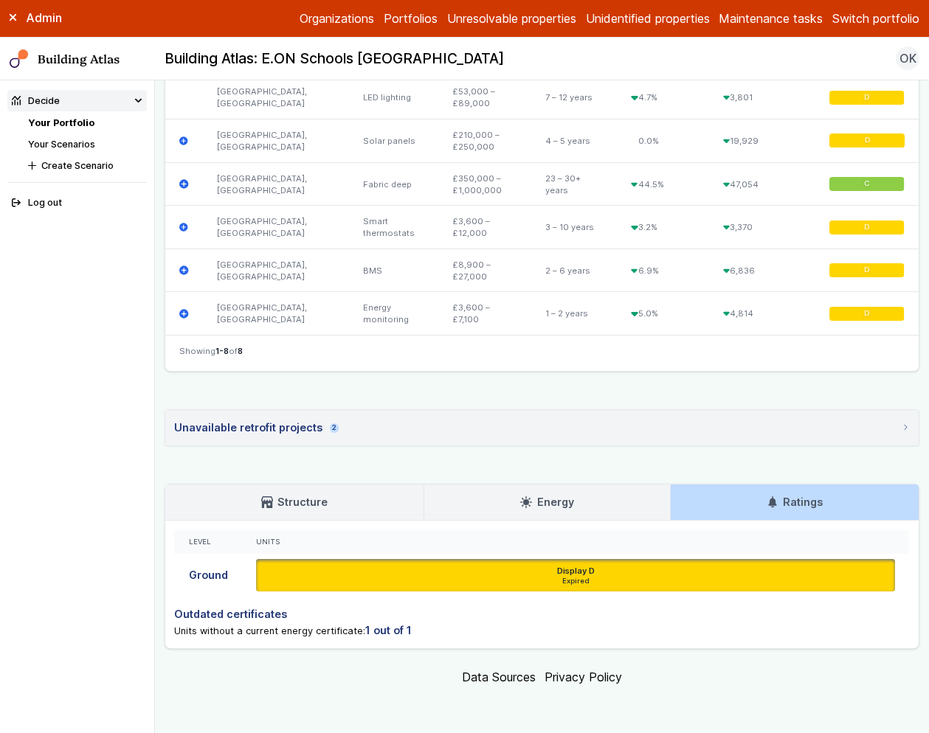
scroll to position [775, 0]
click at [479, 497] on link "Energy" at bounding box center [547, 502] width 246 height 35
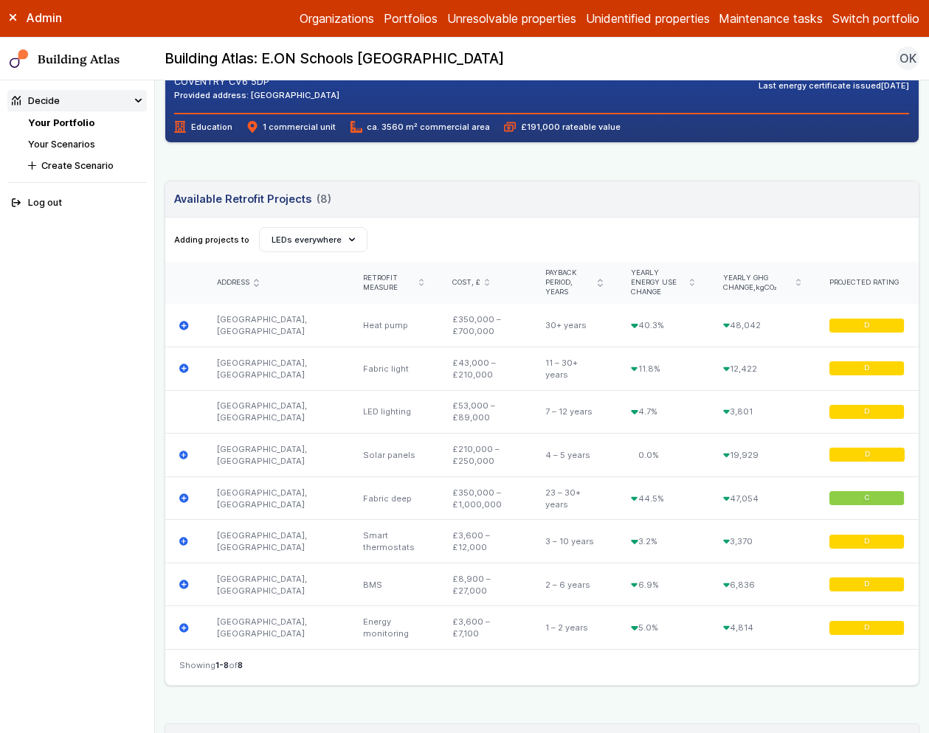
scroll to position [366, 0]
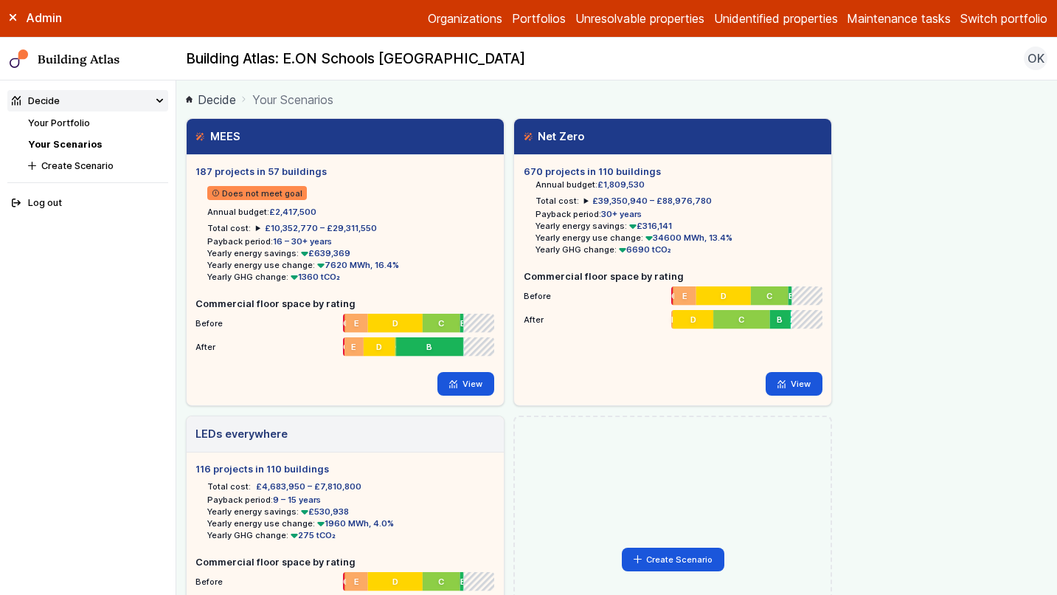
click at [947, 223] on div "MEES 187 projects in 57 buildings Does not meet goal Annual budget: £2,417,500 …" at bounding box center [617, 410] width 862 height 585
click at [474, 380] on link "View" at bounding box center [465, 384] width 57 height 24
click at [791, 381] on link "View" at bounding box center [794, 384] width 57 height 24
click at [913, 238] on div "MEES 187 projects in 57 buildings Does not meet goal Annual budget: £2,417,500 …" at bounding box center [617, 410] width 862 height 585
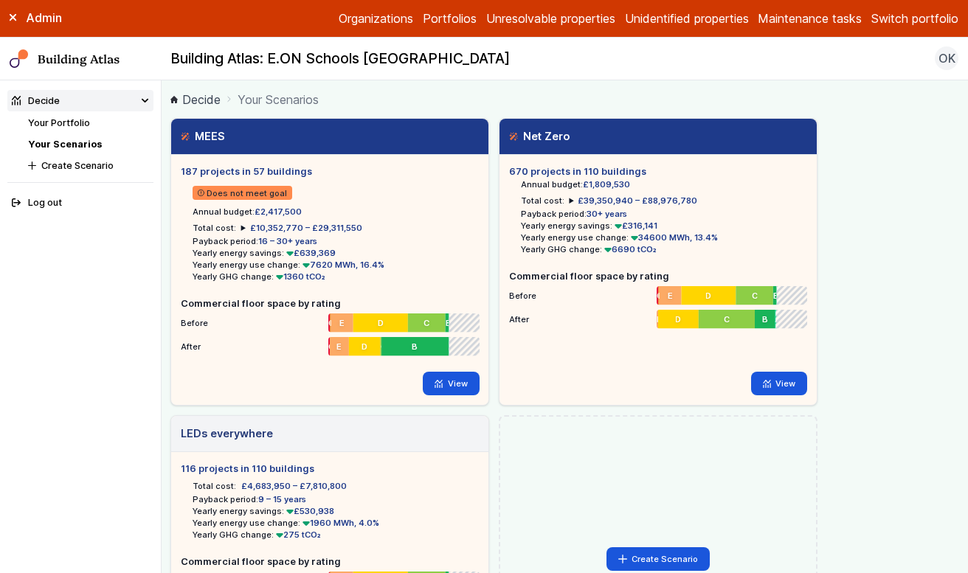
click at [648, 437] on div "Create Scenario" at bounding box center [658, 559] width 319 height 288
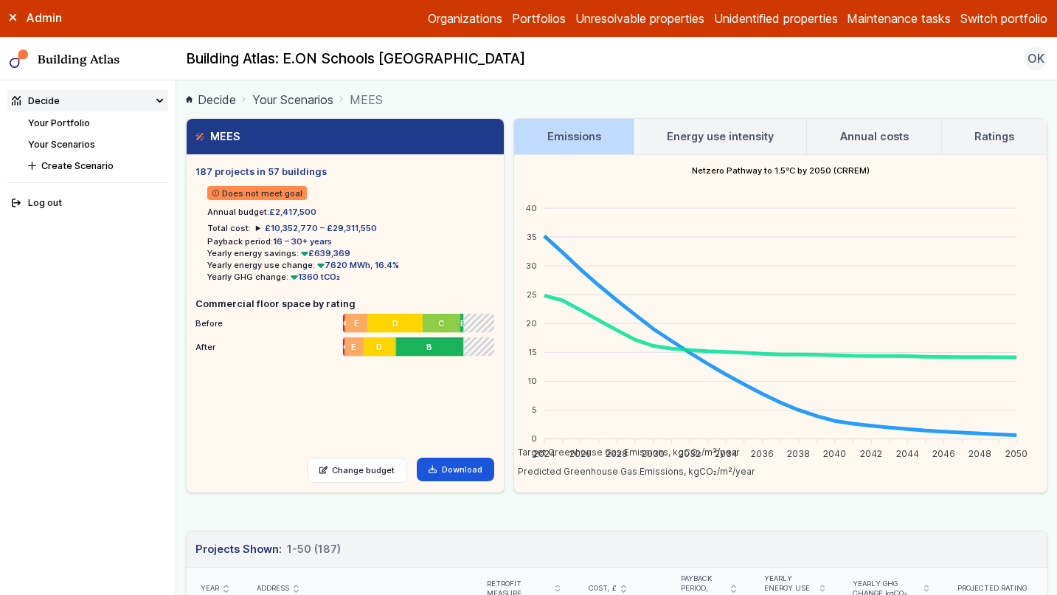
click at [718, 141] on h3 "Energy use intensity" at bounding box center [720, 136] width 107 height 16
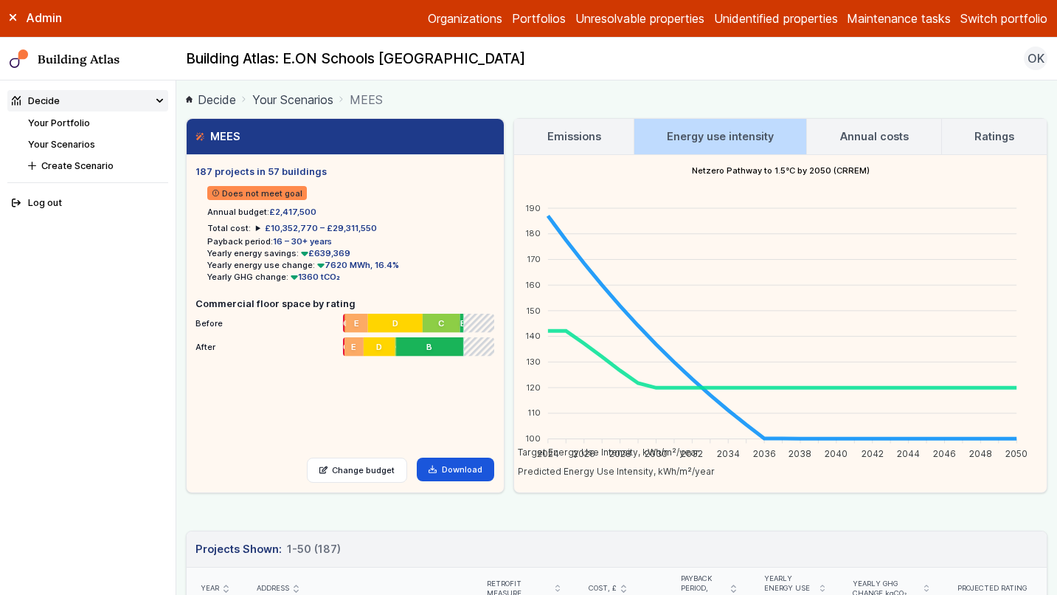
click at [883, 135] on h3 "Annual costs" at bounding box center [874, 136] width 69 height 16
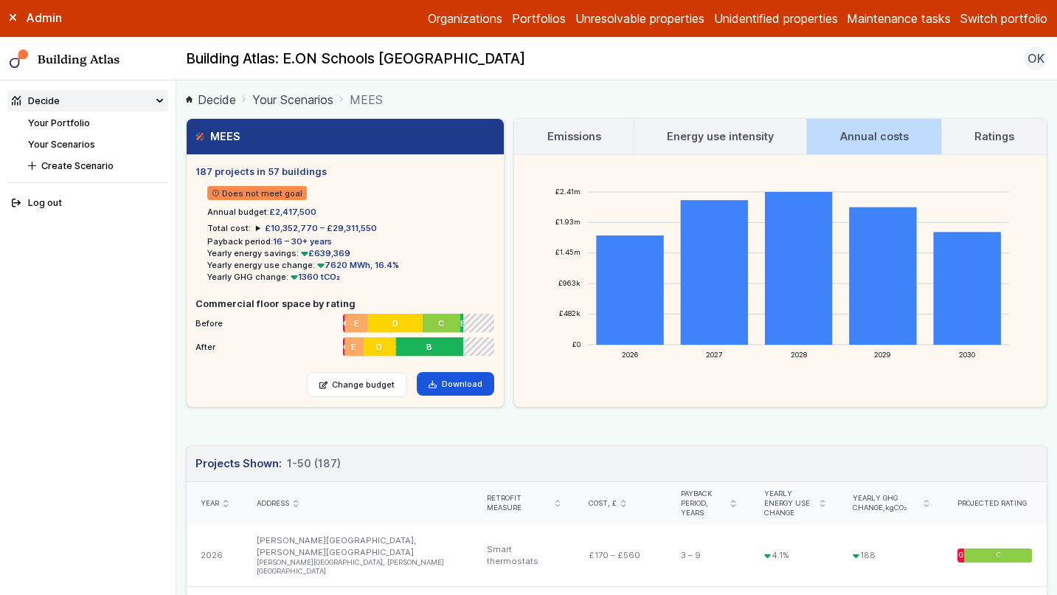
click at [975, 135] on h3 "Ratings" at bounding box center [995, 136] width 40 height 16
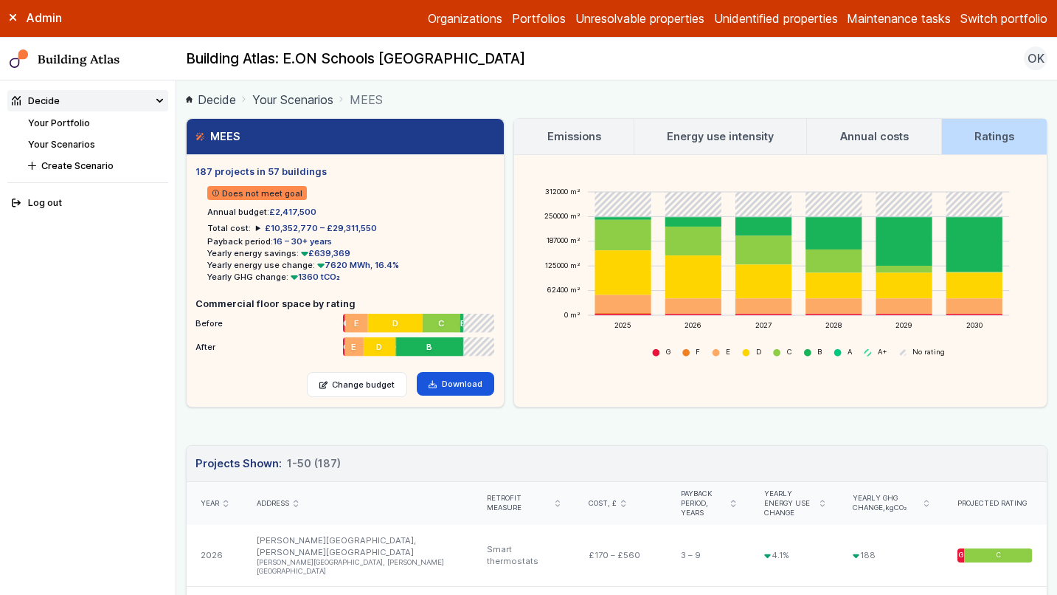
click at [552, 136] on h3 "Emissions" at bounding box center [574, 136] width 54 height 16
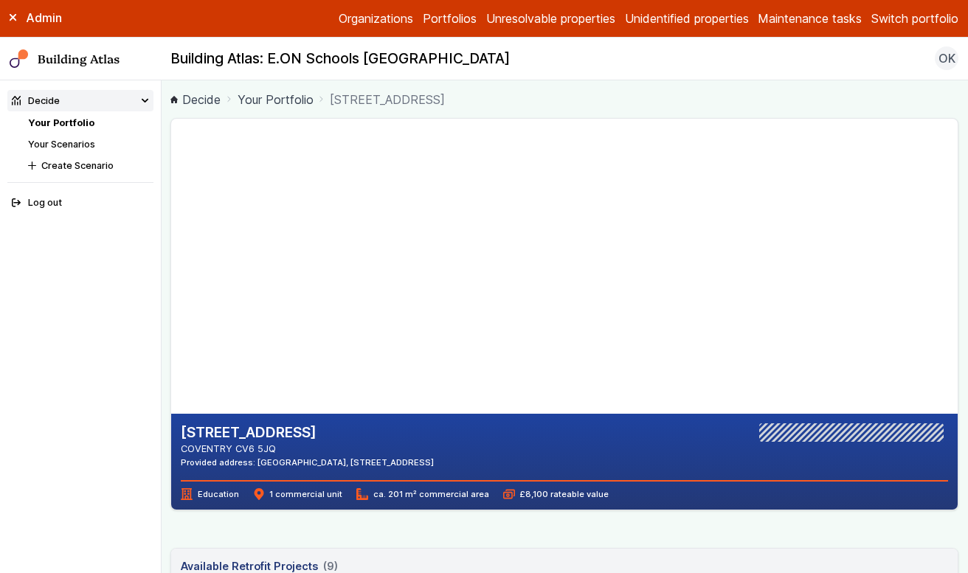
drag, startPoint x: 423, startPoint y: 220, endPoint x: 378, endPoint y: 392, distance: 177.9
click at [171, 407] on gmp-map-3d at bounding box center [171, 266] width 0 height 295
click at [171, 265] on gmp-map-3d at bounding box center [171, 266] width 0 height 295
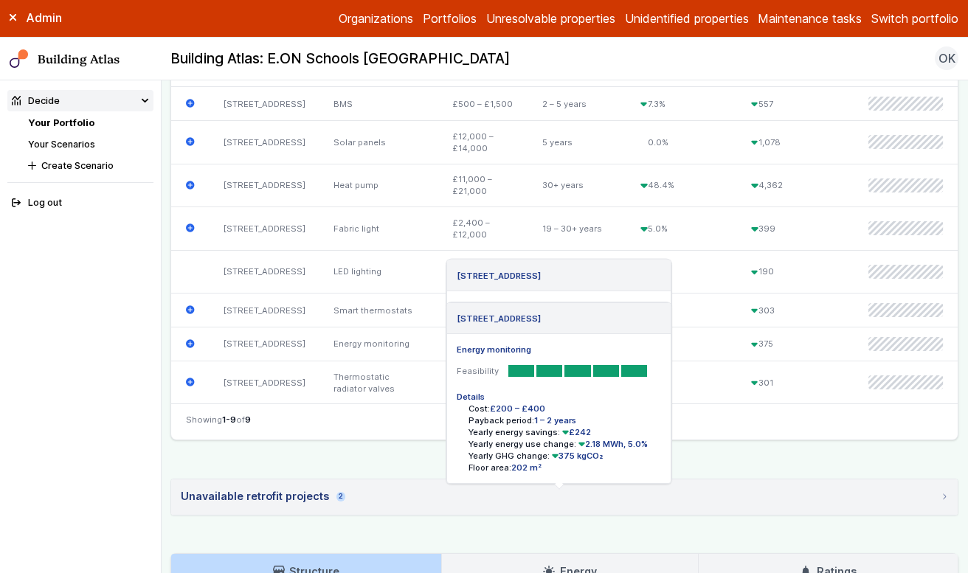
scroll to position [421, 0]
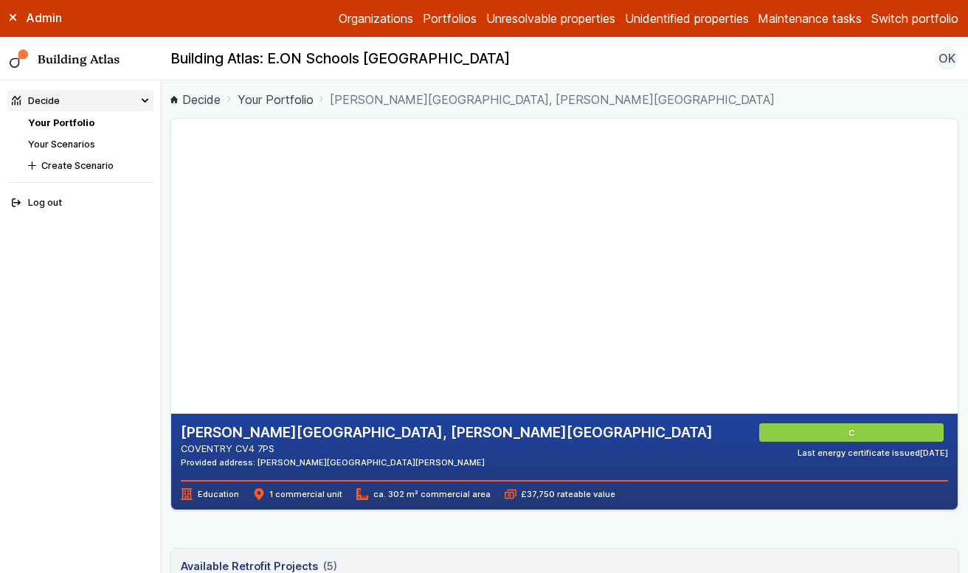
drag, startPoint x: 412, startPoint y: 178, endPoint x: 370, endPoint y: 316, distance: 144.2
click at [171, 316] on gmp-map-3d at bounding box center [171, 266] width 0 height 295
drag, startPoint x: 328, startPoint y: 203, endPoint x: 388, endPoint y: 244, distance: 72.6
click at [171, 244] on gmp-map-3d at bounding box center [171, 266] width 0 height 295
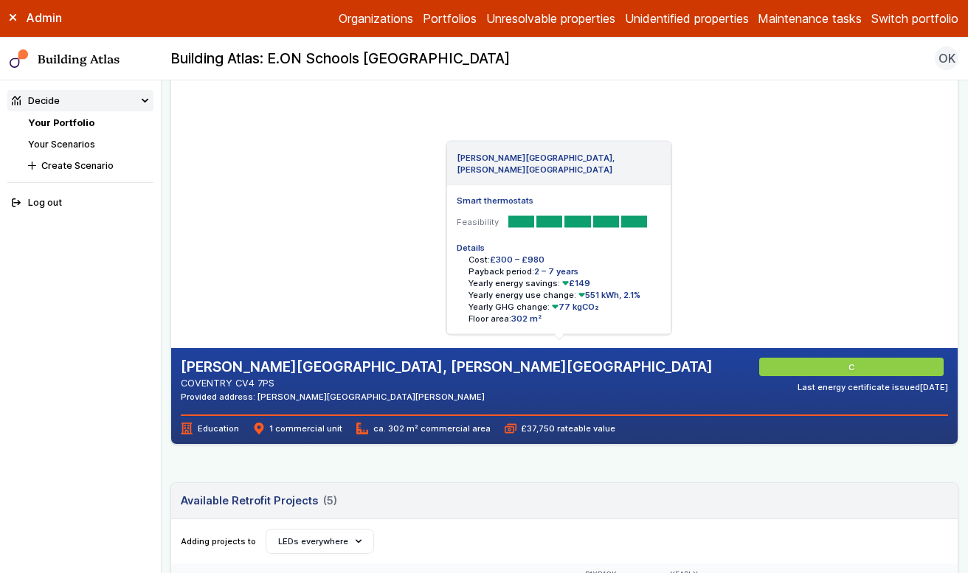
scroll to position [32, 0]
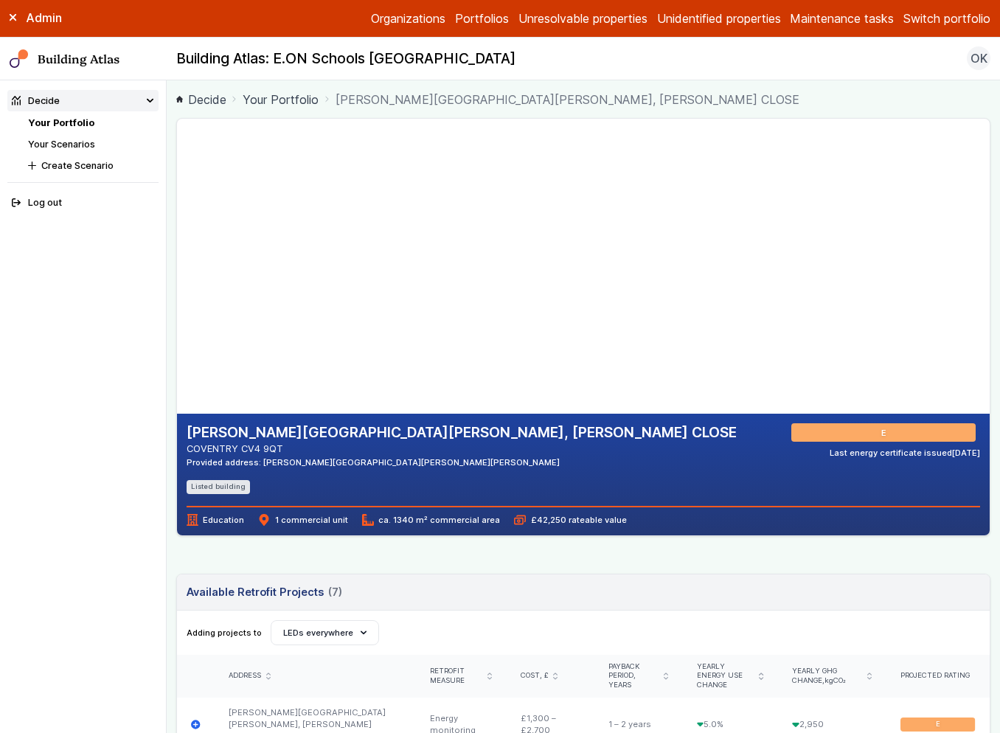
drag, startPoint x: 426, startPoint y: 141, endPoint x: 437, endPoint y: 293, distance: 152.4
click at [177, 293] on gmp-map-3d at bounding box center [177, 266] width 0 height 295
drag, startPoint x: 462, startPoint y: 159, endPoint x: 469, endPoint y: 218, distance: 58.7
click at [177, 218] on gmp-map-3d at bounding box center [177, 266] width 0 height 295
drag, startPoint x: 446, startPoint y: 182, endPoint x: 462, endPoint y: 224, distance: 44.1
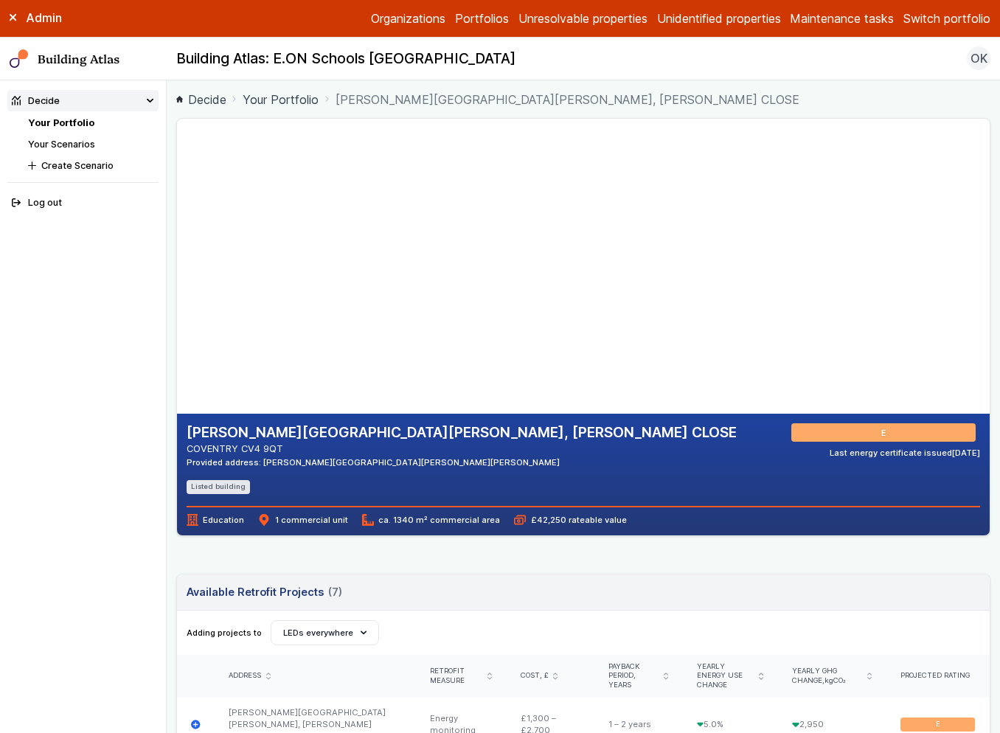
click at [177, 224] on gmp-map-3d at bounding box center [177, 266] width 0 height 295
drag, startPoint x: 421, startPoint y: 269, endPoint x: 423, endPoint y: 290, distance: 20.7
click at [177, 290] on gmp-map-3d at bounding box center [177, 266] width 0 height 295
drag, startPoint x: 373, startPoint y: 323, endPoint x: 351, endPoint y: 318, distance: 22.0
click at [177, 318] on gmp-map-3d at bounding box center [177, 266] width 0 height 295
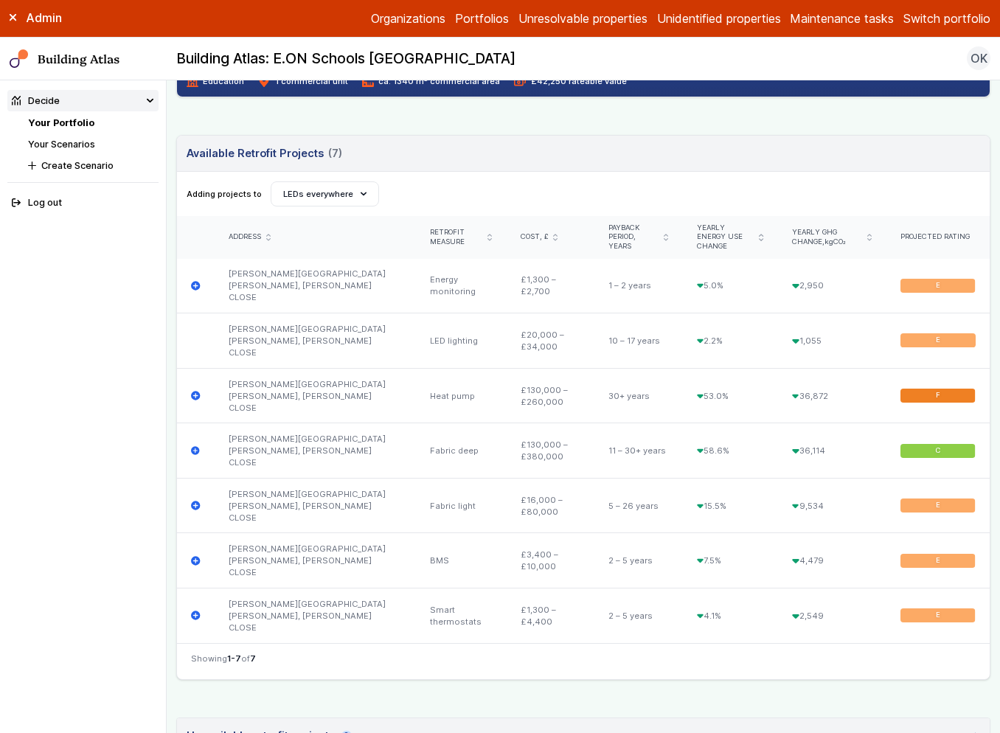
scroll to position [440, 0]
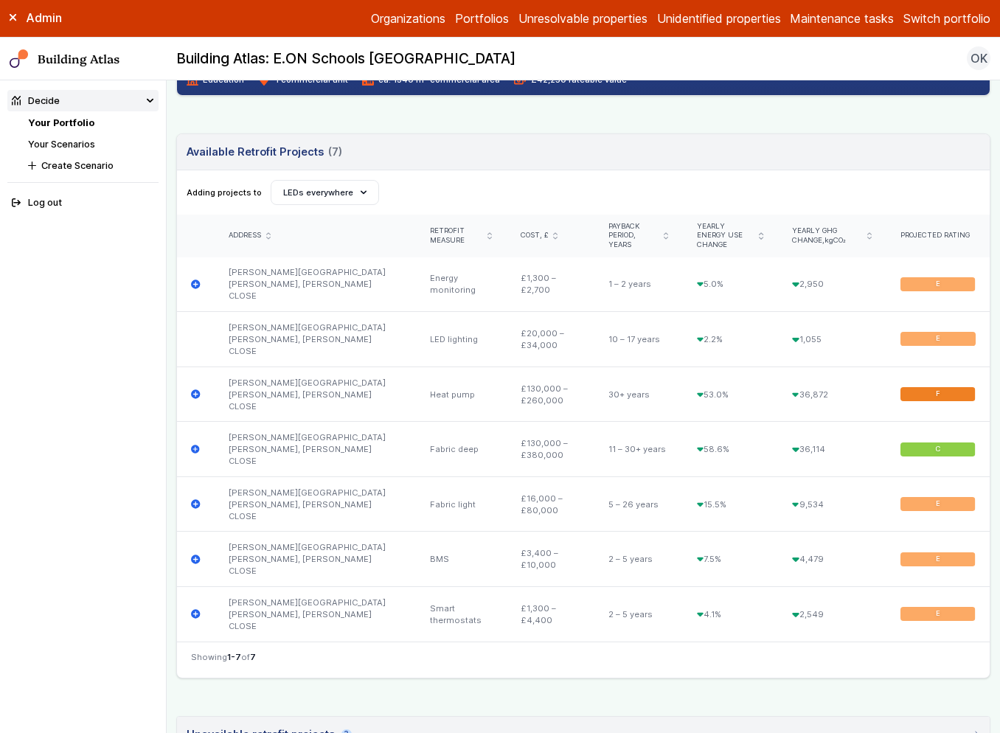
click at [523, 589] on div "LIMBRICK WOOD PRIMARY SCHOOL, BUSH CLOSE COVENTRY CV4 9QT Provided address: Lim…" at bounding box center [583, 358] width 814 height 1360
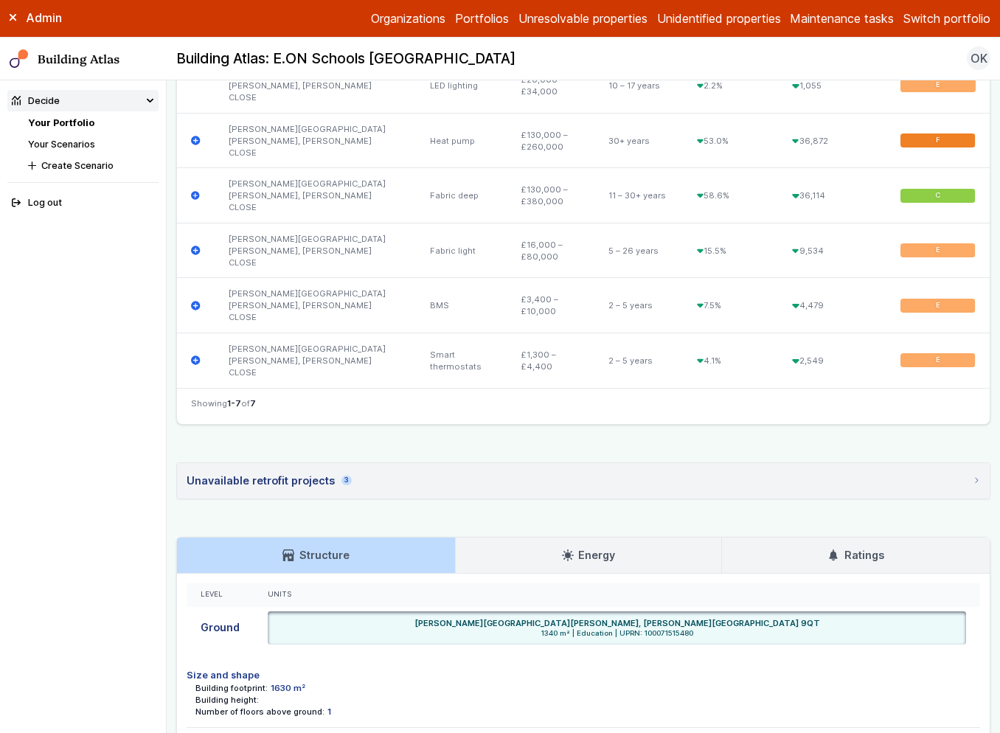
scroll to position [711, 0]
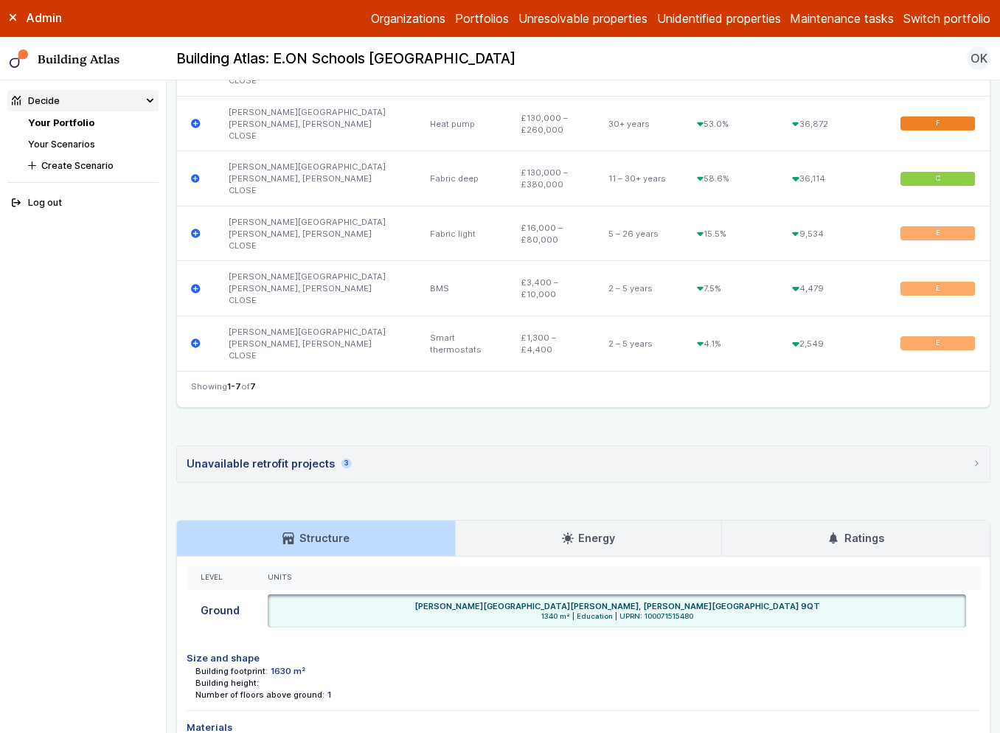
click at [376, 446] on summary "Unavailable retrofit projects 3" at bounding box center [583, 463] width 813 height 35
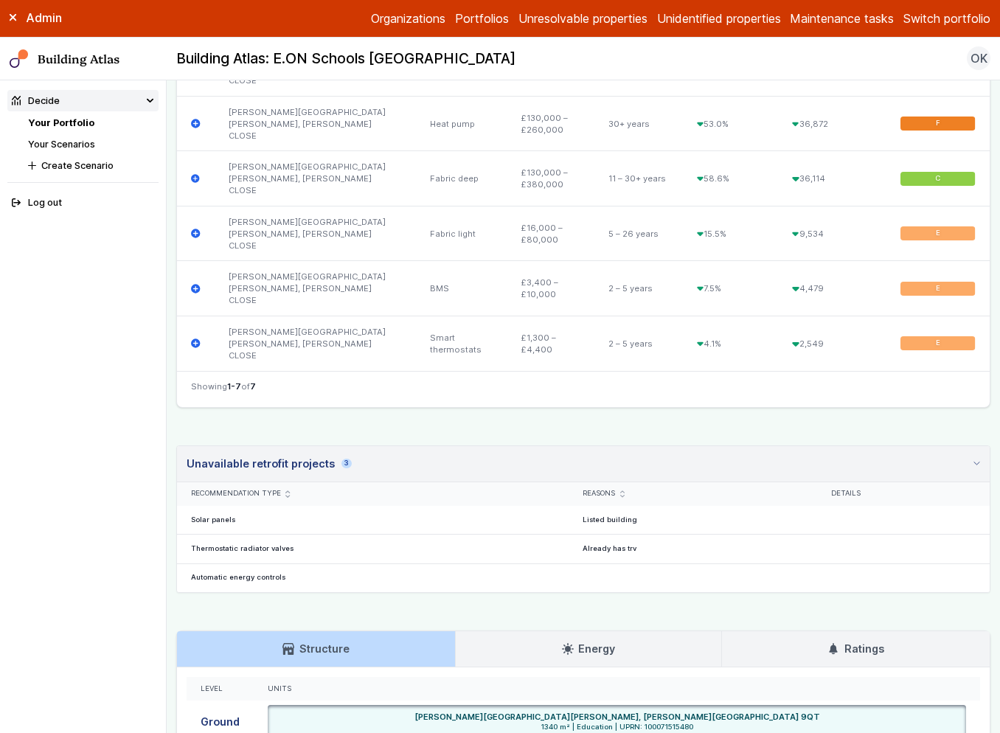
click at [376, 446] on summary "Unavailable retrofit projects 3" at bounding box center [583, 464] width 813 height 36
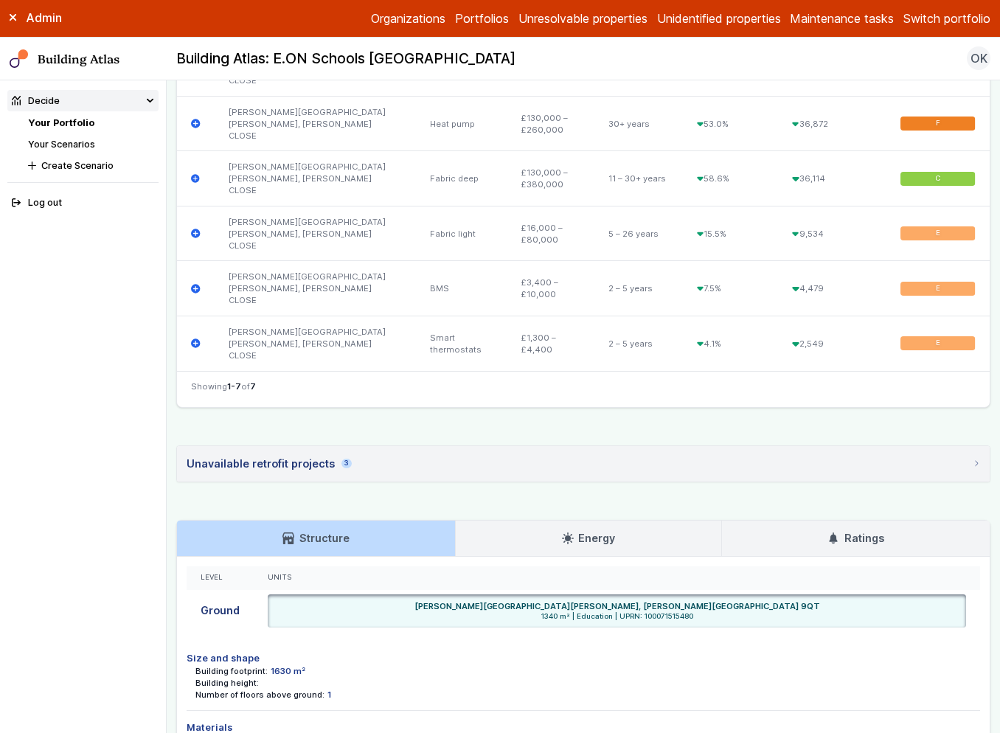
click at [801, 409] on div "LIMBRICK WOOD PRIMARY SCHOOL, BUSH CLOSE COVENTRY CV4 9QT Provided address: Lim…" at bounding box center [583, 87] width 814 height 1360
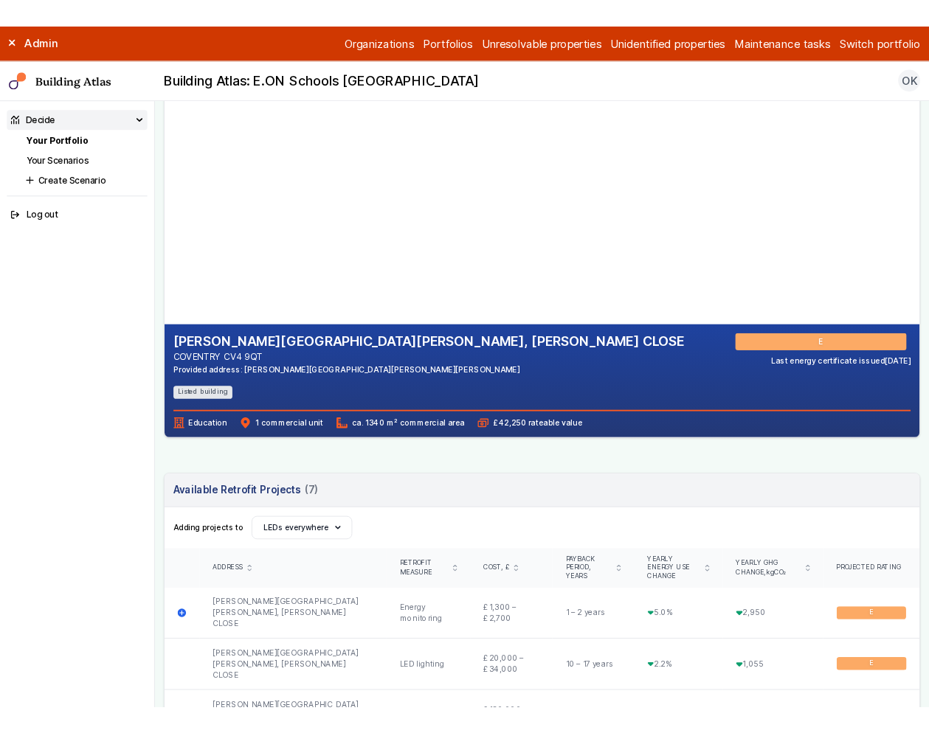
scroll to position [53, 0]
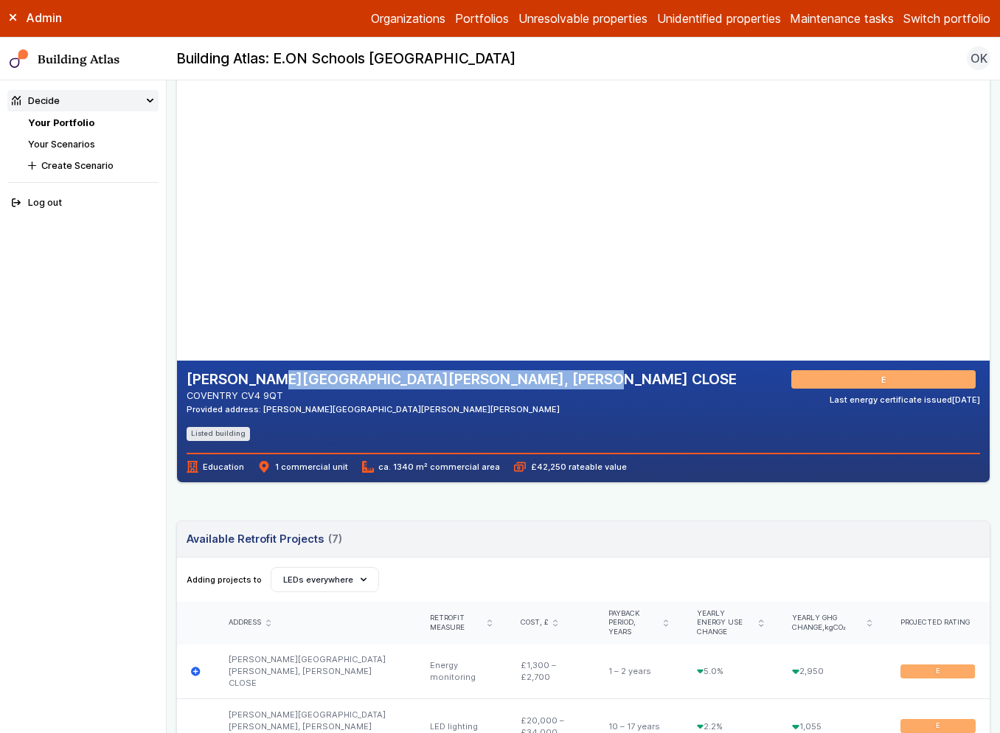
drag, startPoint x: 547, startPoint y: 382, endPoint x: 181, endPoint y: 377, distance: 366.0
click at [181, 377] on div "LIMBRICK WOOD PRIMARY SCHOOL, BUSH CLOSE COVENTRY CV4 9QT Provided address: Lim…" at bounding box center [583, 422] width 813 height 122
copy h2 "[PERSON_NAME][GEOGRAPHIC_DATA][PERSON_NAME], [PERSON_NAME] CLOSE"
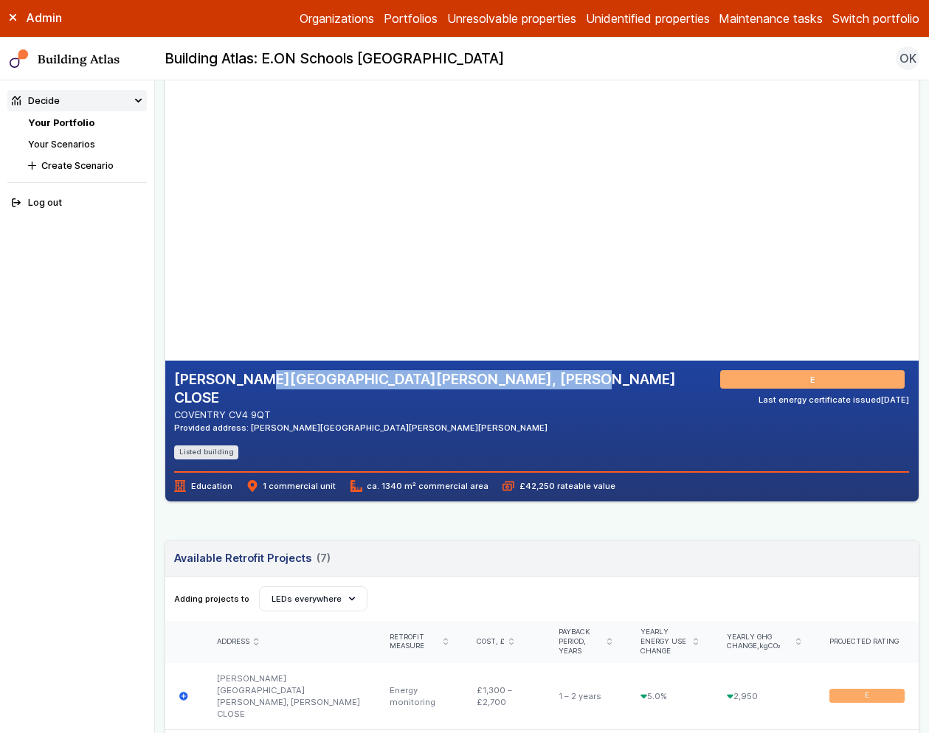
drag, startPoint x: 378, startPoint y: 265, endPoint x: 384, endPoint y: 234, distance: 31.7
click at [165, 234] on gmp-map-3d at bounding box center [165, 213] width 0 height 295
drag, startPoint x: 433, startPoint y: 184, endPoint x: 426, endPoint y: 217, distance: 34.0
click at [165, 217] on gmp-map-3d at bounding box center [165, 213] width 0 height 295
drag, startPoint x: 382, startPoint y: 295, endPoint x: 362, endPoint y: 214, distance: 83.7
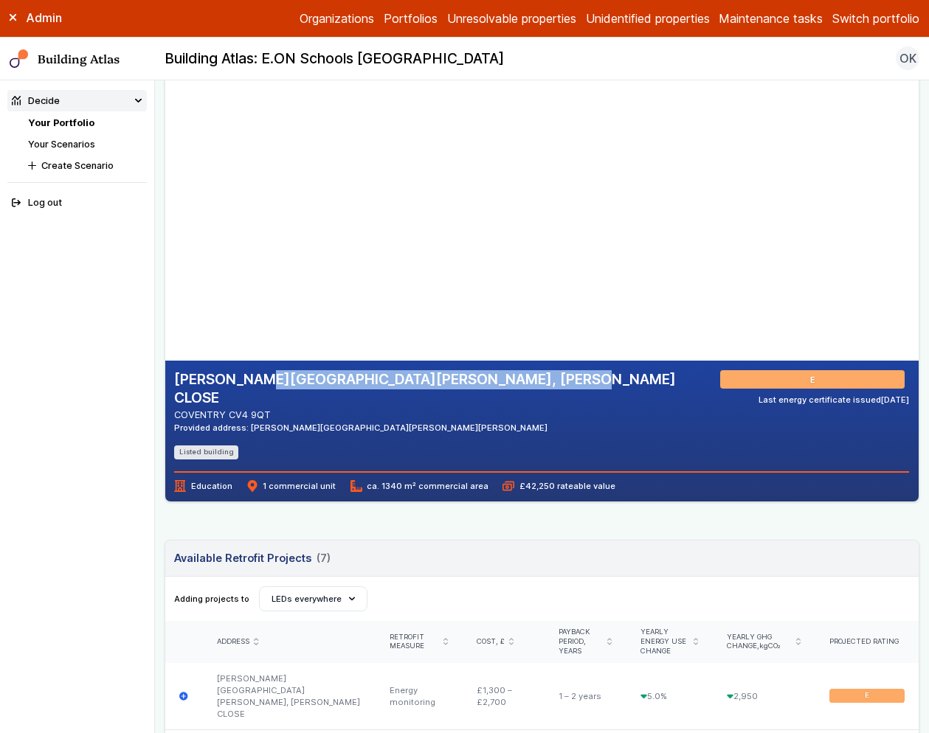
click at [165, 214] on gmp-map-3d at bounding box center [165, 213] width 0 height 295
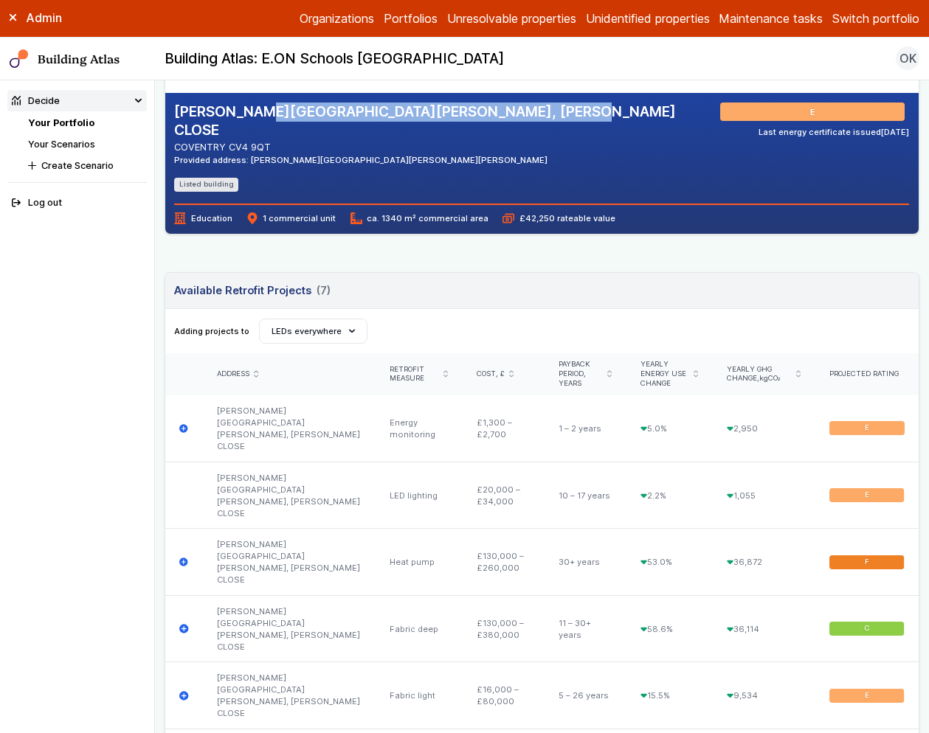
scroll to position [337, 0]
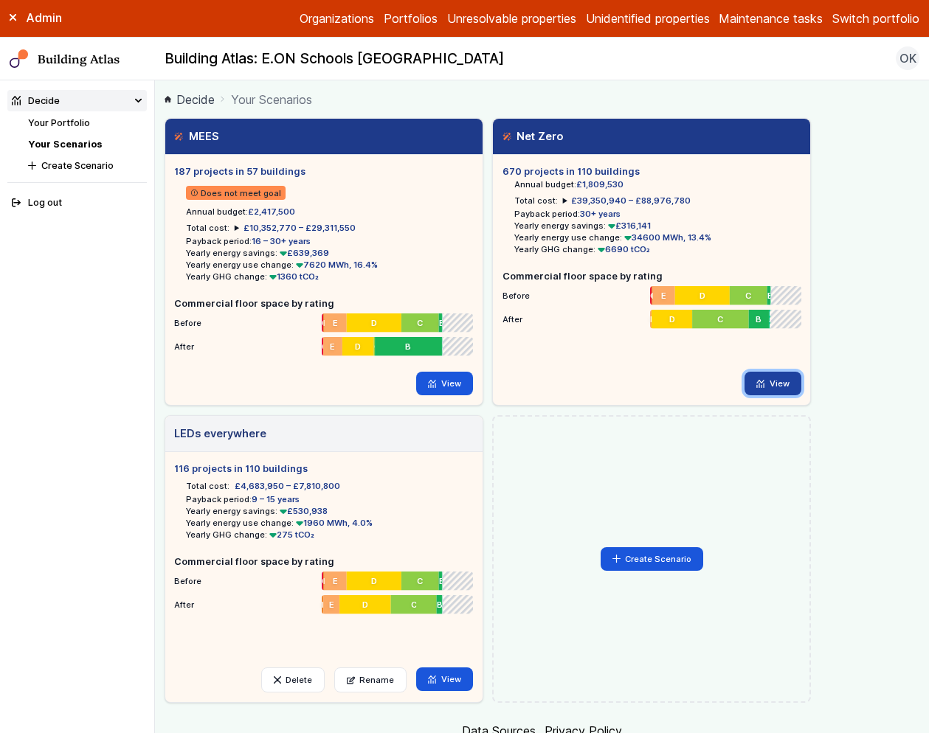
click at [779, 385] on link "View" at bounding box center [772, 384] width 57 height 24
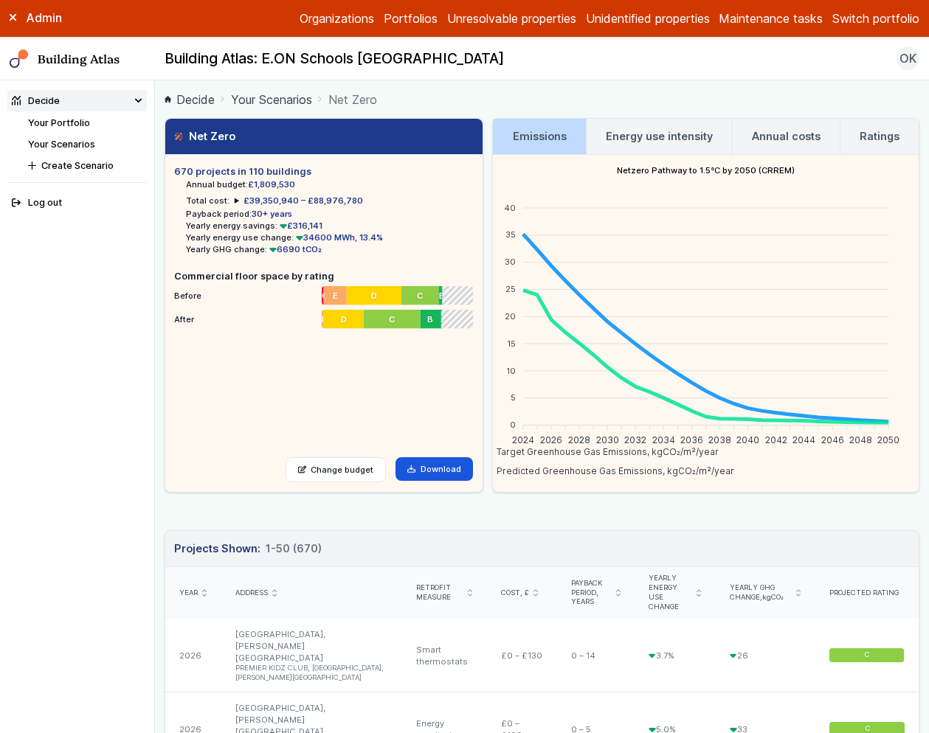
click at [779, 136] on h3 "Annual costs" at bounding box center [786, 136] width 69 height 16
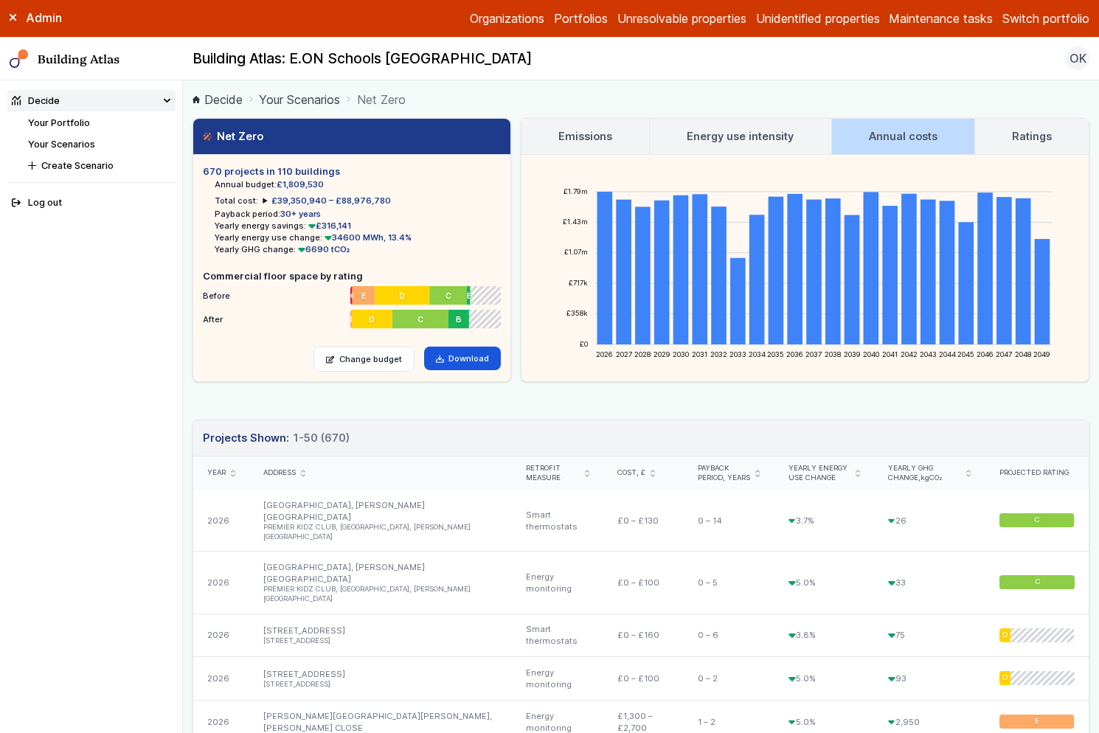
click at [928, 128] on h3 "Ratings" at bounding box center [1032, 136] width 40 height 16
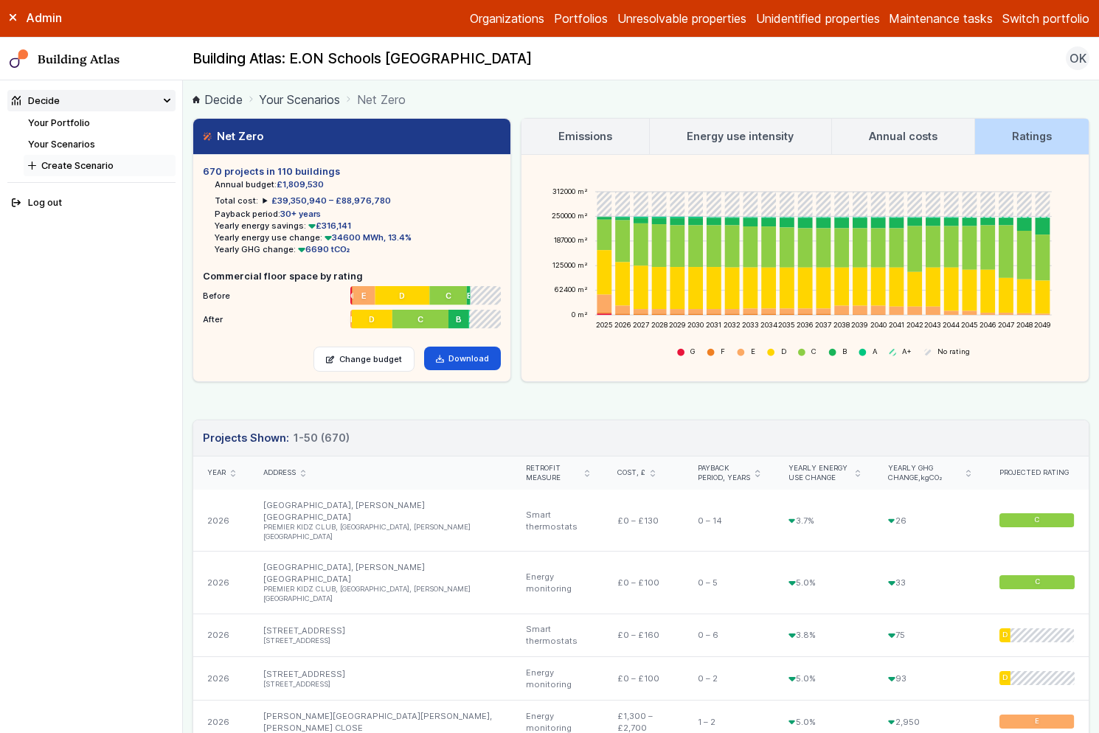
click at [108, 167] on button "Create Scenario" at bounding box center [100, 165] width 152 height 21
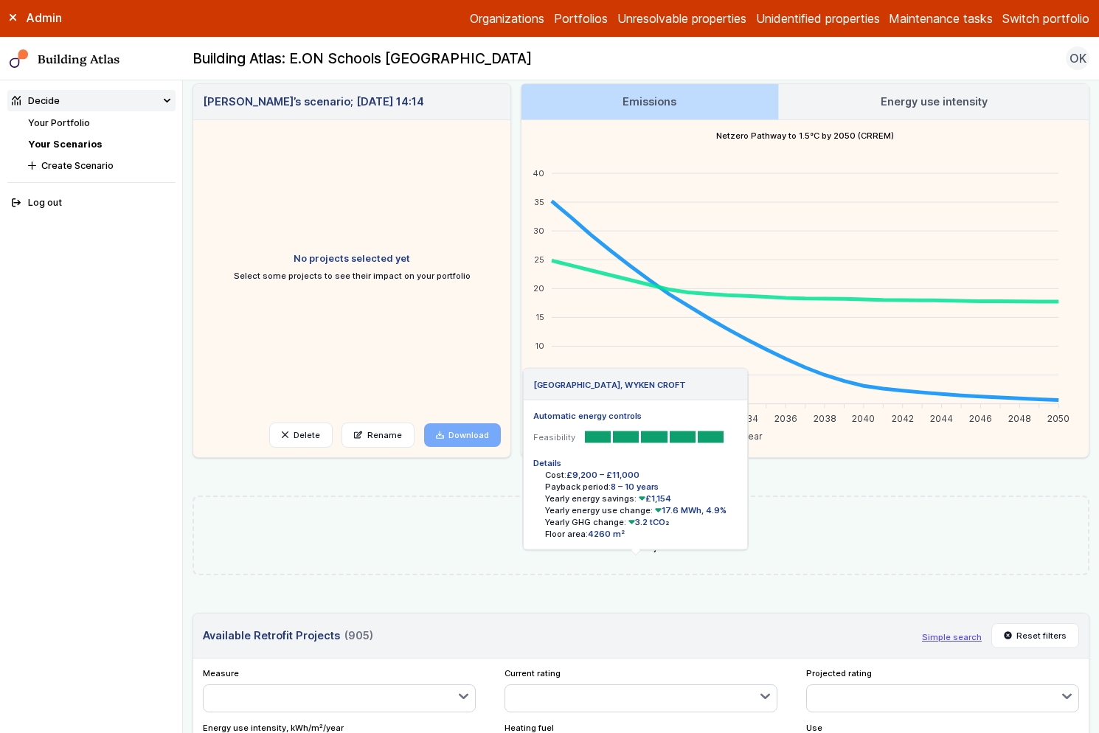
scroll to position [584, 0]
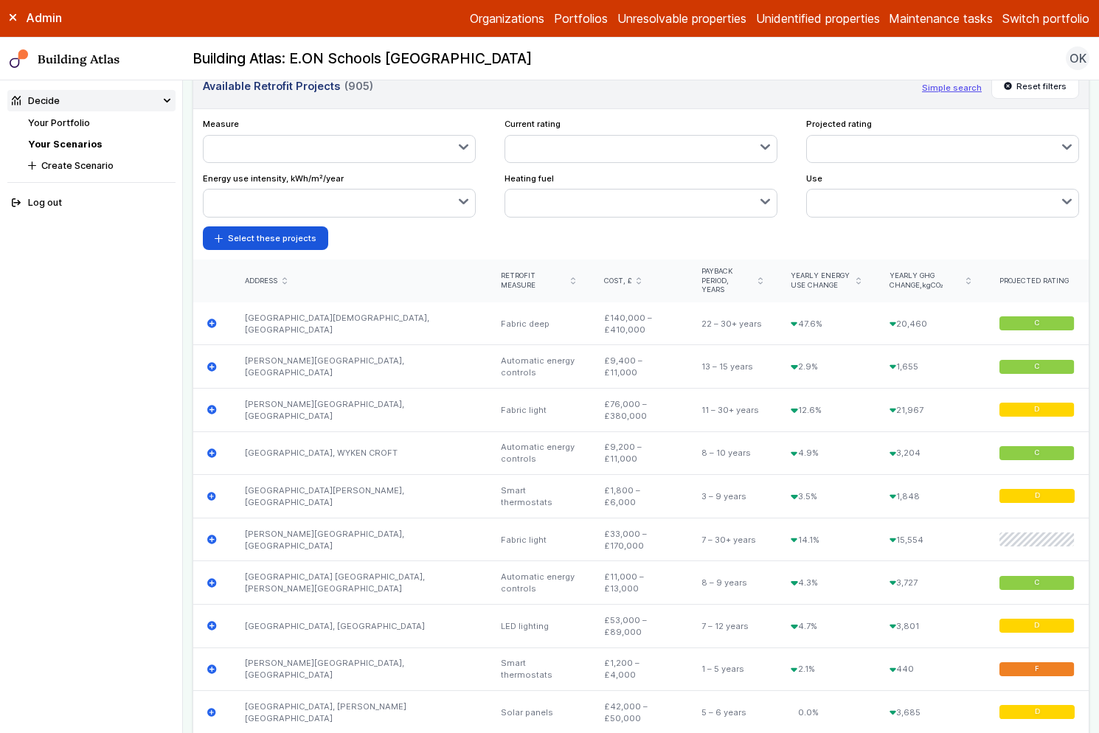
click at [413, 155] on button "button" at bounding box center [340, 149] width 272 height 27
click at [0, 0] on span "LED lighting" at bounding box center [0, 0] width 0 height 0
click at [632, 201] on button "button" at bounding box center [641, 203] width 272 height 27
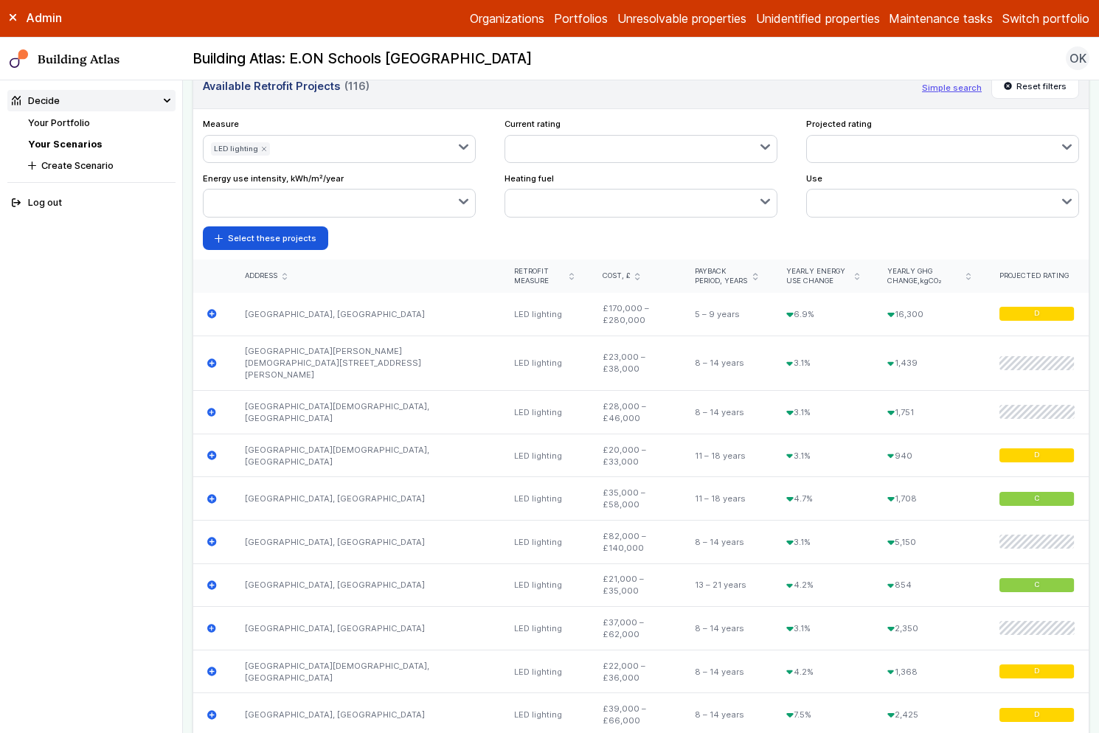
click at [600, 206] on button "button" at bounding box center [641, 203] width 272 height 27
click at [865, 237] on form "Select these projects" at bounding box center [641, 238] width 876 height 24
click at [639, 139] on button "button" at bounding box center [641, 149] width 272 height 27
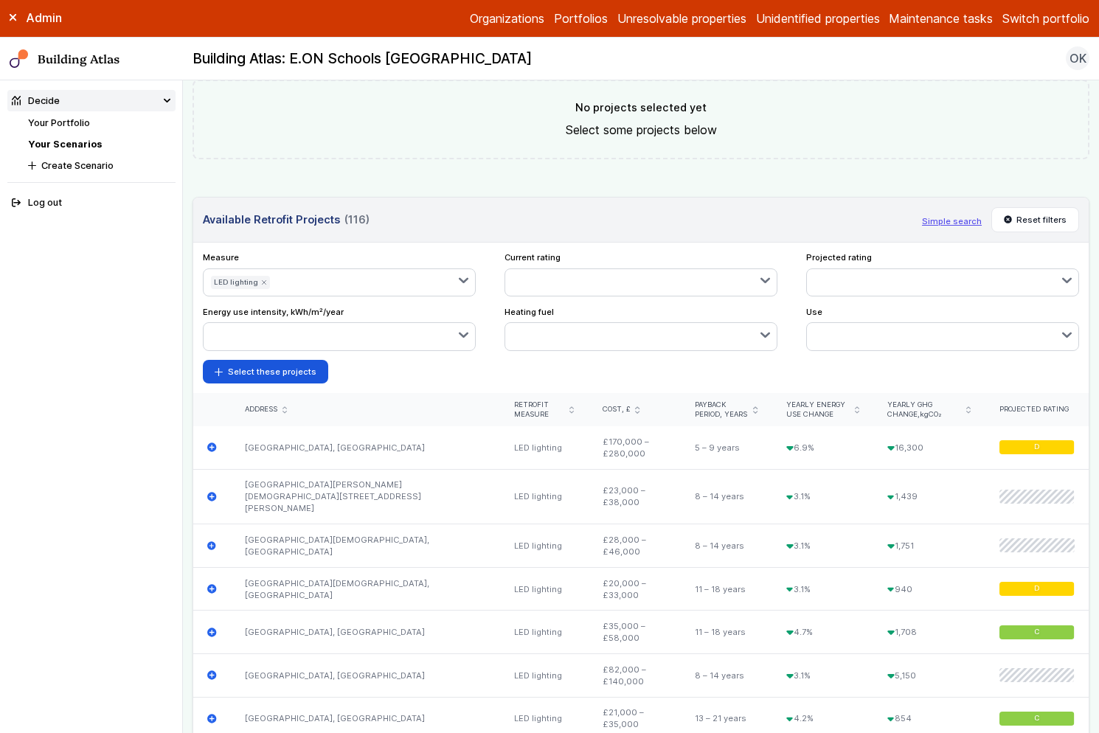
scroll to position [479, 0]
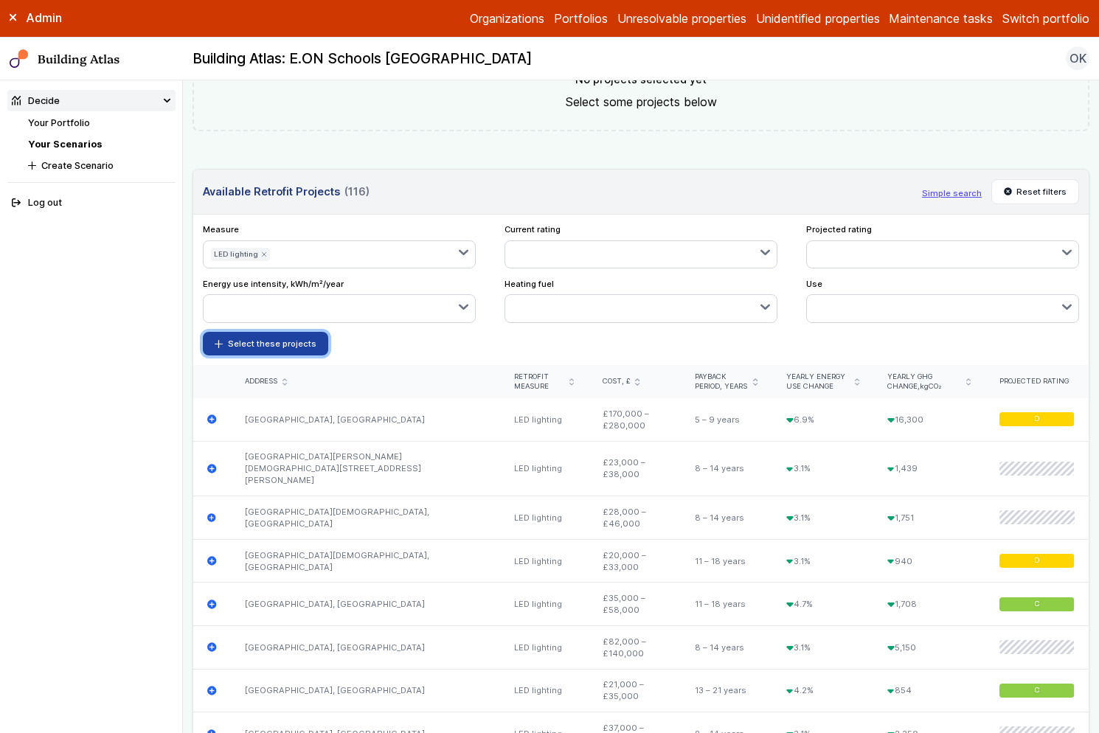
click at [278, 342] on button "Select these projects" at bounding box center [265, 344] width 125 height 24
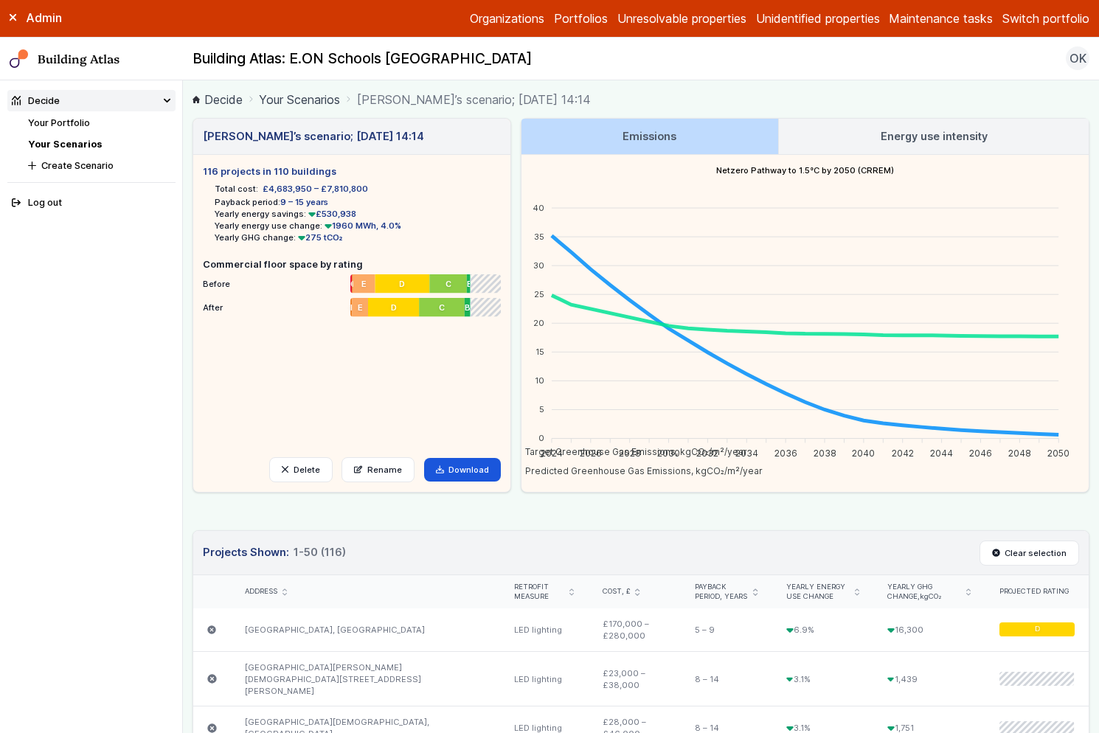
click at [696, 94] on ol "Decide Your Scenarios [PERSON_NAME]’s scenario; [DATE] 14:14" at bounding box center [641, 99] width 897 height 18
click at [928, 21] on button "Switch portfolio" at bounding box center [1046, 19] width 87 height 18
click at [0, 0] on button "E.ON Sites" at bounding box center [0, 0] width 0 height 0
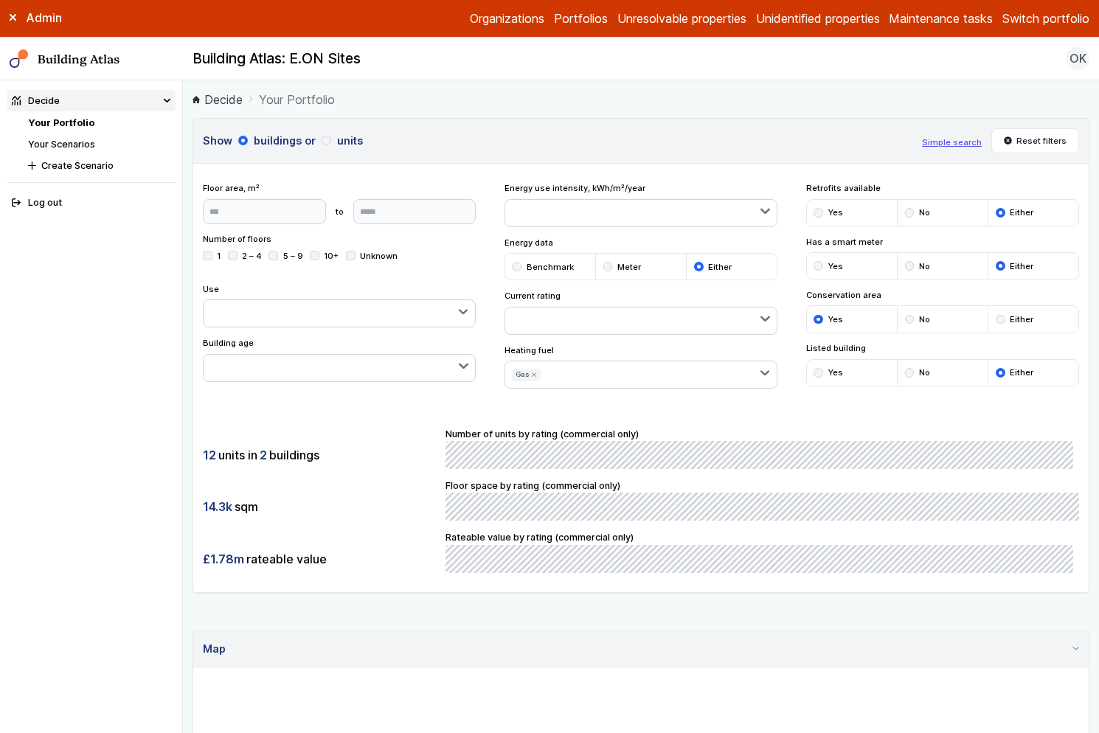
click at [928, 143] on button "Simple search" at bounding box center [952, 142] width 60 height 12
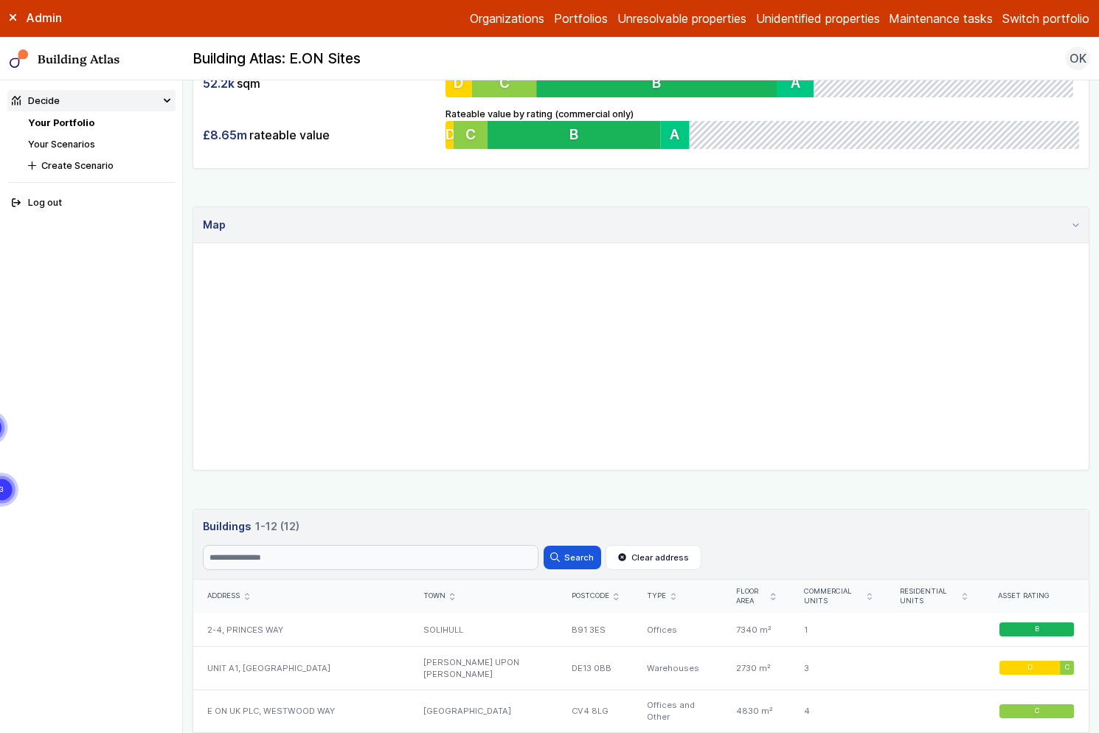
scroll to position [345, 0]
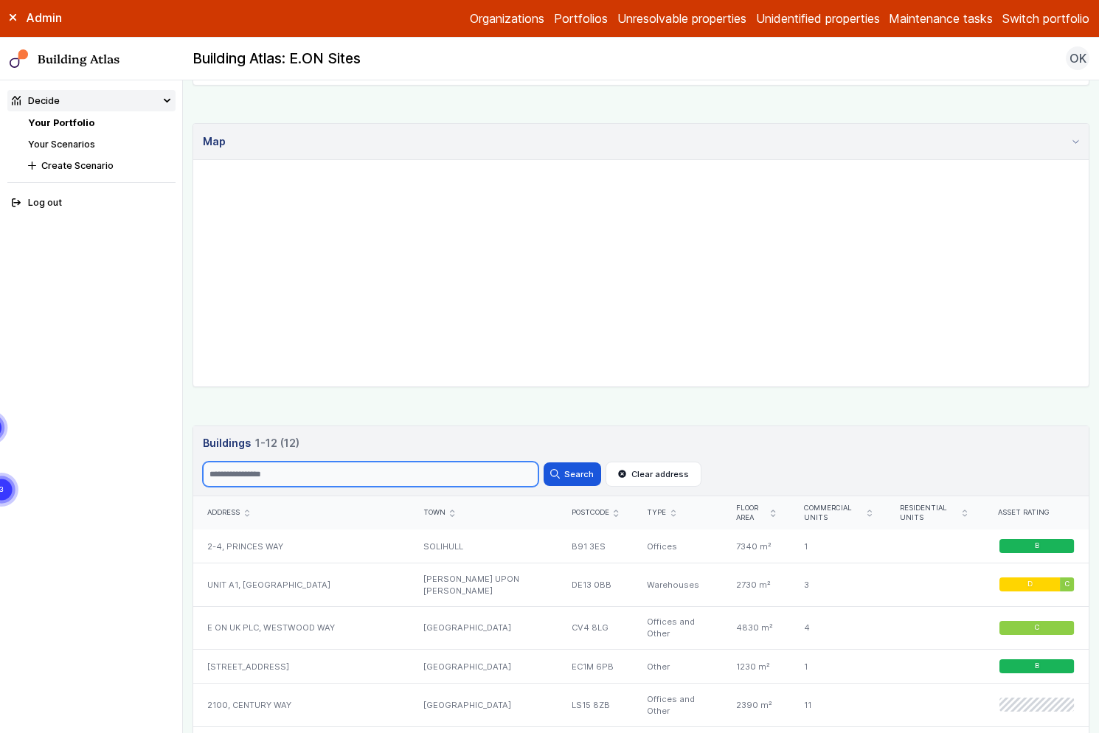
click at [336, 471] on input "Search" at bounding box center [371, 474] width 336 height 25
type input "********"
click at [285, 537] on div "2-4, PRINCES WAY" at bounding box center [301, 546] width 216 height 33
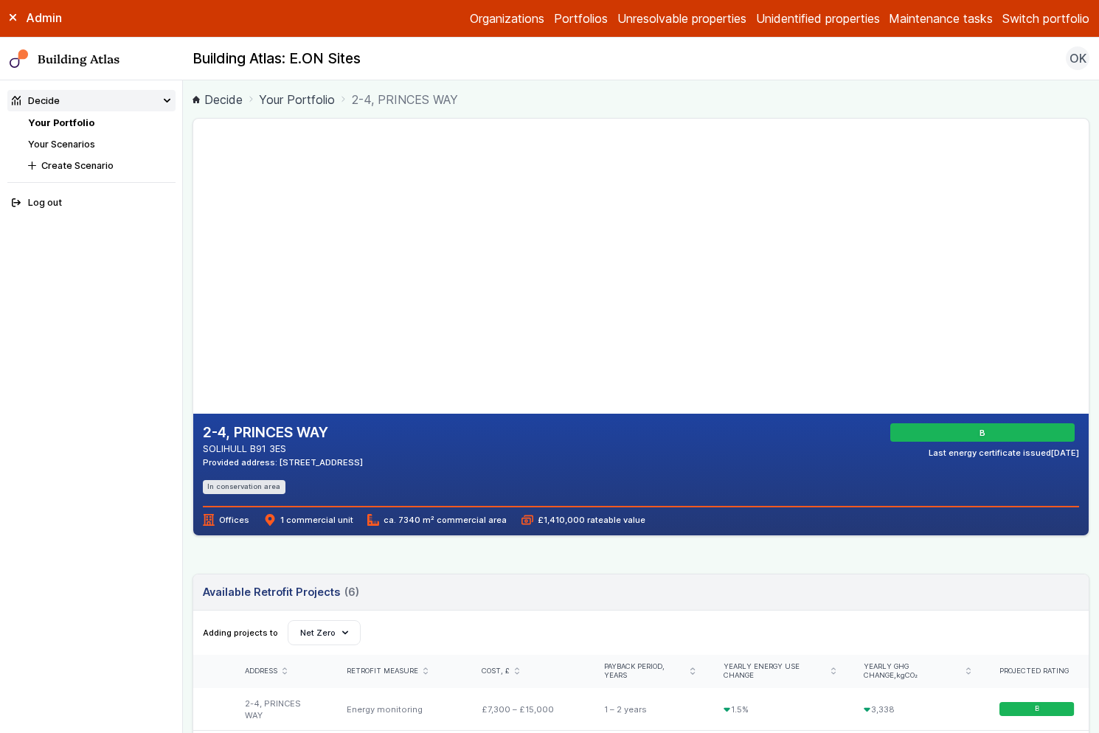
drag, startPoint x: 498, startPoint y: 173, endPoint x: 440, endPoint y: 350, distance: 187.1
click at [193, 345] on gmp-map-3d at bounding box center [193, 266] width 0 height 295
drag, startPoint x: 466, startPoint y: 220, endPoint x: 524, endPoint y: 328, distance: 122.8
click at [193, 328] on gmp-map-3d at bounding box center [193, 266] width 0 height 295
drag, startPoint x: 477, startPoint y: 253, endPoint x: 474, endPoint y: 265, distance: 12.0
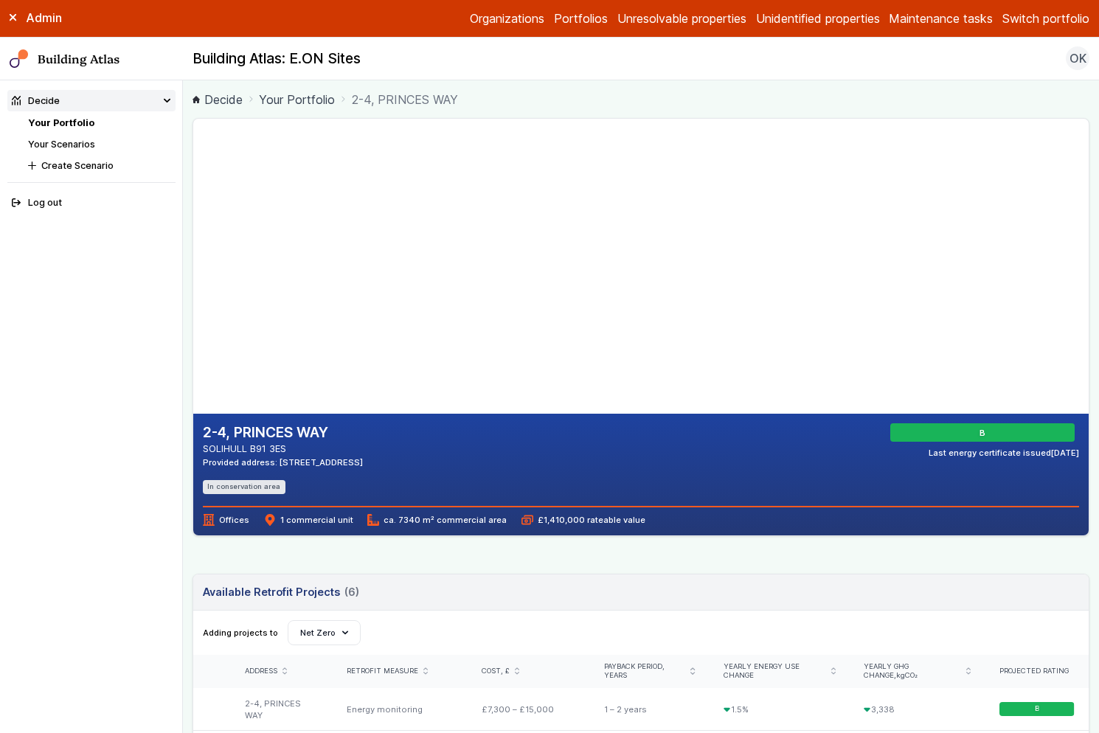
click at [193, 265] on gmp-map-3d at bounding box center [193, 266] width 0 height 295
click at [193, 333] on gmp-map-3d at bounding box center [193, 266] width 0 height 295
drag, startPoint x: 448, startPoint y: 332, endPoint x: 508, endPoint y: 283, distance: 77.7
click at [193, 283] on gmp-map-3d at bounding box center [193, 266] width 0 height 295
drag, startPoint x: 452, startPoint y: 337, endPoint x: 460, endPoint y: 314, distance: 24.0
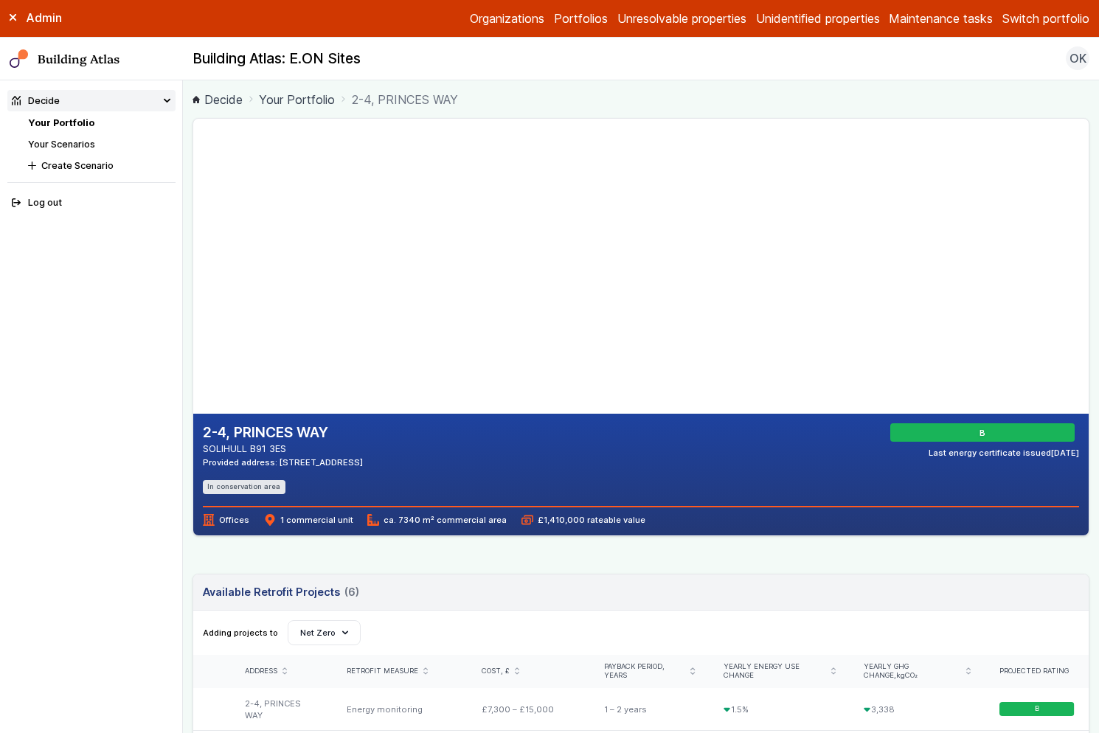
click at [193, 314] on gmp-map-3d at bounding box center [193, 266] width 0 height 295
drag, startPoint x: 438, startPoint y: 344, endPoint x: 441, endPoint y: 333, distance: 11.5
click at [193, 333] on gmp-map-3d at bounding box center [193, 266] width 0 height 295
drag, startPoint x: 434, startPoint y: 347, endPoint x: 414, endPoint y: 317, distance: 35.6
click at [193, 317] on gmp-map-3d at bounding box center [193, 266] width 0 height 295
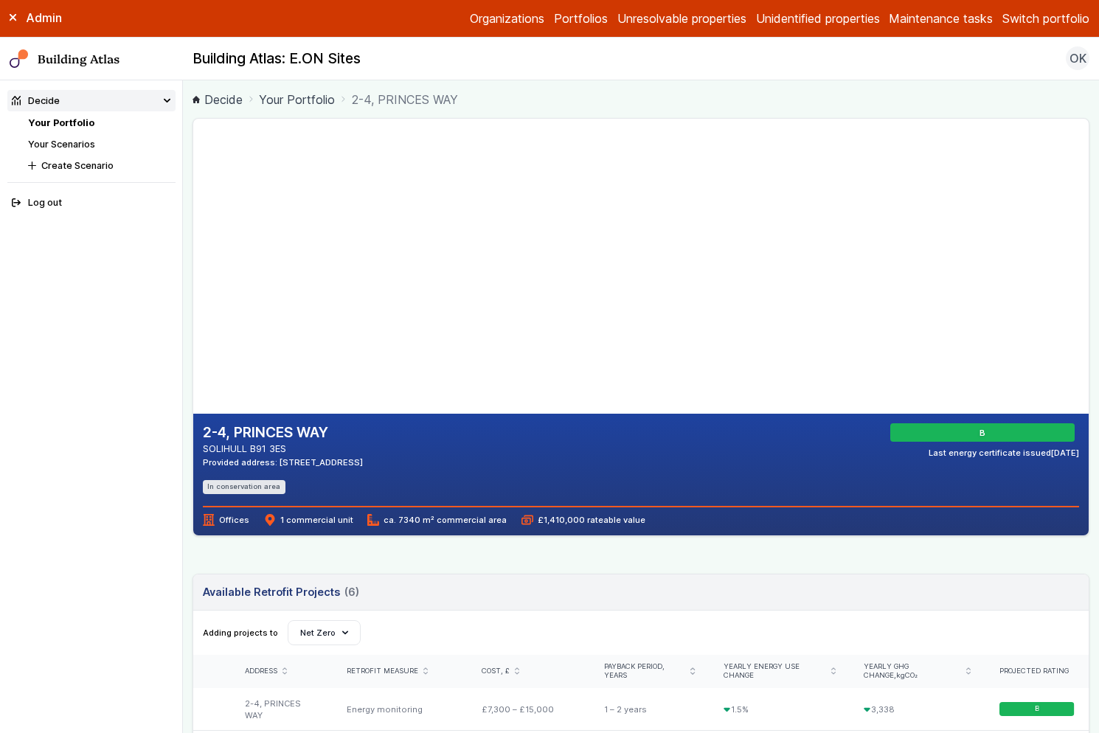
drag, startPoint x: 401, startPoint y: 338, endPoint x: 373, endPoint y: 328, distance: 29.2
click at [193, 328] on gmp-map-3d at bounding box center [193, 266] width 0 height 295
drag, startPoint x: 490, startPoint y: 548, endPoint x: 514, endPoint y: 550, distance: 24.4
drag, startPoint x: 522, startPoint y: 519, endPoint x: 589, endPoint y: 527, distance: 68.4
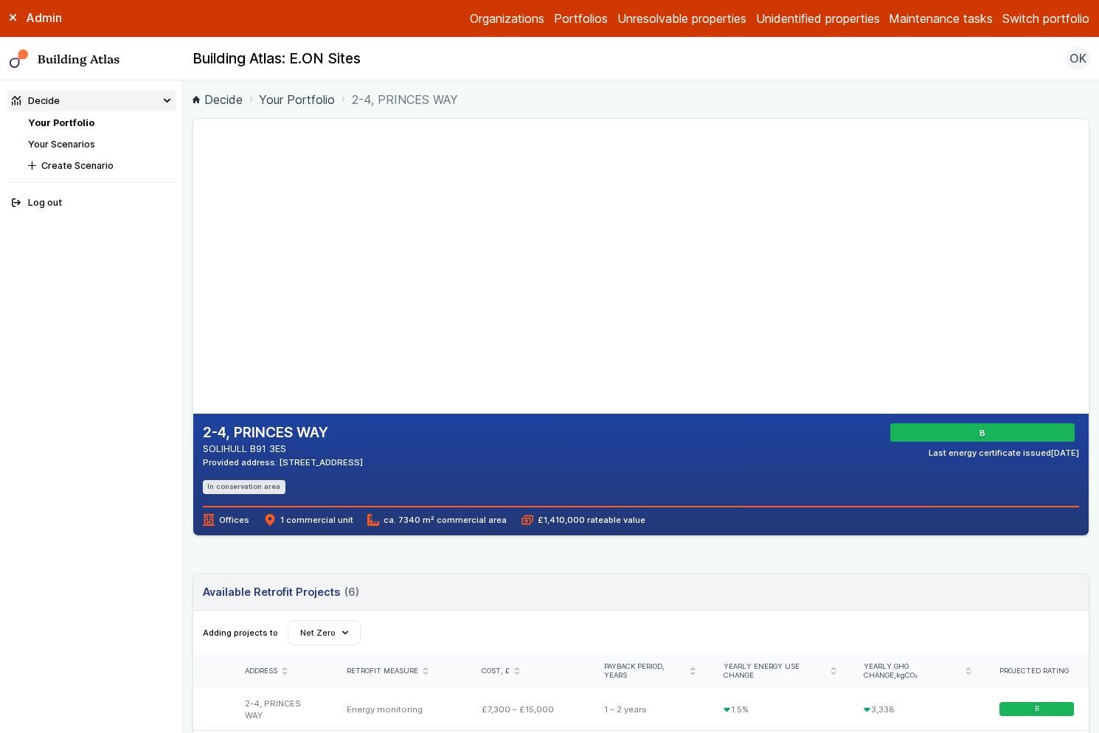
click at [589, 527] on div "2-4, PRINCES WAY SOLIHULL B91 3ES Provided address: [STREET_ADDRESS] B Last ene…" at bounding box center [641, 475] width 896 height 122
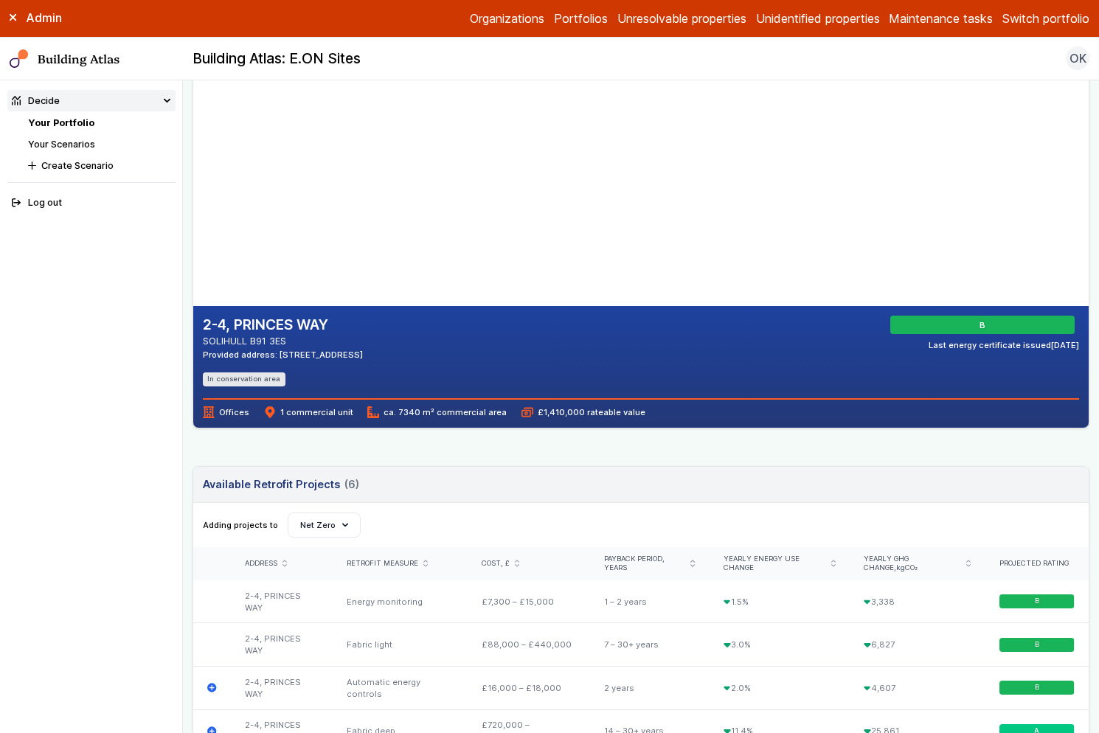
scroll to position [81, 0]
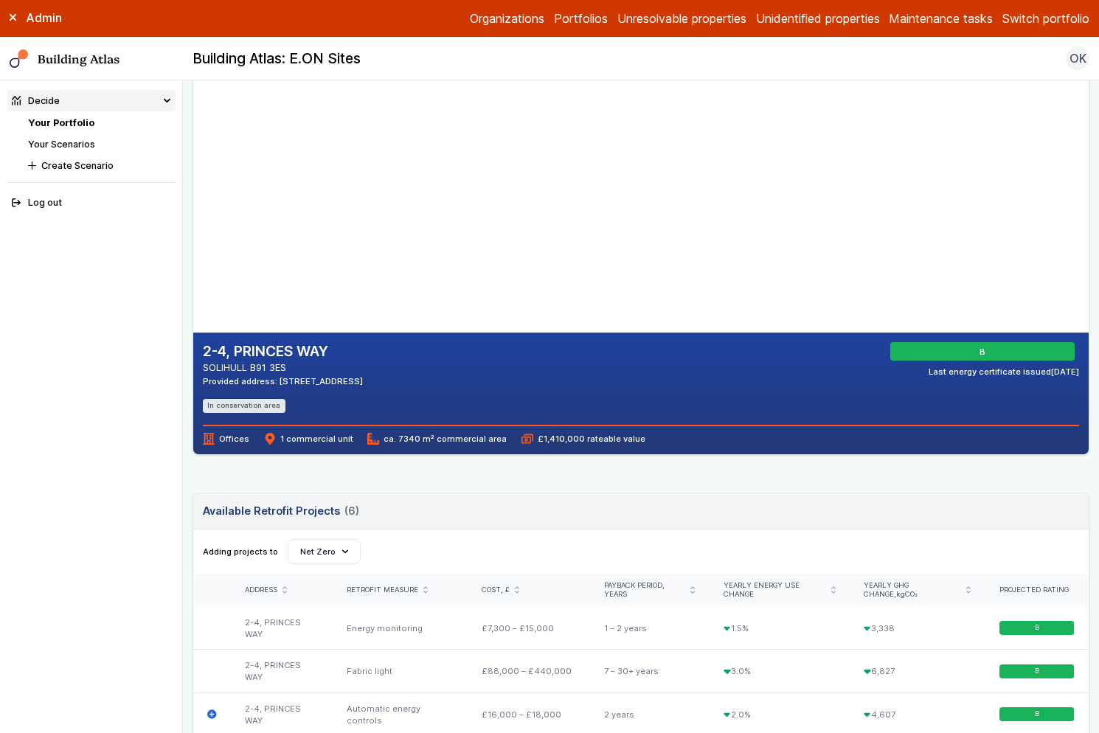
drag, startPoint x: 359, startPoint y: 166, endPoint x: 364, endPoint y: 226, distance: 59.9
click at [193, 226] on gmp-map-3d at bounding box center [193, 185] width 0 height 295
drag, startPoint x: 325, startPoint y: 246, endPoint x: 325, endPoint y: 170, distance: 76.0
click at [193, 170] on gmp-map-3d at bounding box center [193, 185] width 0 height 295
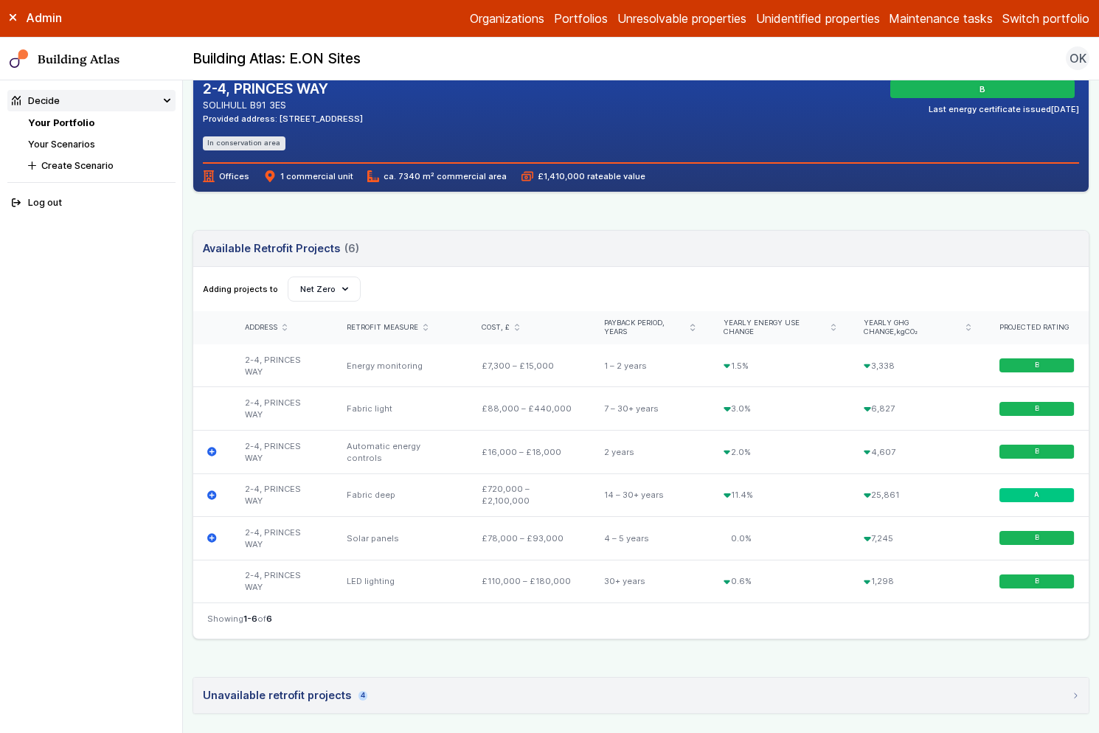
scroll to position [348, 0]
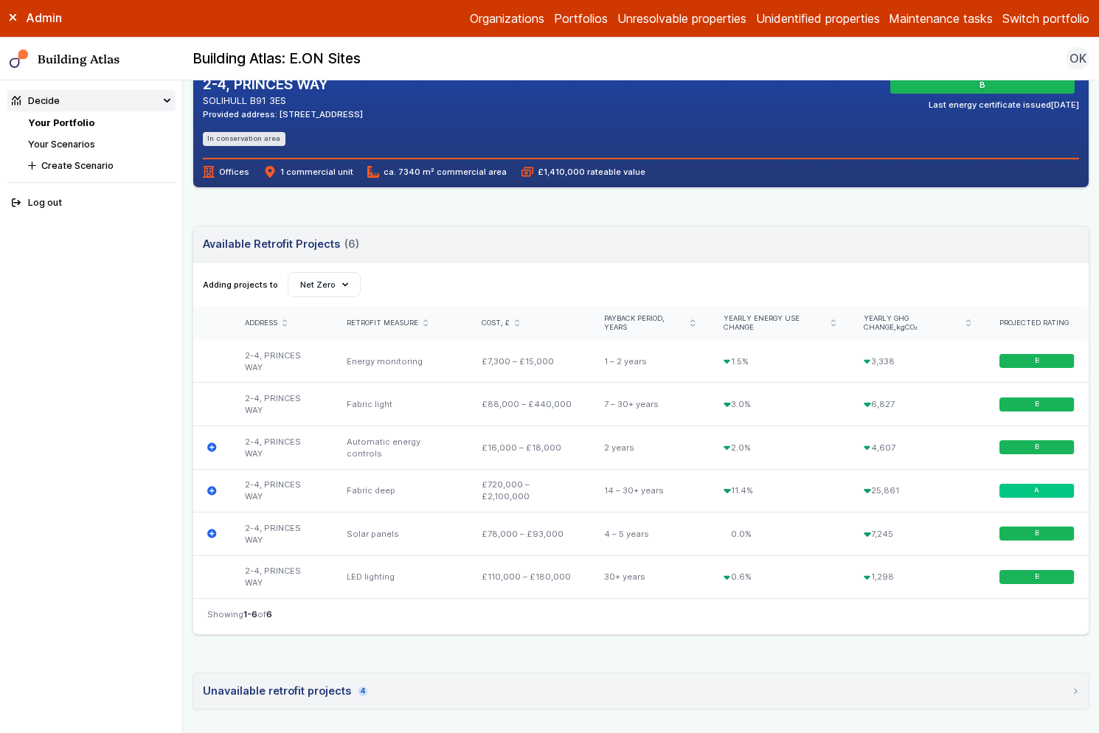
click at [886, 267] on div "Adding projects to Create Scenario Net Zero" at bounding box center [641, 285] width 896 height 44
click at [745, 252] on header "Available Retrofit Projects (6) Loading" at bounding box center [641, 244] width 896 height 36
click at [86, 121] on link "Your Portfolio" at bounding box center [61, 122] width 66 height 11
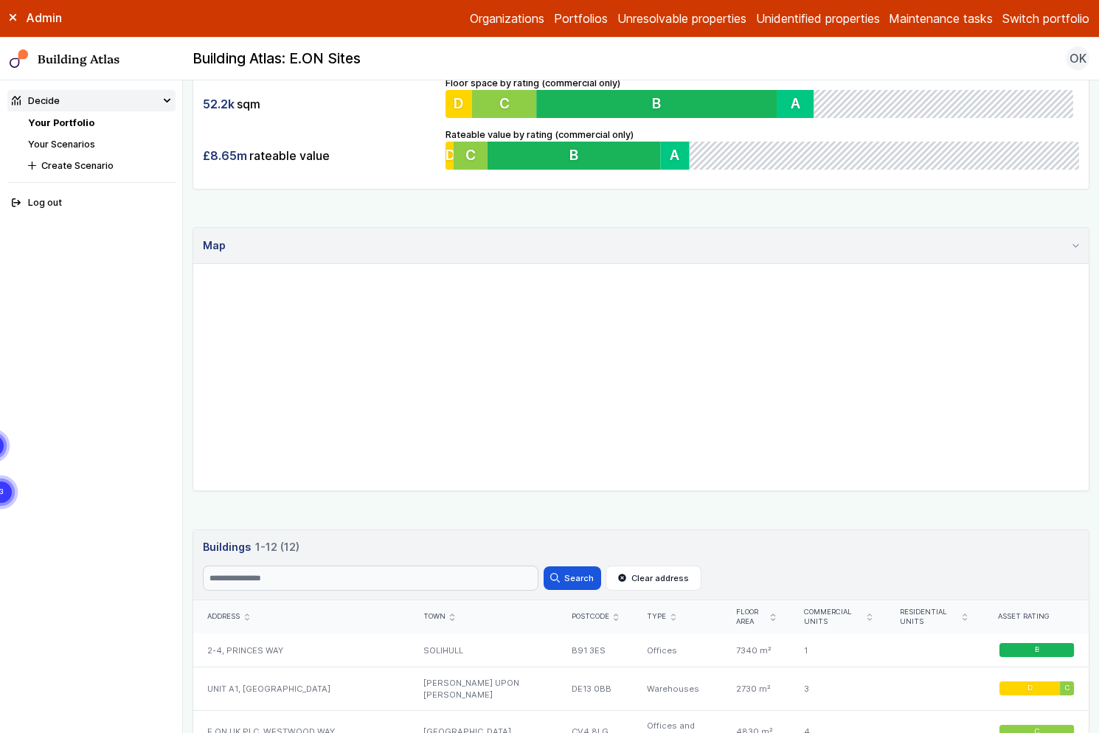
scroll to position [316, 0]
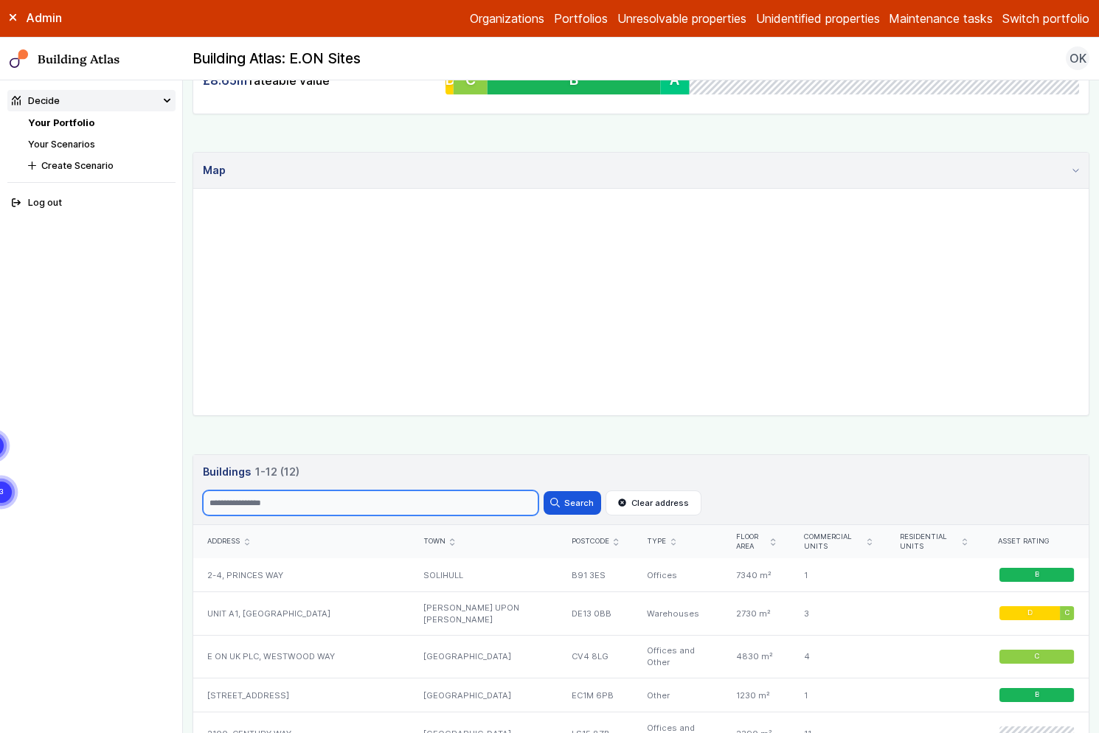
click at [322, 506] on input "Search" at bounding box center [371, 503] width 336 height 25
type input "********"
click at [561, 502] on button "Search" at bounding box center [573, 503] width 58 height 24
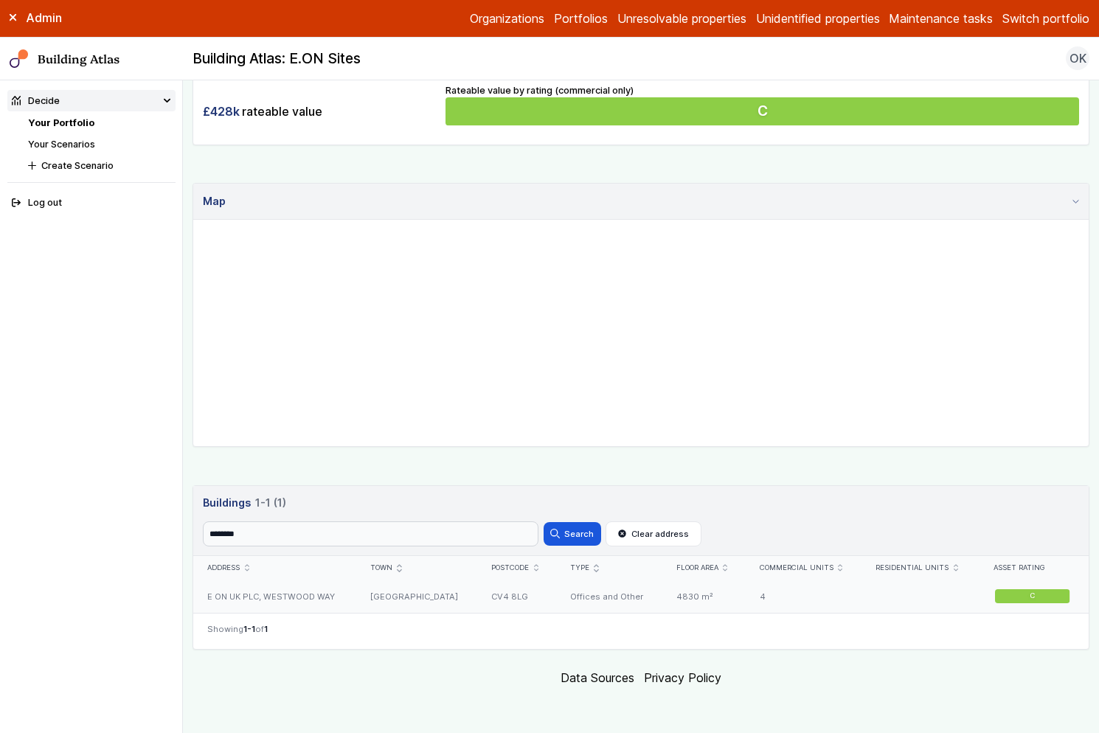
click at [317, 598] on div "E ON UK PLC, WESTWOOD WAY" at bounding box center [274, 596] width 163 height 33
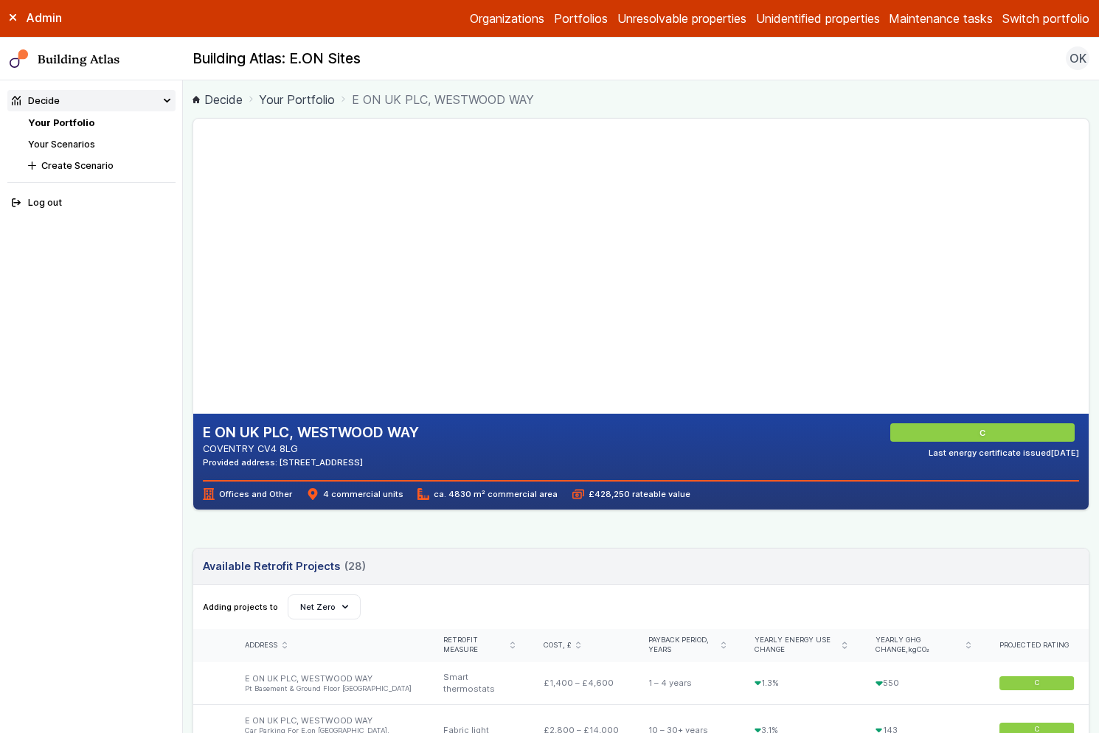
drag, startPoint x: 462, startPoint y: 205, endPoint x: 480, endPoint y: 303, distance: 99.7
click at [193, 296] on gmp-map-3d at bounding box center [193, 266] width 0 height 295
drag, startPoint x: 504, startPoint y: 299, endPoint x: 468, endPoint y: 297, distance: 36.2
click at [193, 297] on gmp-map-3d at bounding box center [193, 266] width 0 height 295
drag, startPoint x: 834, startPoint y: 331, endPoint x: 826, endPoint y: 318, distance: 14.9
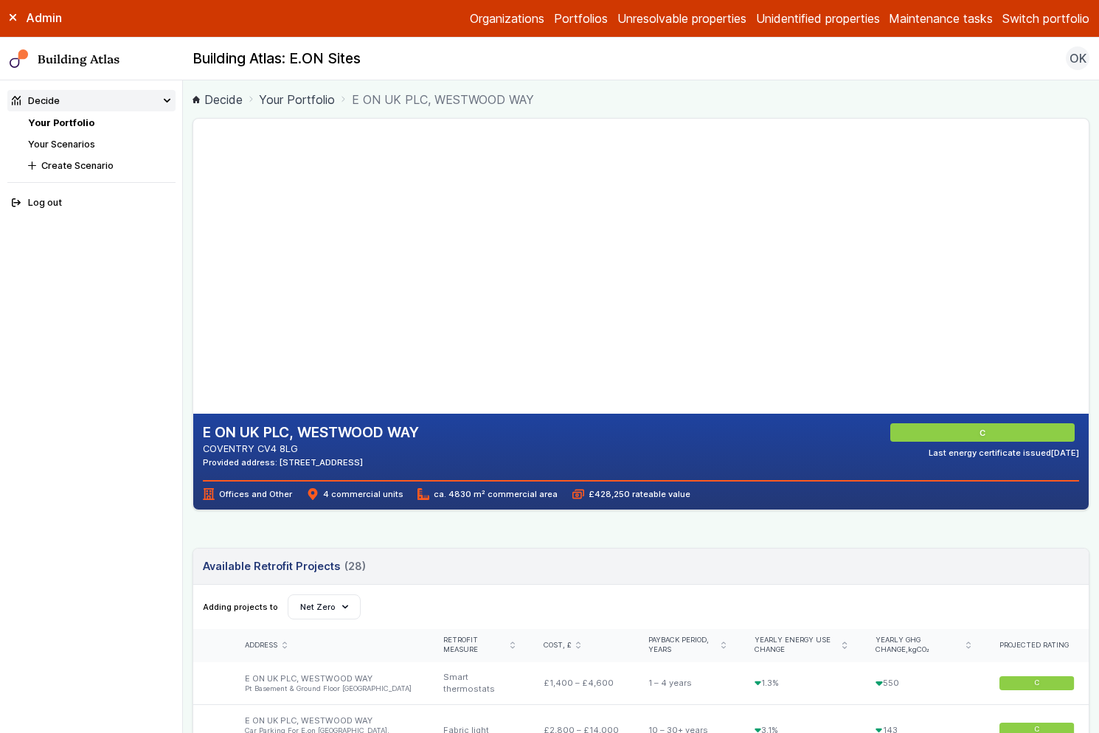
click at [193, 318] on gmp-map at bounding box center [193, 266] width 0 height 295
click at [814, 567] on header "Available Retrofit Projects (28) Loading" at bounding box center [641, 567] width 896 height 36
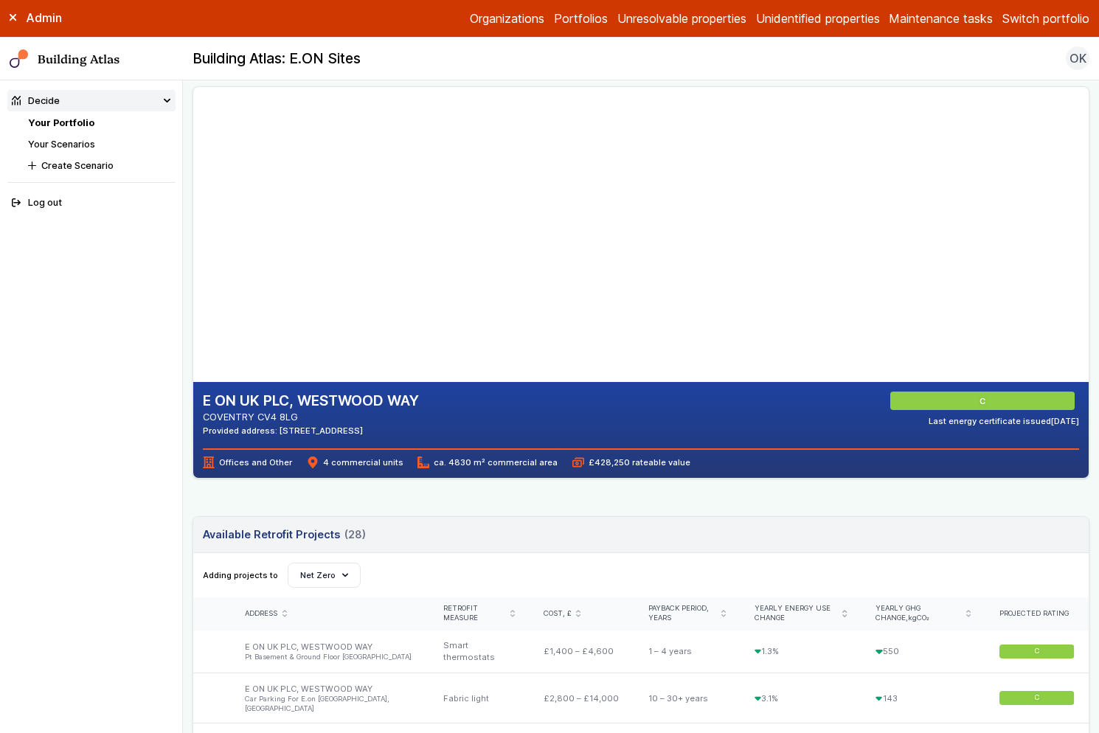
scroll to position [55, 0]
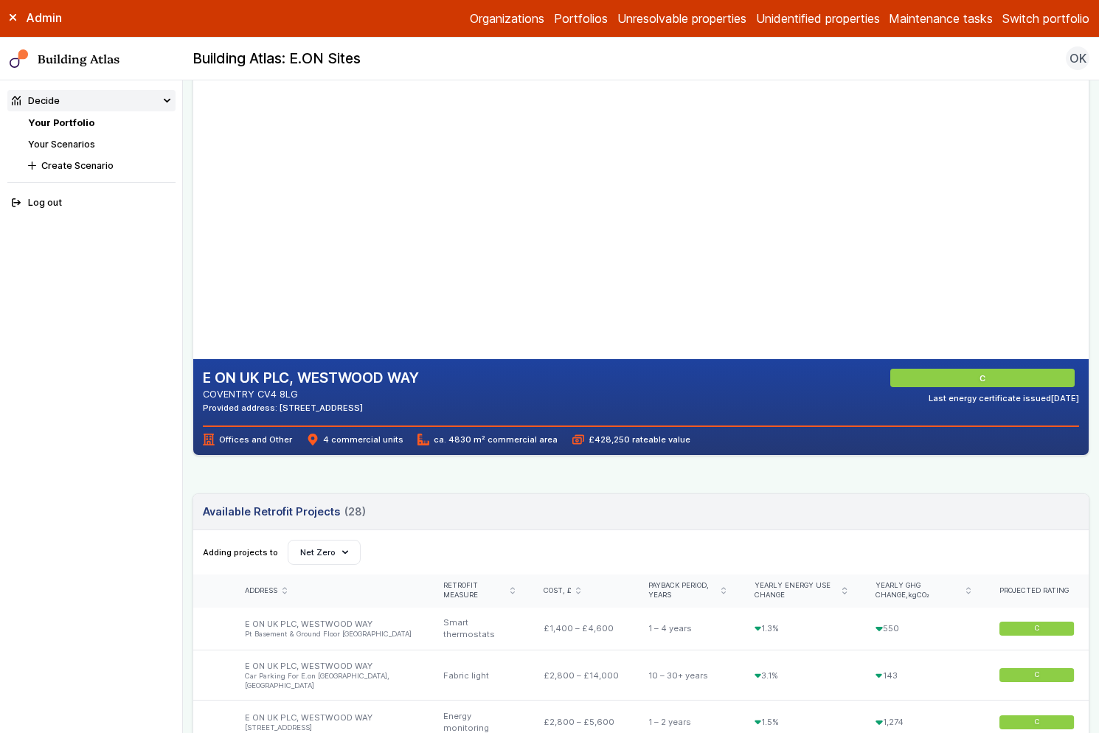
drag, startPoint x: 535, startPoint y: 300, endPoint x: 497, endPoint y: 294, distance: 38.2
click at [193, 294] on gmp-map-3d at bounding box center [193, 211] width 0 height 295
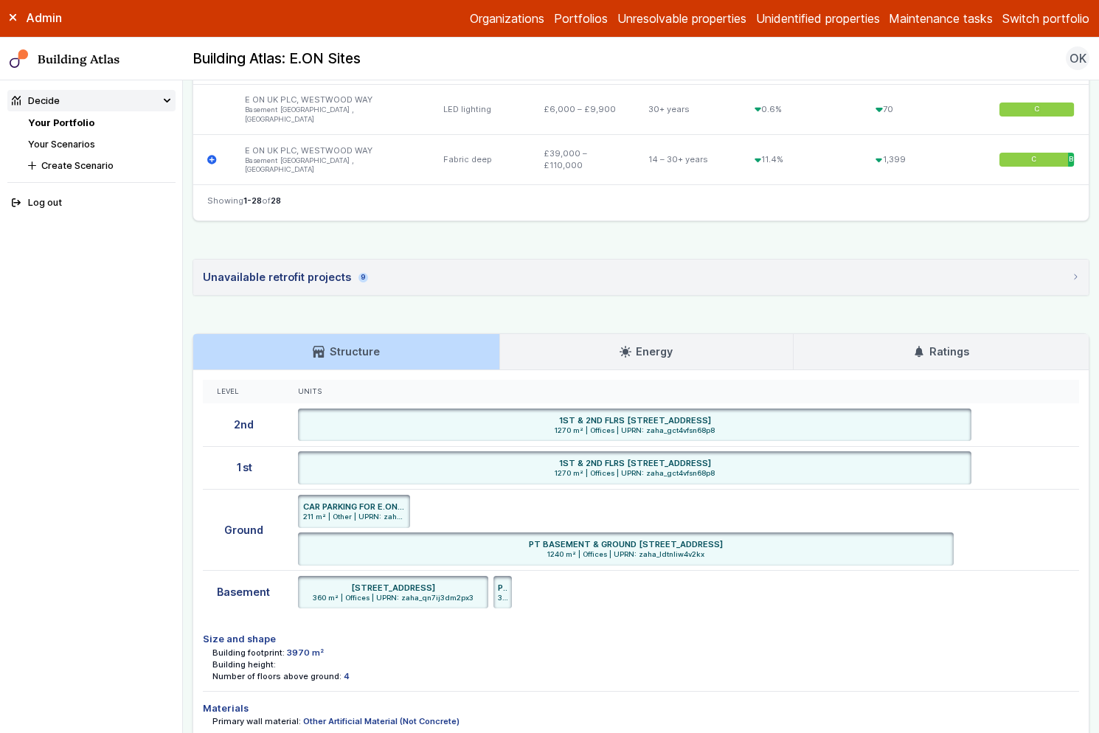
scroll to position [1785, 0]
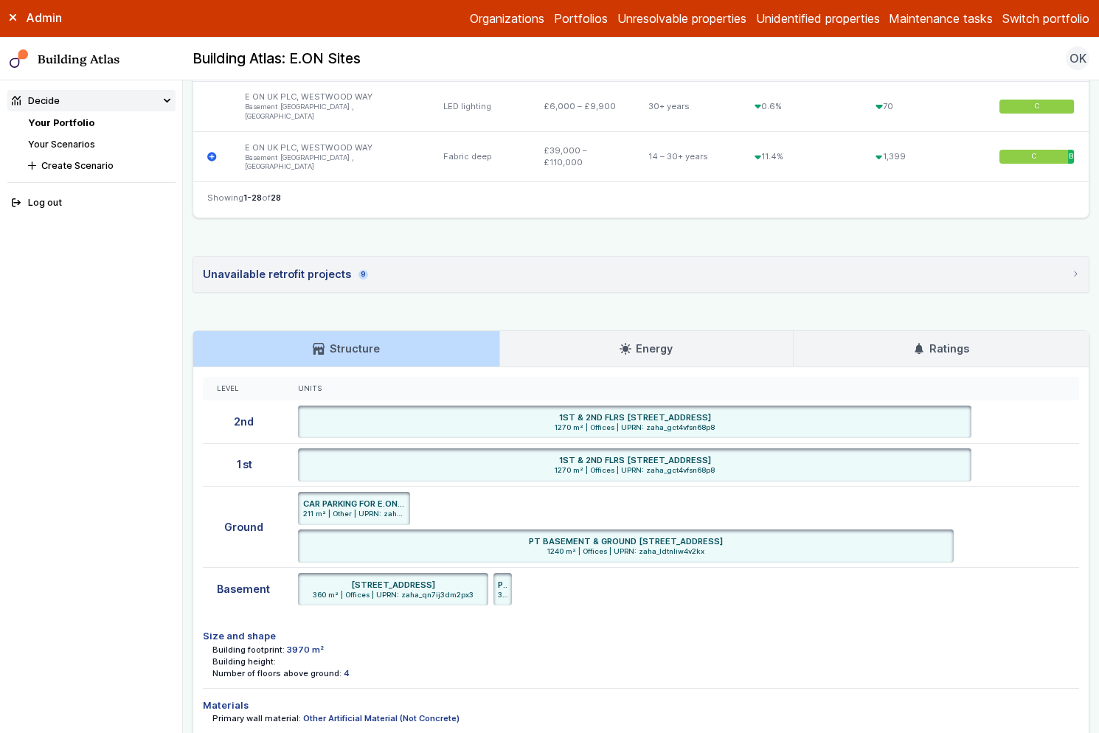
click at [928, 348] on h3 "Ratings" at bounding box center [941, 349] width 56 height 16
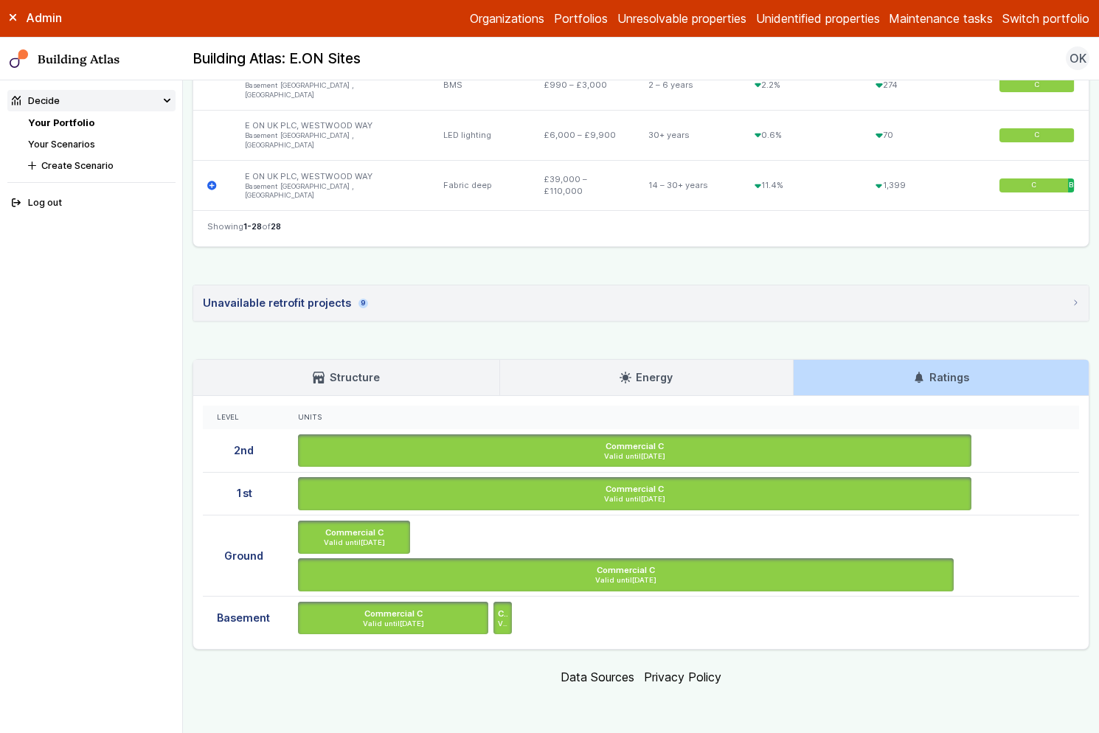
scroll to position [1751, 0]
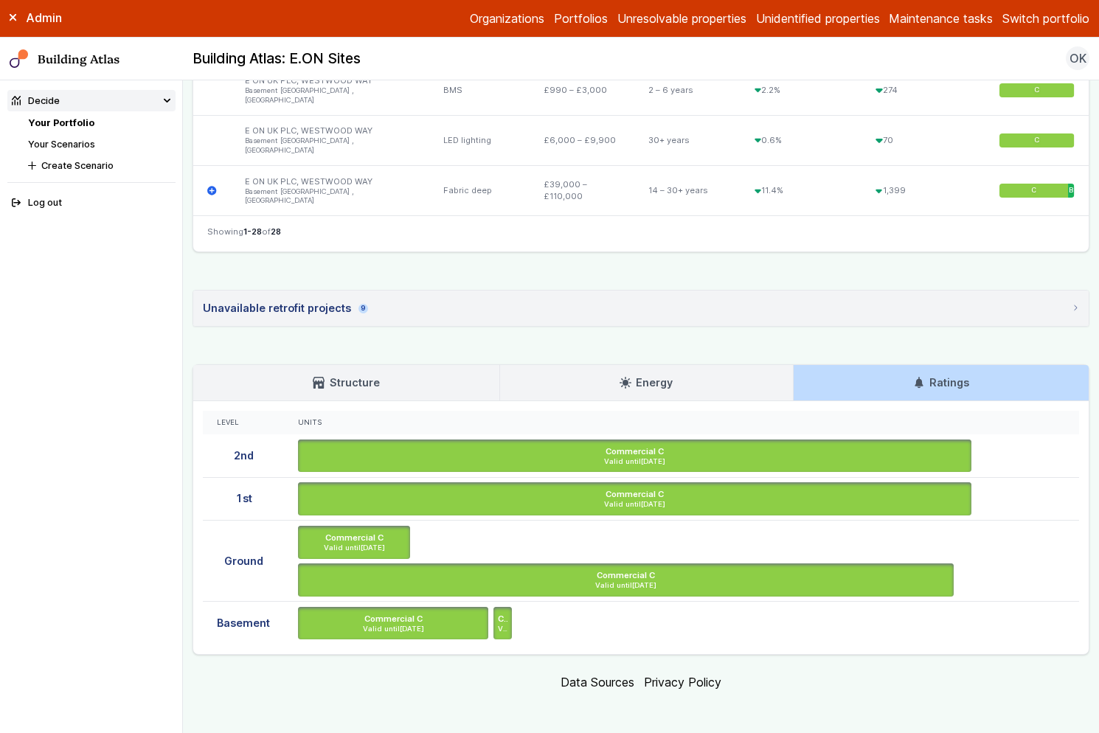
click at [750, 377] on link "Energy" at bounding box center [646, 382] width 293 height 35
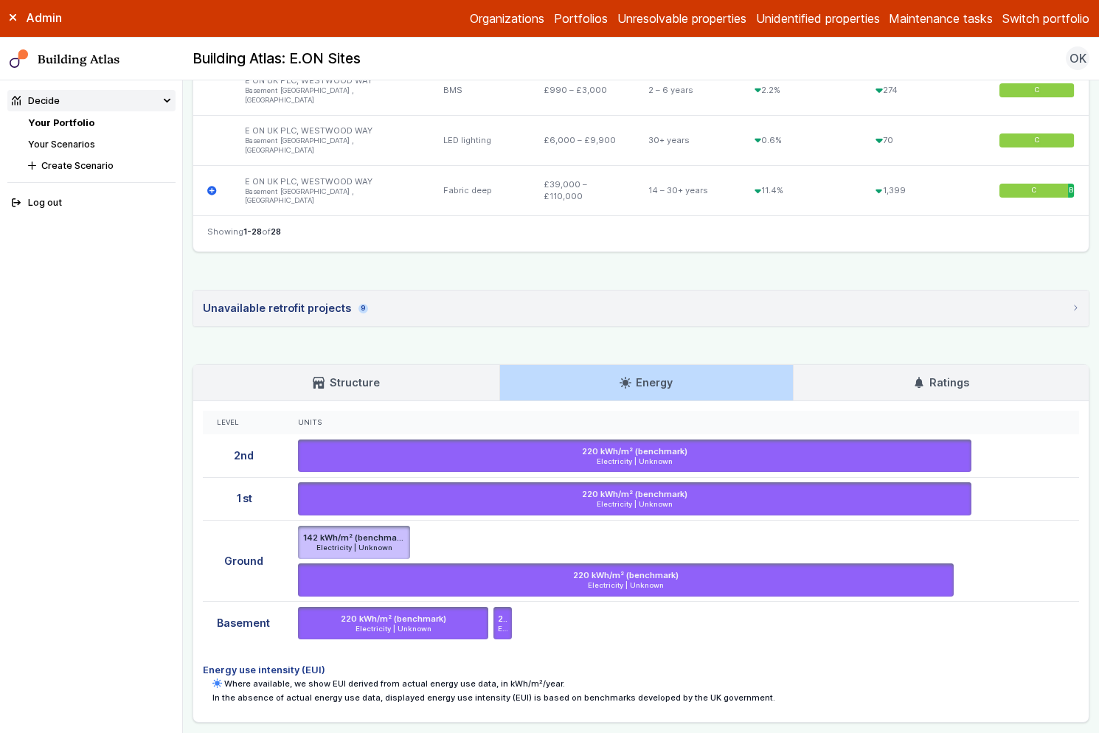
click at [893, 654] on li "Energy use intensity (EUI) Where available, we show EUI derived from actual ene…" at bounding box center [641, 683] width 876 height 59
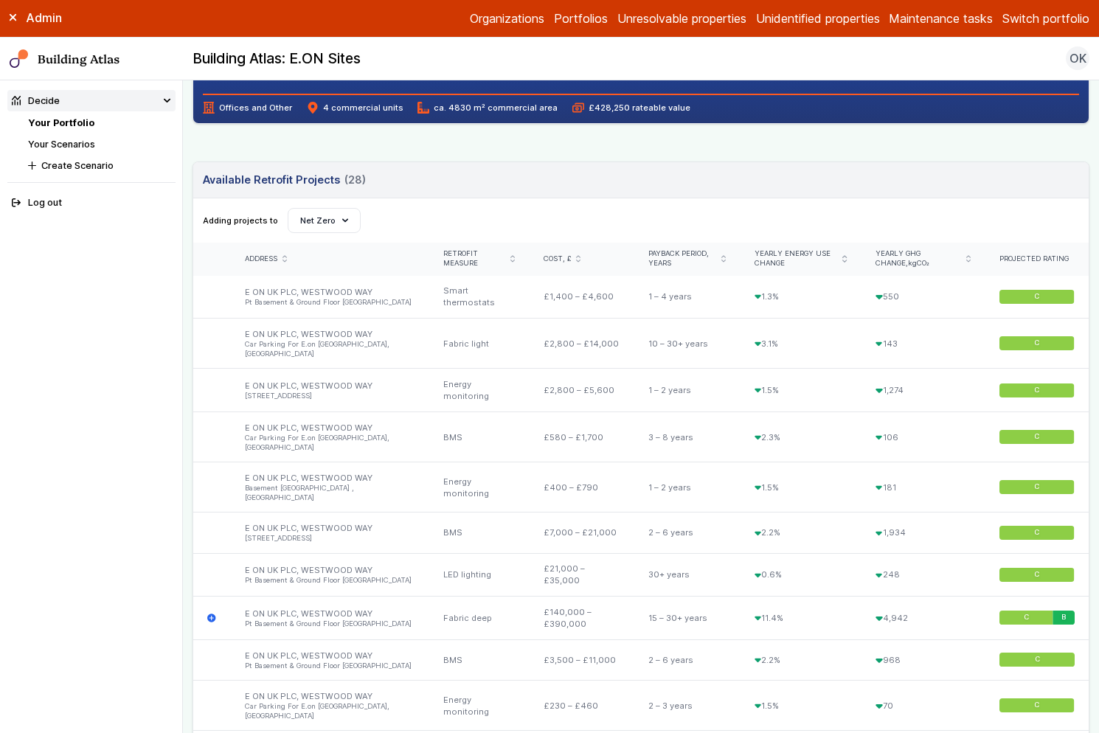
scroll to position [283, 0]
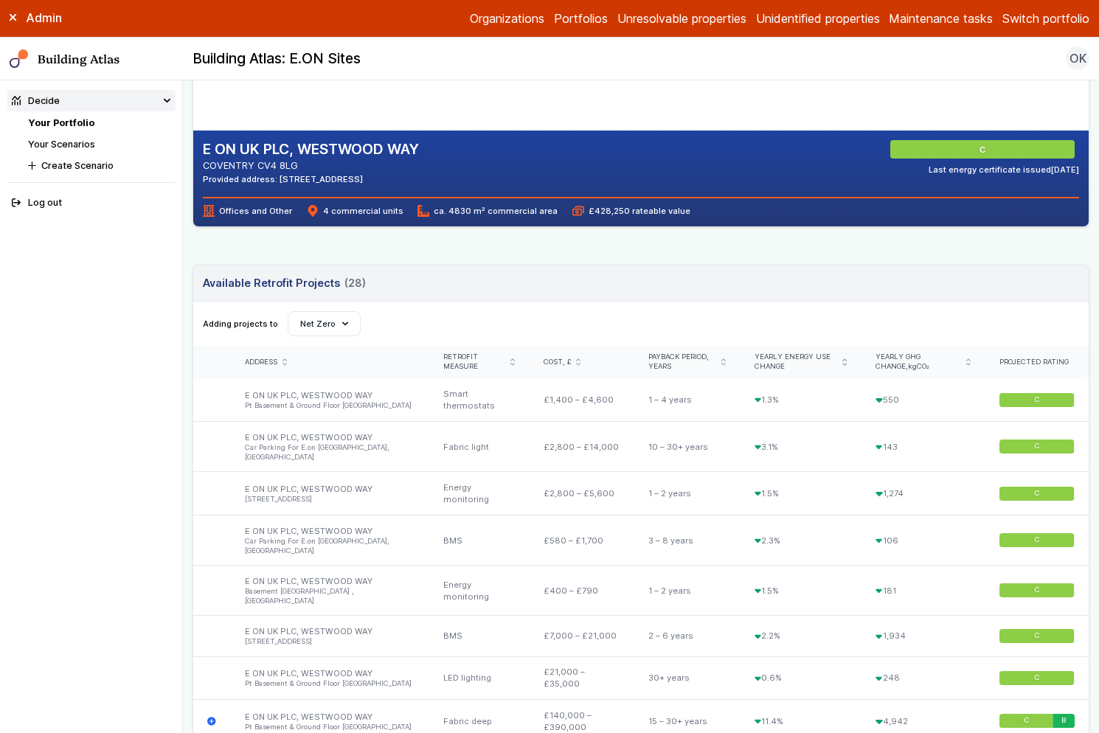
click at [58, 121] on link "Your Portfolio" at bounding box center [61, 122] width 66 height 11
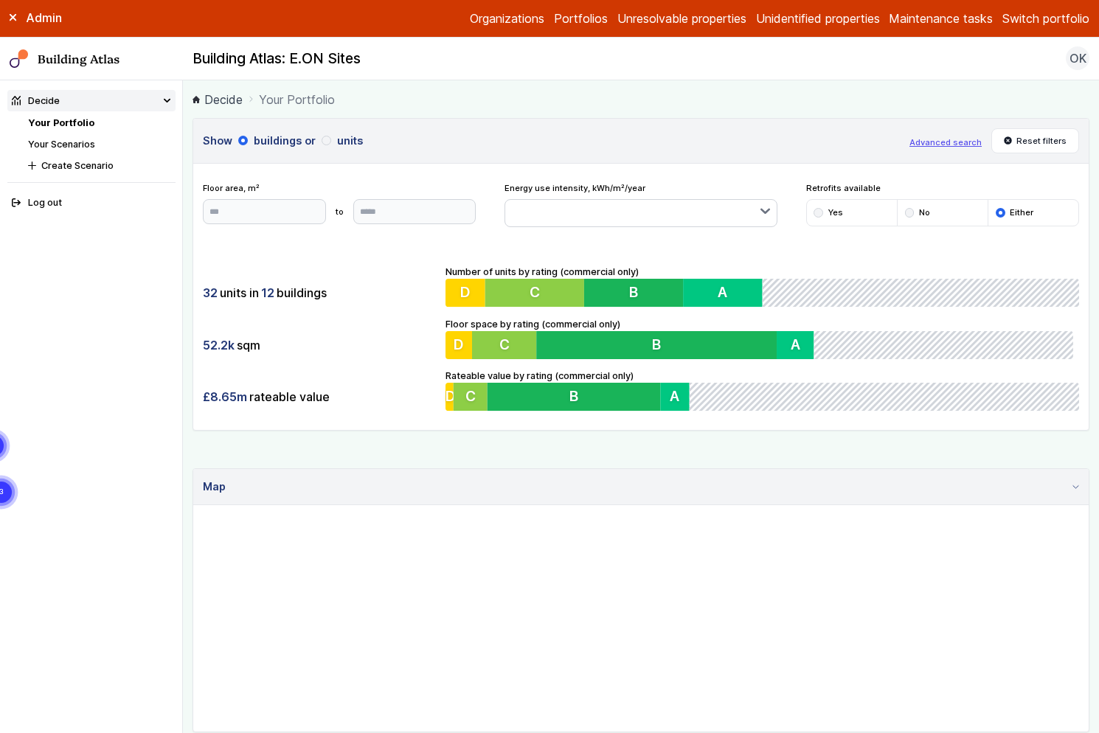
click at [677, 139] on h3 "Show buildings or units" at bounding box center [551, 141] width 697 height 16
click at [859, 145] on h3 "Show buildings or units" at bounding box center [551, 141] width 697 height 16
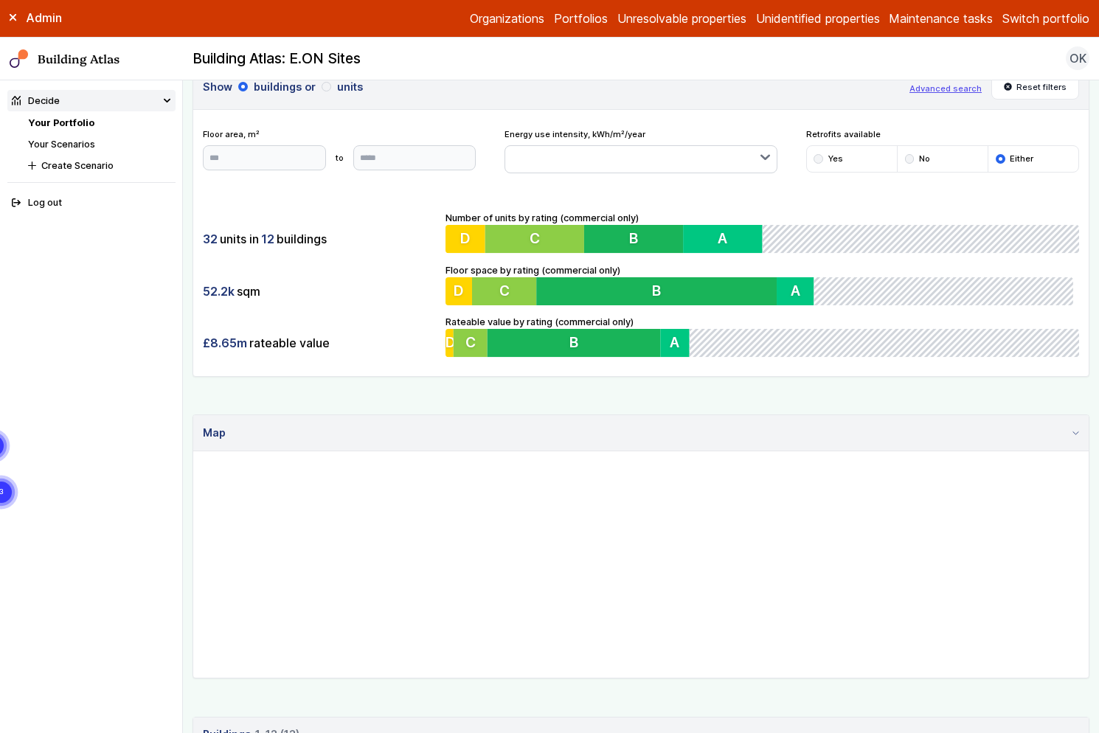
scroll to position [46, 0]
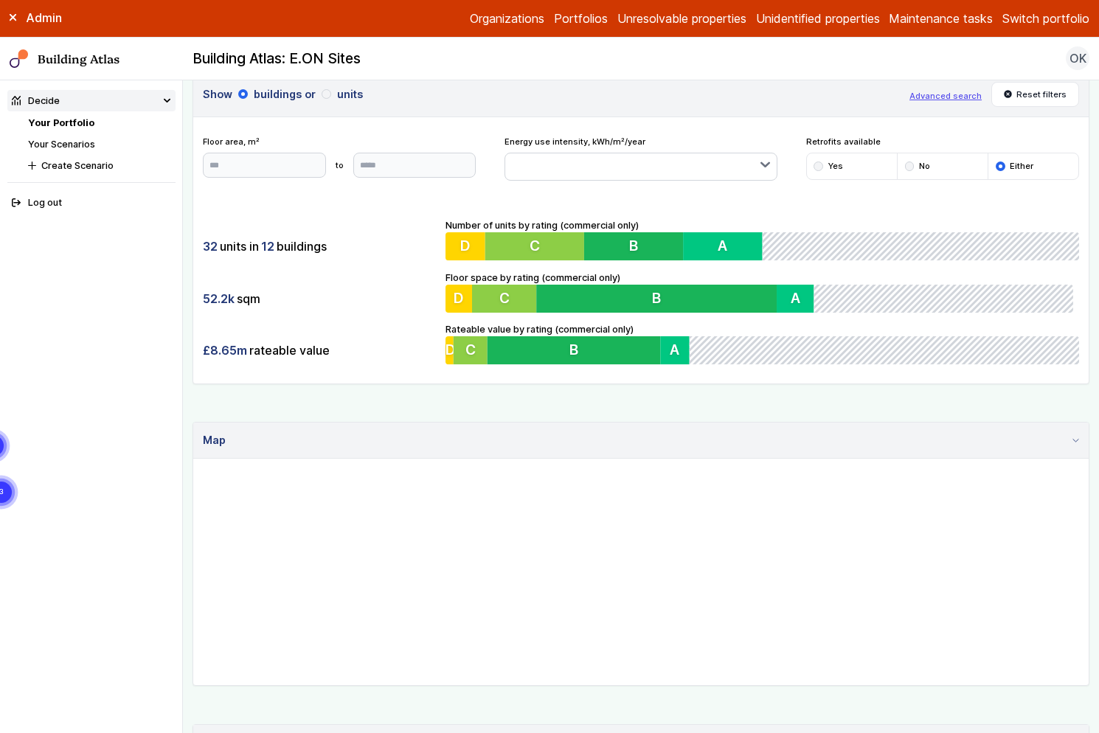
click at [928, 97] on button "Advanced search" at bounding box center [946, 96] width 72 height 12
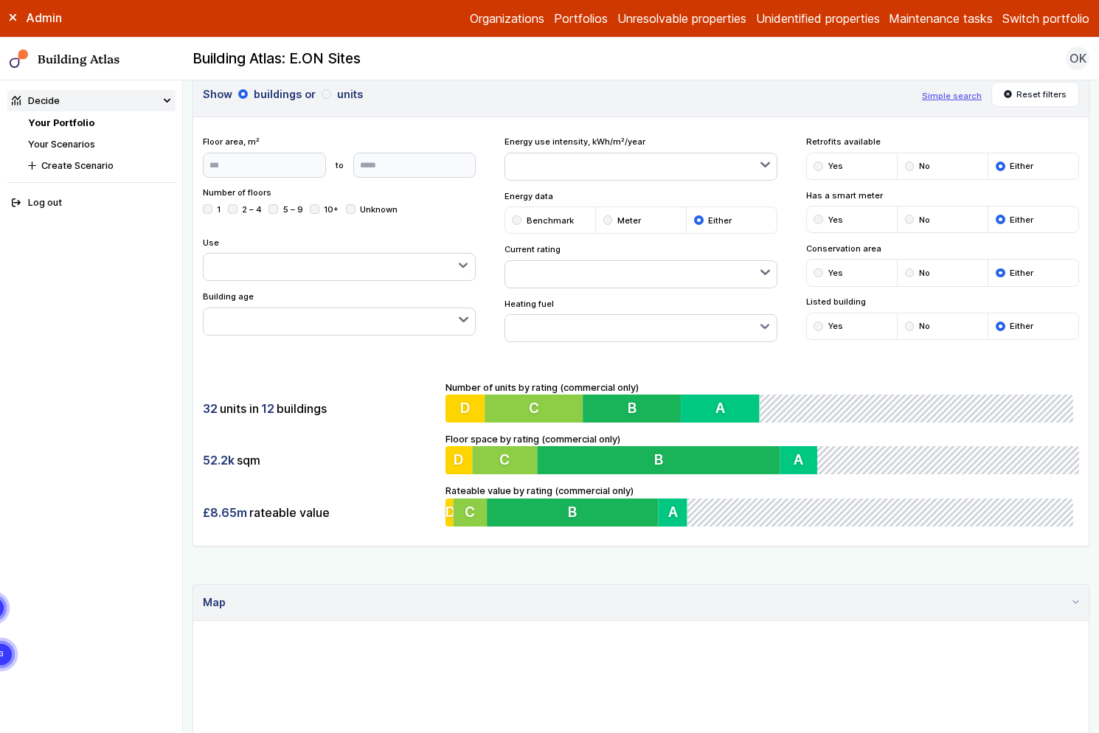
click at [560, 326] on button "button" at bounding box center [641, 328] width 272 height 27
click at [0, 0] on div "submit" at bounding box center [0, 0] width 0 height 0
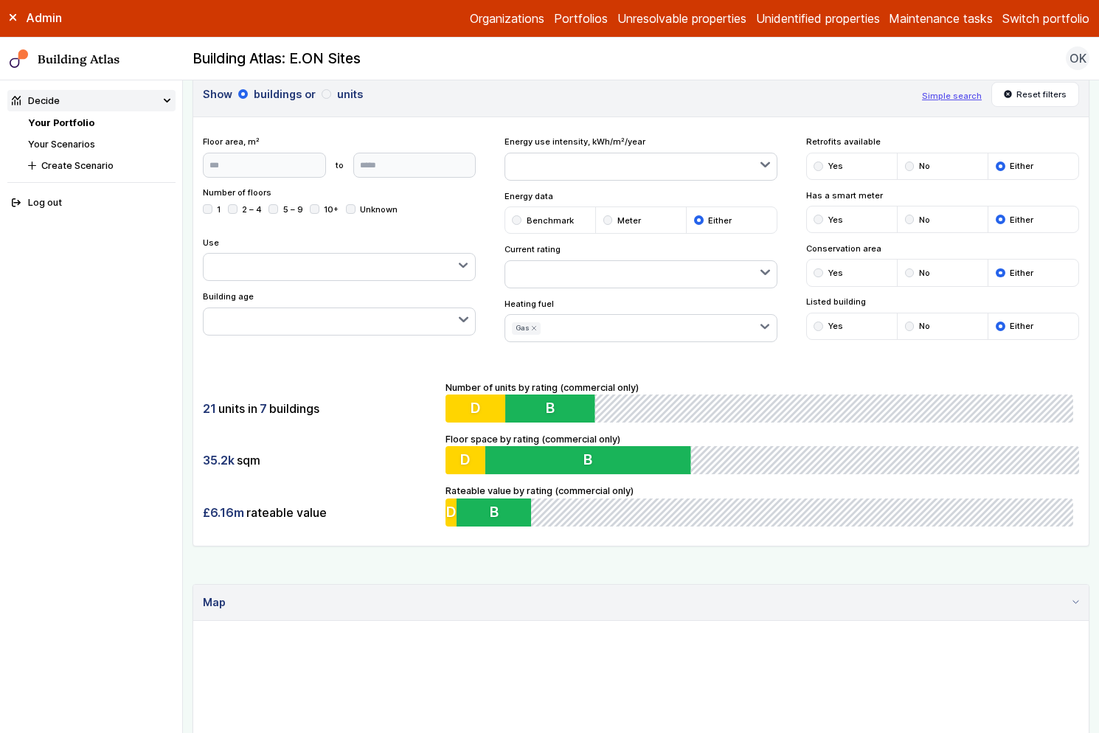
click at [0, 0] on div "submit" at bounding box center [0, 0] width 0 height 0
click at [421, 376] on div "21 units in 7 buildings 35.2k sqm £6.16m rateable value Number of units by rati…" at bounding box center [641, 454] width 896 height 184
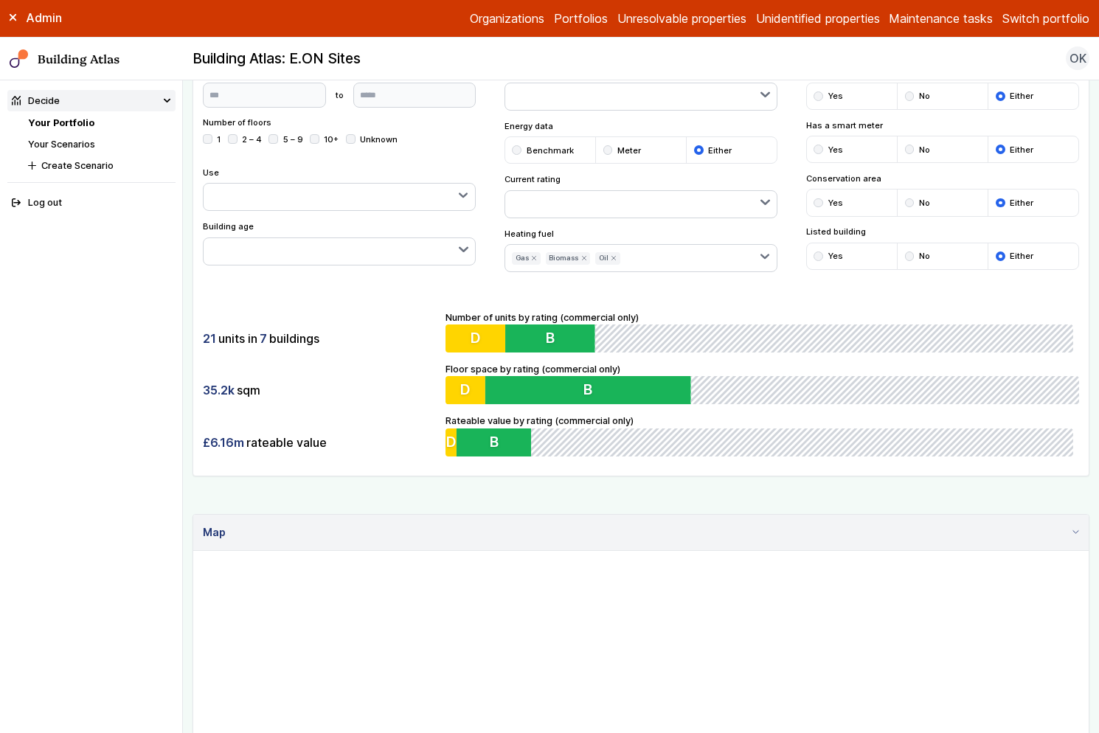
scroll to position [100, 0]
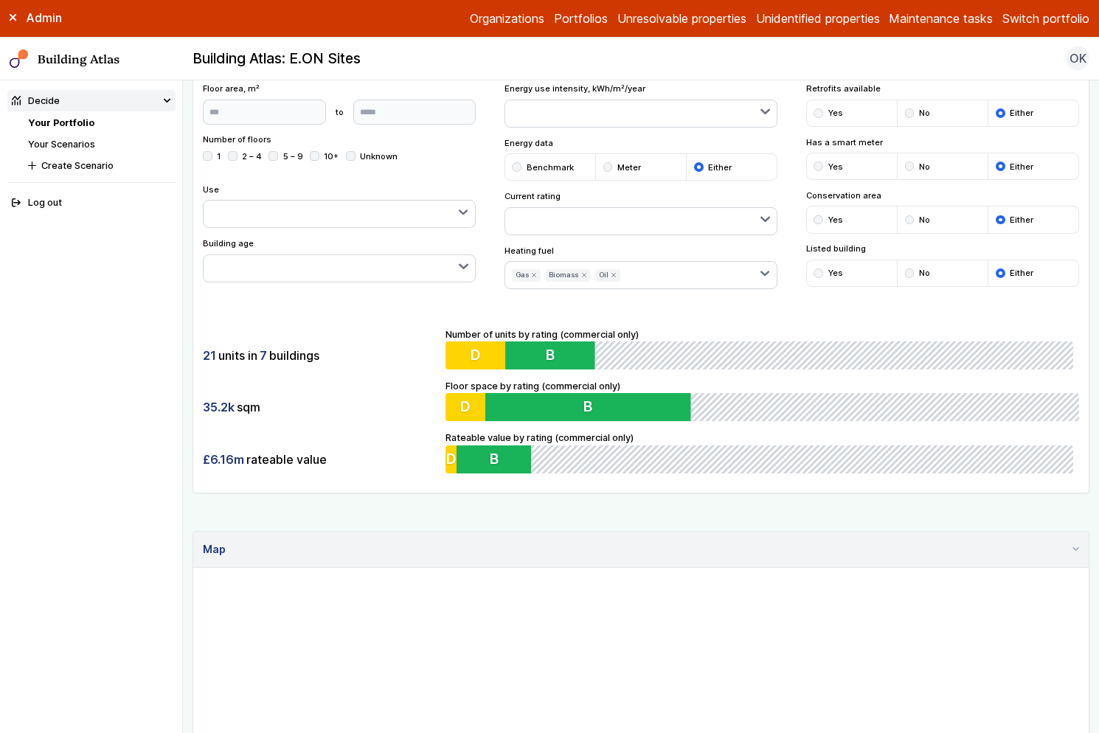
click at [71, 142] on link "Your Scenarios" at bounding box center [61, 144] width 67 height 11
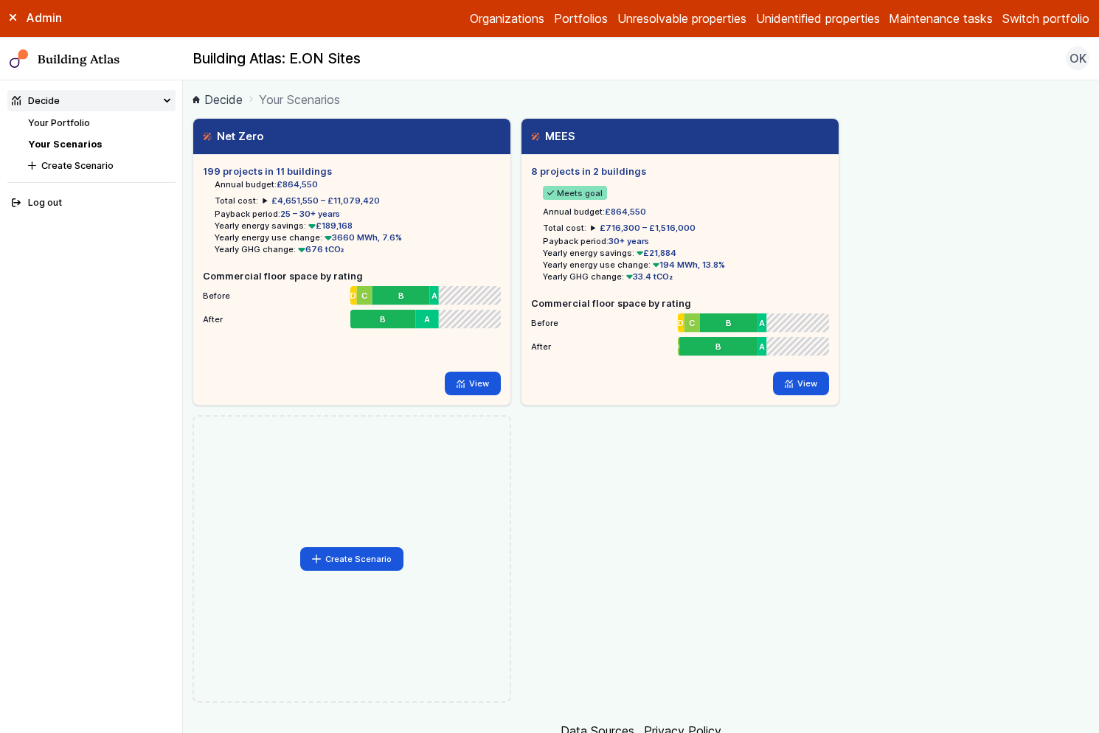
click at [604, 91] on ol "Decide Your Scenarios" at bounding box center [641, 99] width 897 height 18
click at [468, 382] on link "View" at bounding box center [473, 384] width 57 height 24
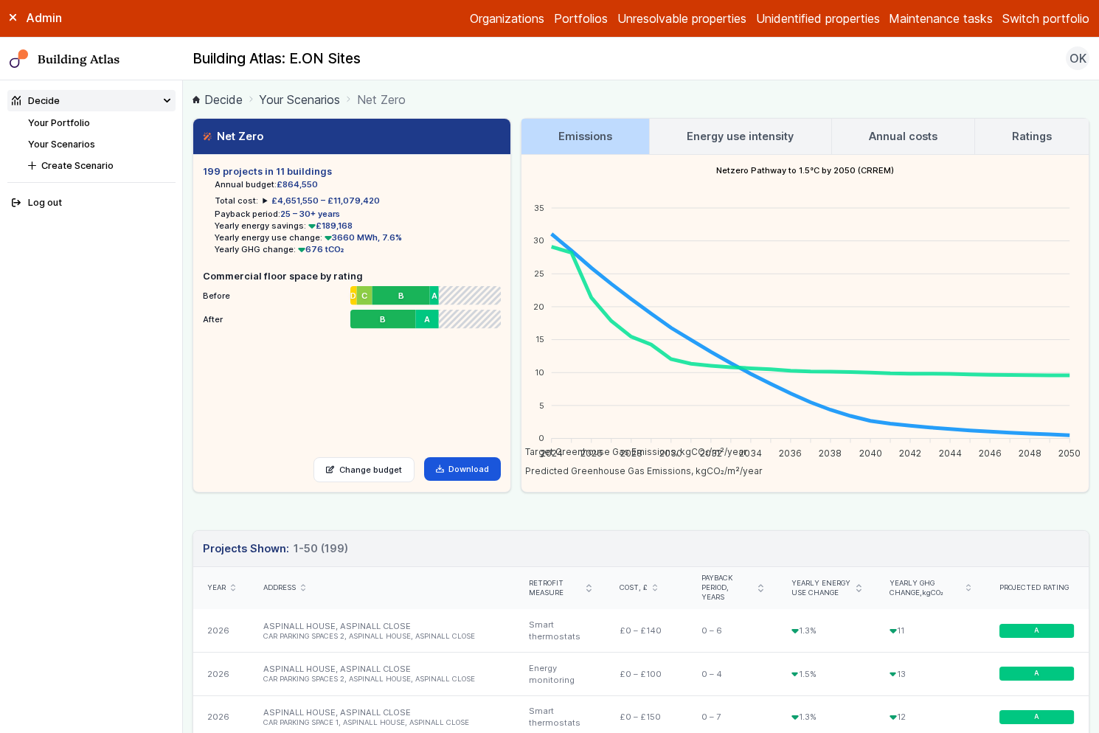
click at [724, 133] on h3 "Energy use intensity" at bounding box center [740, 136] width 107 height 16
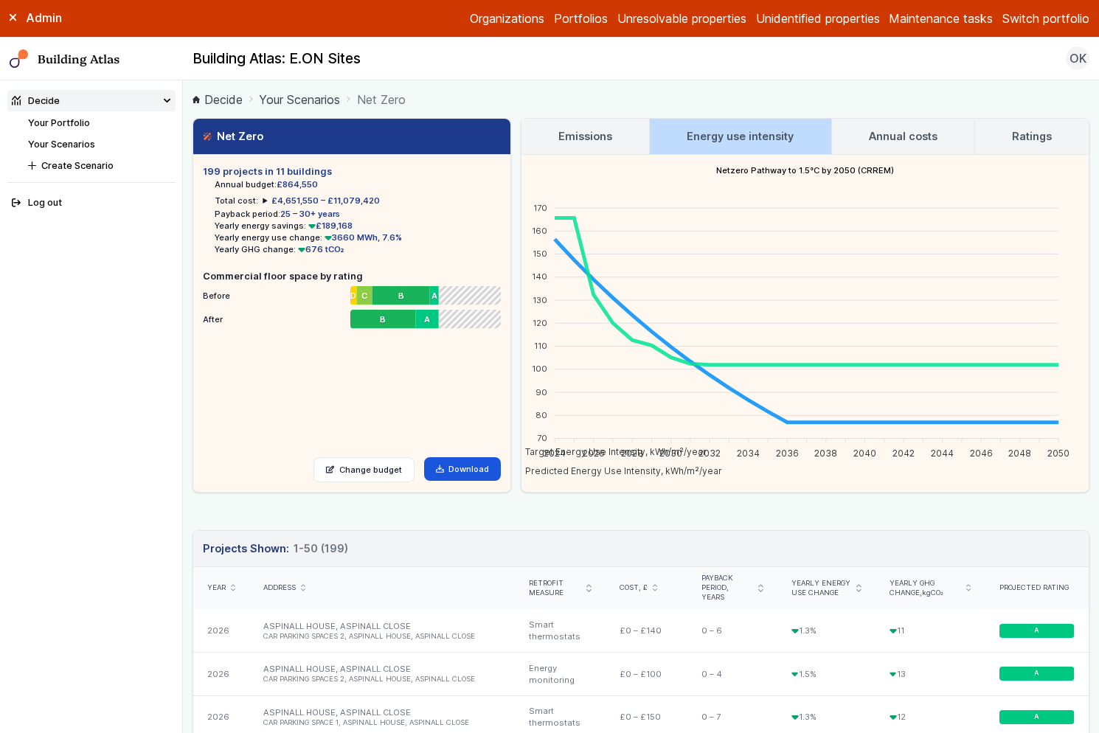
click at [899, 135] on h3 "Annual costs" at bounding box center [903, 136] width 69 height 16
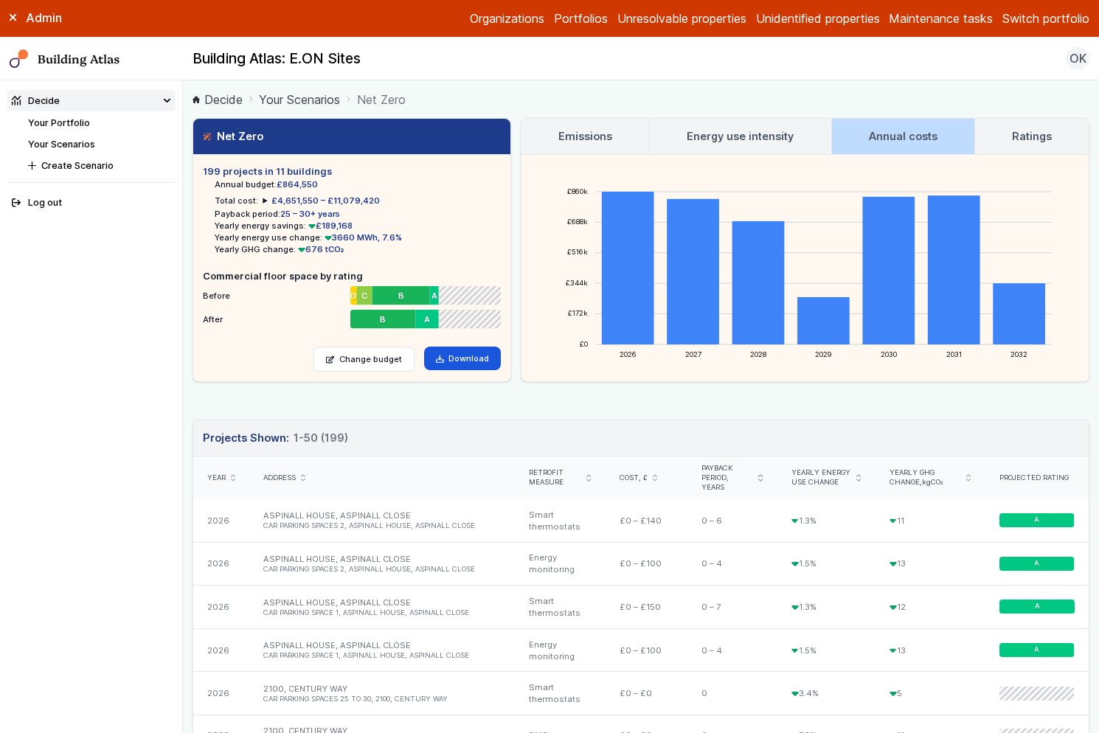
click at [570, 139] on h3 "Emissions" at bounding box center [585, 136] width 54 height 16
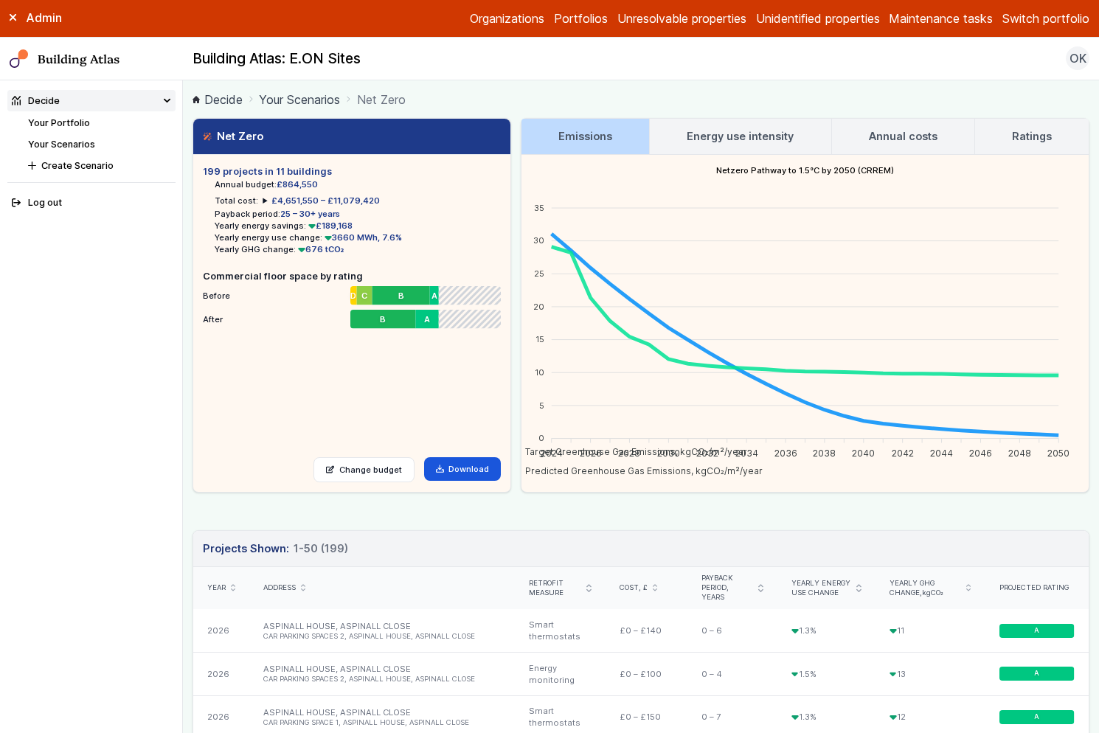
drag, startPoint x: 664, startPoint y: 511, endPoint x: 664, endPoint y: 494, distance: 16.2
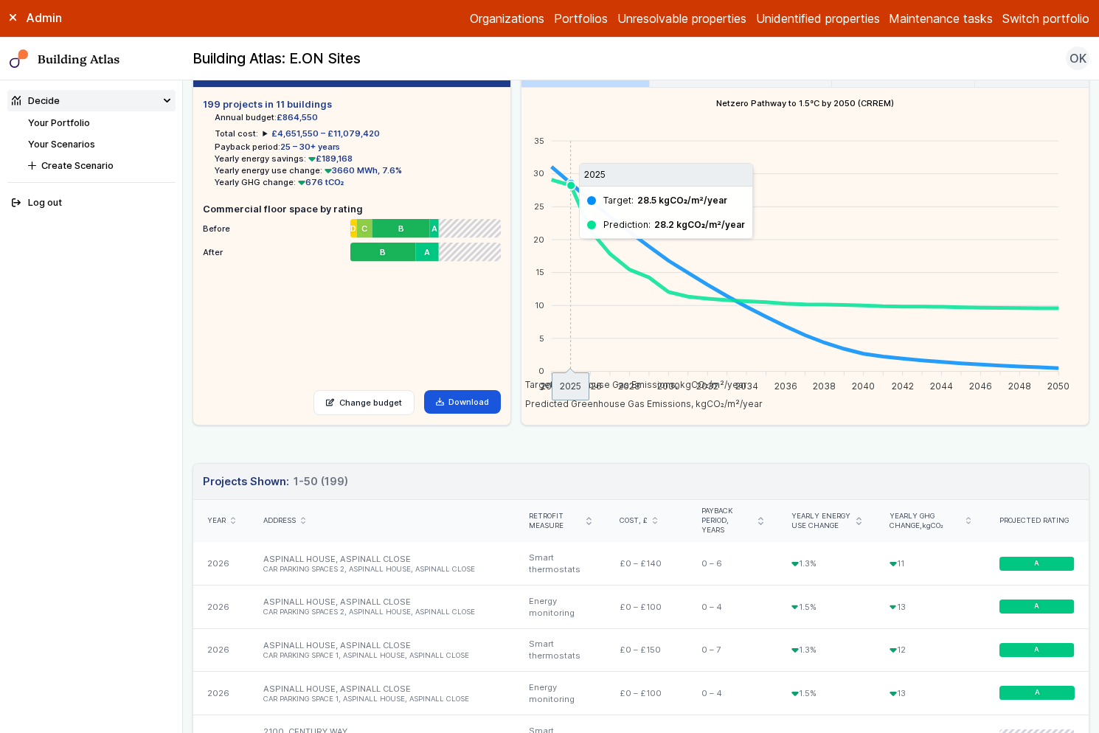
scroll to position [66, 0]
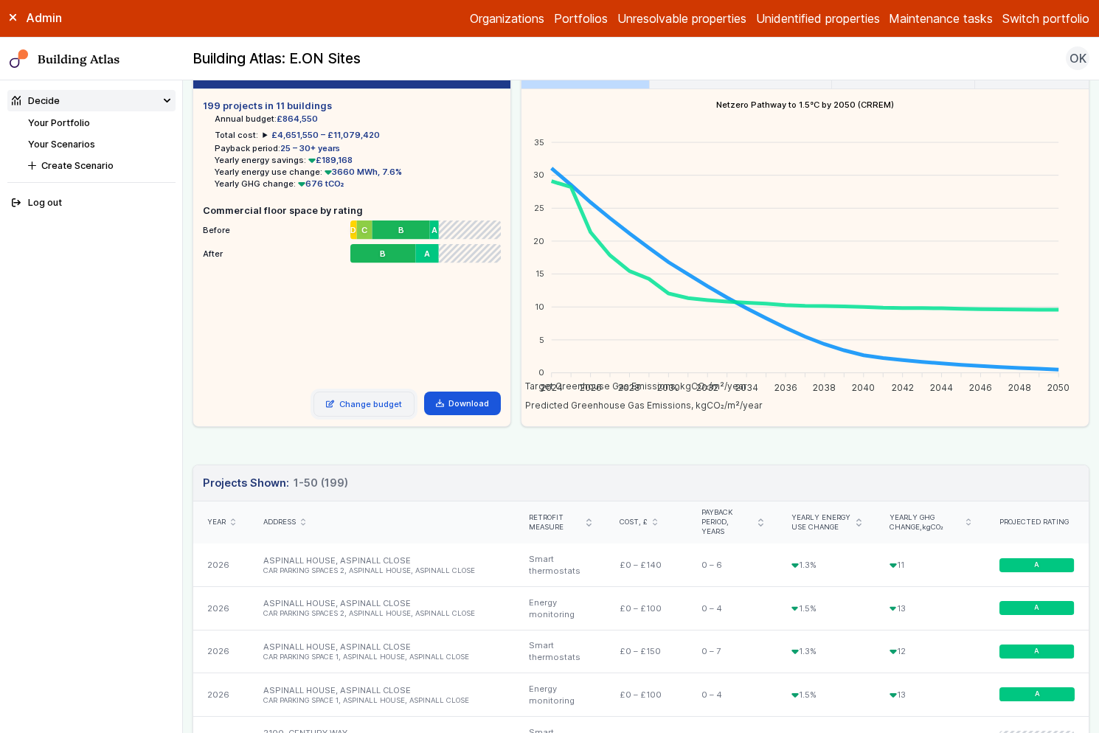
click at [370, 400] on link "Change budget" at bounding box center [364, 404] width 101 height 25
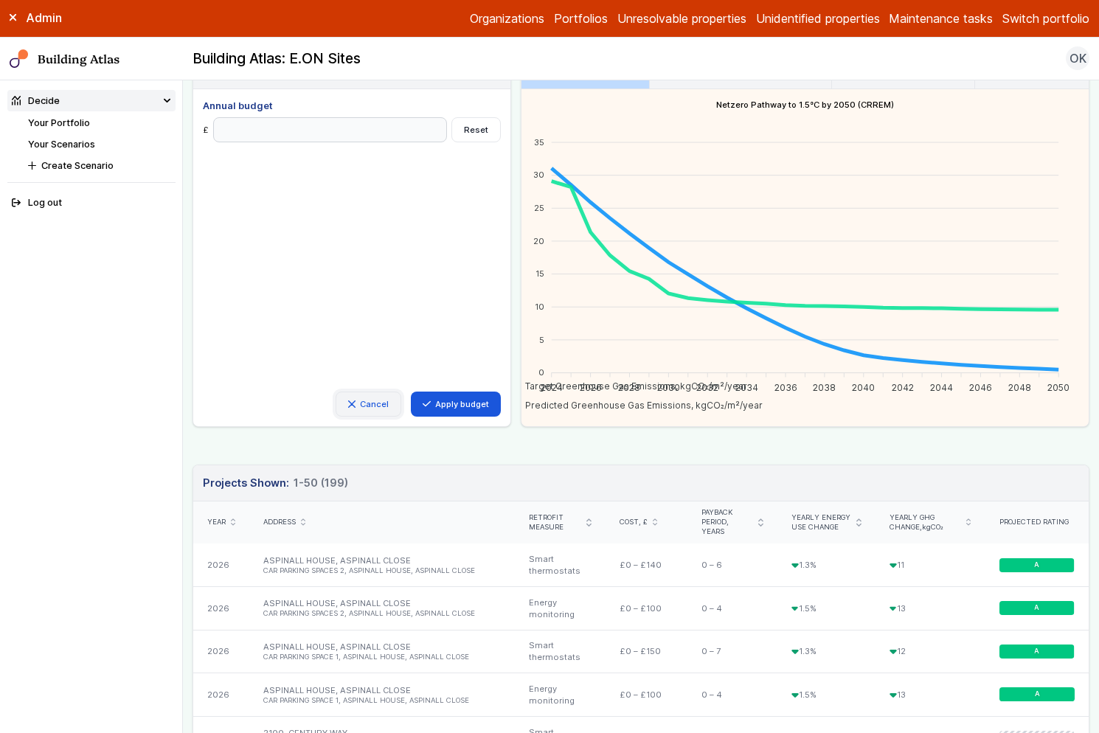
click at [354, 404] on icon at bounding box center [351, 404] width 7 height 7
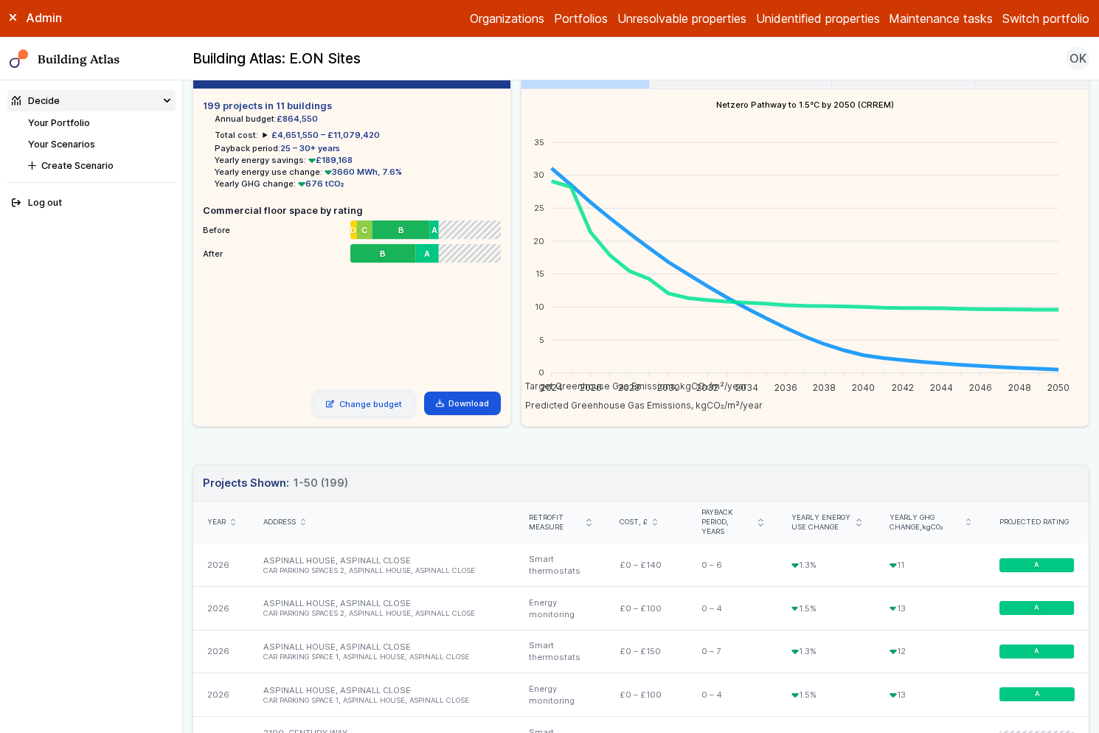
click at [386, 401] on link "Change budget" at bounding box center [364, 404] width 101 height 25
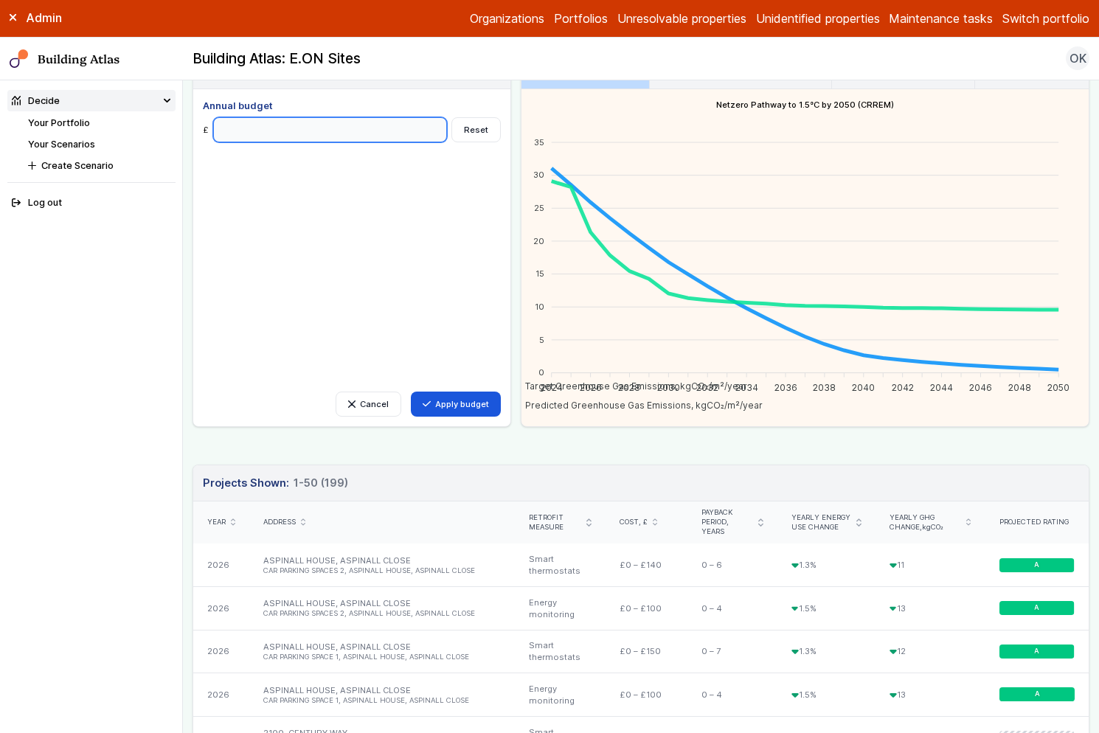
click at [286, 125] on input "Annual budget" at bounding box center [330, 129] width 234 height 25
type input "*******"
click at [432, 406] on button "Apply budget" at bounding box center [456, 404] width 91 height 25
click at [487, 286] on div "Cancel Apply budget Annual budget £ ******* Reset" at bounding box center [352, 258] width 298 height 318
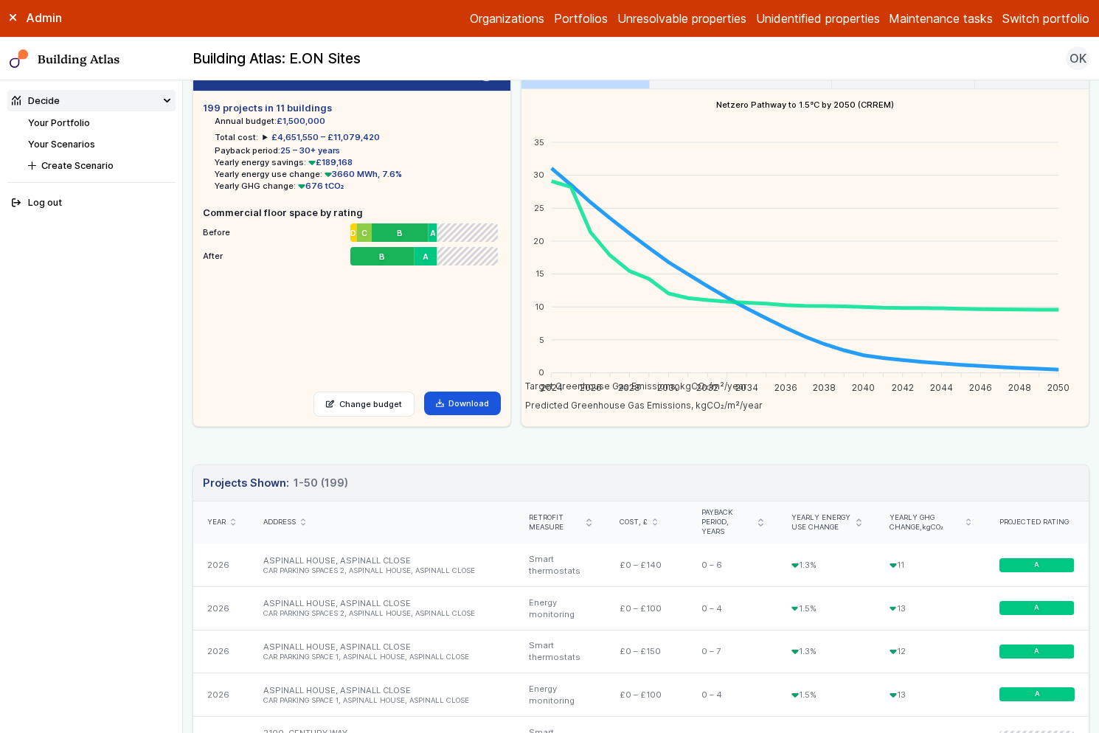
scroll to position [0, 0]
